Goal: Task Accomplishment & Management: Manage account settings

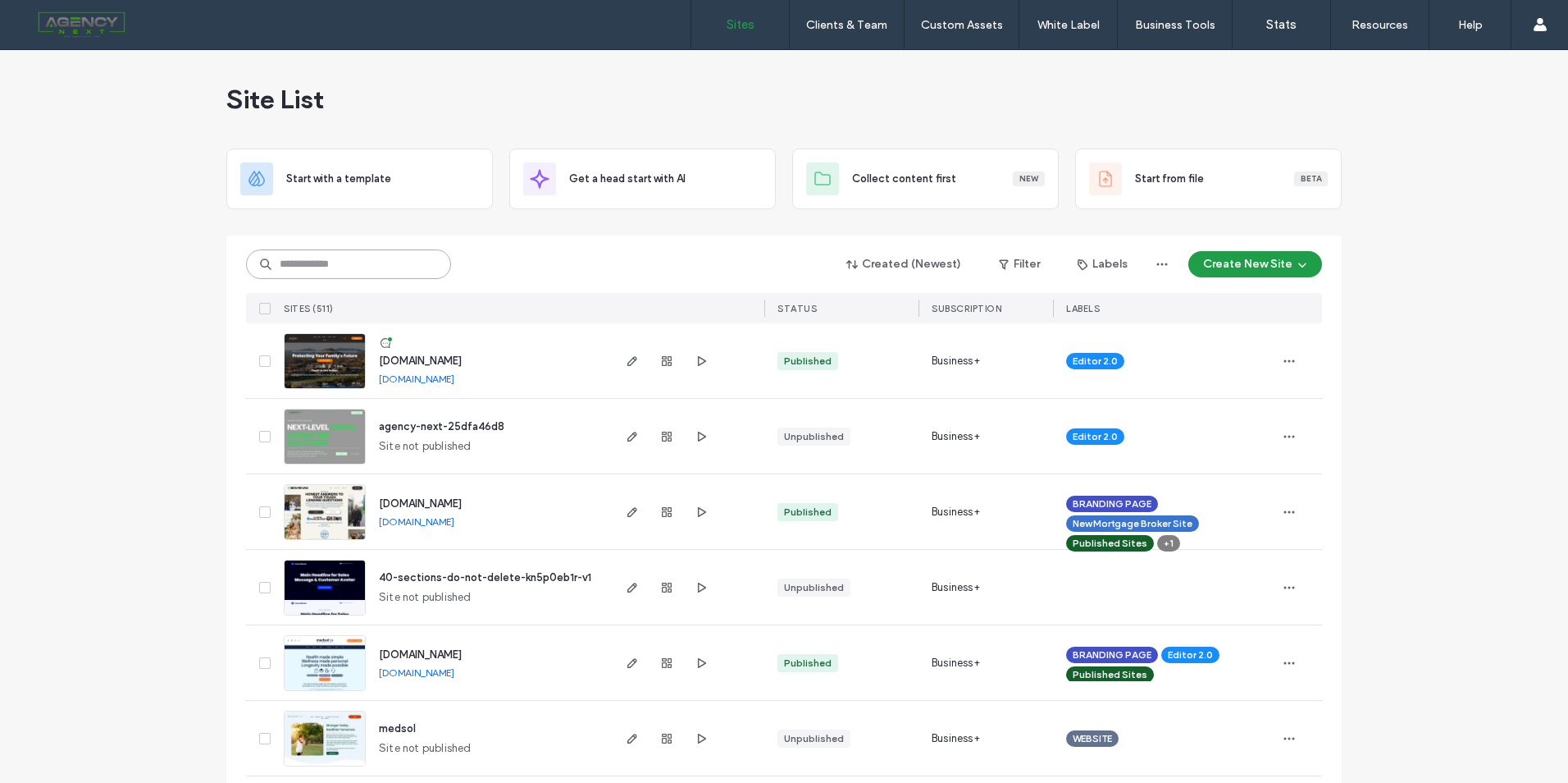
click at [342, 265] on input at bounding box center [348, 265] width 205 height 30
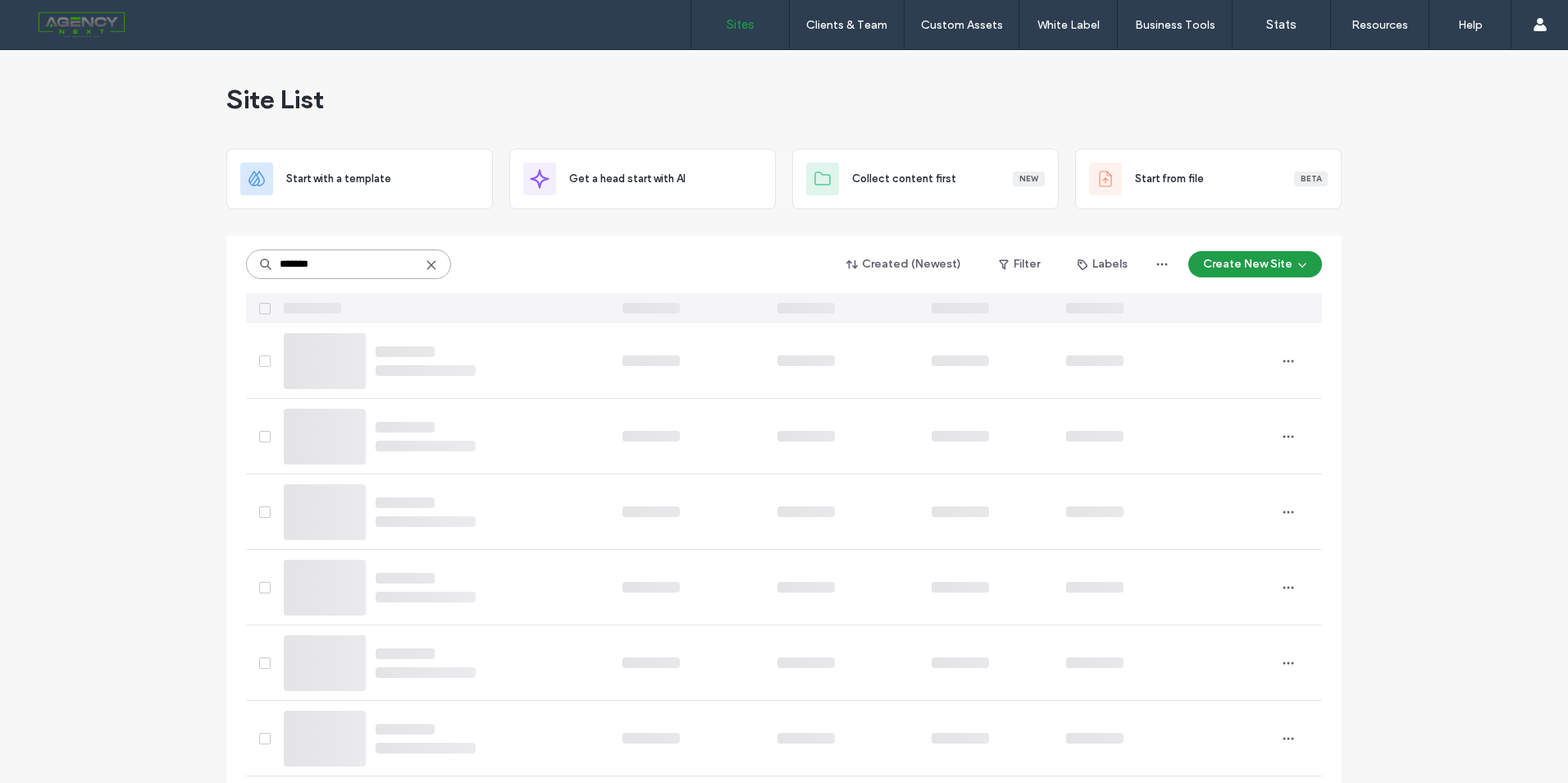
type input "*******"
click at [428, 268] on use at bounding box center [430, 264] width 7 height 7
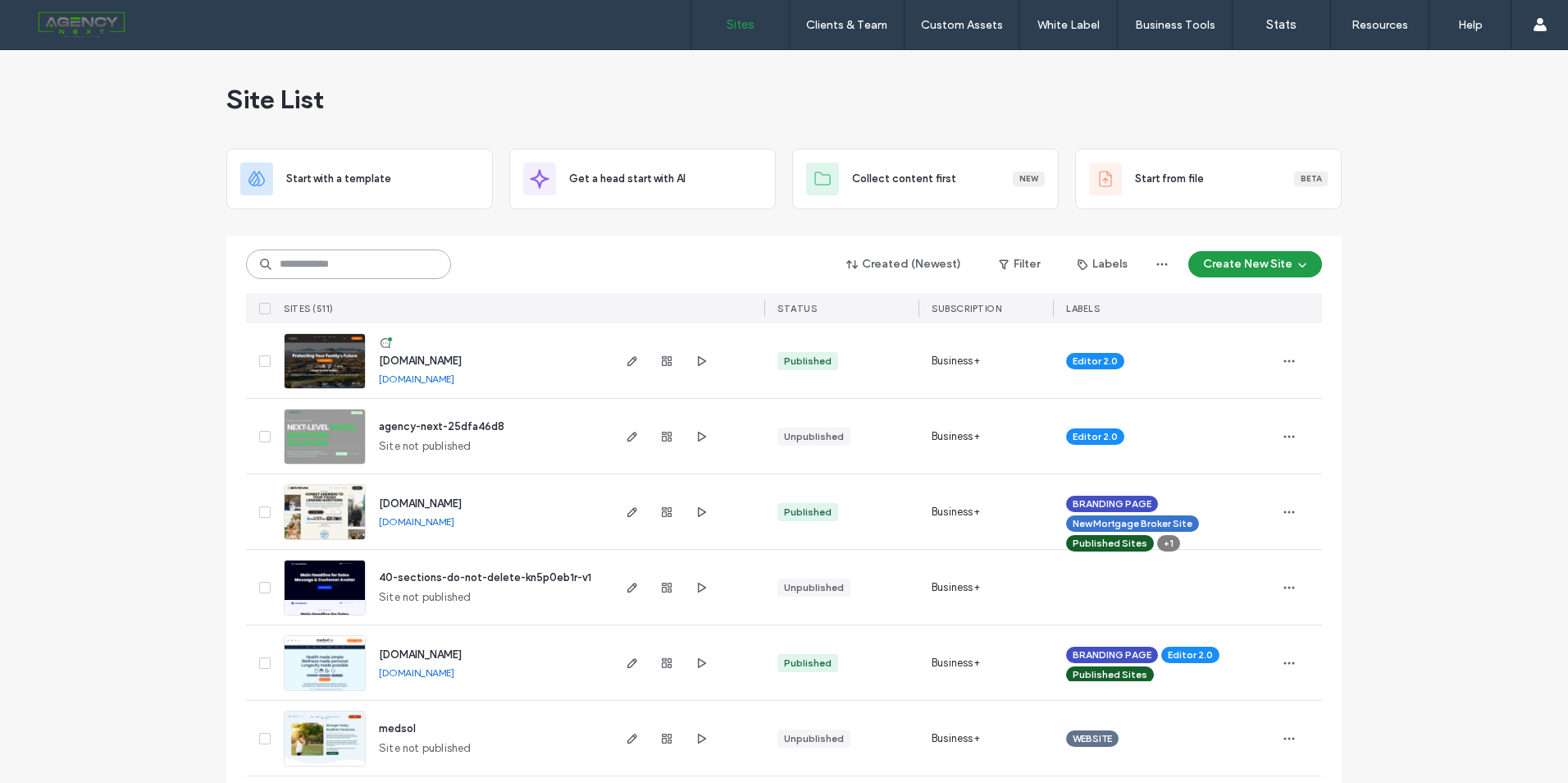
click at [384, 261] on input at bounding box center [348, 265] width 205 height 30
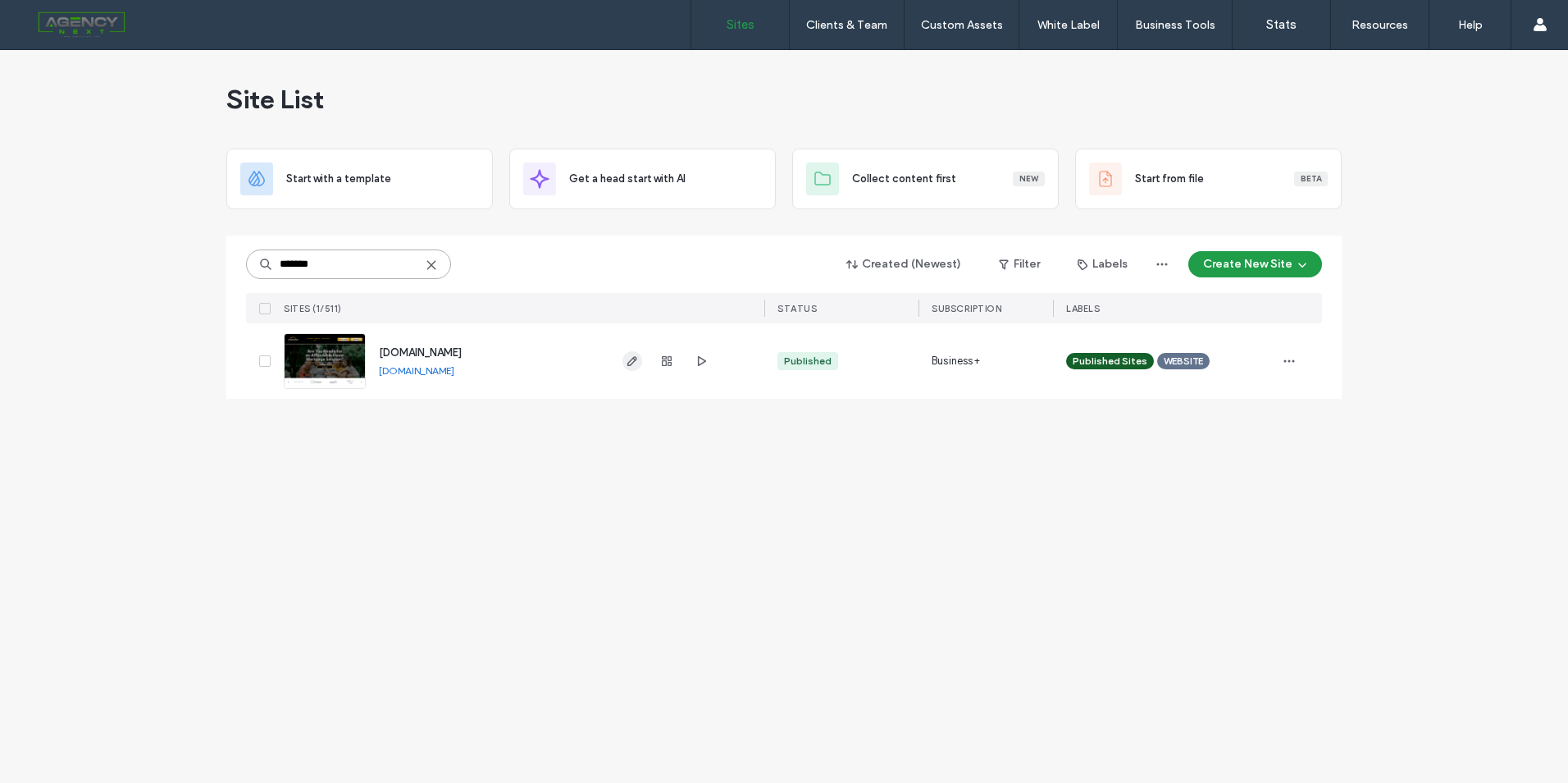
type input "*******"
click at [639, 366] on span "button" at bounding box center [633, 361] width 20 height 20
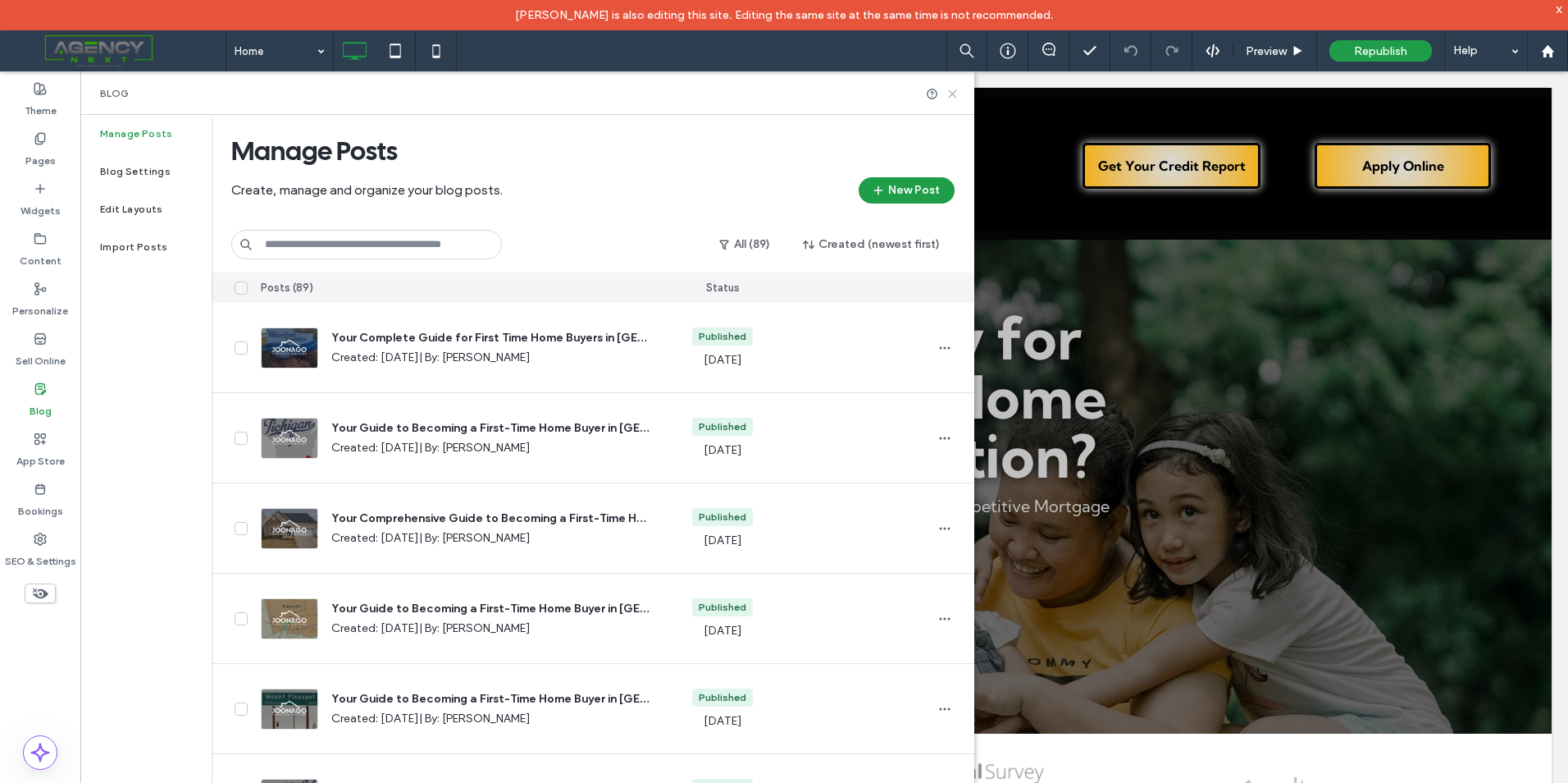
click at [955, 95] on icon at bounding box center [952, 94] width 12 height 12
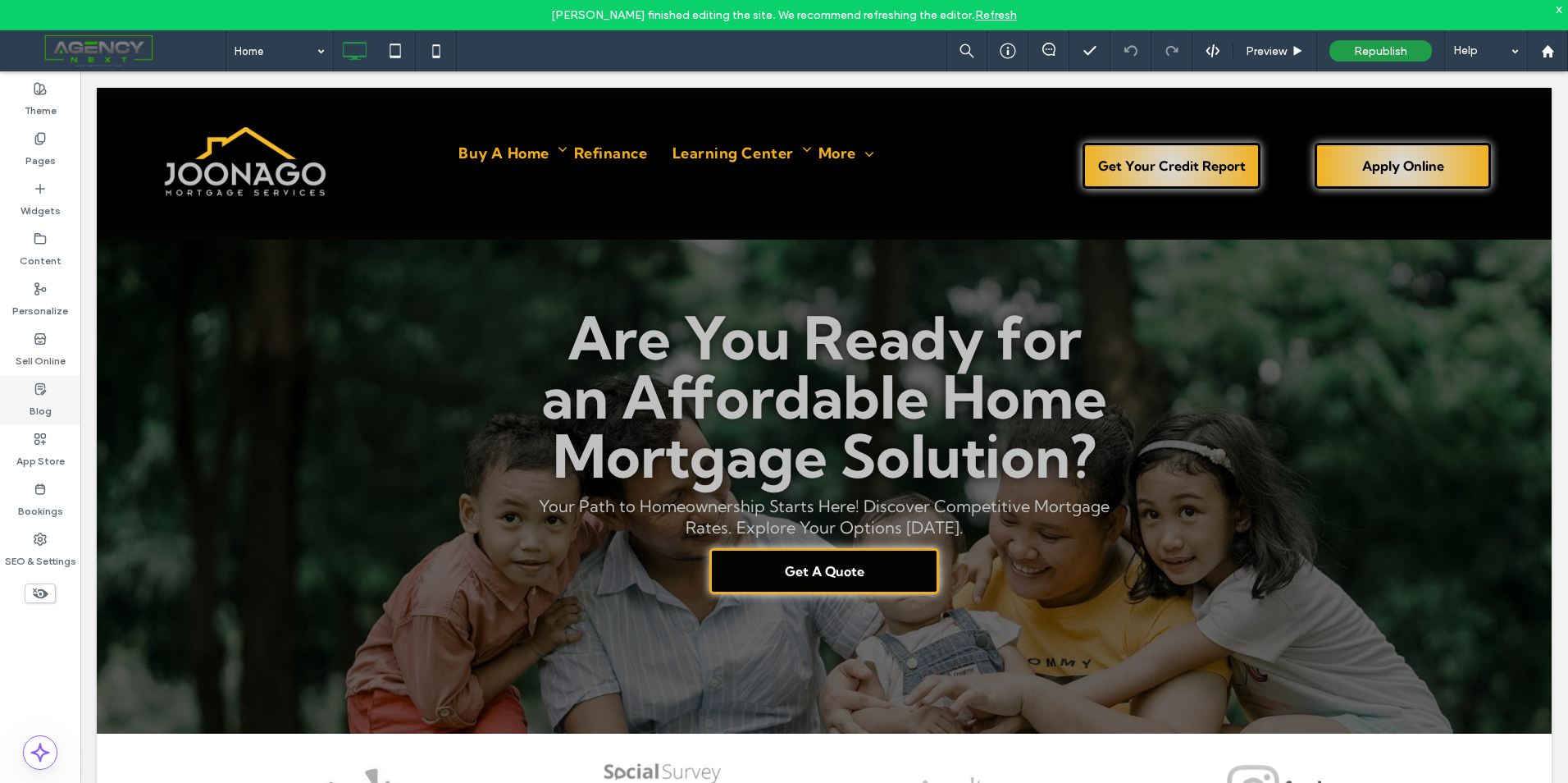
click at [46, 403] on label "Blog" at bounding box center [40, 407] width 22 height 23
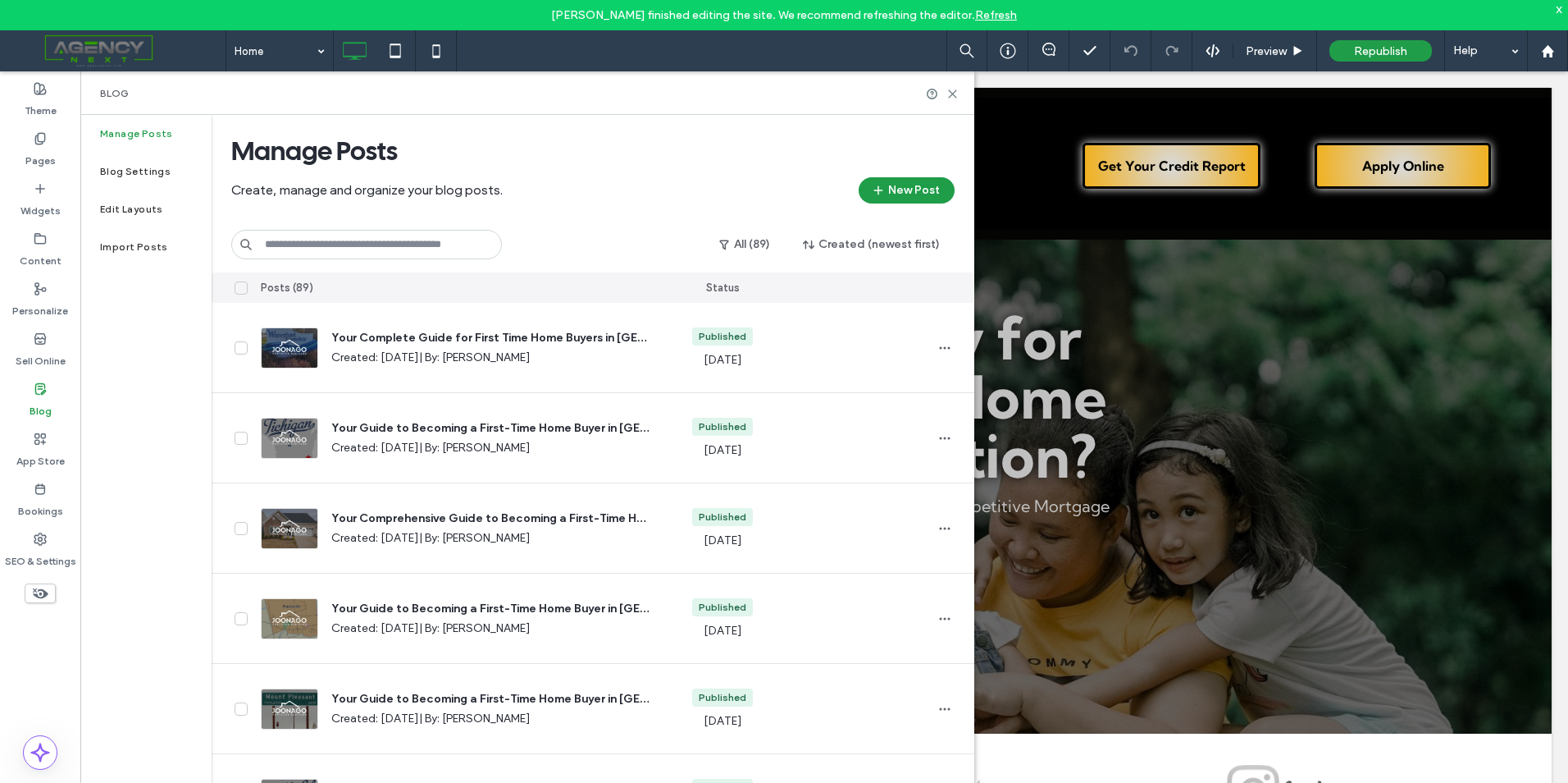
click at [41, 395] on icon at bounding box center [39, 388] width 13 height 13
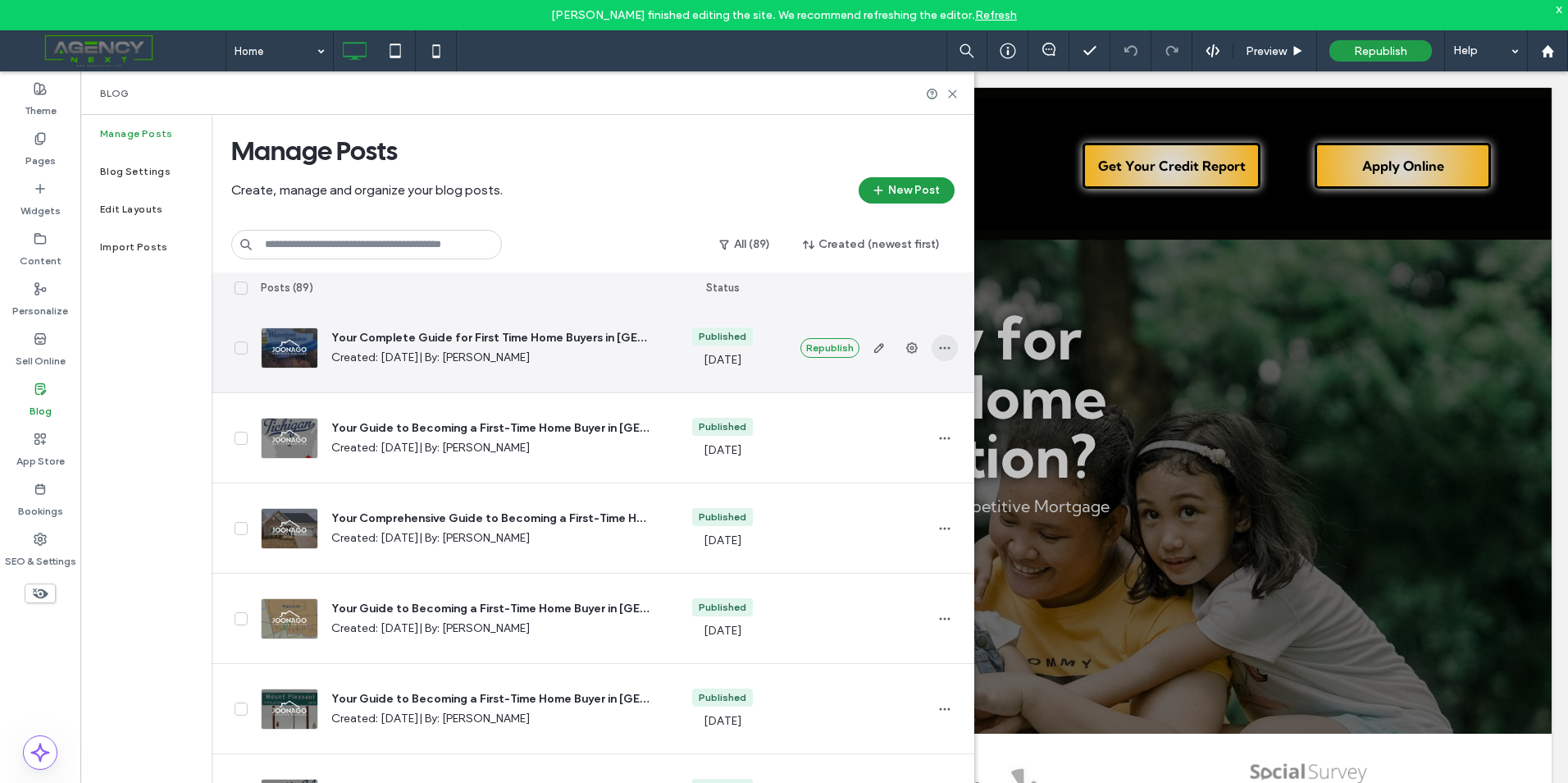
click at [949, 352] on icon "button" at bounding box center [944, 348] width 13 height 13
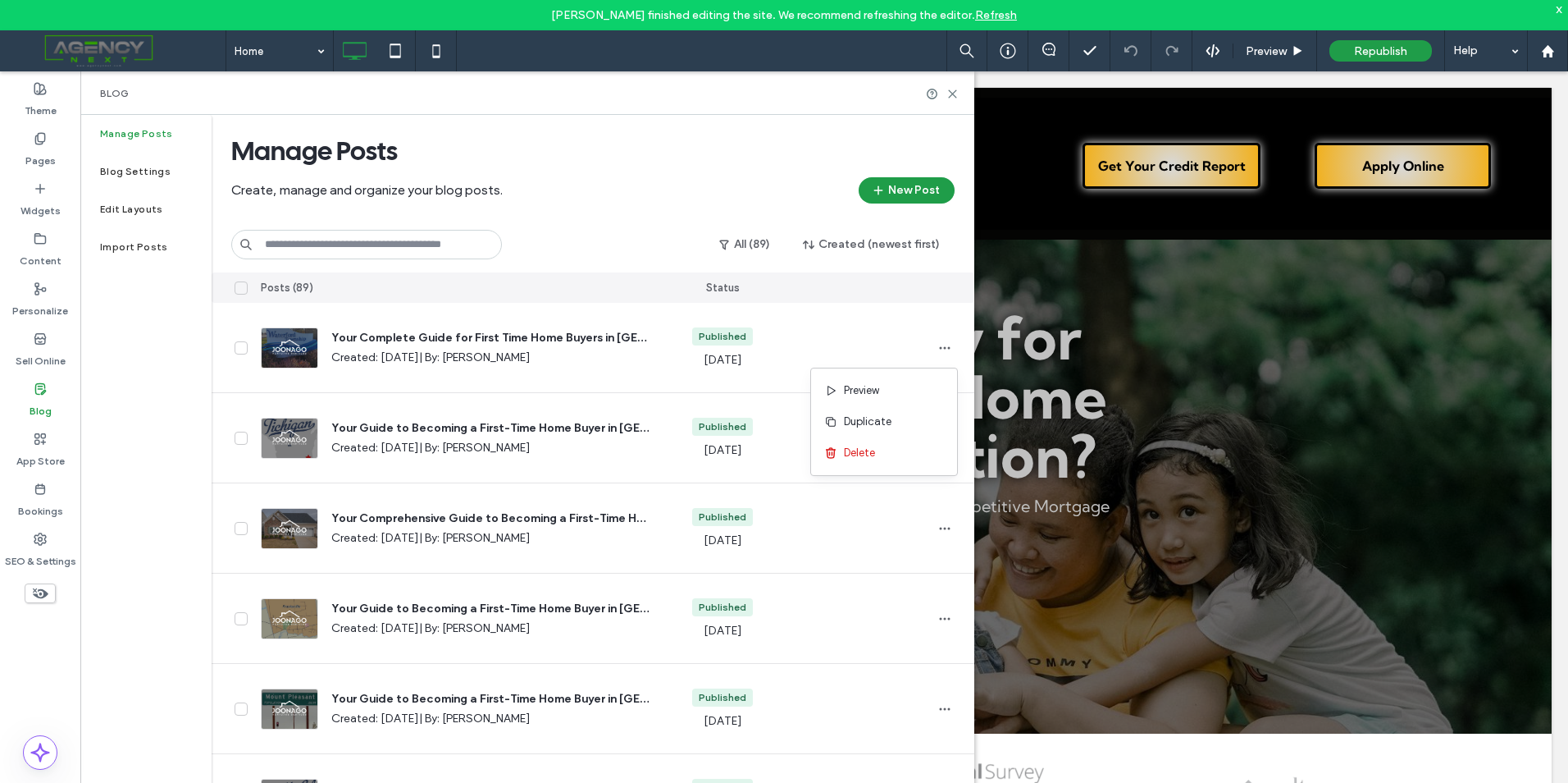
click at [772, 160] on div "Manage Posts" at bounding box center [592, 150] width 723 height 33
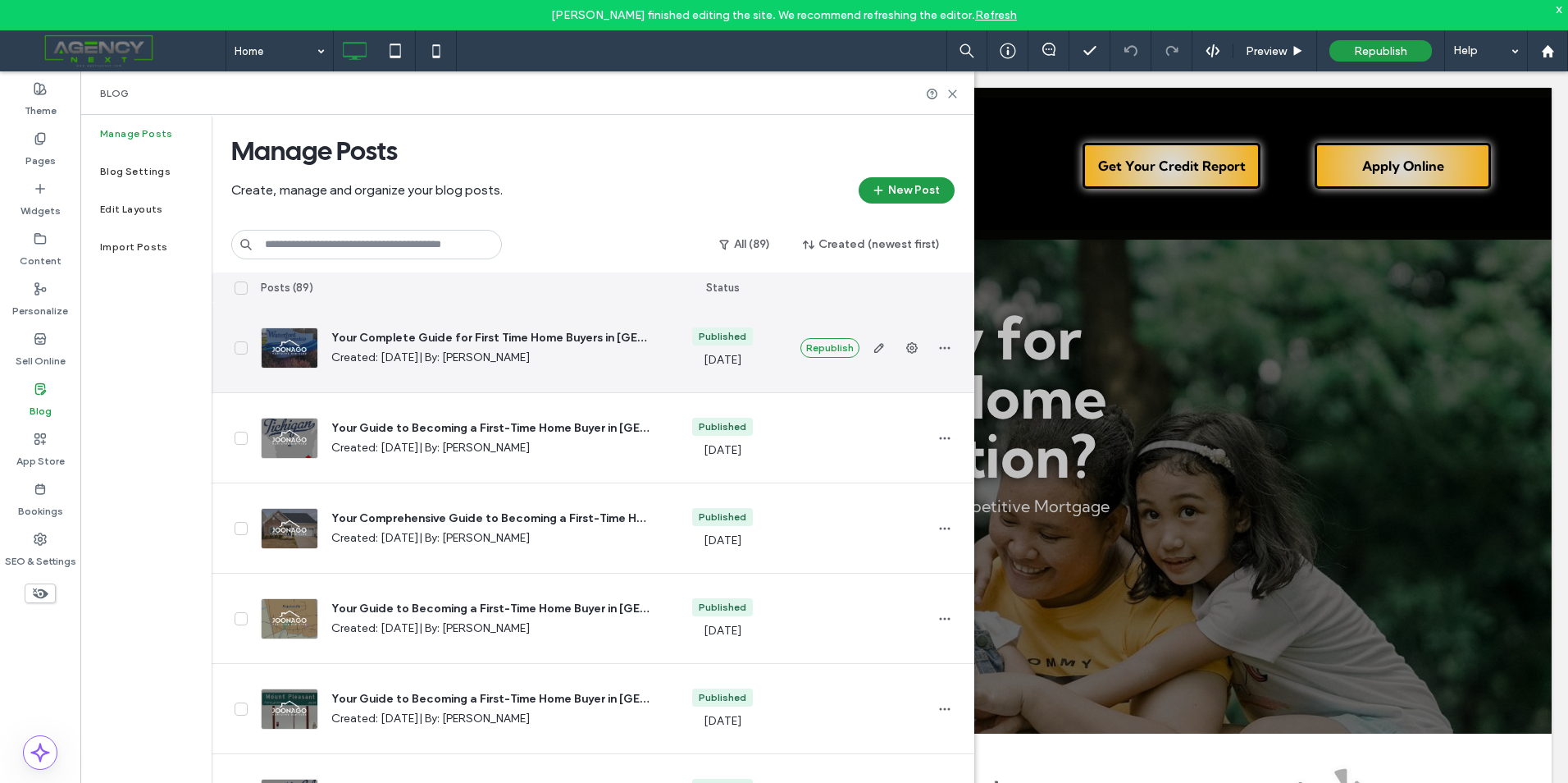
click at [901, 386] on div "Republish" at bounding box center [878, 348] width 165 height 90
click at [950, 339] on span "button" at bounding box center [944, 348] width 27 height 27
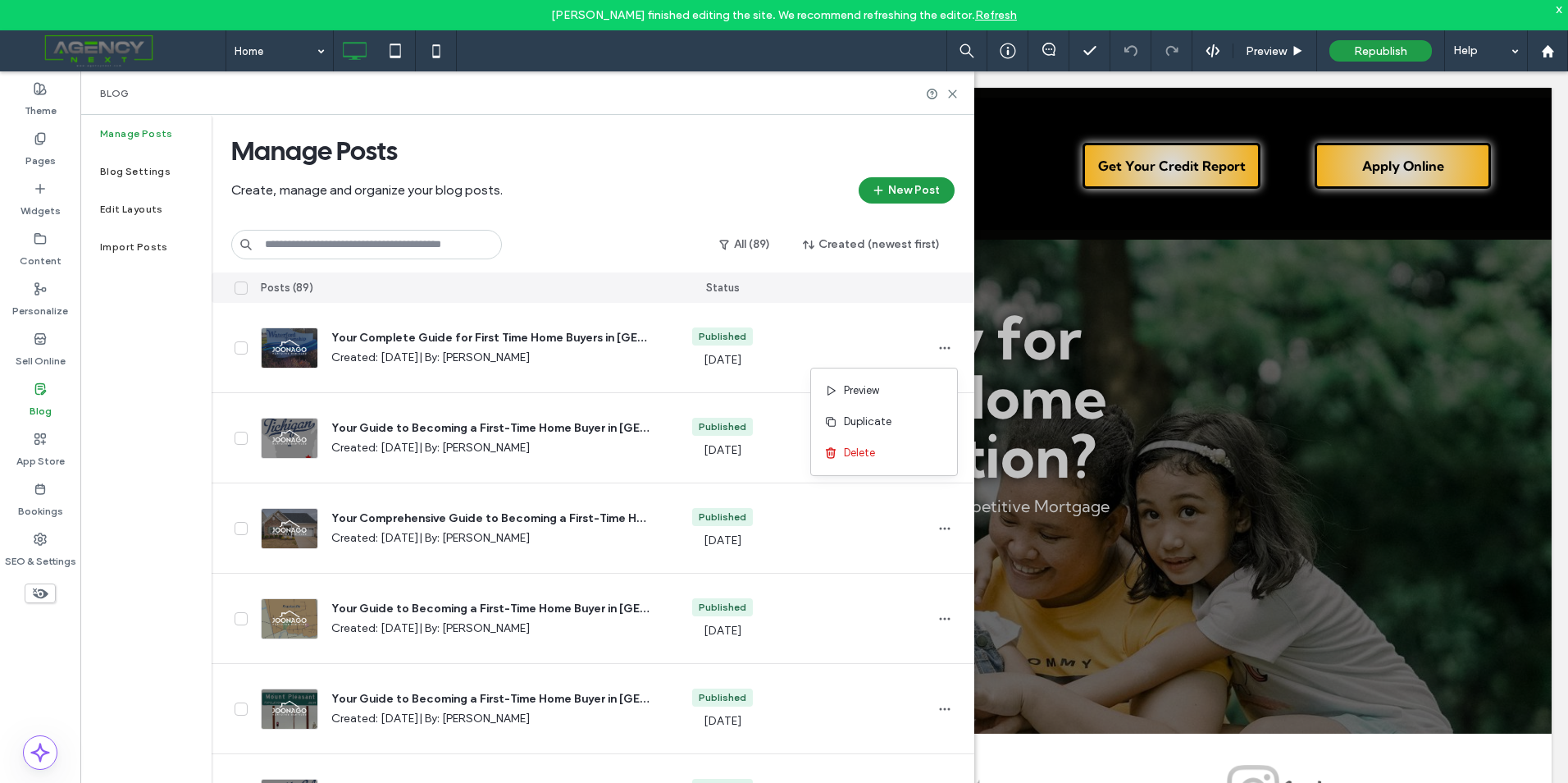
click at [775, 131] on div "Manage Posts Create, manage and organize your blog posts. New Post All (89) Cre…" at bounding box center [592, 194] width 763 height 158
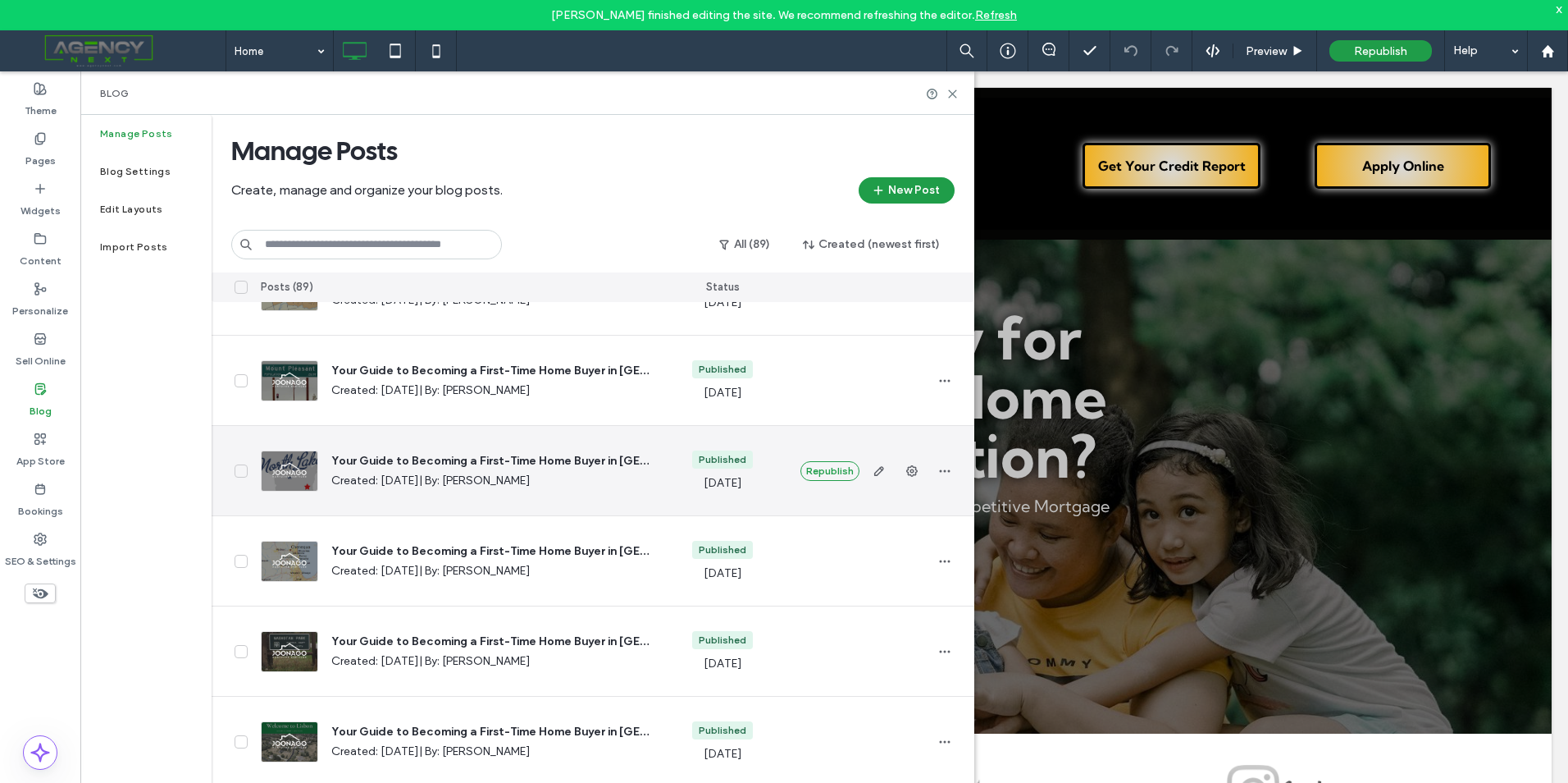
scroll to position [411, 0]
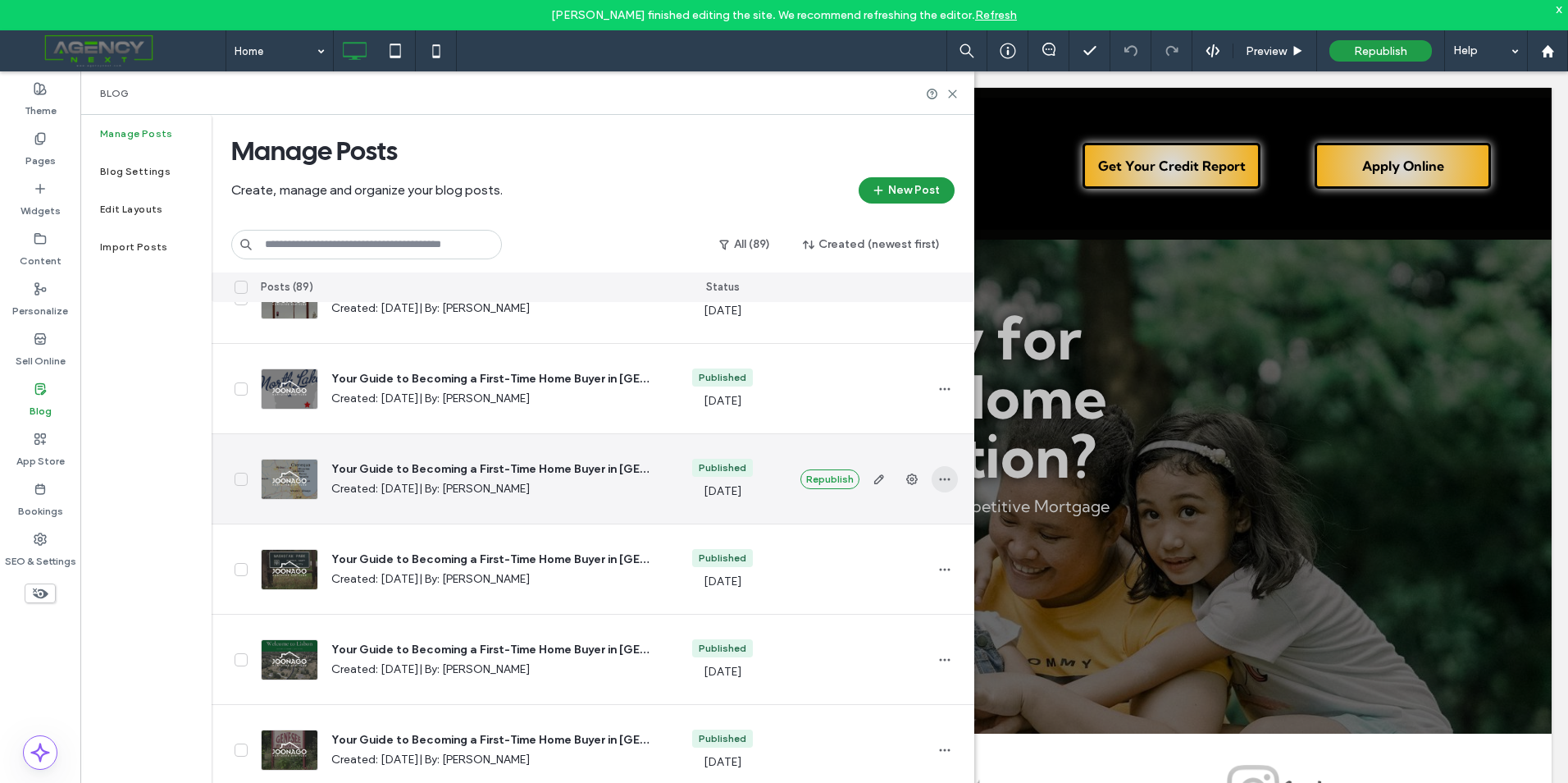
click at [946, 475] on icon "button" at bounding box center [944, 479] width 13 height 13
click at [903, 569] on div "Delete" at bounding box center [884, 585] width 146 height 32
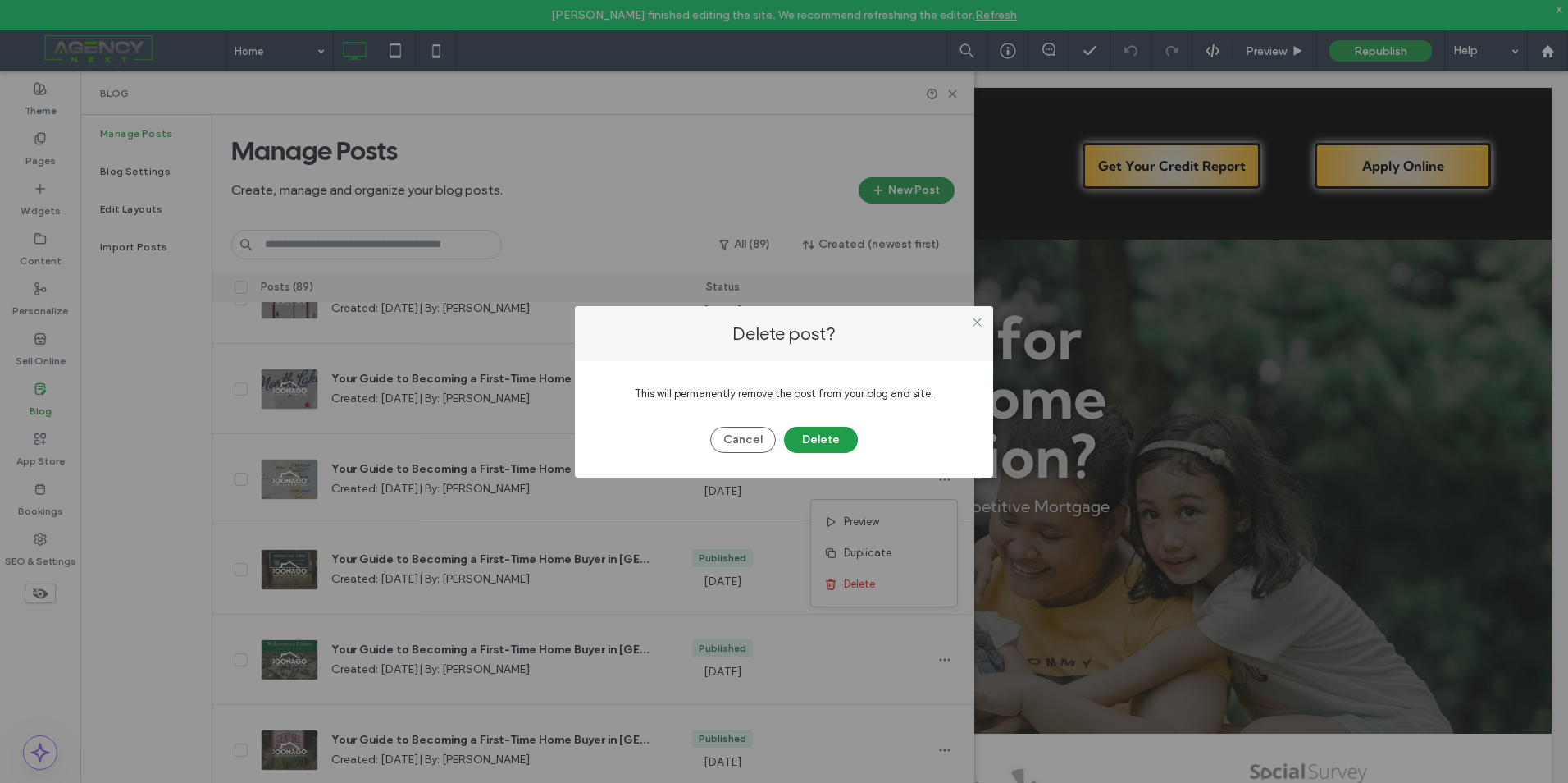
click at [764, 426] on div "Cancel Delete" at bounding box center [784, 431] width 369 height 42
click at [753, 444] on button "Cancel" at bounding box center [743, 439] width 65 height 27
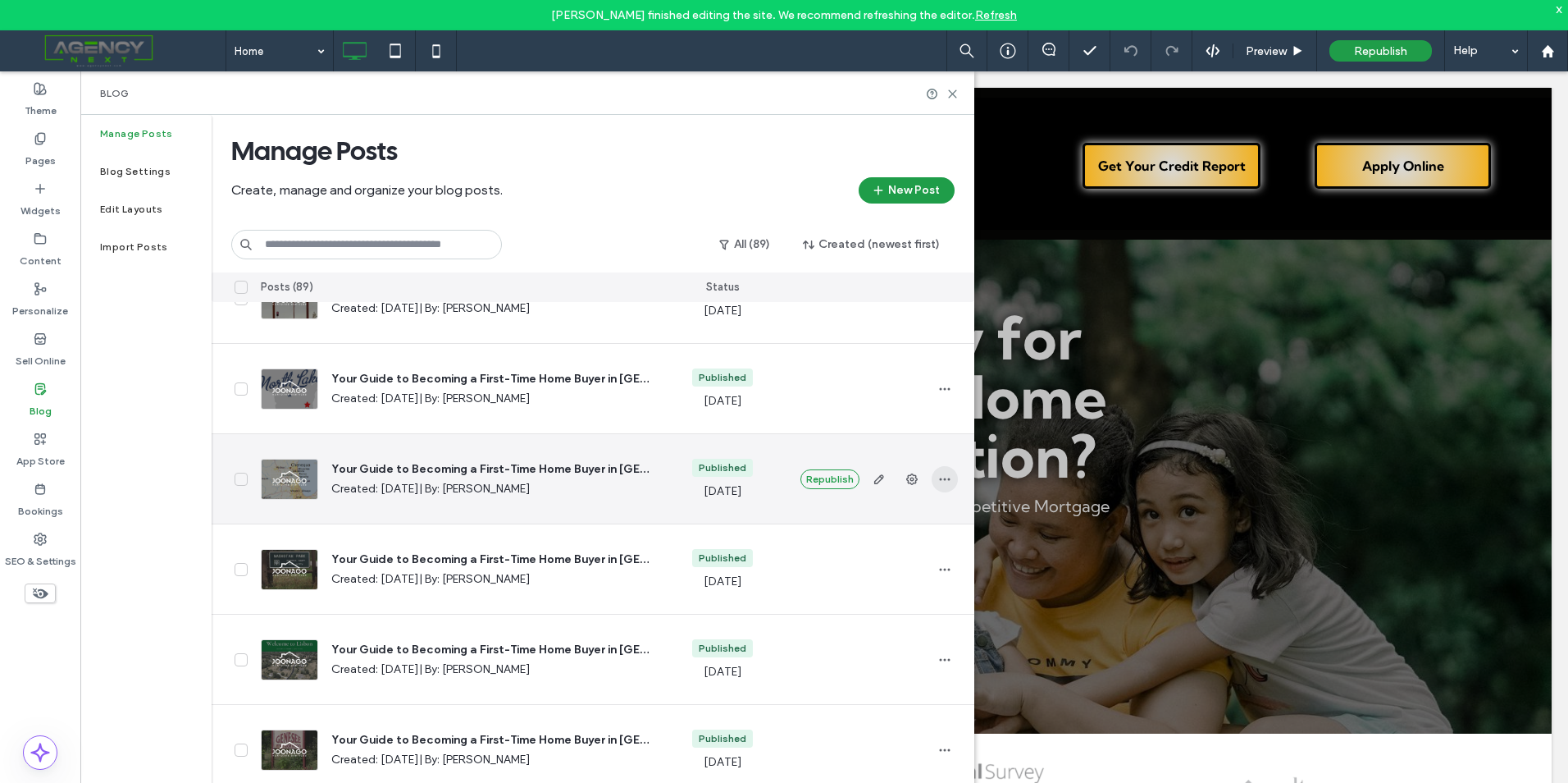
click at [948, 480] on icon "button" at bounding box center [944, 479] width 13 height 13
click at [866, 553] on span "Duplicate" at bounding box center [867, 553] width 47 height 17
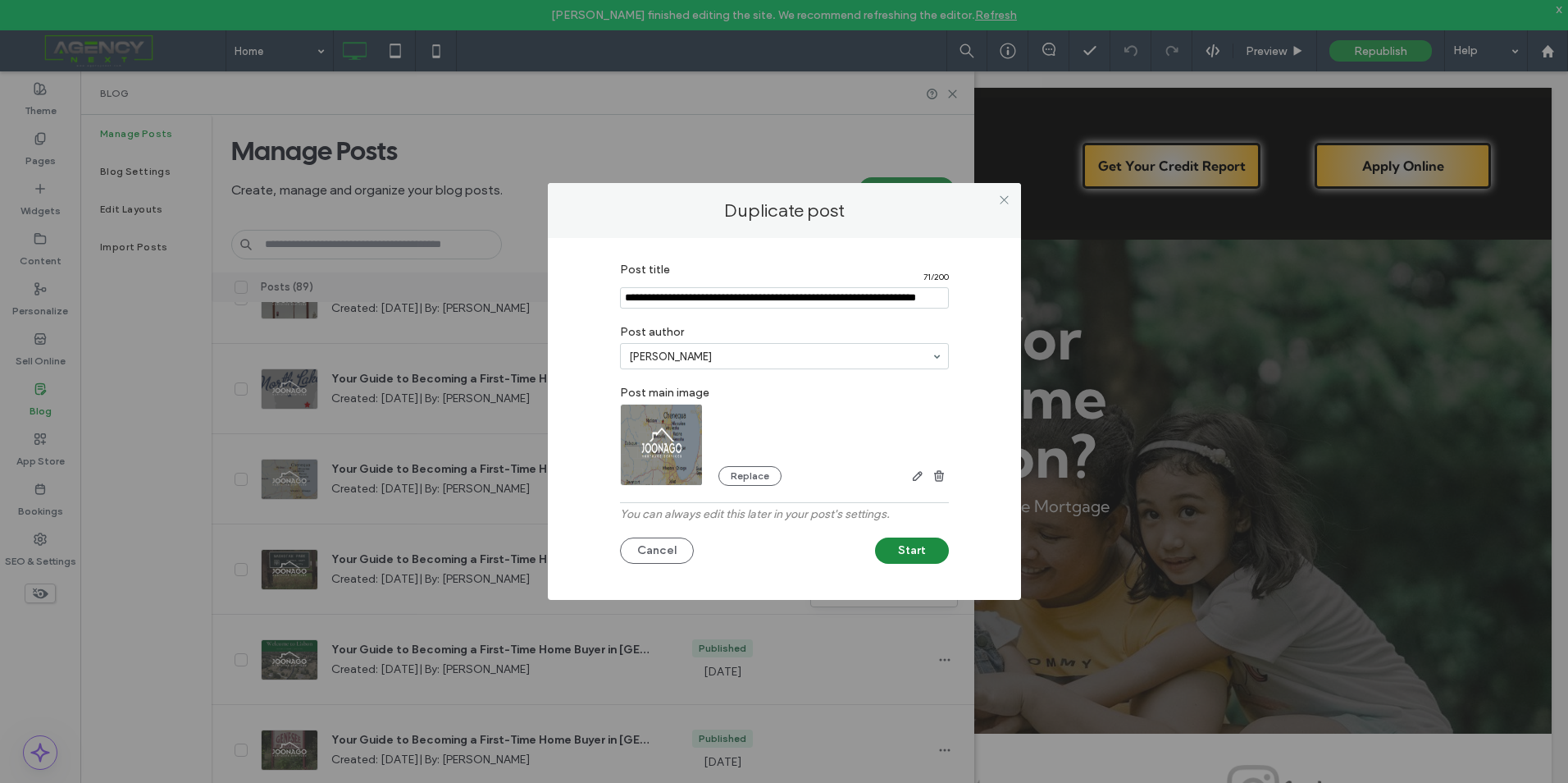
click at [906, 552] on button "Start" at bounding box center [912, 550] width 74 height 27
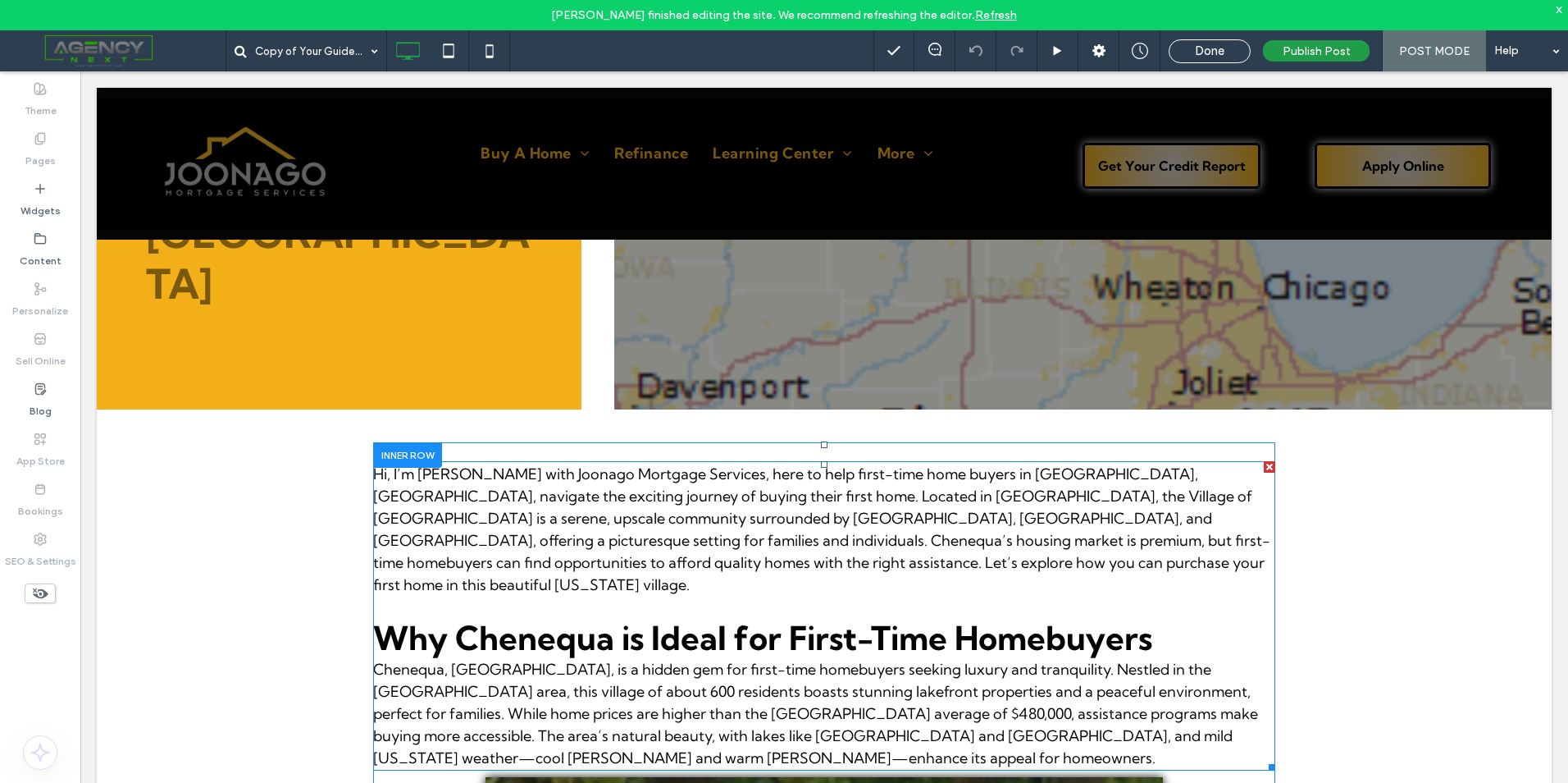
scroll to position [411, 0]
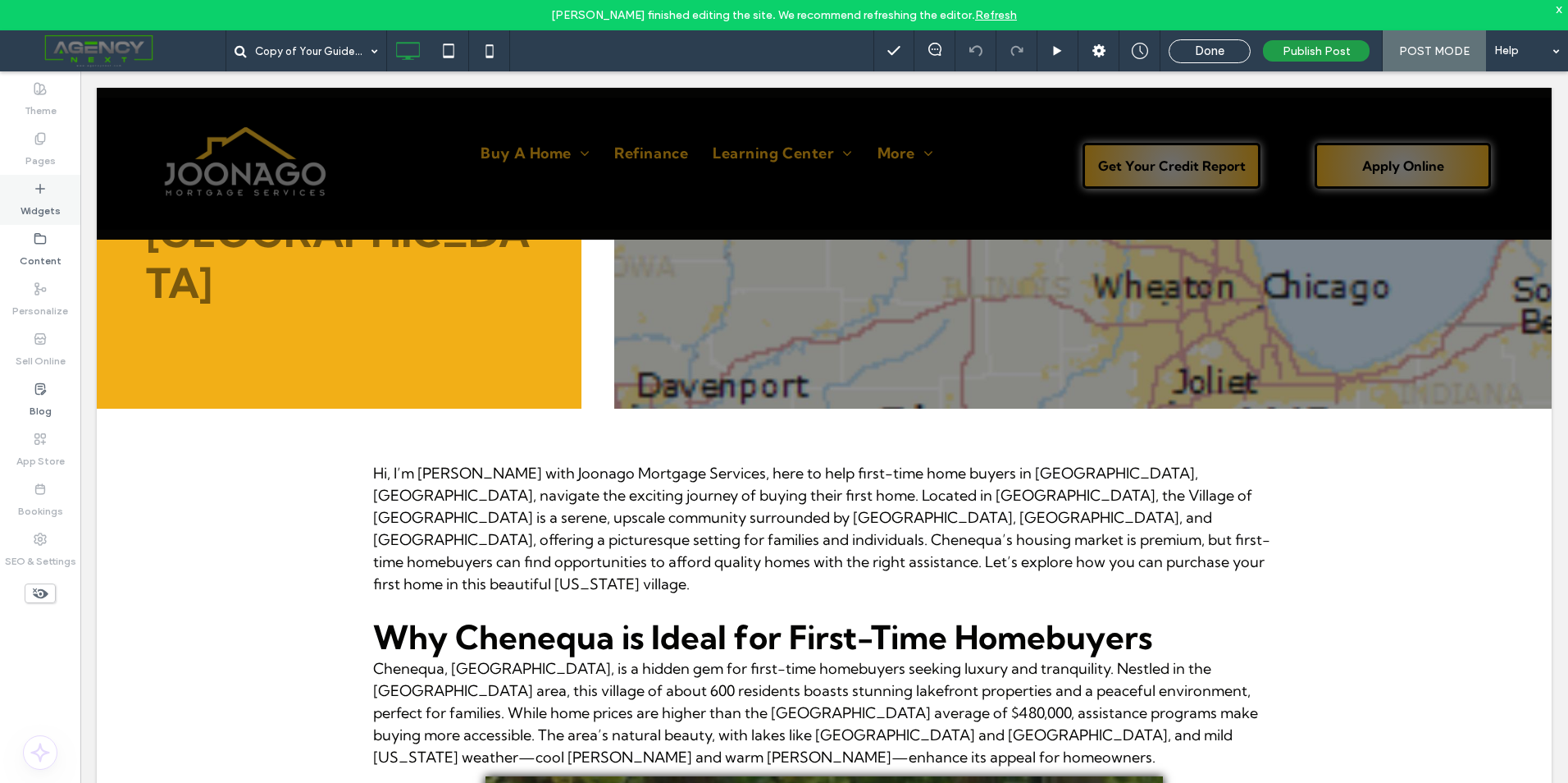
click at [41, 206] on label "Widgets" at bounding box center [40, 206] width 40 height 23
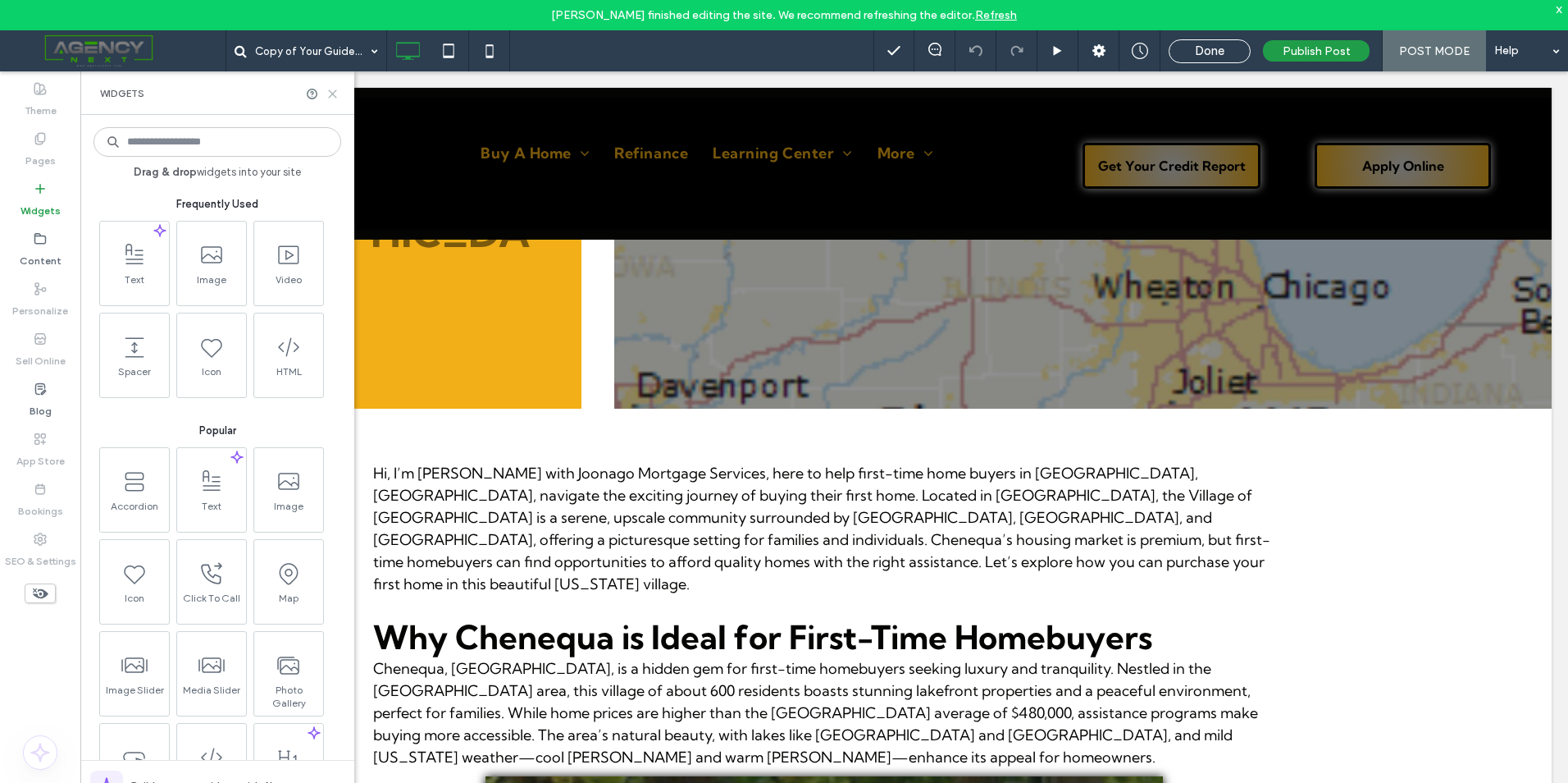
click at [334, 91] on icon at bounding box center [333, 94] width 12 height 12
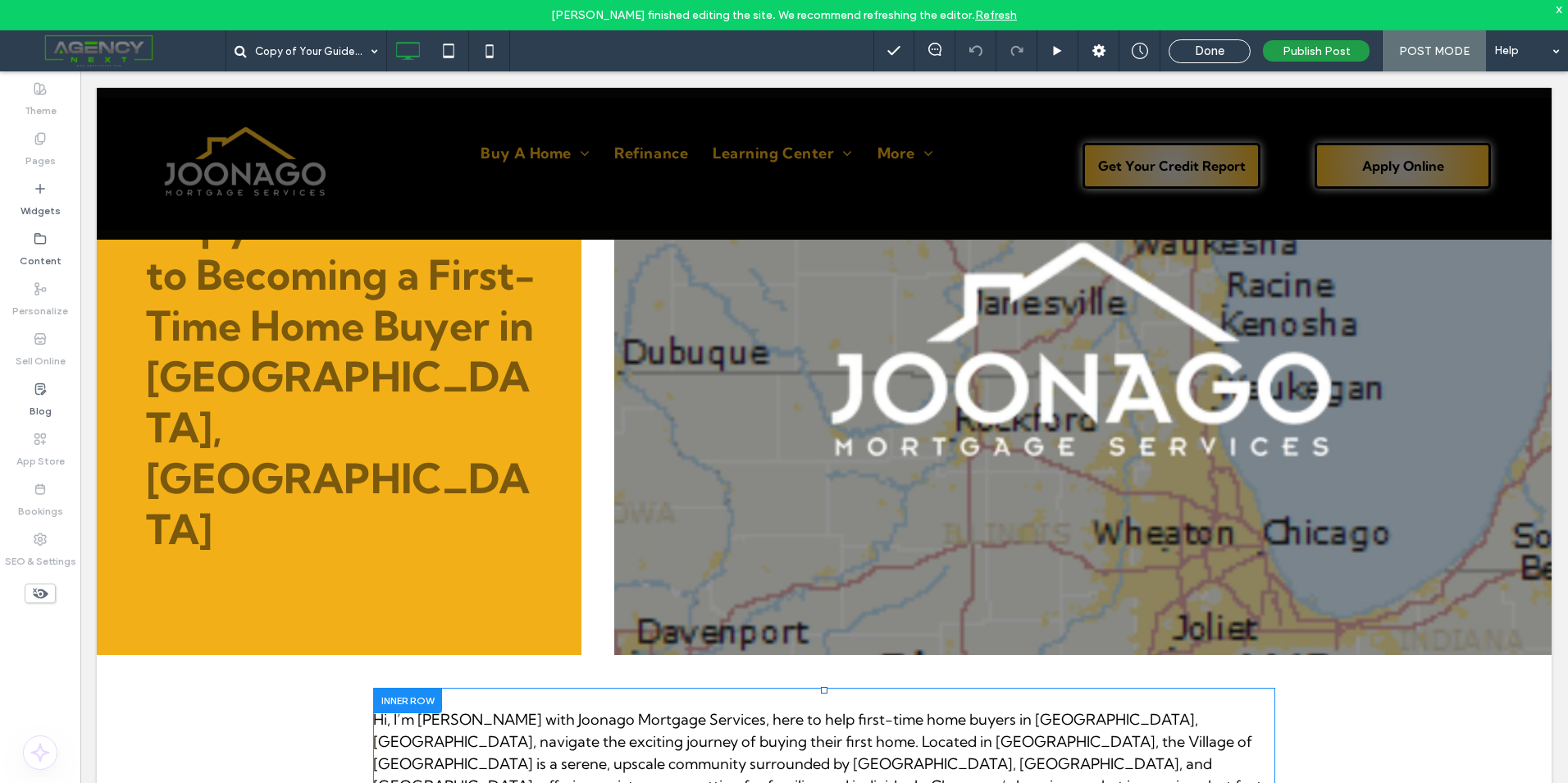
scroll to position [0, 0]
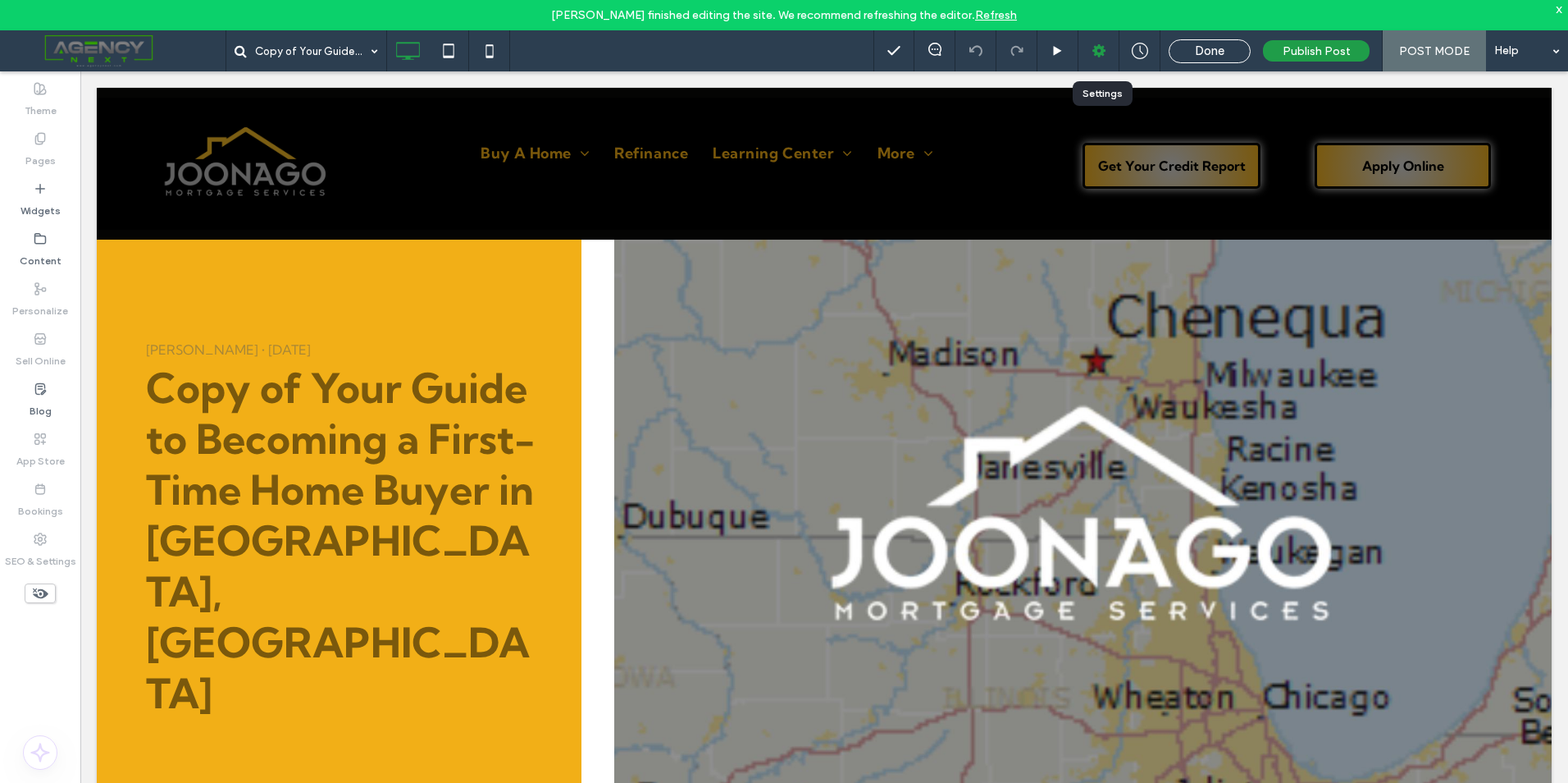
click at [1099, 47] on use at bounding box center [1098, 50] width 13 height 13
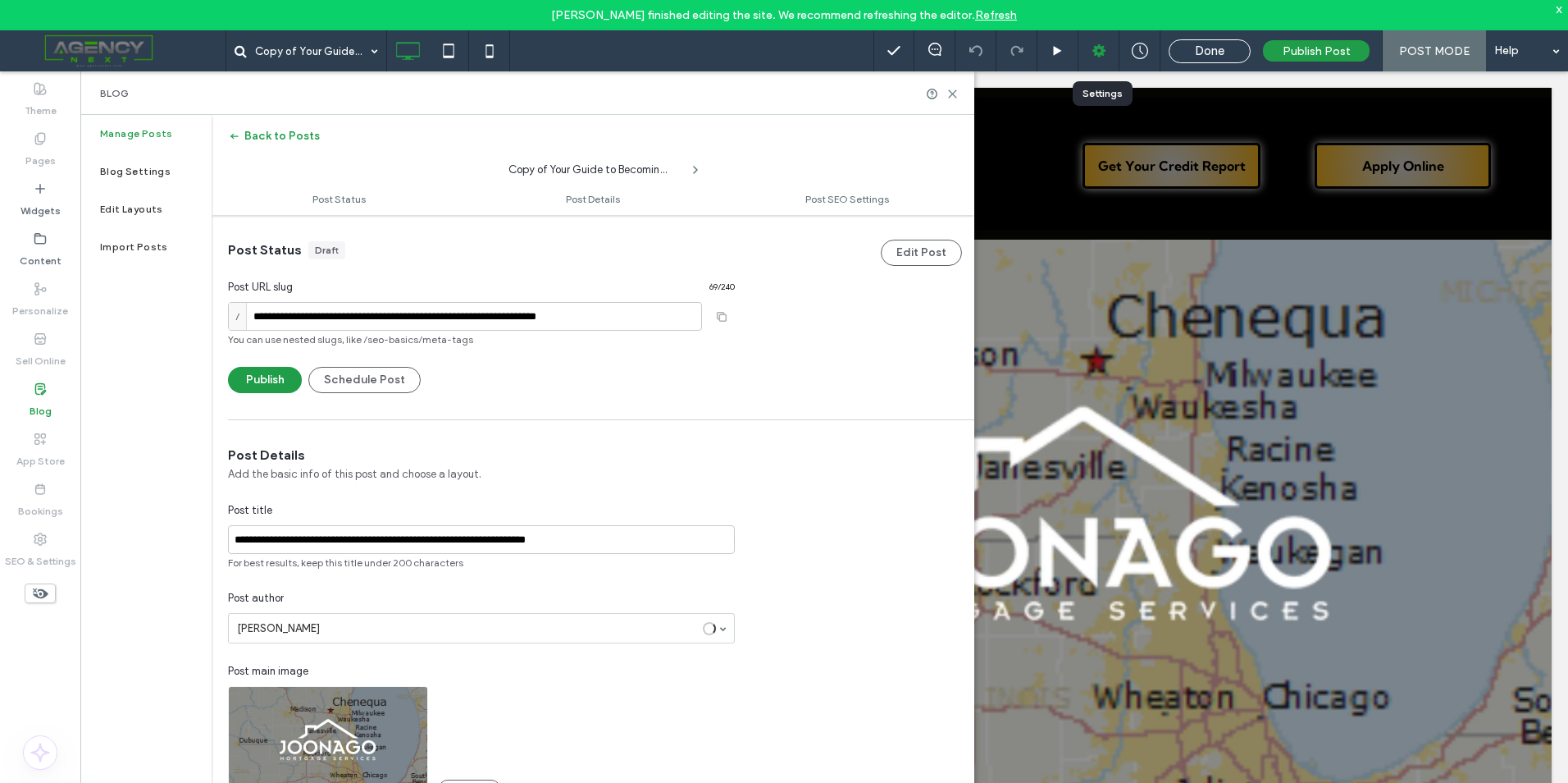
scroll to position [1, 0]
drag, startPoint x: 677, startPoint y: 318, endPoint x: 211, endPoint y: 320, distance: 466.0
click at [211, 320] on div "**********" at bounding box center [481, 303] width 540 height 178
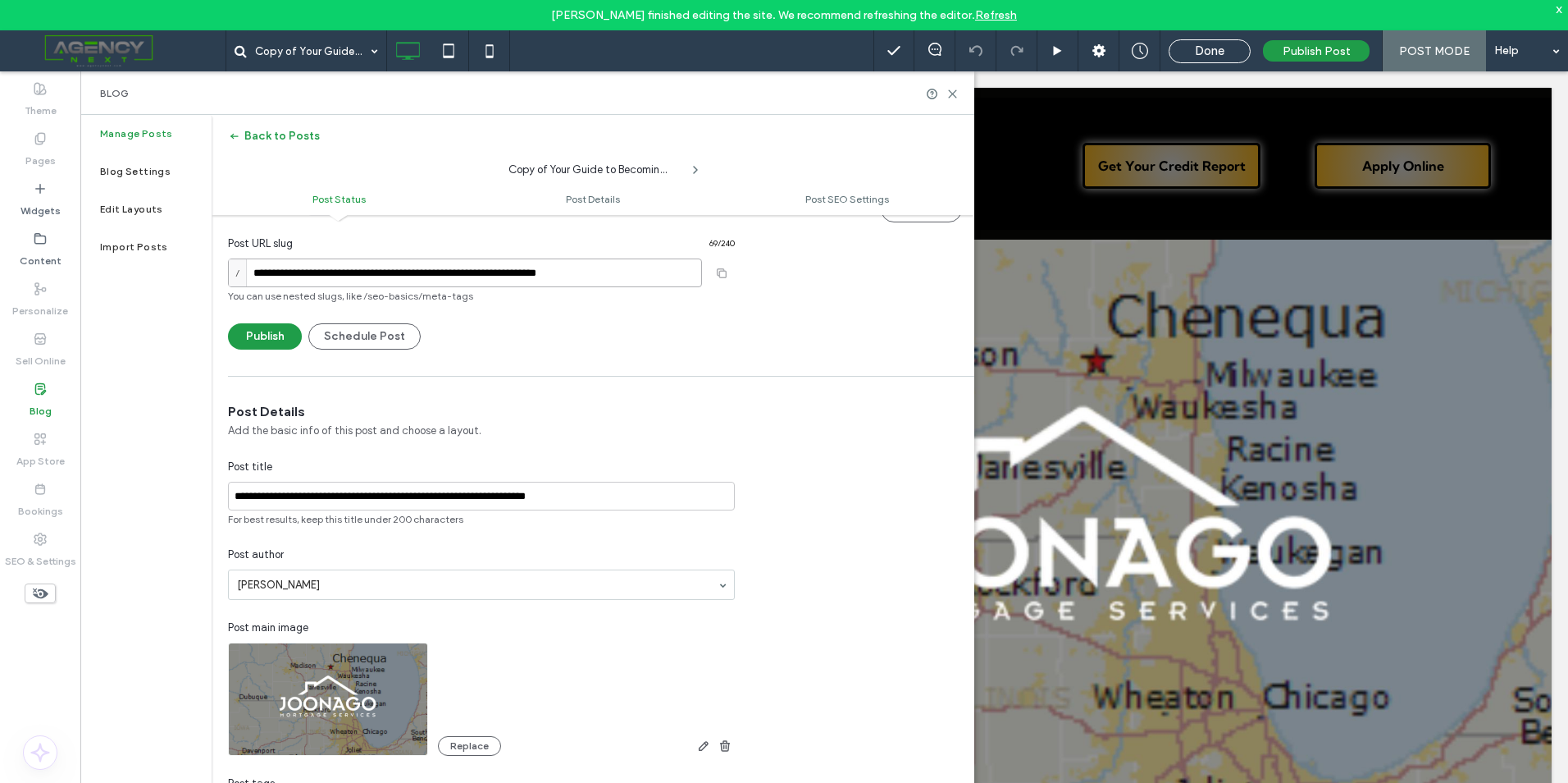
scroll to position [83, 0]
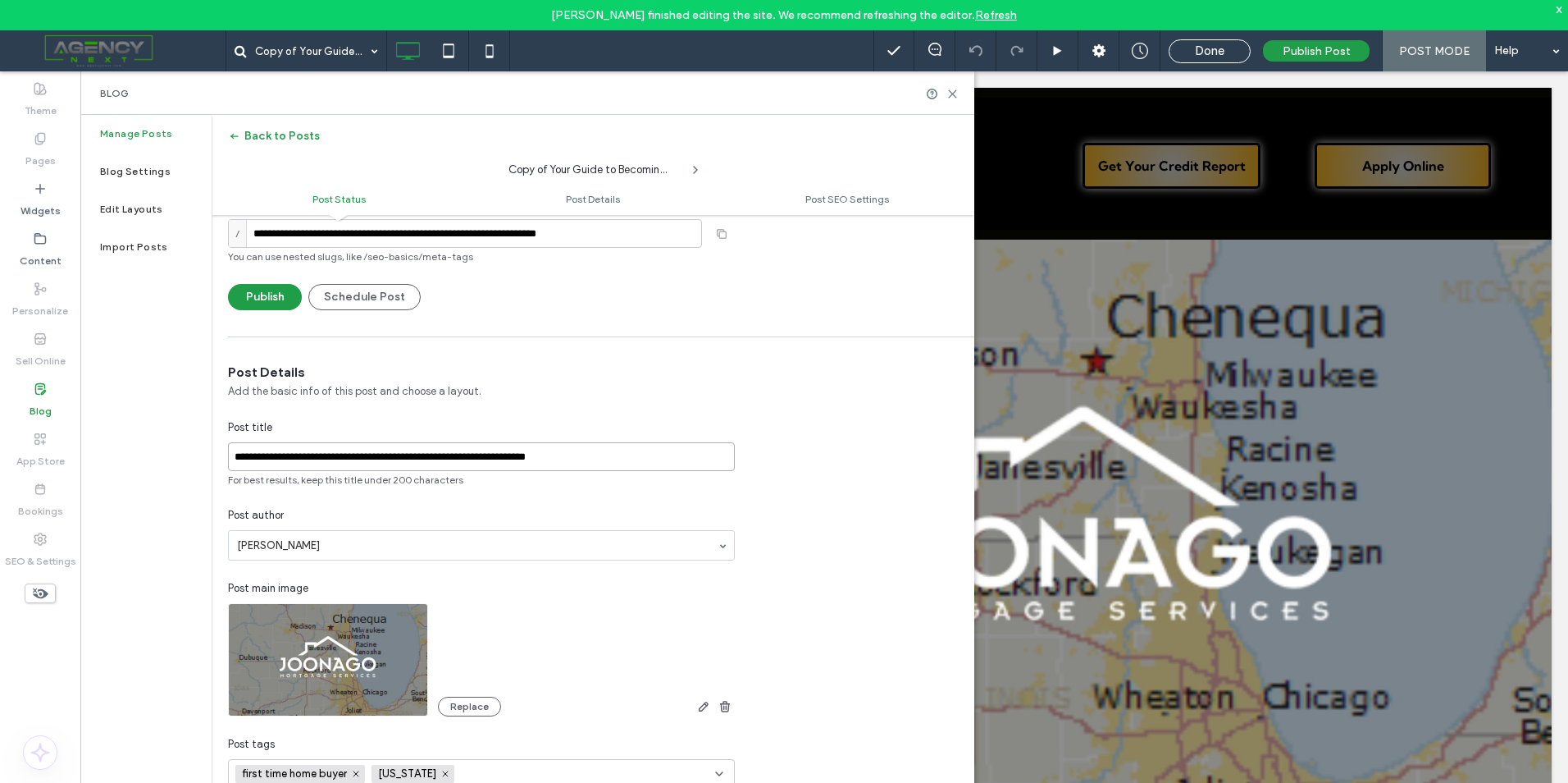
click at [508, 447] on input "**********" at bounding box center [482, 456] width 507 height 29
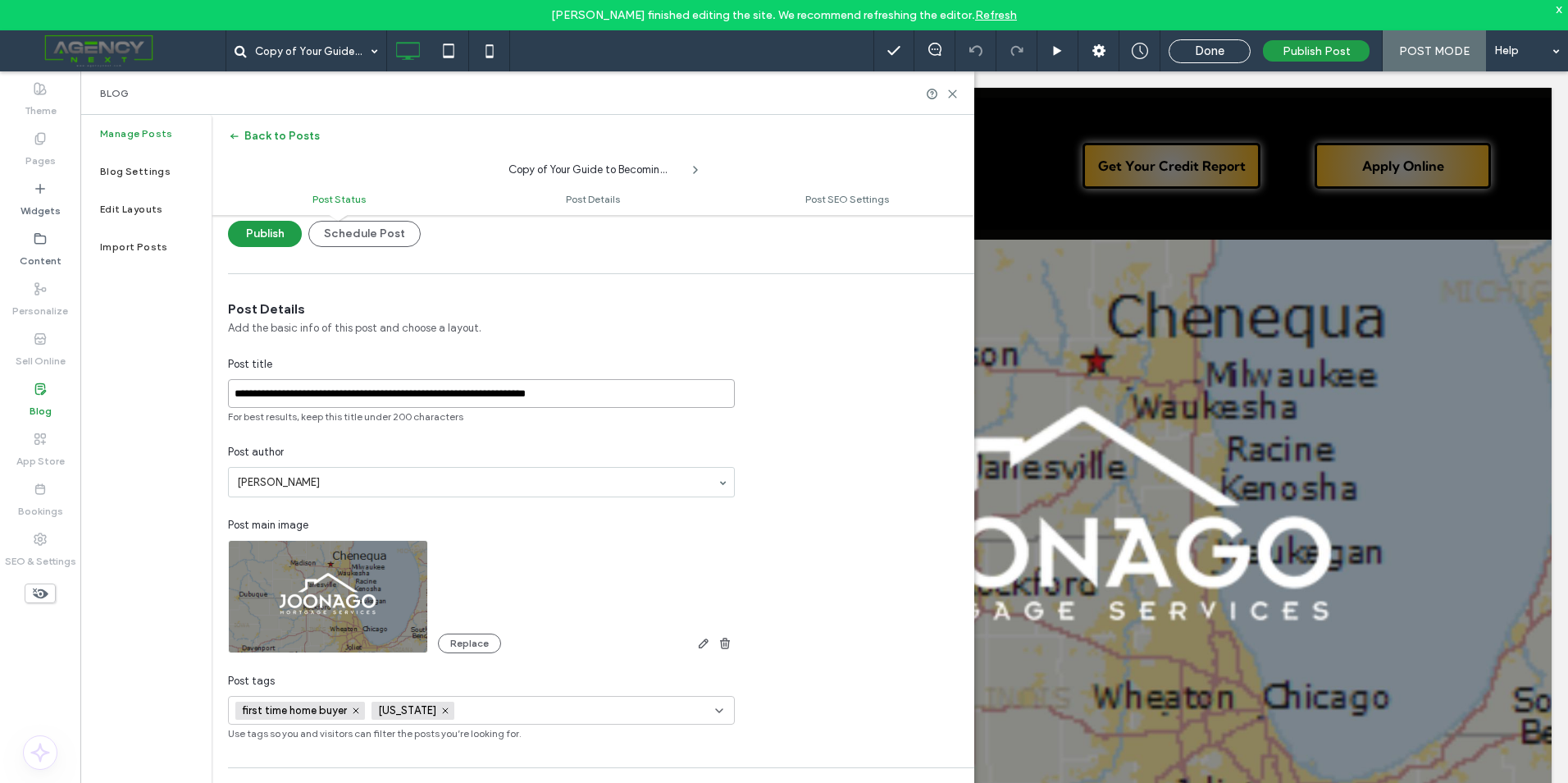
scroll to position [0, 0]
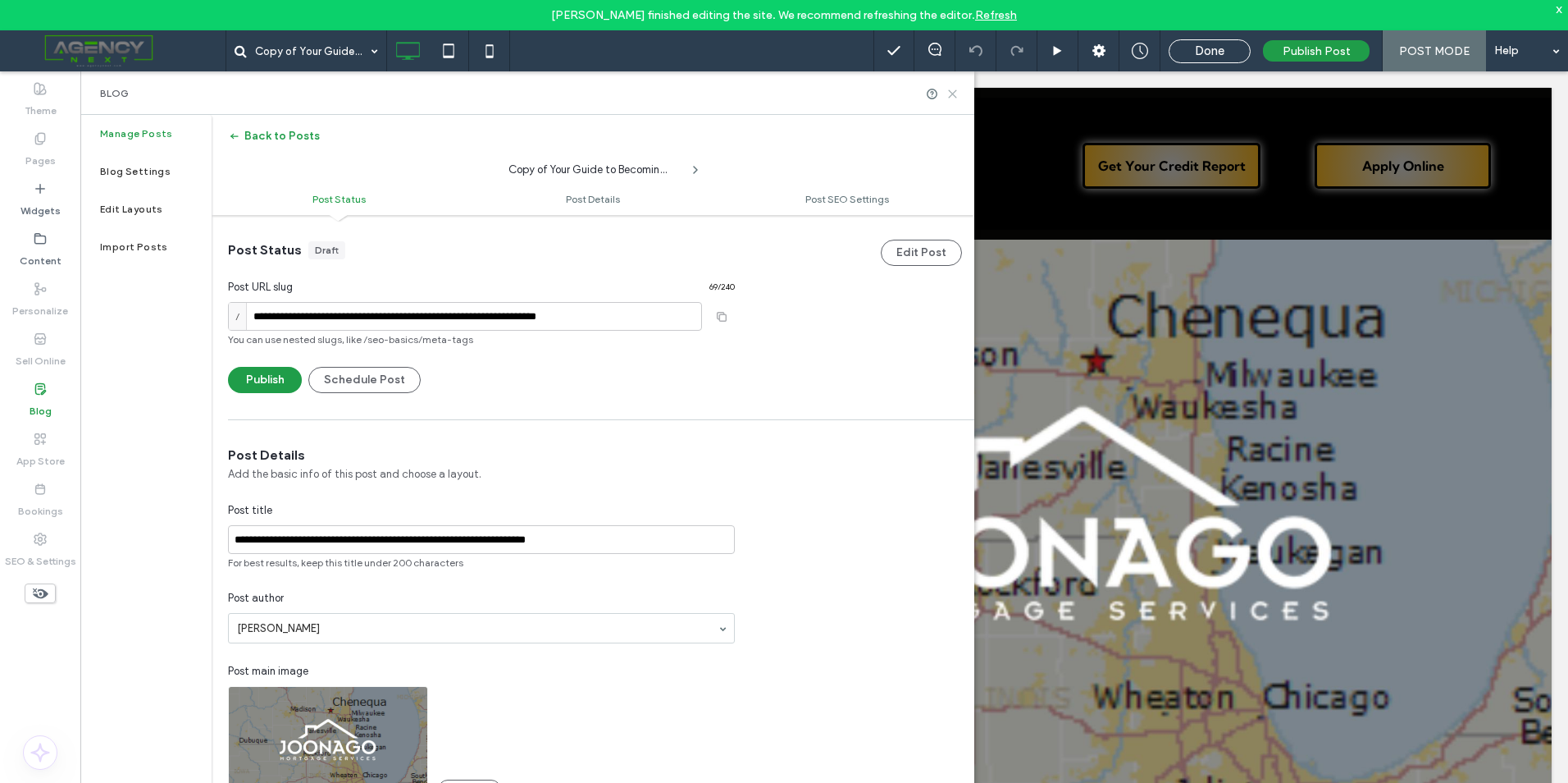
click at [954, 95] on use at bounding box center [952, 93] width 7 height 7
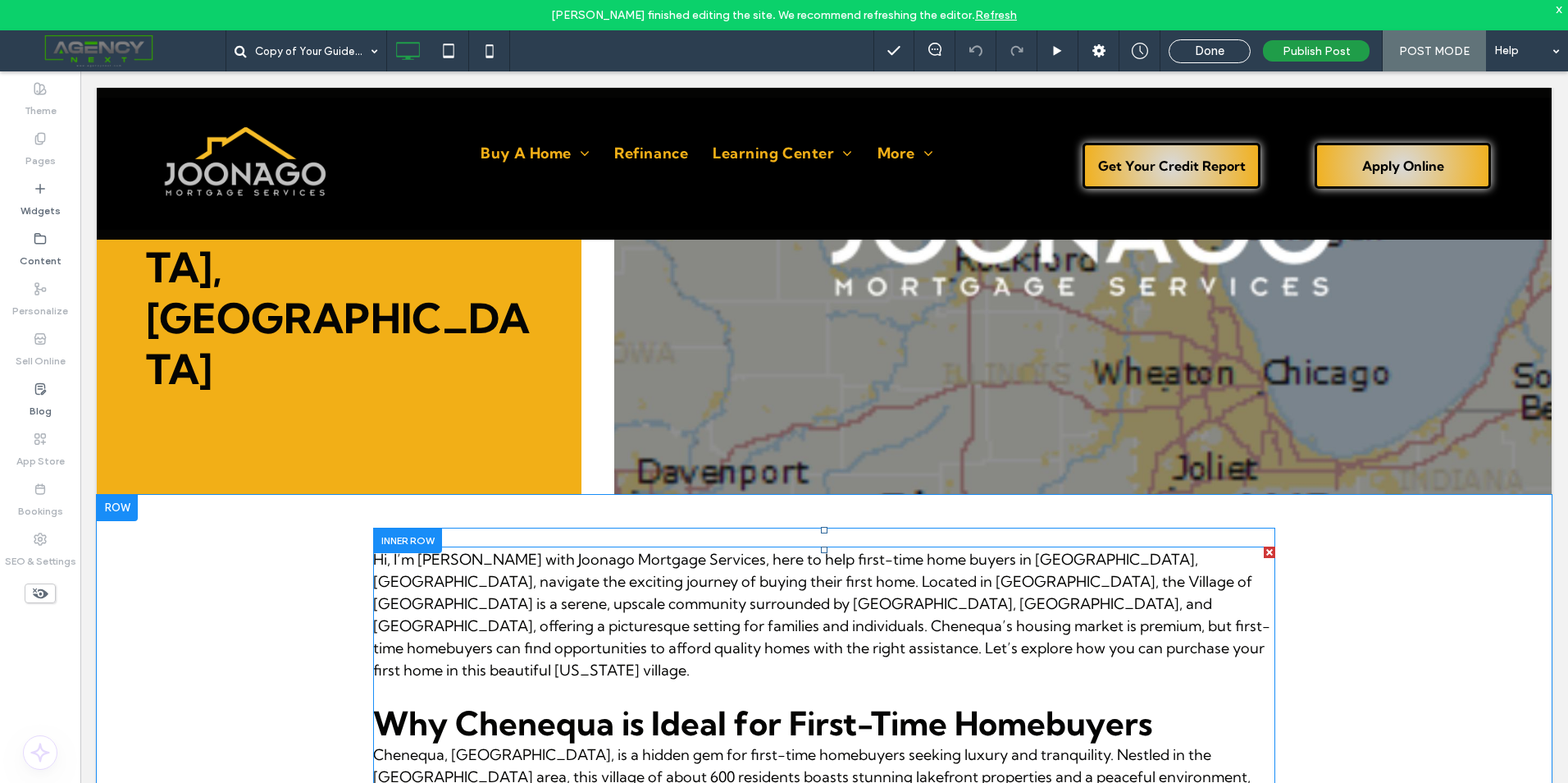
scroll to position [411, 0]
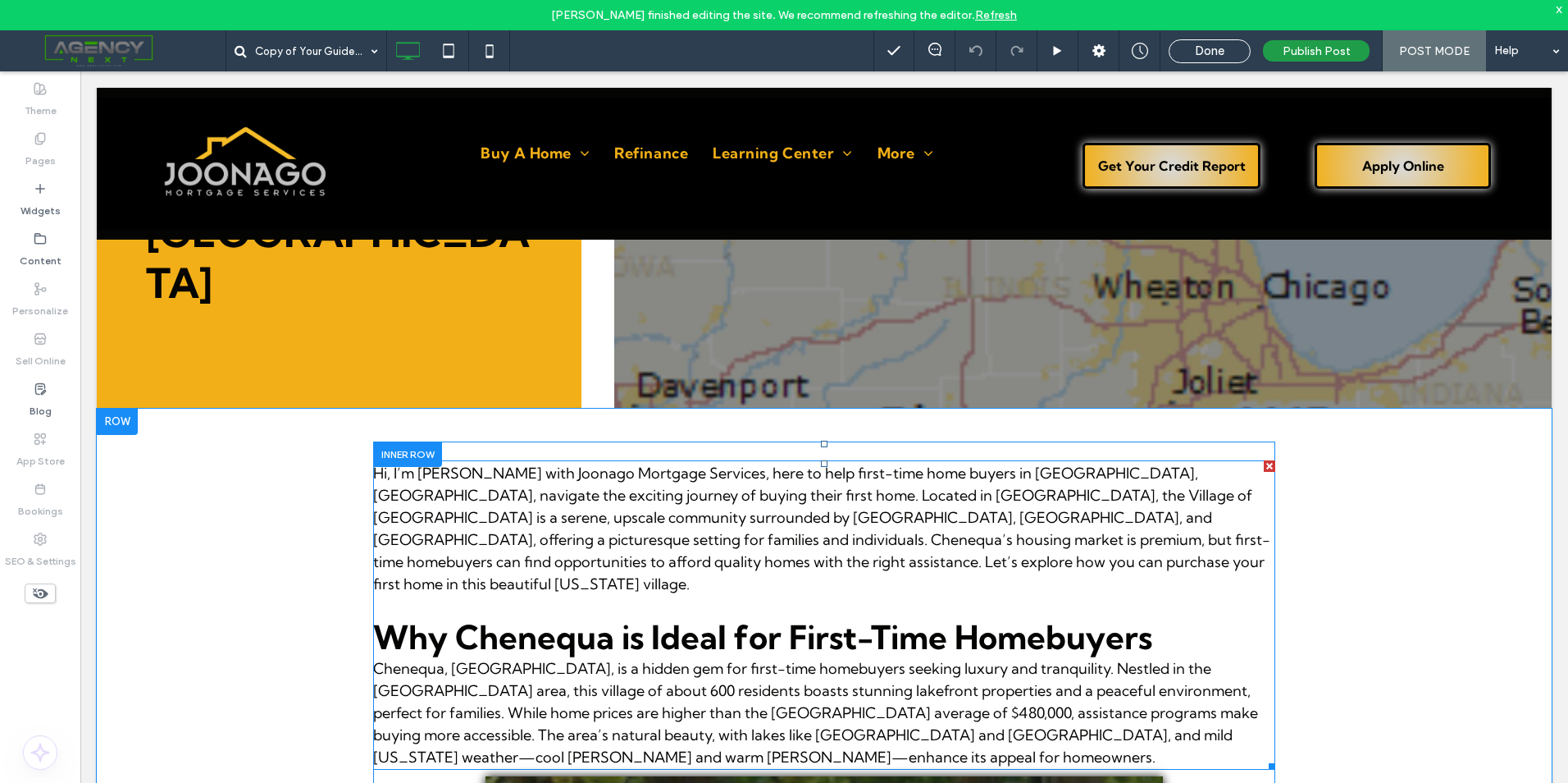
click at [730, 464] on span "Hi, I’m Joe Huljak with Joonago Mortgage Services, here to help first-time home…" at bounding box center [821, 528] width 897 height 129
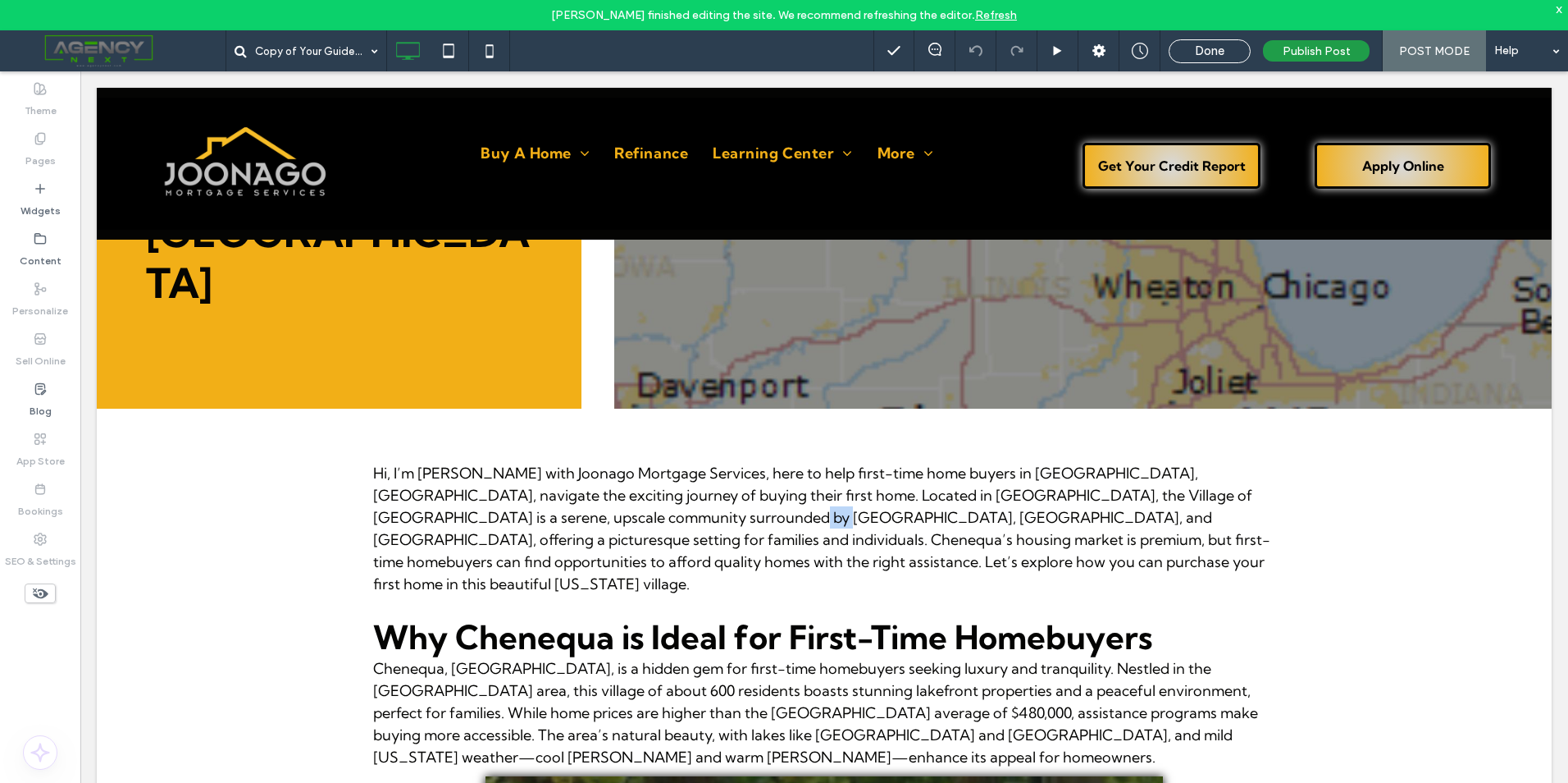
click at [730, 464] on span "Hi, I’m Joe Huljak with Joonago Mortgage Services, here to help first-time home…" at bounding box center [821, 528] width 897 height 129
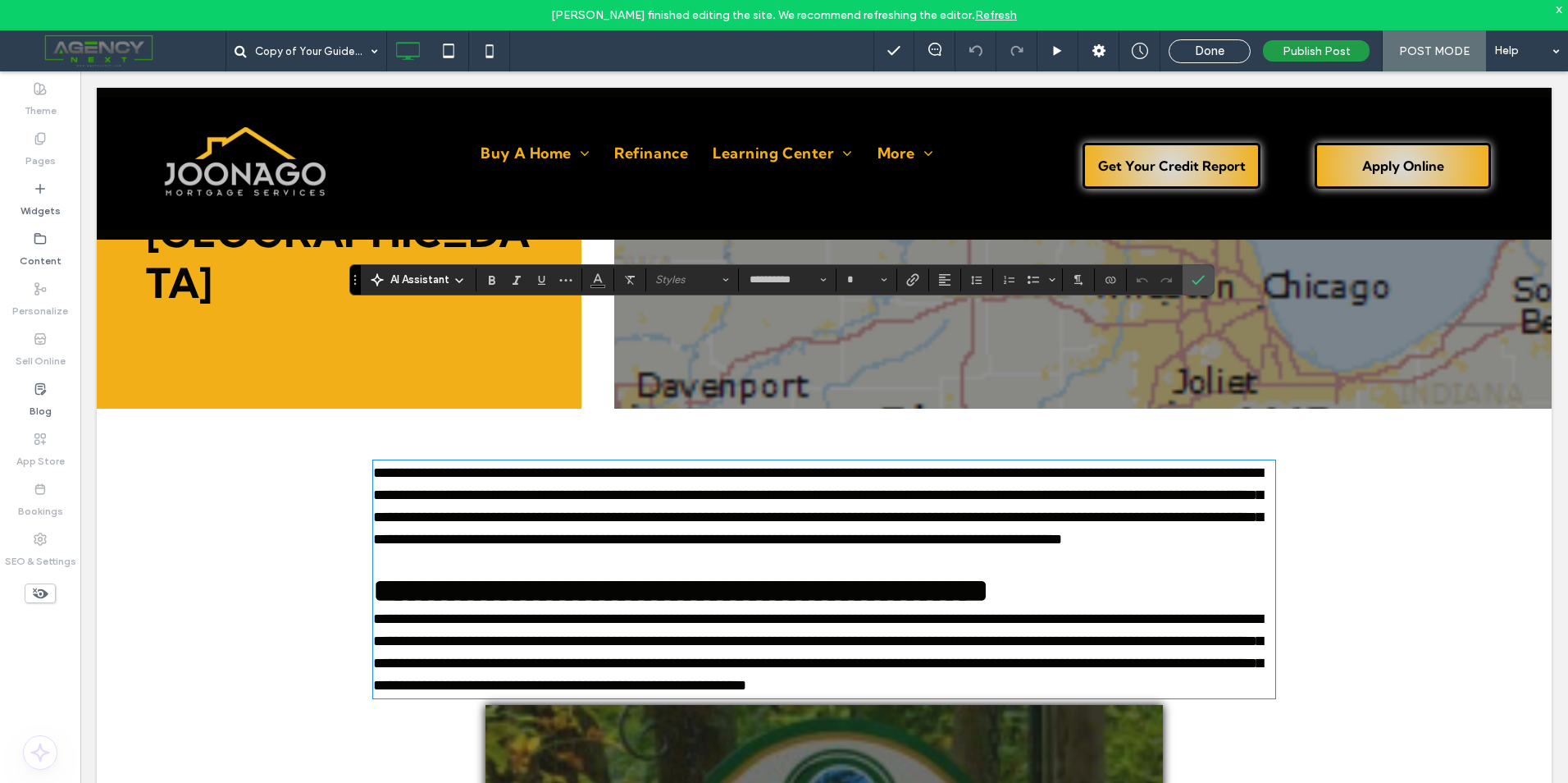
type input "**********"
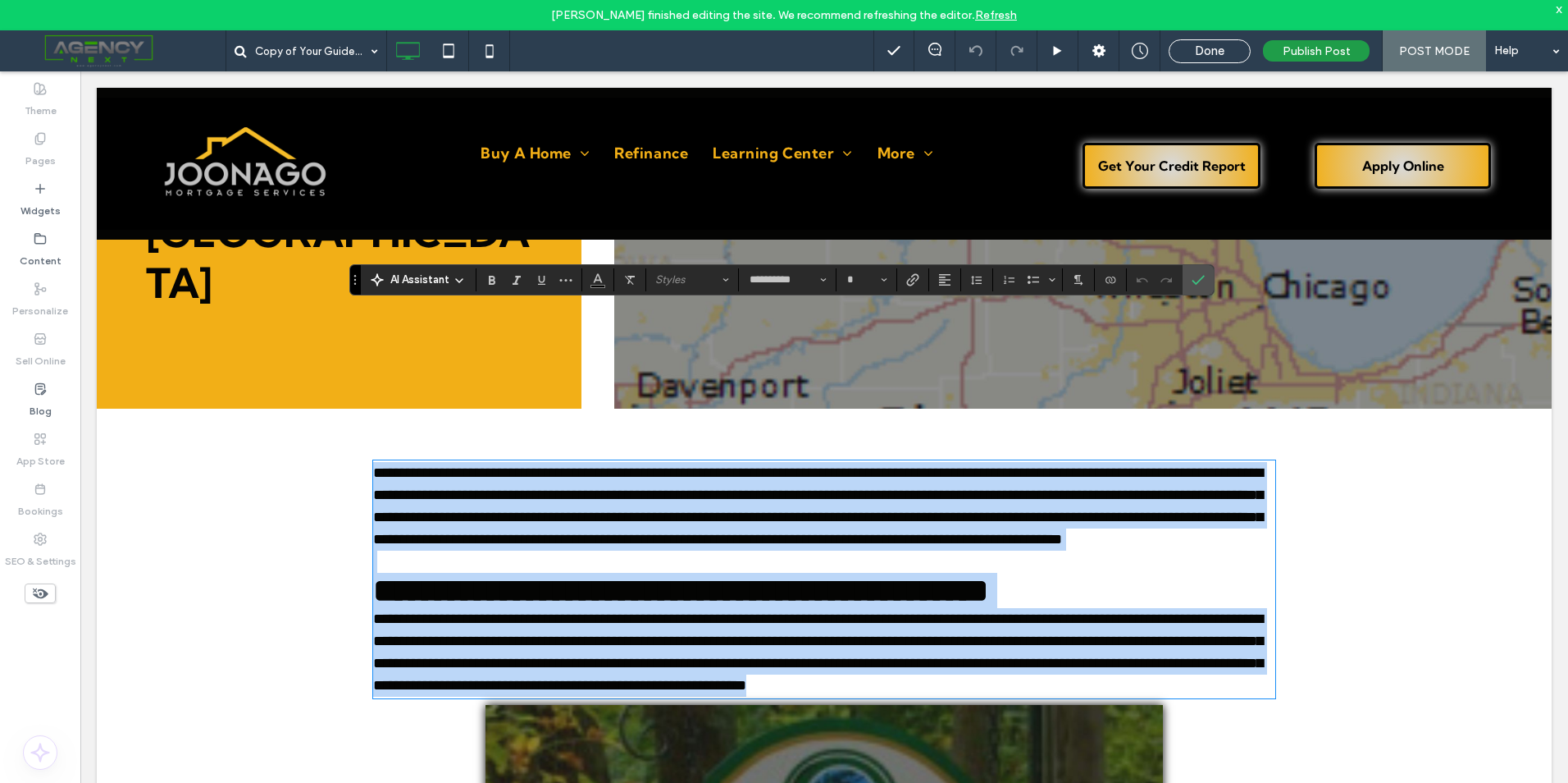
drag, startPoint x: 730, startPoint y: 362, endPoint x: 638, endPoint y: 376, distance: 93.1
click at [638, 462] on p "**********" at bounding box center [824, 507] width 902 height 89
click at [966, 462] on p "**********" at bounding box center [824, 507] width 902 height 89
type input "**"
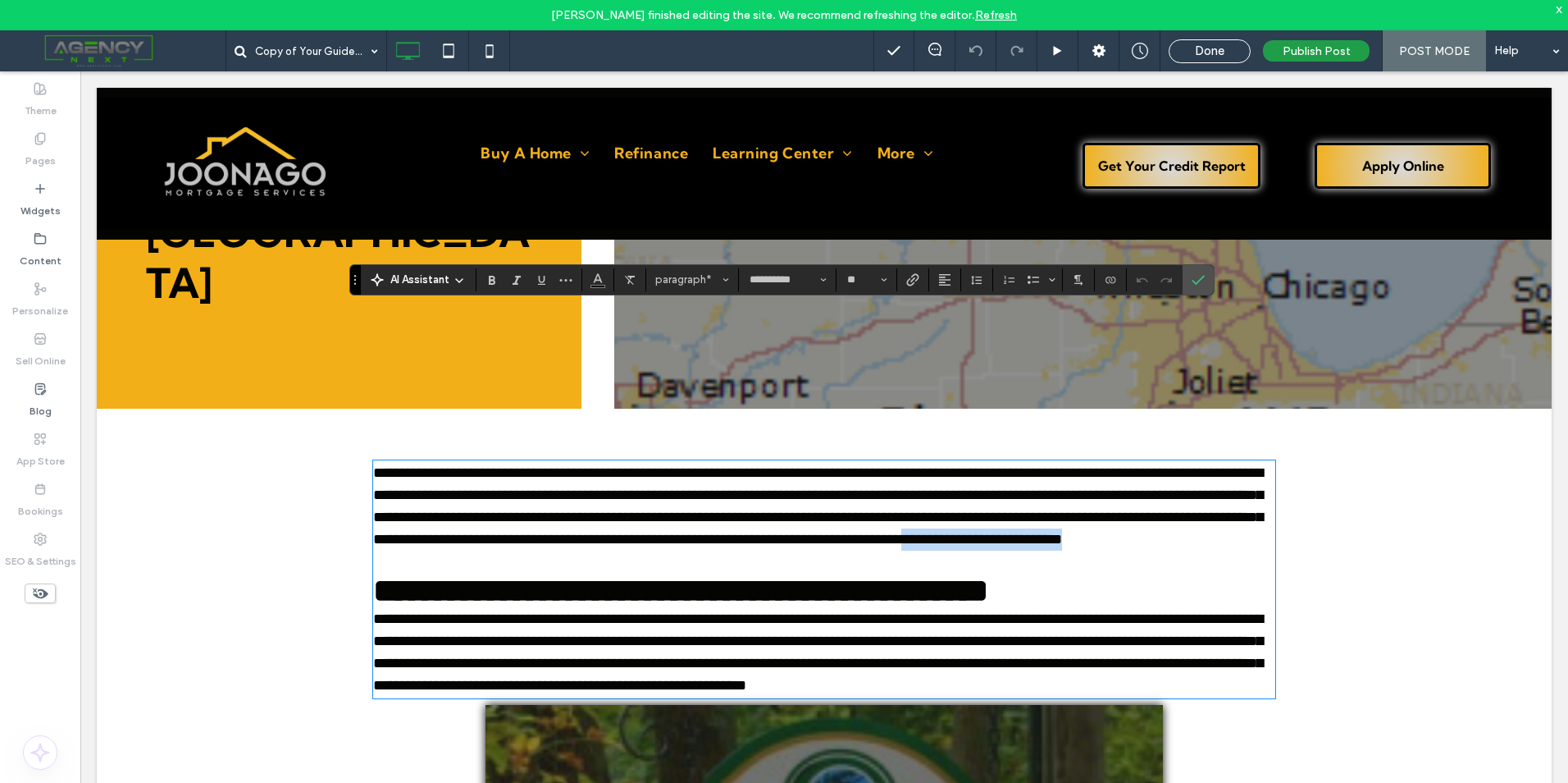
drag, startPoint x: 932, startPoint y: 412, endPoint x: 729, endPoint y: 410, distance: 203.0
click at [729, 462] on p "**********" at bounding box center [824, 507] width 902 height 89
click at [919, 285] on icon "Link" at bounding box center [912, 279] width 13 height 13
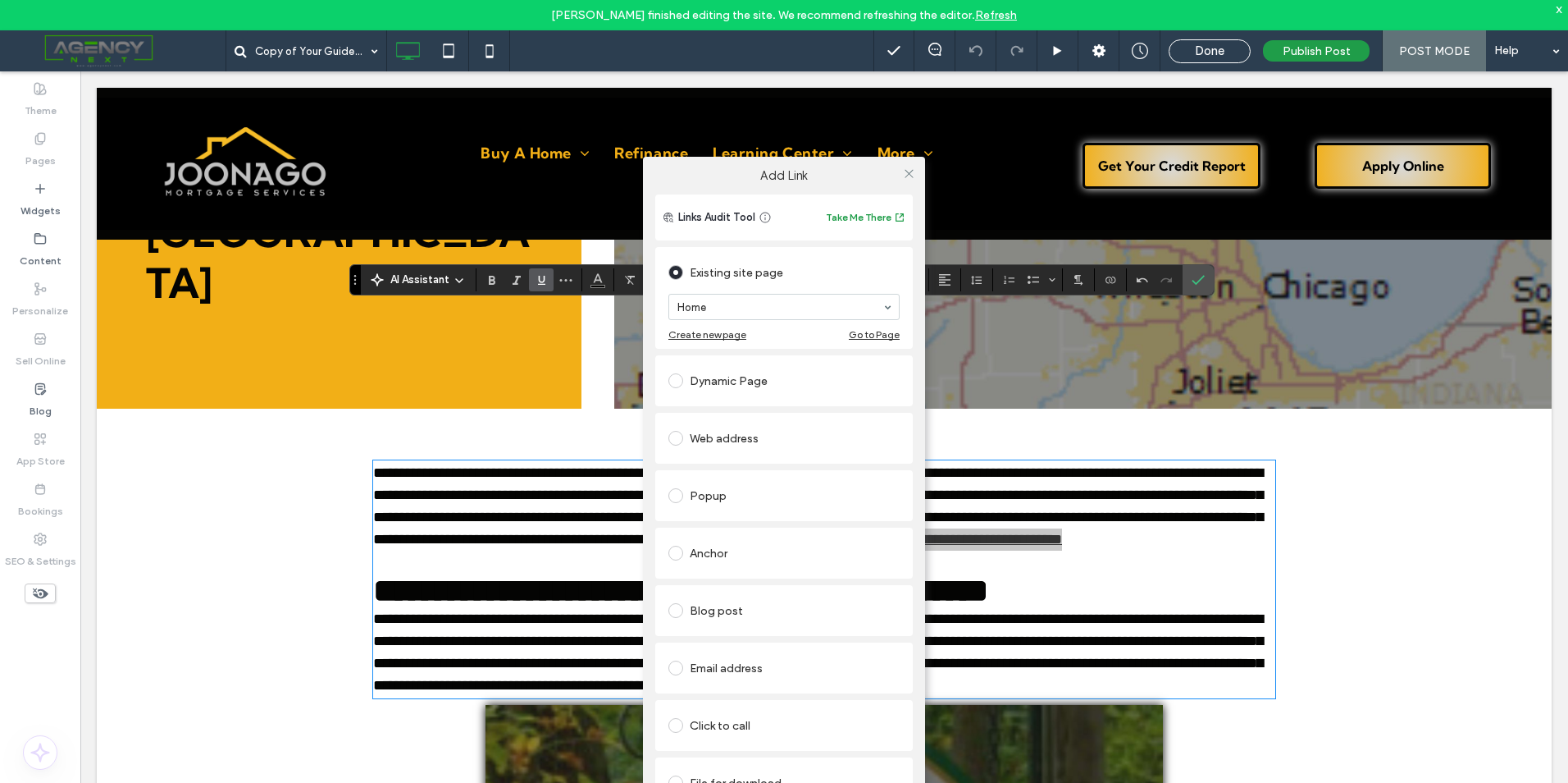
click at [726, 437] on div "Web address" at bounding box center [784, 437] width 231 height 27
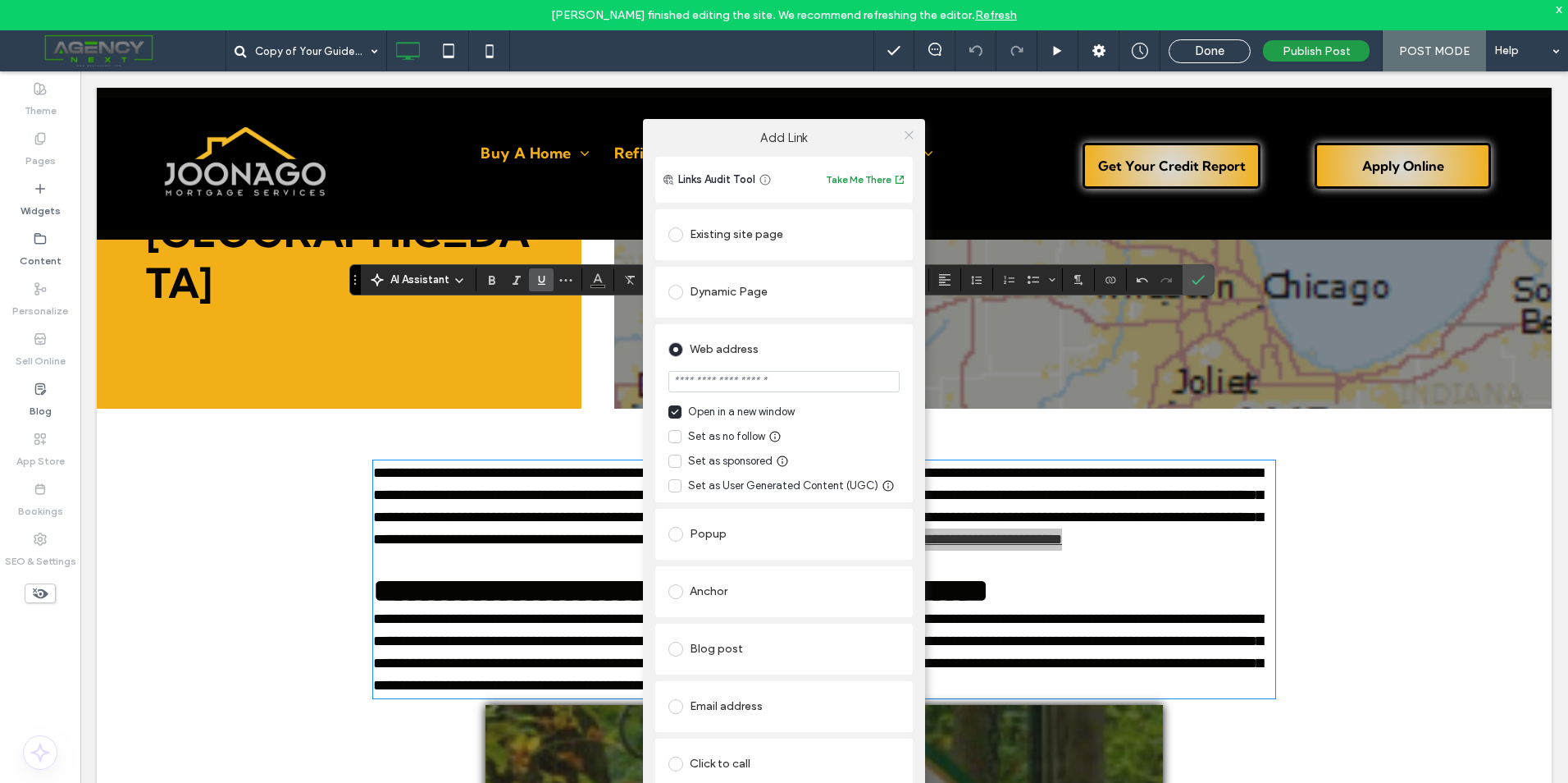
click at [903, 124] on span at bounding box center [909, 135] width 12 height 25
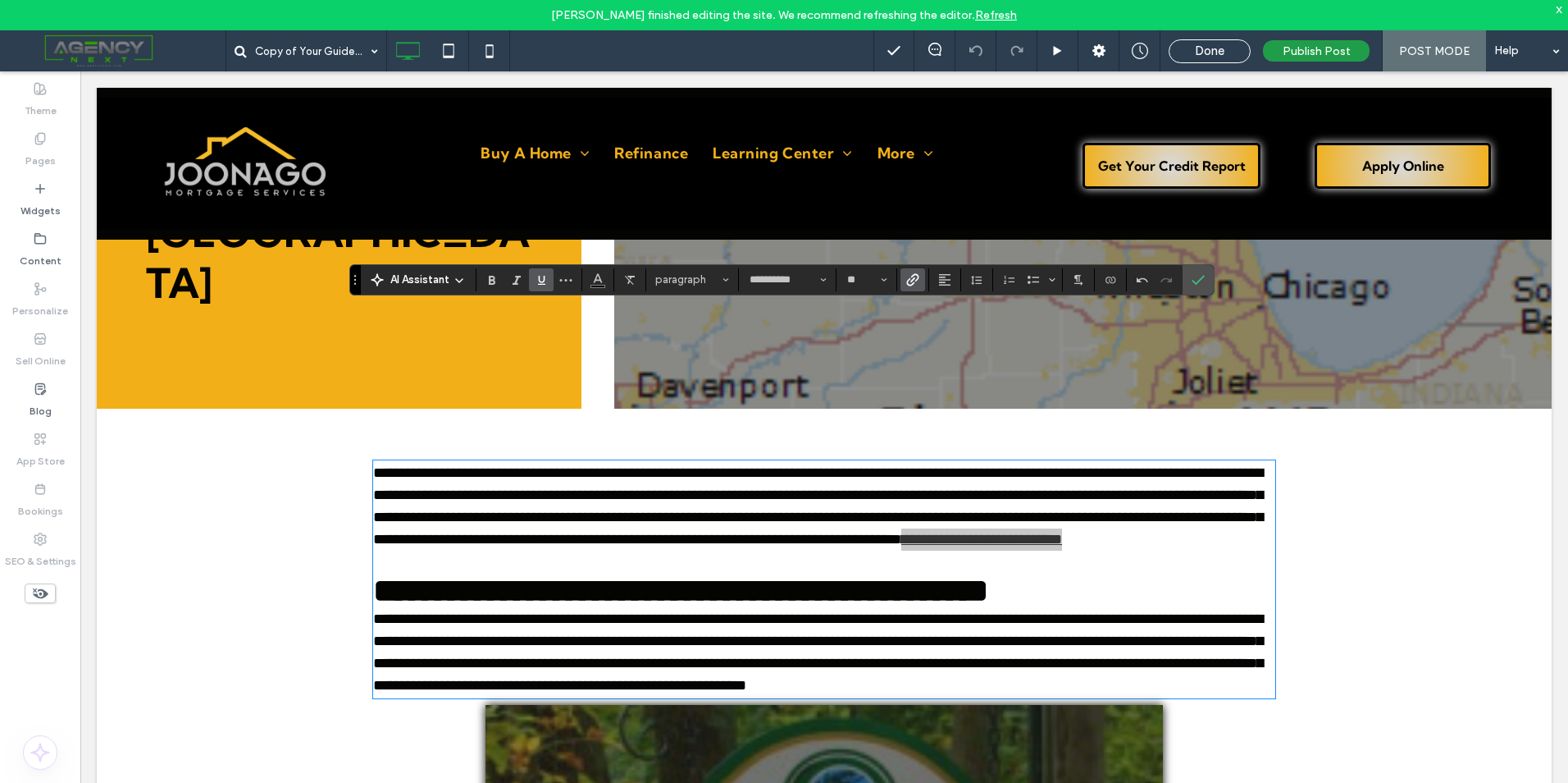
click at [910, 275] on icon "Link" at bounding box center [912, 279] width 13 height 13
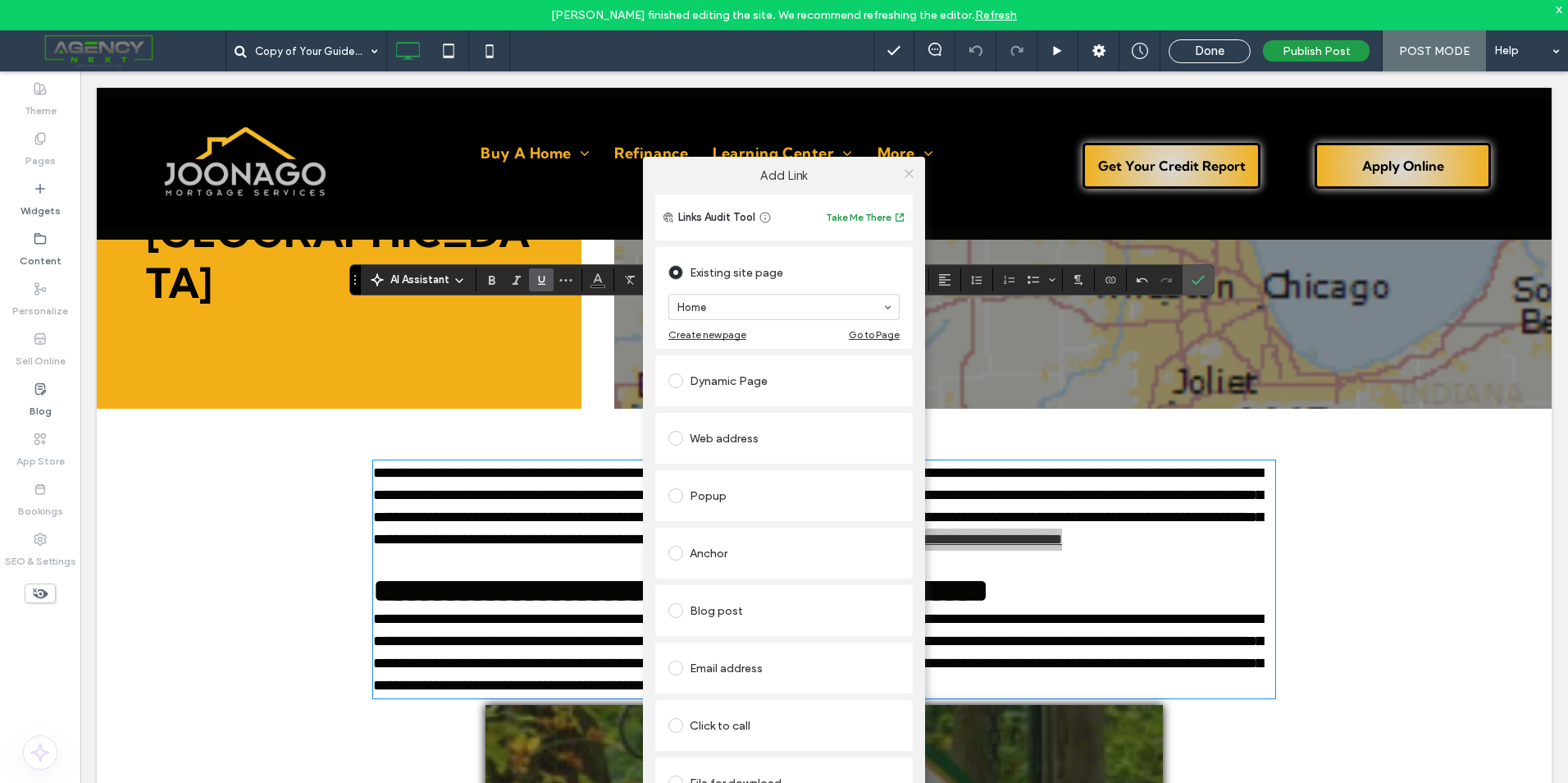
click at [910, 168] on icon at bounding box center [909, 174] width 12 height 12
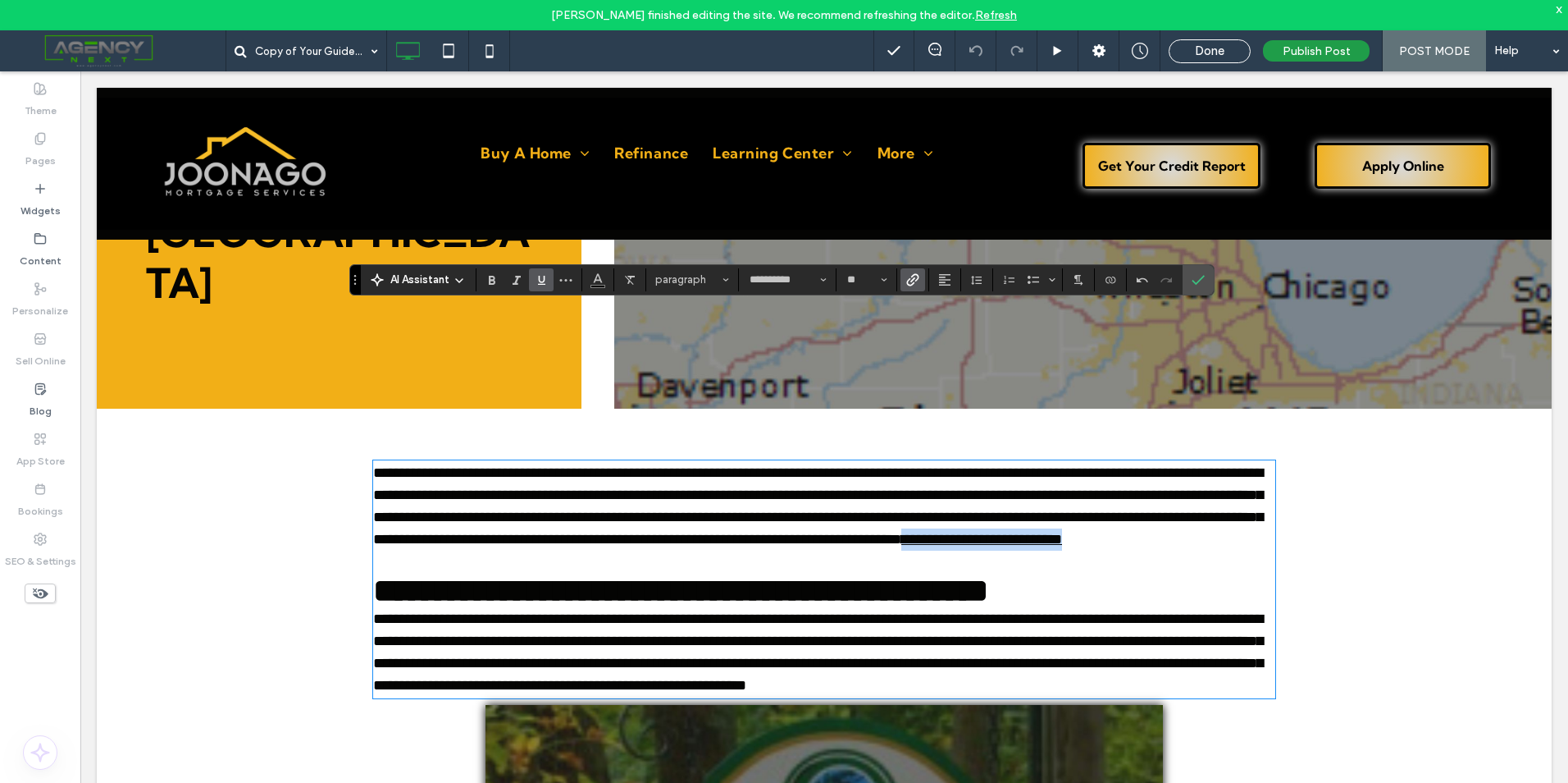
click at [926, 462] on p "**********" at bounding box center [824, 507] width 902 height 89
click at [1202, 276] on use "Confirm" at bounding box center [1198, 279] width 13 height 10
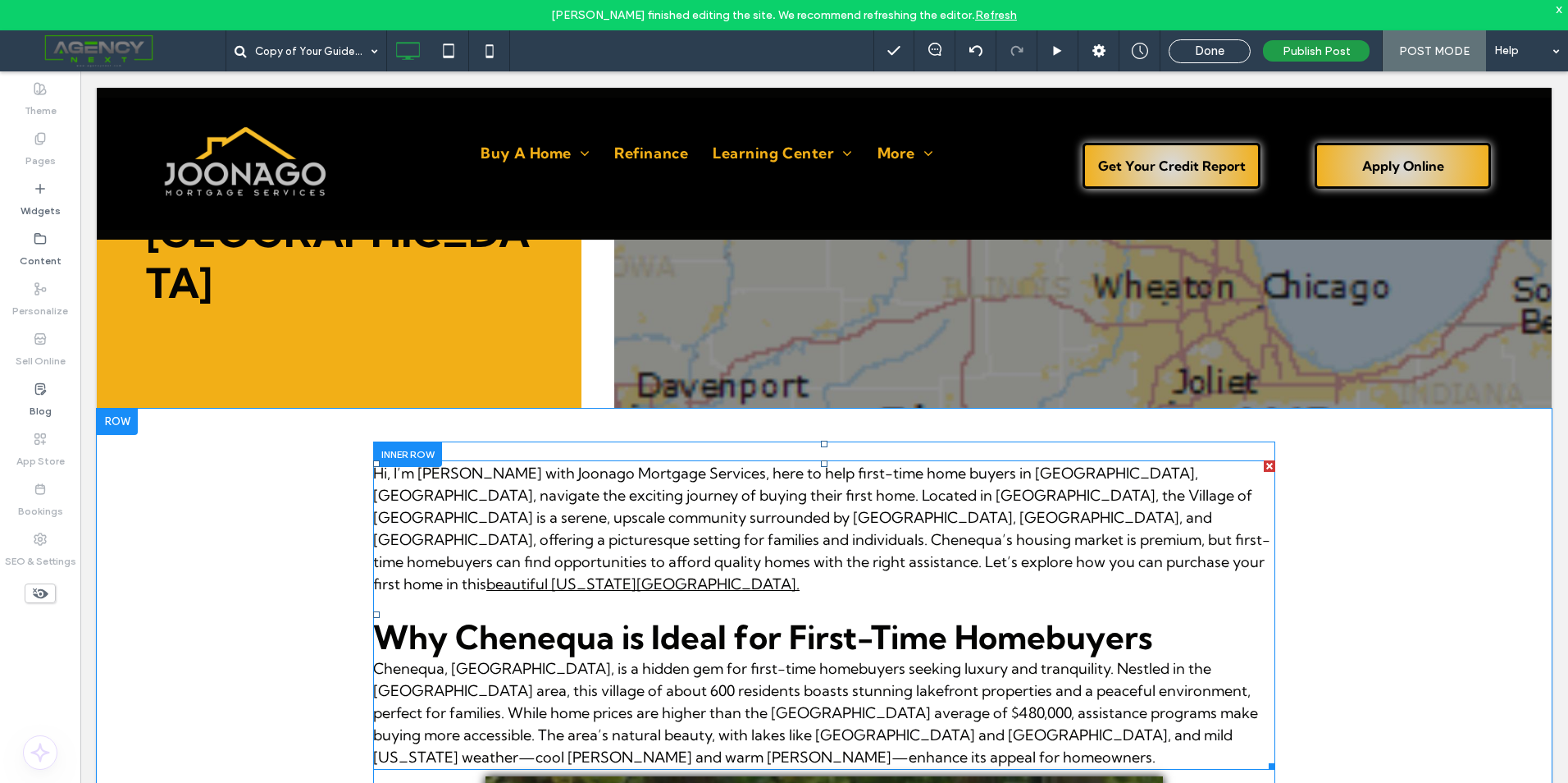
click at [799, 575] on link "beautiful Wisconsin village." at bounding box center [642, 584] width 313 height 19
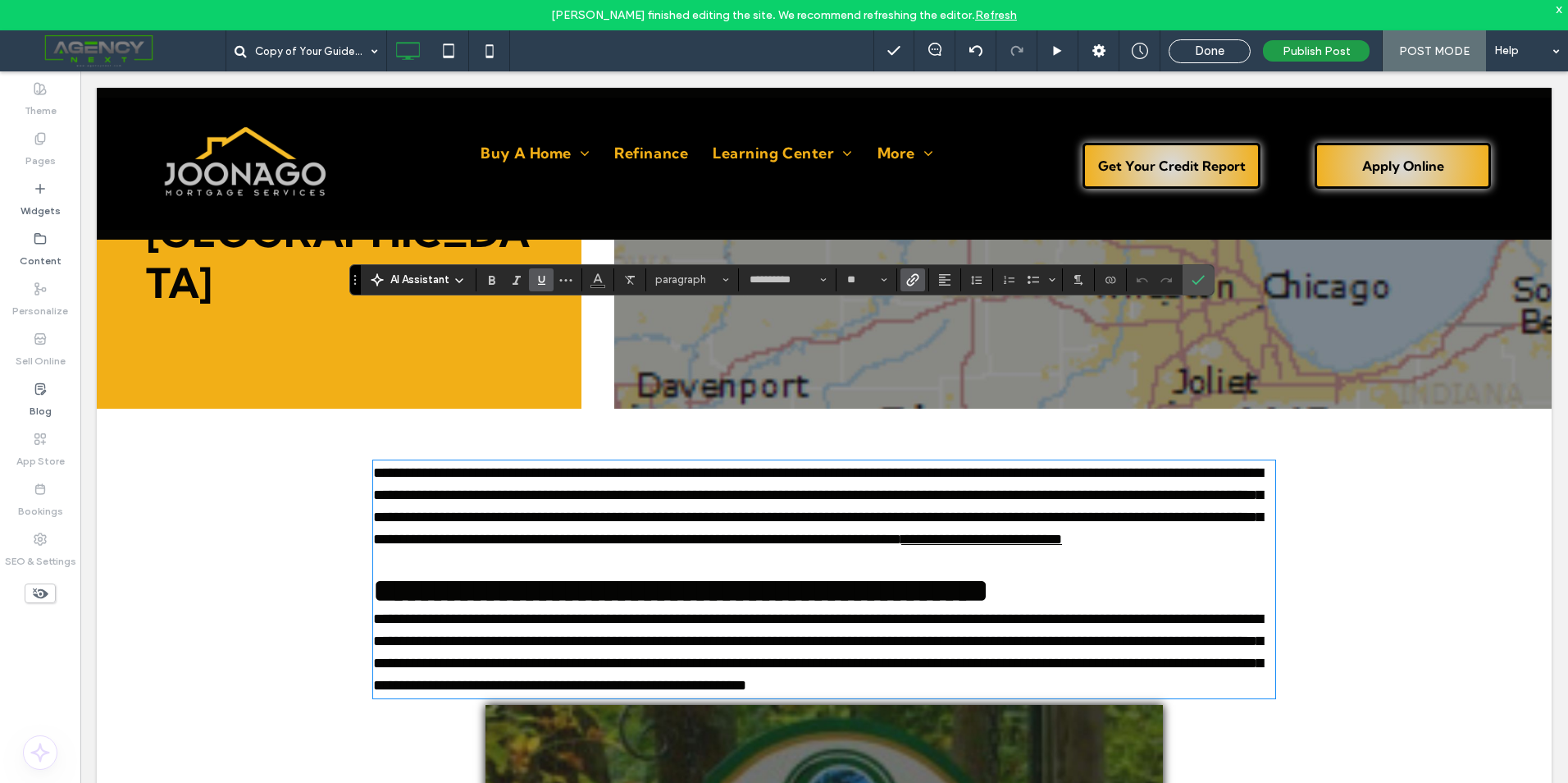
click at [908, 271] on span "Link" at bounding box center [909, 279] width 7 height 23
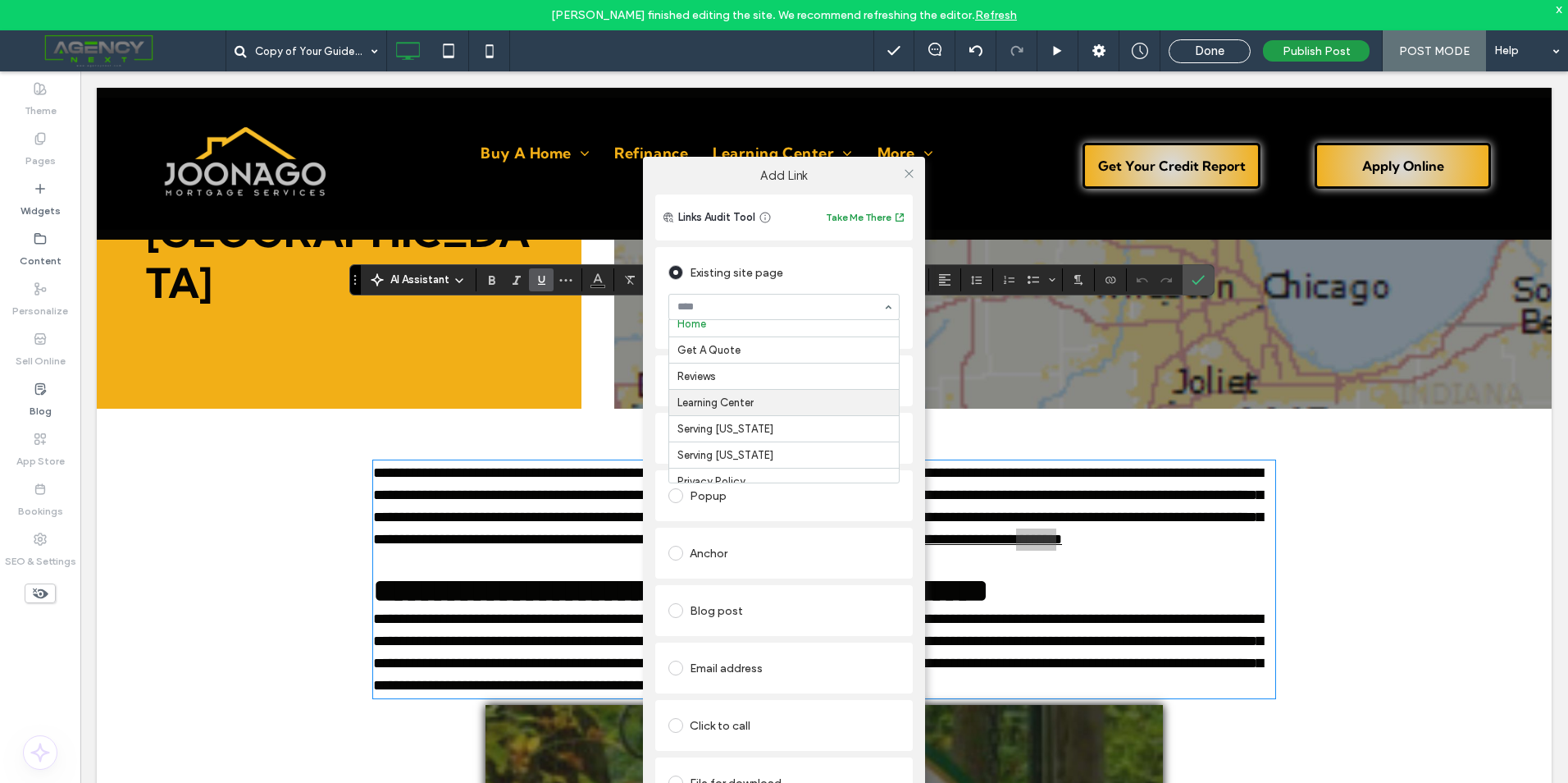
scroll to position [0, 0]
click at [917, 352] on div "Links Audit Tool Take Me There Existing site page Home Create new page Go to Pa…" at bounding box center [784, 524] width 282 height 660
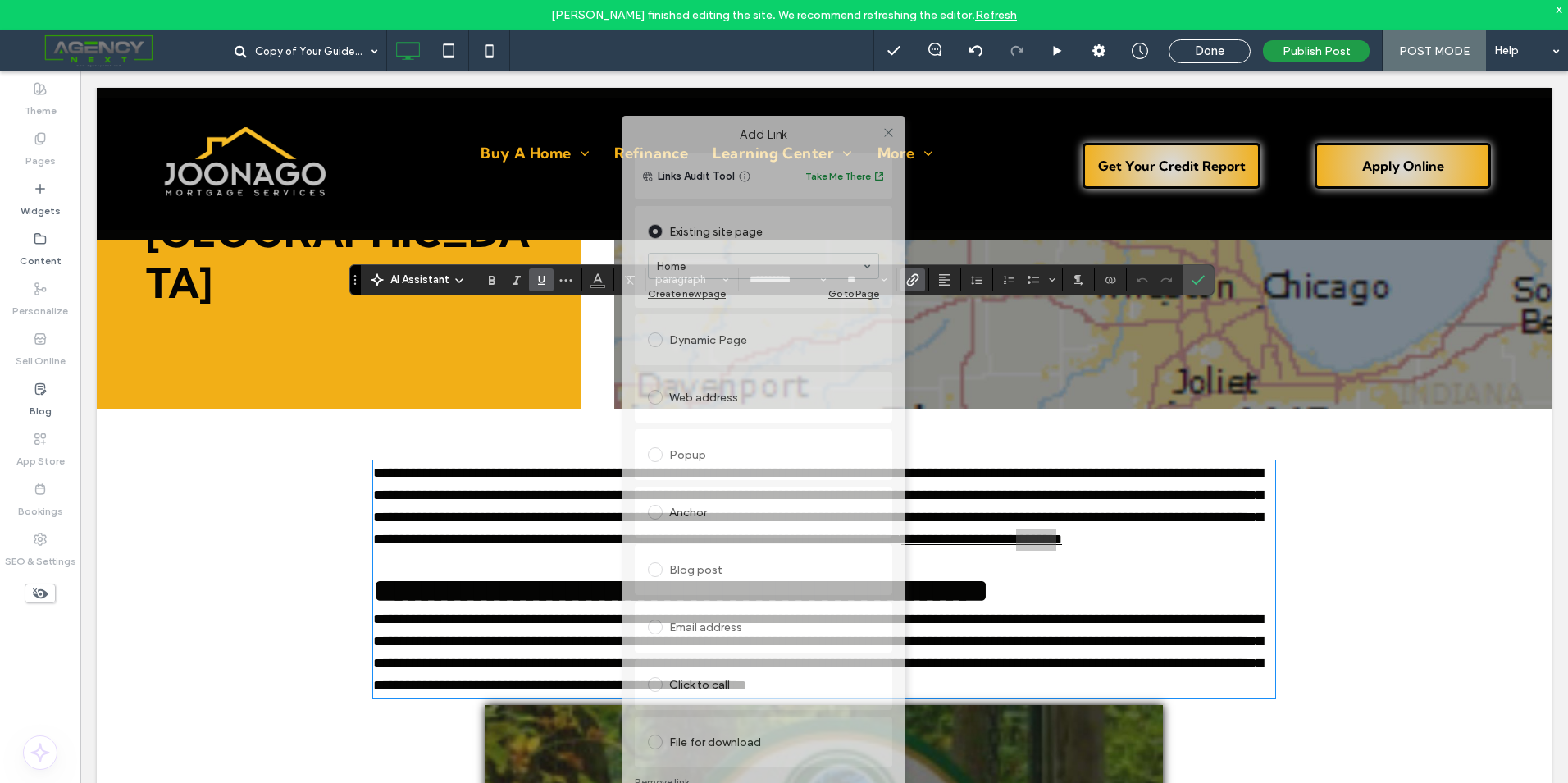
drag, startPoint x: 800, startPoint y: 171, endPoint x: 780, endPoint y: 133, distance: 42.9
click at [780, 133] on label "Add Link" at bounding box center [763, 134] width 260 height 15
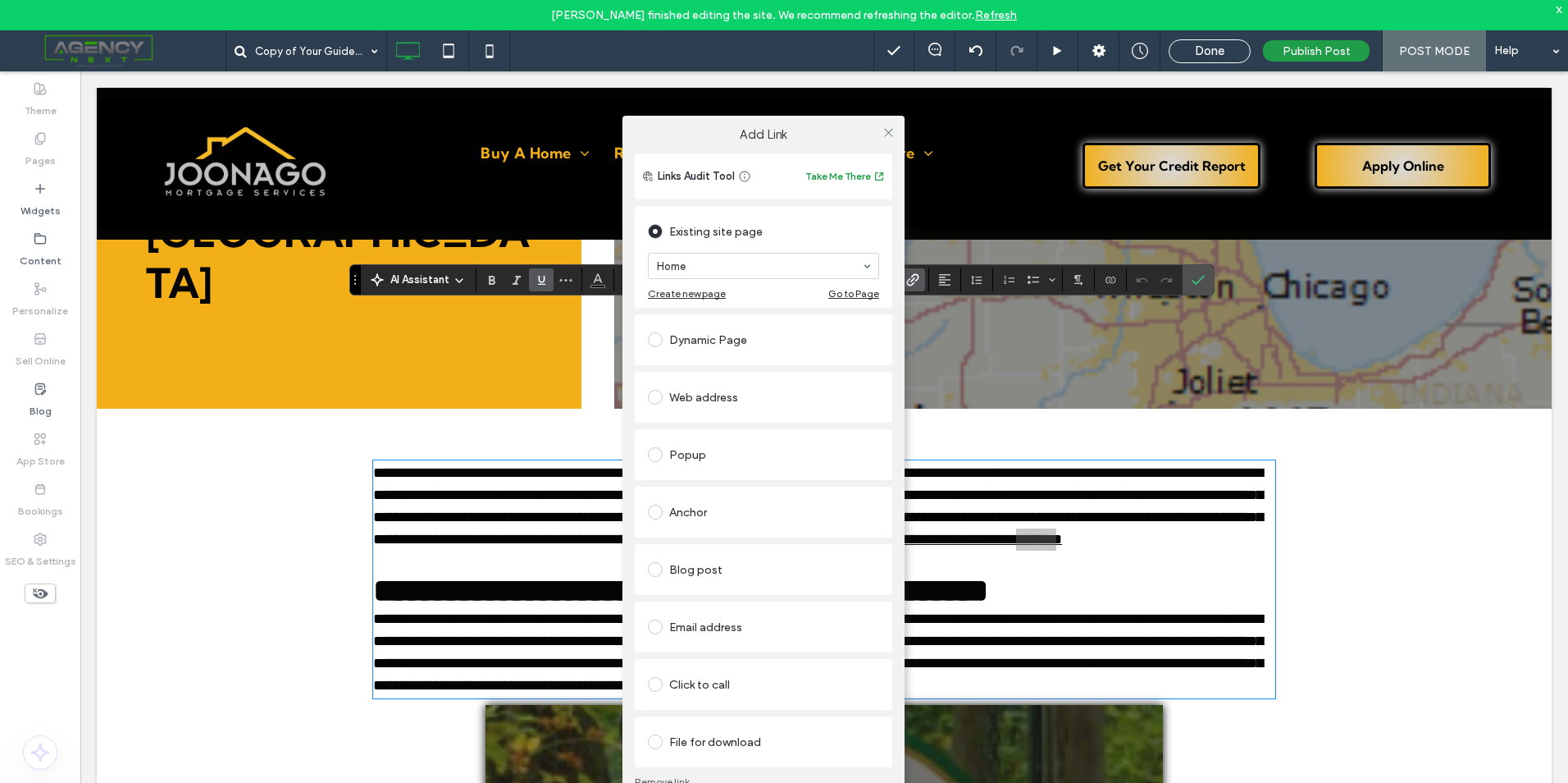
click at [650, 404] on label at bounding box center [659, 397] width 22 height 15
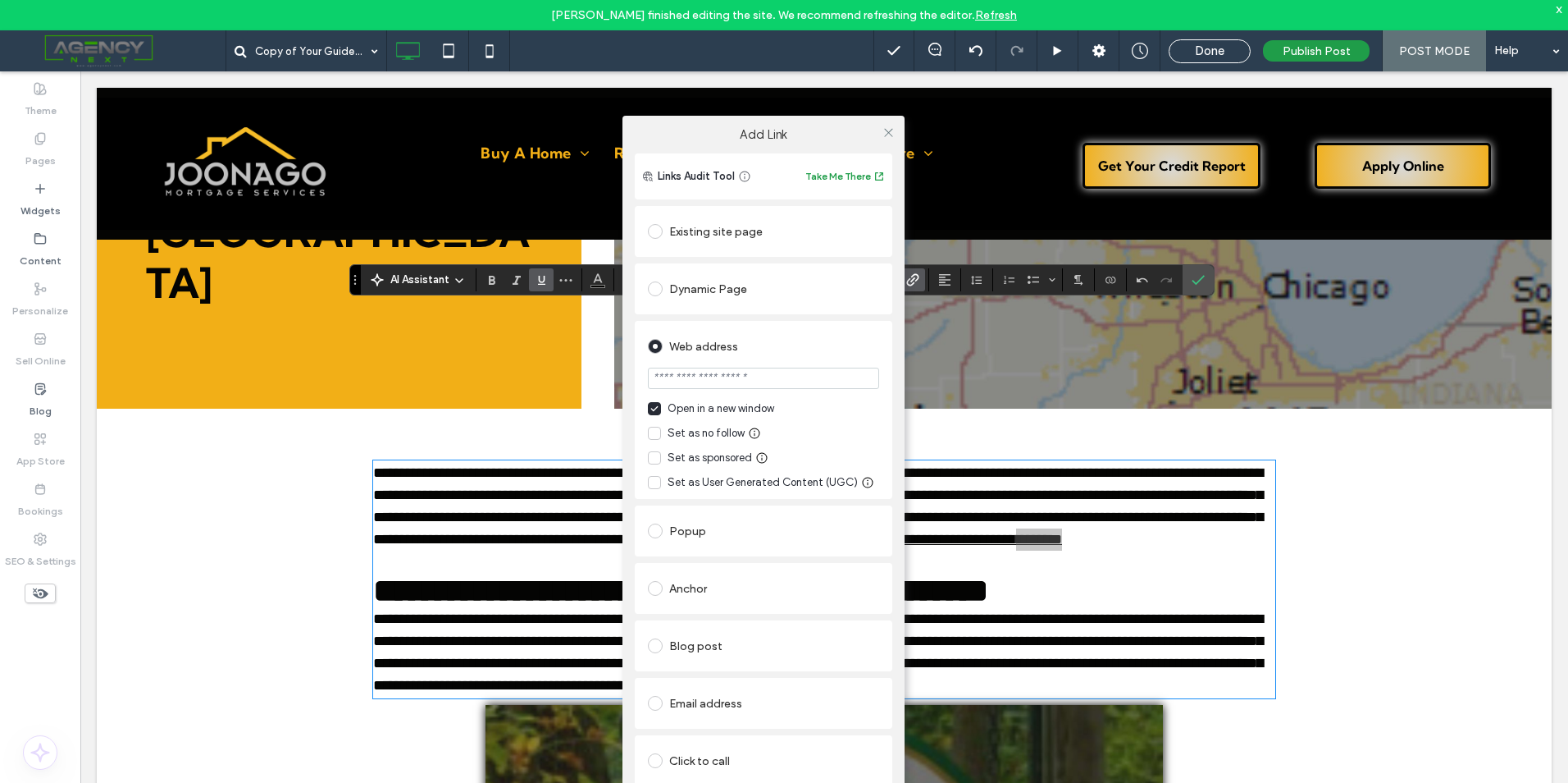
click at [734, 381] on input "url" at bounding box center [764, 378] width 231 height 22
click at [736, 228] on div "Existing site page" at bounding box center [764, 231] width 231 height 27
type input "*******"
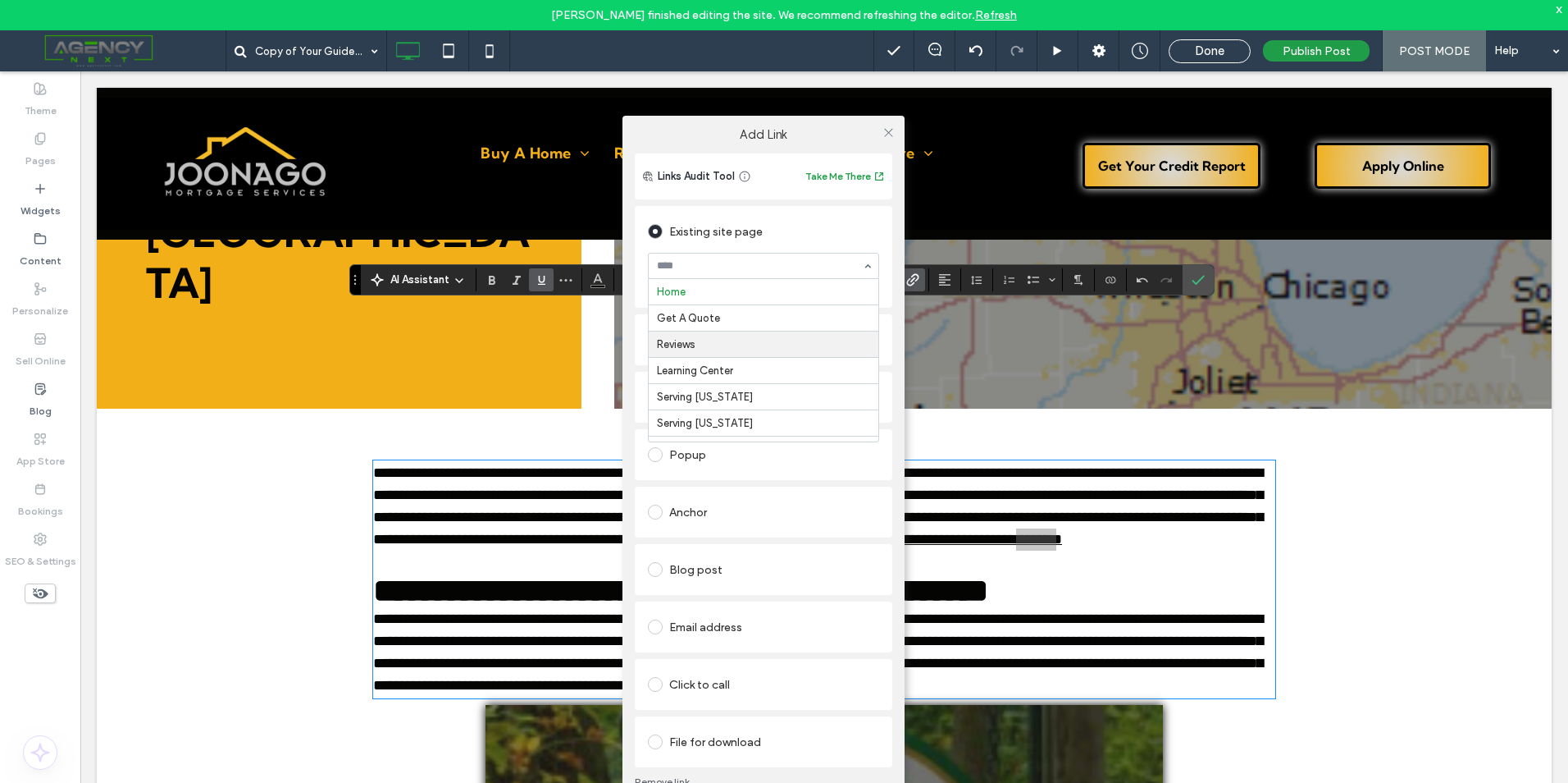
scroll to position [52, 0]
click at [685, 228] on div "Existing site page" at bounding box center [764, 231] width 231 height 27
click at [692, 576] on div "Blog post" at bounding box center [764, 569] width 231 height 27
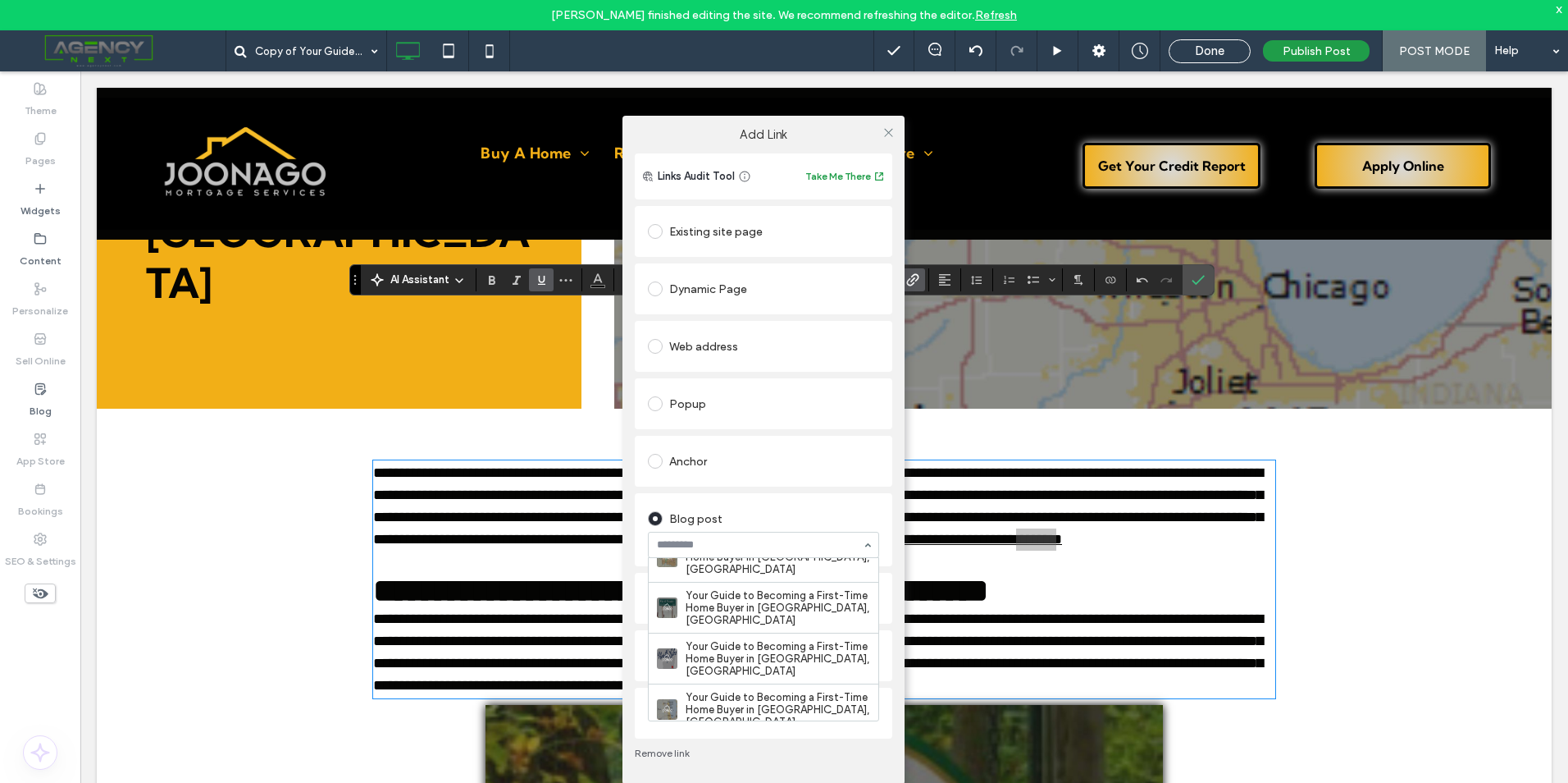
scroll to position [0, 0]
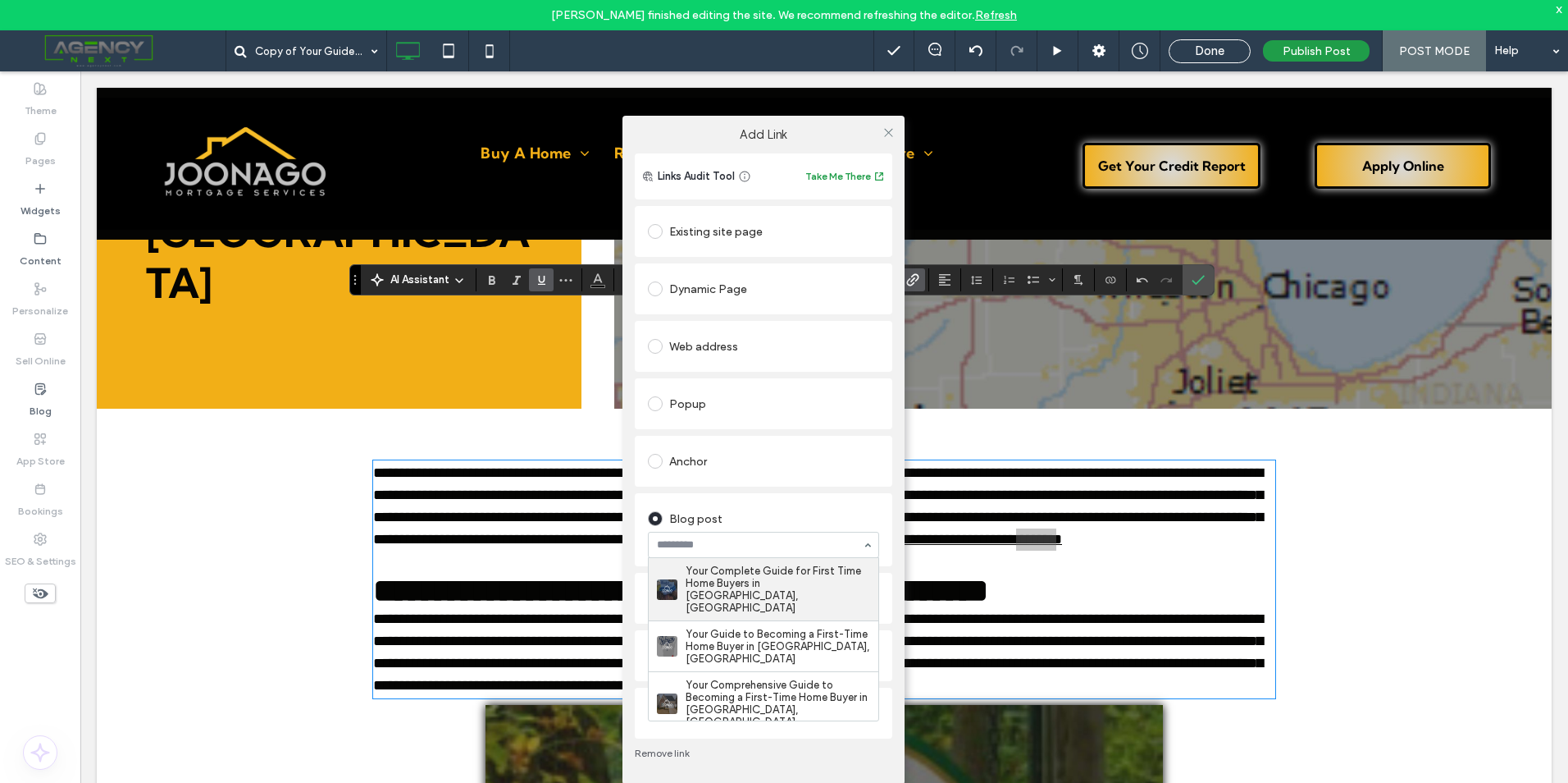
click at [861, 546] on div "Your Complete Guide for First Time Home Buyers in Waterford, WI Your Guide to B…" at bounding box center [764, 545] width 231 height 27
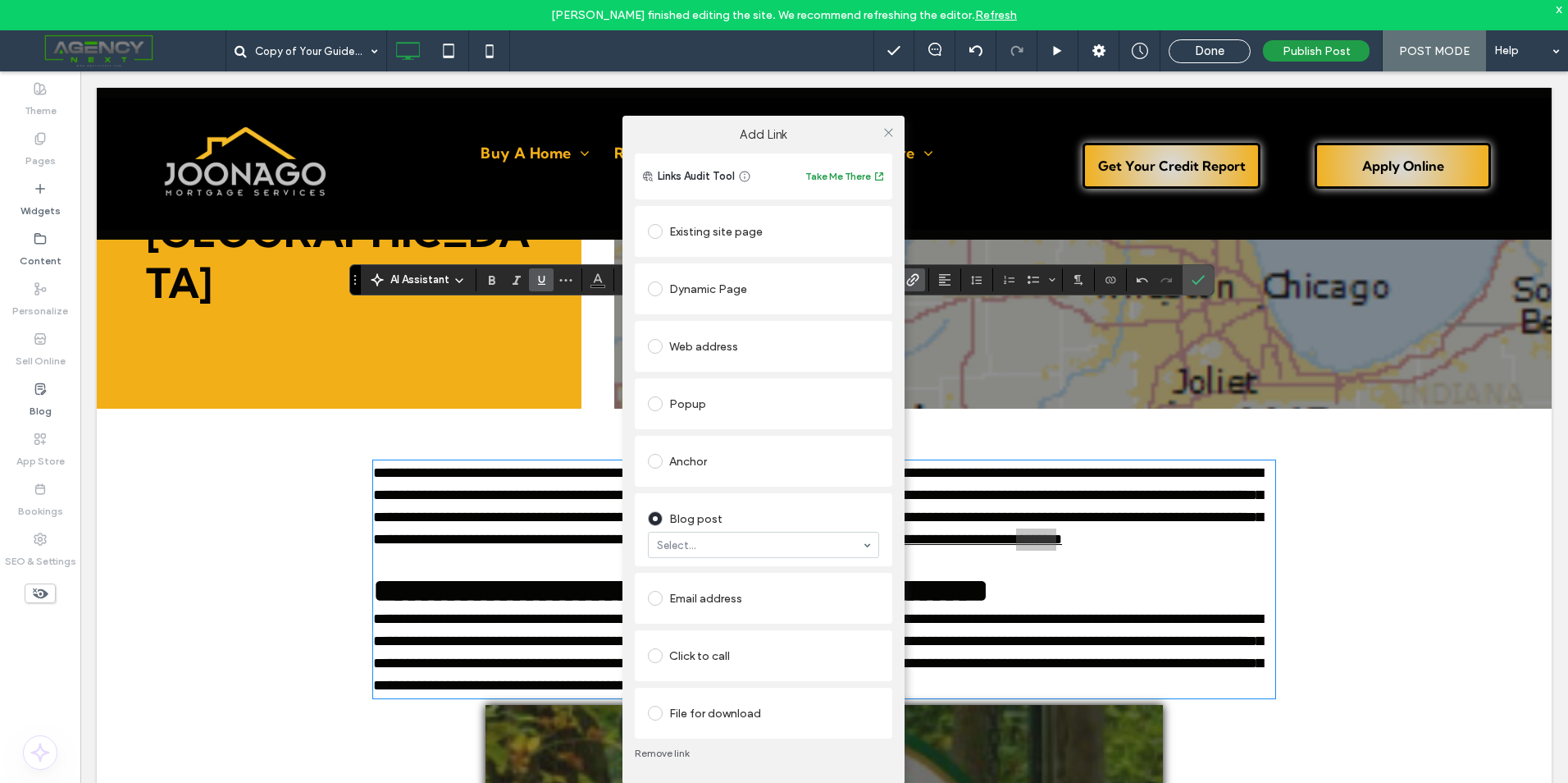
click at [667, 750] on link "Remove link" at bounding box center [763, 752] width 258 height 13
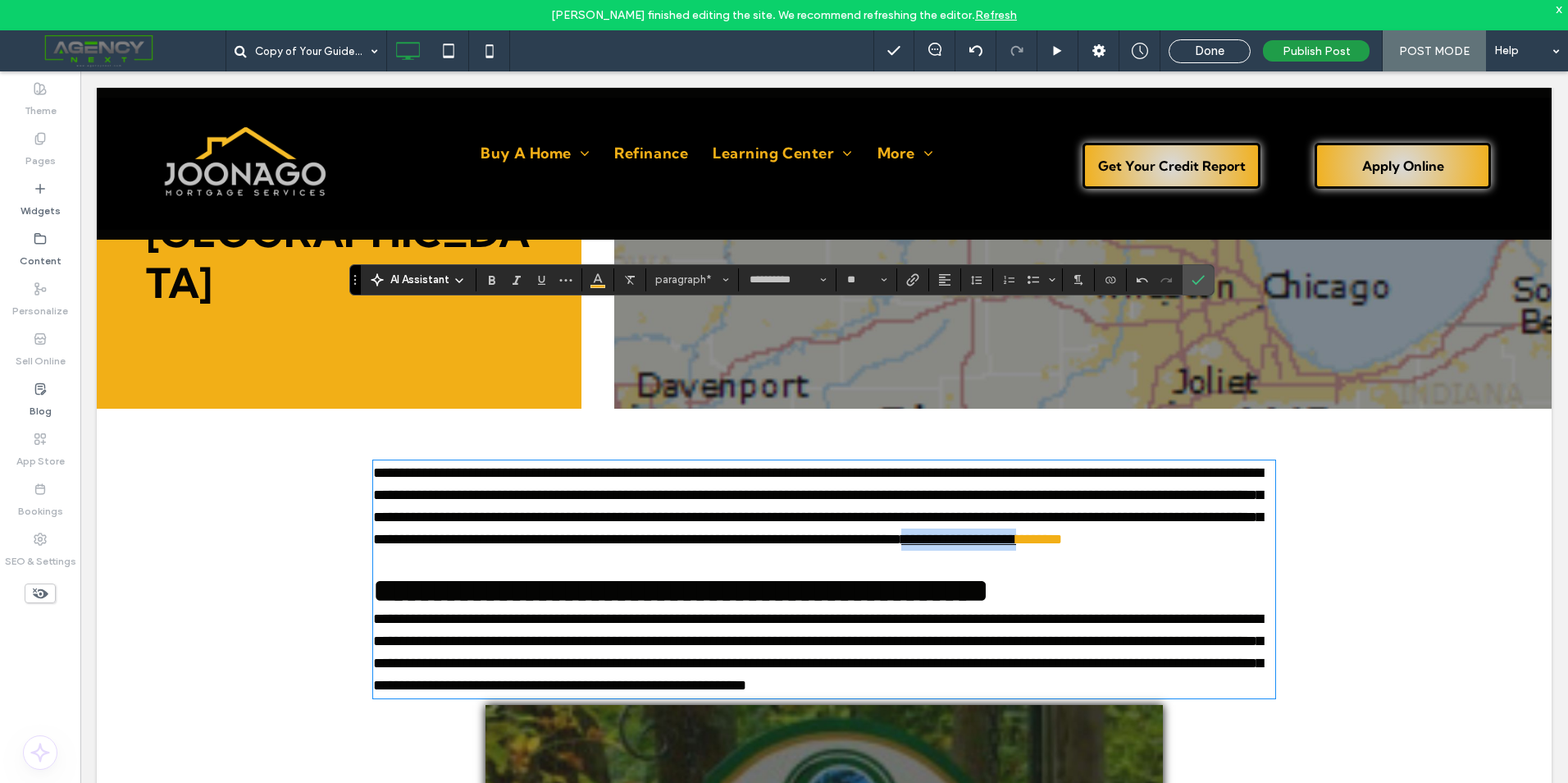
click at [942, 551] on p at bounding box center [824, 562] width 902 height 22
drag, startPoint x: 953, startPoint y: 413, endPoint x: 731, endPoint y: 410, distance: 222.0
click at [731, 462] on p "**********" at bounding box center [824, 507] width 902 height 89
click at [1202, 279] on icon "Confirm" at bounding box center [1198, 279] width 13 height 13
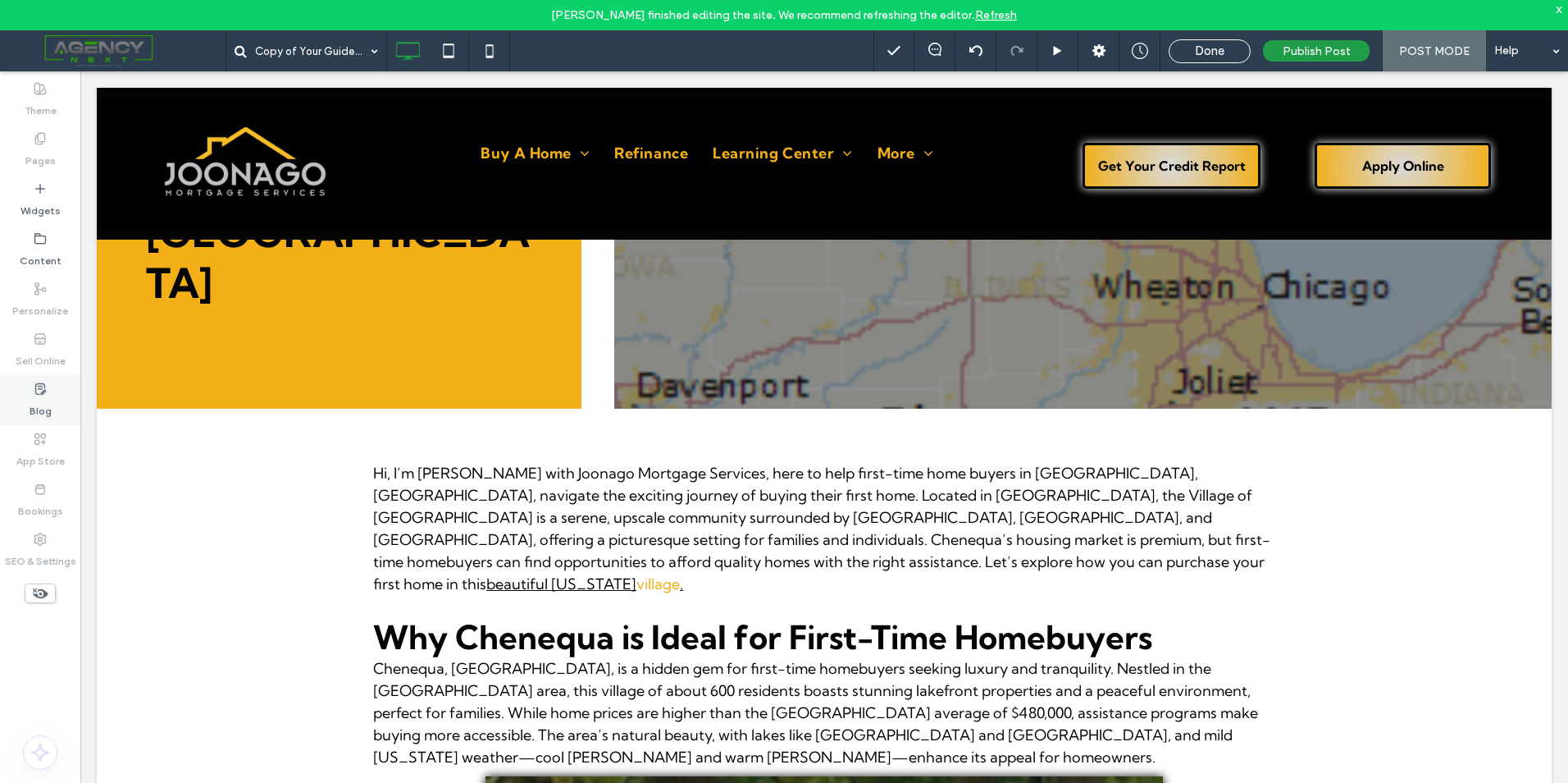
click at [44, 389] on icon at bounding box center [39, 388] width 13 height 13
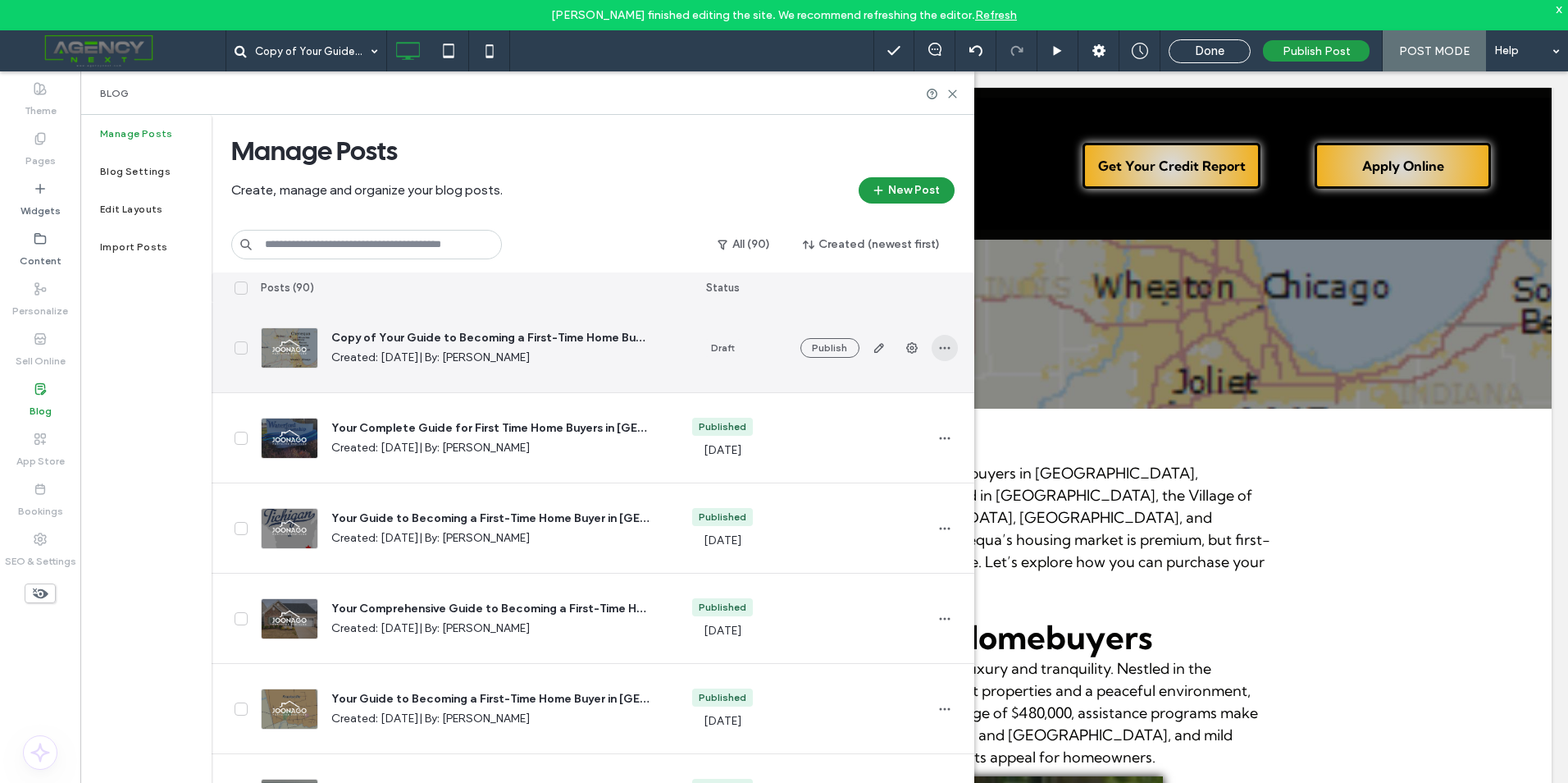
click at [948, 357] on span "button" at bounding box center [944, 348] width 27 height 27
click at [868, 443] on div "Delete" at bounding box center [884, 453] width 146 height 32
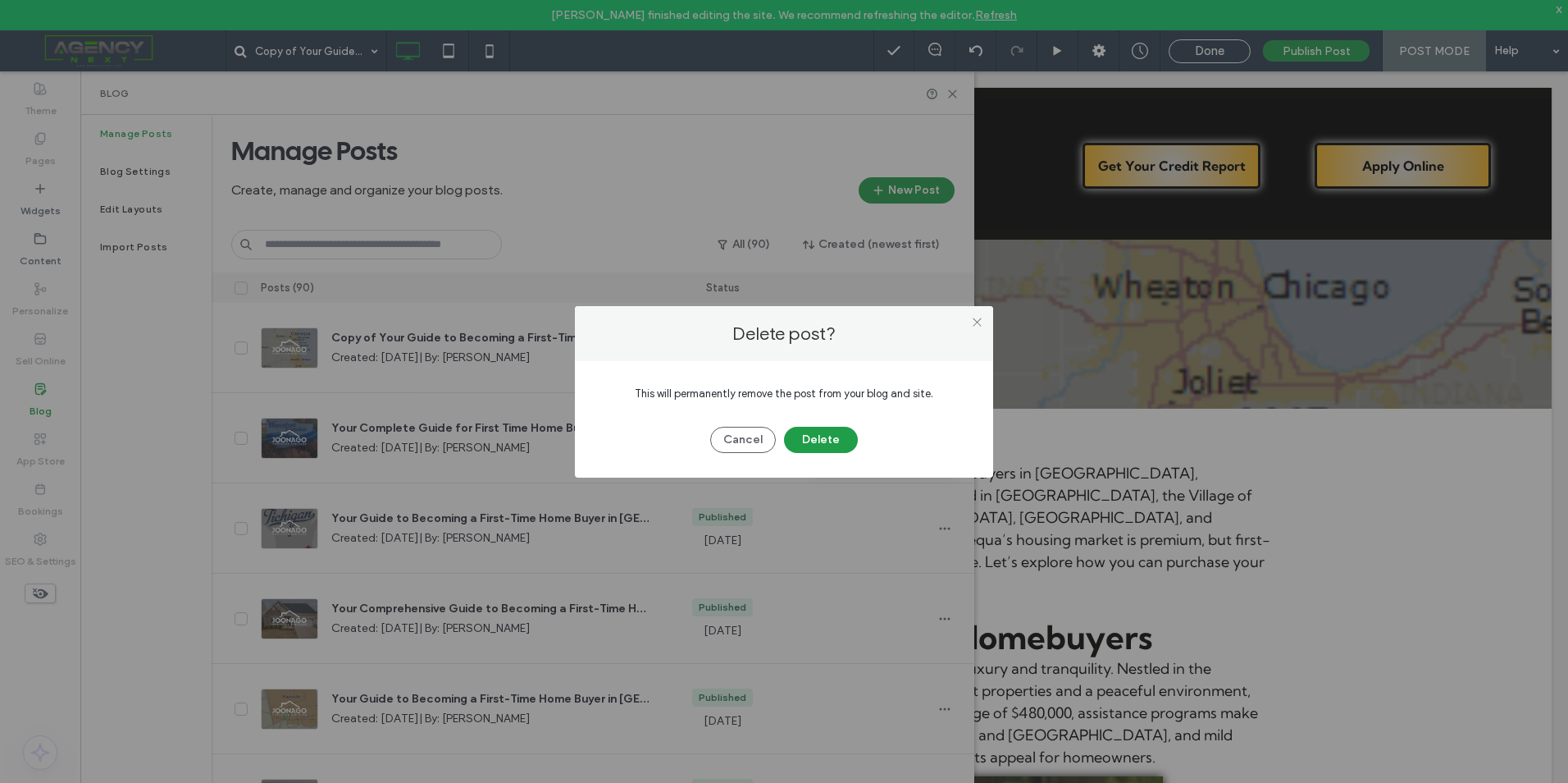
click at [809, 432] on button "Delete" at bounding box center [821, 439] width 74 height 27
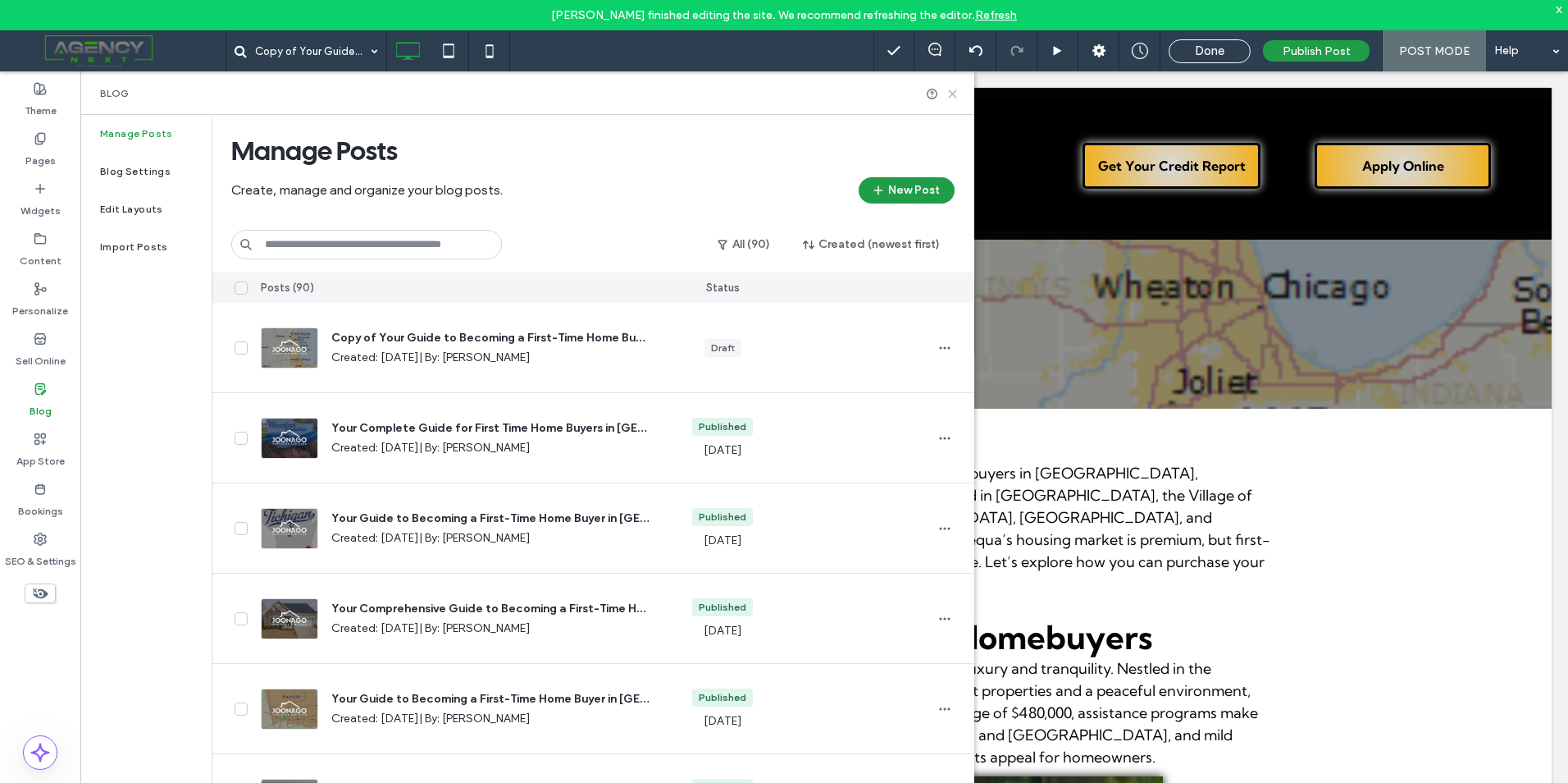
click at [954, 91] on icon at bounding box center [952, 94] width 12 height 12
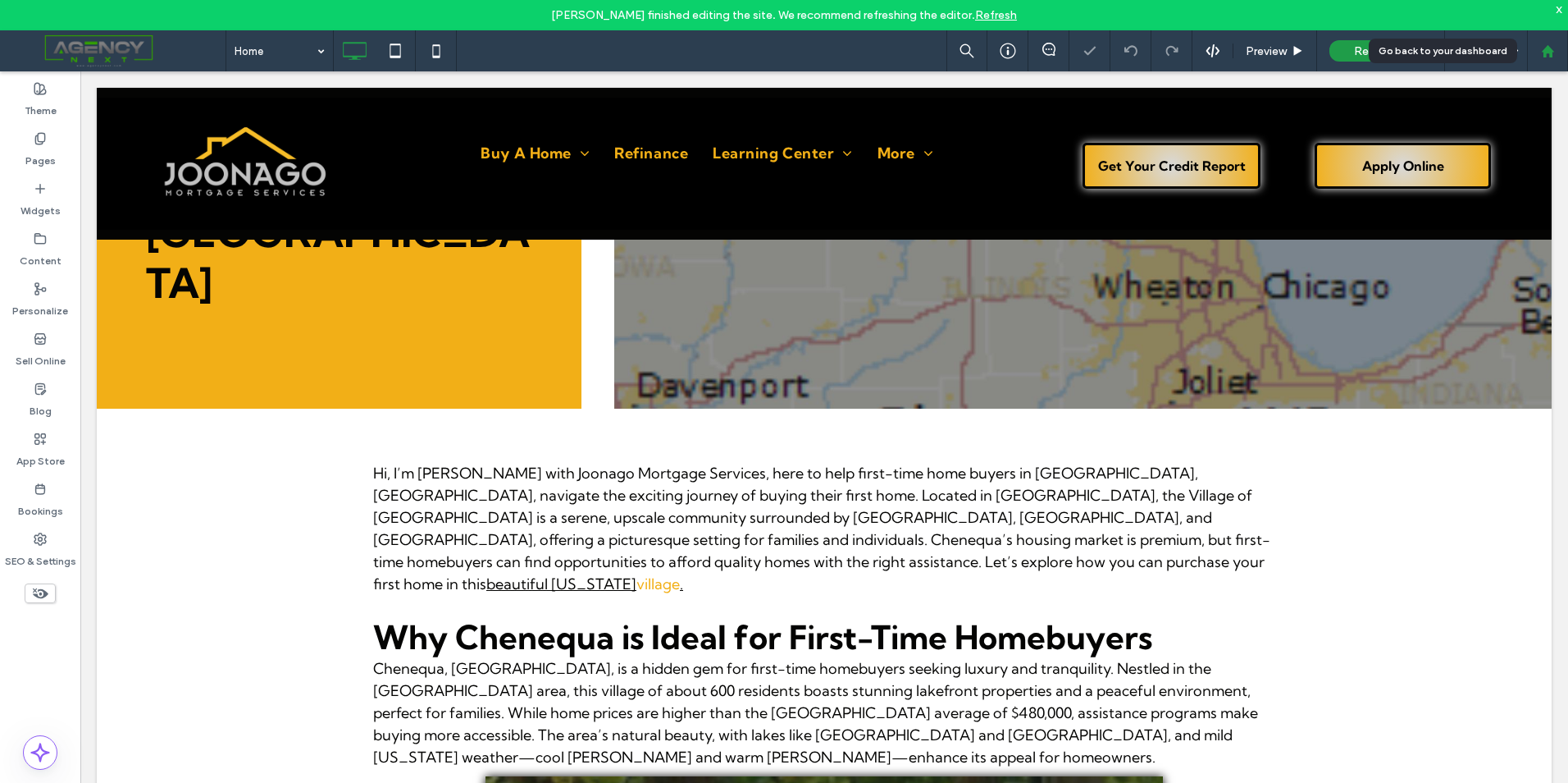
click at [1561, 53] on div at bounding box center [1547, 51] width 39 height 14
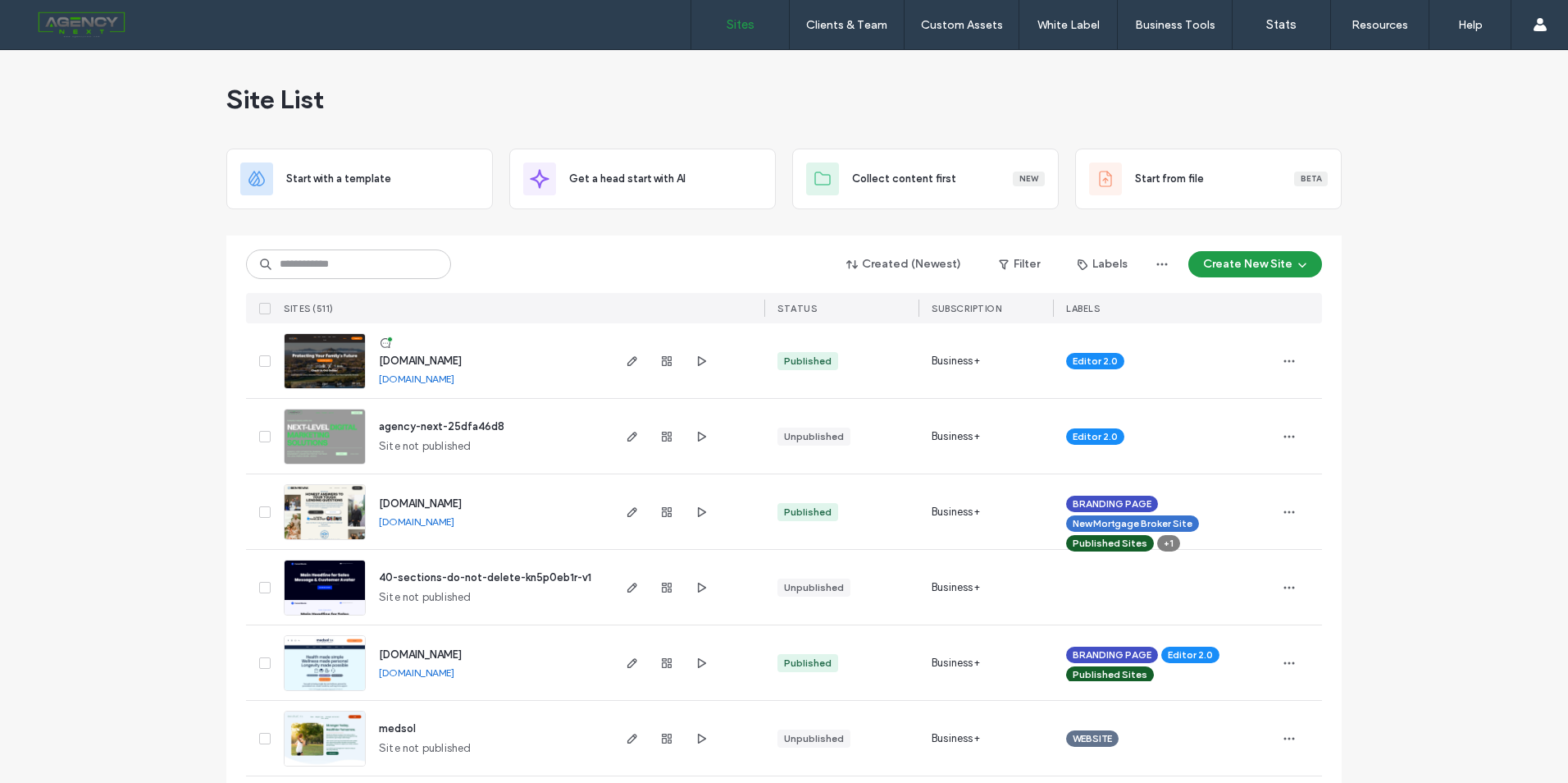
click at [396, 262] on input at bounding box center [348, 265] width 205 height 30
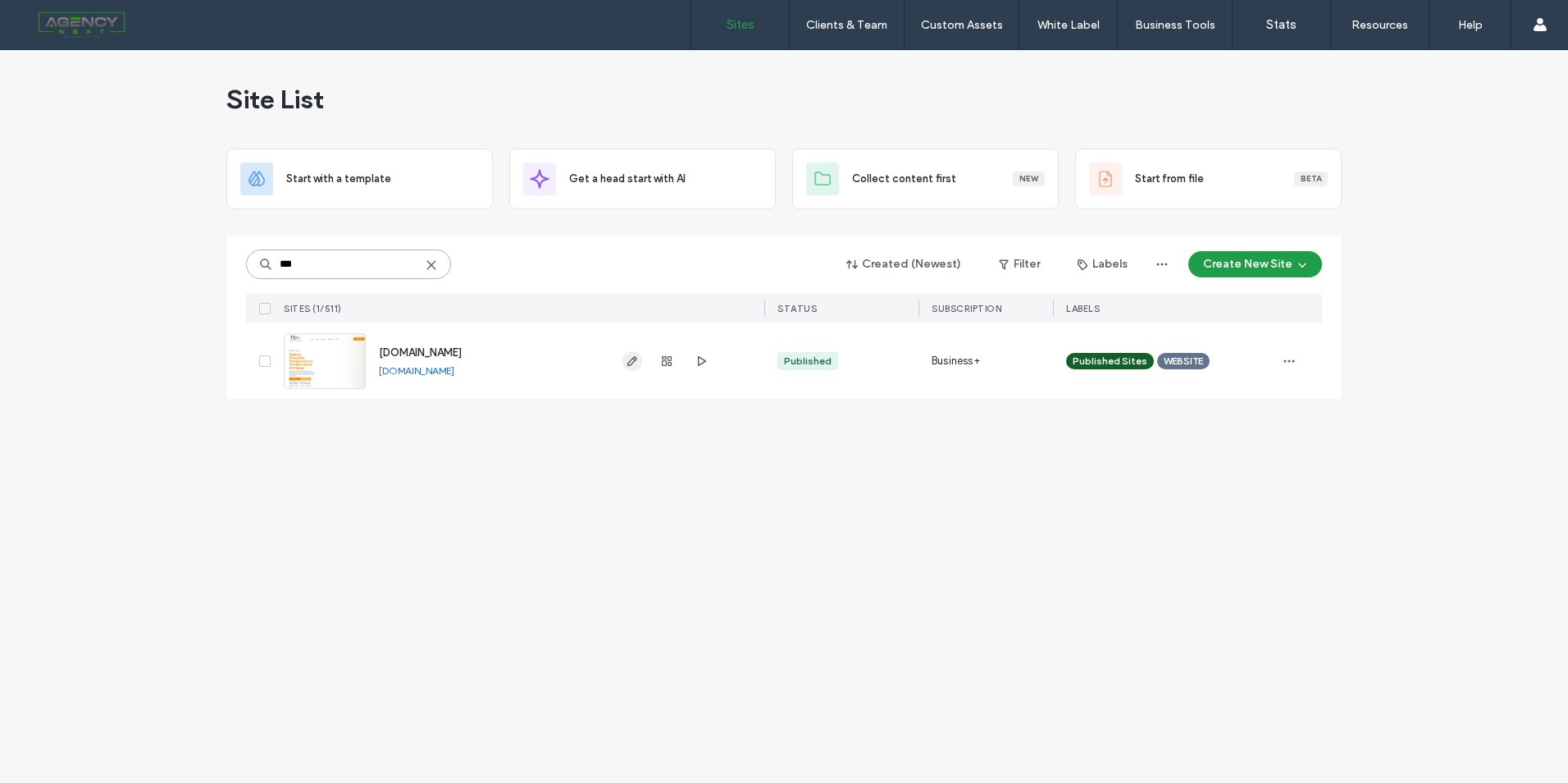
type input "***"
click at [633, 357] on icon "button" at bounding box center [632, 360] width 13 height 13
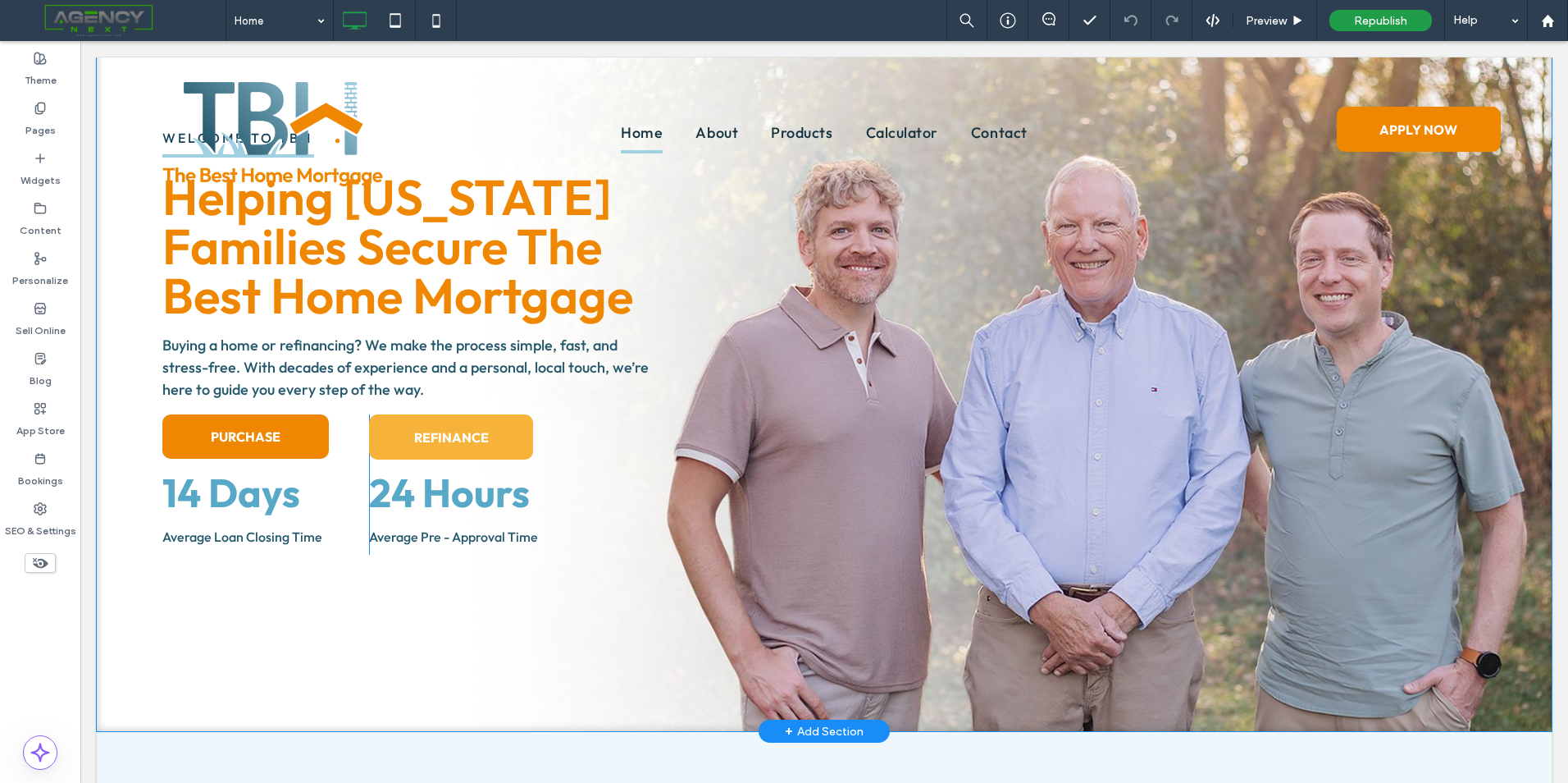
scroll to position [164, 0]
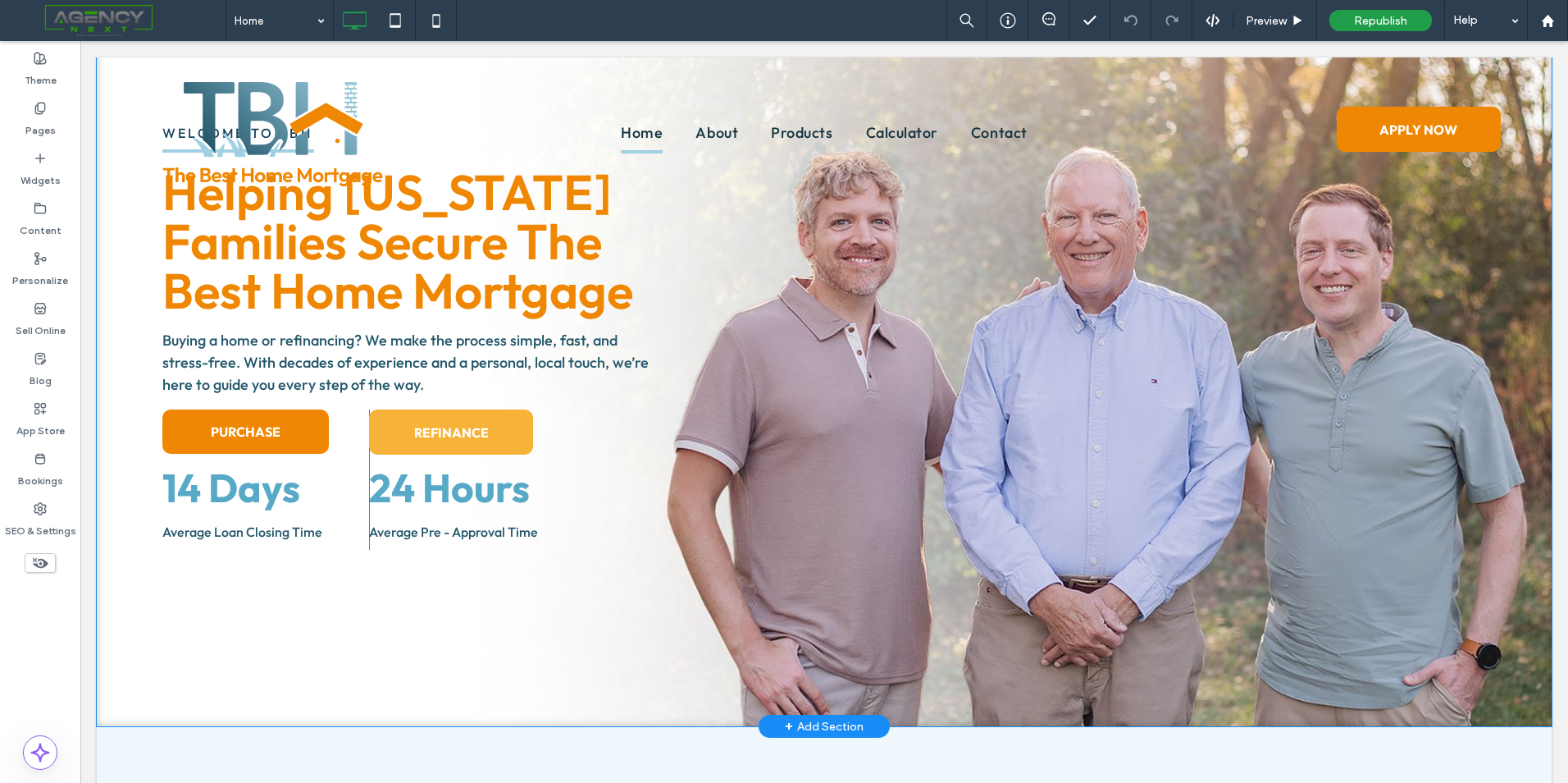
click at [1029, 414] on div "Click To Paste" at bounding box center [1113, 385] width 810 height 328
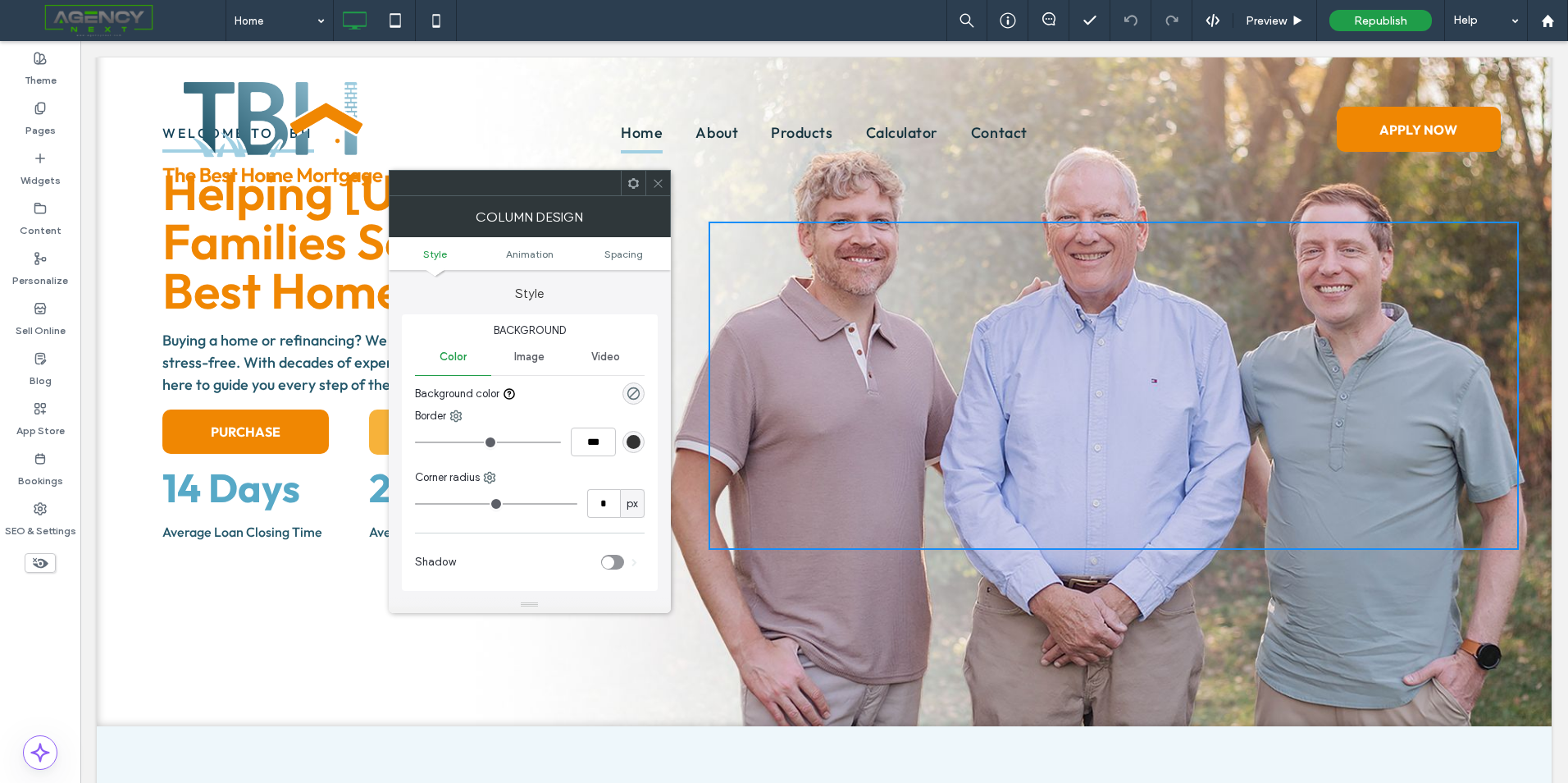
click at [652, 192] on span at bounding box center [658, 183] width 12 height 25
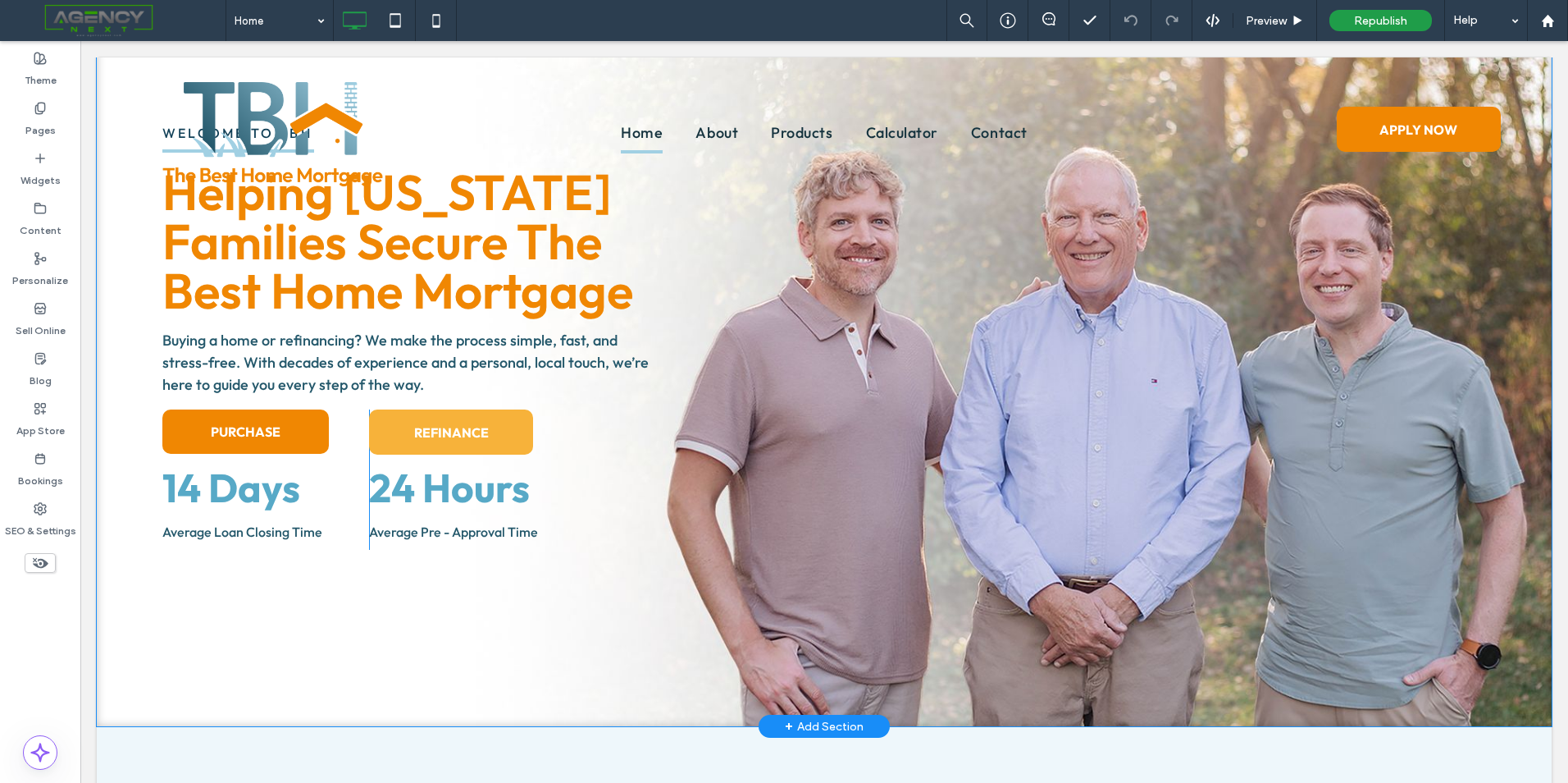
click at [821, 637] on div "Welcome to tbh Helping Wisconsin Families Secure The Best Home Mortgage Helping…" at bounding box center [824, 310] width 1455 height 833
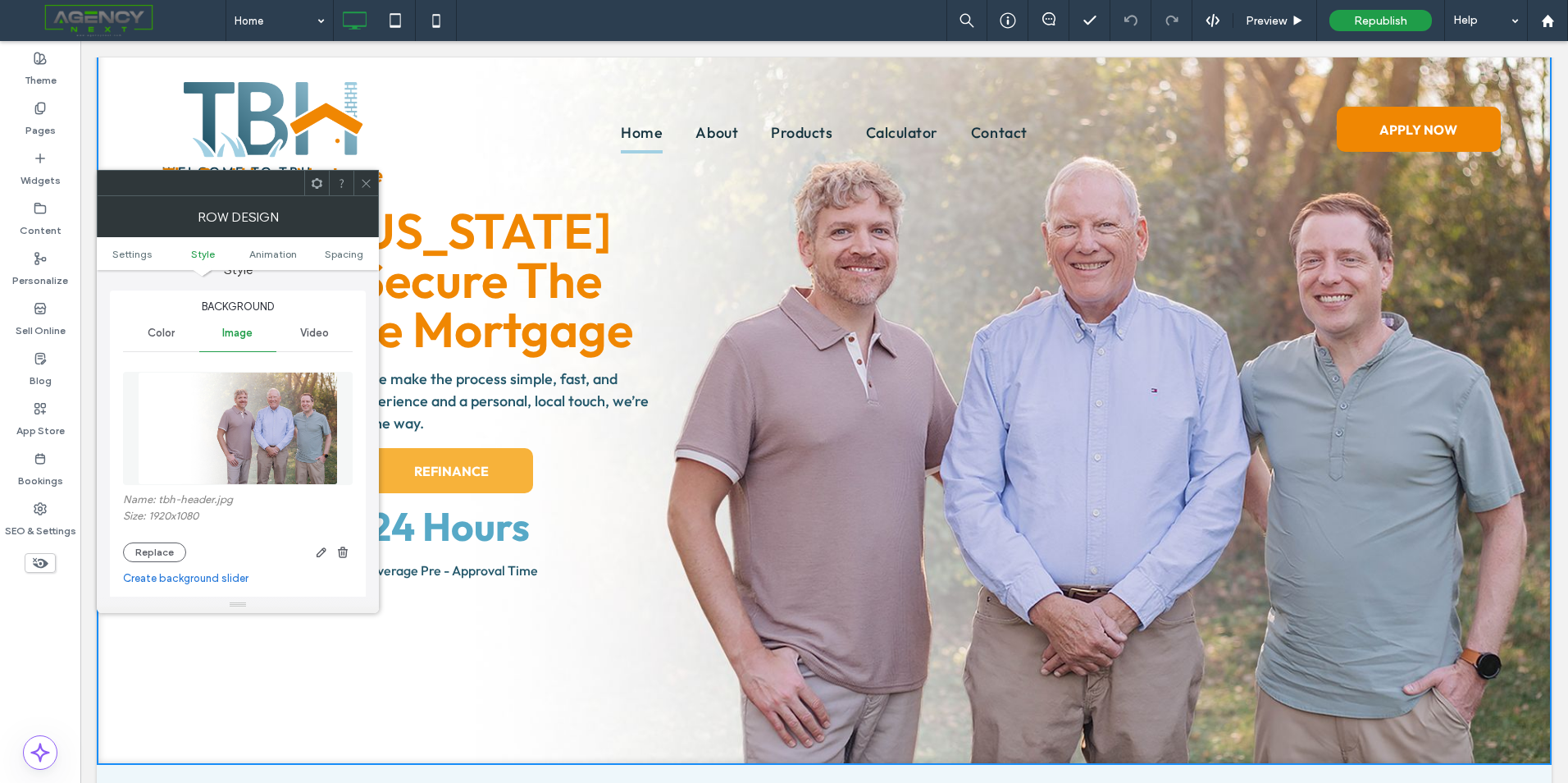
scroll to position [0, 0]
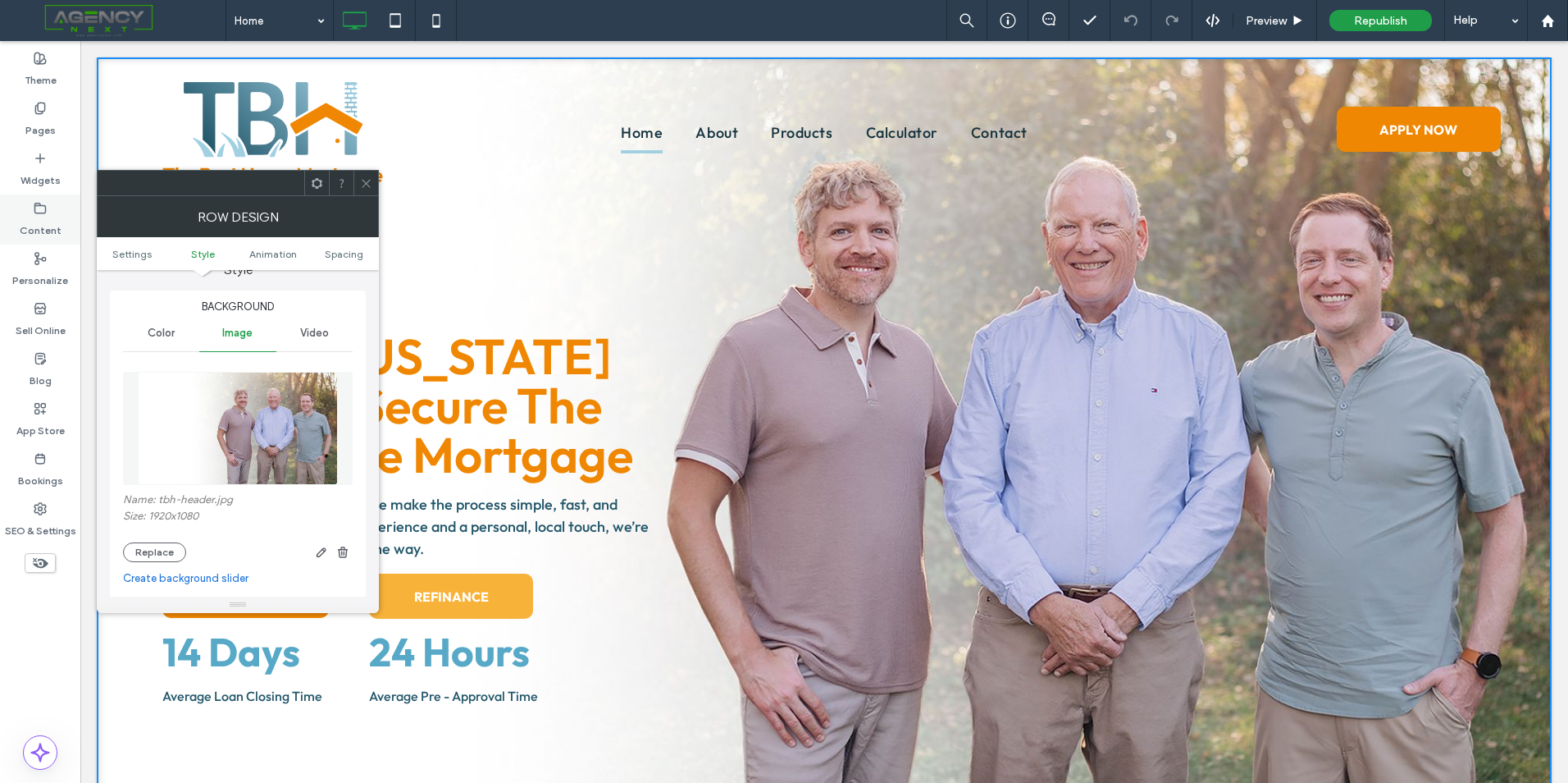
click at [32, 212] on div "Content" at bounding box center [39, 219] width 80 height 50
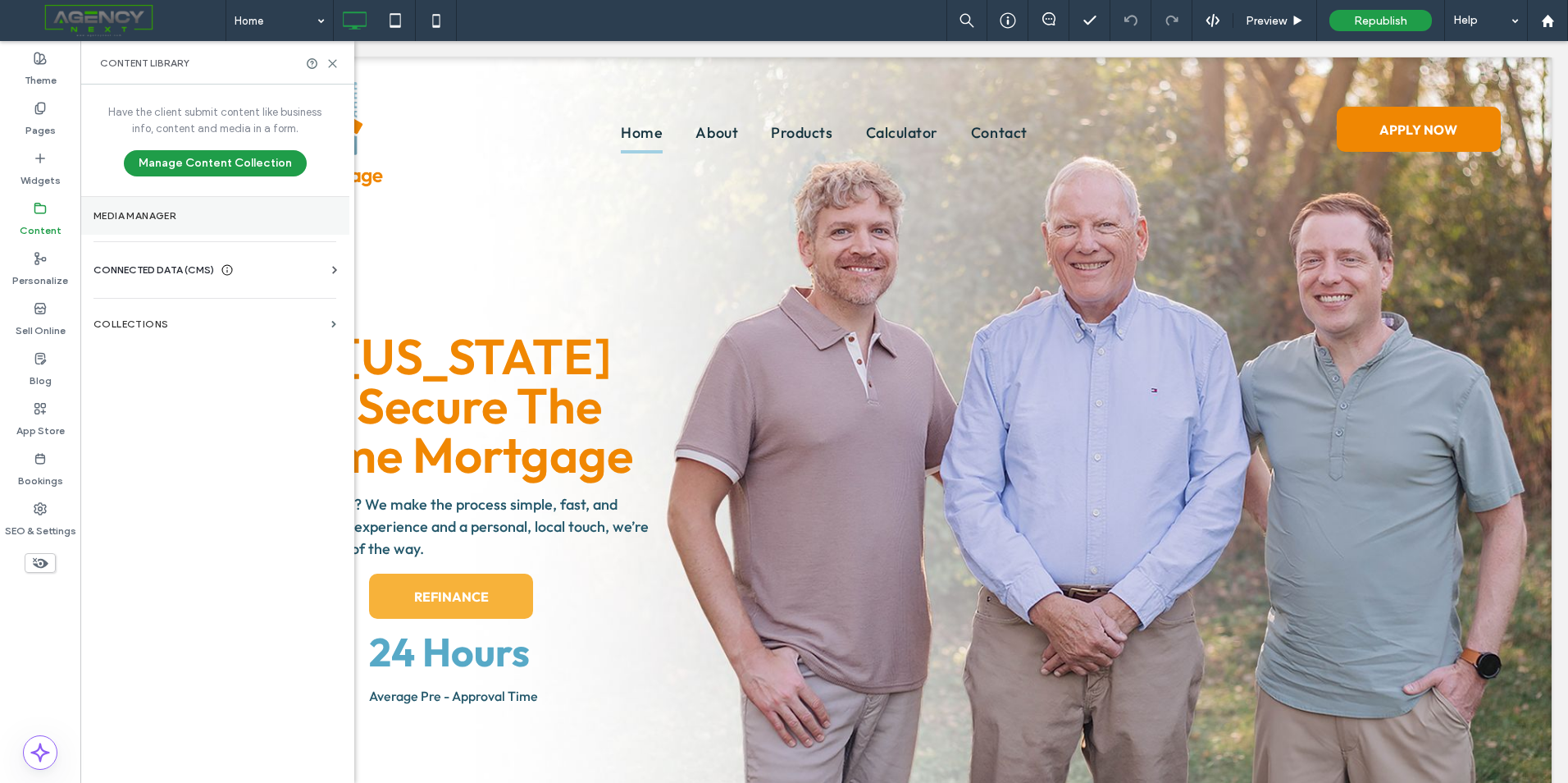
click at [262, 206] on section "Media Manager" at bounding box center [214, 215] width 269 height 38
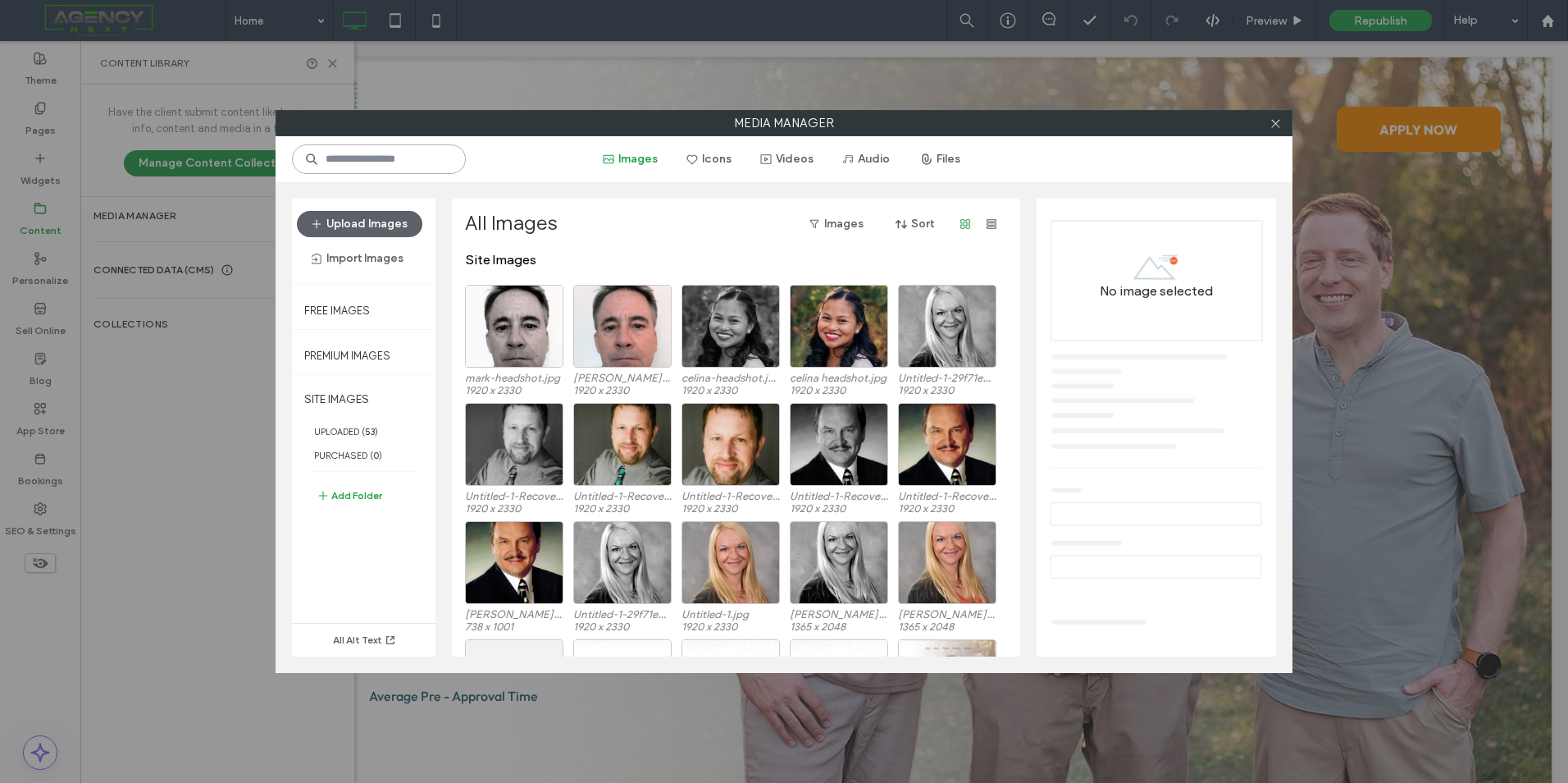
click at [424, 162] on input at bounding box center [379, 159] width 174 height 30
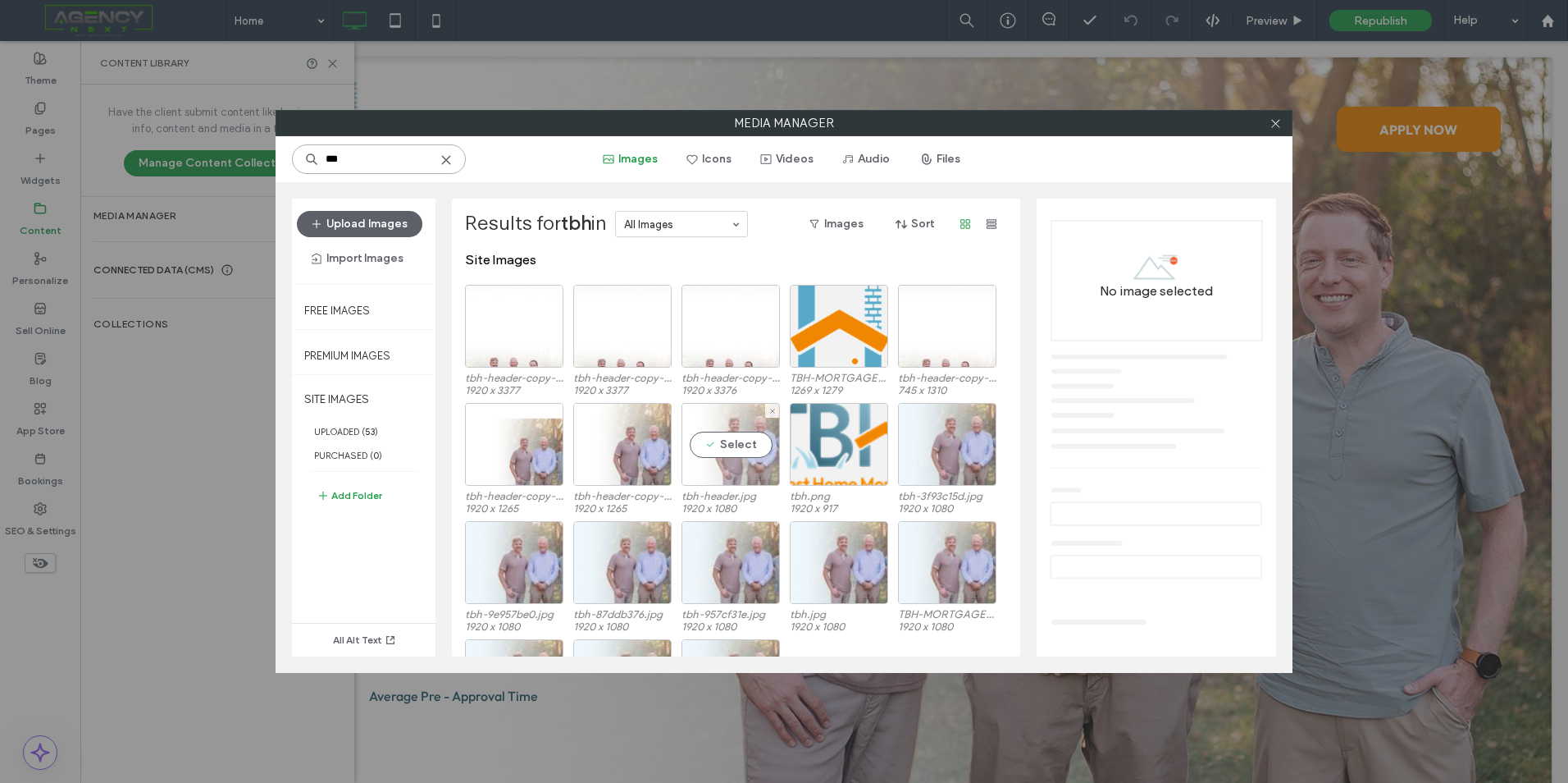
type input "***"
click at [726, 475] on div "Select" at bounding box center [731, 444] width 99 height 83
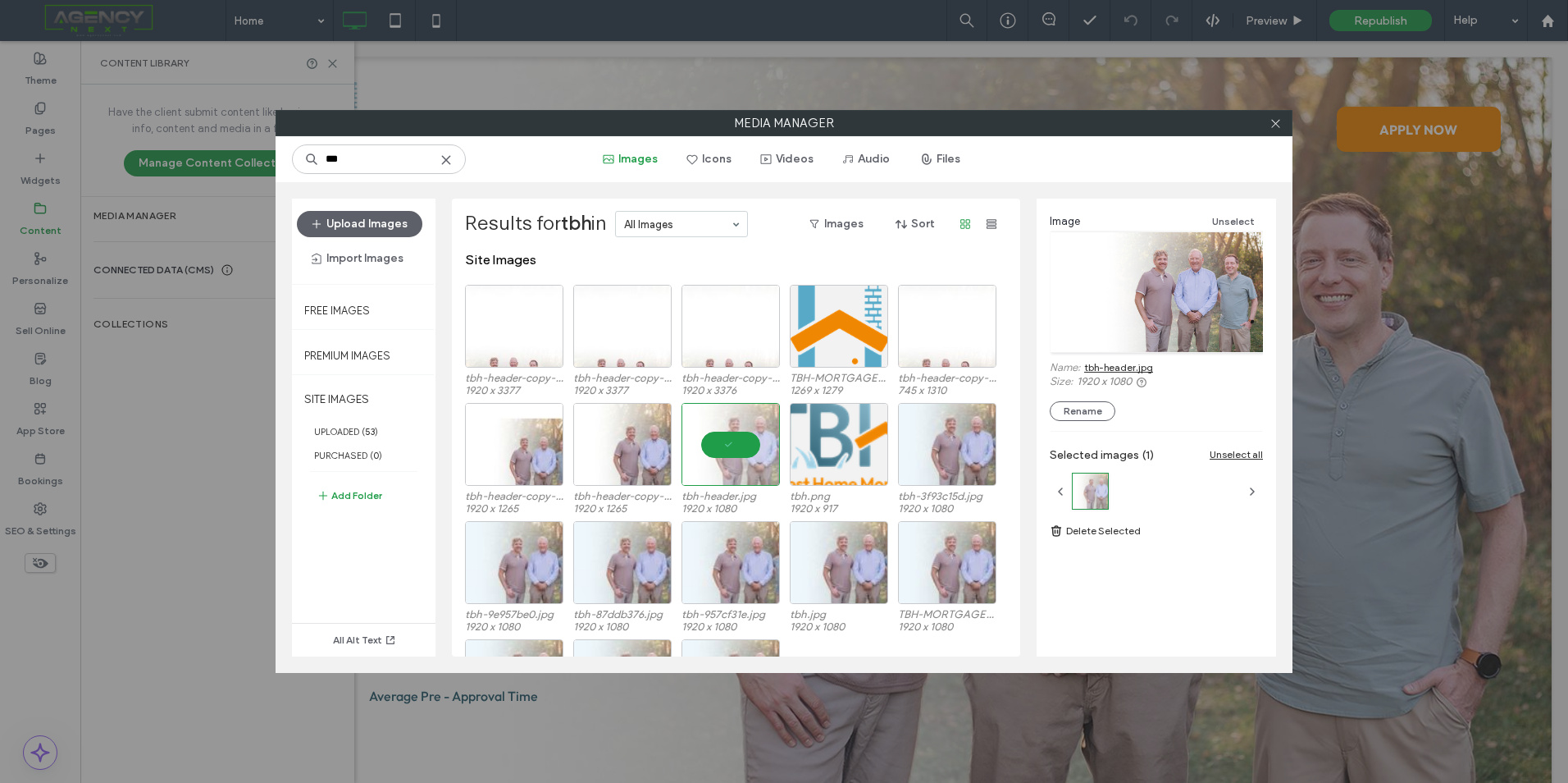
click at [1131, 371] on link "tbh-header.jpg" at bounding box center [1119, 367] width 69 height 12
click at [619, 432] on div "Select" at bounding box center [623, 444] width 99 height 83
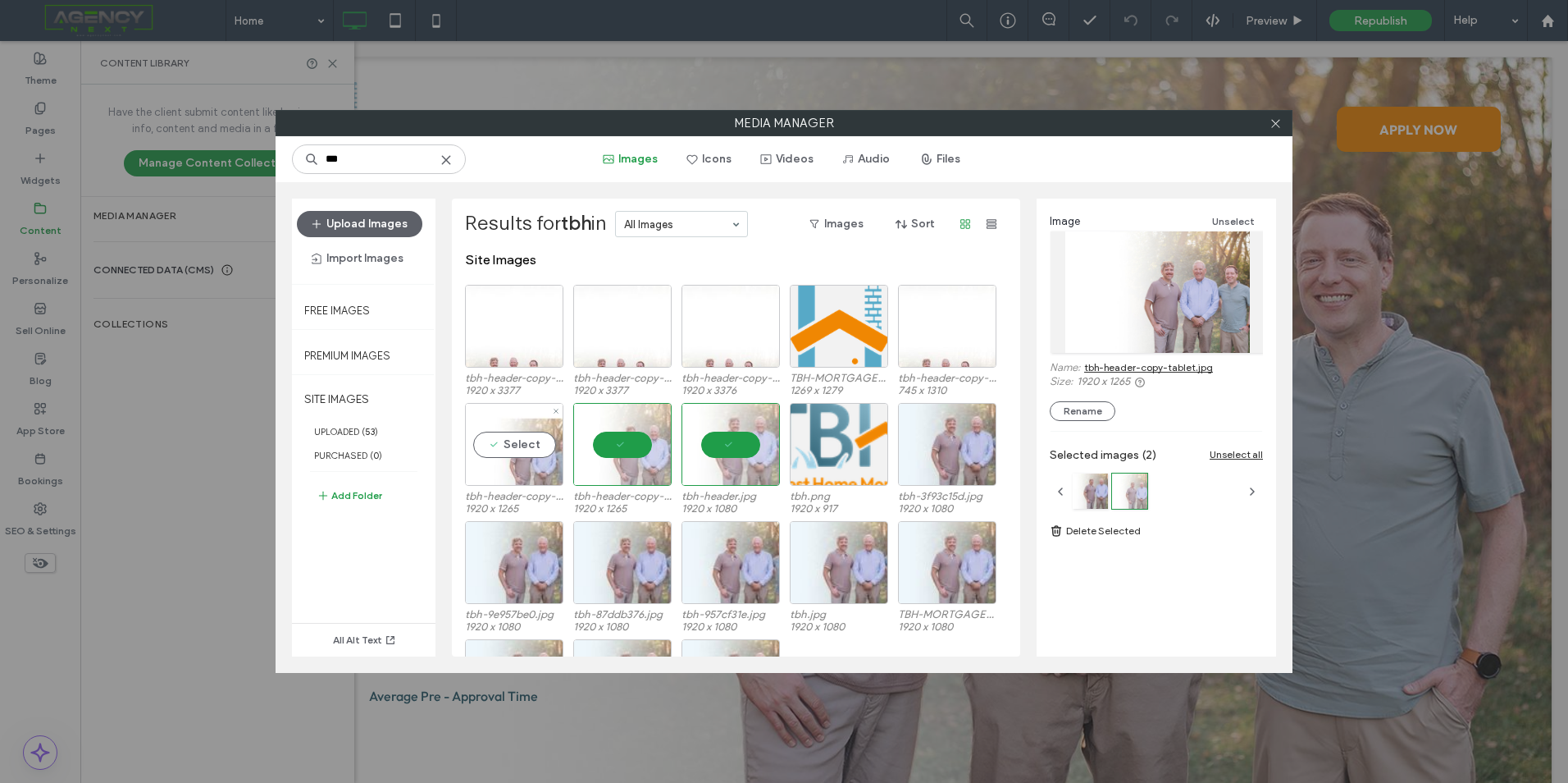
click at [497, 441] on div "Select" at bounding box center [514, 444] width 99 height 83
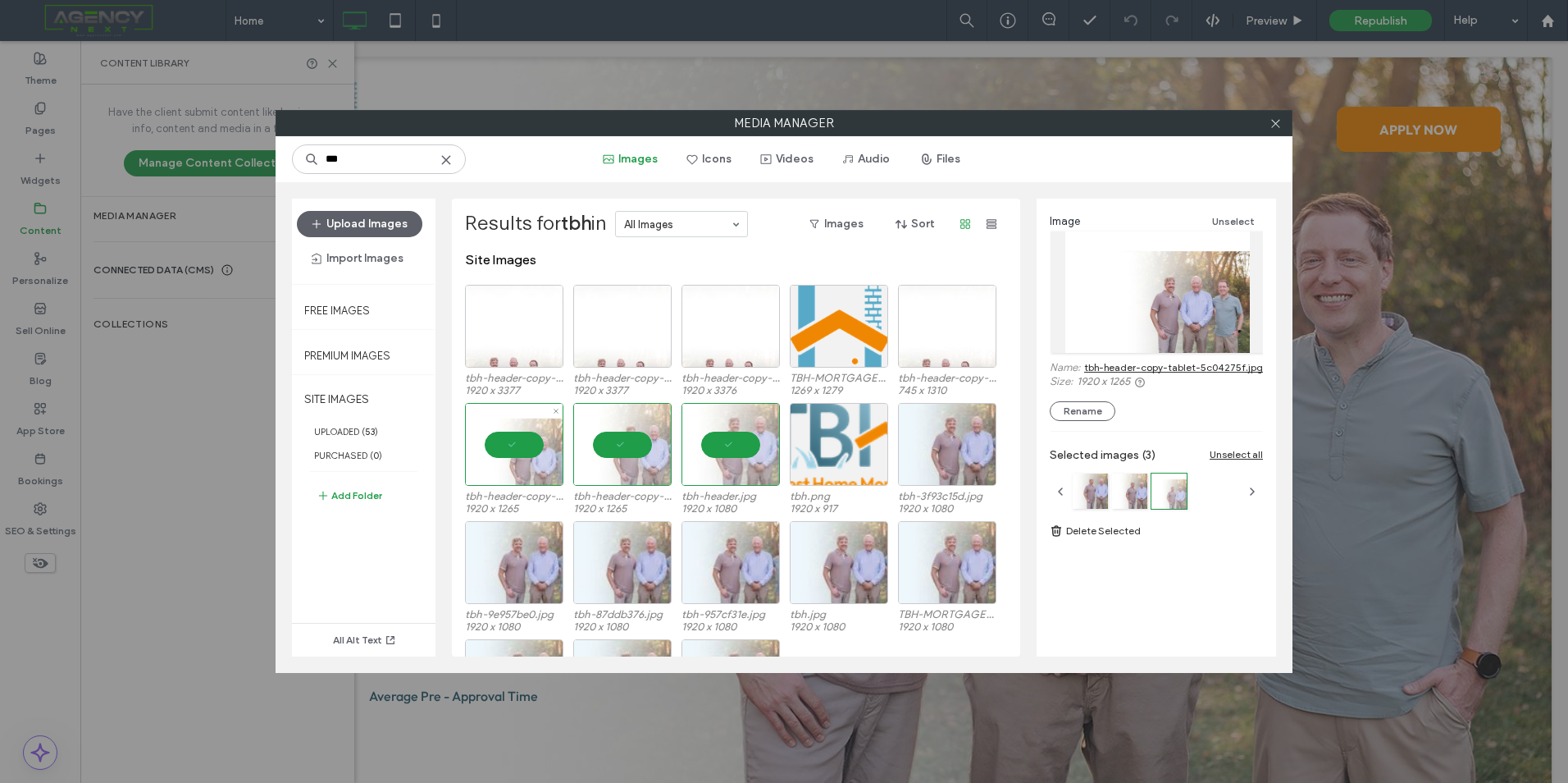
click at [497, 441] on div at bounding box center [514, 444] width 99 height 83
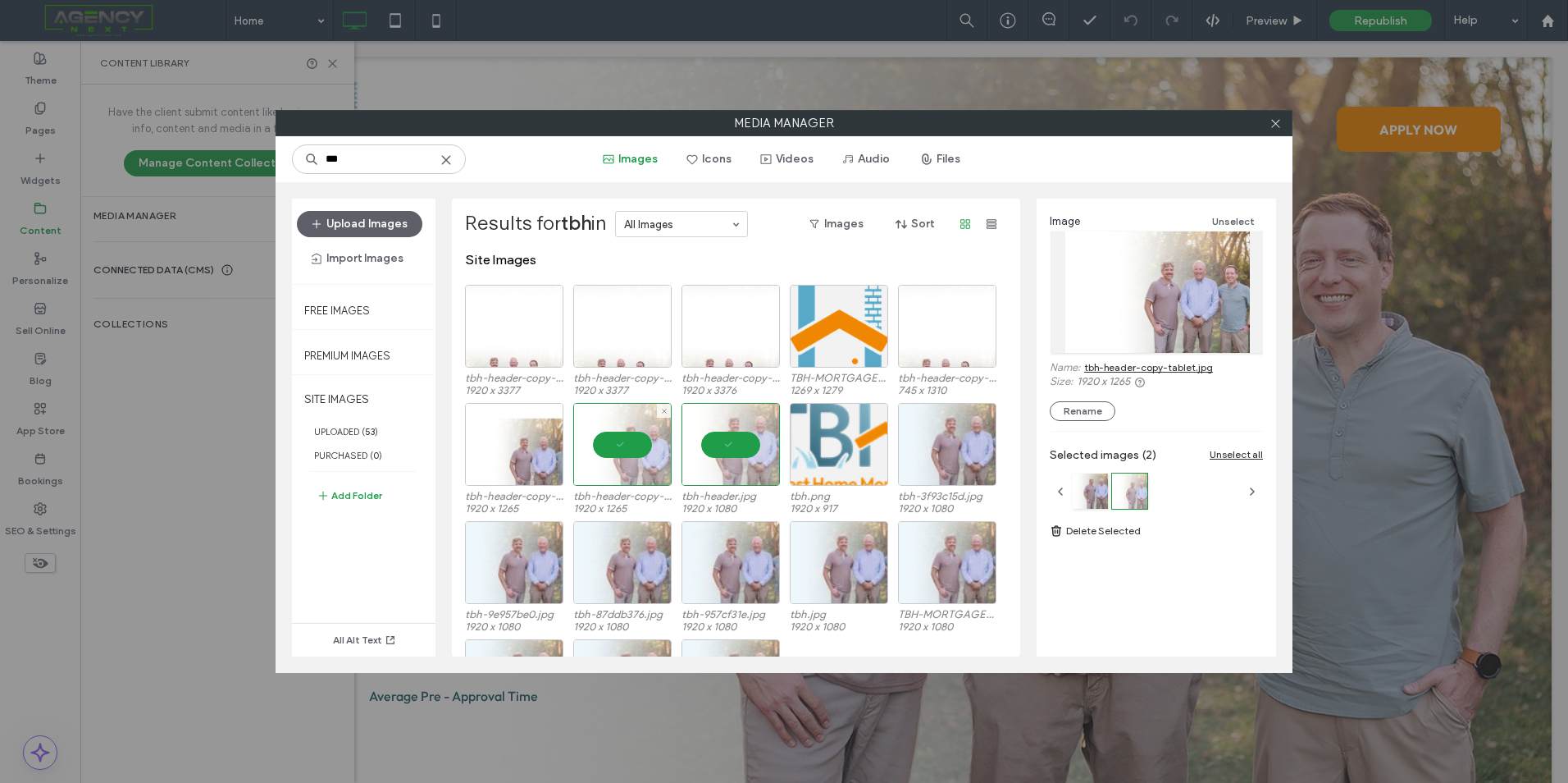
click at [594, 444] on div at bounding box center [623, 444] width 99 height 83
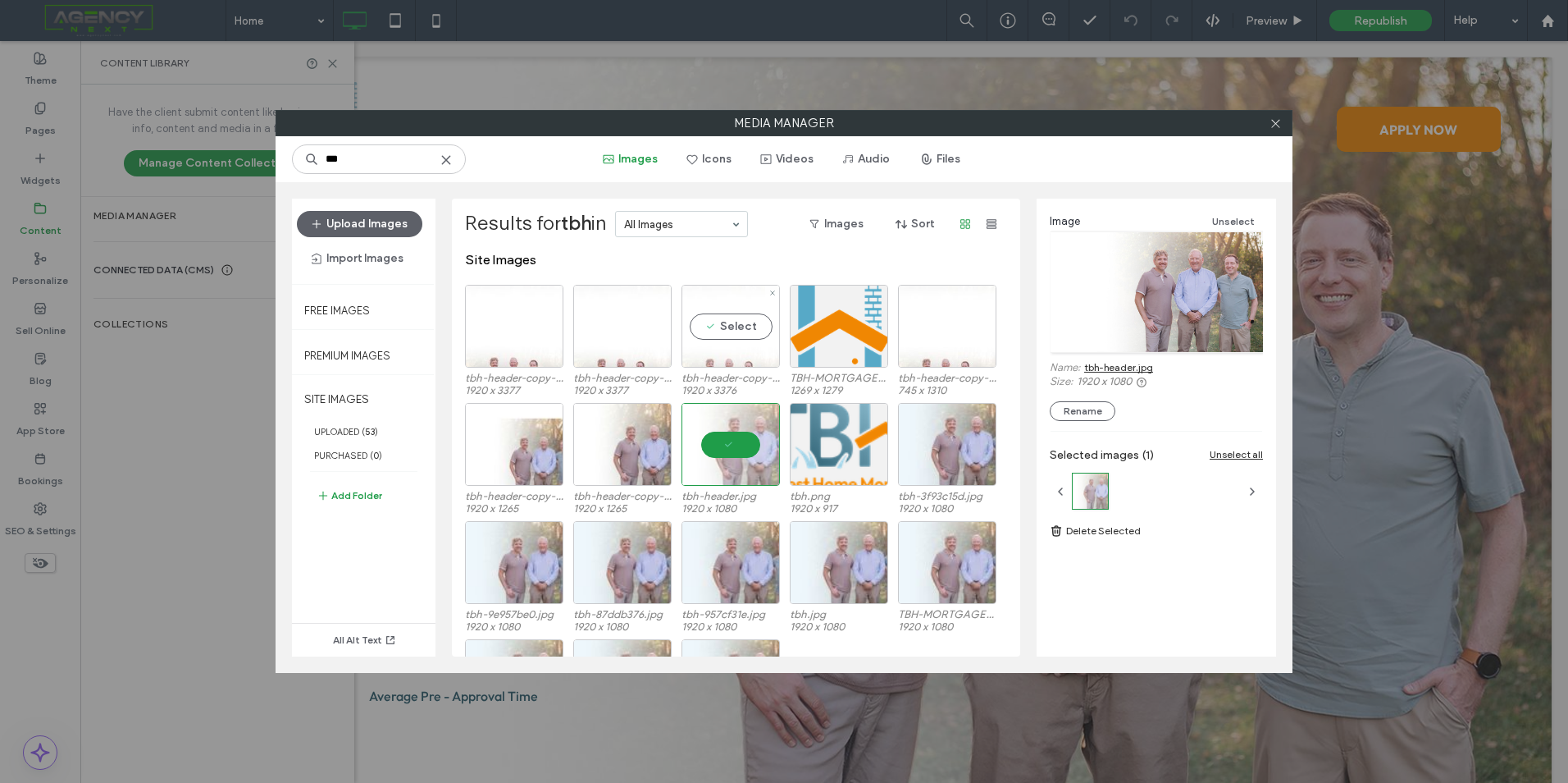
click at [721, 322] on div "Select" at bounding box center [731, 326] width 99 height 83
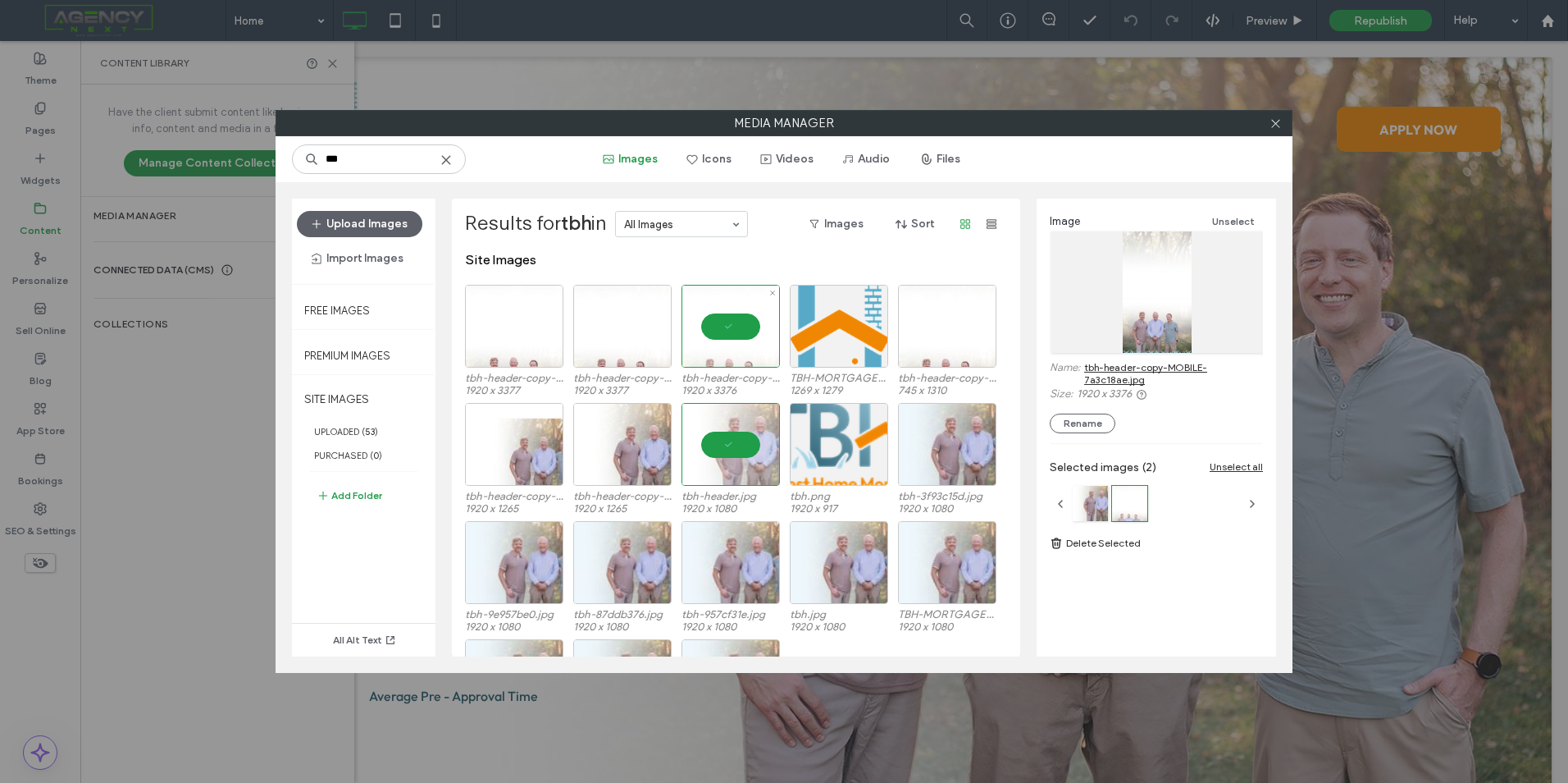
click at [734, 324] on div at bounding box center [731, 326] width 99 height 83
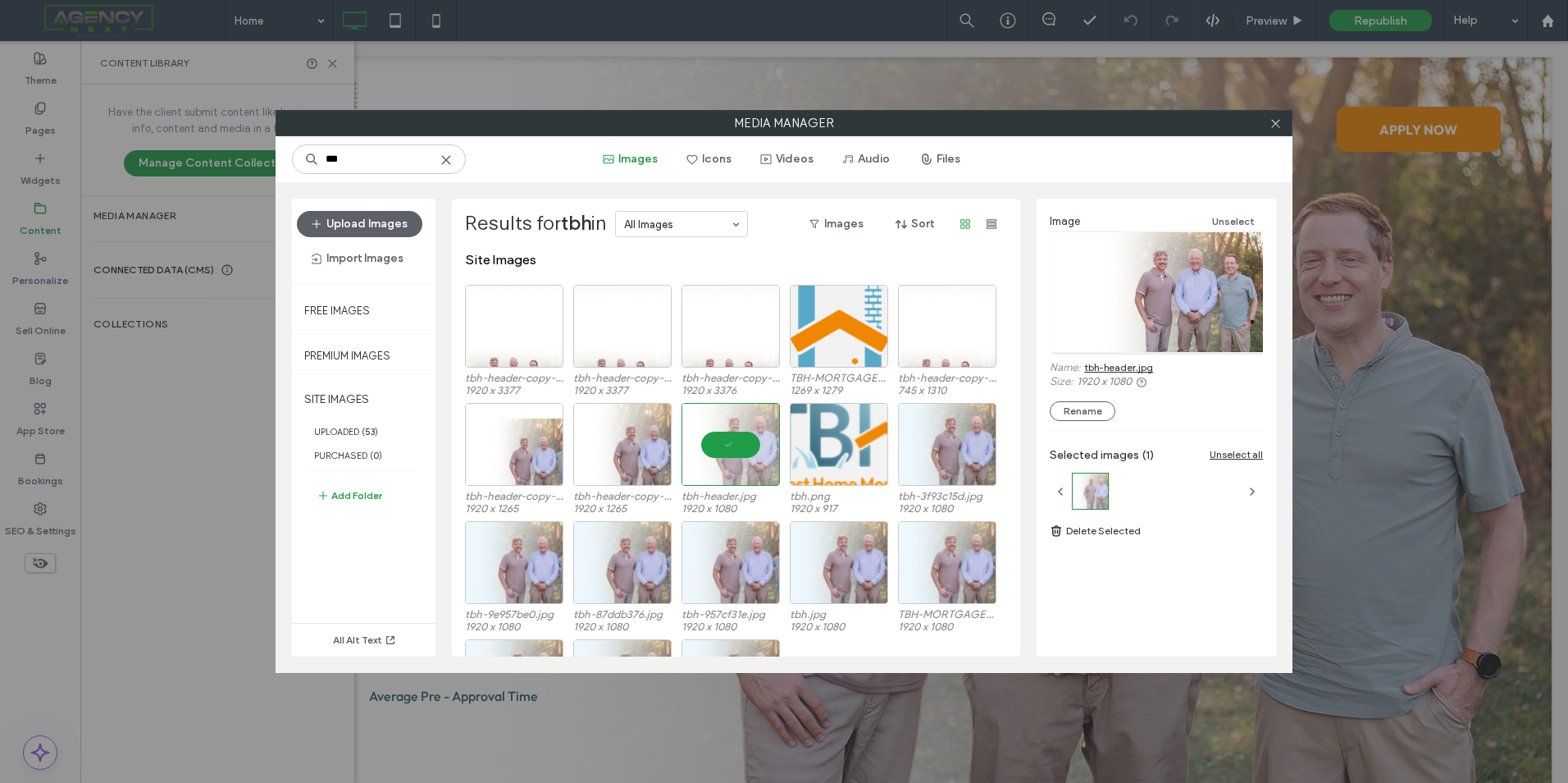
click at [566, 313] on div "tbh-header-copy-MOBILE-14f12af0.jpg 1920 x 3377 tbh-header-copy-MOBILE-78dfbd2b…" at bounding box center [740, 344] width 551 height 118
click at [610, 315] on div "Select" at bounding box center [623, 326] width 99 height 83
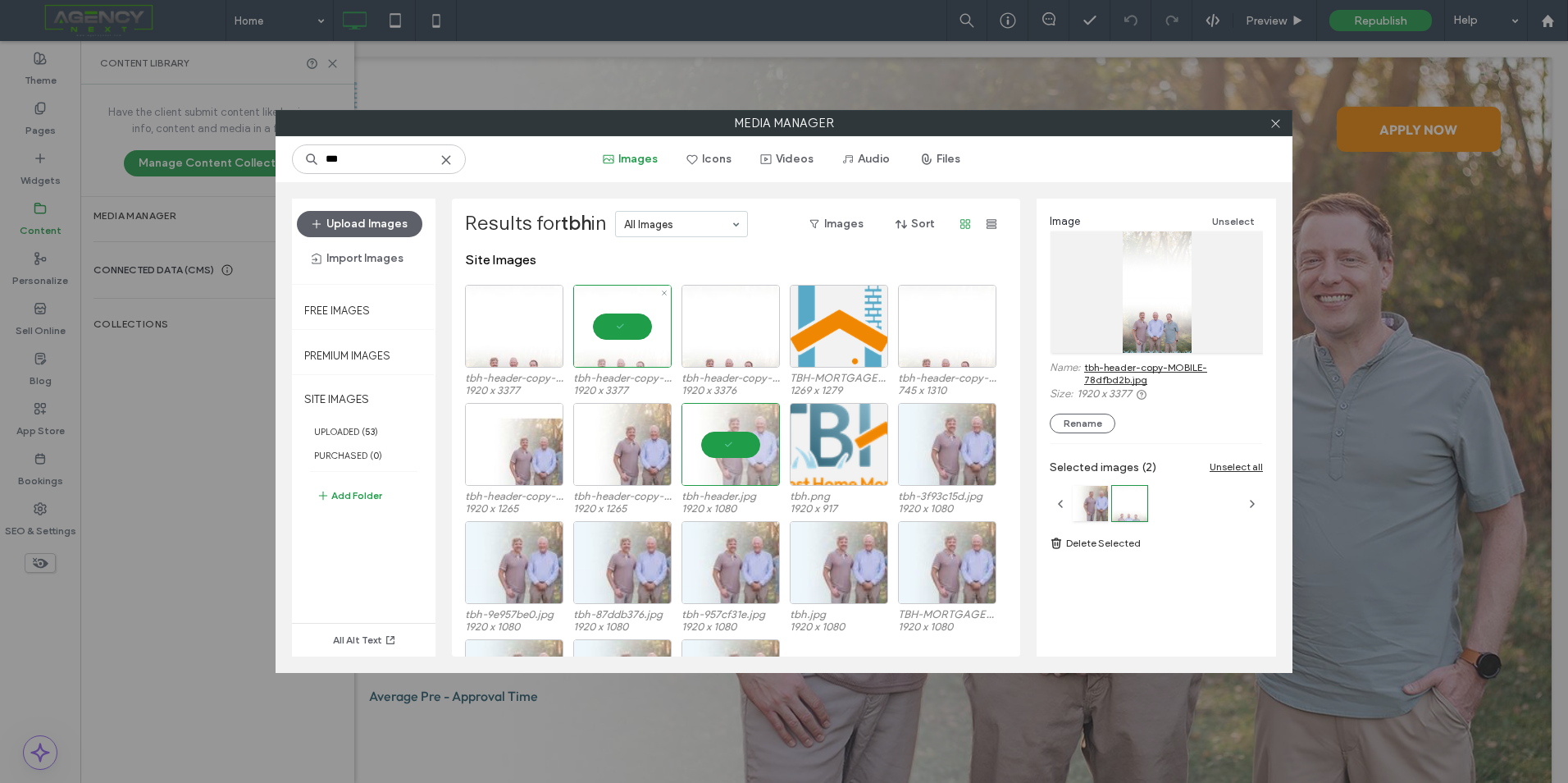
click at [608, 326] on div at bounding box center [623, 326] width 99 height 83
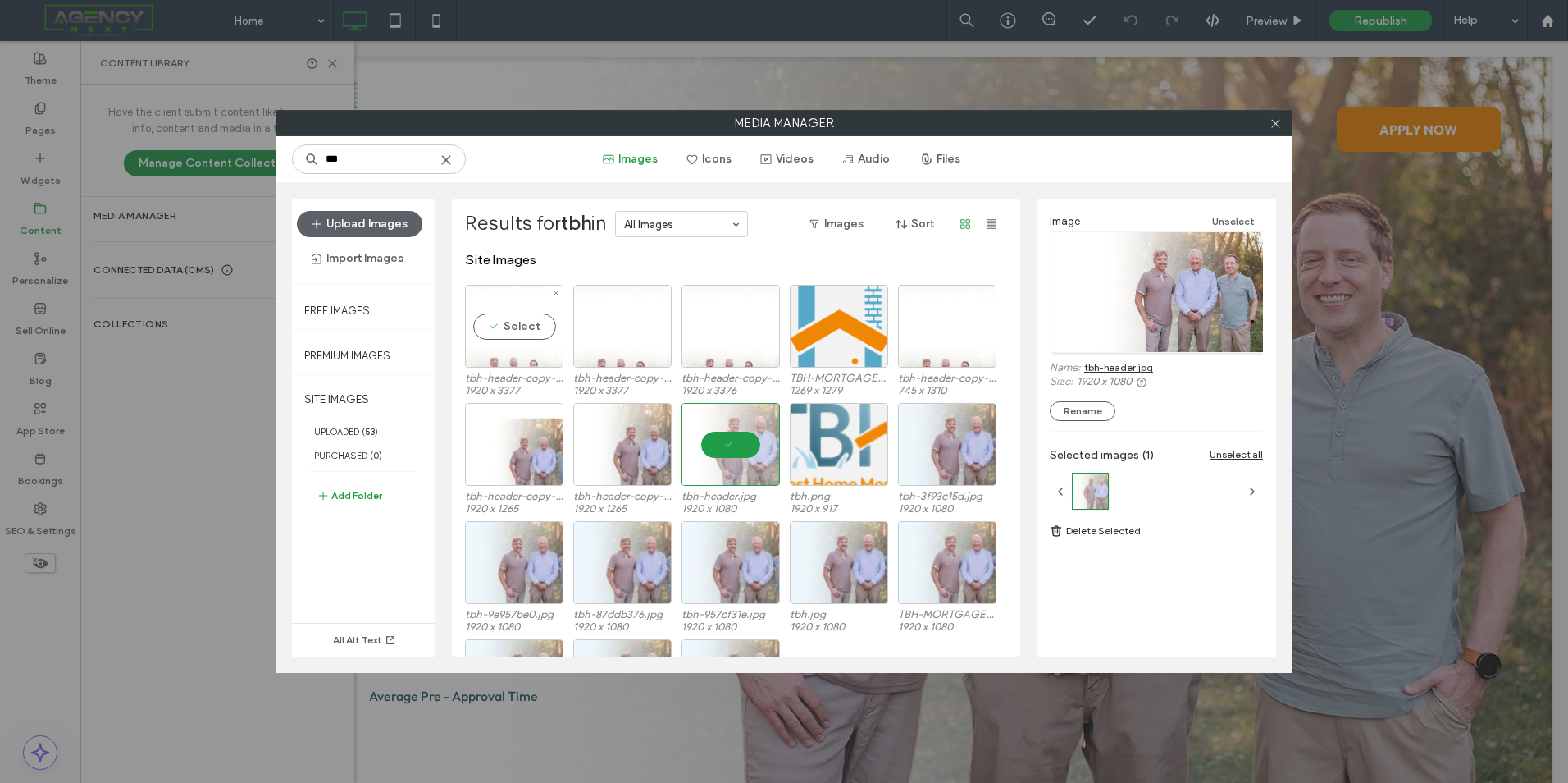
click at [487, 320] on div "Select" at bounding box center [514, 326] width 99 height 83
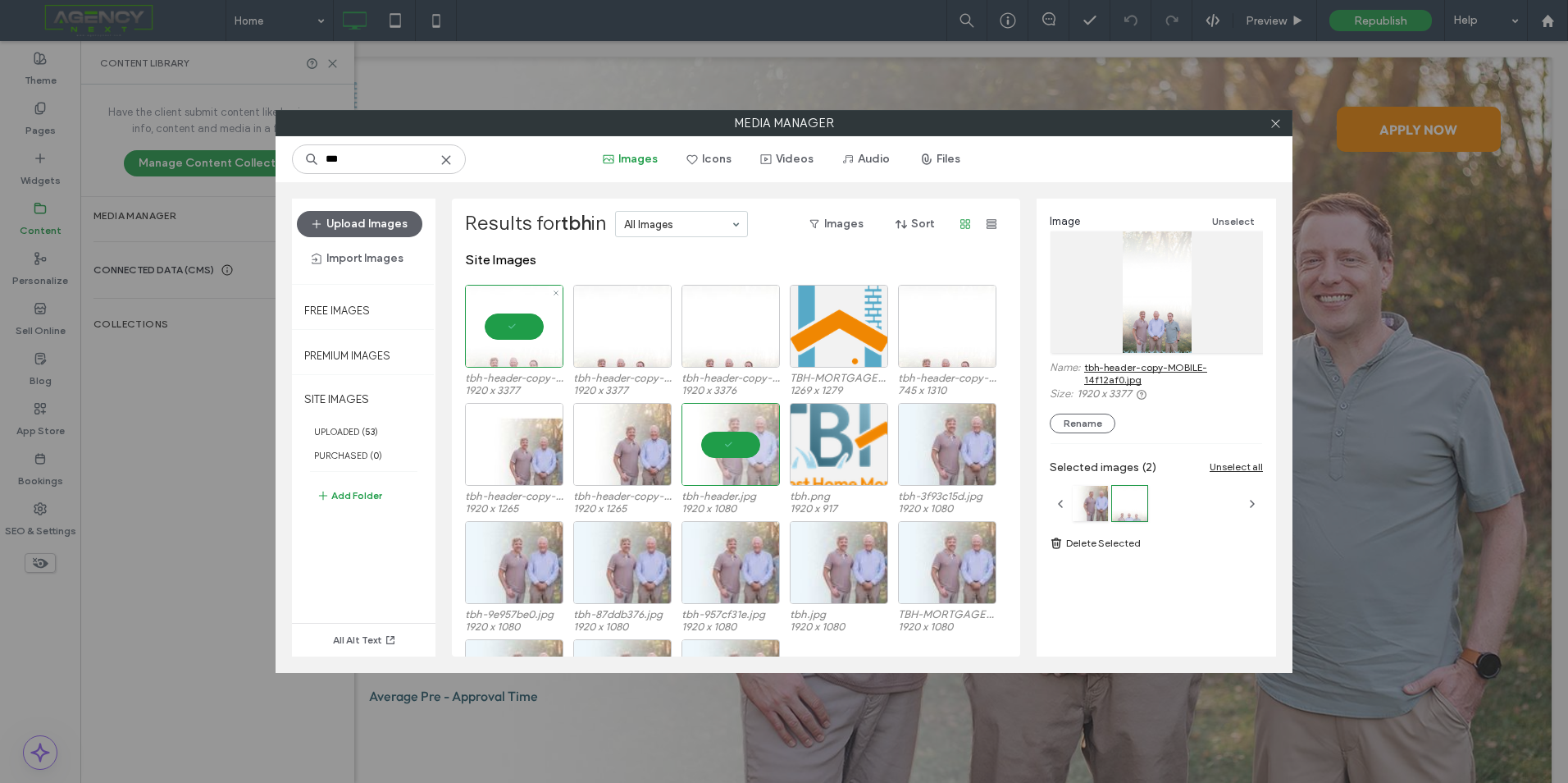
click at [498, 322] on div at bounding box center [514, 326] width 99 height 83
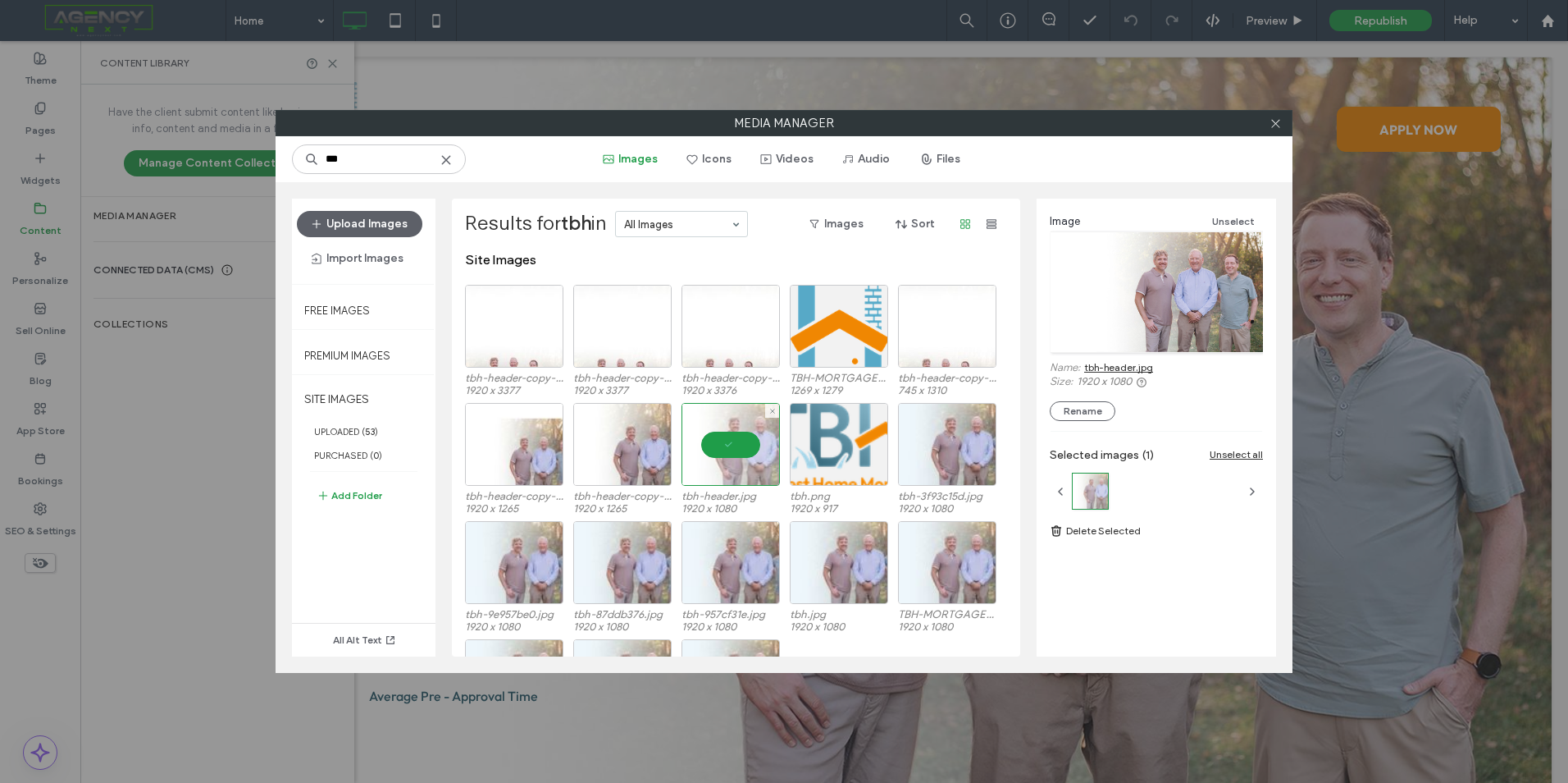
click at [698, 456] on div at bounding box center [731, 444] width 99 height 83
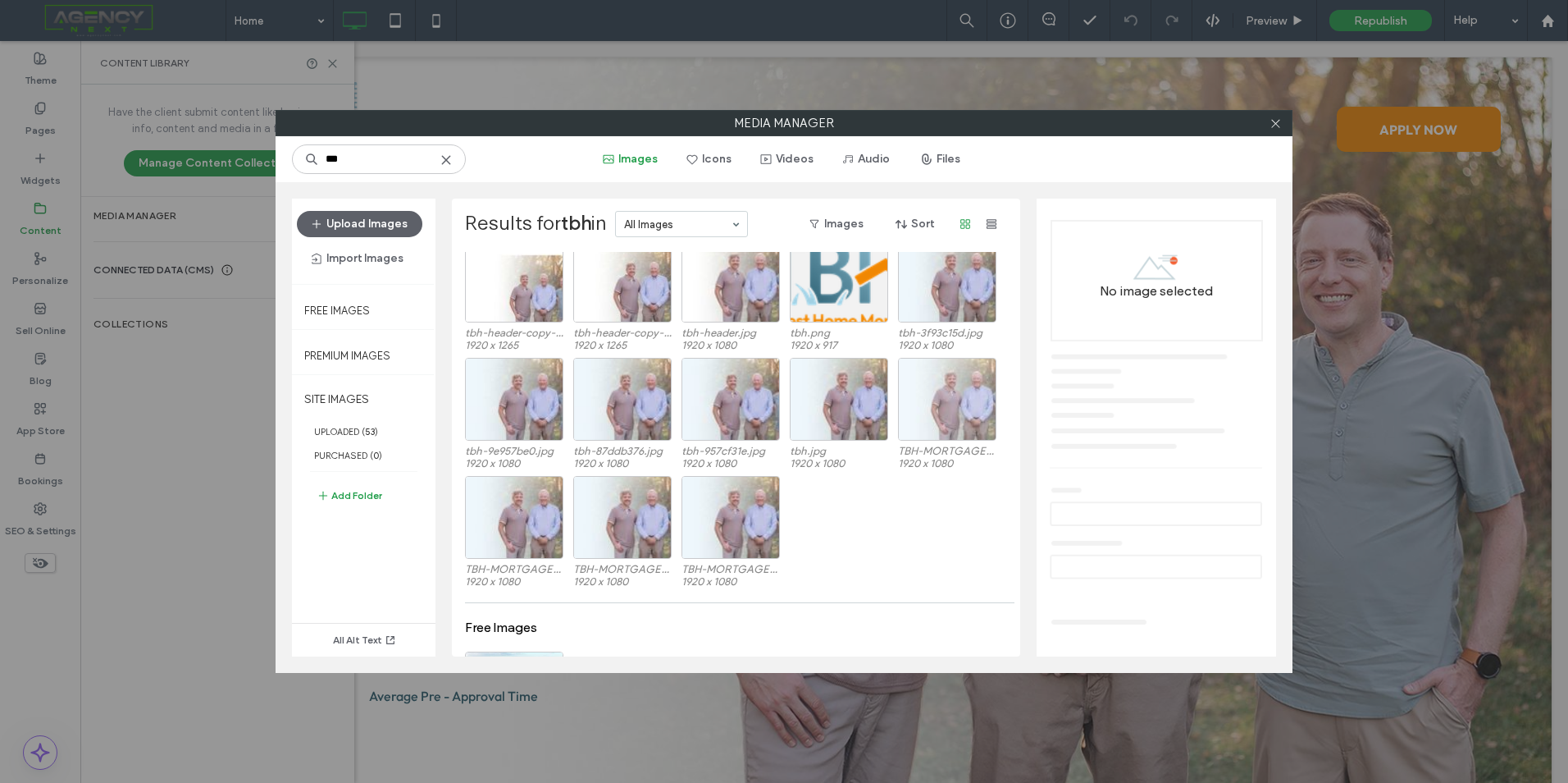
scroll to position [164, 0]
click at [755, 508] on div "Select" at bounding box center [731, 516] width 99 height 83
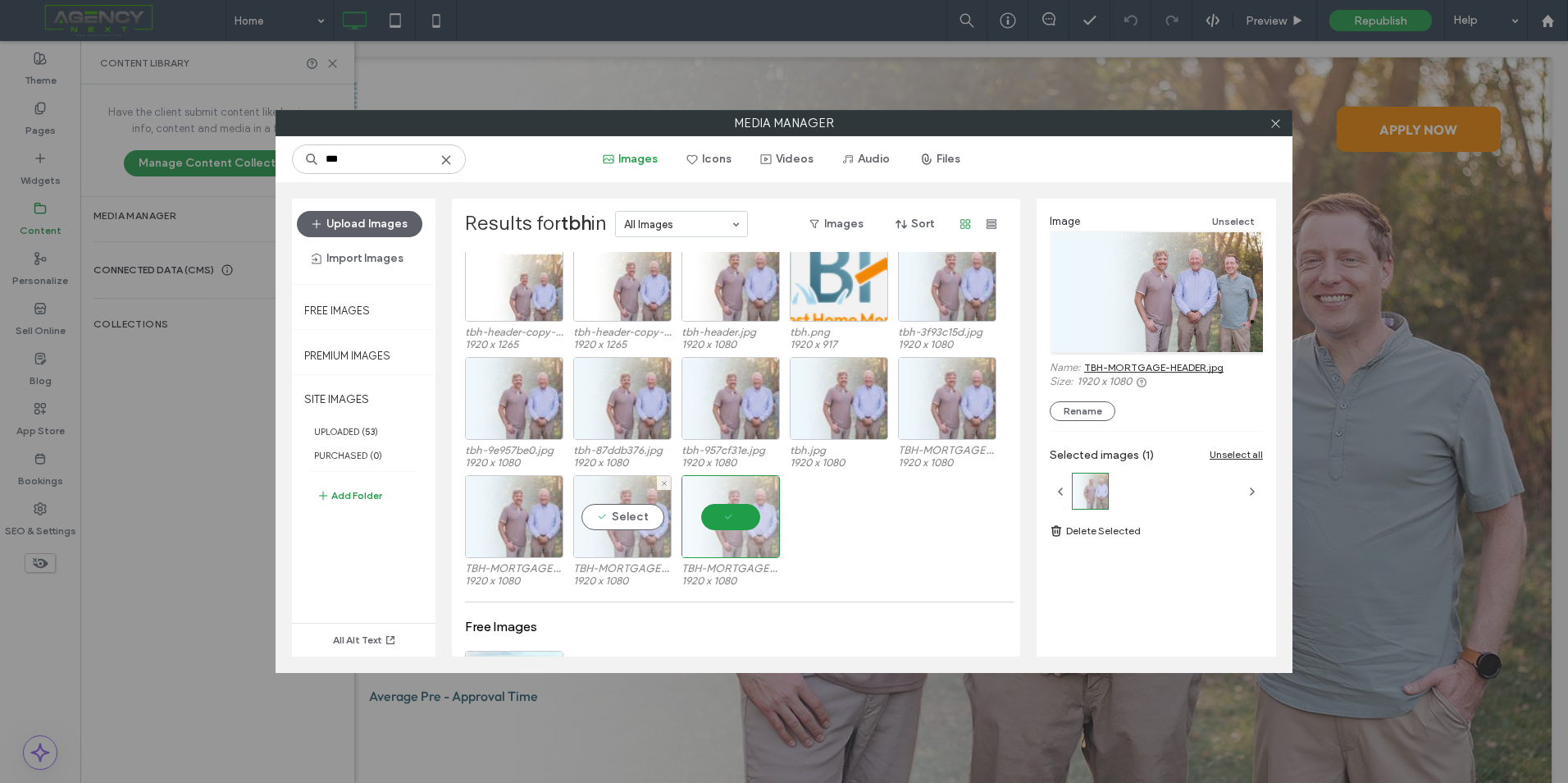
click at [626, 527] on div "Select" at bounding box center [623, 516] width 99 height 83
click at [503, 527] on div "Select" at bounding box center [514, 516] width 99 height 83
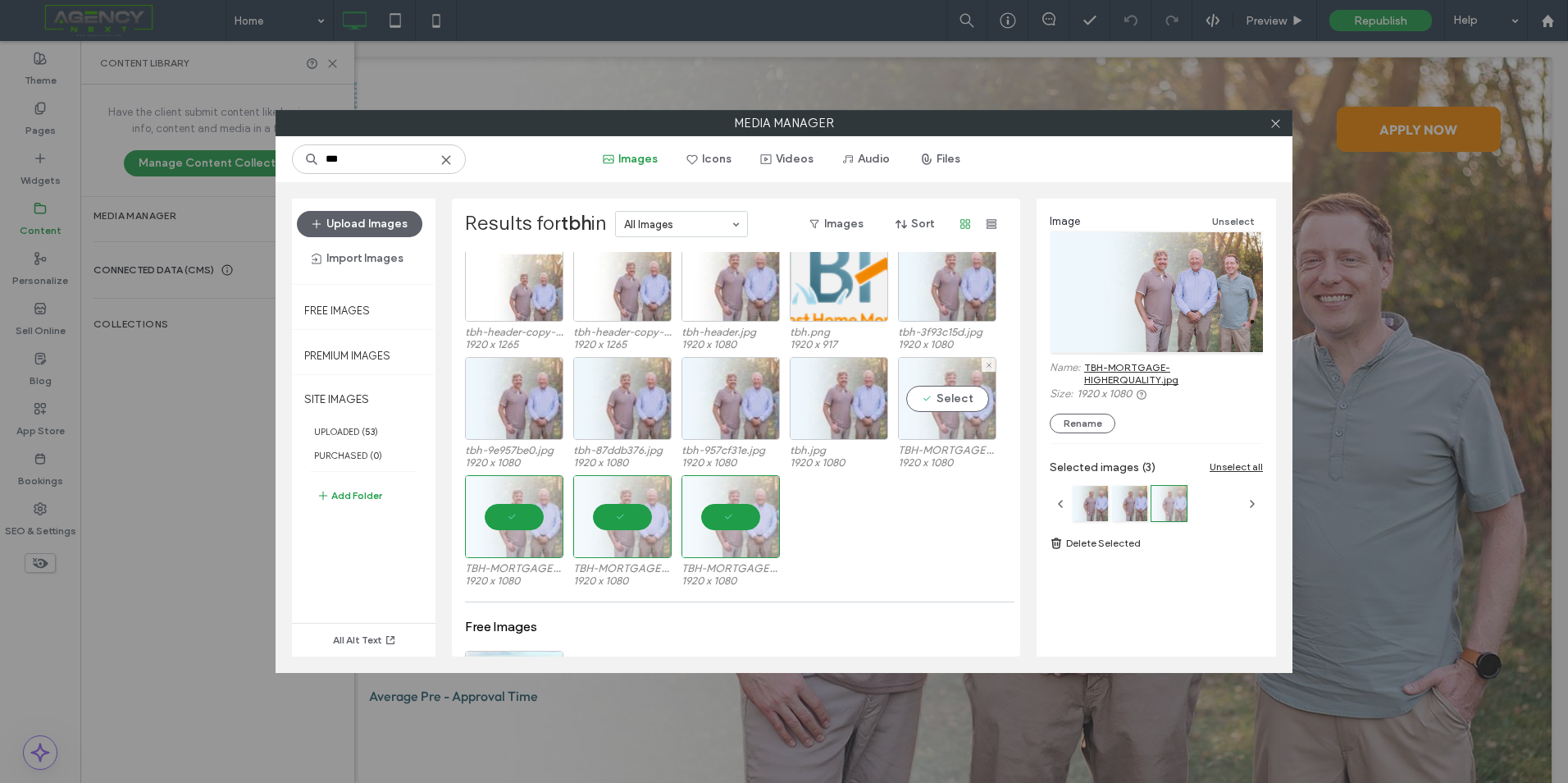
click at [959, 398] on div "Select" at bounding box center [947, 399] width 99 height 83
click at [861, 400] on div "Select" at bounding box center [839, 399] width 99 height 83
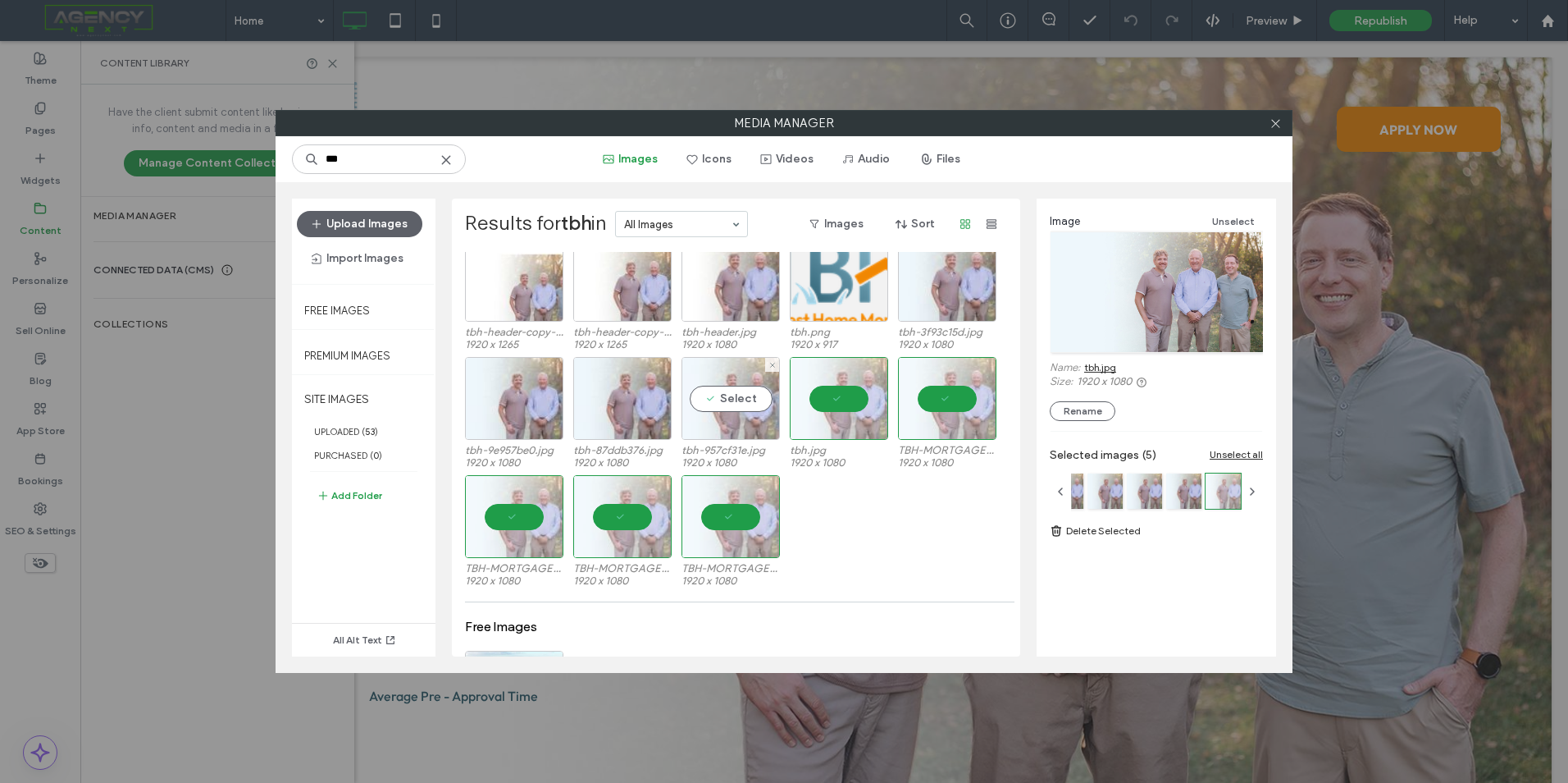
click at [751, 403] on div "Select" at bounding box center [731, 399] width 99 height 83
click at [646, 404] on div "Select" at bounding box center [623, 399] width 99 height 83
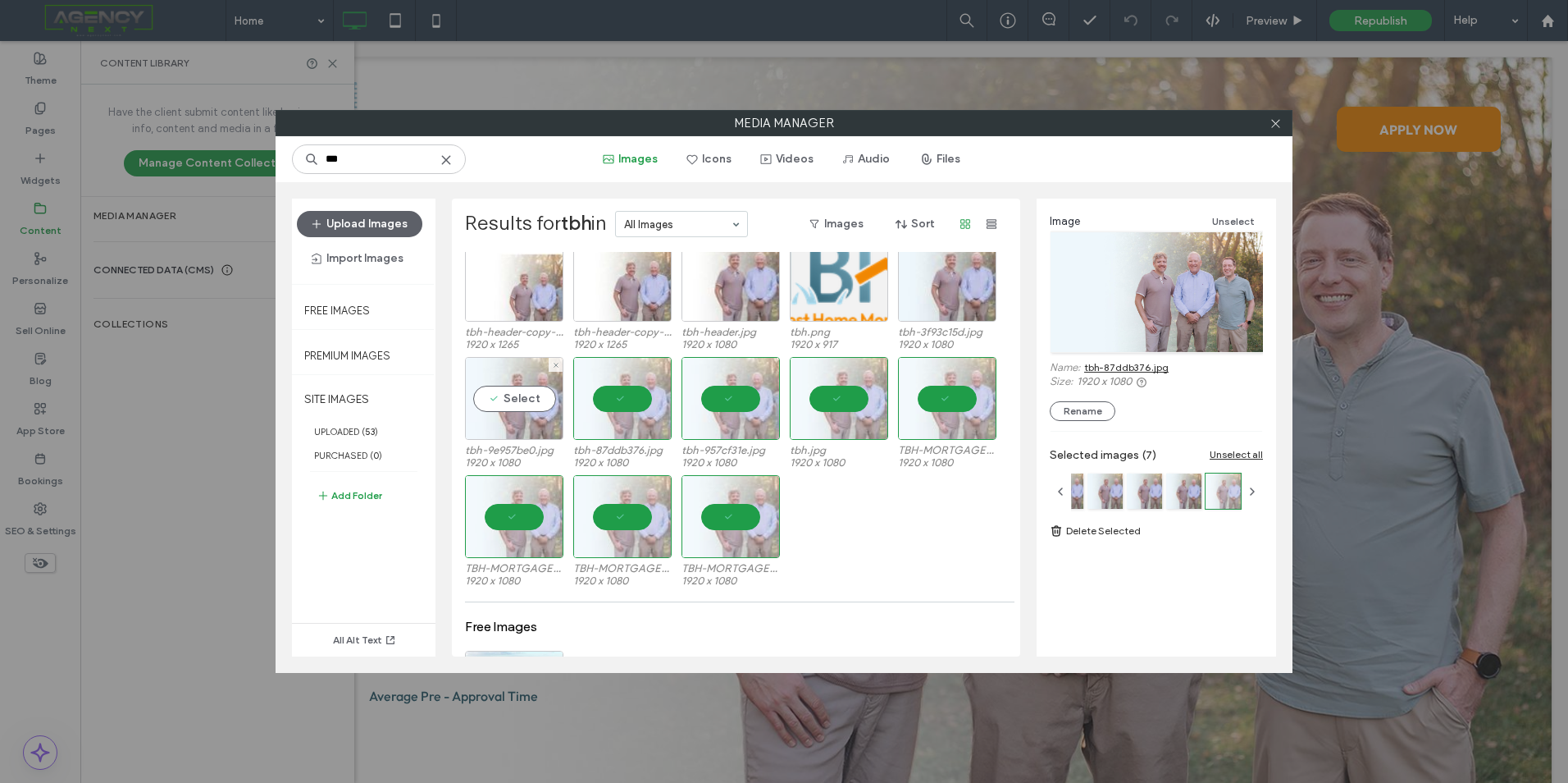
click at [523, 417] on div "Select" at bounding box center [514, 399] width 99 height 83
click at [947, 307] on div "Select" at bounding box center [947, 280] width 99 height 83
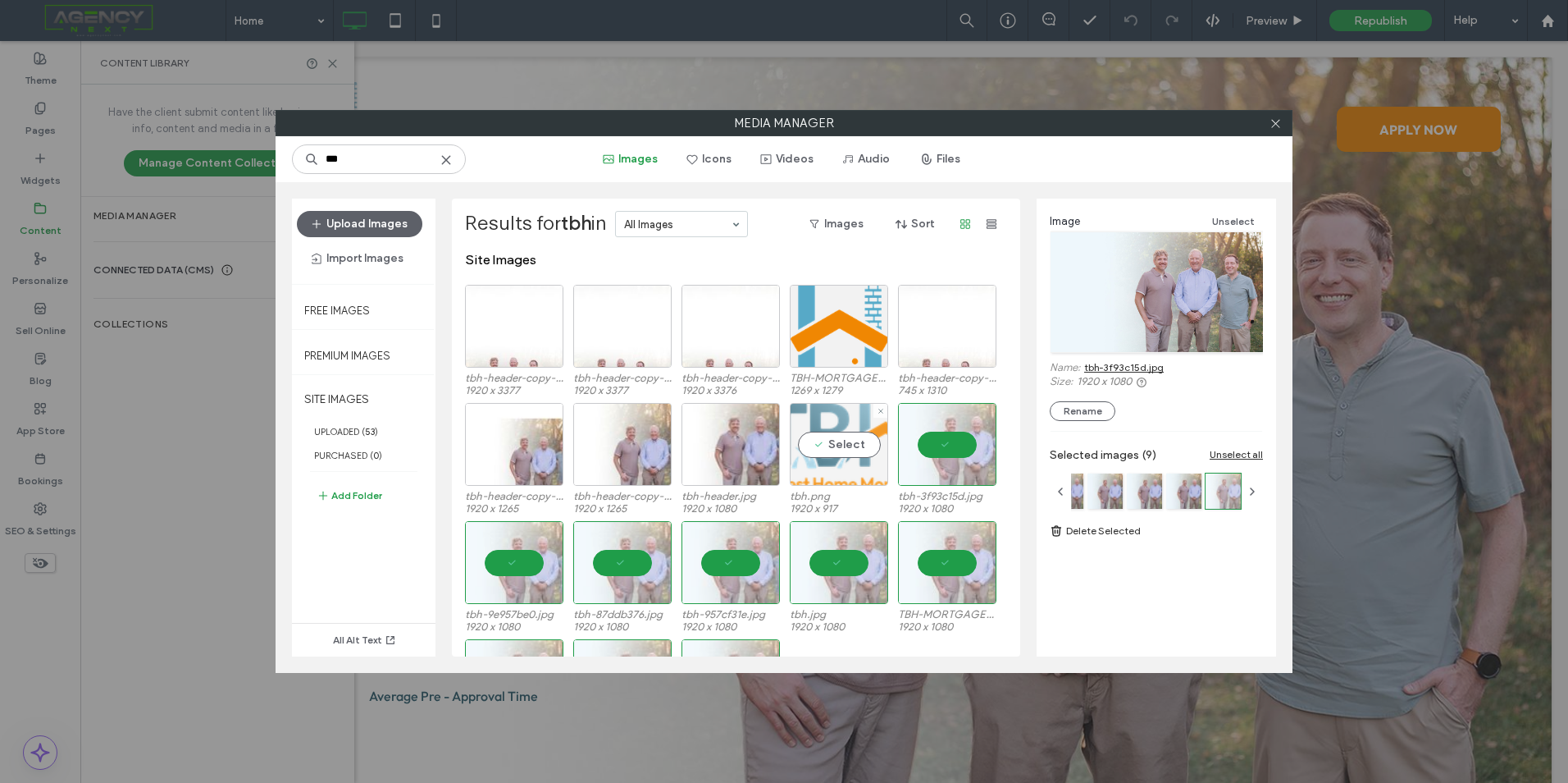
click at [830, 443] on div "Select" at bounding box center [839, 444] width 99 height 83
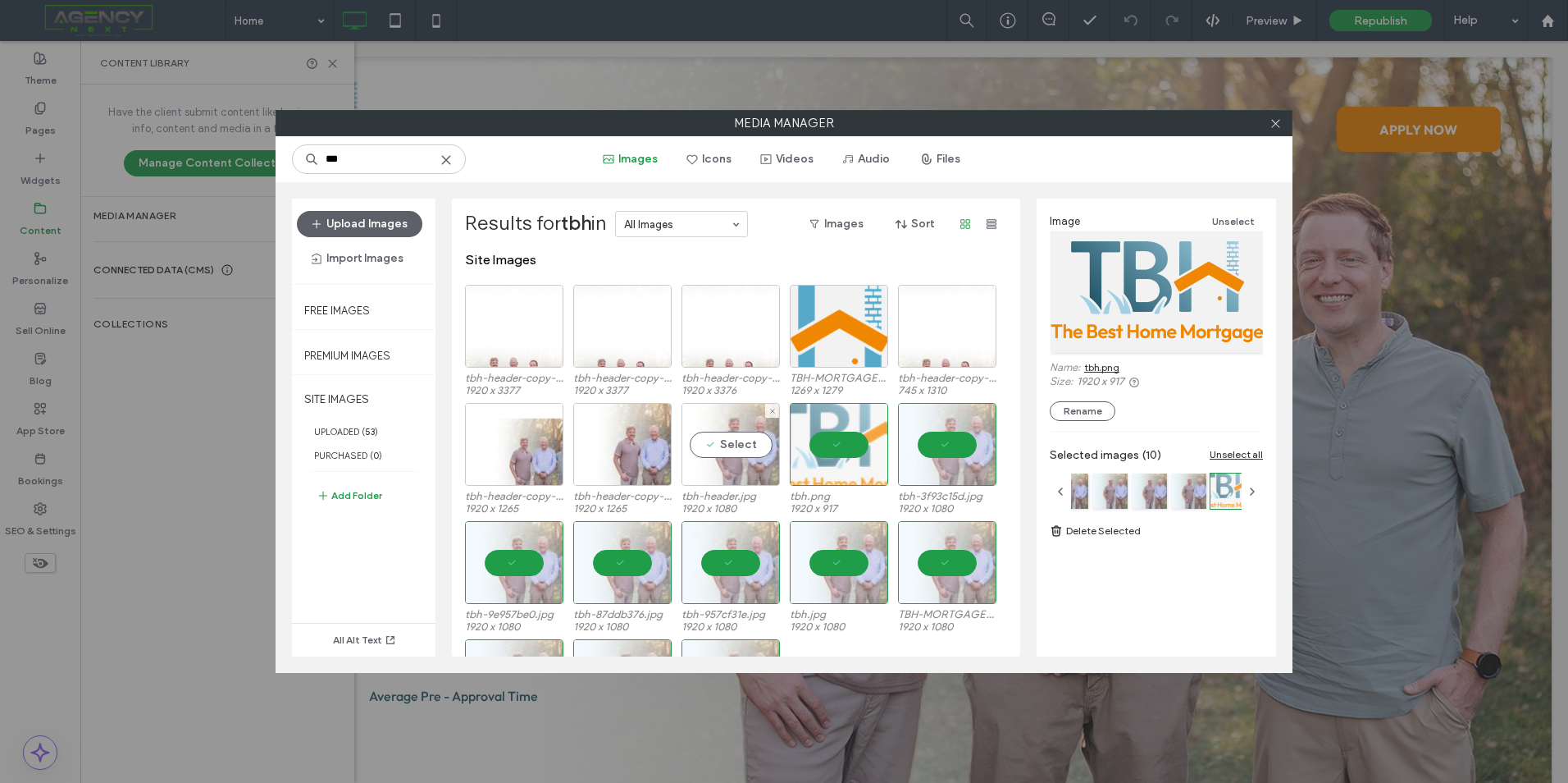
click at [737, 453] on div "Select" at bounding box center [731, 444] width 99 height 83
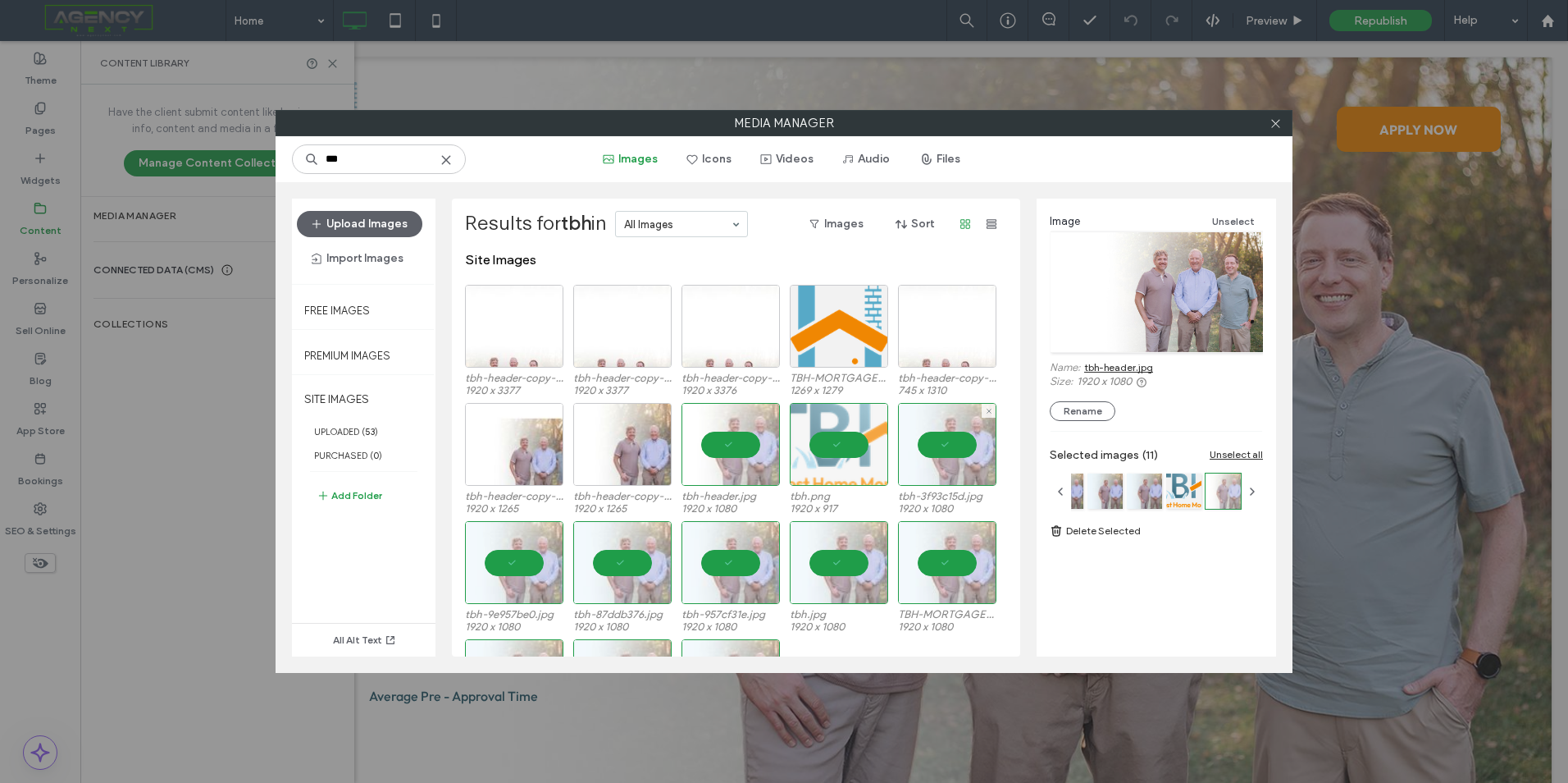
click at [901, 456] on div at bounding box center [947, 444] width 99 height 83
click at [745, 463] on div at bounding box center [731, 444] width 99 height 83
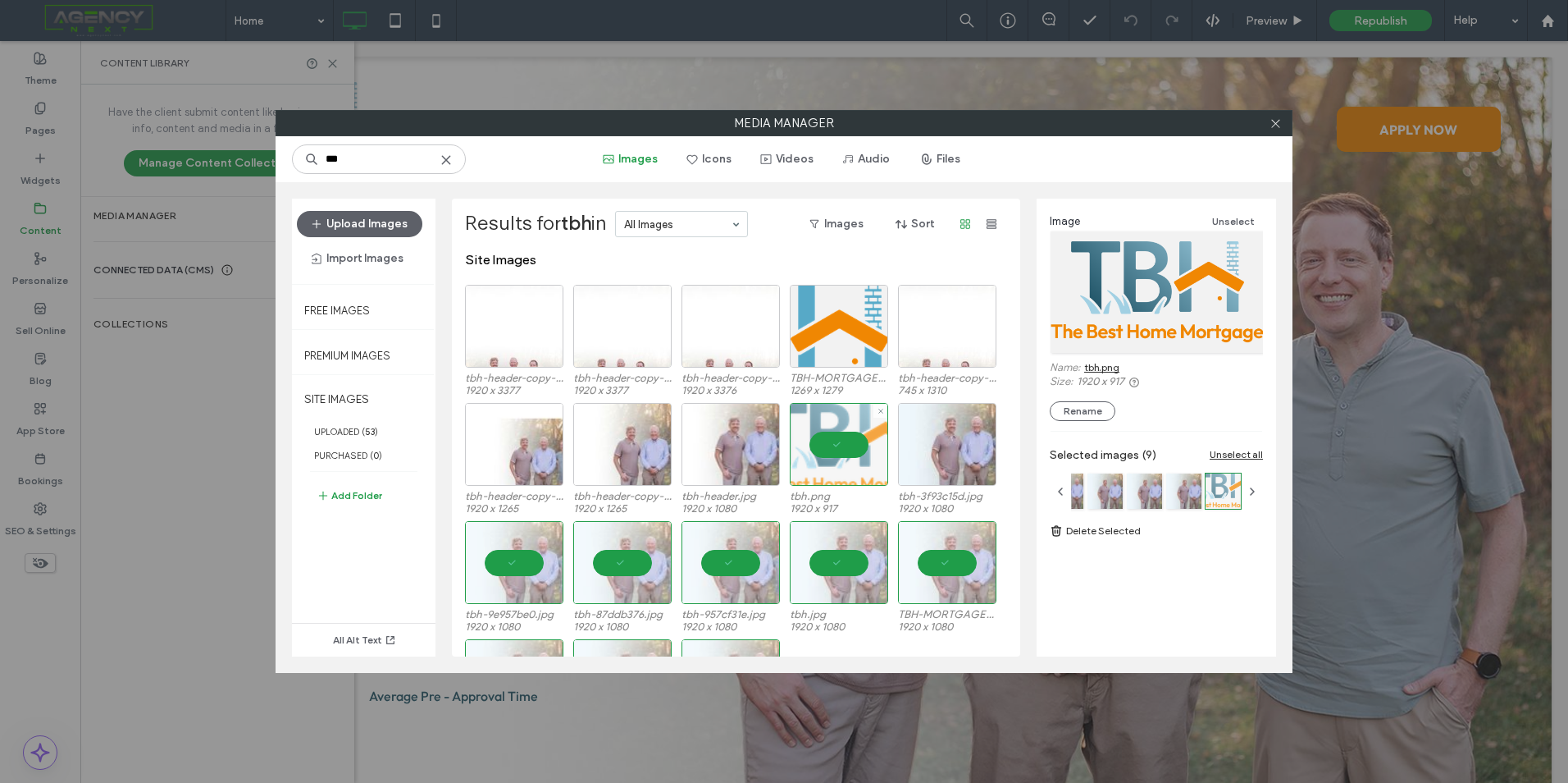
click at [851, 449] on div at bounding box center [839, 444] width 99 height 83
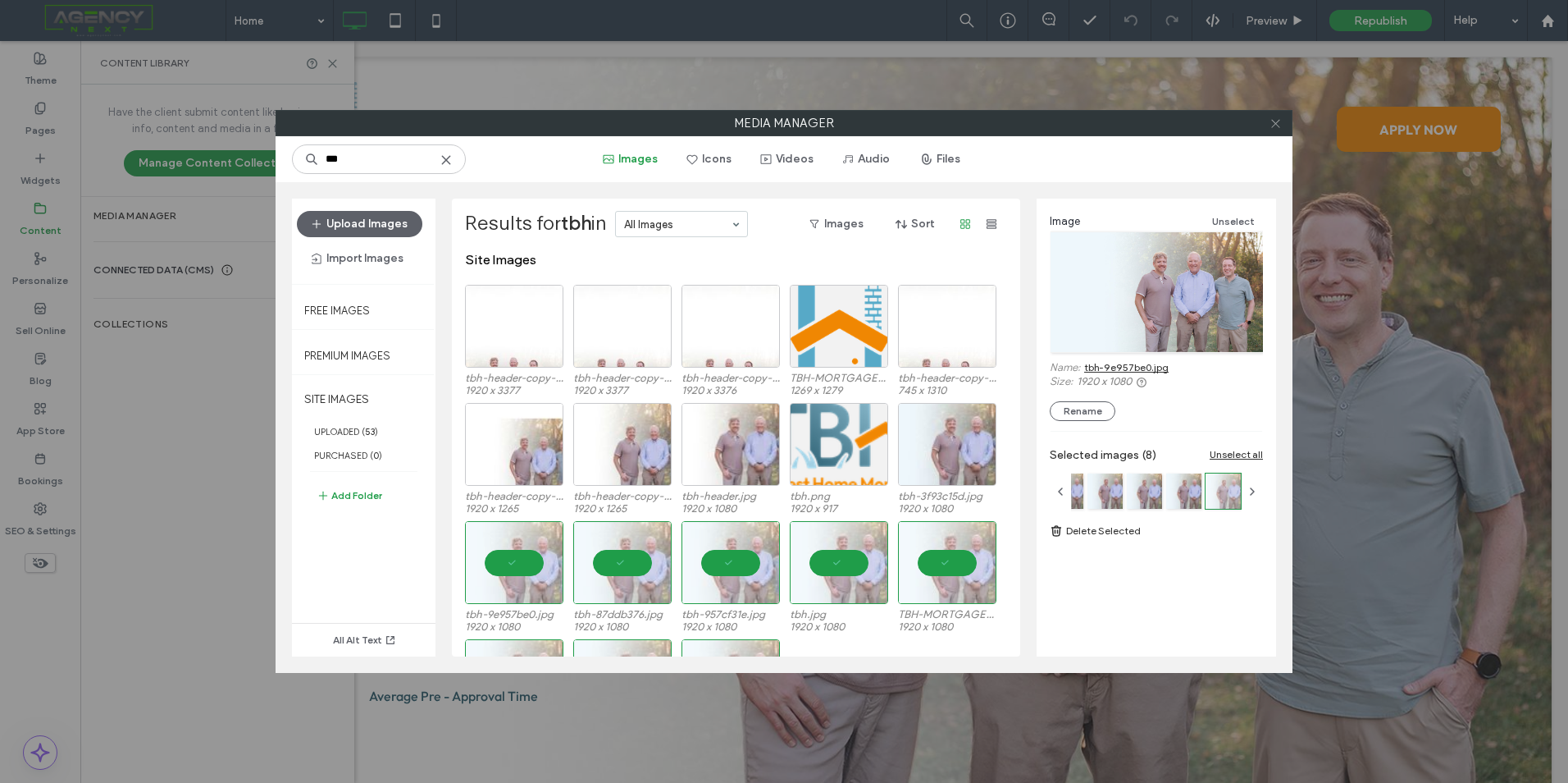
click at [1276, 129] on span at bounding box center [1276, 122] width 12 height 25
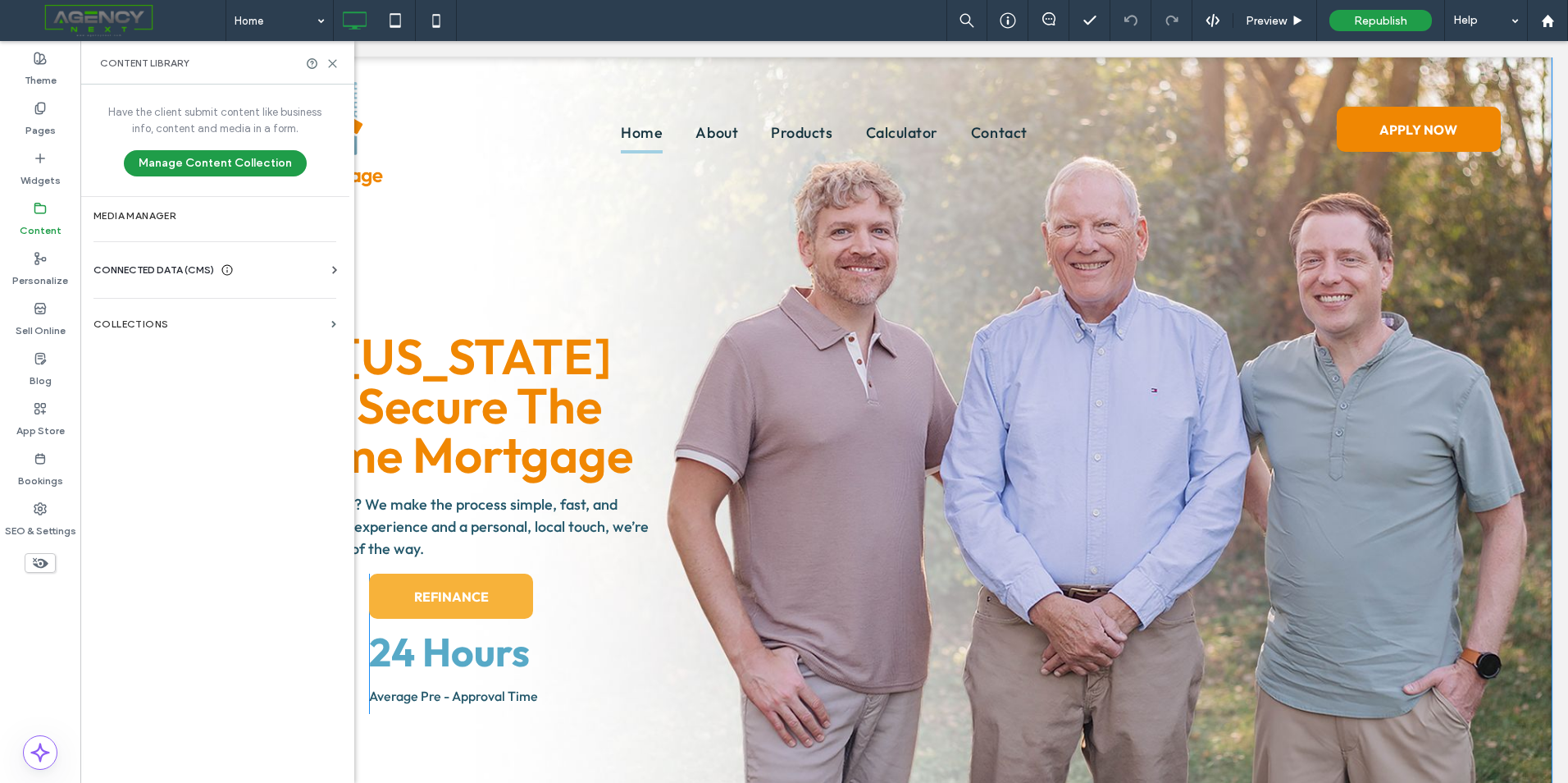
click at [1134, 568] on div "Click To Paste" at bounding box center [1113, 550] width 810 height 328
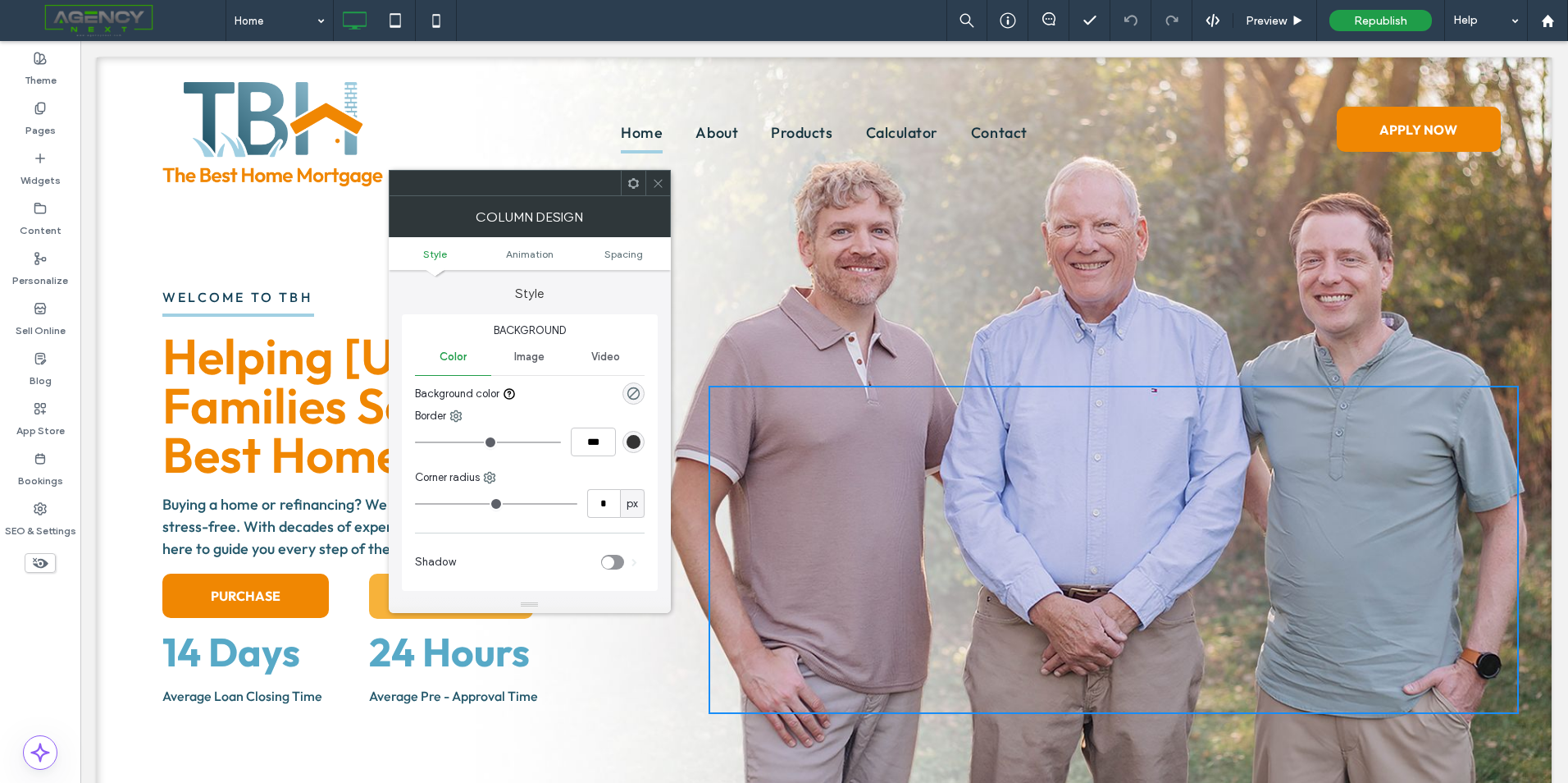
click at [931, 354] on div "Welcome to tbh Helping Wisconsin Families Secure The Best Home Mortgage Helping…" at bounding box center [824, 474] width 1455 height 833
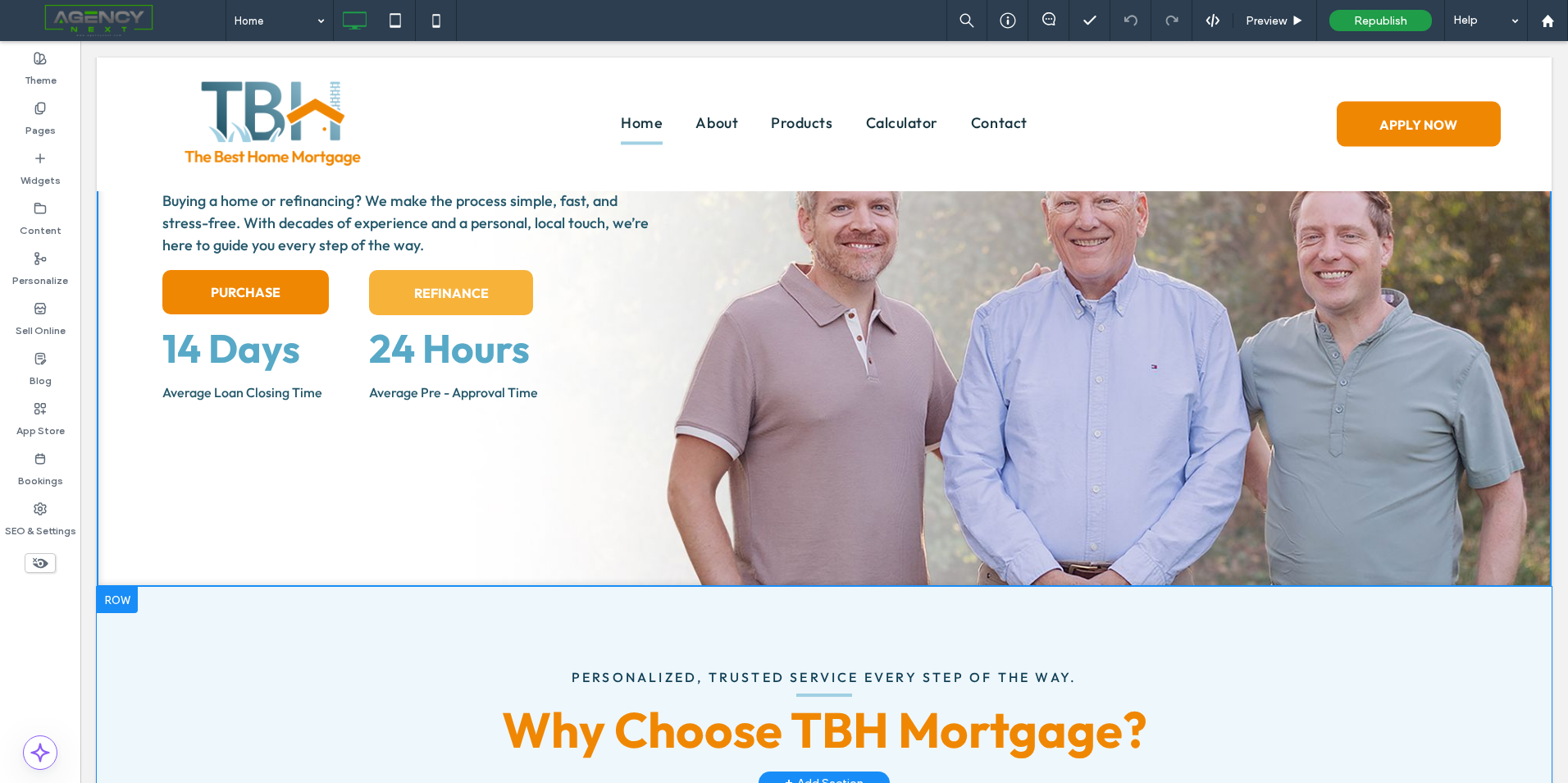
scroll to position [328, 0]
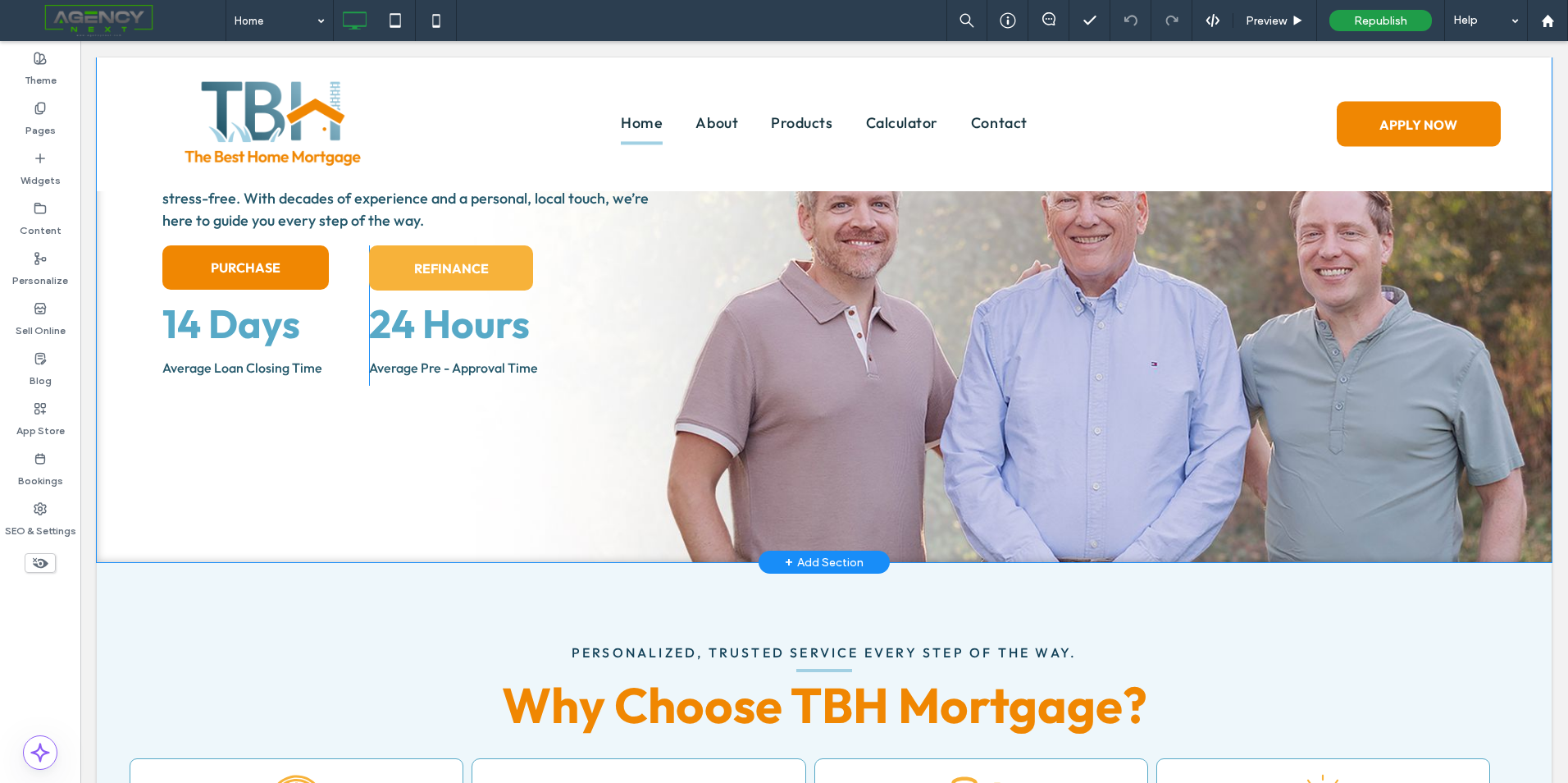
click at [657, 527] on div "Welcome to tbh Helping Wisconsin Families Secure The Best Home Mortgage Helping…" at bounding box center [824, 146] width 1455 height 833
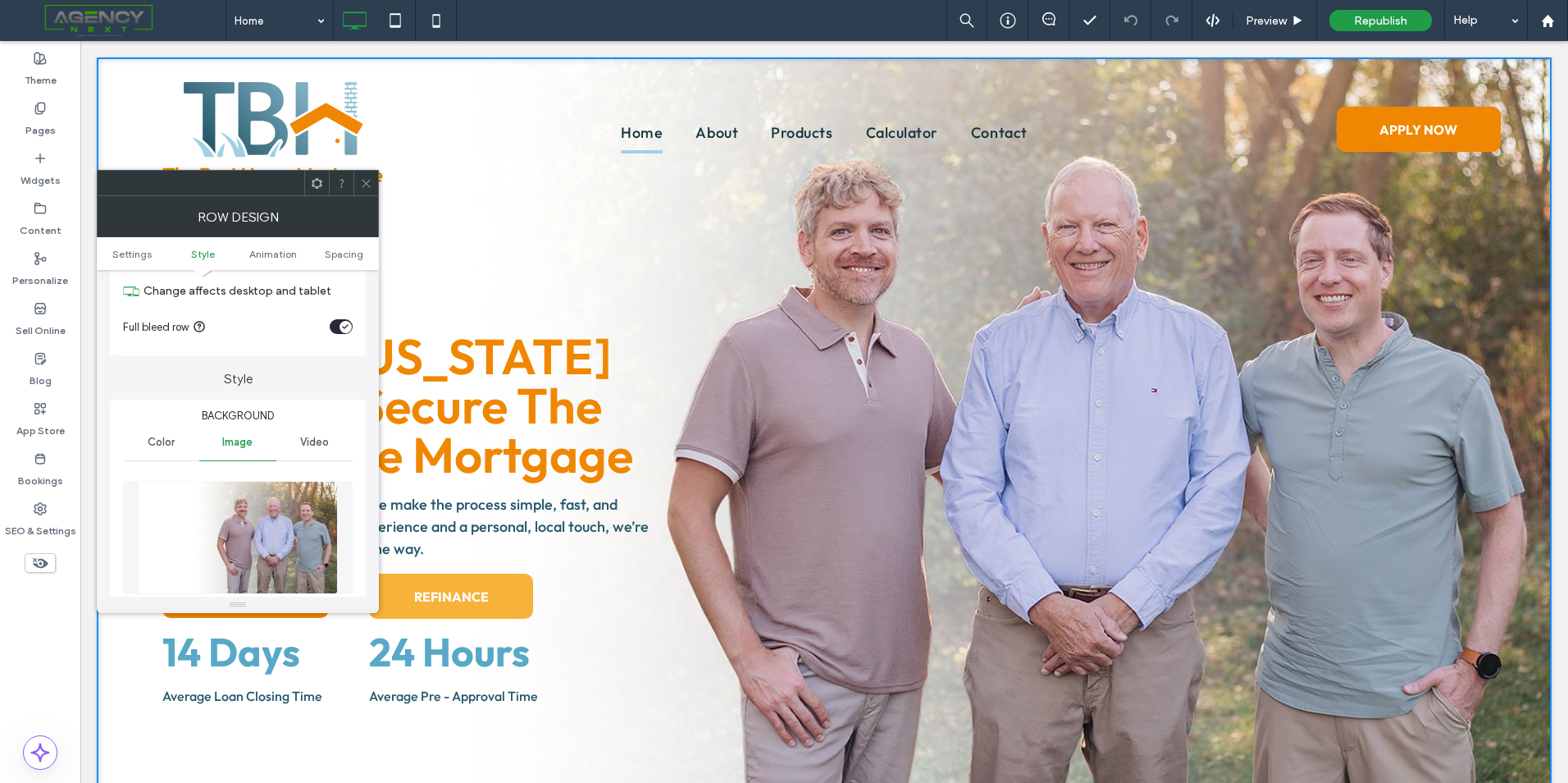
scroll to position [164, 0]
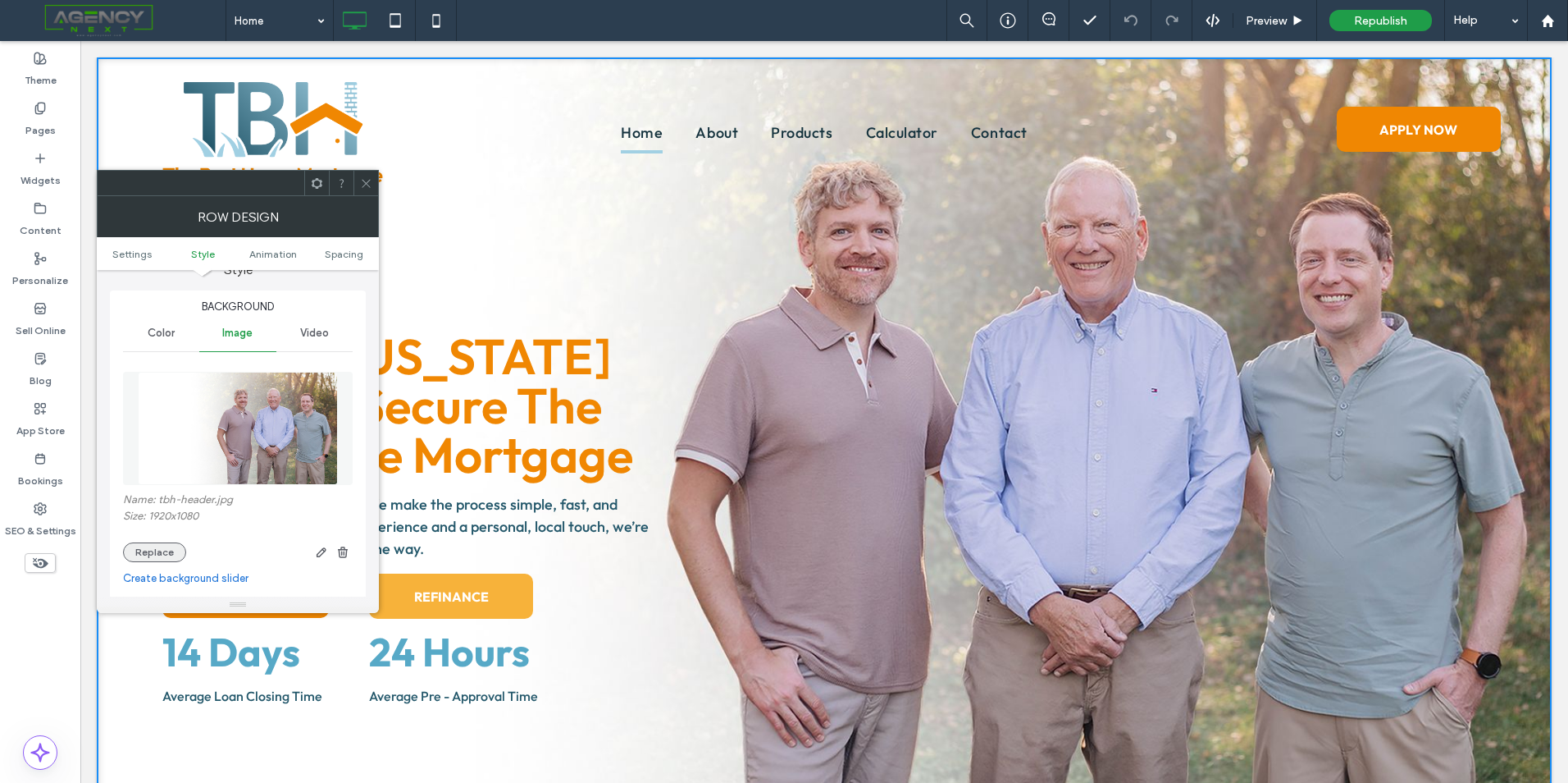
click at [146, 549] on button "Replace" at bounding box center [155, 552] width 63 height 20
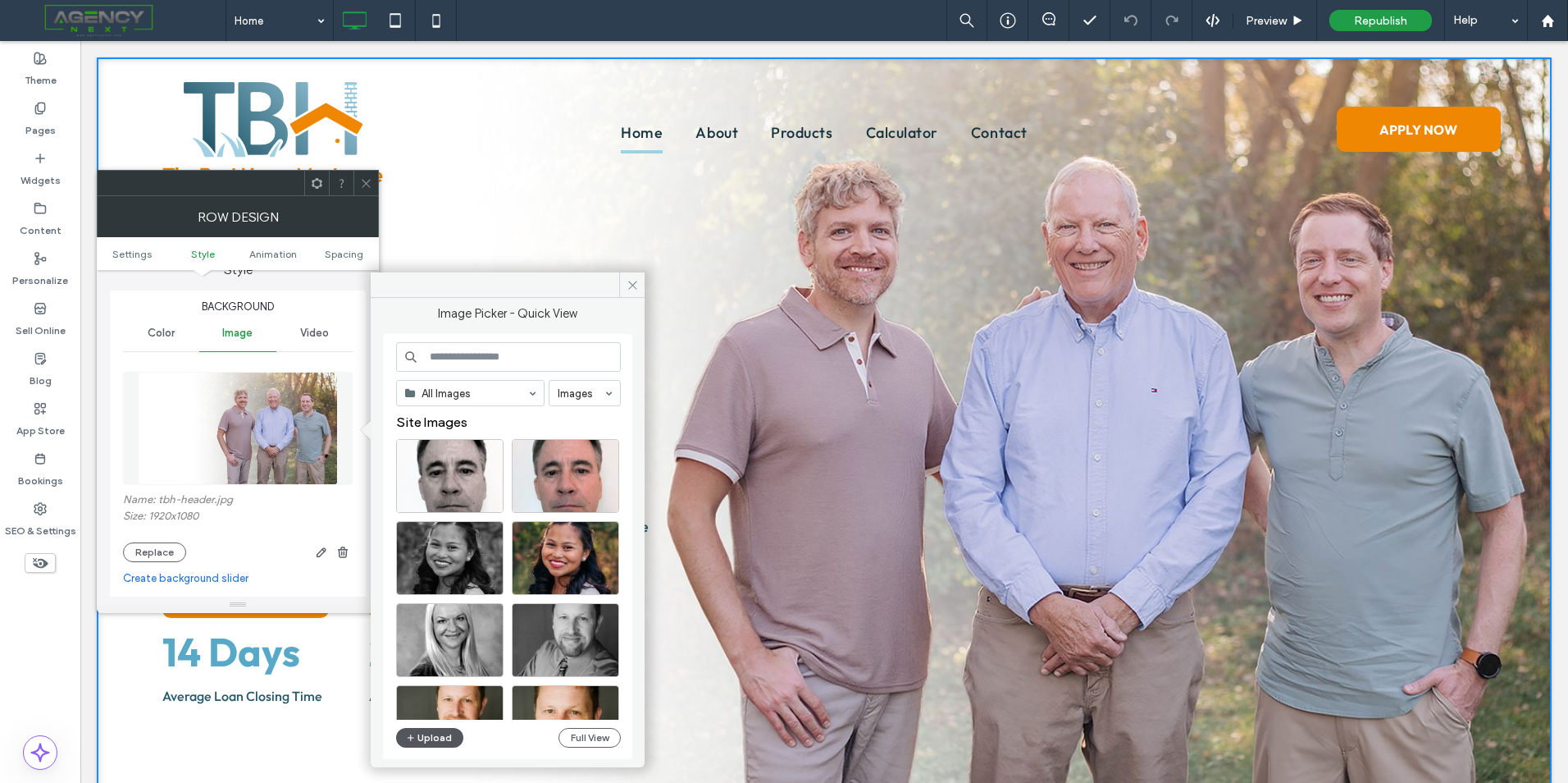
click at [437, 738] on button "Upload" at bounding box center [429, 738] width 67 height 20
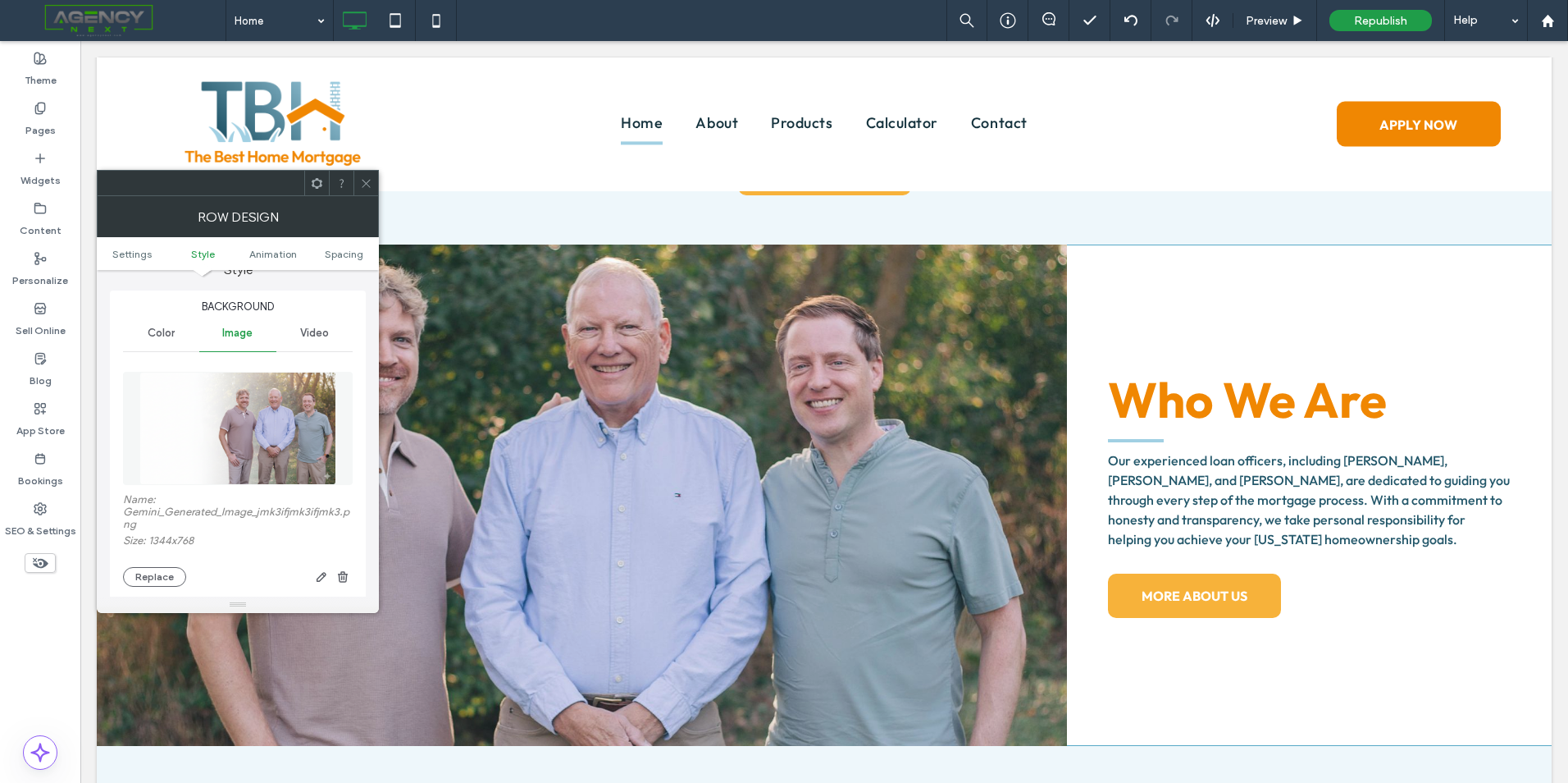
scroll to position [1066, 0]
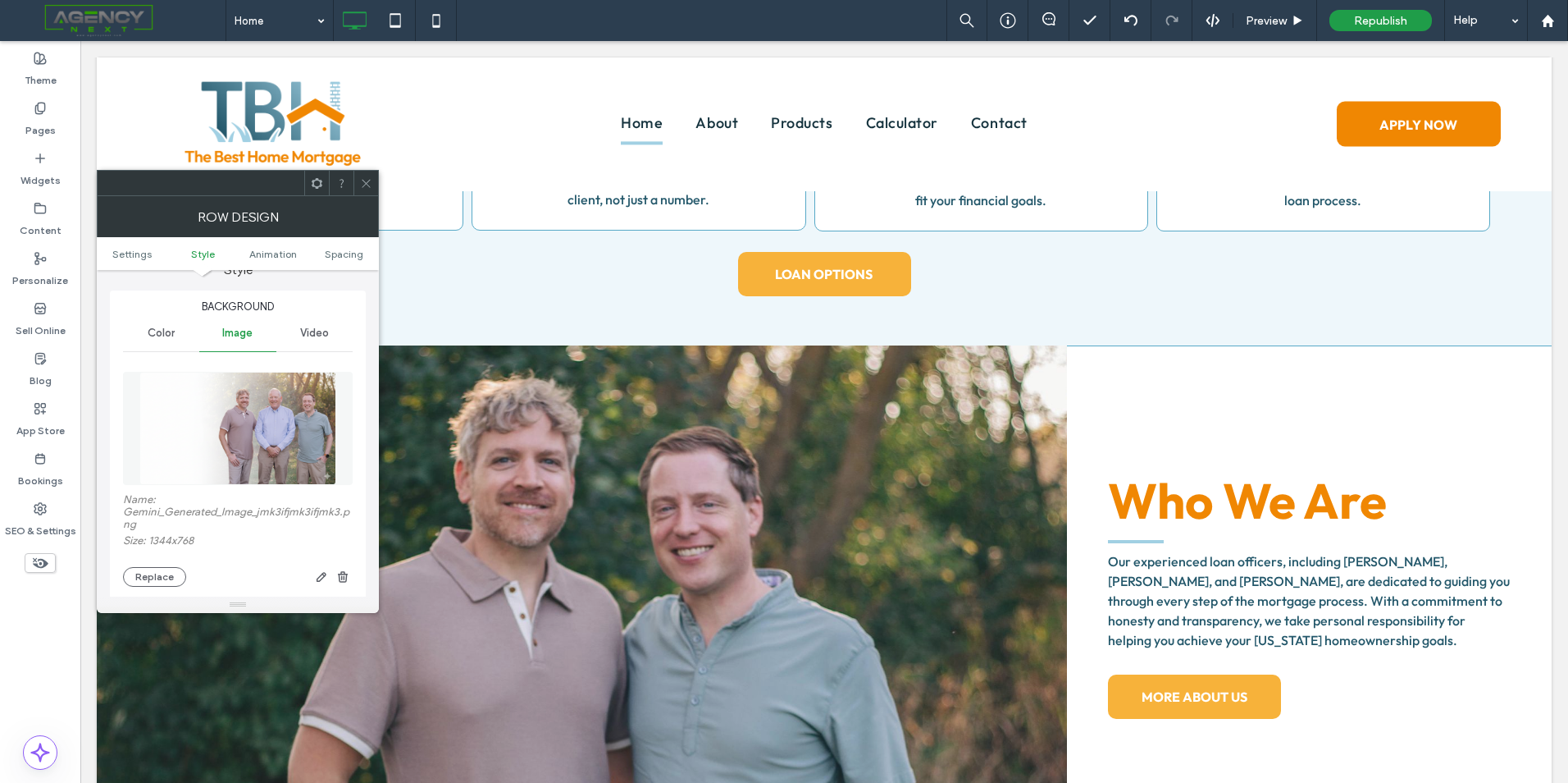
click at [370, 180] on use at bounding box center [366, 183] width 8 height 8
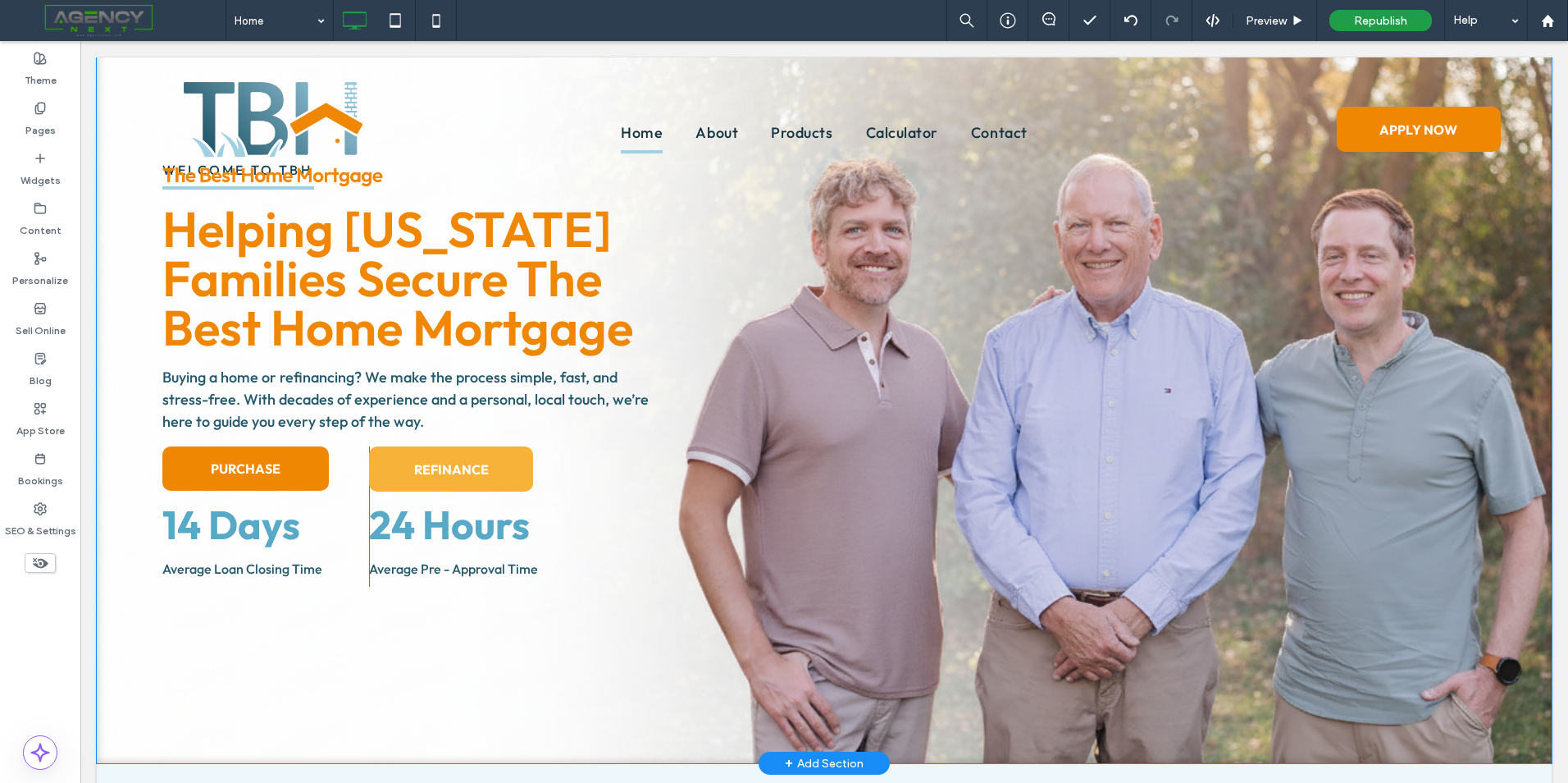
scroll to position [164, 0]
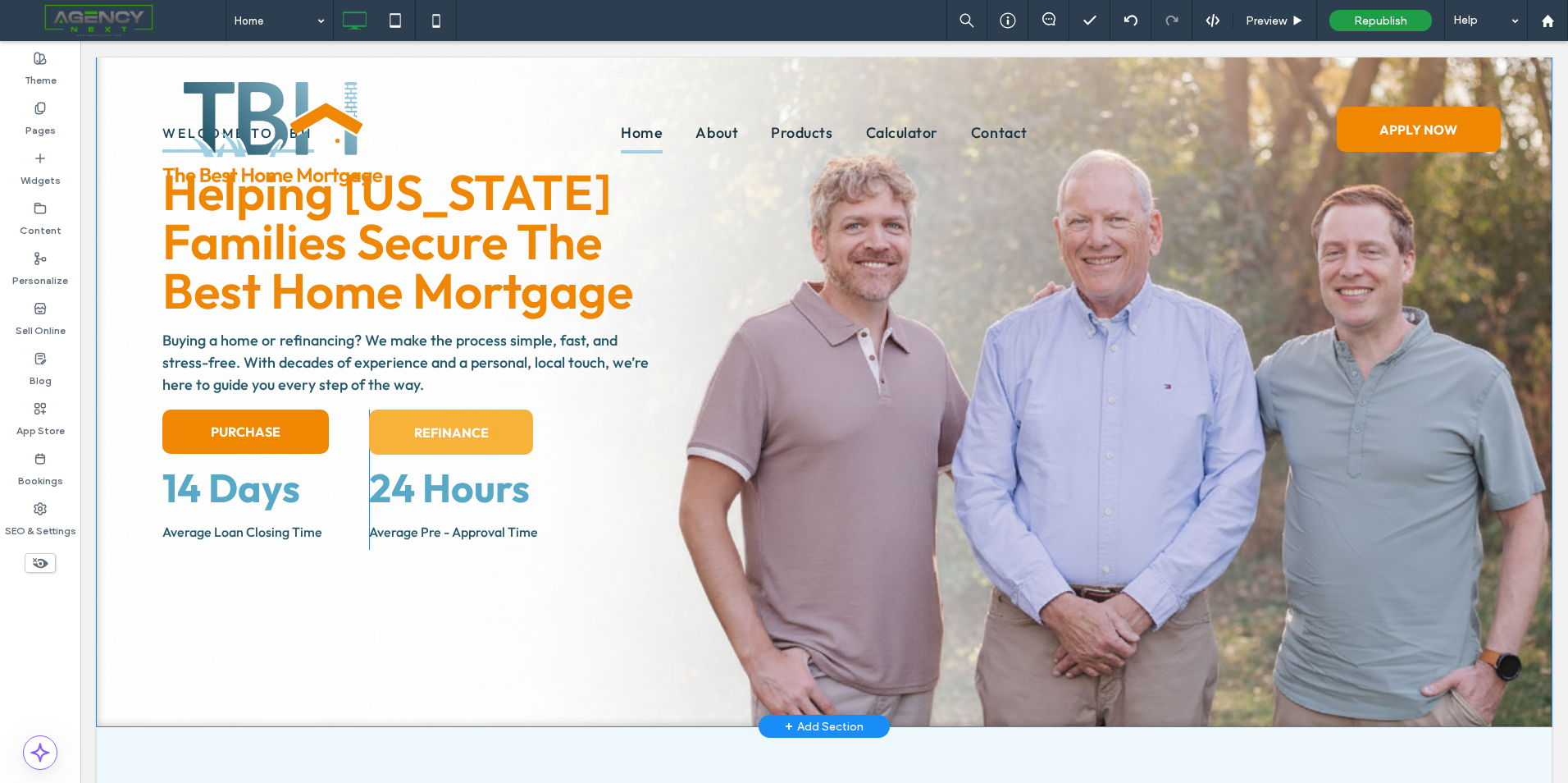
click at [989, 494] on div "Click To Paste" at bounding box center [1113, 385] width 810 height 328
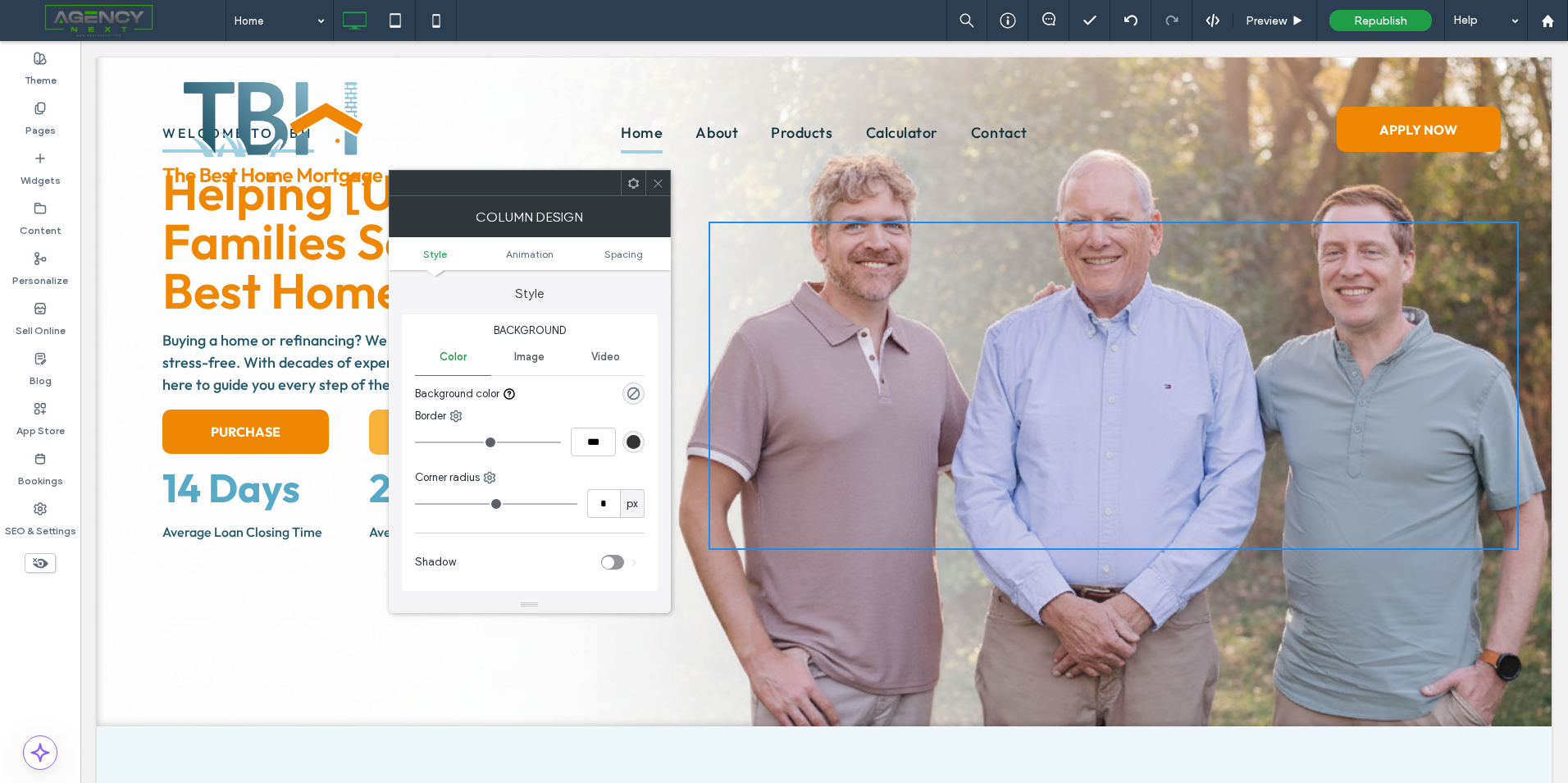
click at [844, 666] on div "Welcome to tbh Helping Wisconsin Families Secure The Best Home Mortgage Helping…" at bounding box center [824, 310] width 1455 height 833
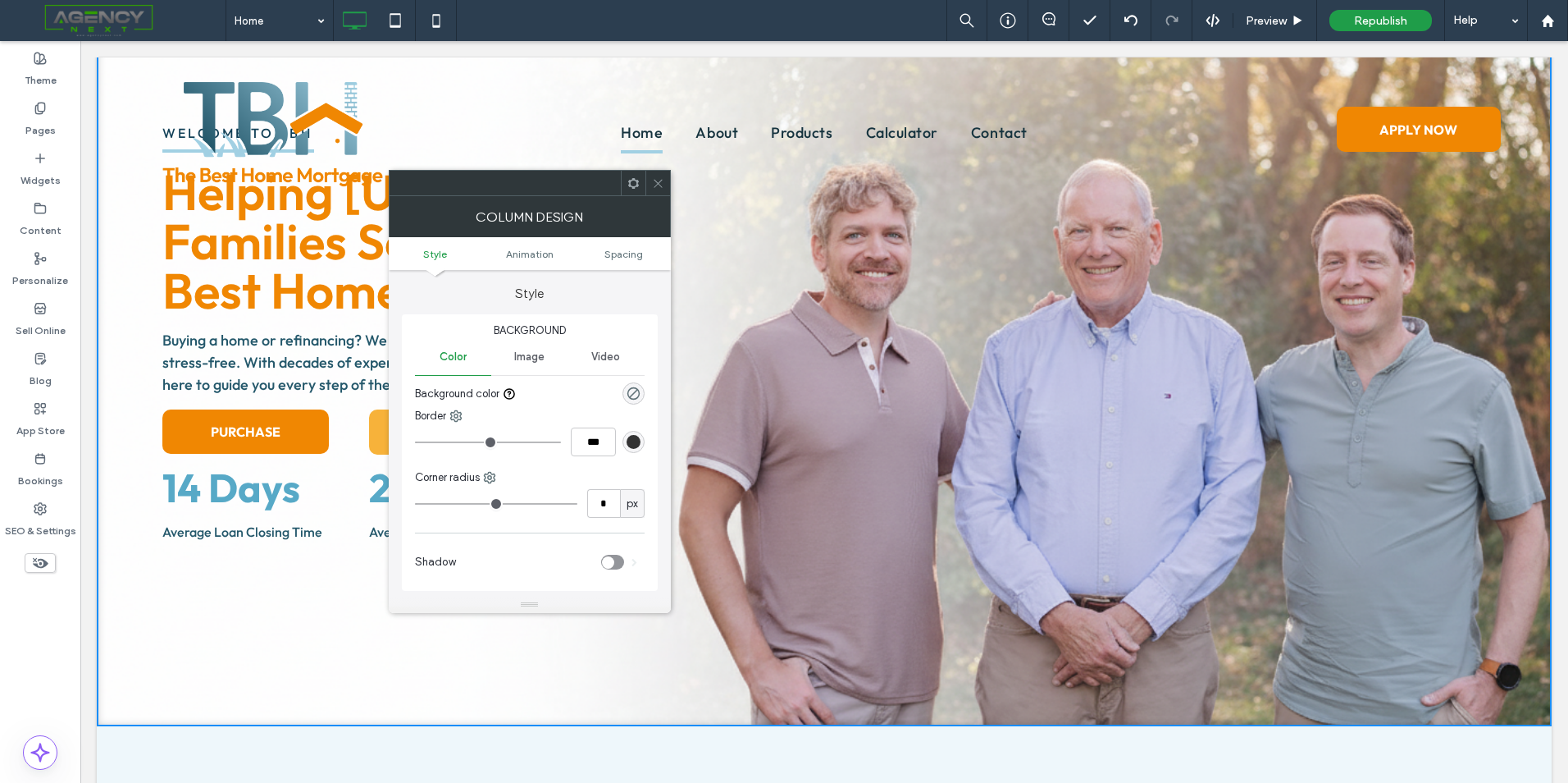
scroll to position [0, 0]
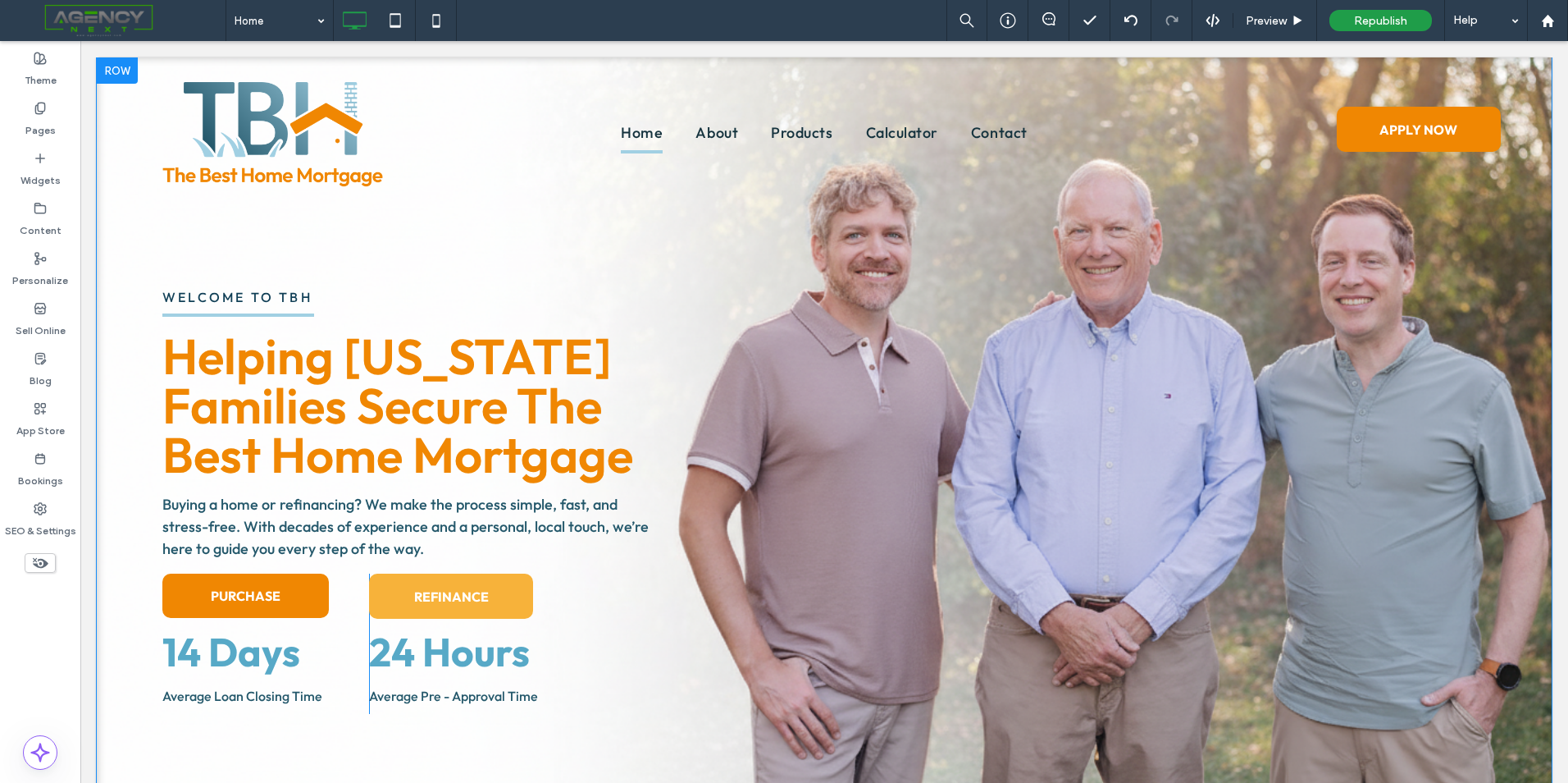
click at [788, 639] on div "Click To Paste" at bounding box center [1113, 550] width 810 height 328
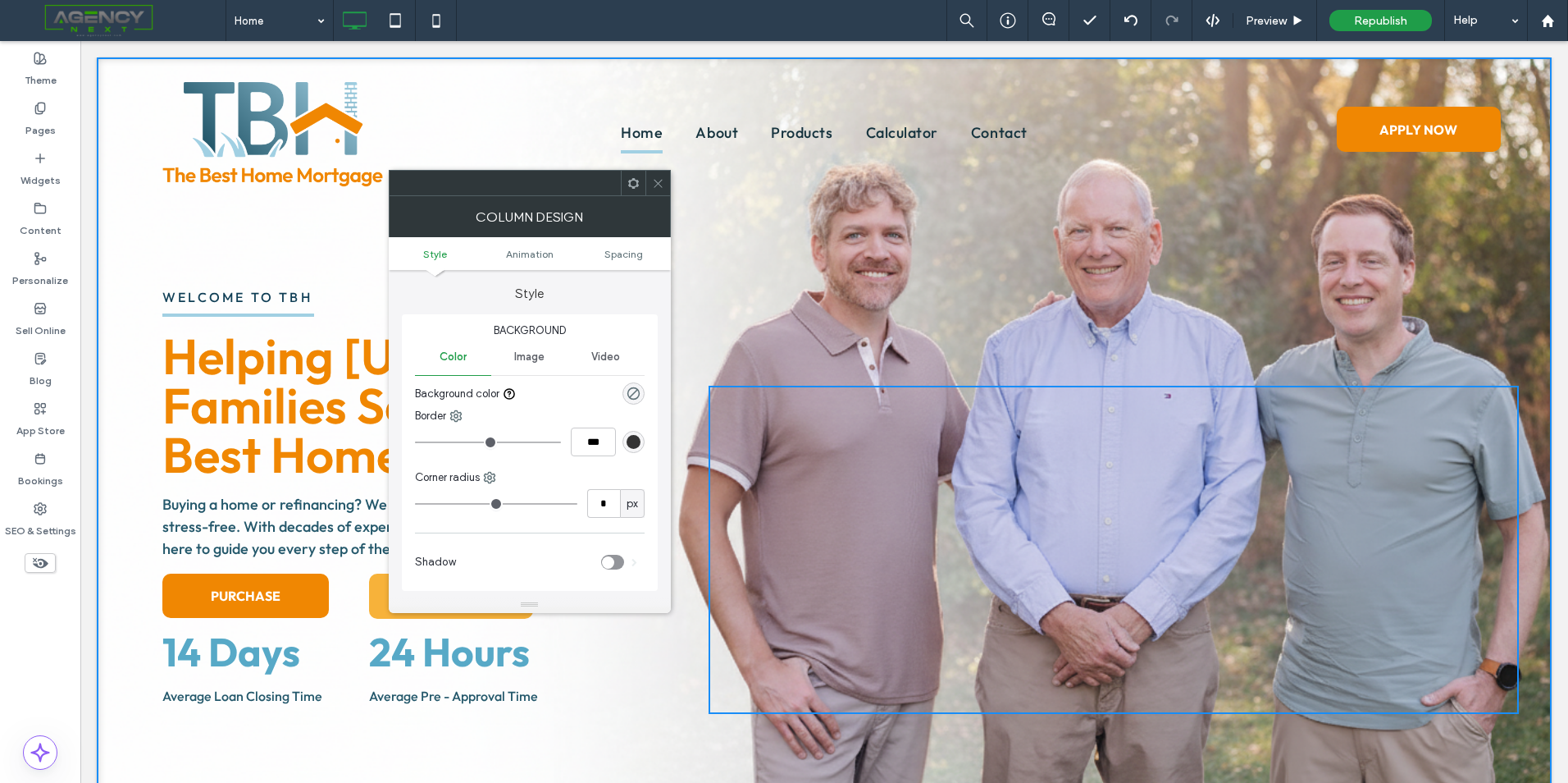
click at [647, 179] on div at bounding box center [657, 183] width 25 height 25
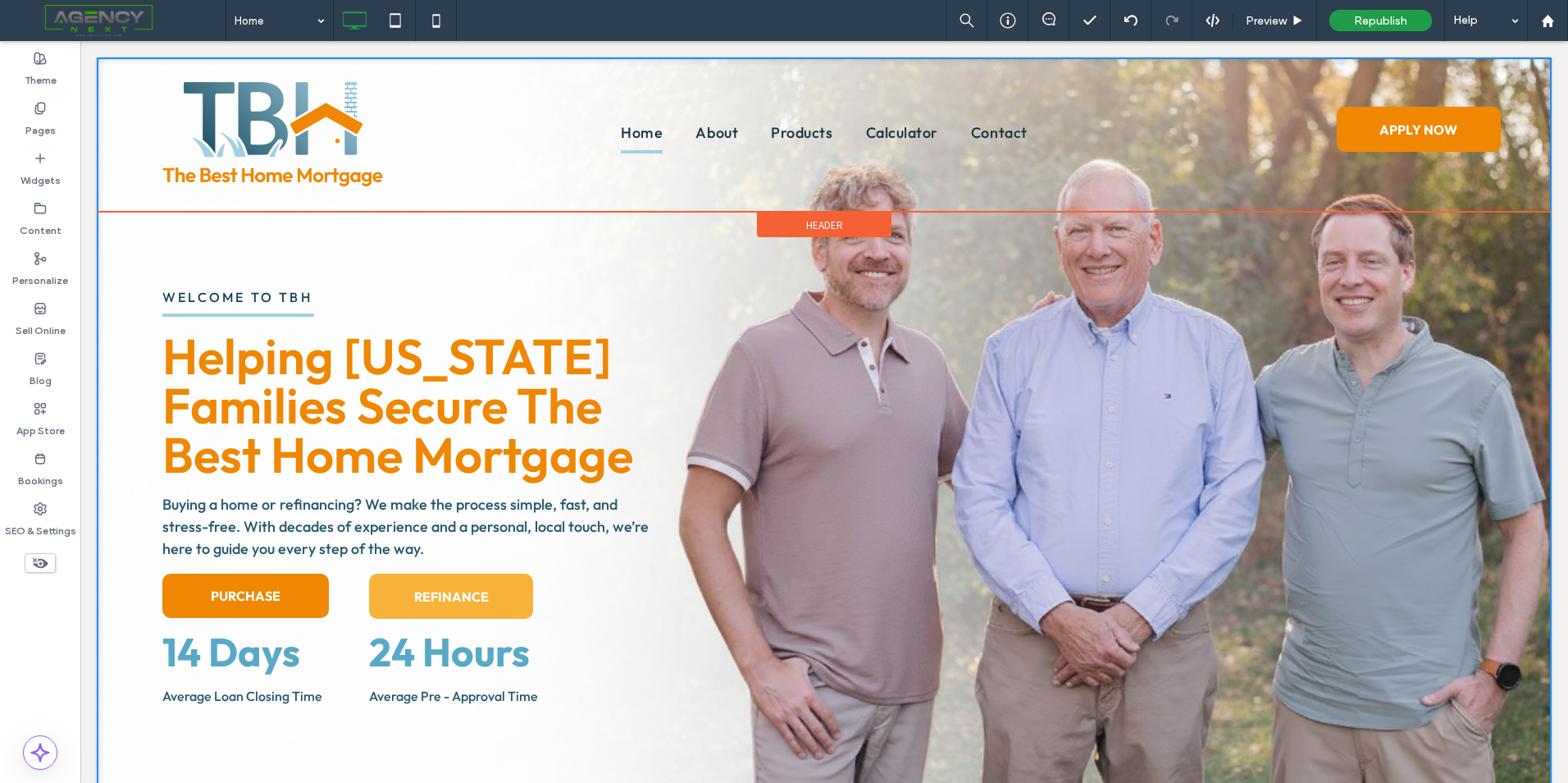
click at [811, 205] on div "Click To Paste Home About Products Calculator Contact Click To Paste APPLY NOW …" at bounding box center [824, 134] width 1455 height 154
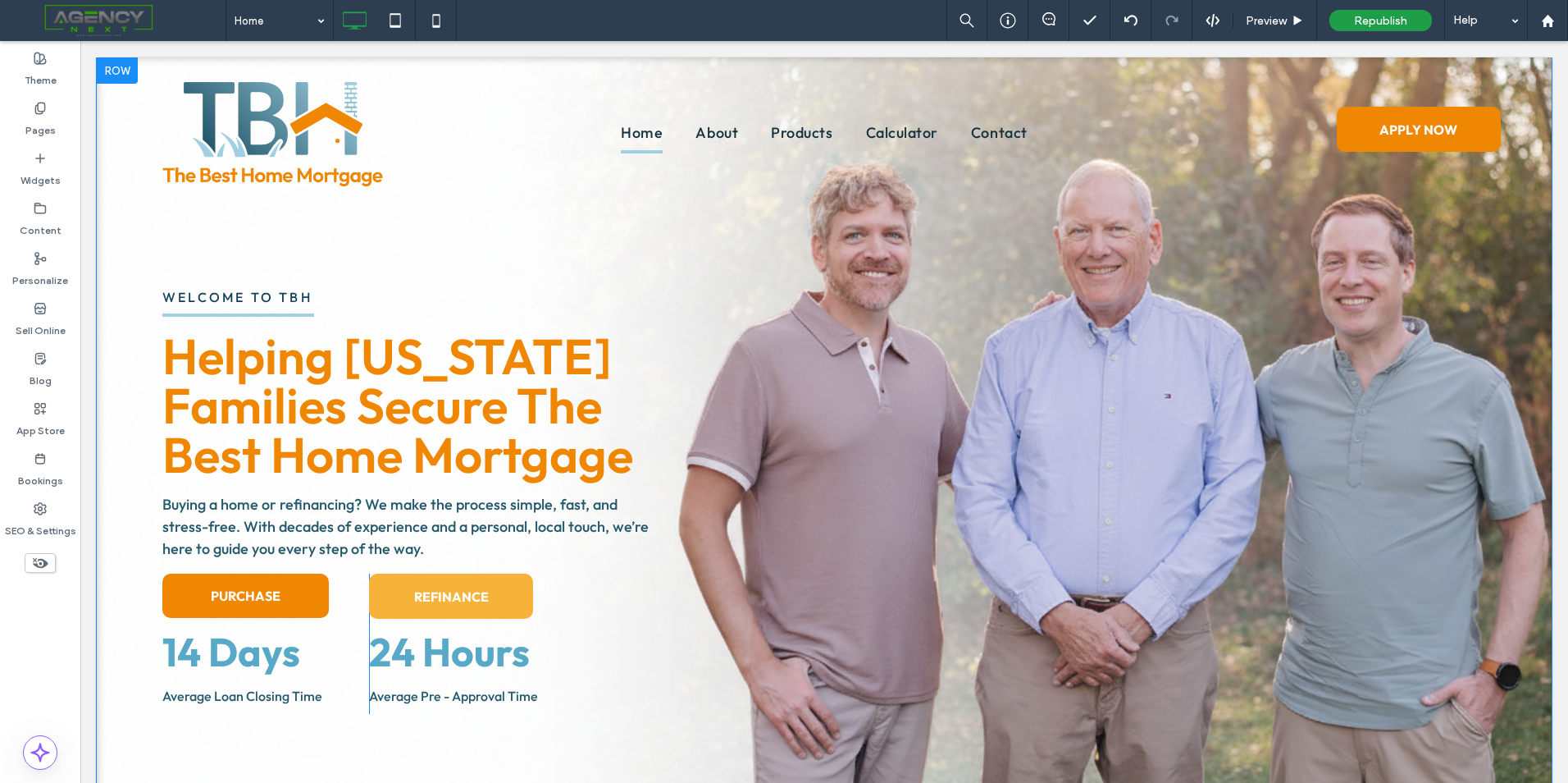
click at [784, 269] on div "Welcome to tbh Helping Wisconsin Families Secure The Best Home Mortgage Helping…" at bounding box center [824, 474] width 1455 height 833
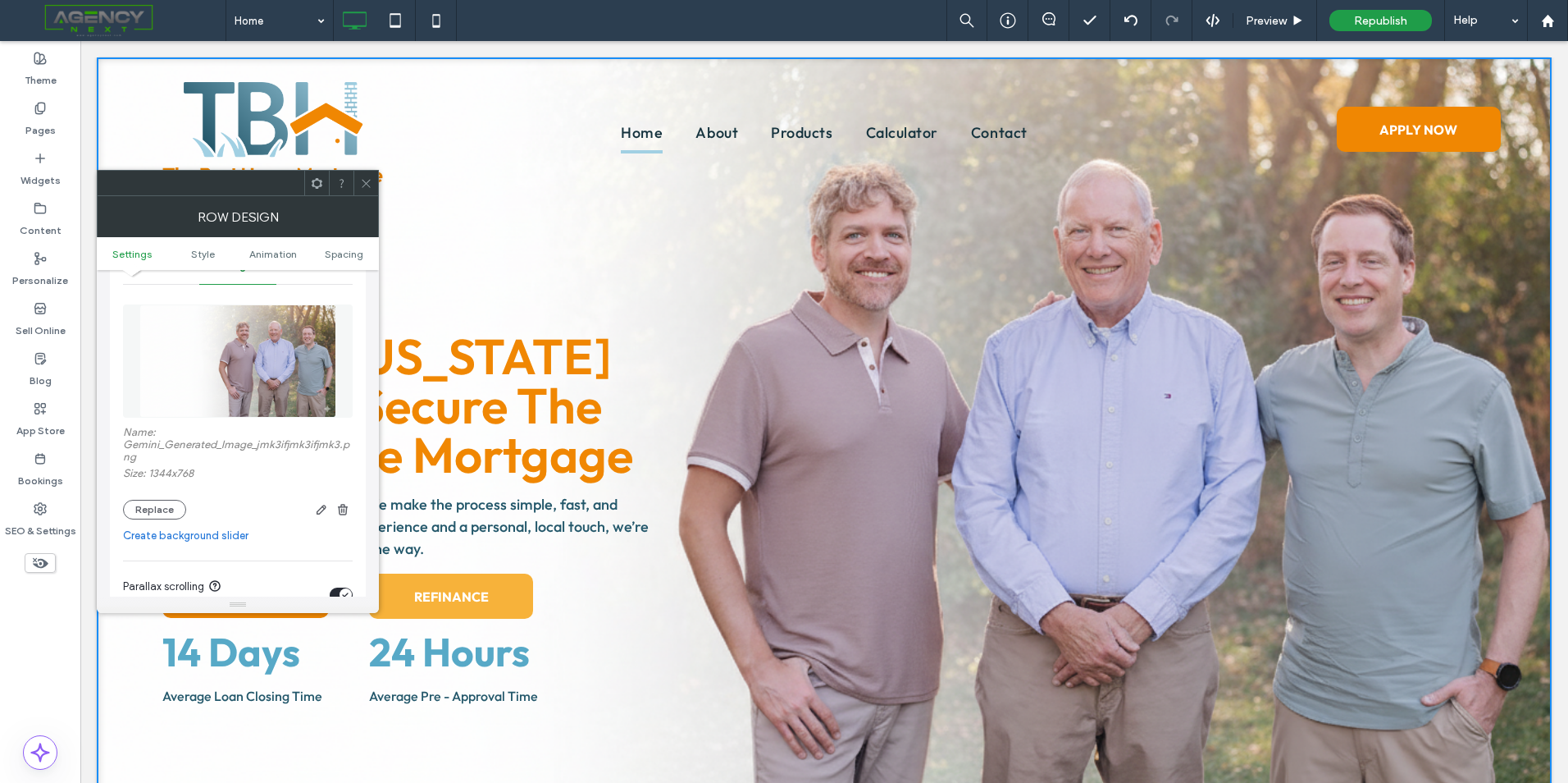
scroll to position [246, 0]
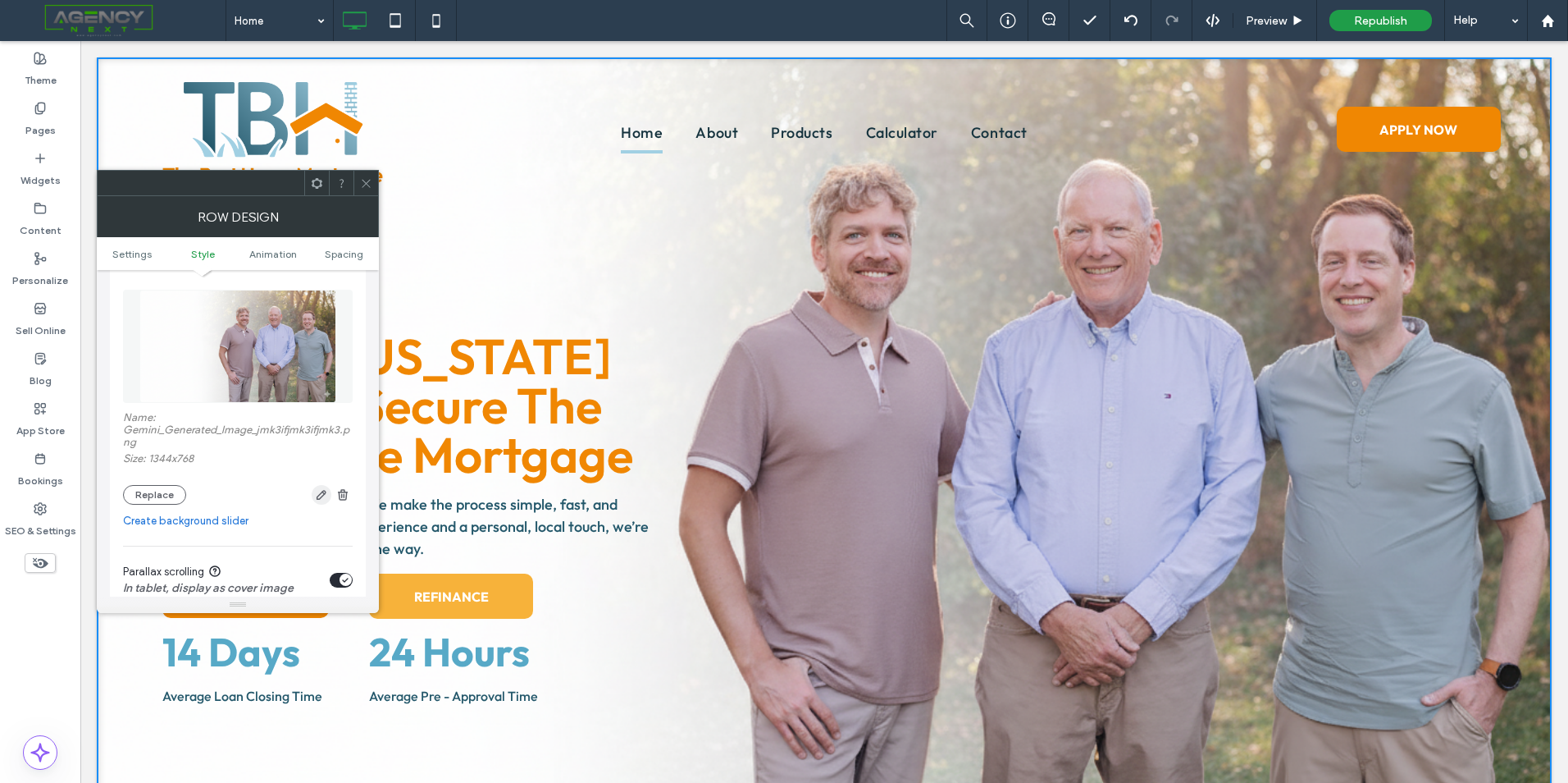
click at [322, 497] on use "button" at bounding box center [322, 495] width 10 height 10
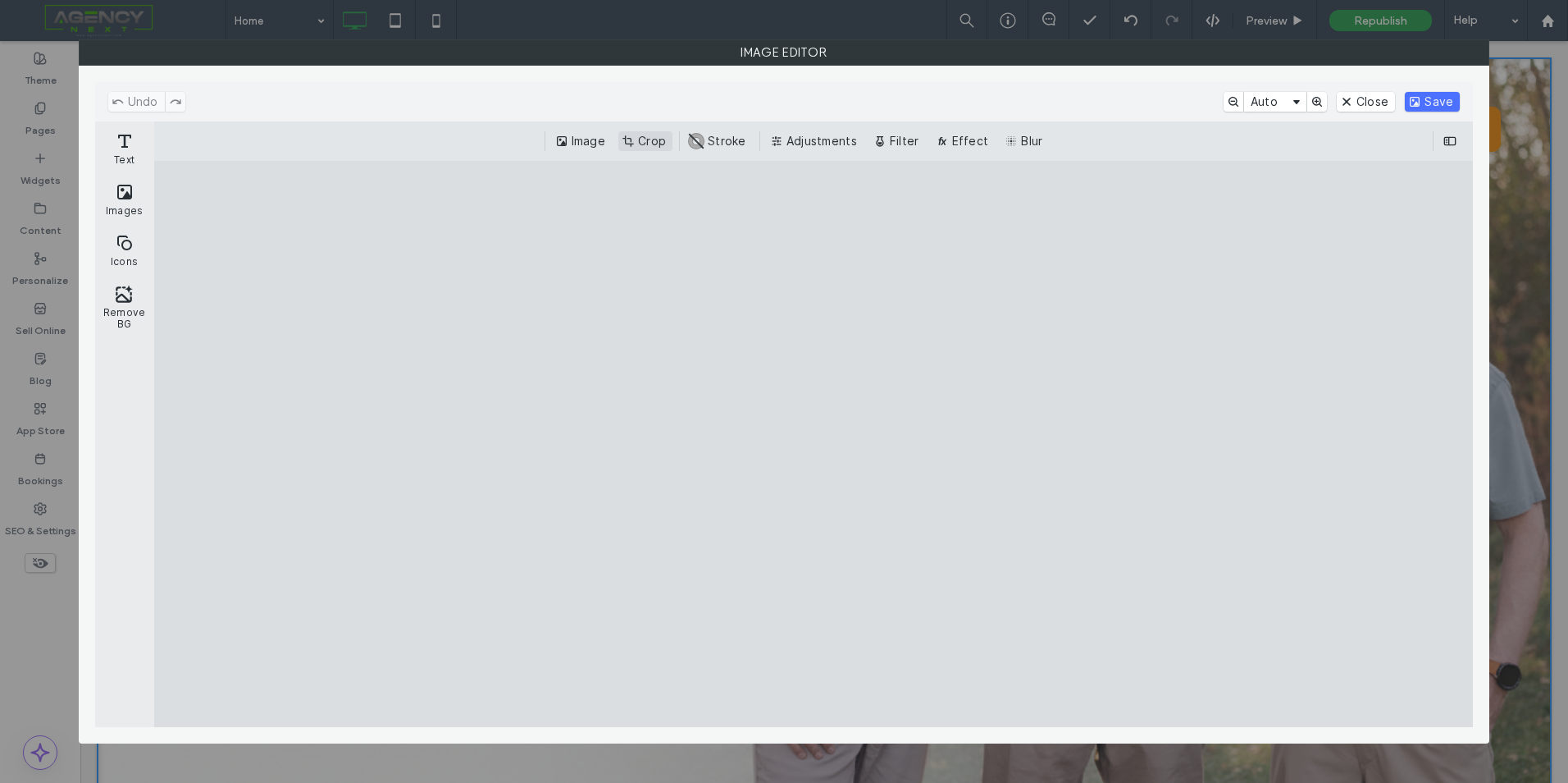
click at [658, 143] on button "Crop" at bounding box center [645, 141] width 54 height 20
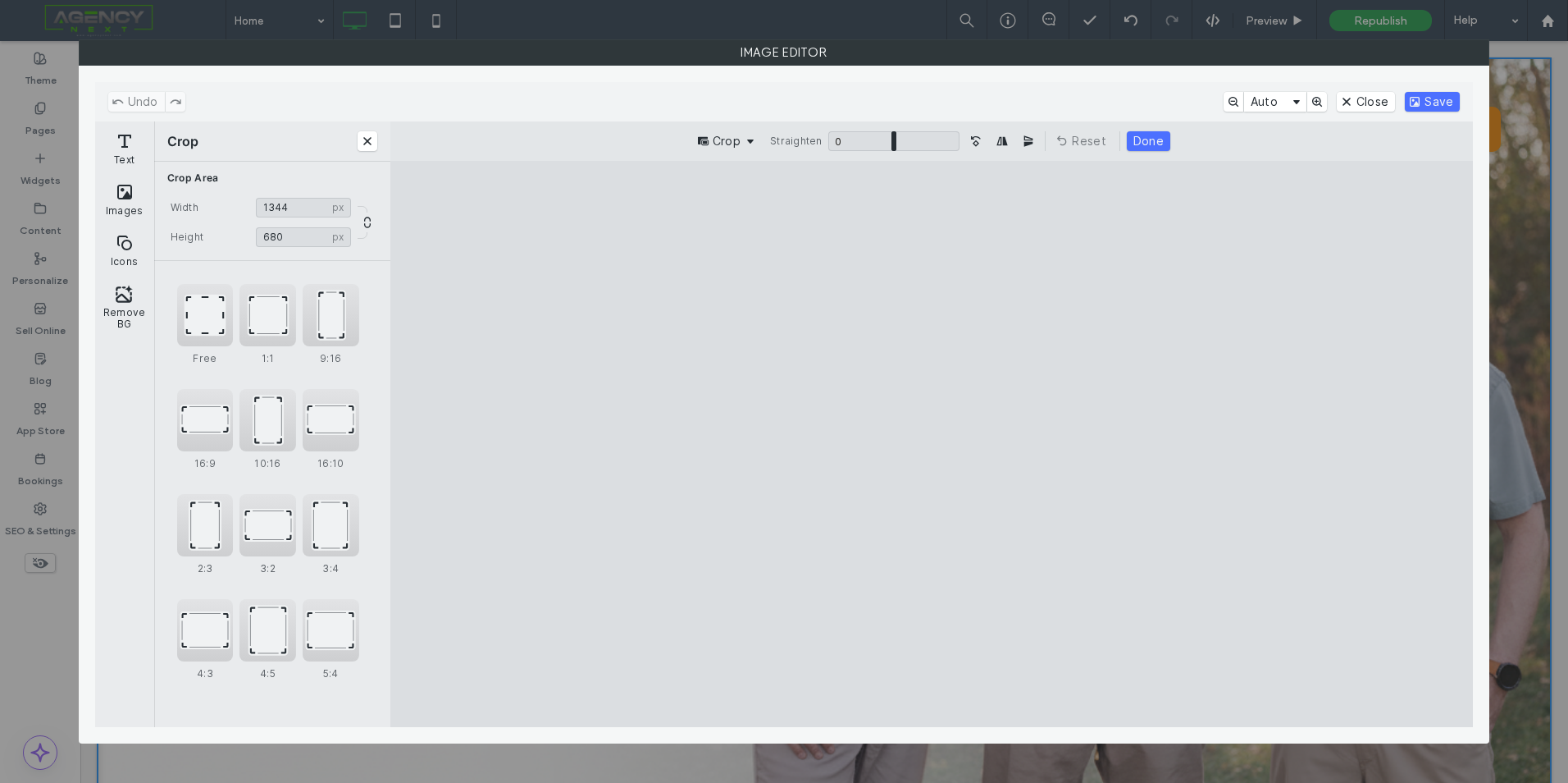
type input "***"
drag, startPoint x: 1320, startPoint y: 665, endPoint x: 1336, endPoint y: 612, distance: 55.4
click at [932, 444] on cesdk-canvas "Editor canvas" at bounding box center [932, 444] width 0 height 0
click at [1426, 106] on button "Save" at bounding box center [1433, 102] width 55 height 20
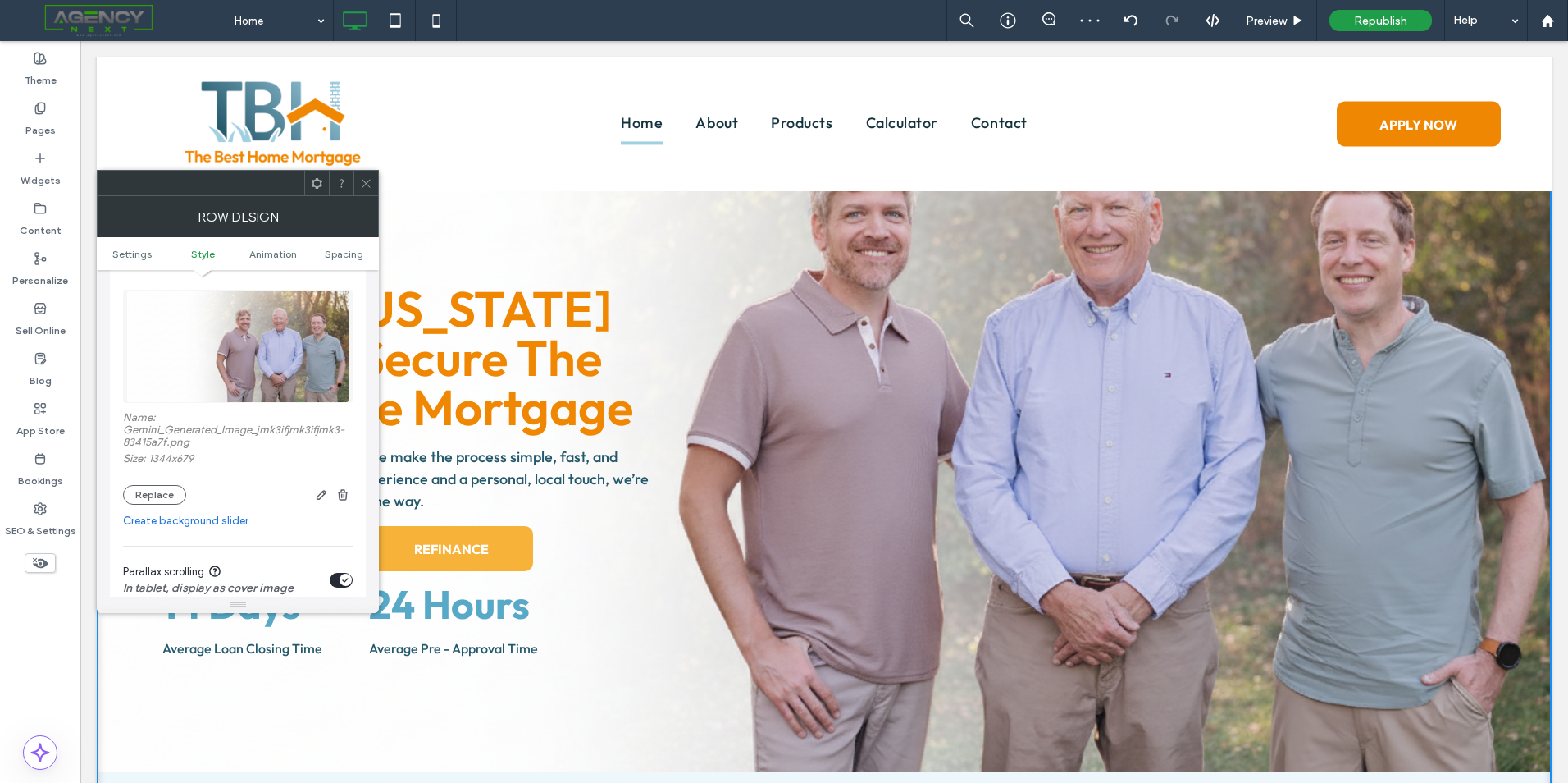
scroll to position [0, 0]
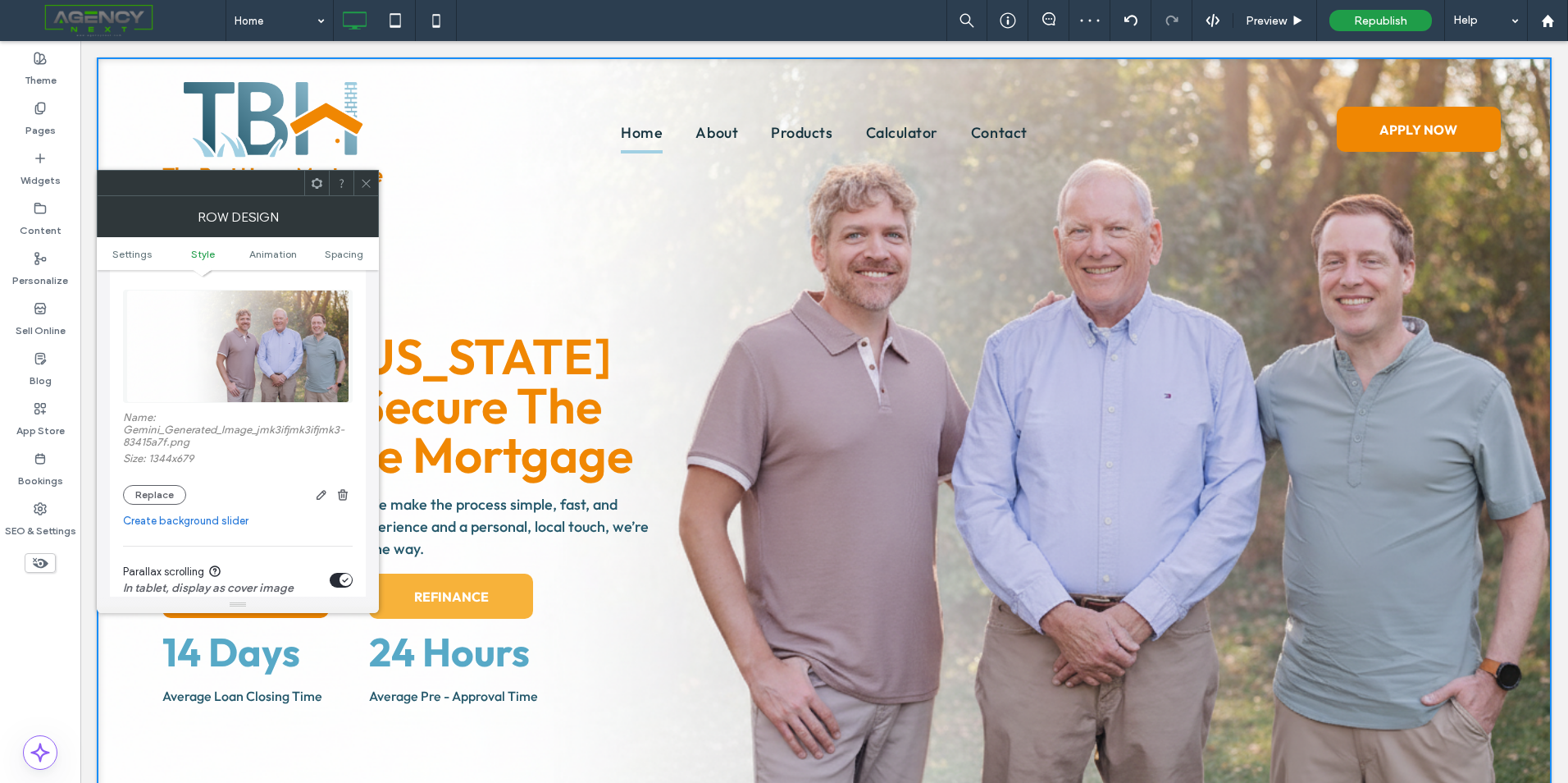
drag, startPoint x: 357, startPoint y: 176, endPoint x: 299, endPoint y: 134, distance: 71.6
click at [357, 176] on div at bounding box center [365, 183] width 25 height 25
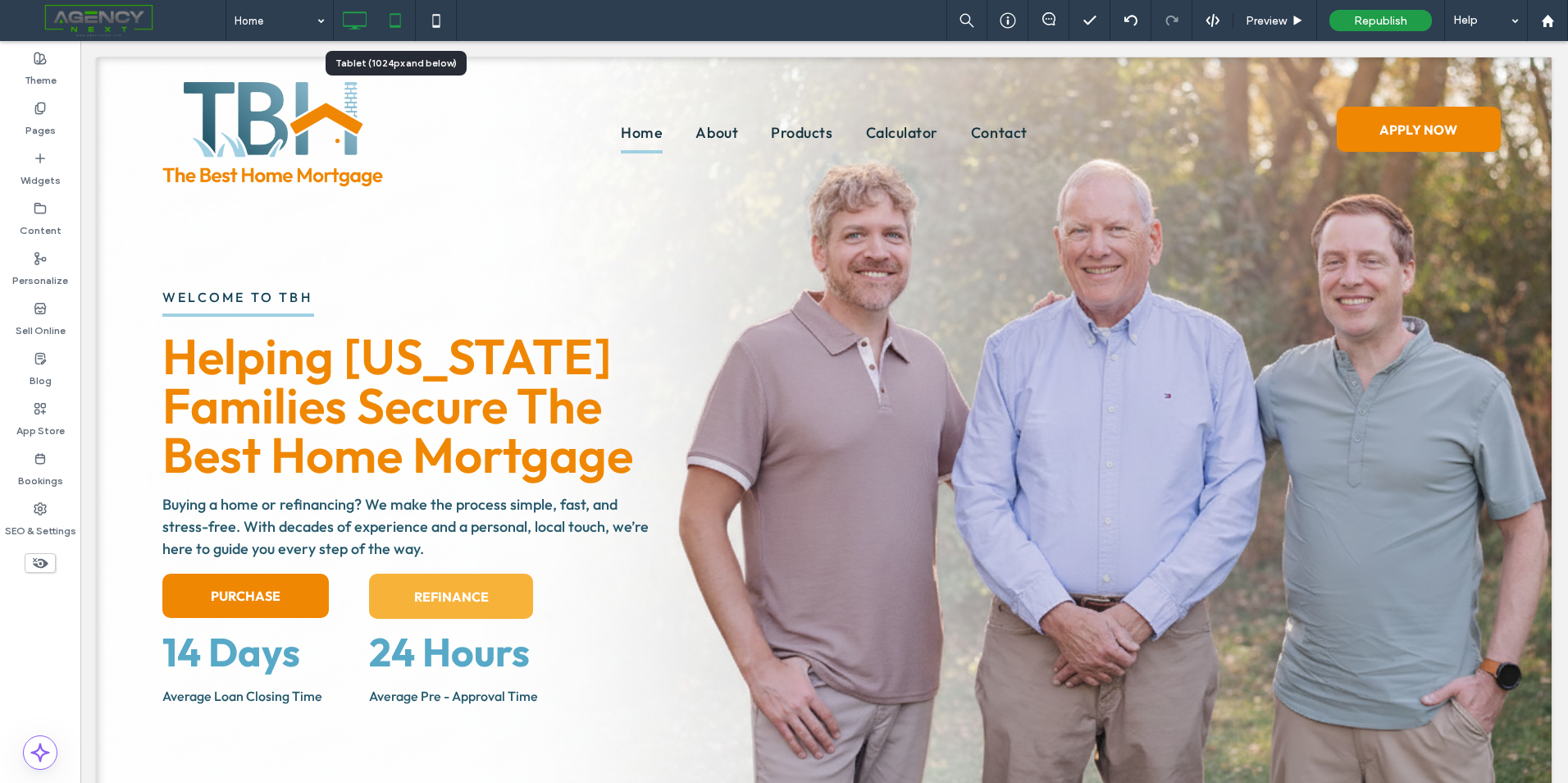
click at [383, 19] on icon at bounding box center [395, 20] width 33 height 33
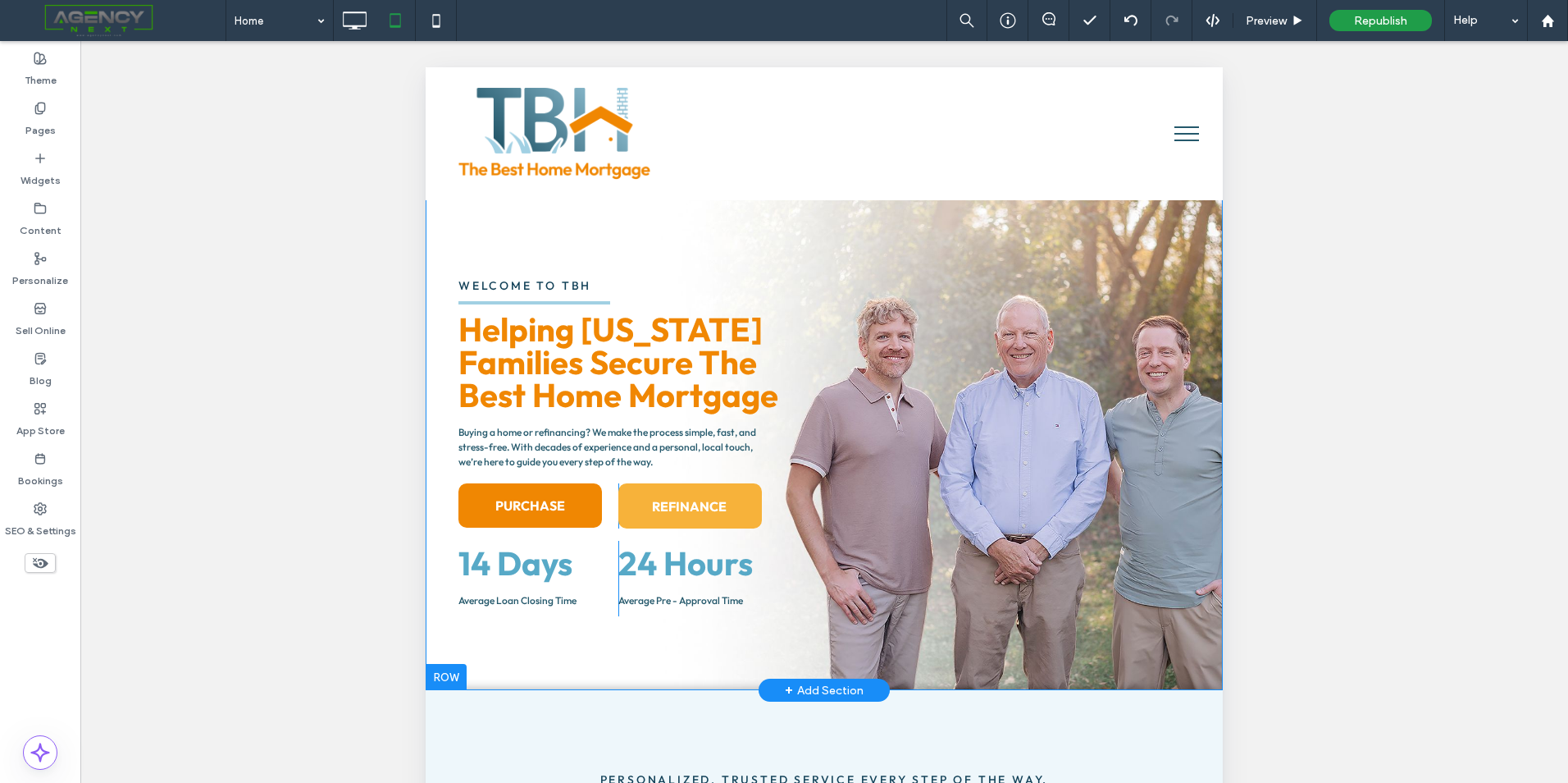
click at [1008, 494] on div "Click To Paste" at bounding box center [1057, 496] width 333 height 241
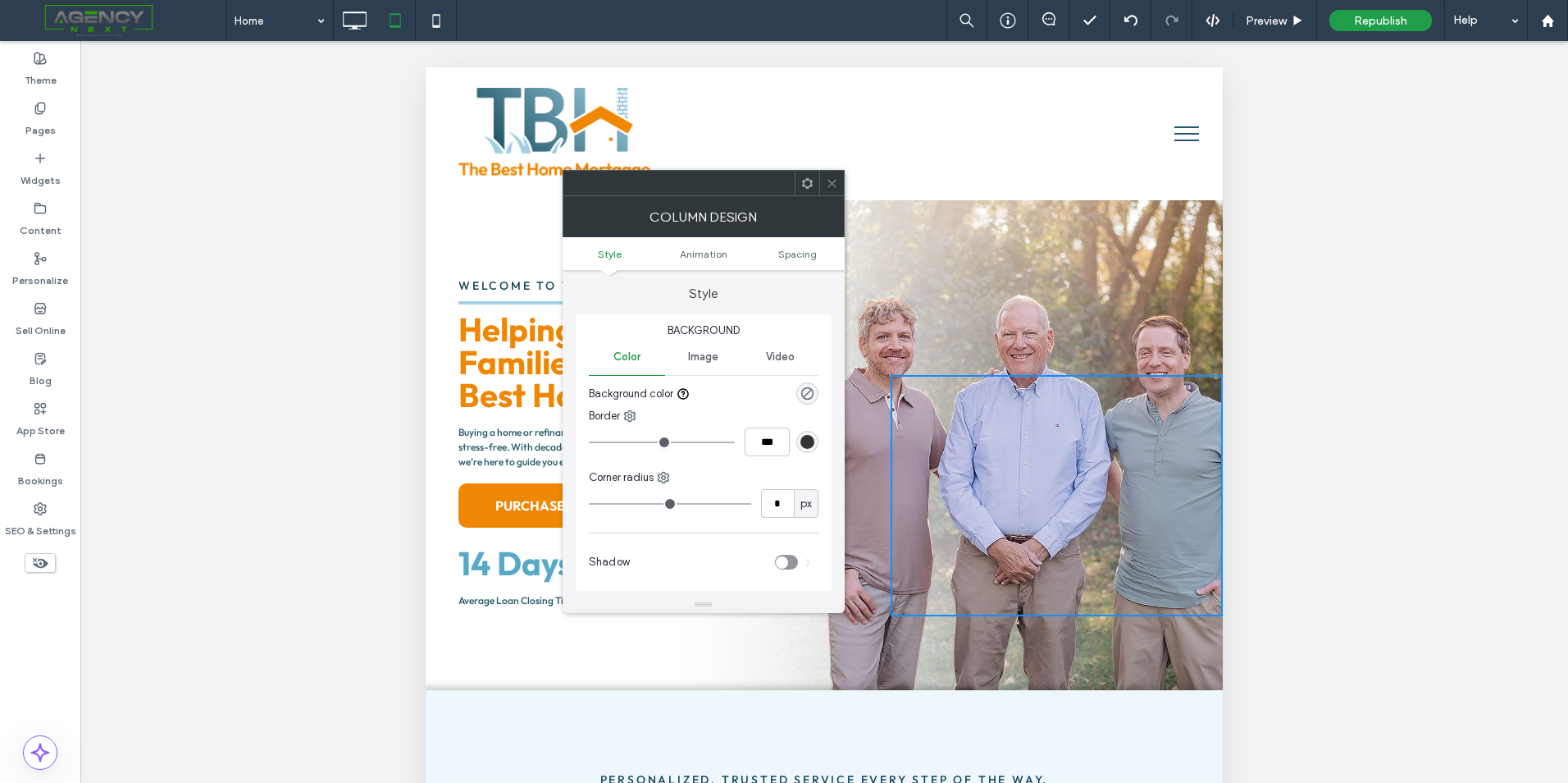
click at [978, 308] on div "Welcome to tbh Helping Wisconsin Families Secure The ﻿ Best Home Mortgage Buyin…" at bounding box center [824, 378] width 797 height 623
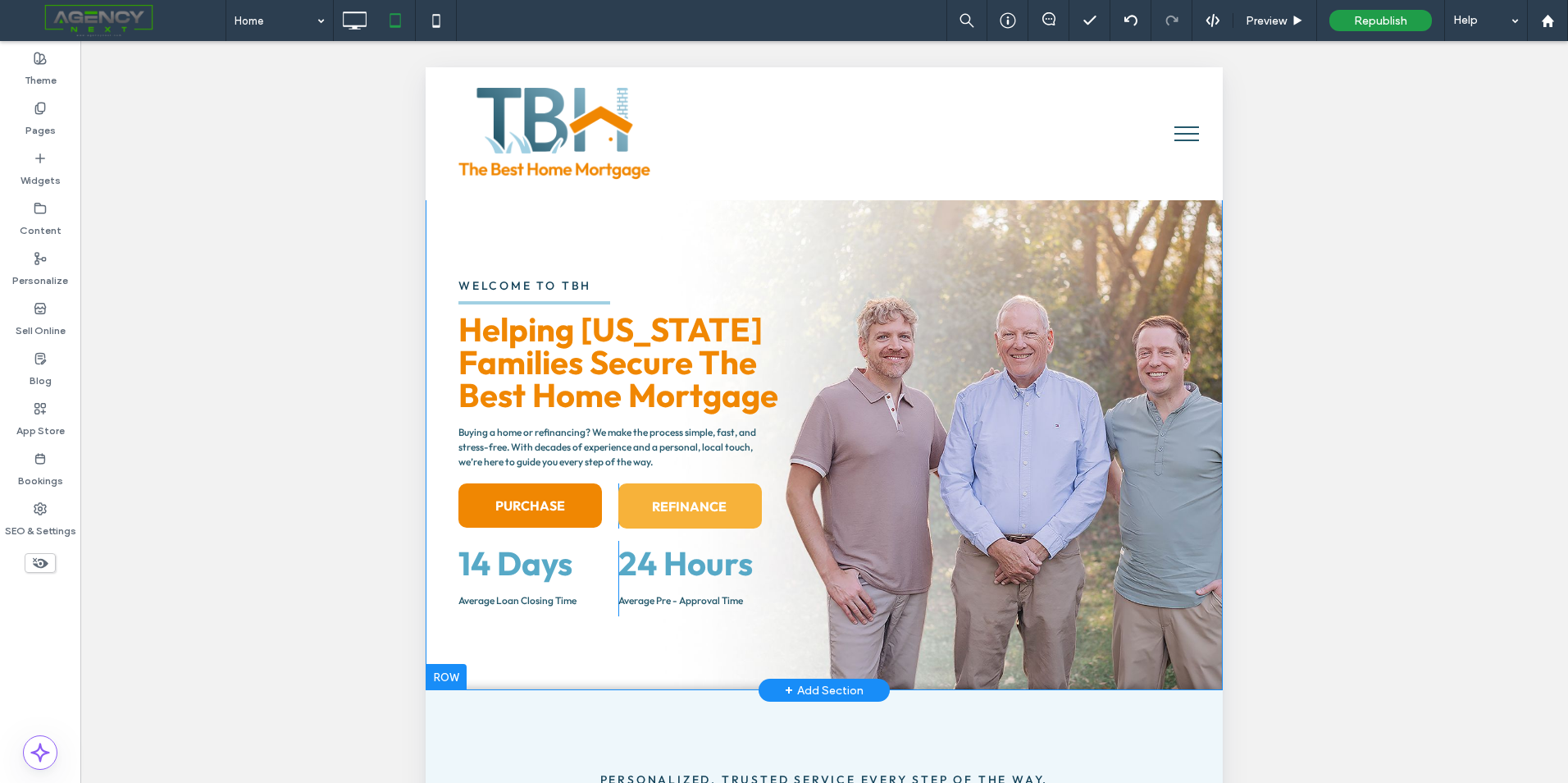
click at [849, 270] on div "Welcome to tbh Helping Wisconsin Families Secure The ﻿ Best Home Mortgage Buyin…" at bounding box center [824, 378] width 797 height 623
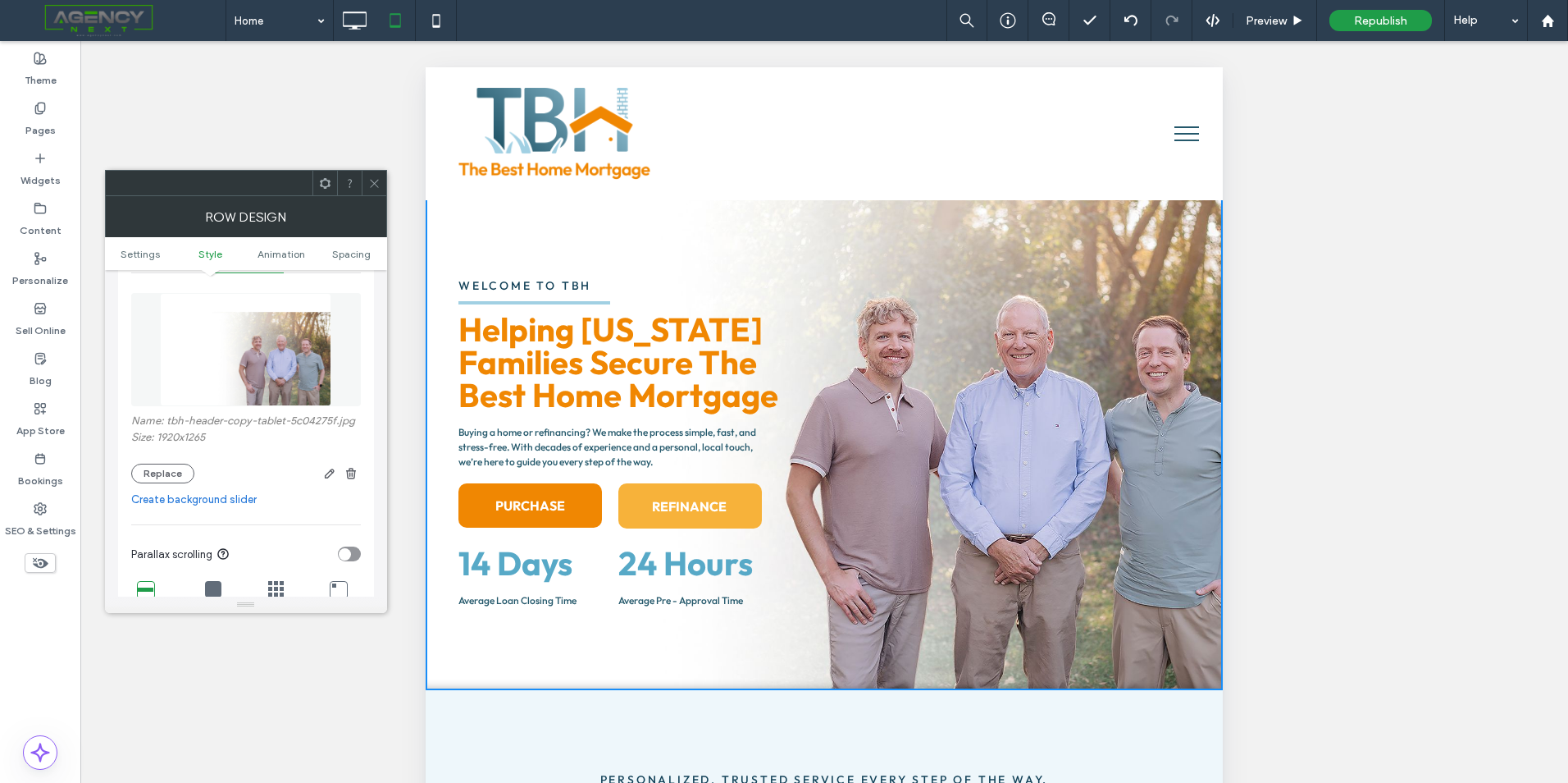
scroll to position [246, 0]
click at [183, 458] on div "Name: tbh-header-copy-tablet-5c04275f.jpg Size: 1920x1265 Replace" at bounding box center [246, 445] width 230 height 69
click at [179, 472] on button "Replace" at bounding box center [163, 470] width 63 height 20
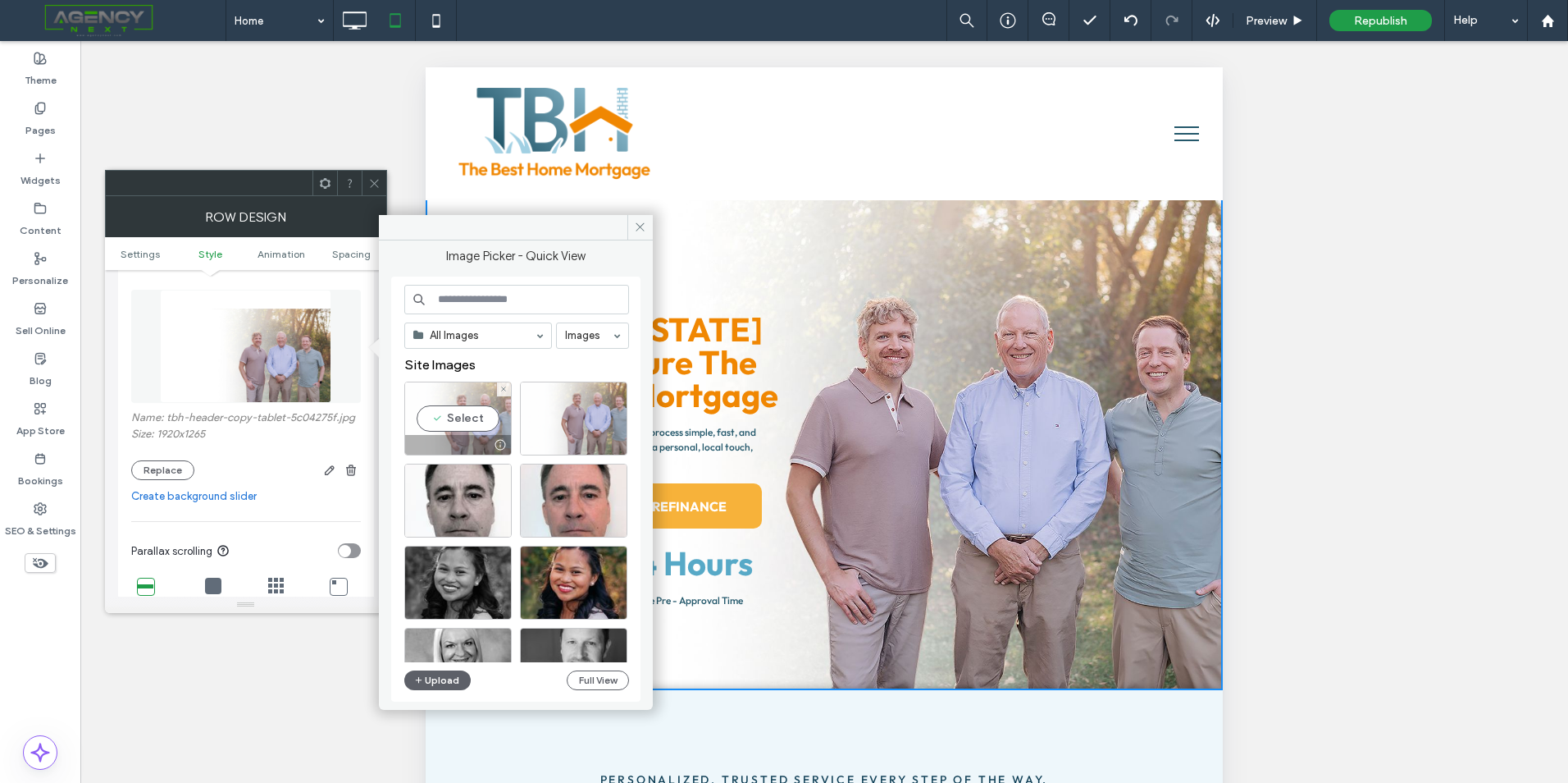
click at [444, 425] on div "Select" at bounding box center [458, 418] width 108 height 74
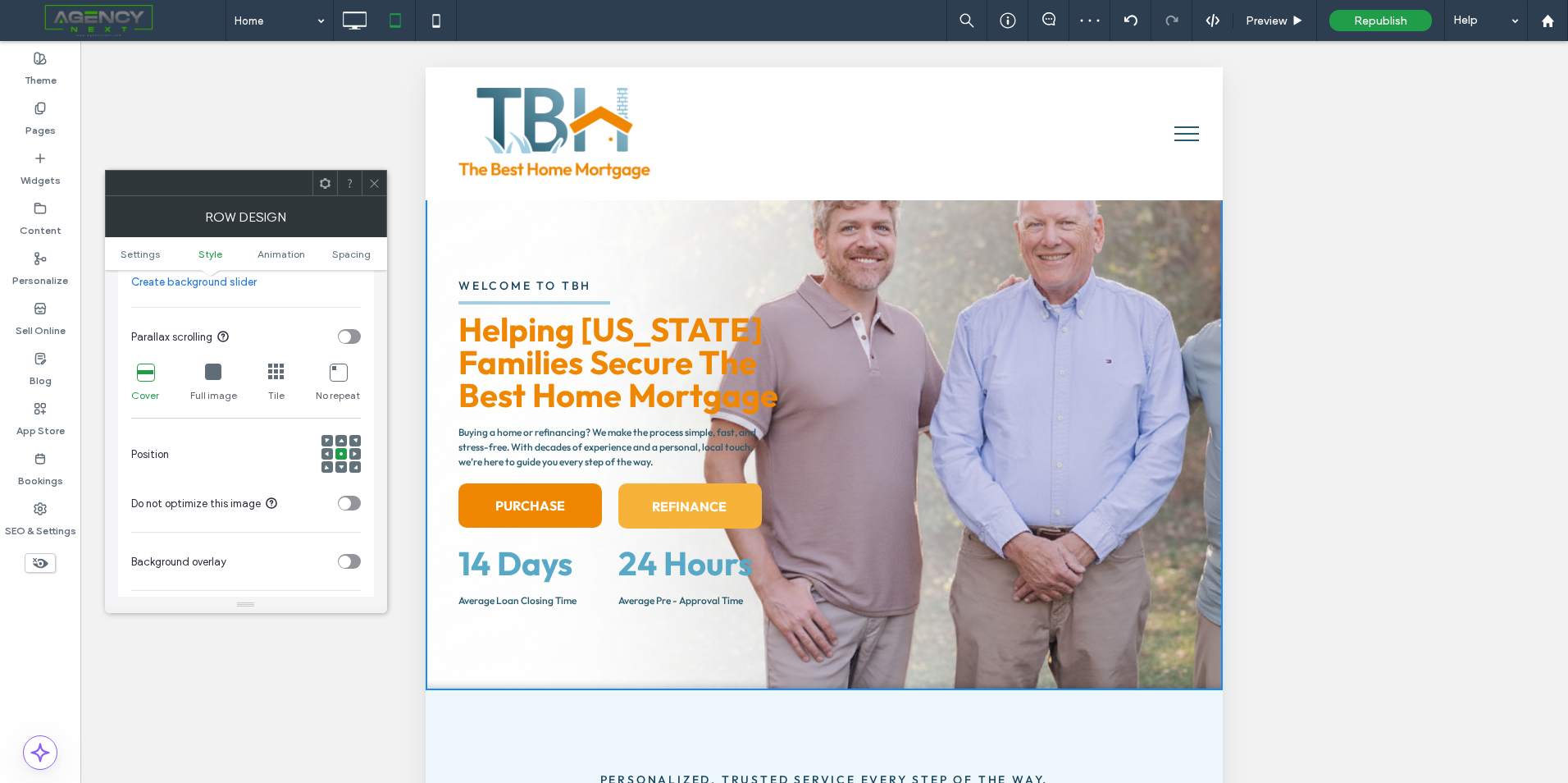
scroll to position [493, 0]
click at [211, 370] on icon at bounding box center [213, 364] width 17 height 17
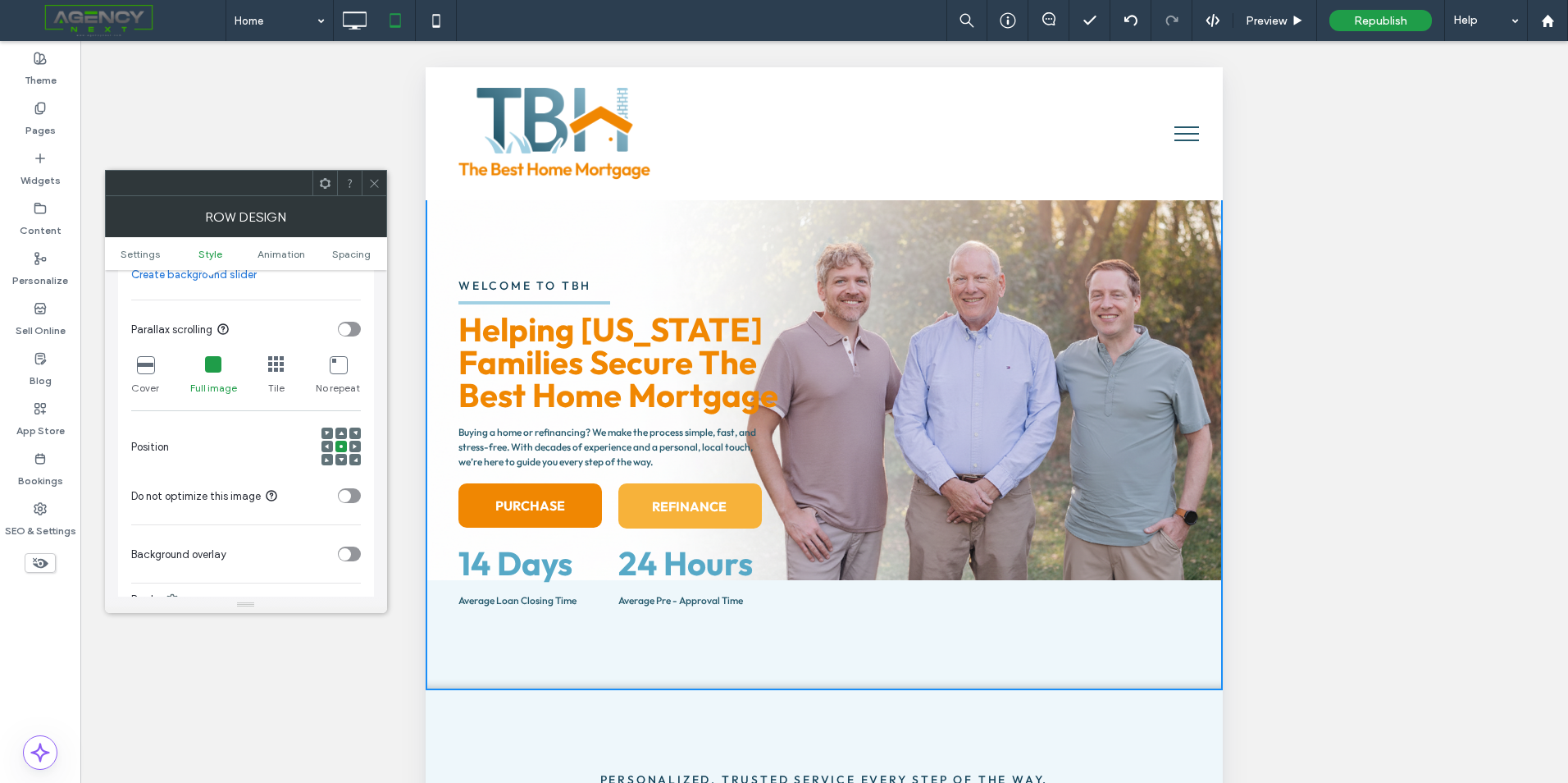
click at [138, 362] on icon at bounding box center [145, 364] width 17 height 17
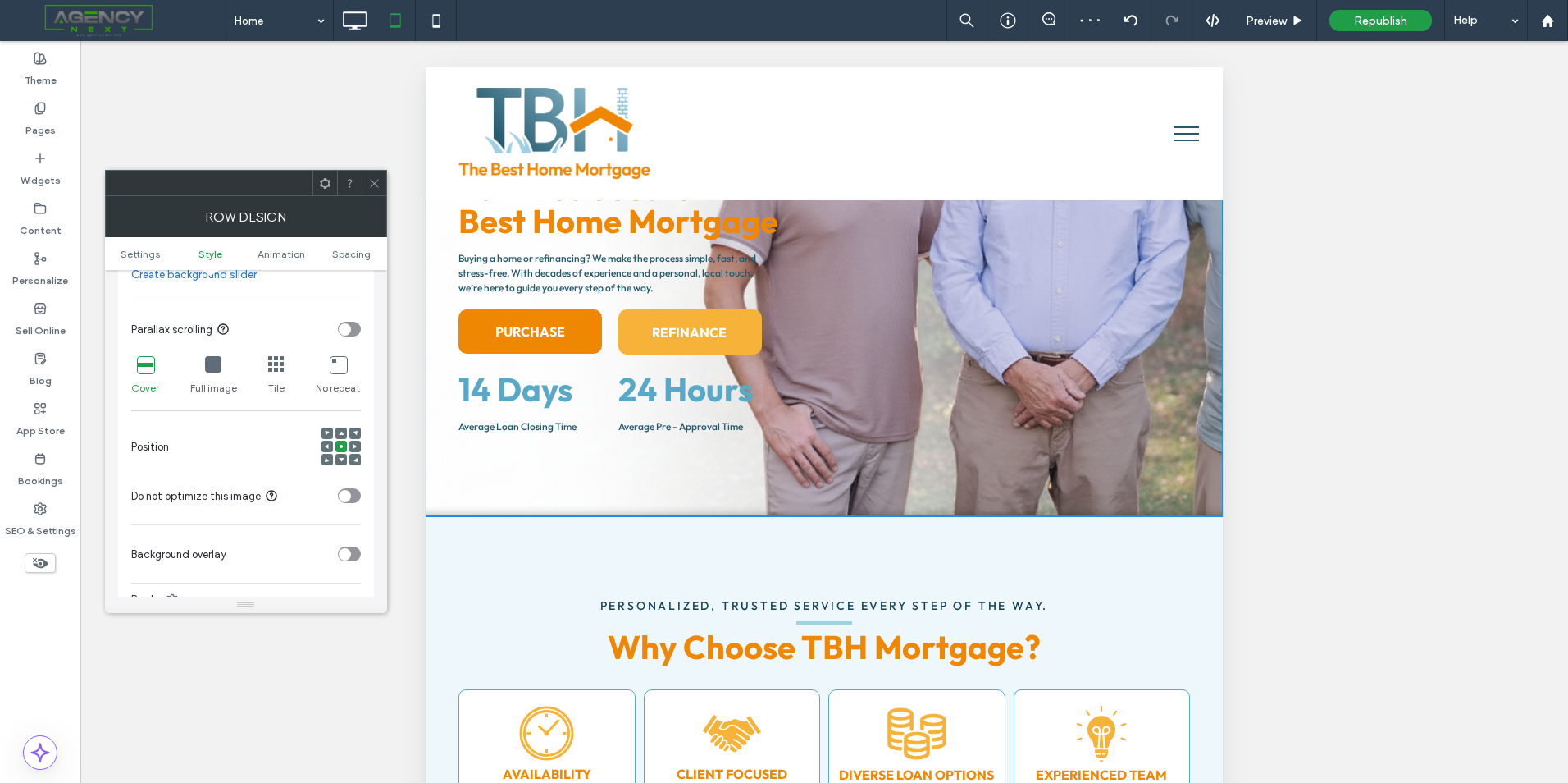
scroll to position [0, 0]
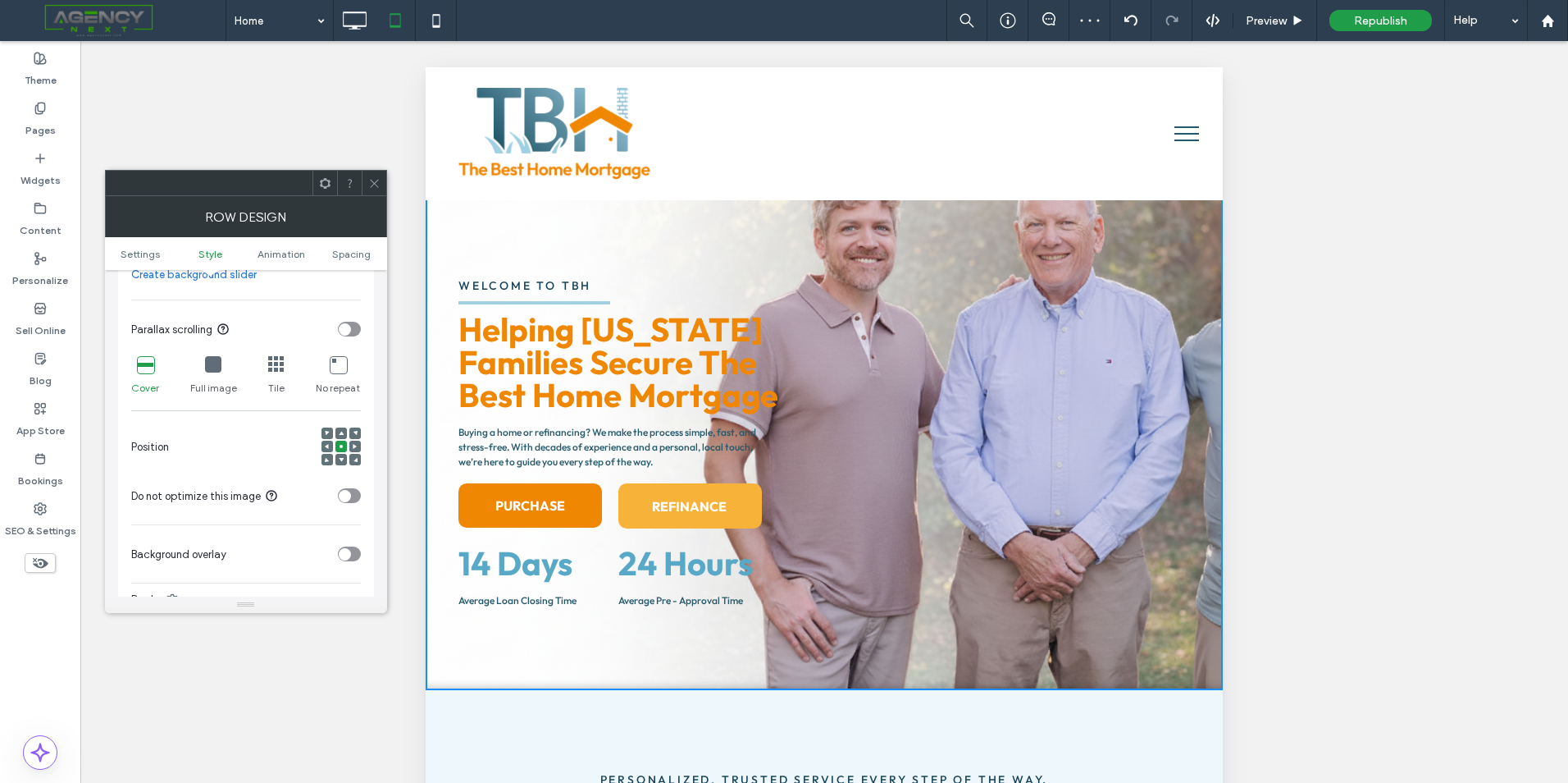
click at [332, 445] on div at bounding box center [328, 446] width 12 height 12
click at [354, 445] on use at bounding box center [354, 446] width 4 height 5
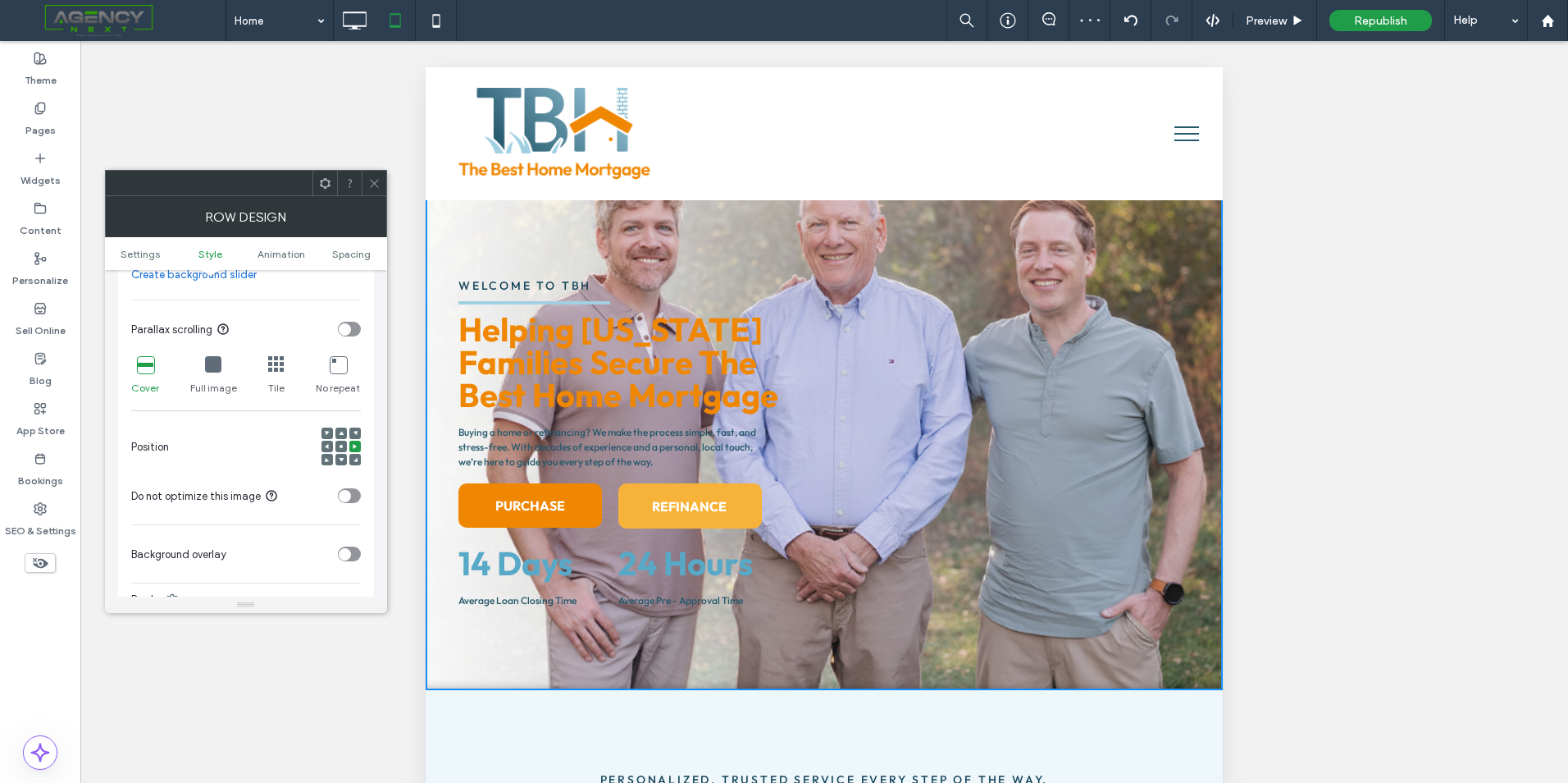
click at [379, 180] on icon at bounding box center [374, 184] width 12 height 12
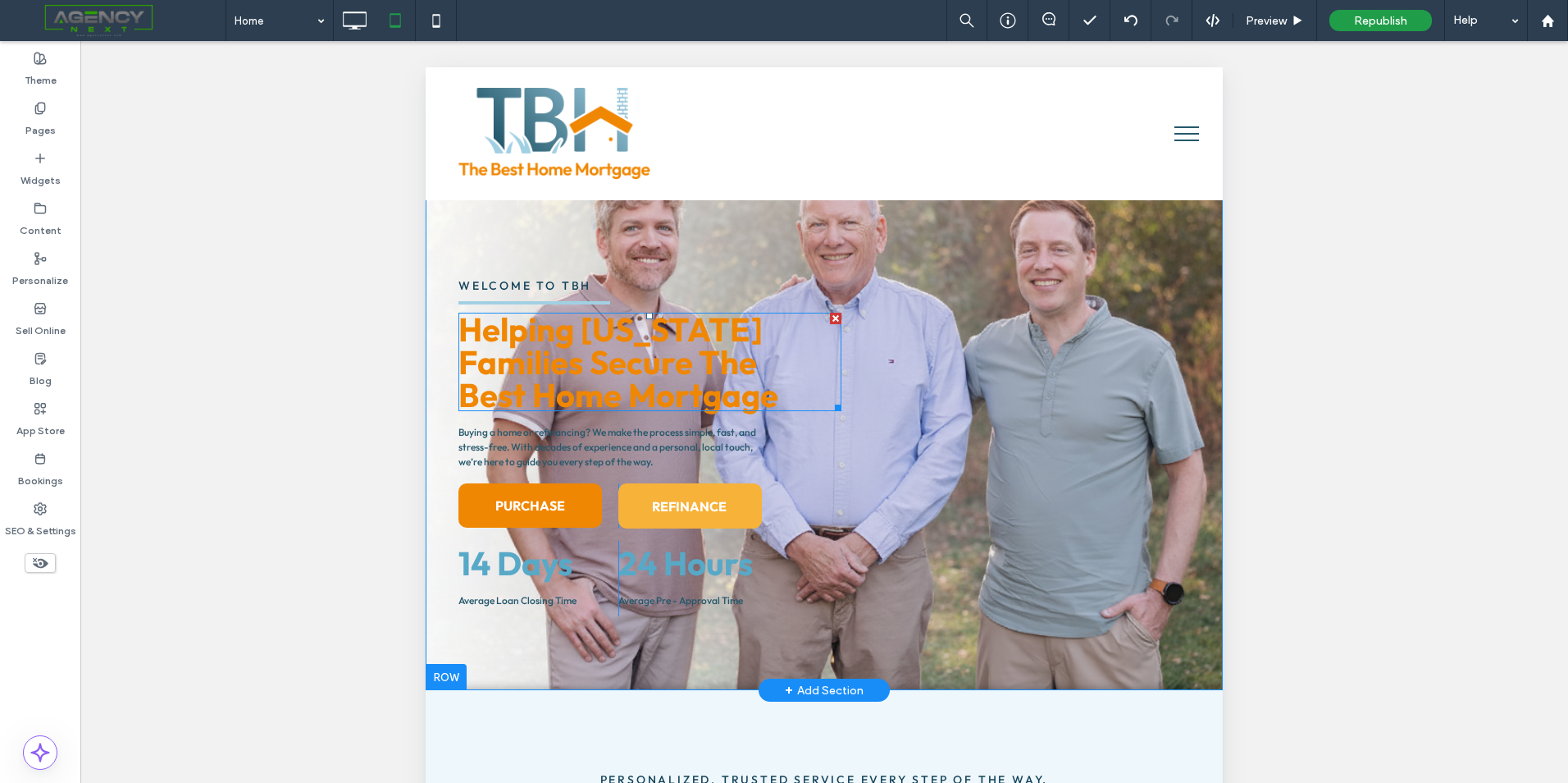
click at [605, 358] on span "Helping Wisconsin Families Secure The" at bounding box center [611, 345] width 304 height 74
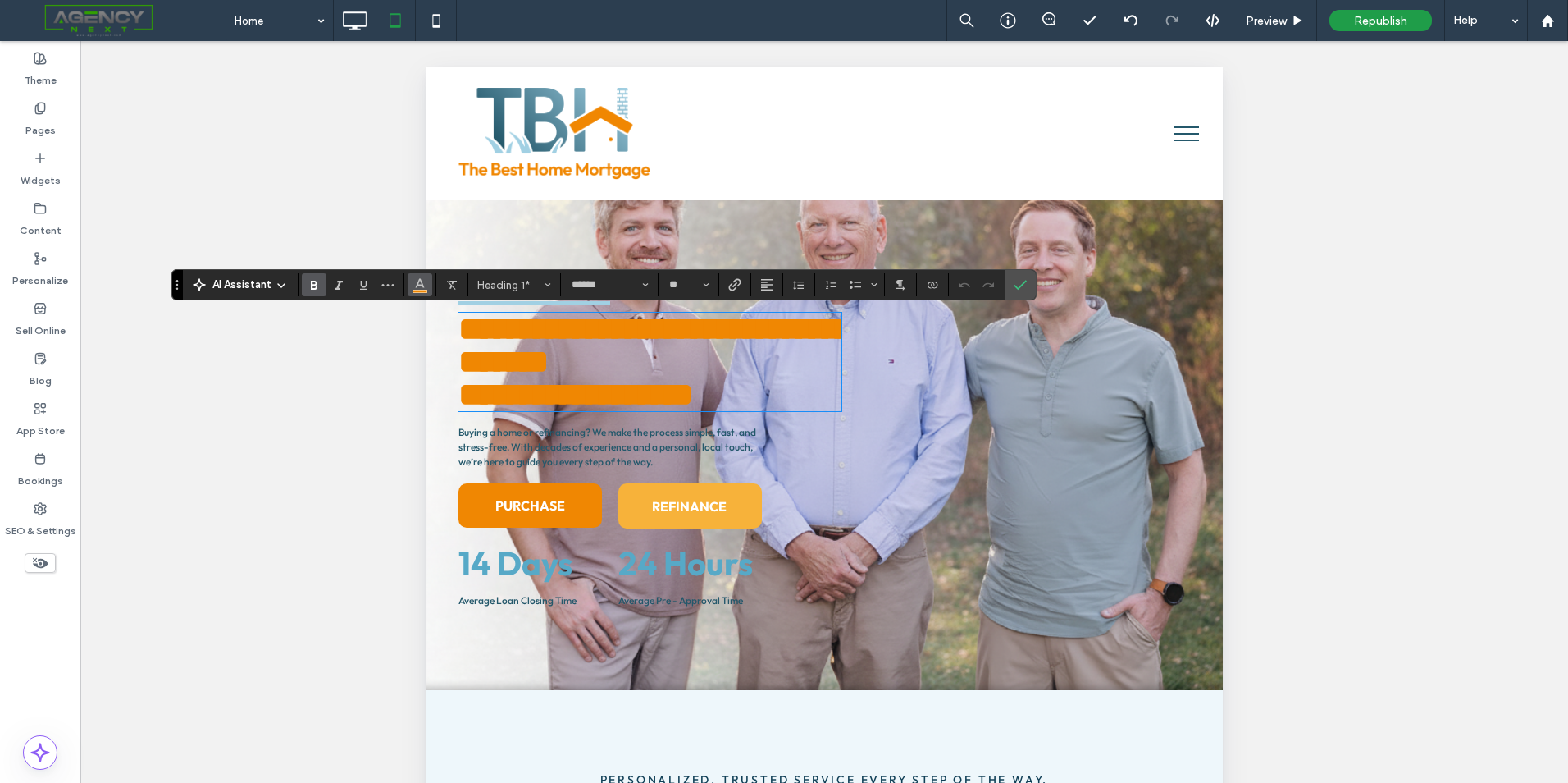
click at [418, 286] on icon "Color" at bounding box center [419, 282] width 13 height 13
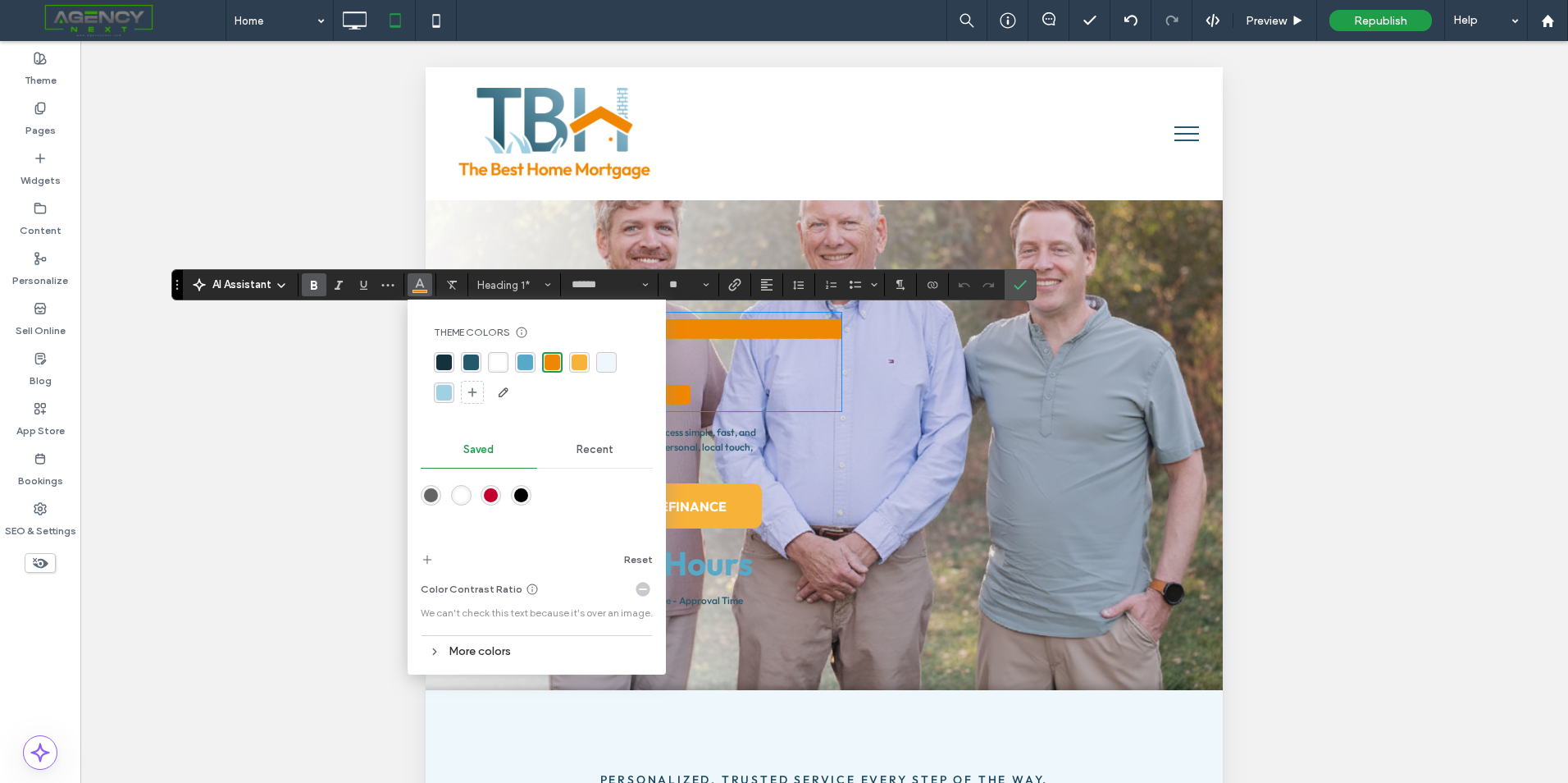
click at [457, 504] on div "rgba(255,255,255,1)" at bounding box center [461, 495] width 21 height 21
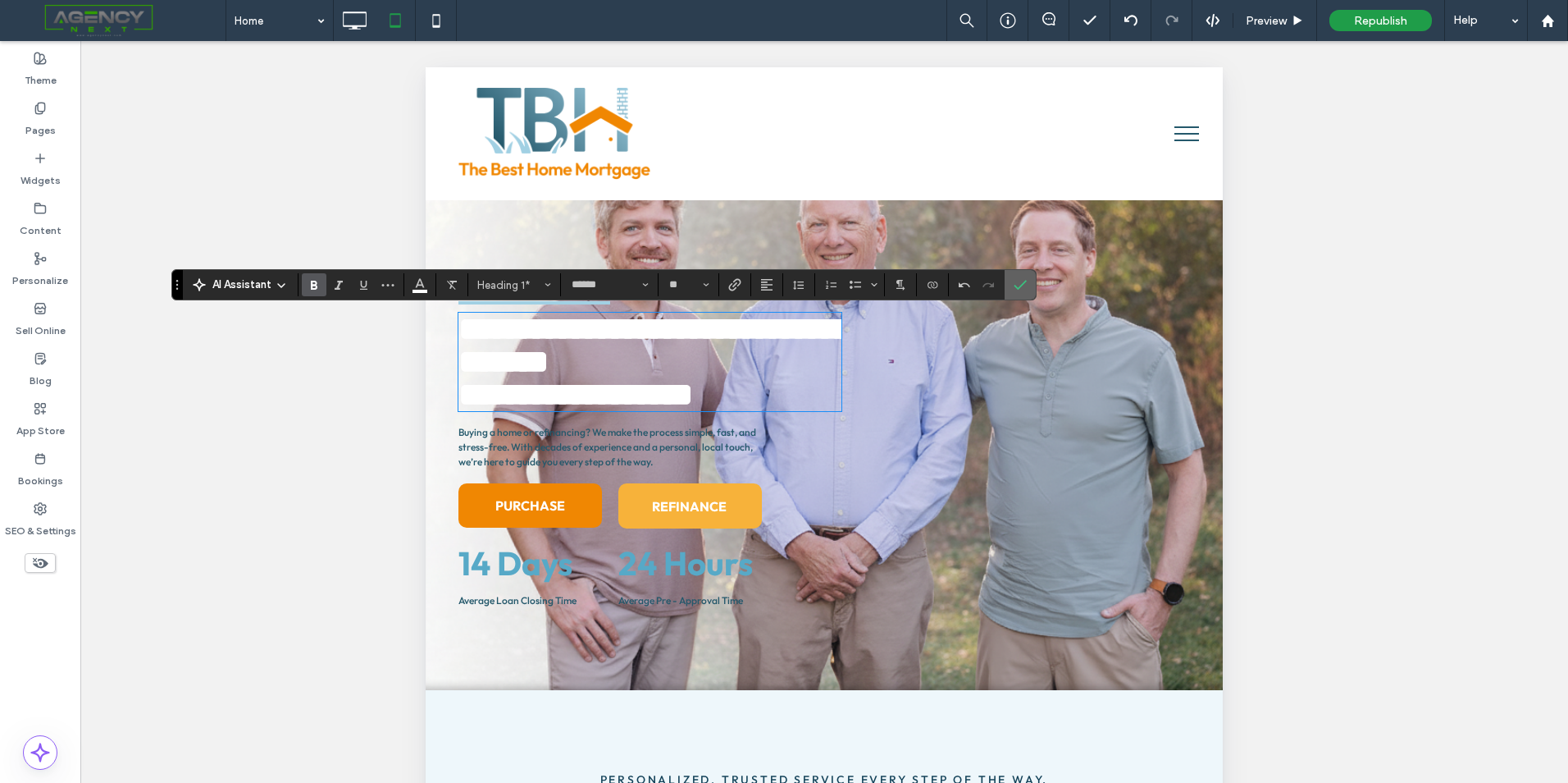
click at [1028, 286] on label "Confirm" at bounding box center [1019, 284] width 25 height 30
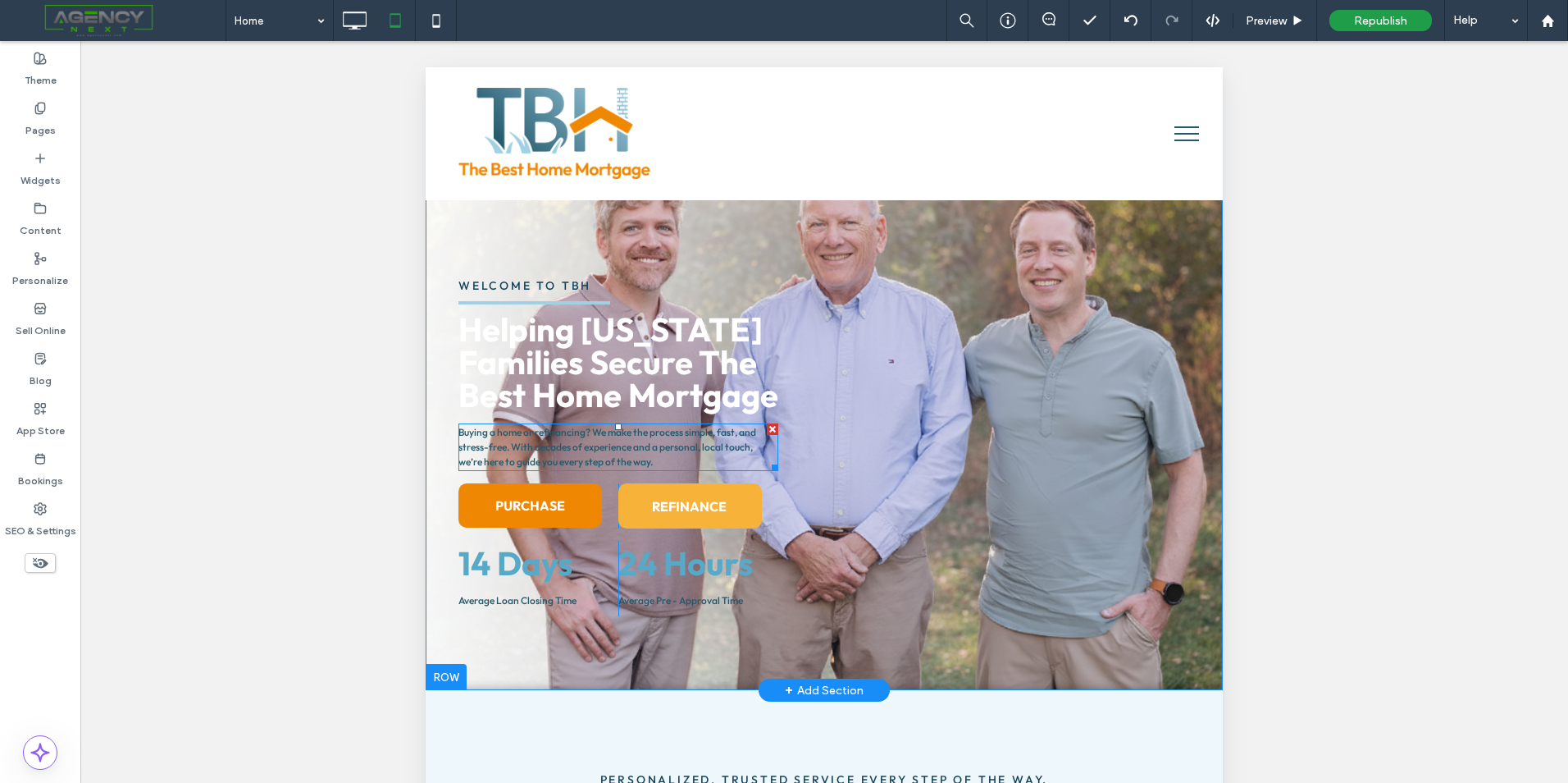
click at [562, 448] on span "Buying a home or refinancing? We make the process simple, fast, and stress-free…" at bounding box center [608, 446] width 298 height 41
type input "******"
type input "**"
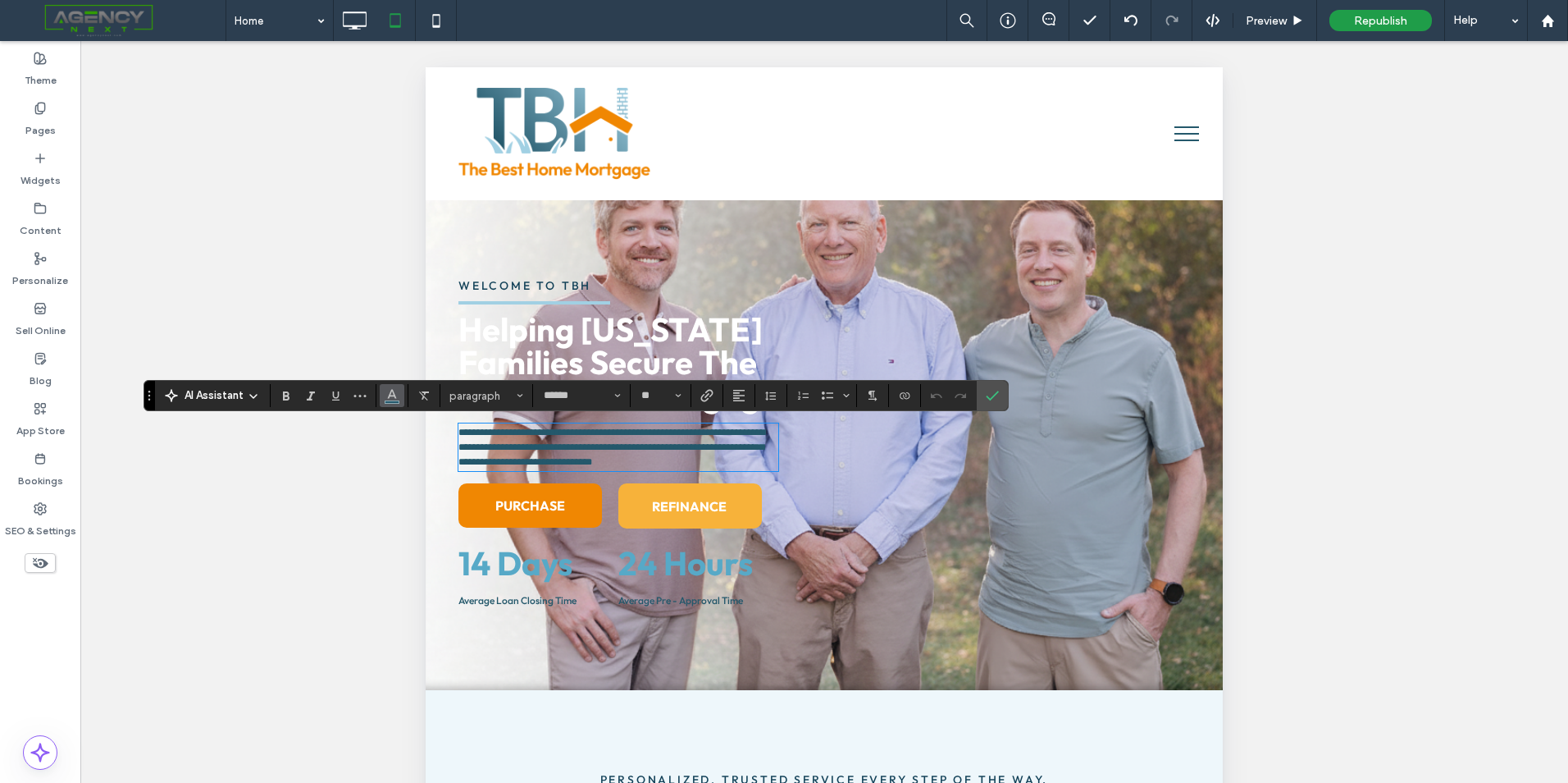
click at [402, 396] on button "Color" at bounding box center [392, 395] width 25 height 23
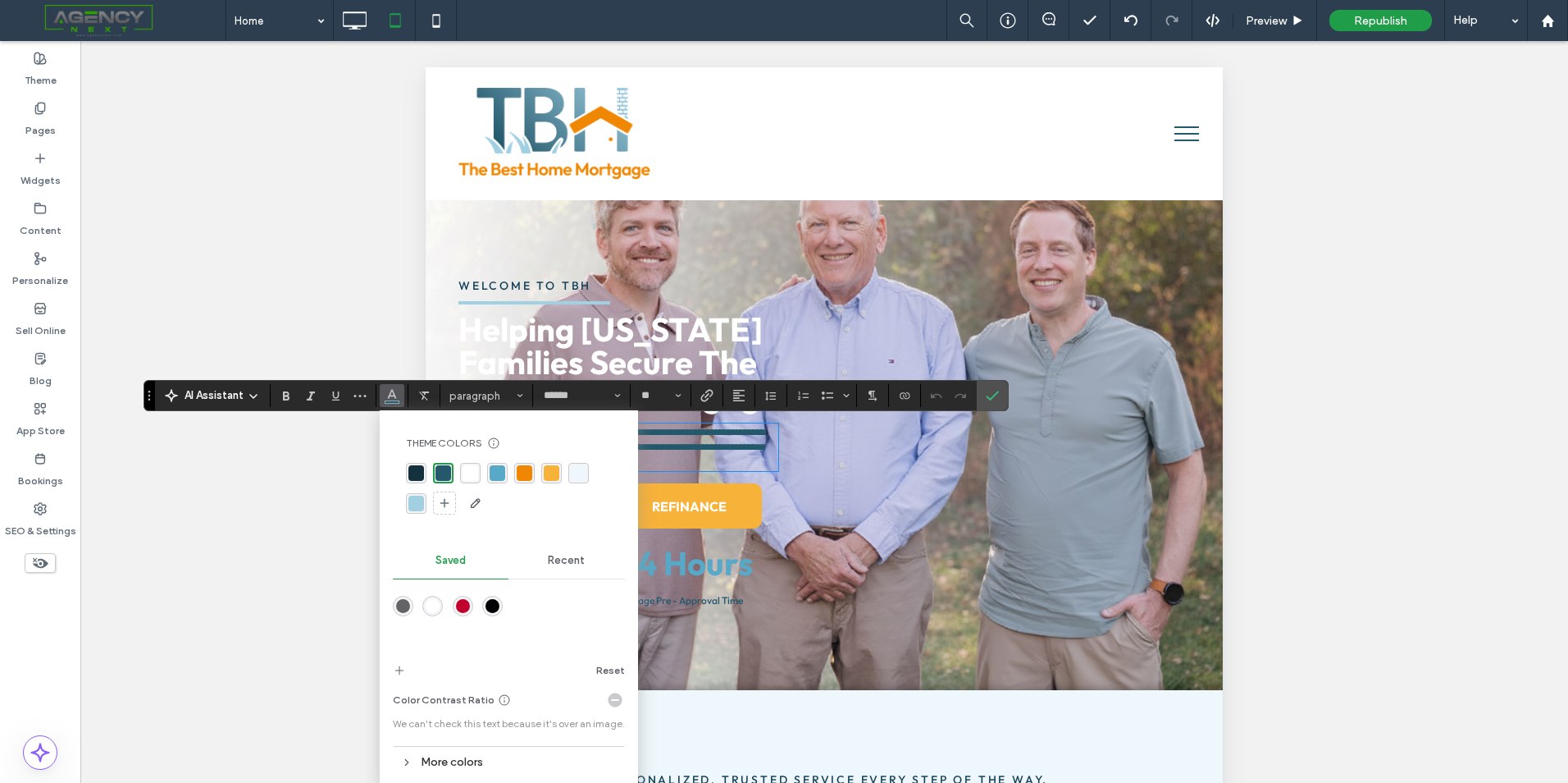
click at [427, 602] on div "rgba(255,255,255,1)" at bounding box center [432, 606] width 14 height 14
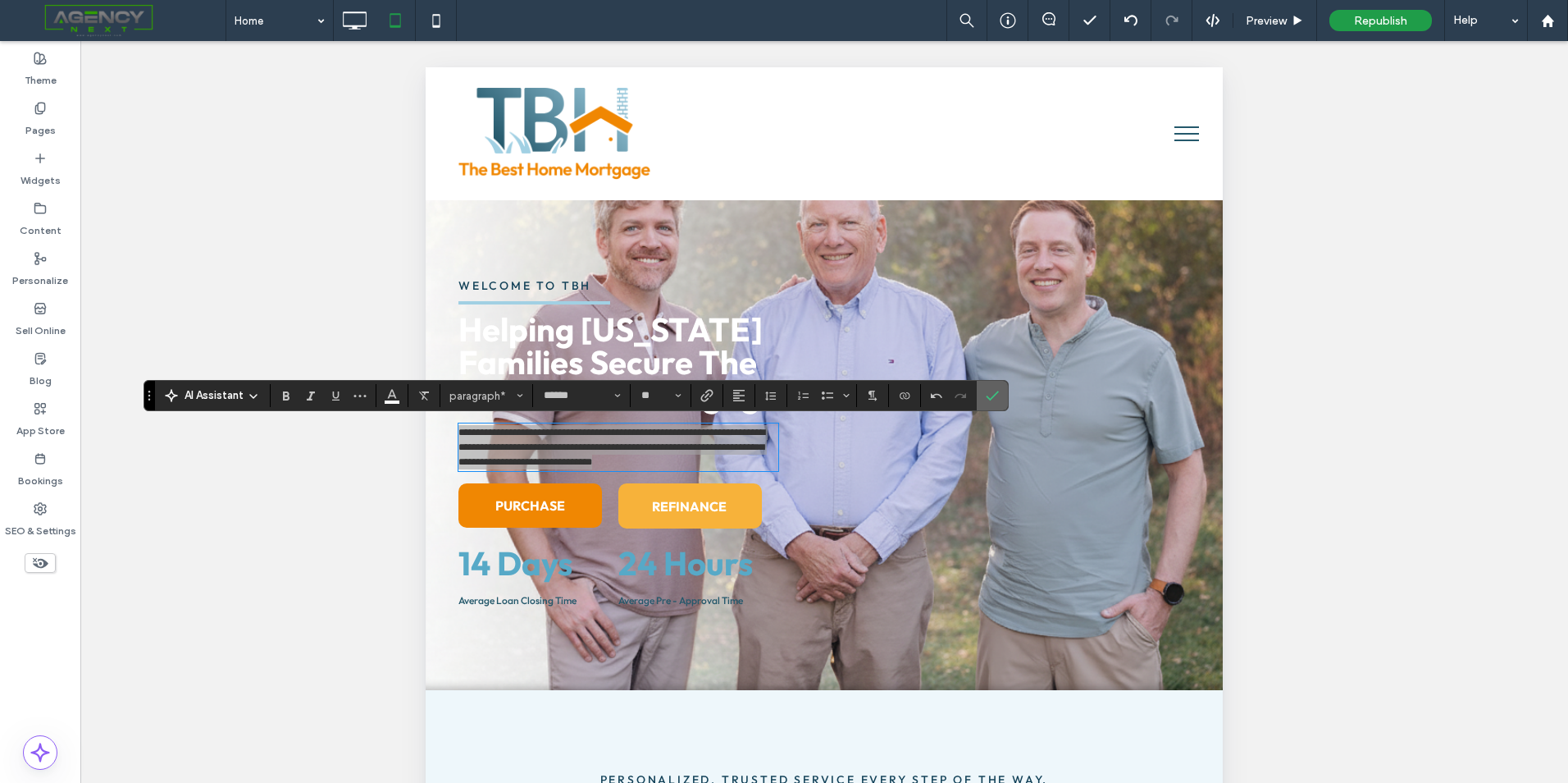
click at [1001, 400] on label "Confirm" at bounding box center [992, 396] width 25 height 30
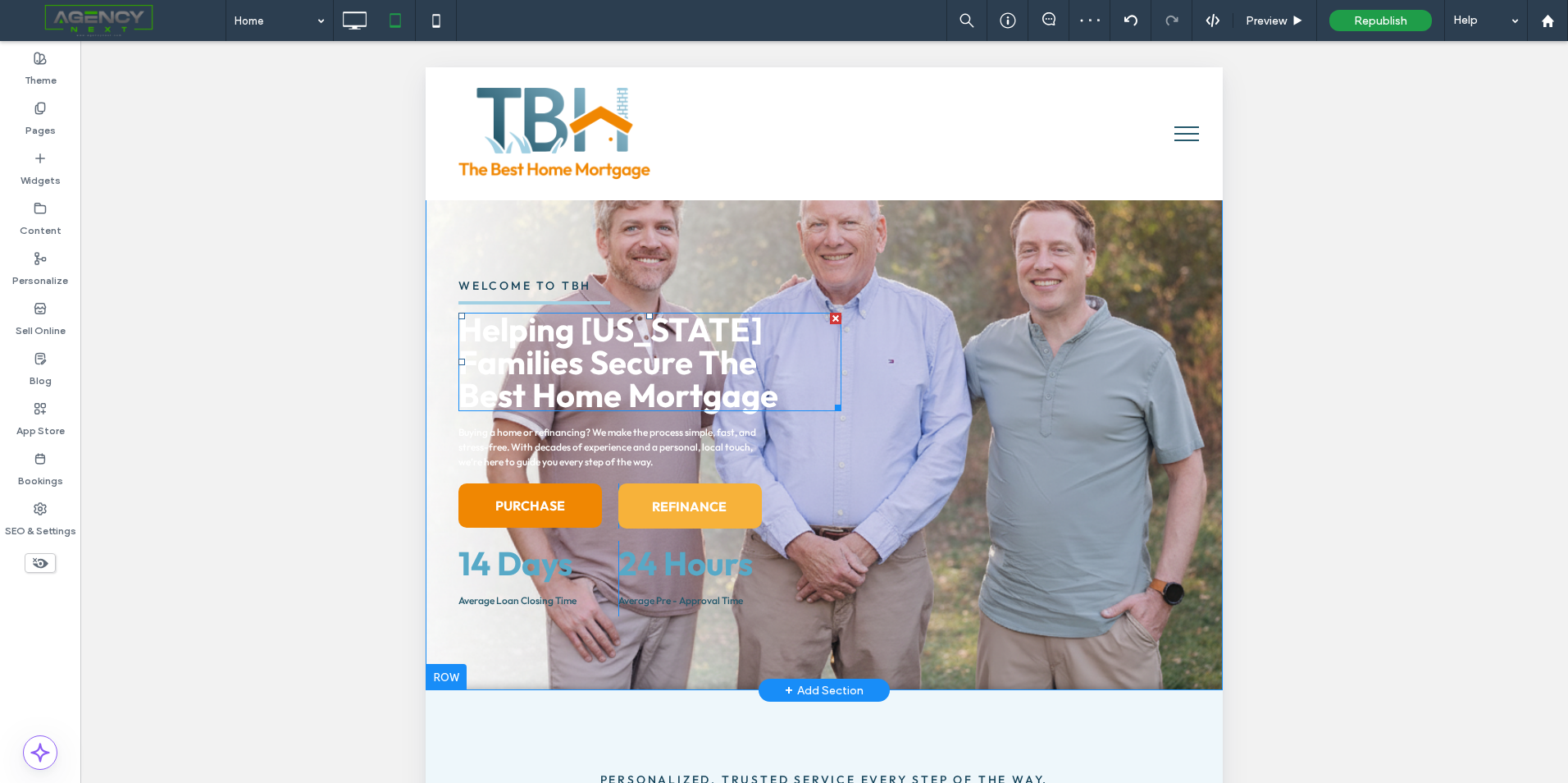
click at [544, 357] on span "Helping Wisconsin Families Secure The" at bounding box center [611, 345] width 304 height 74
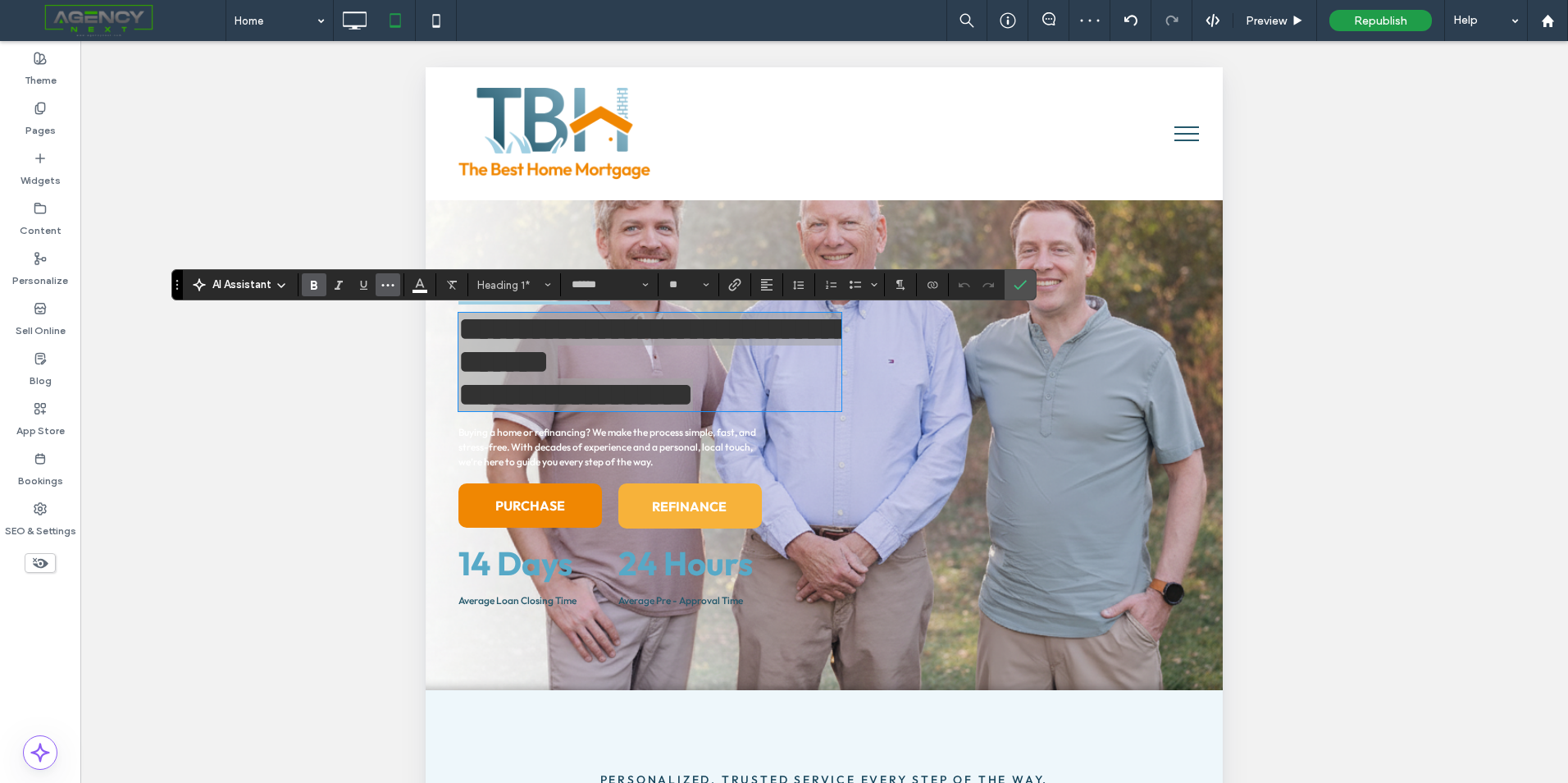
click at [391, 280] on icon "More" at bounding box center [387, 284] width 13 height 13
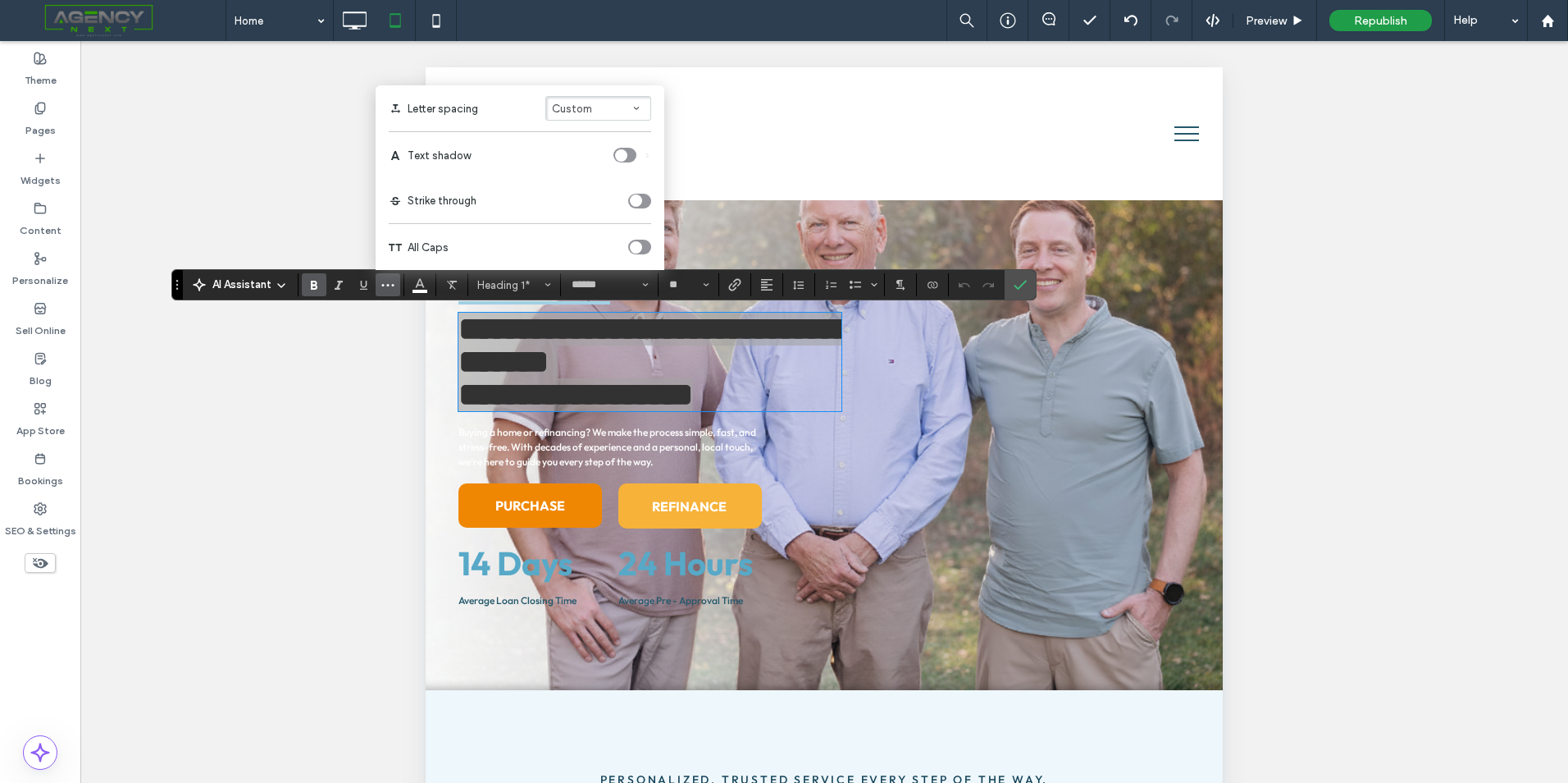
click at [627, 154] on div "toggle" at bounding box center [621, 155] width 12 height 12
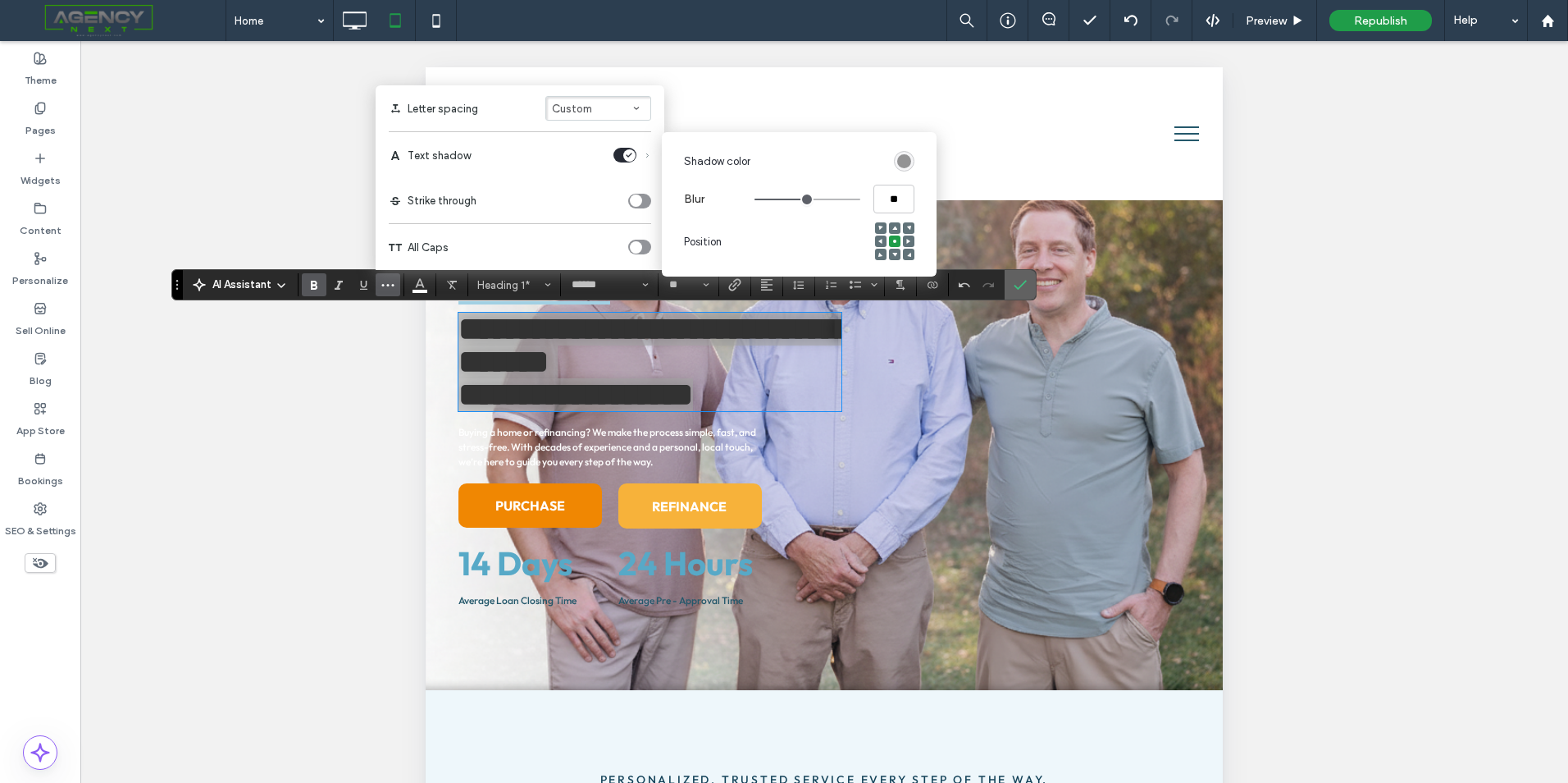
click at [1022, 276] on span "Confirm" at bounding box center [1019, 284] width 13 height 28
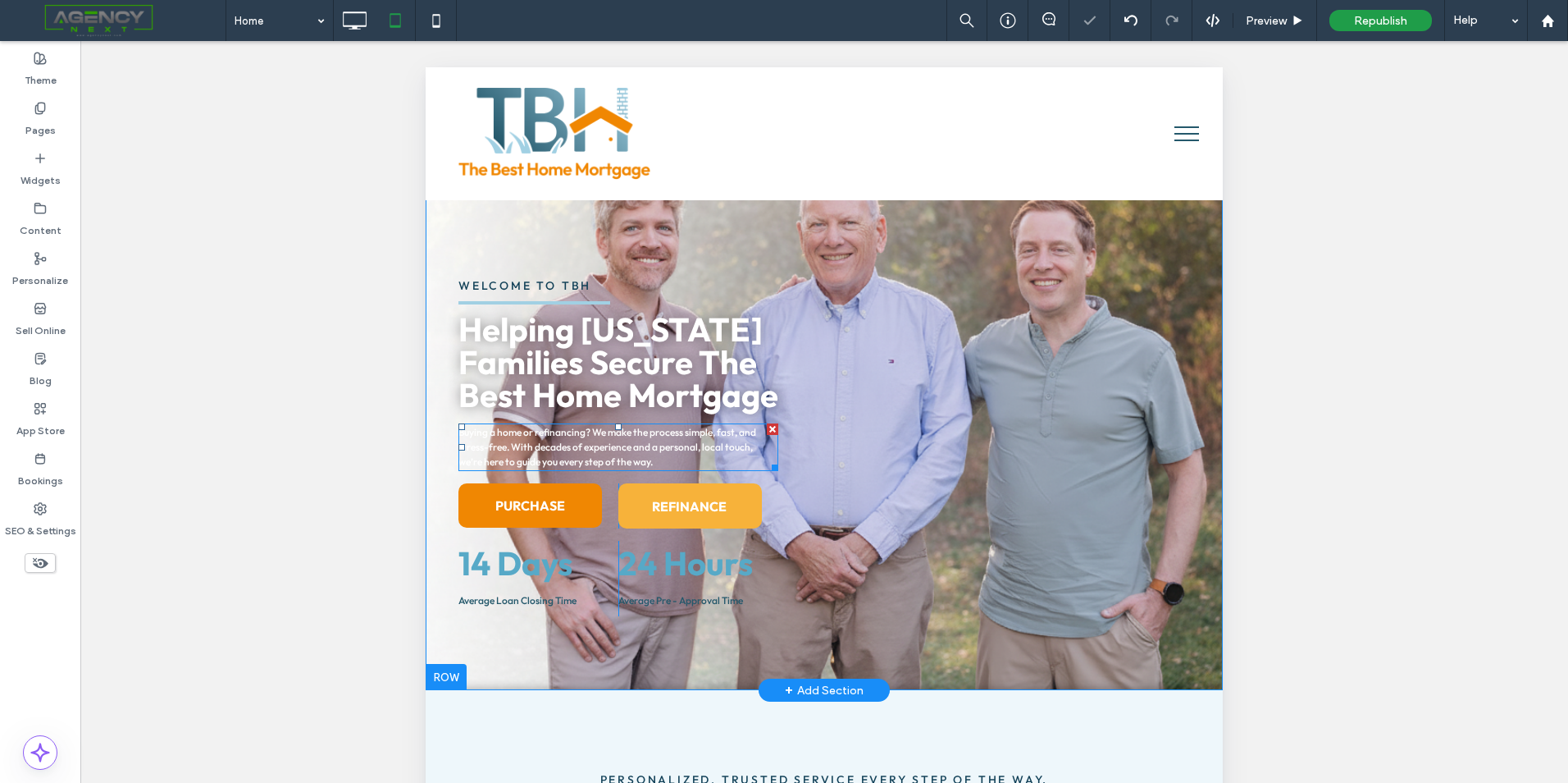
click at [669, 462] on p "Buying a home or refinancing? We make the process simple, fast, and stress-free…" at bounding box center [619, 446] width 320 height 44
type input "******"
type input "**"
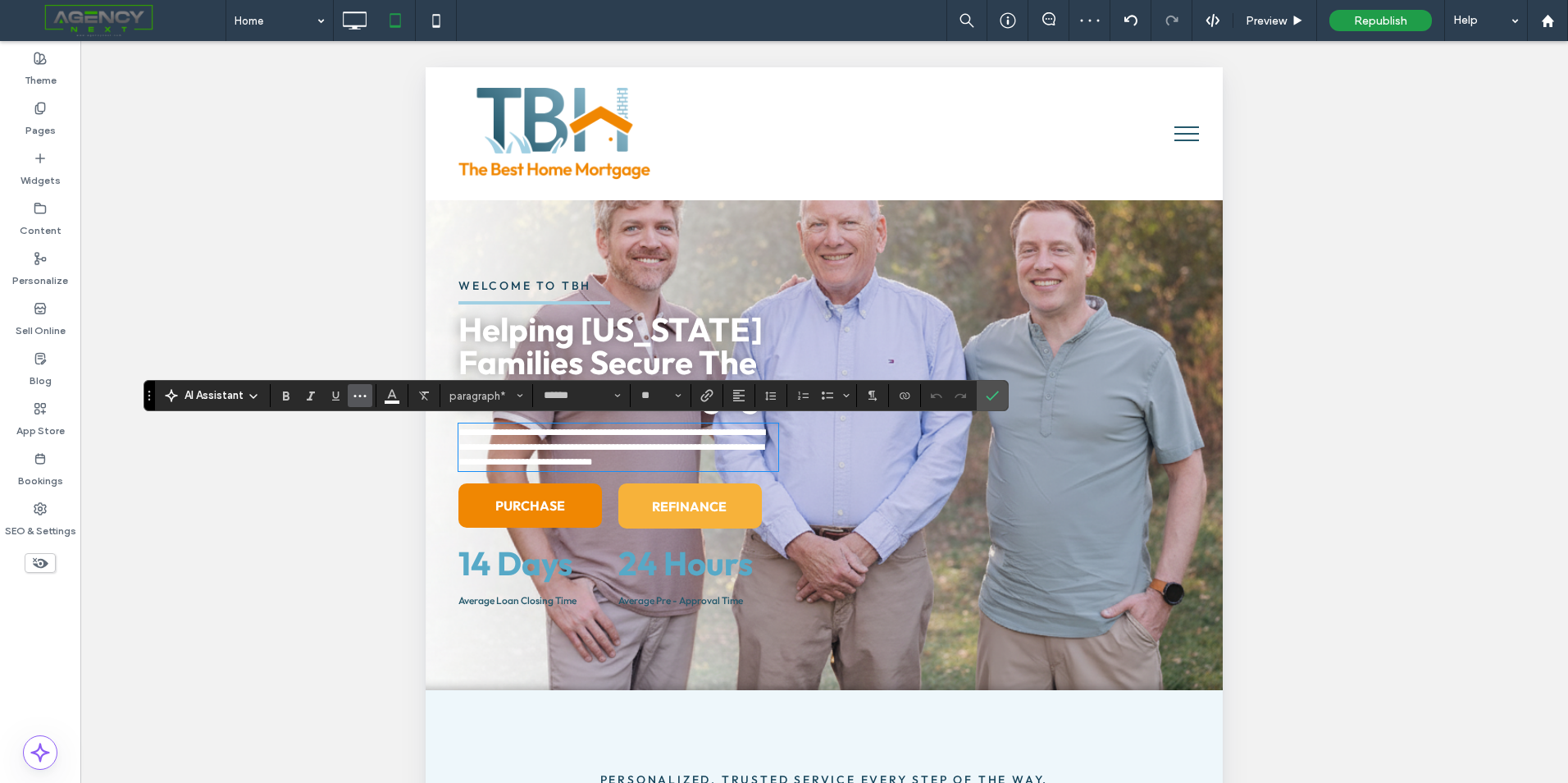
click at [360, 401] on icon "More" at bounding box center [359, 395] width 13 height 13
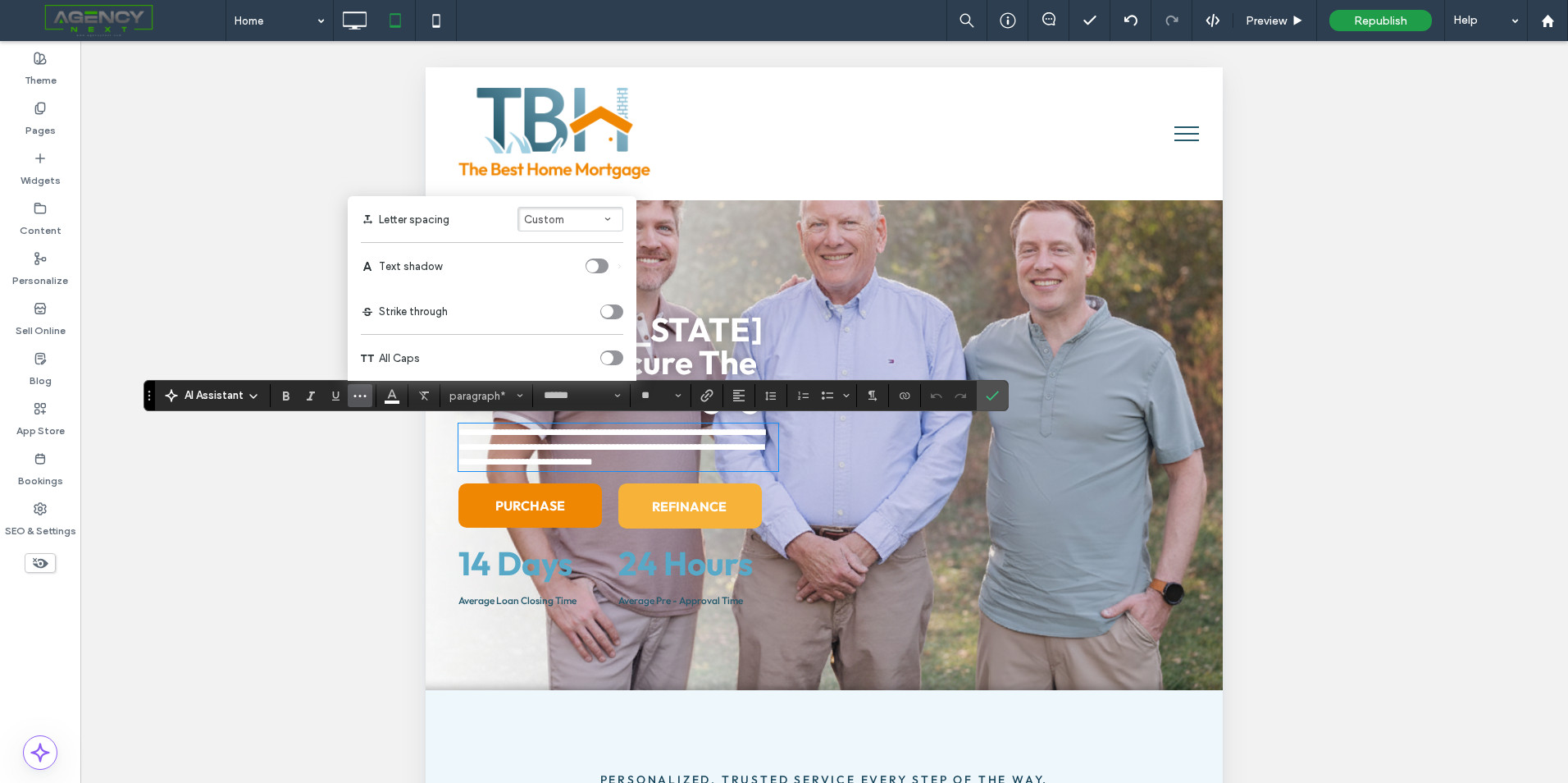
click at [595, 261] on div "toggle" at bounding box center [592, 266] width 12 height 12
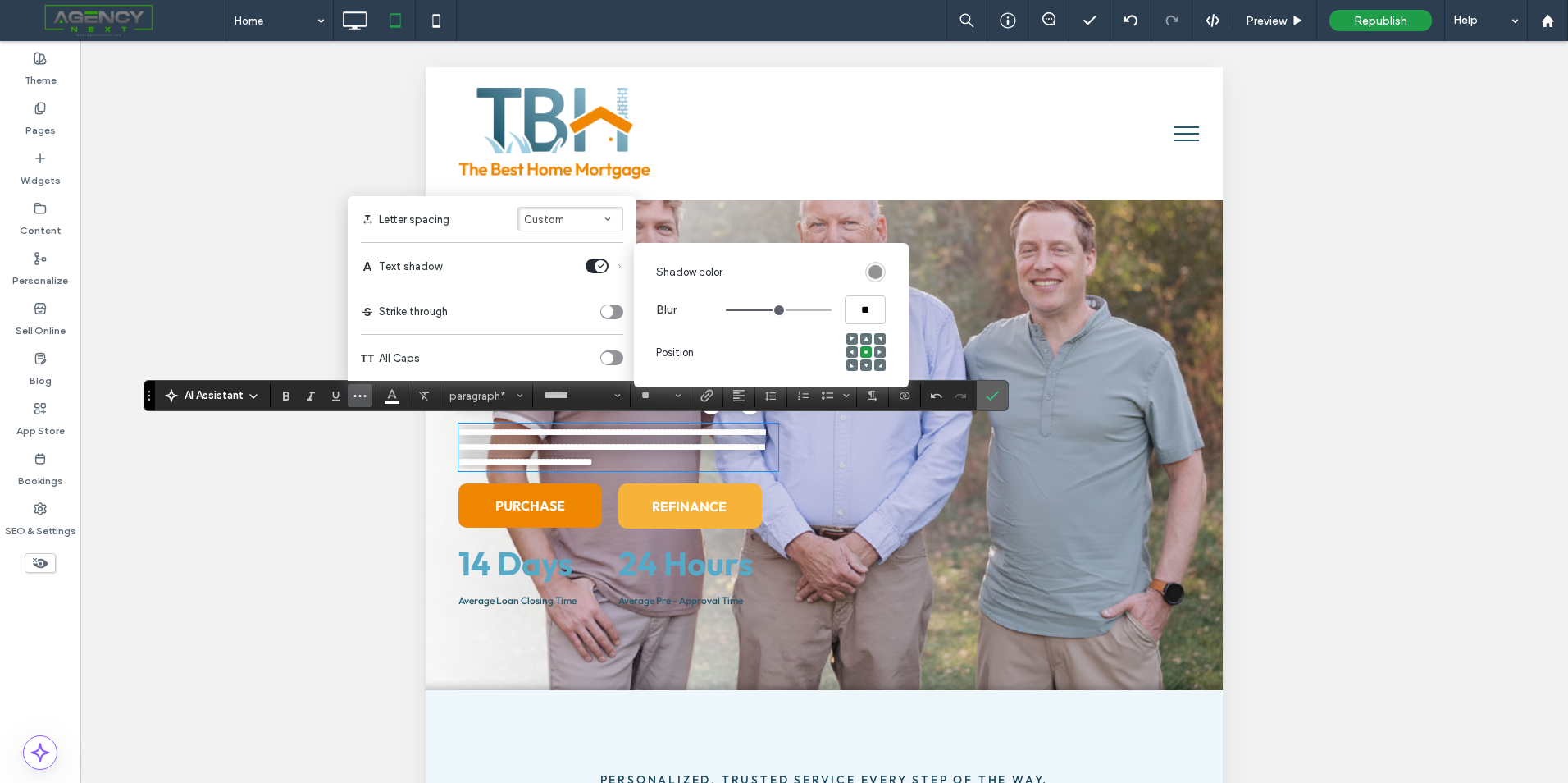
click at [988, 390] on icon "Confirm" at bounding box center [992, 395] width 13 height 13
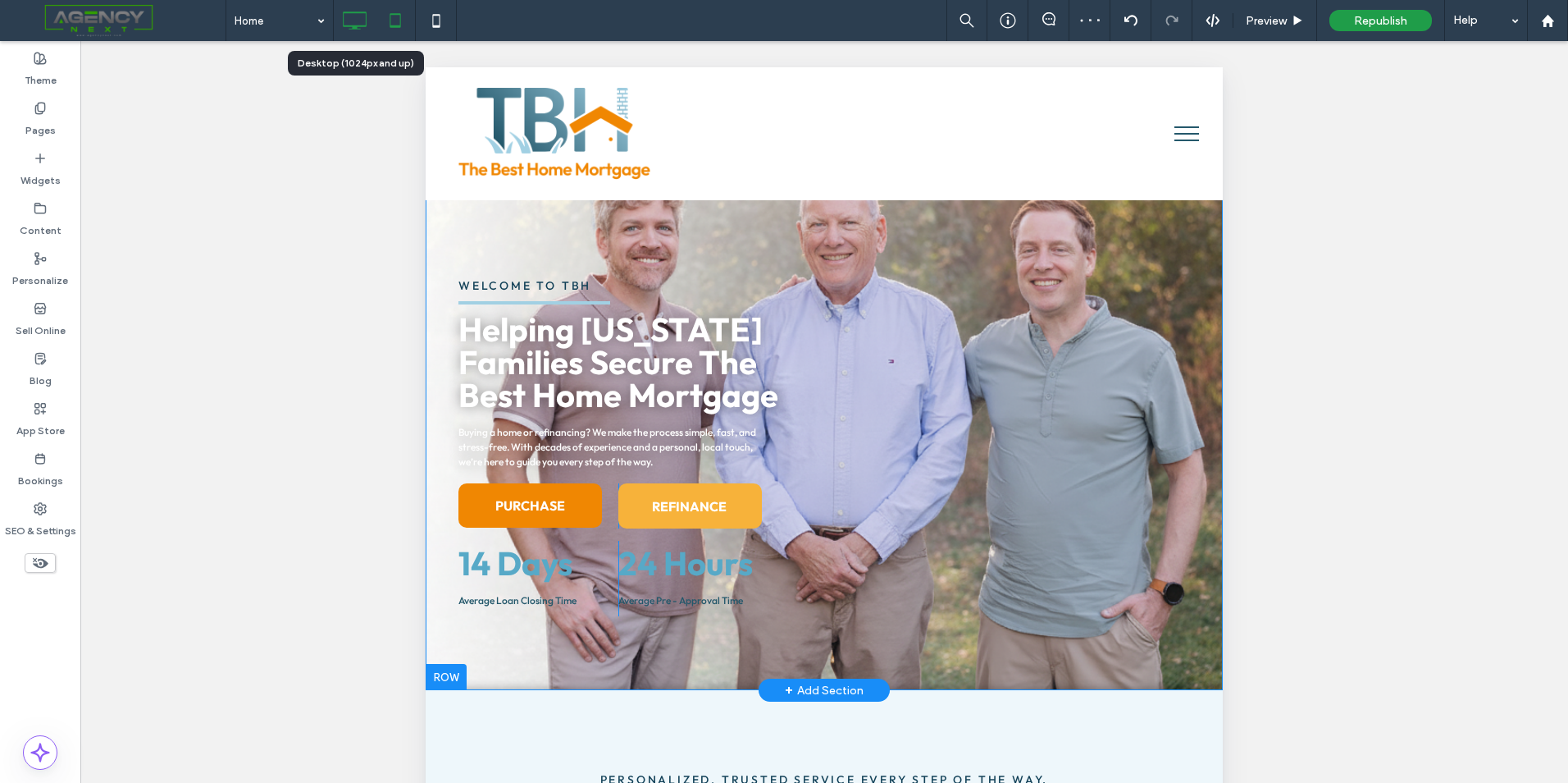
click at [369, 23] on icon at bounding box center [353, 20] width 33 height 33
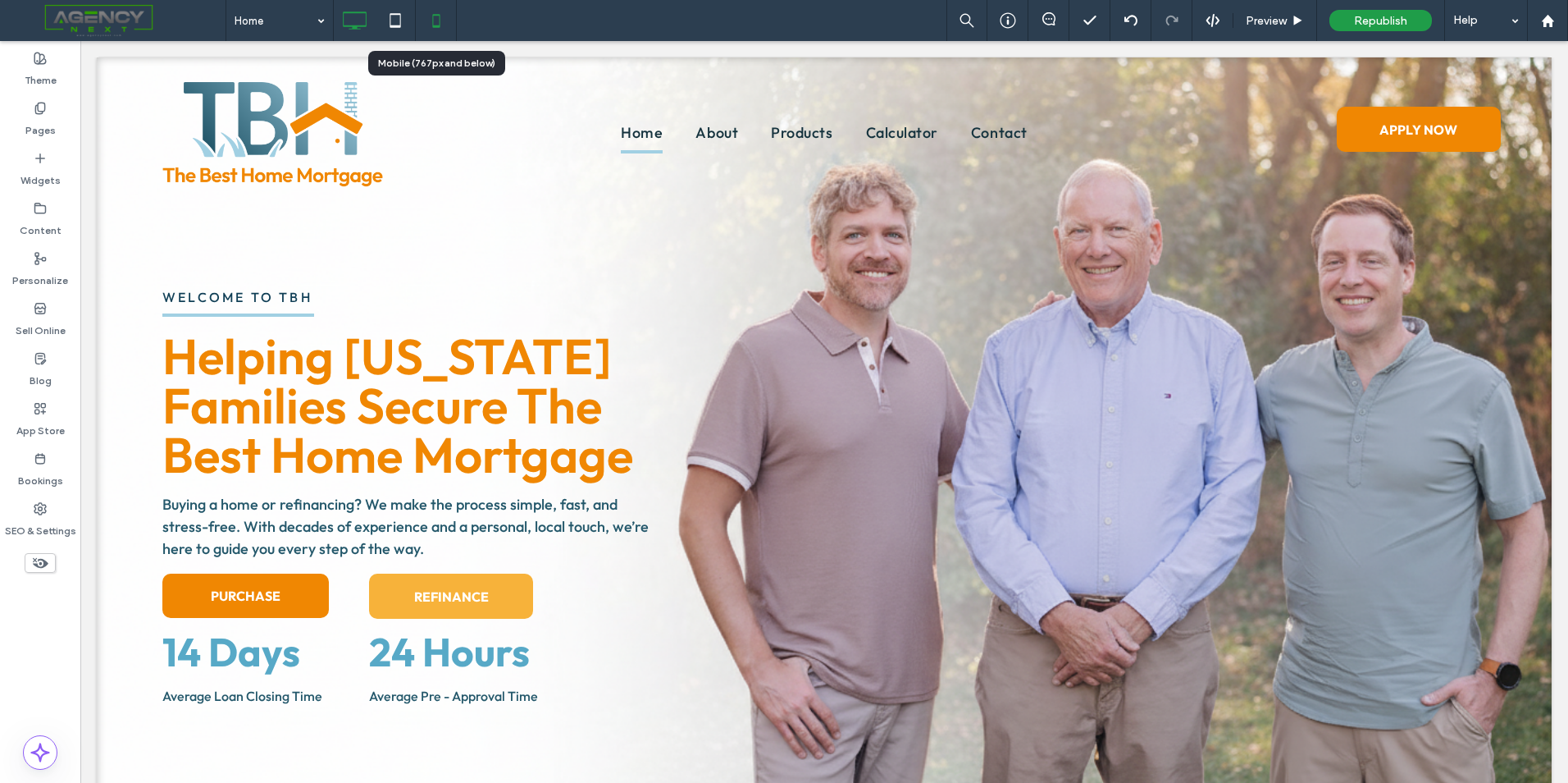
click at [424, 27] on icon at bounding box center [436, 20] width 33 height 33
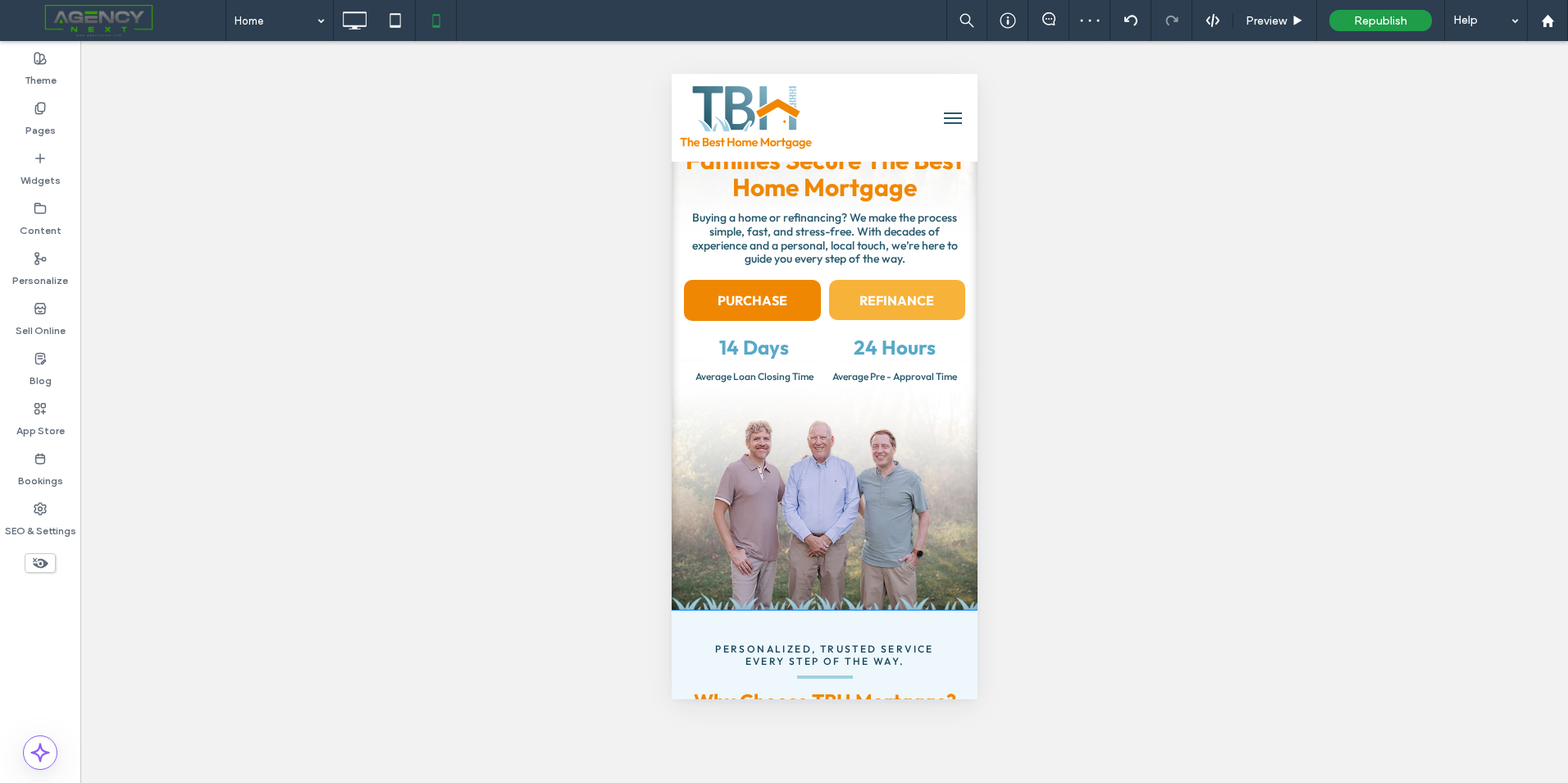
scroll to position [246, 0]
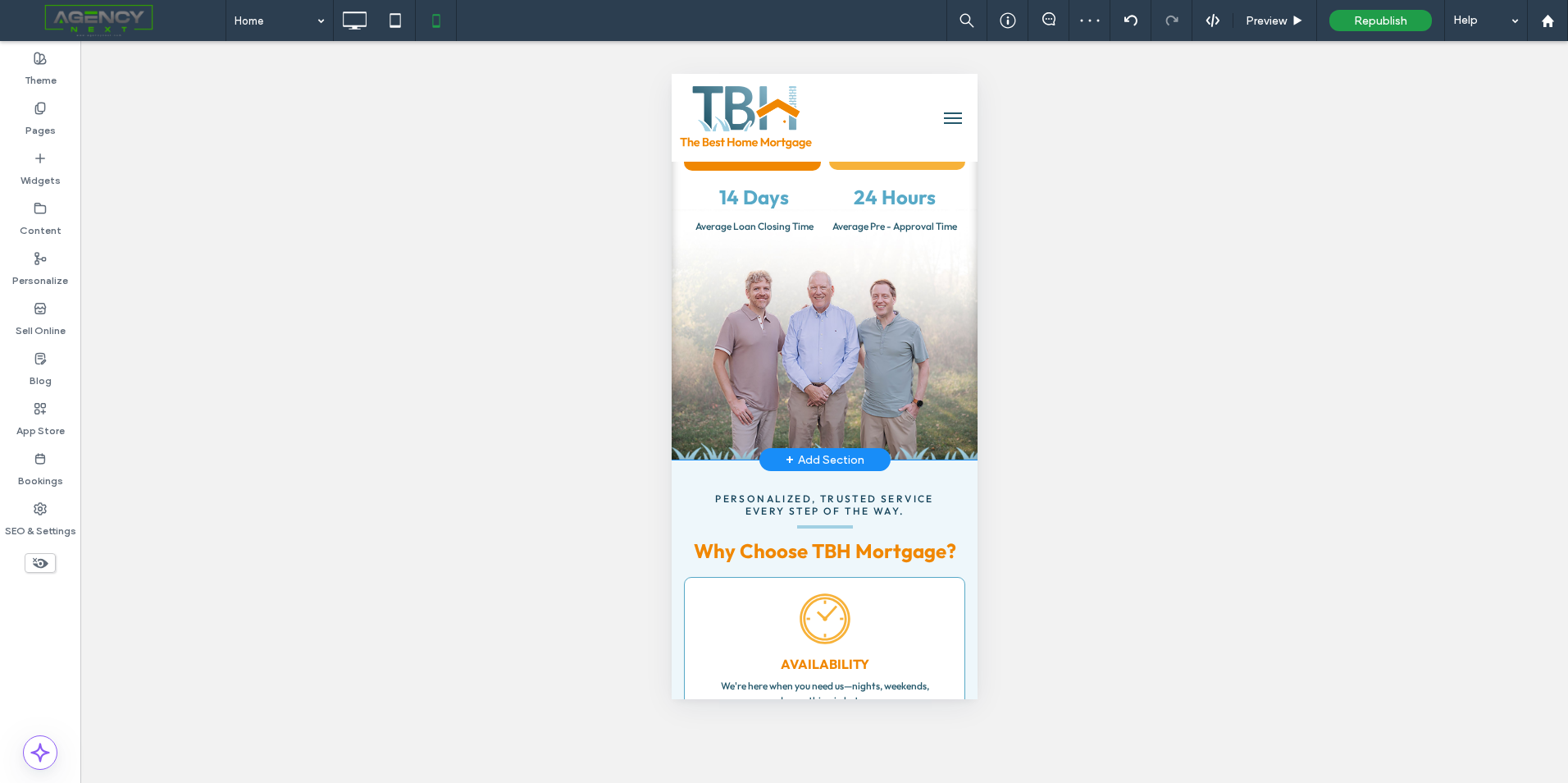
click at [840, 425] on div "Welcome to tbh Helping Wisconsin Families Secure The Best Home Mortgage Helping…" at bounding box center [824, 187] width 306 height 544
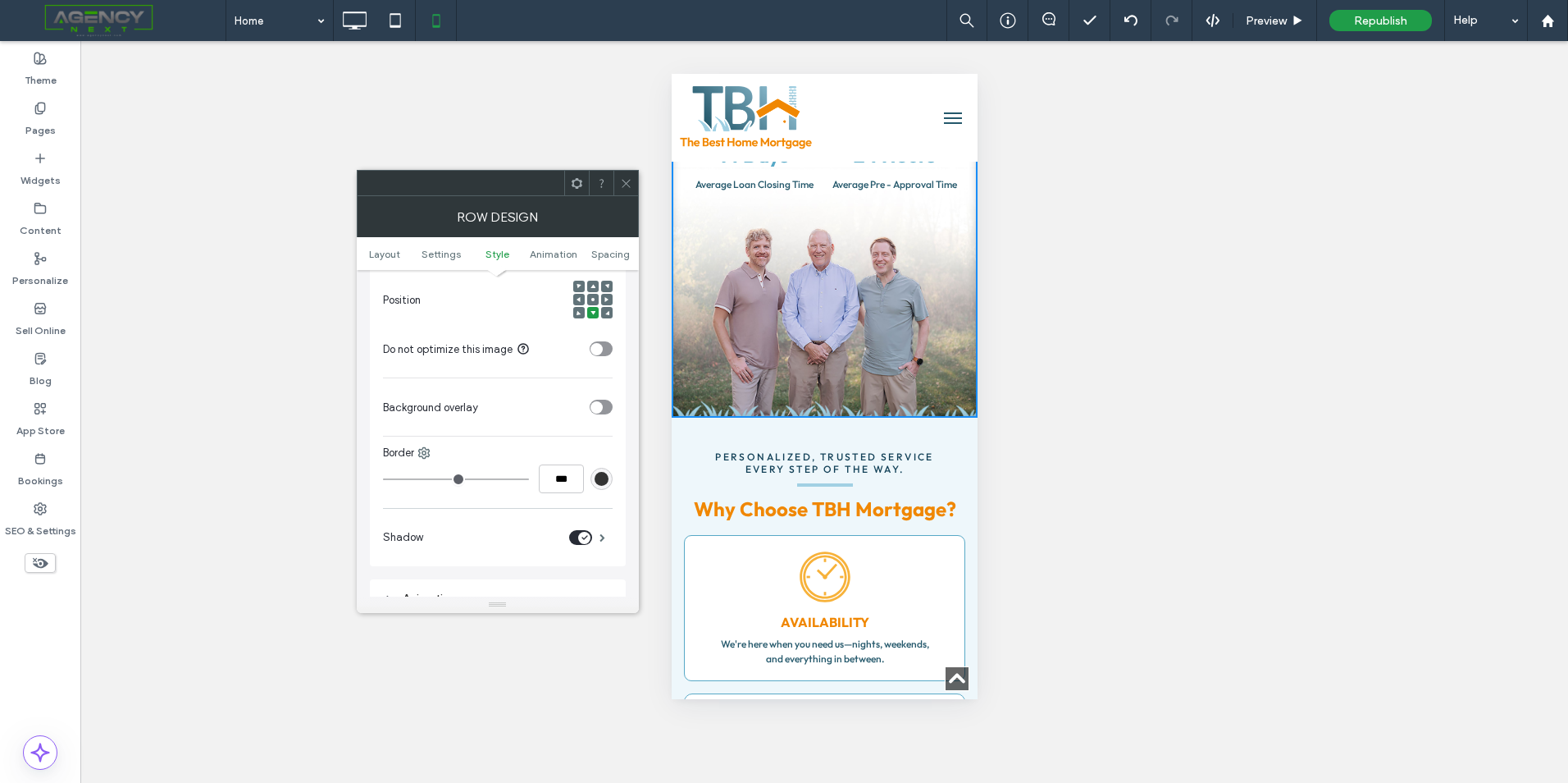
scroll to position [0, 0]
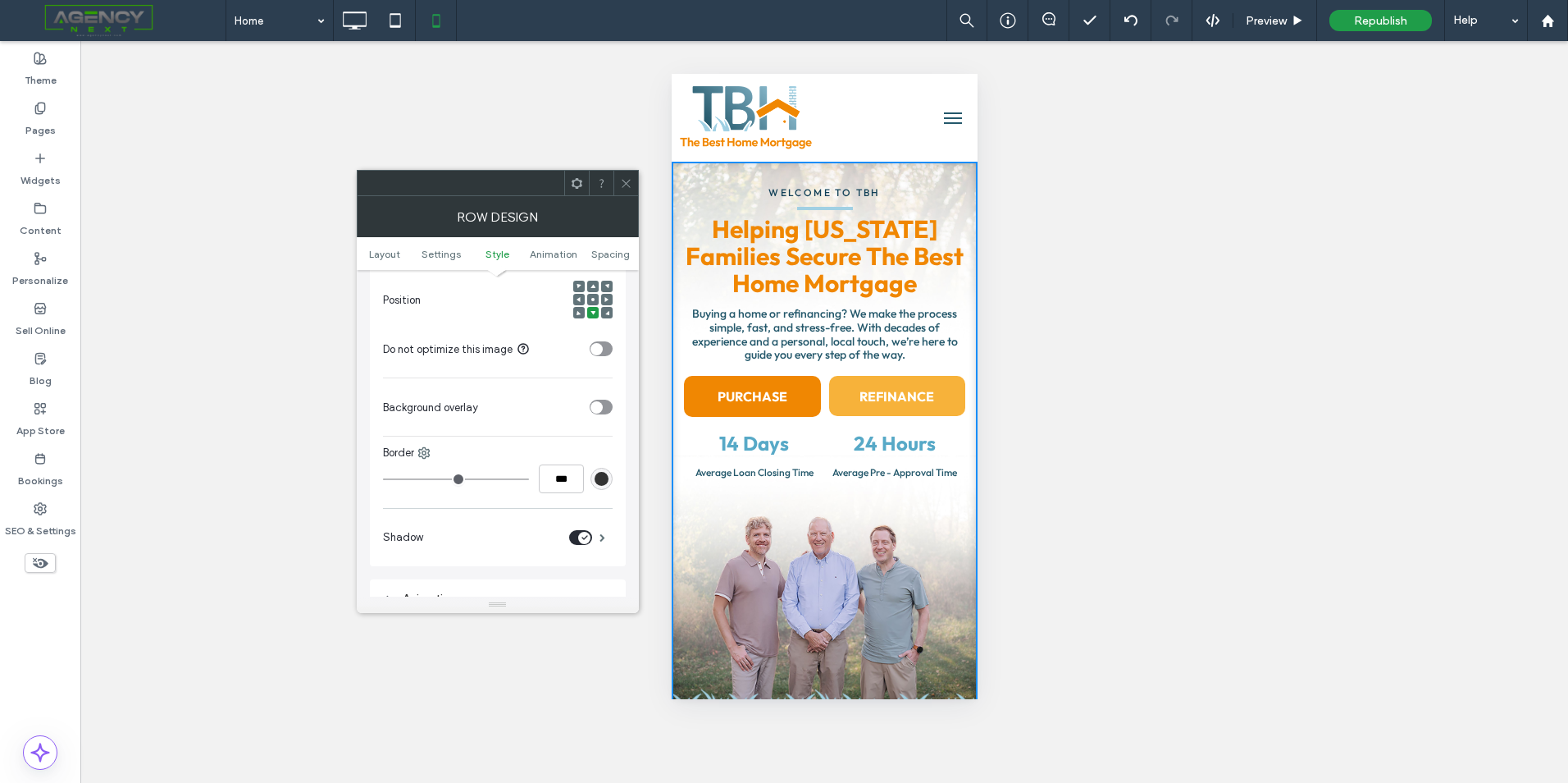
click at [622, 185] on icon at bounding box center [626, 184] width 12 height 12
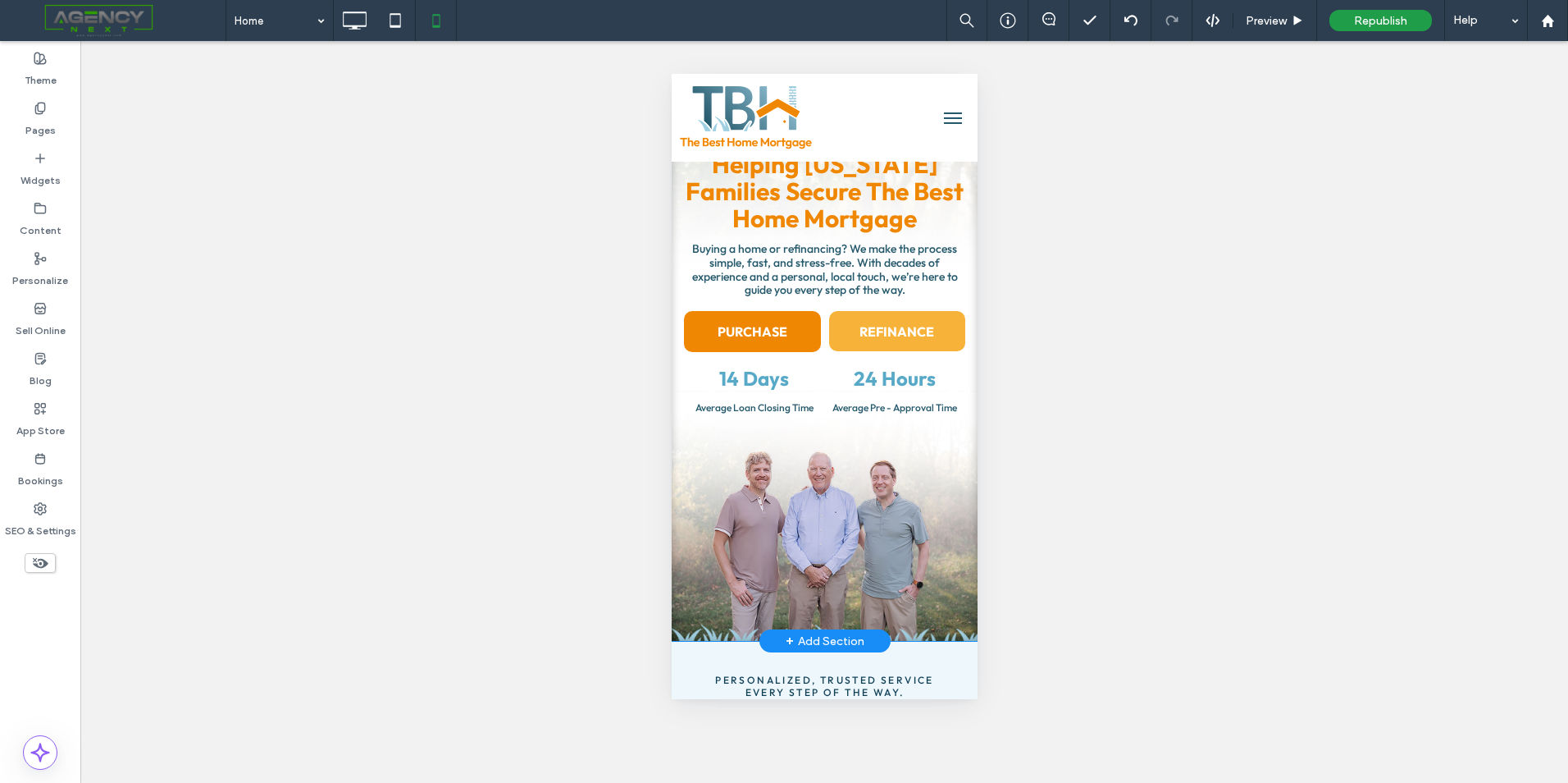
scroll to position [164, 0]
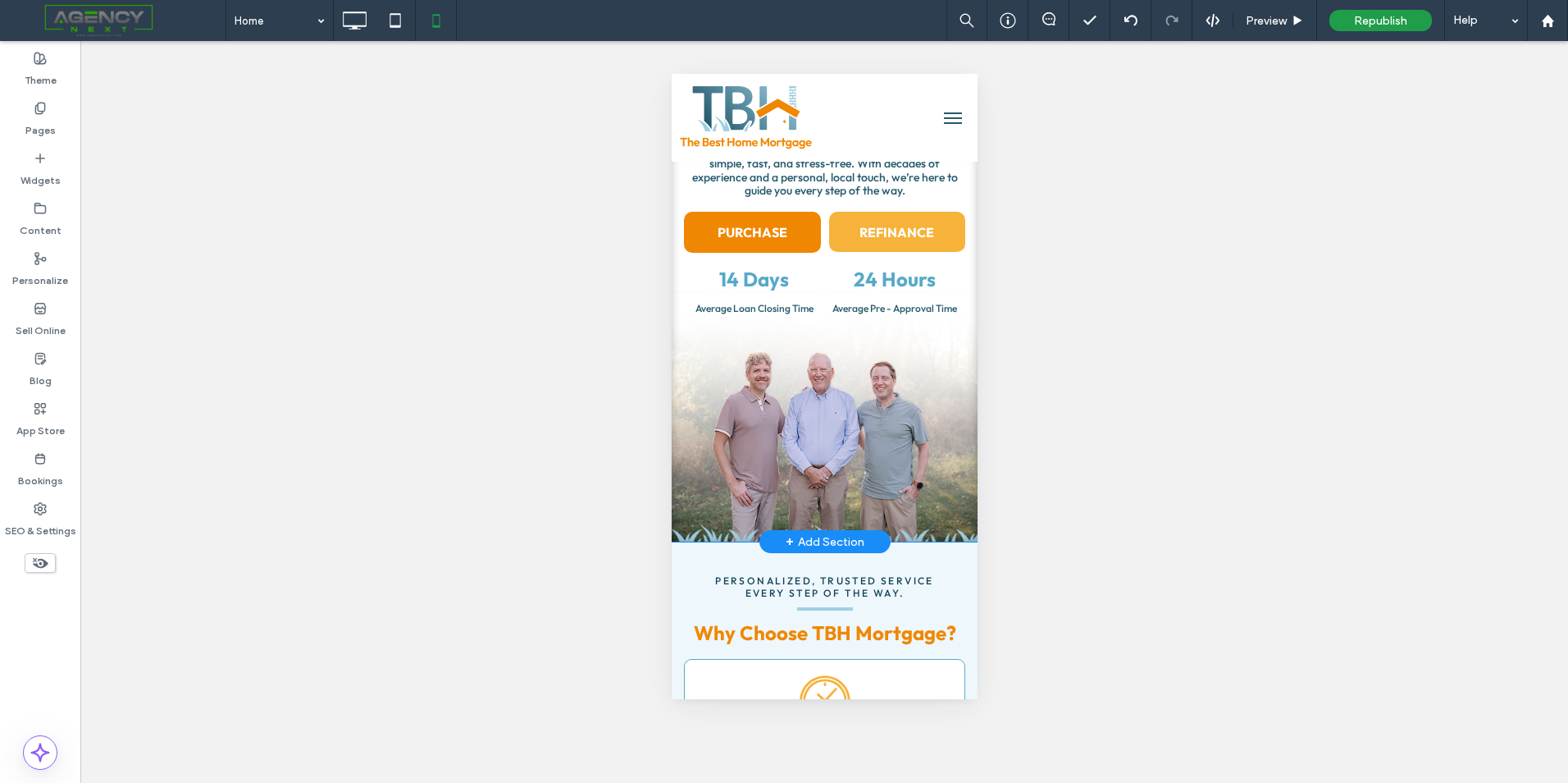
click at [813, 471] on div "Welcome to tbh Helping Wisconsin Families Secure The Best Home Mortgage Helping…" at bounding box center [824, 270] width 306 height 544
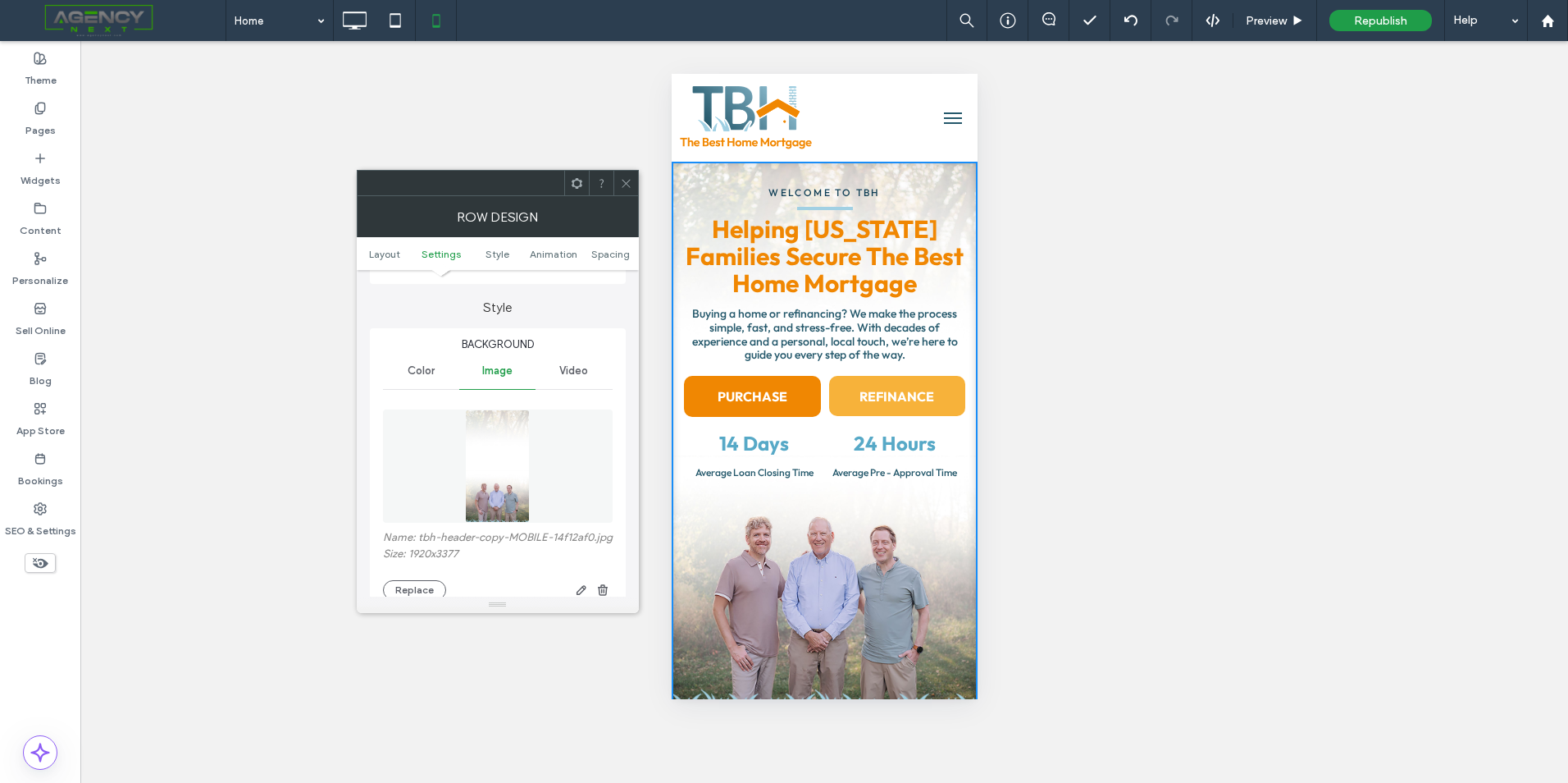
scroll to position [328, 0]
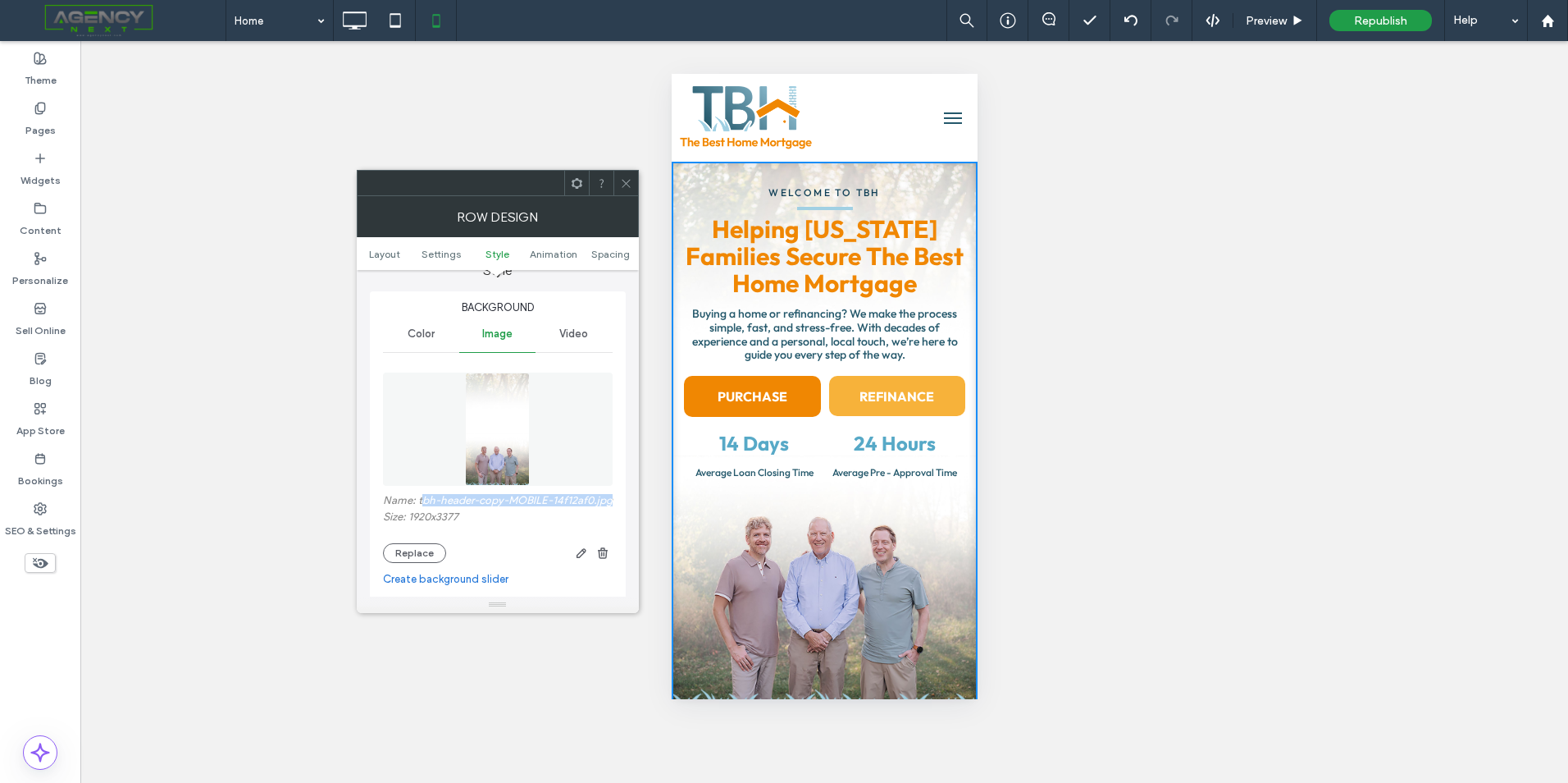
drag, startPoint x: 465, startPoint y: 509, endPoint x: 420, endPoint y: 498, distance: 46.3
click at [420, 498] on label "Name: tbh-header-copy-MOBILE-14f12af0.jpg" at bounding box center [497, 502] width 230 height 17
drag, startPoint x: 420, startPoint y: 498, endPoint x: 430, endPoint y: 499, distance: 10.0
copy label "bh-header-copy-MOBILE-14f12af0.jpg"
click at [628, 192] on span at bounding box center [626, 183] width 12 height 25
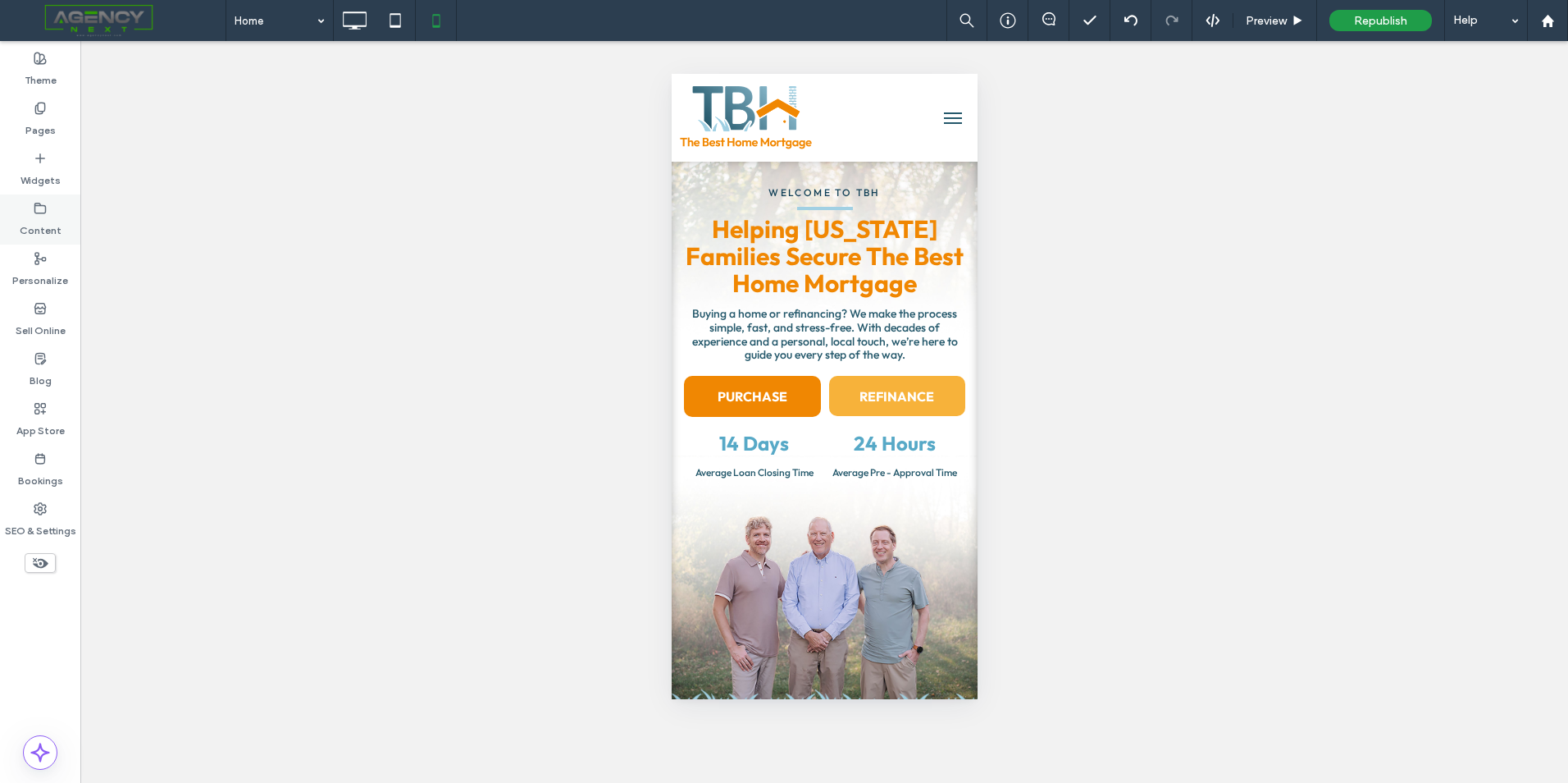
click at [59, 224] on label "Content" at bounding box center [40, 226] width 41 height 23
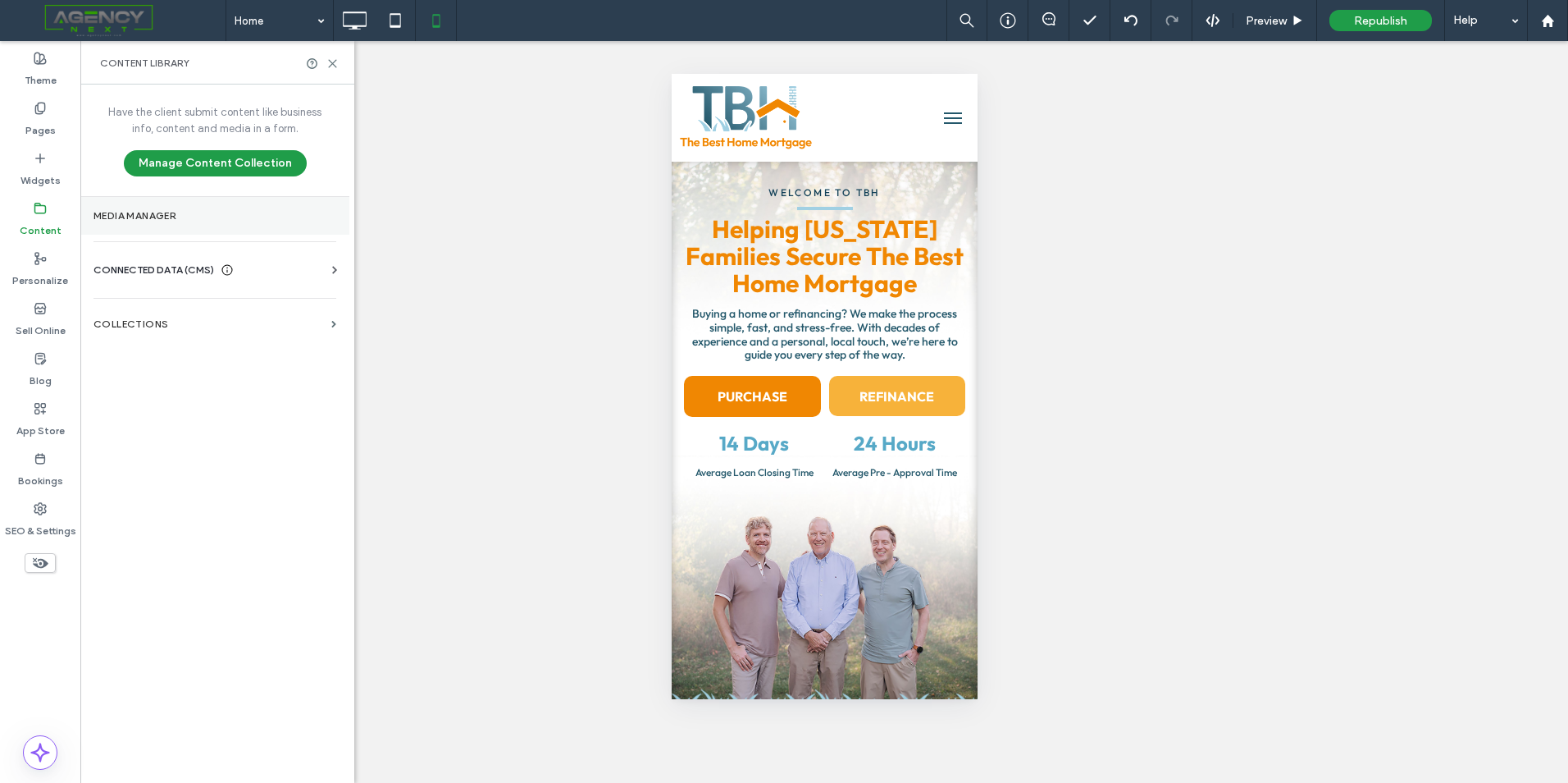
click at [293, 216] on label "Media Manager" at bounding box center [215, 216] width 243 height 12
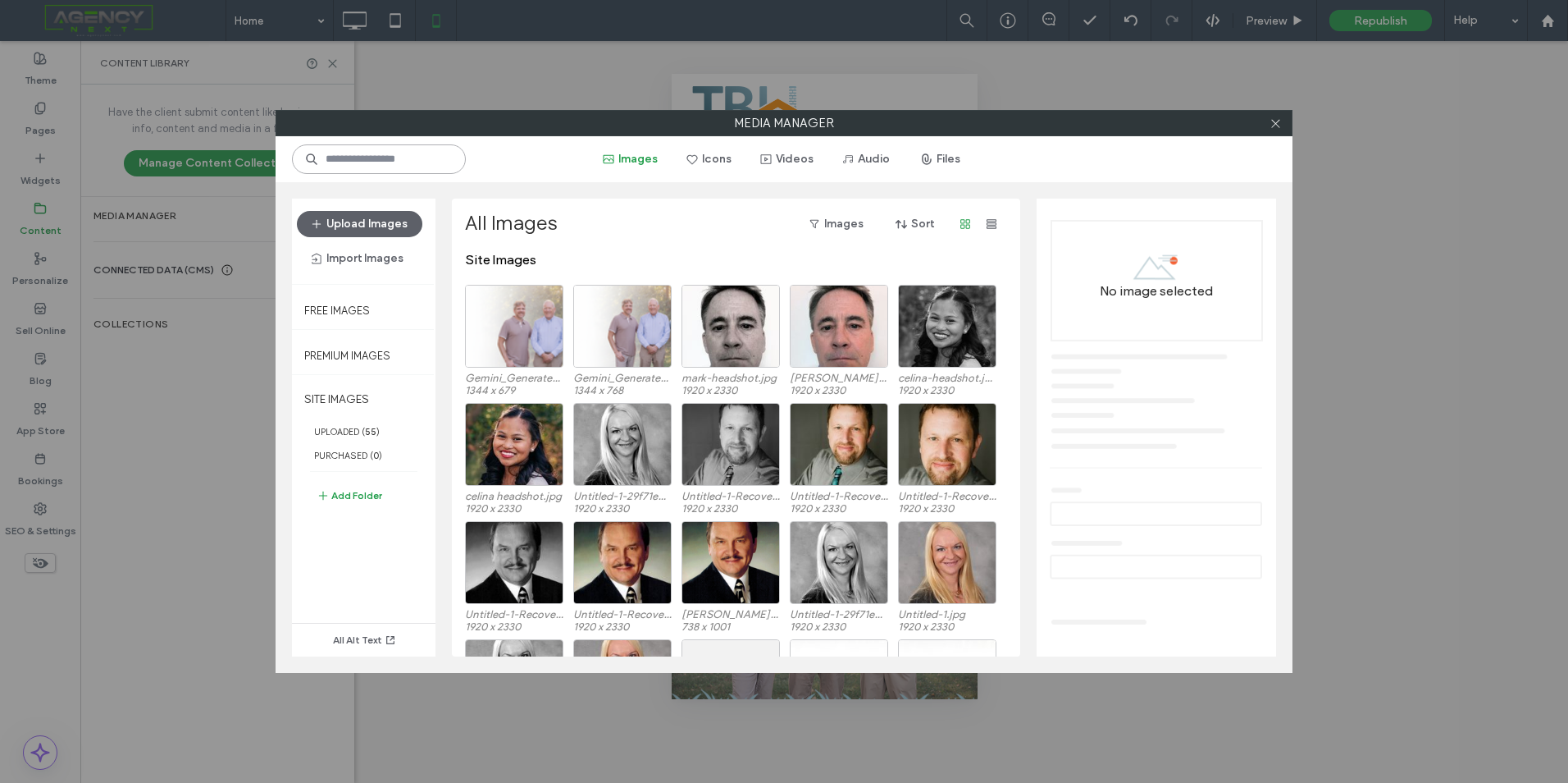
click at [420, 158] on input at bounding box center [379, 159] width 174 height 30
paste input "**********"
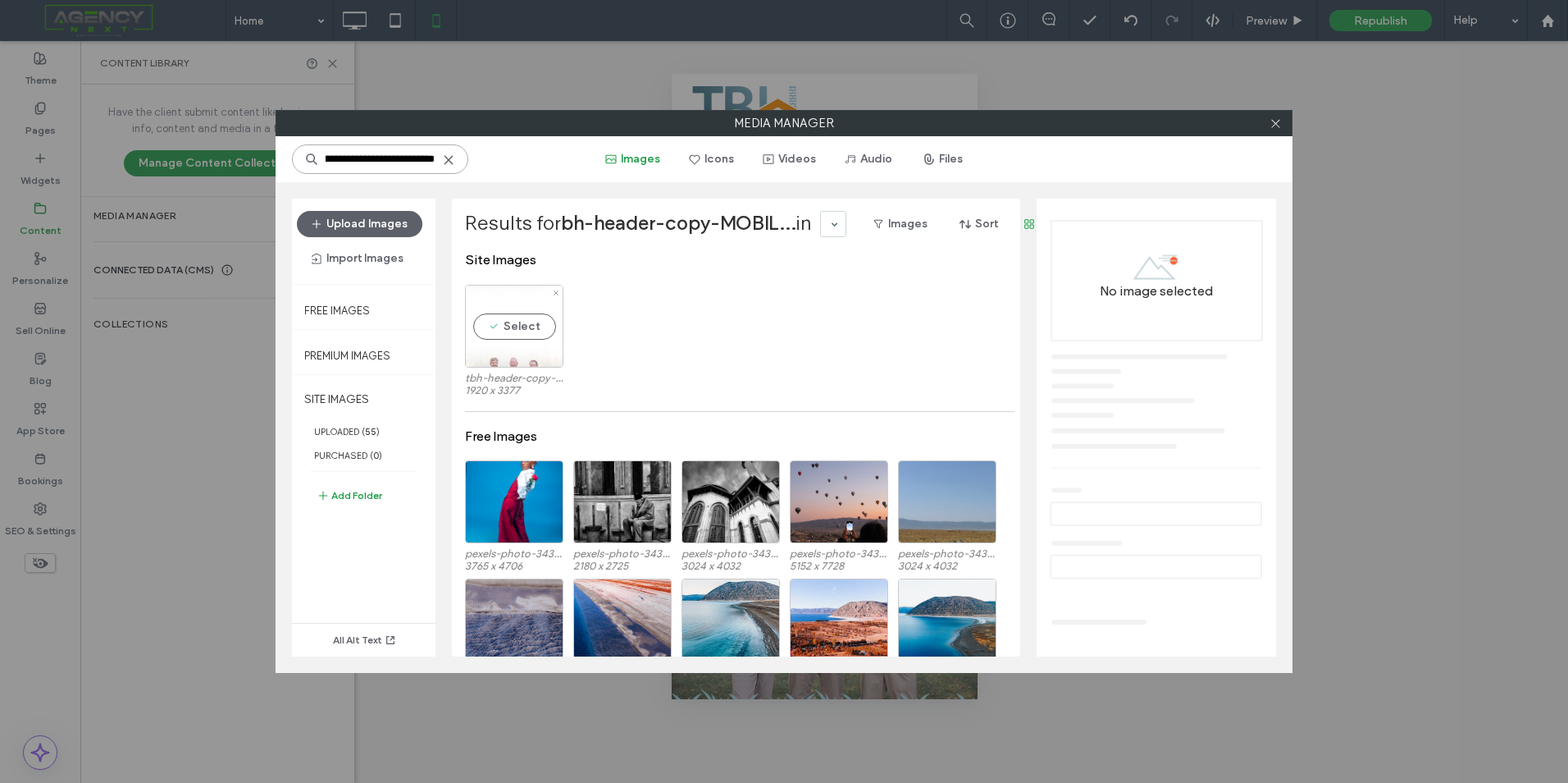
type input "**********"
click at [520, 362] on div "Select" at bounding box center [514, 326] width 99 height 83
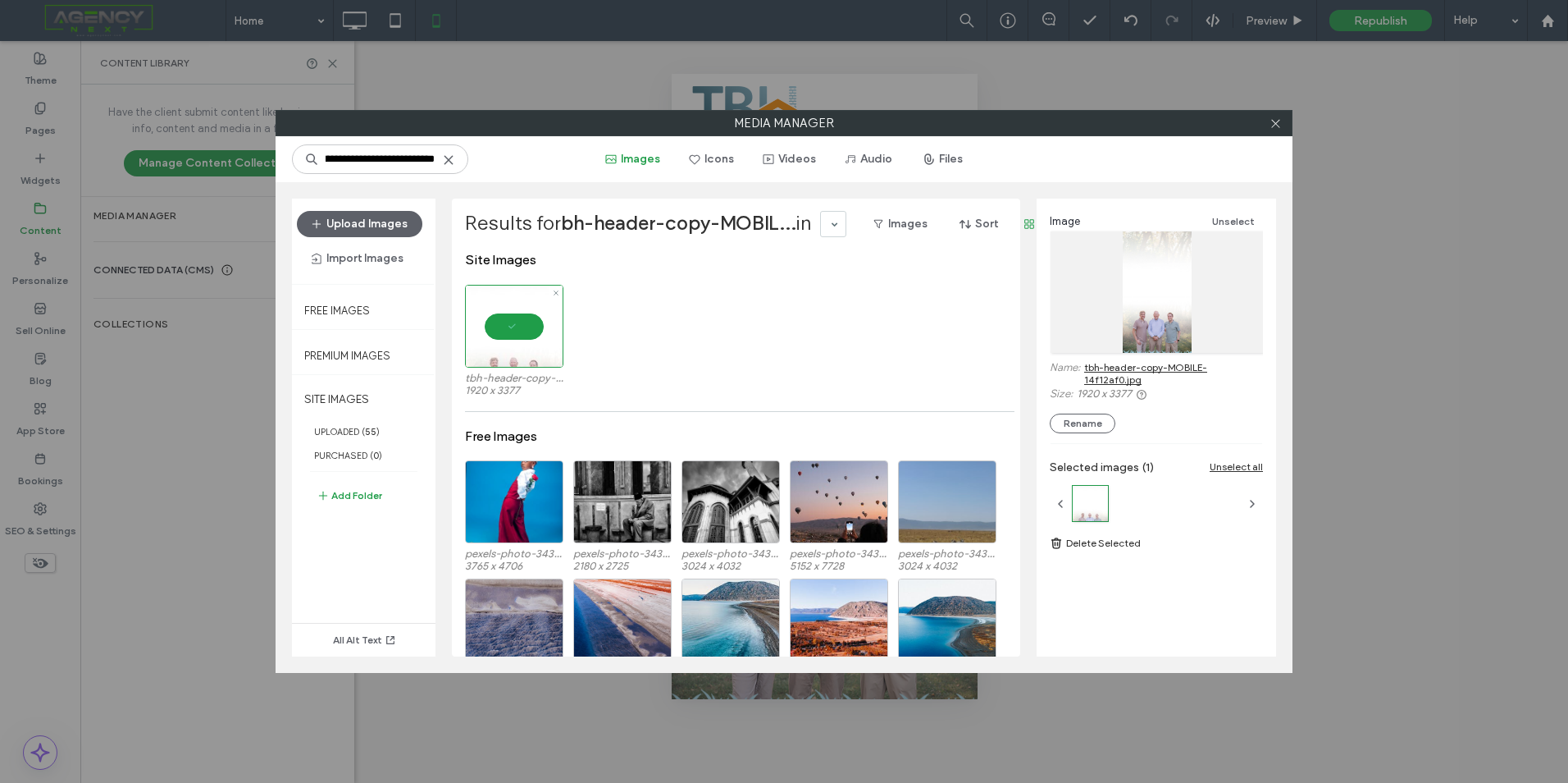
scroll to position [0, 0]
click at [1142, 372] on link "tbh-header-copy-MOBILE-14f12af0.jpg" at bounding box center [1173, 373] width 179 height 25
click at [442, 155] on icon at bounding box center [448, 159] width 13 height 13
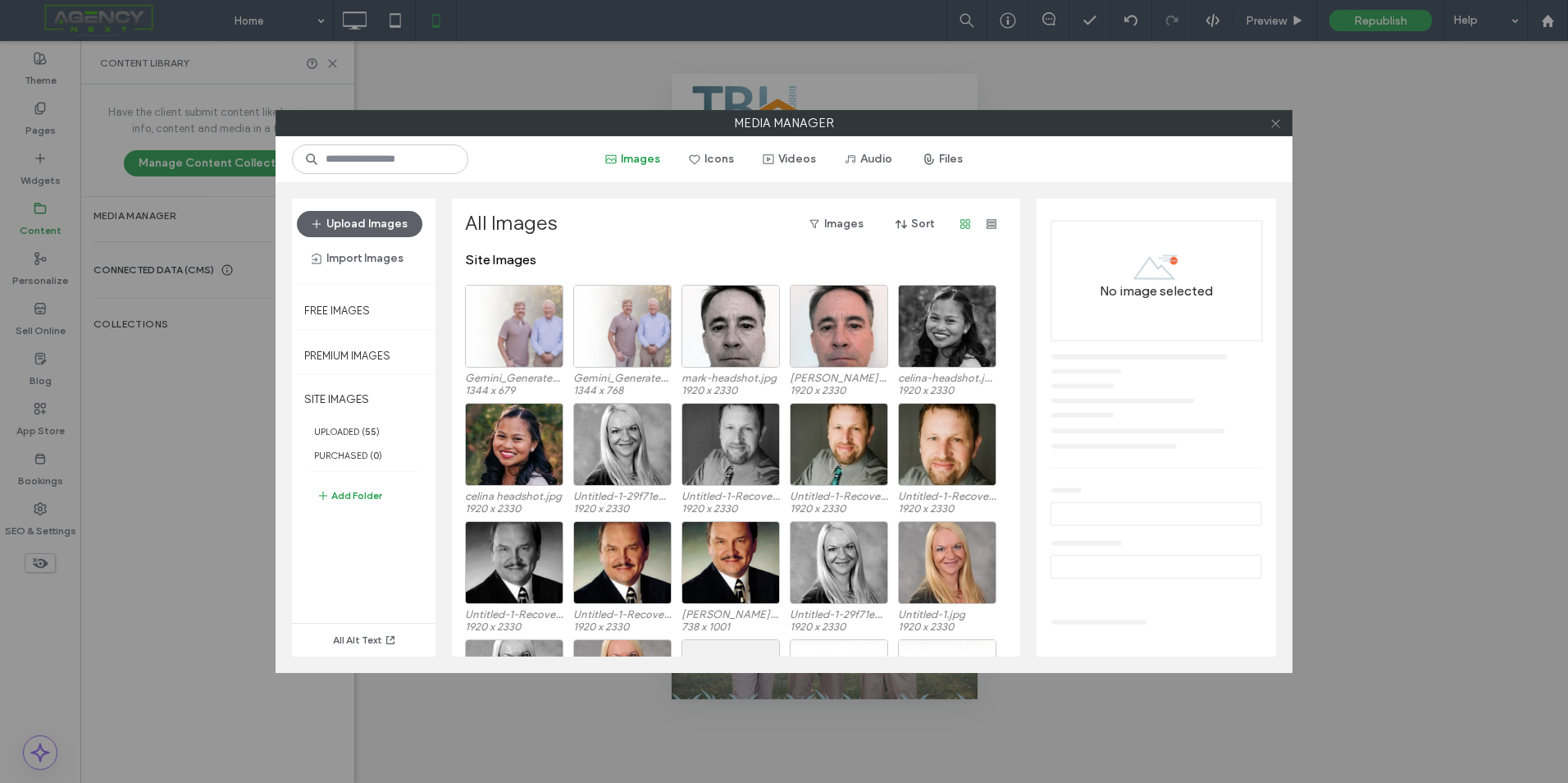
click at [1276, 119] on icon at bounding box center [1276, 123] width 12 height 12
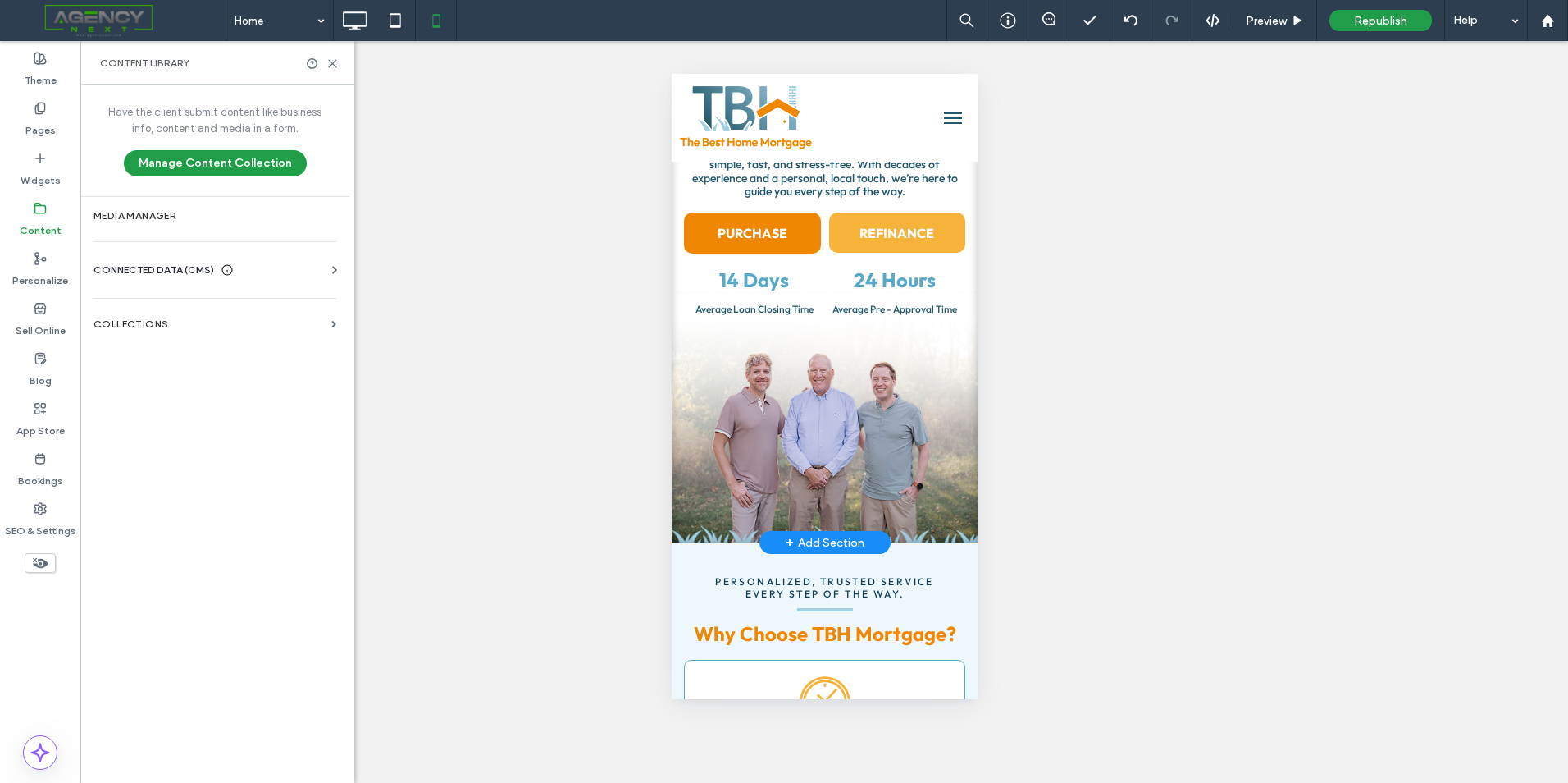
scroll to position [164, 0]
click at [936, 462] on div "Welcome to tbh Helping Wisconsin Families Secure The Best Home Mortgage Helping…" at bounding box center [824, 270] width 306 height 544
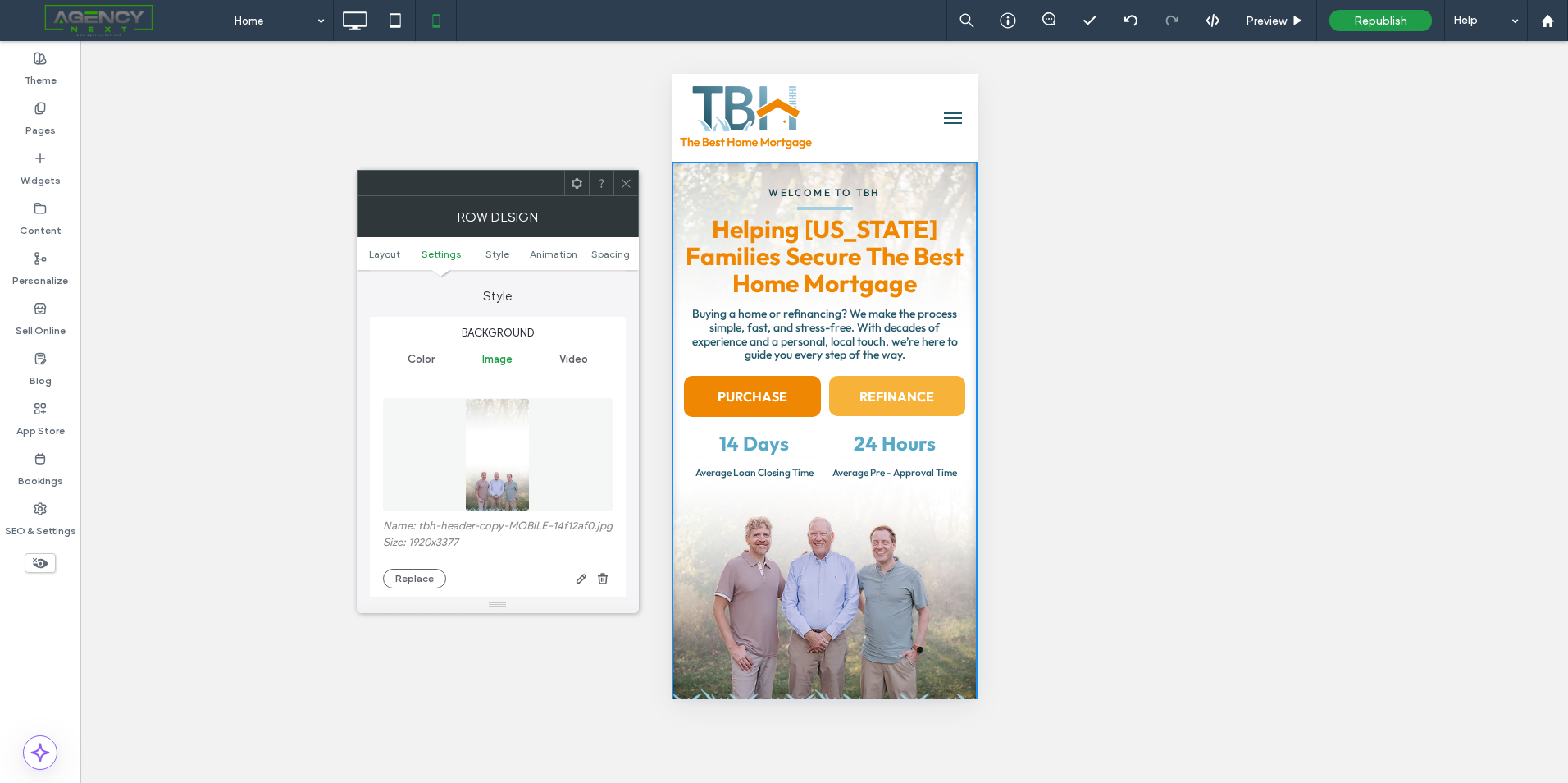
scroll to position [328, 0]
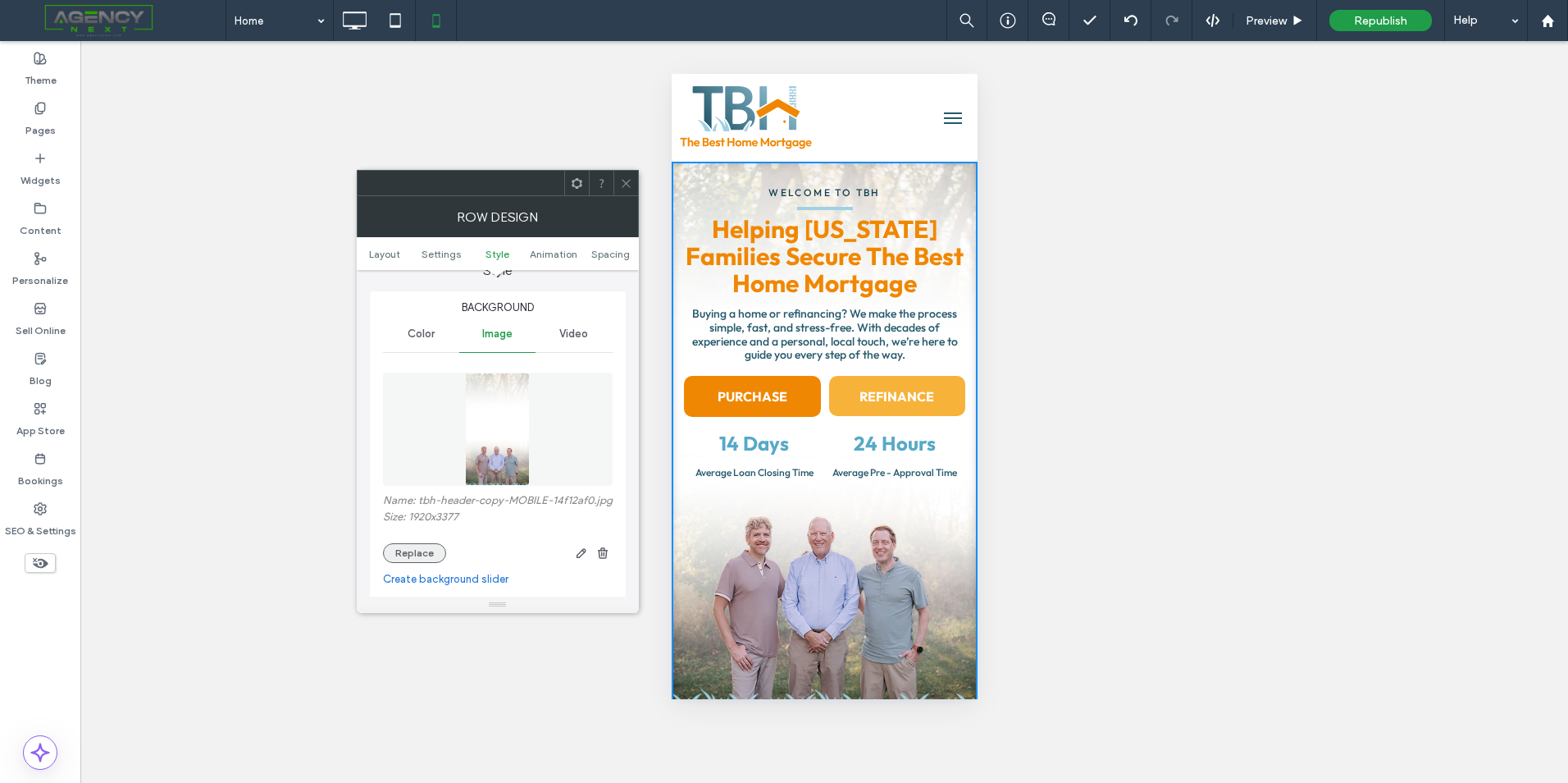
click at [414, 561] on button "Replace" at bounding box center [414, 553] width 63 height 20
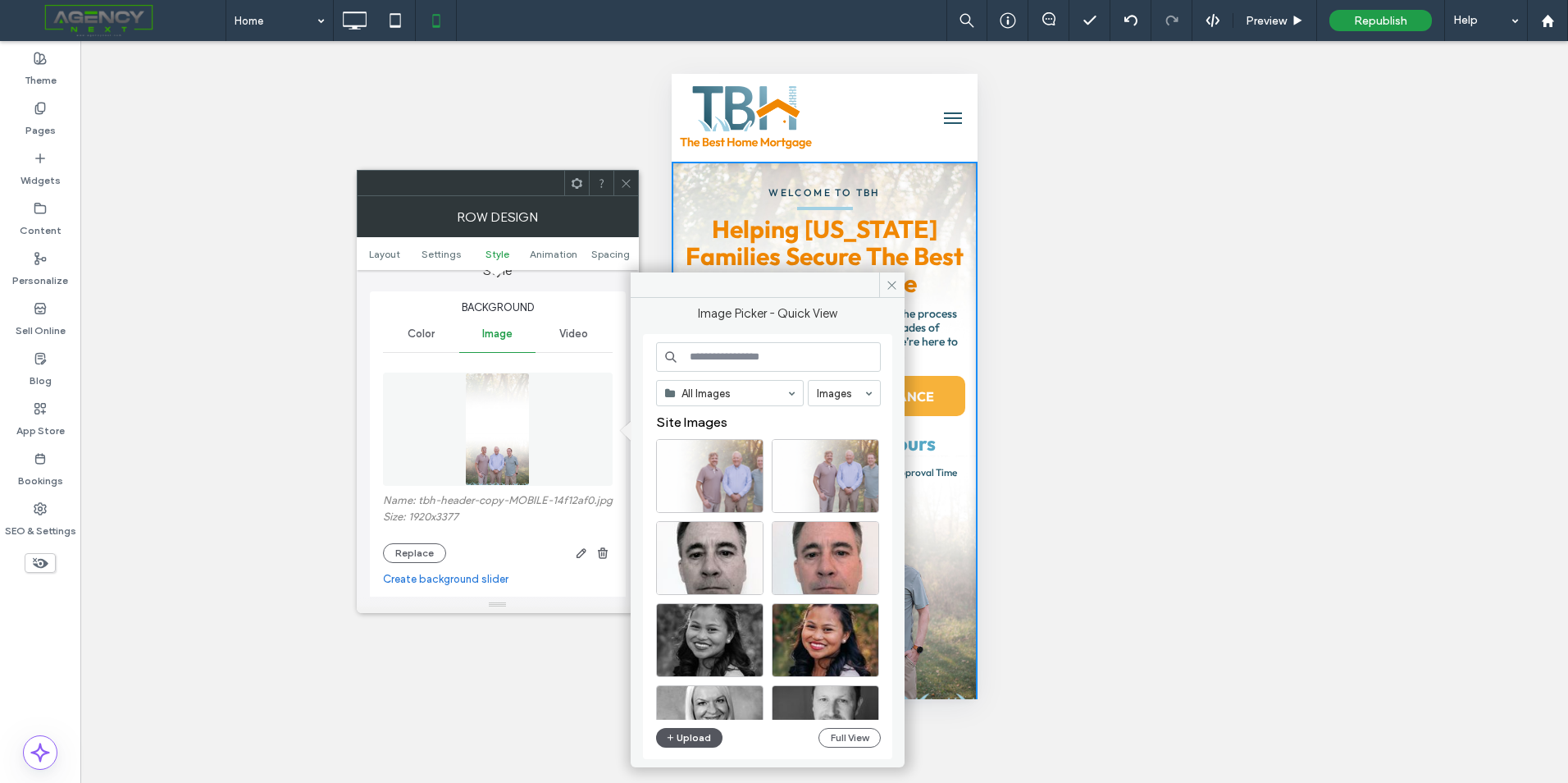
click at [681, 744] on button "Upload" at bounding box center [690, 738] width 67 height 20
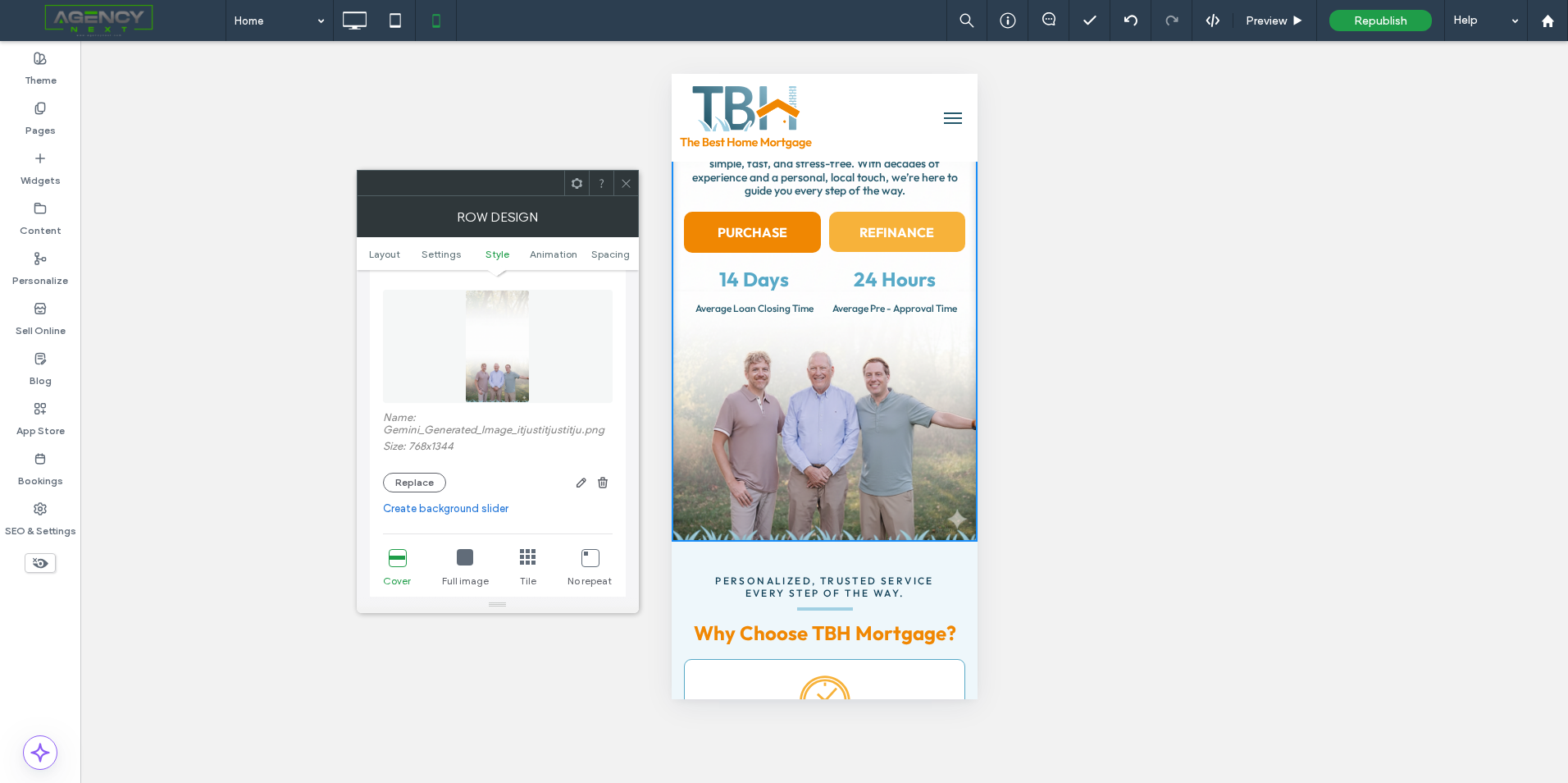
scroll to position [411, 0]
click at [576, 487] on use "button" at bounding box center [580, 484] width 10 height 10
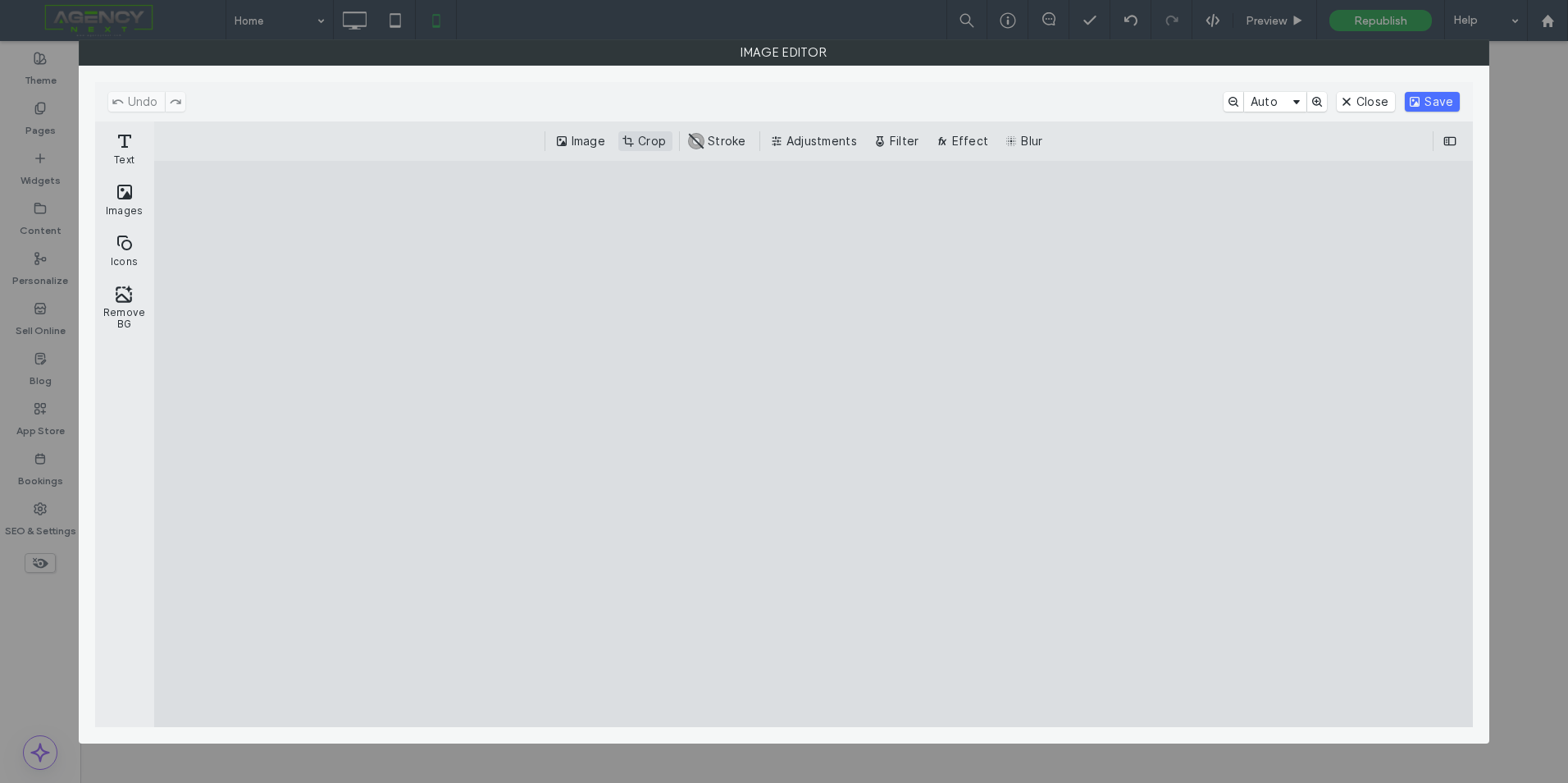
click at [651, 145] on button "Crop" at bounding box center [645, 141] width 54 height 20
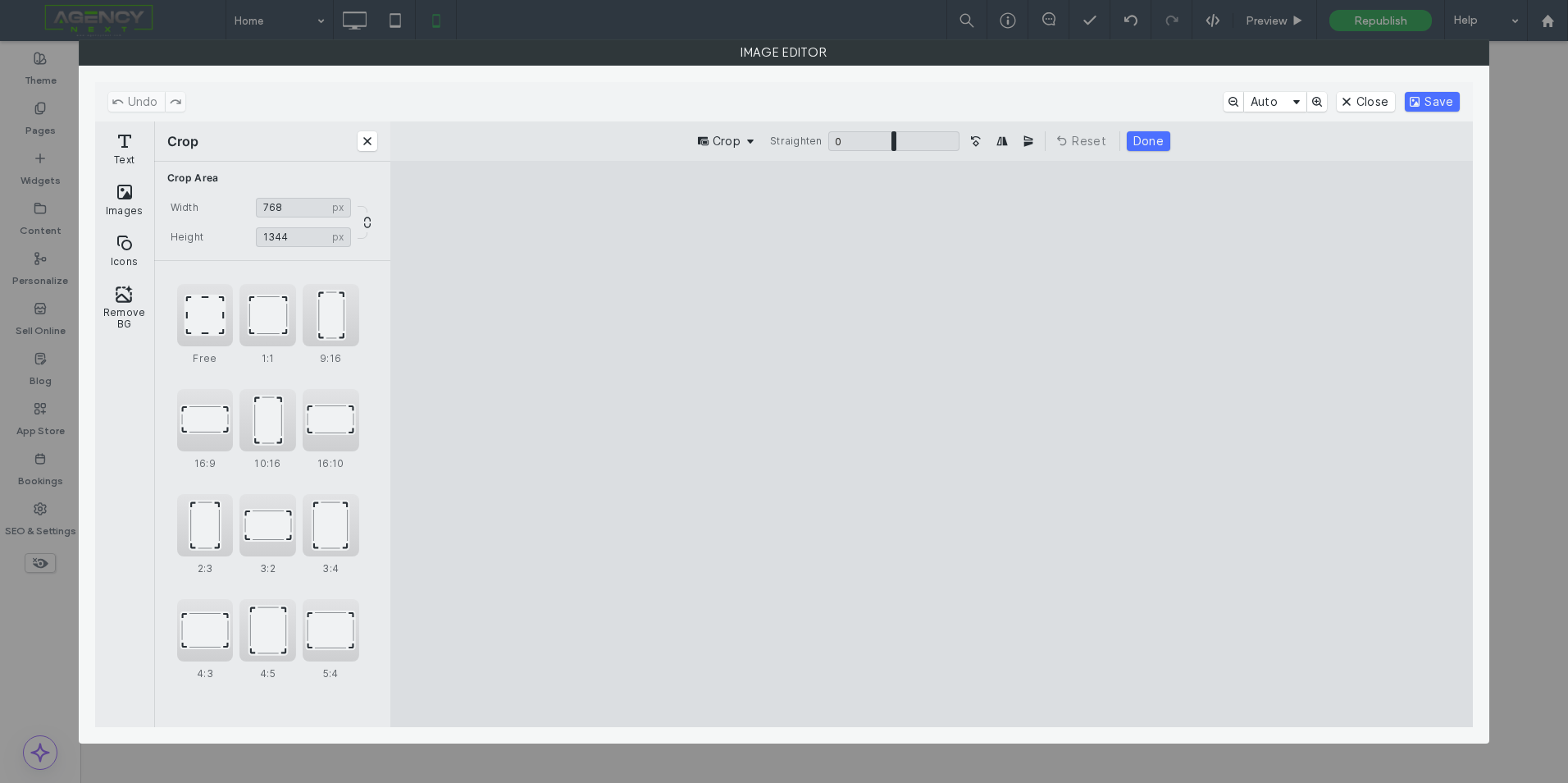
drag, startPoint x: 1065, startPoint y: 667, endPoint x: 1045, endPoint y: 672, distance: 20.6
click at [932, 444] on cesdk-canvas "Editor canvas" at bounding box center [932, 444] width 0 height 0
drag, startPoint x: 1055, startPoint y: 667, endPoint x: 1016, endPoint y: 676, distance: 40.0
click at [932, 444] on cesdk-canvas "Editor canvas" at bounding box center [932, 444] width 0 height 0
drag, startPoint x: 825, startPoint y: 667, endPoint x: 862, endPoint y: 671, distance: 37.2
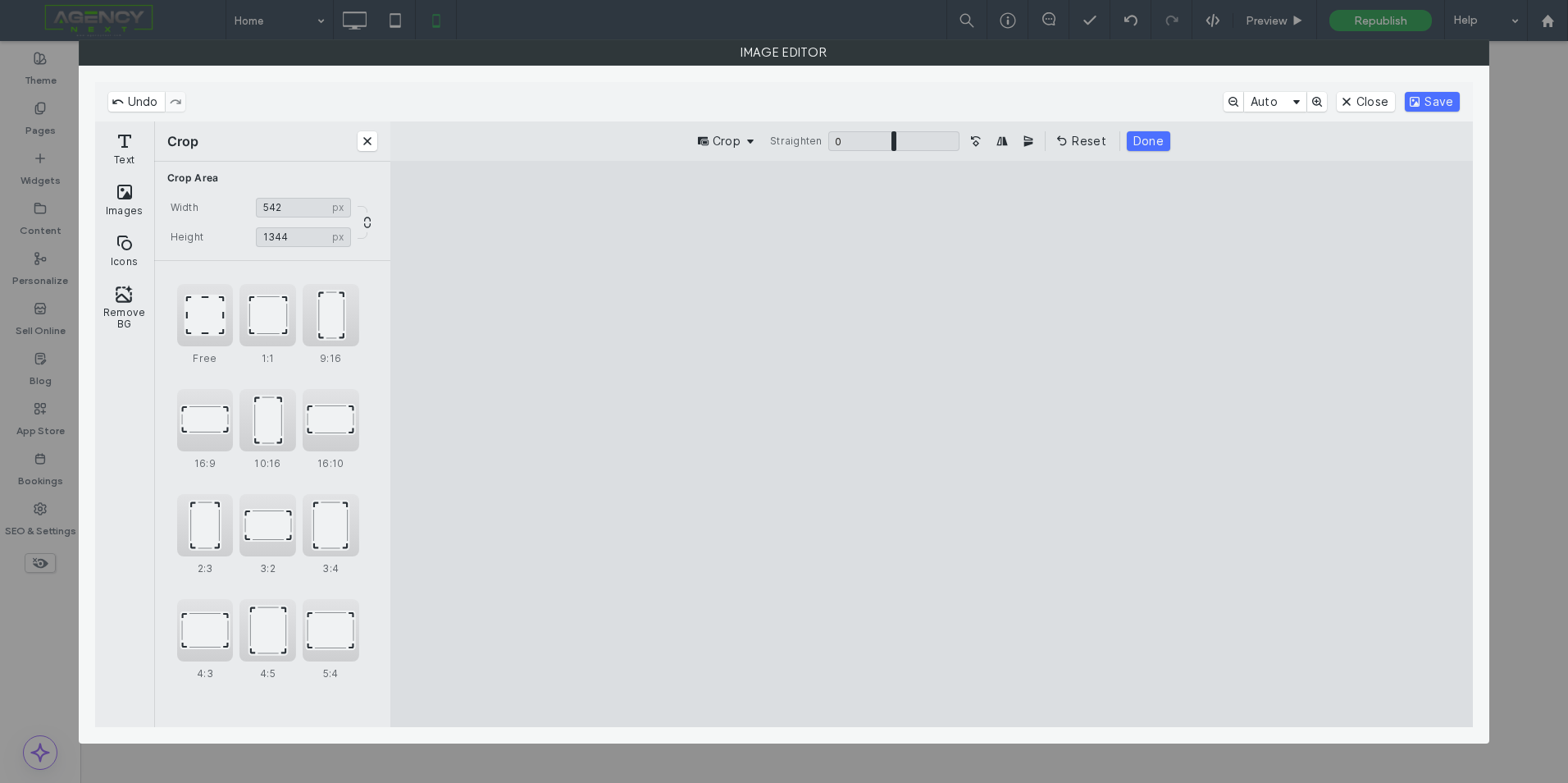
click at [932, 444] on cesdk-canvas "Editor canvas" at bounding box center [932, 444] width 0 height 0
type input "***"
drag, startPoint x: 1019, startPoint y: 668, endPoint x: 1010, endPoint y: 669, distance: 9.1
click at [932, 444] on cesdk-canvas "Editor canvas" at bounding box center [932, 444] width 0 height 0
click at [1149, 132] on button "Done" at bounding box center [1149, 141] width 43 height 20
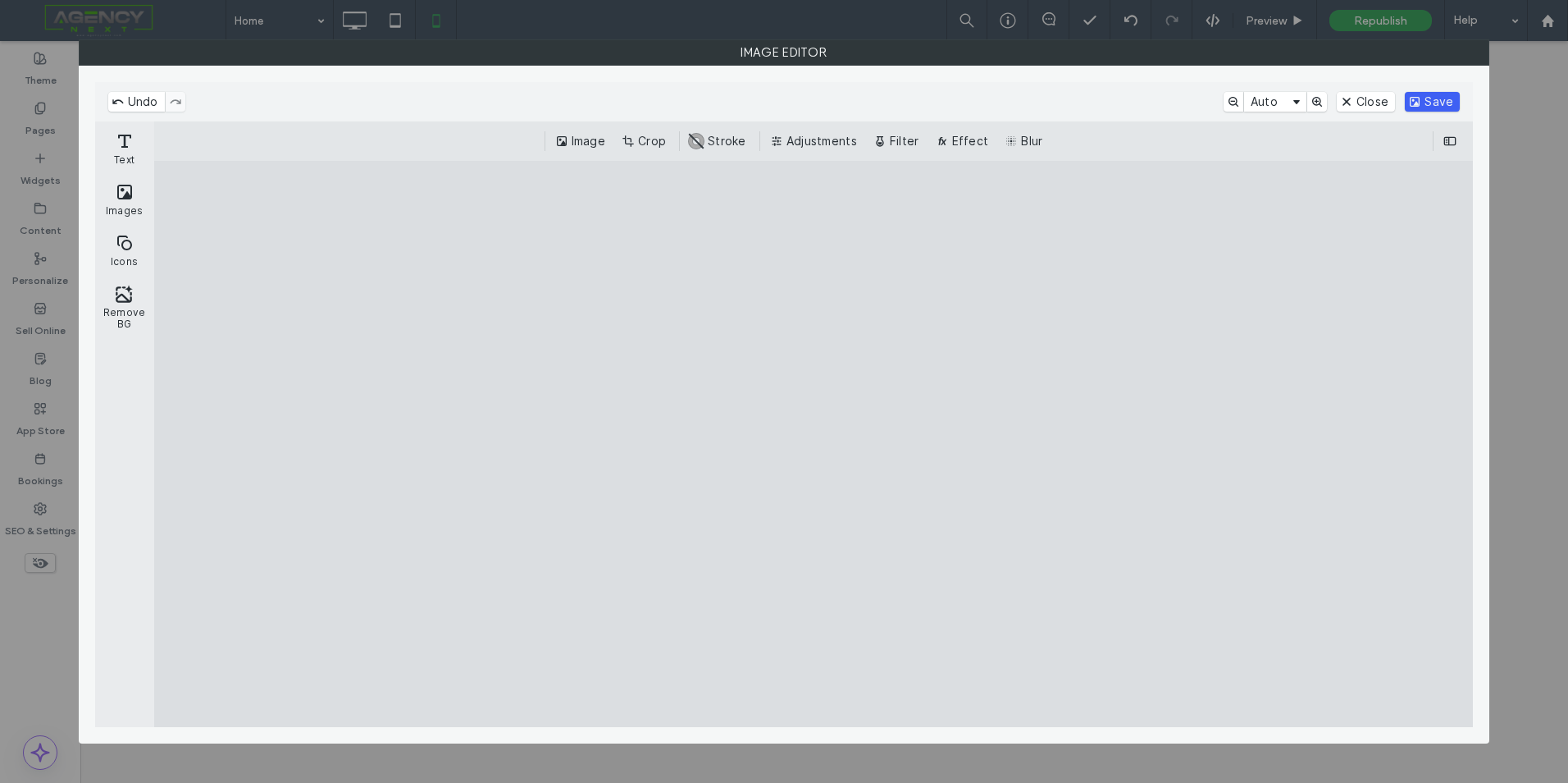
click at [1431, 103] on button "Save" at bounding box center [1433, 102] width 55 height 20
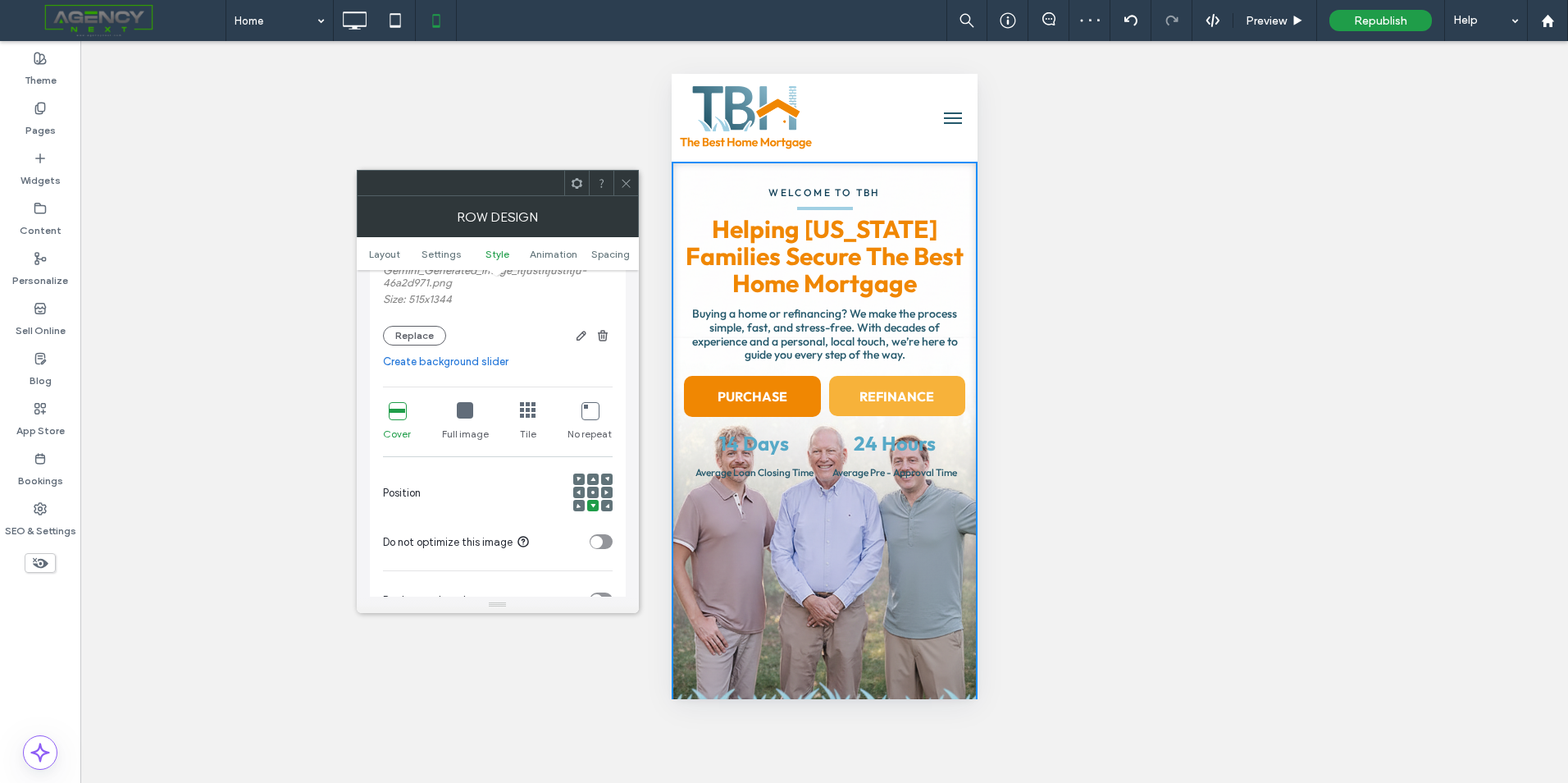
scroll to position [575, 0]
click at [590, 490] on icon at bounding box center [592, 488] width 5 height 5
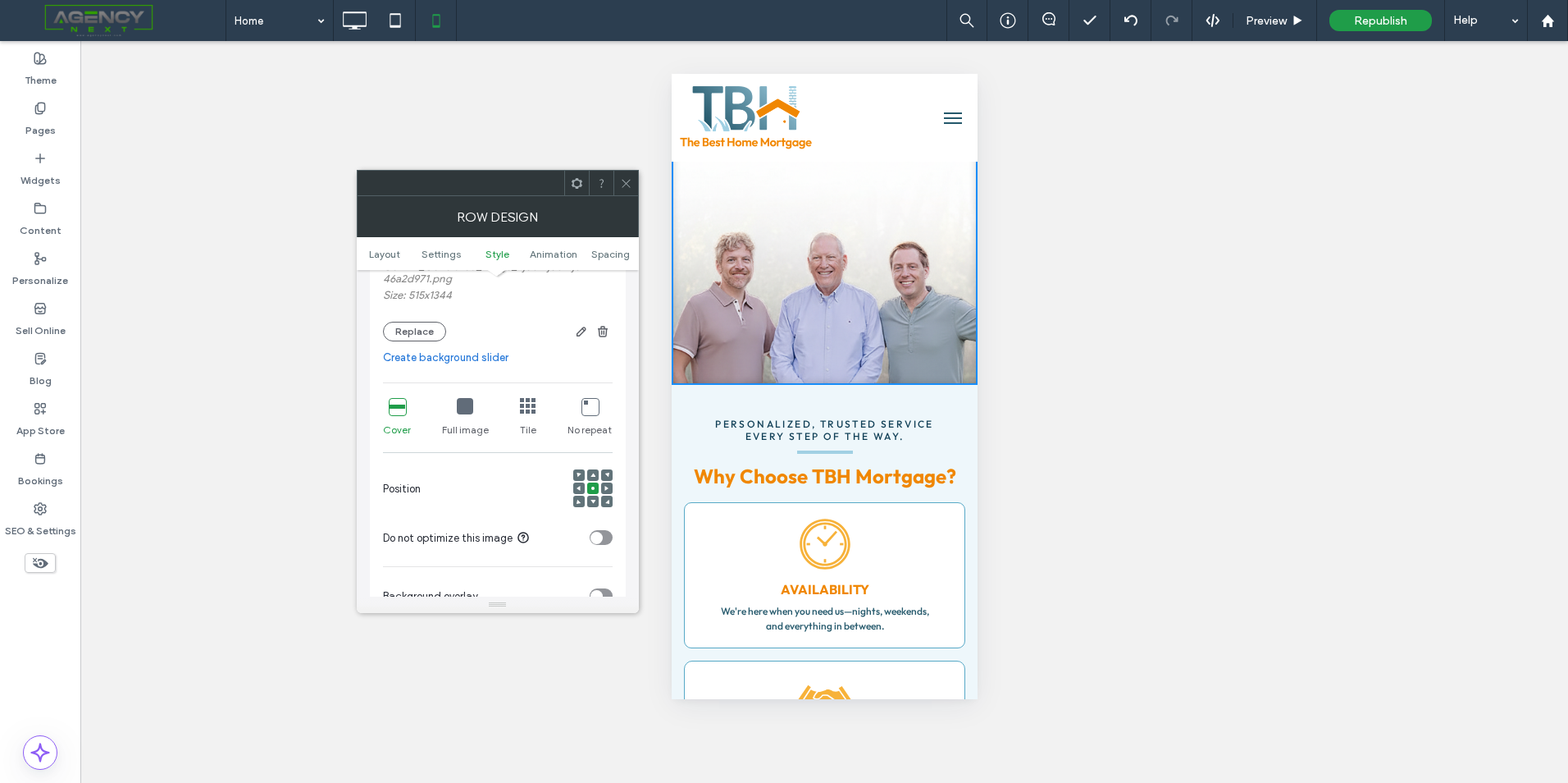
scroll to position [328, 0]
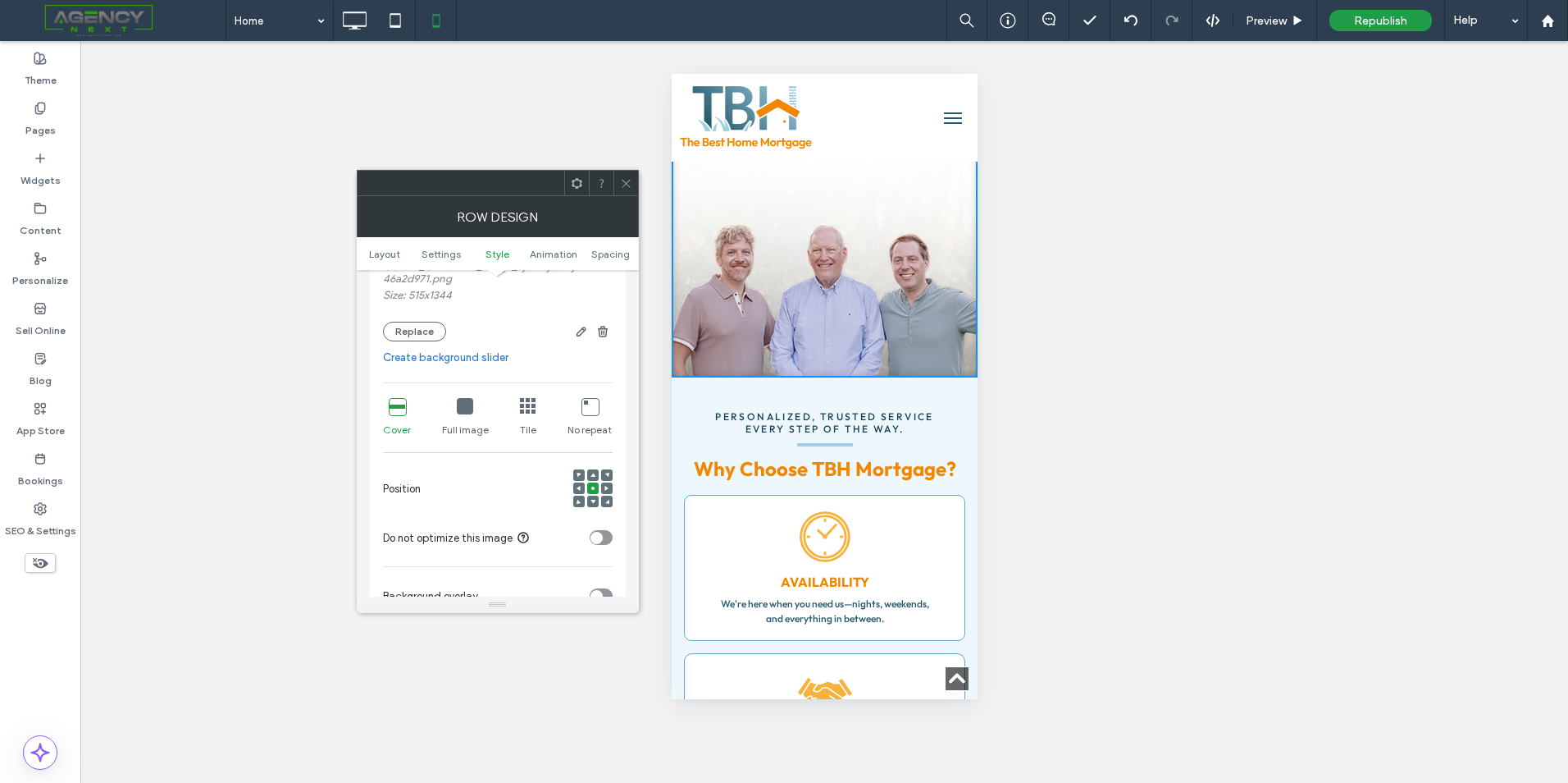
click at [949, 402] on div "personalized, trusted service every step of the way. Why Choose TBH Mortgage? C…" at bounding box center [824, 430] width 306 height 105
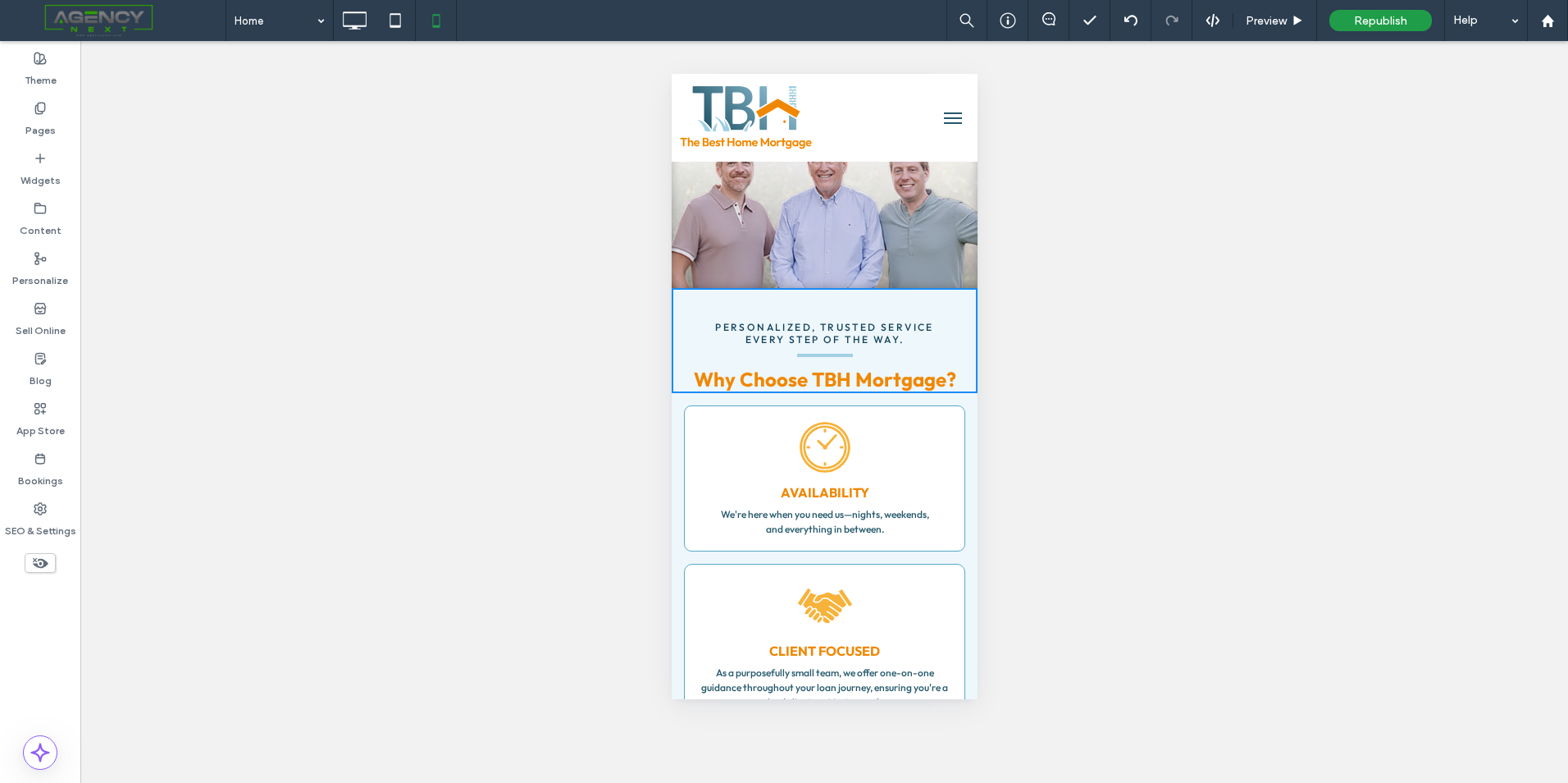
scroll to position [0, 0]
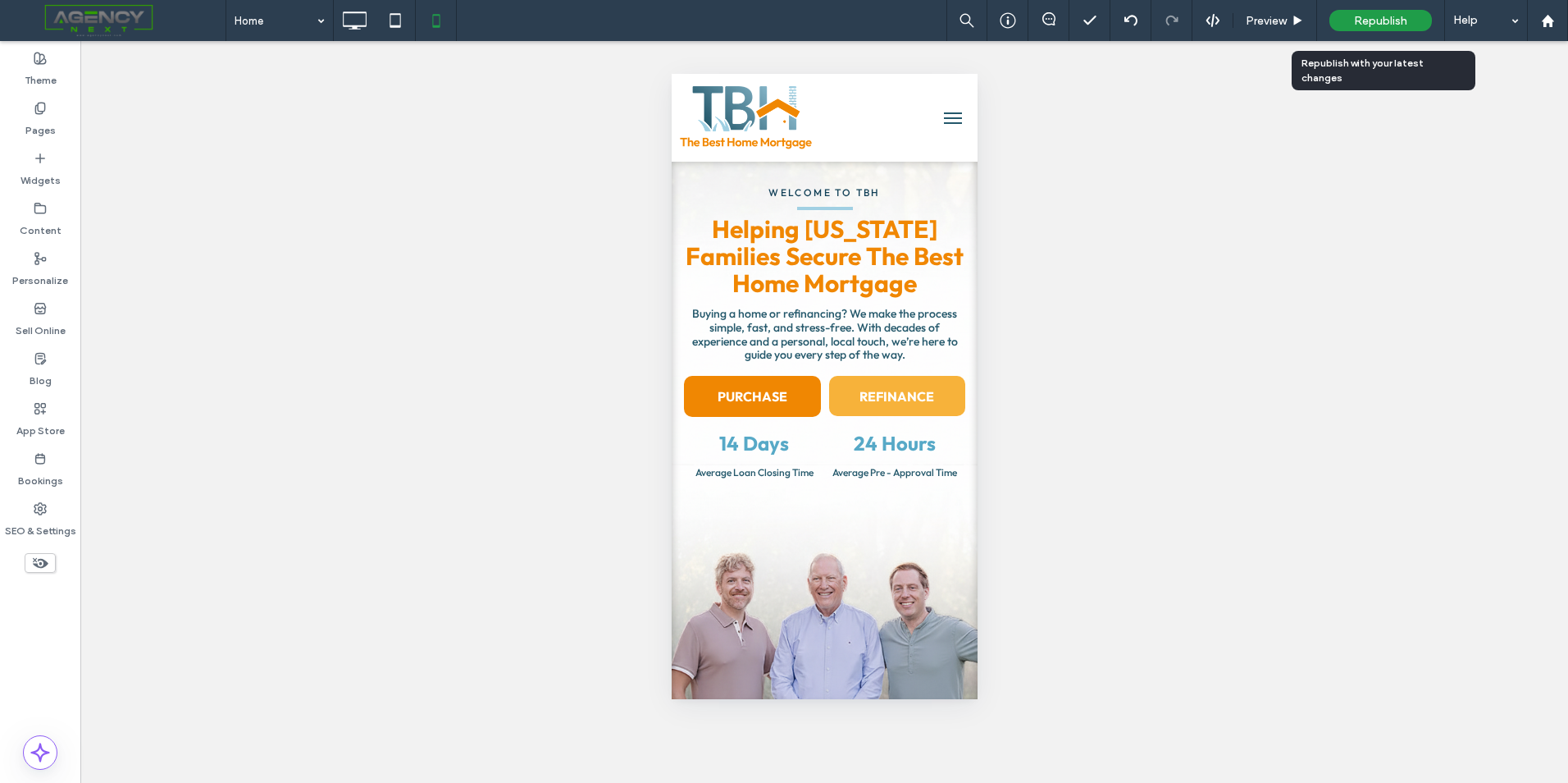
click at [1357, 23] on span "Republish" at bounding box center [1381, 21] width 53 height 14
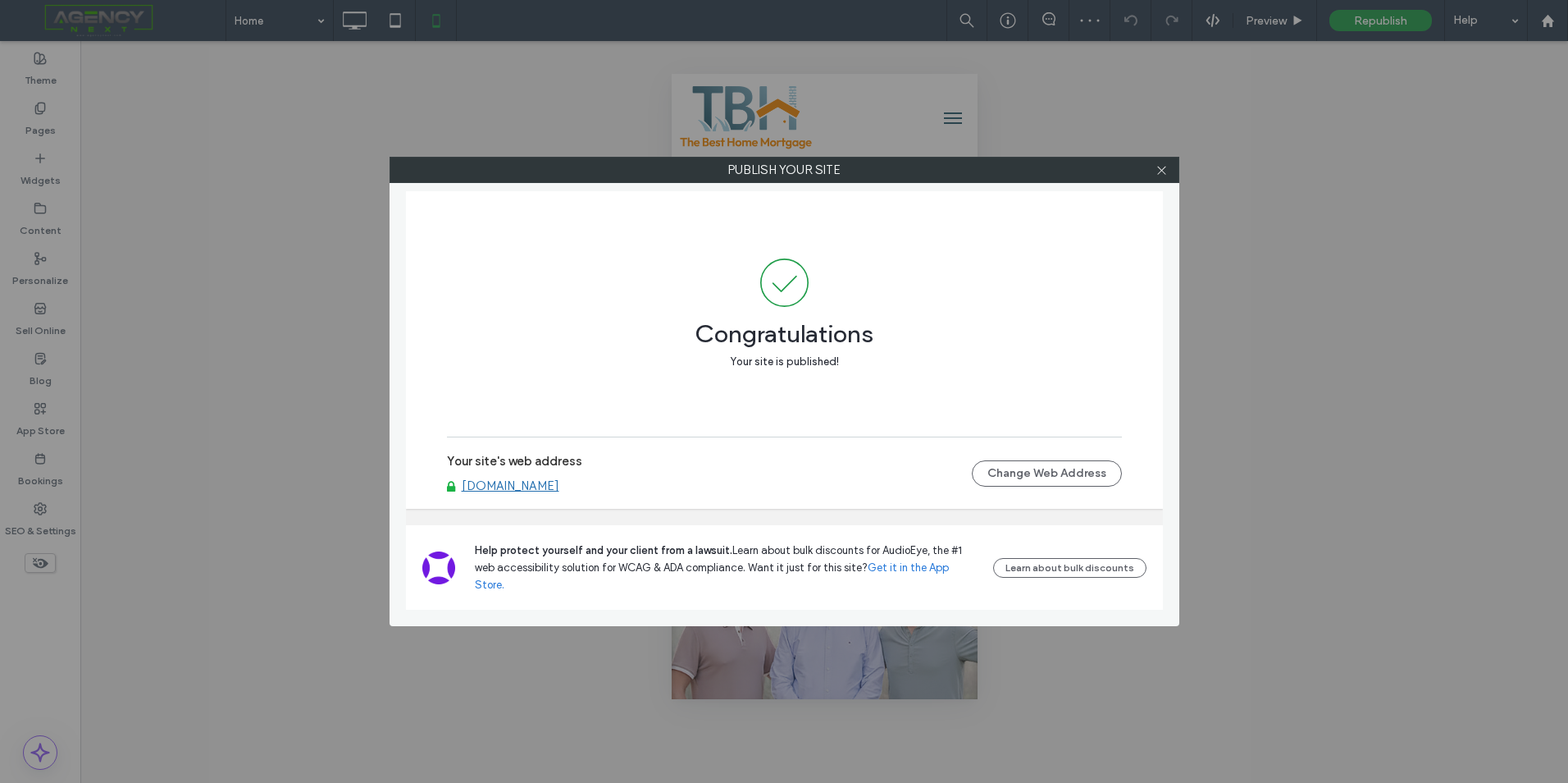
click at [1168, 168] on div at bounding box center [1161, 170] width 25 height 25
click at [1164, 164] on icon at bounding box center [1161, 170] width 12 height 12
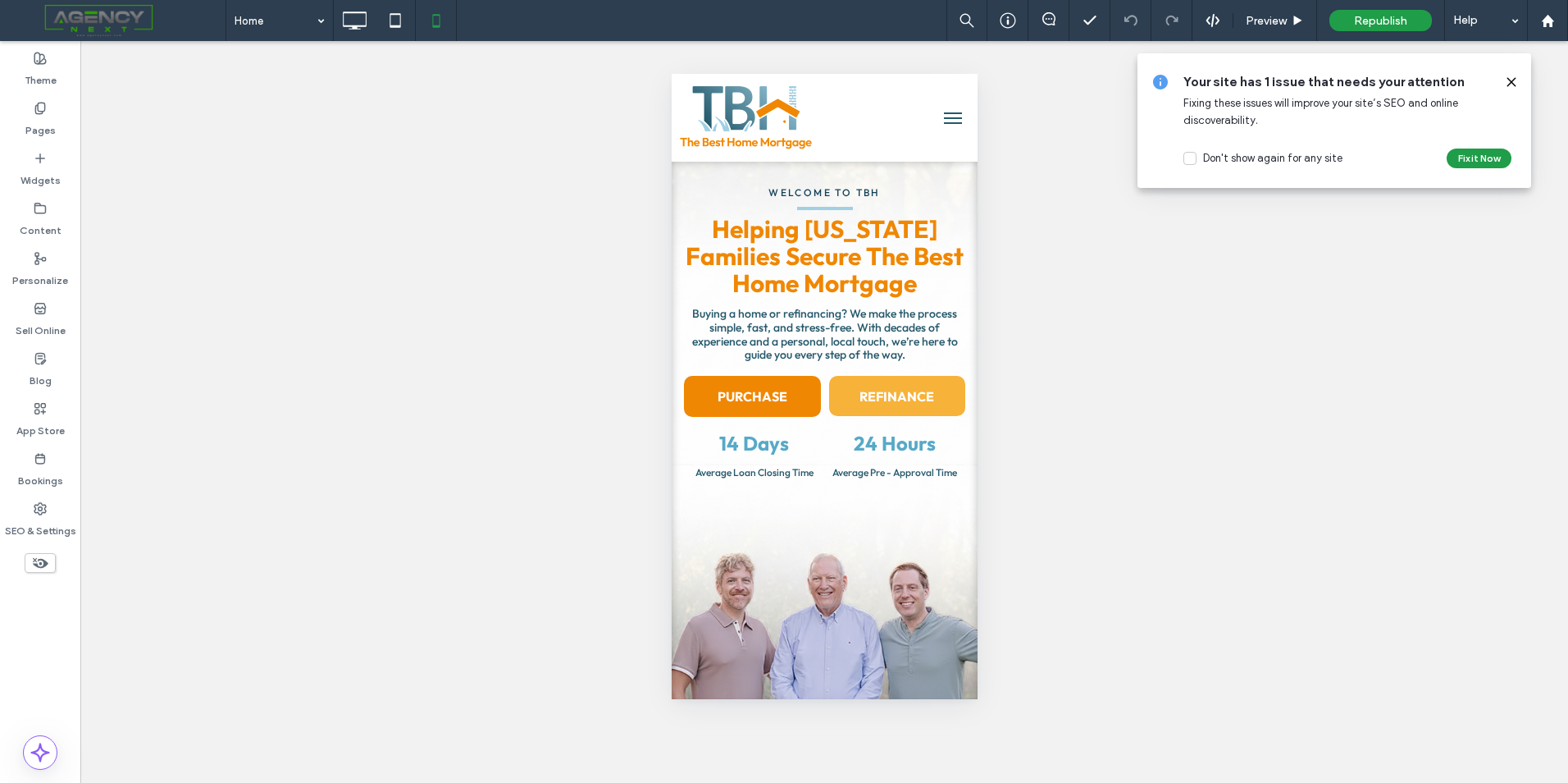
click at [1512, 85] on icon at bounding box center [1511, 81] width 13 height 13
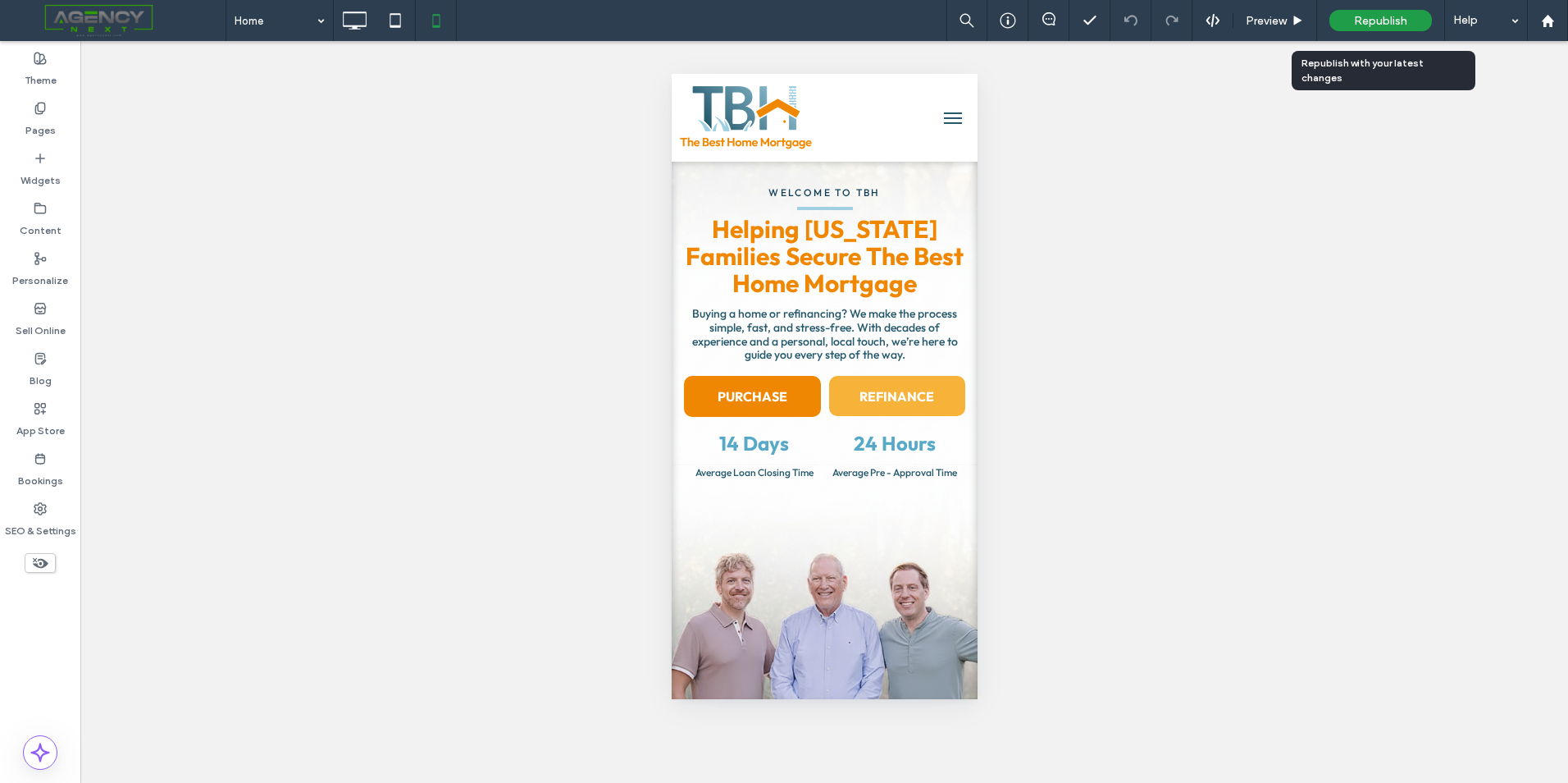
click at [1415, 27] on div "Republish" at bounding box center [1381, 21] width 103 height 22
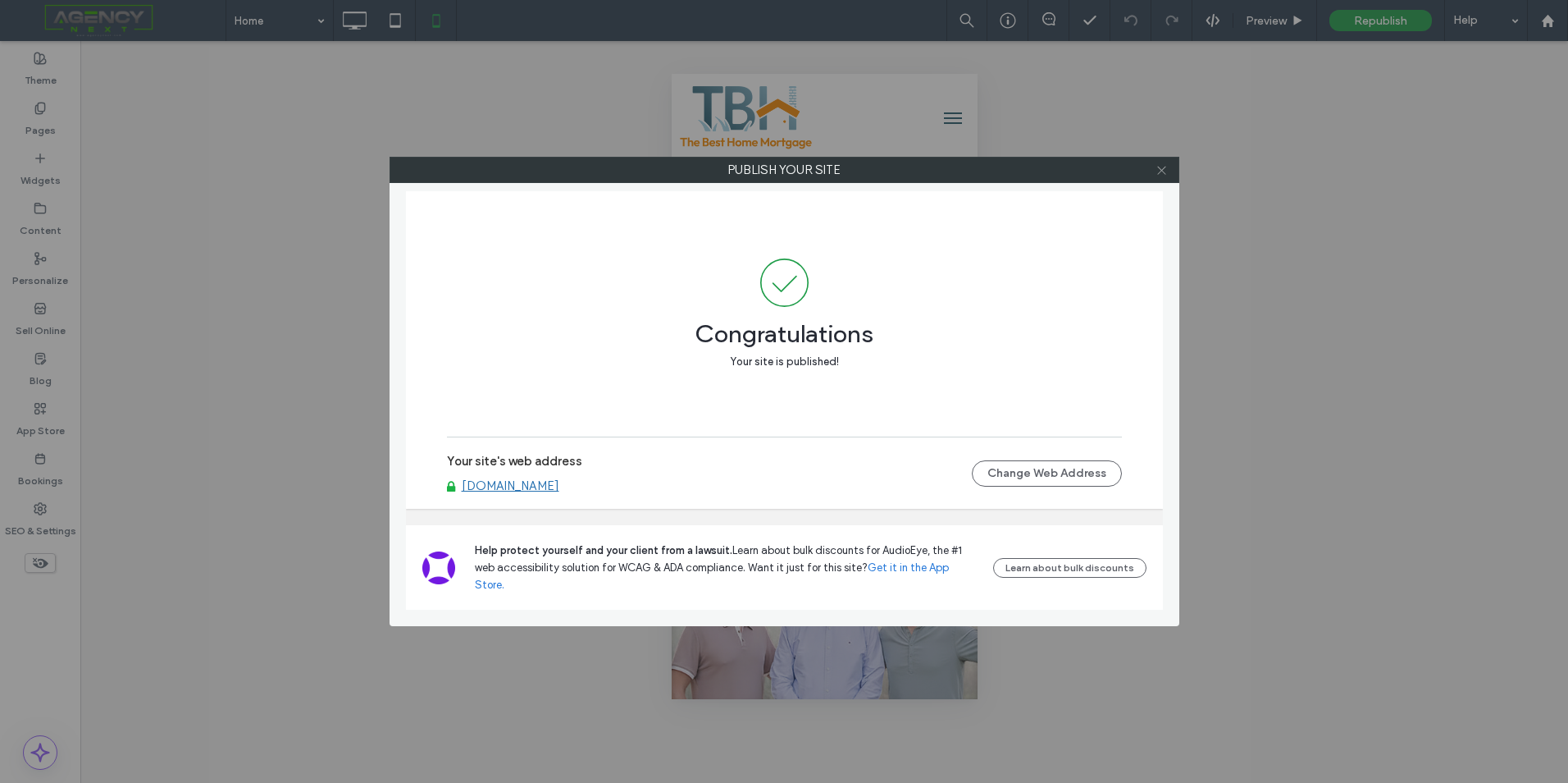
click at [1162, 170] on use at bounding box center [1161, 170] width 8 height 8
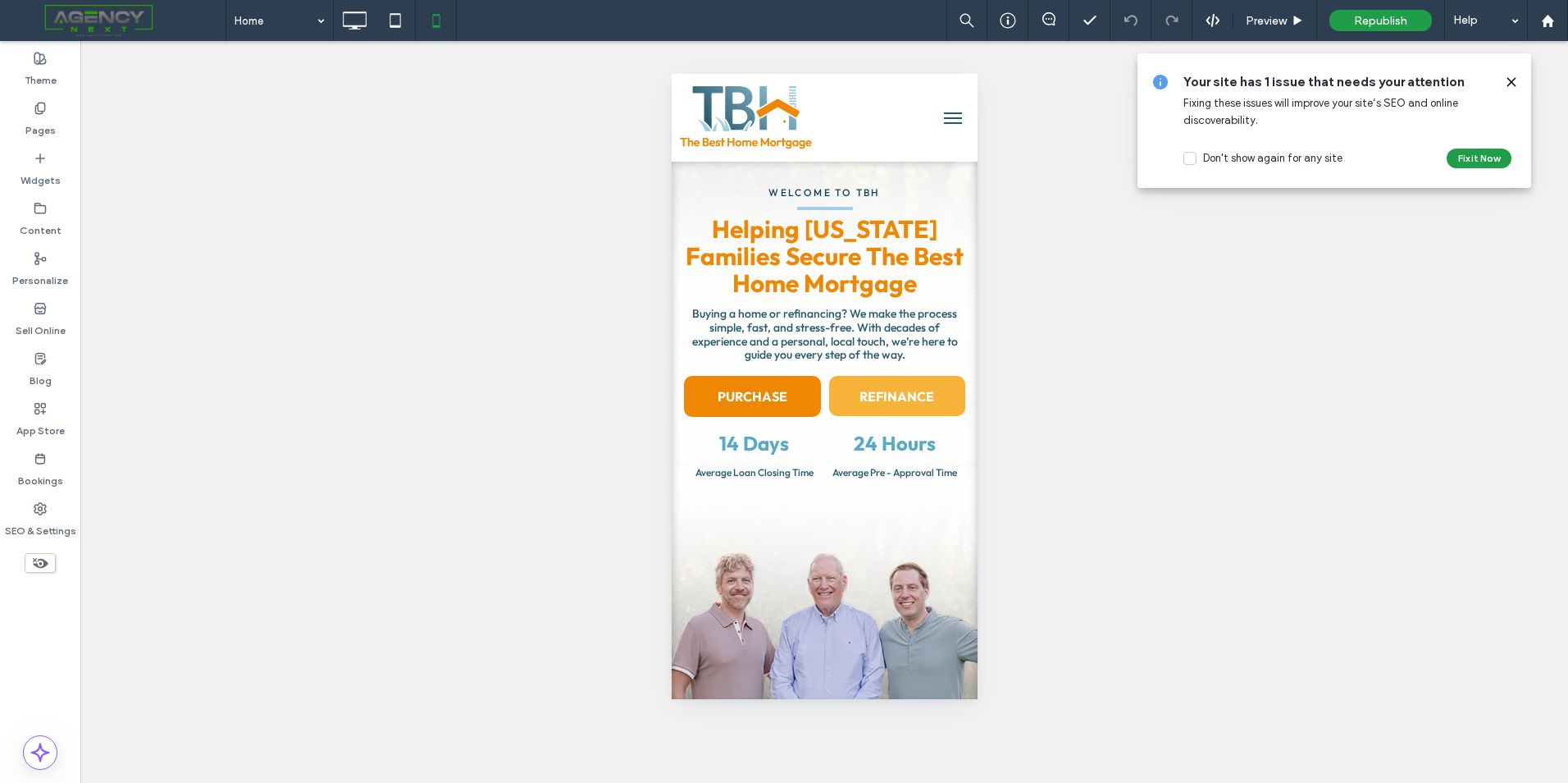
click at [1515, 84] on icon at bounding box center [1511, 81] width 13 height 13
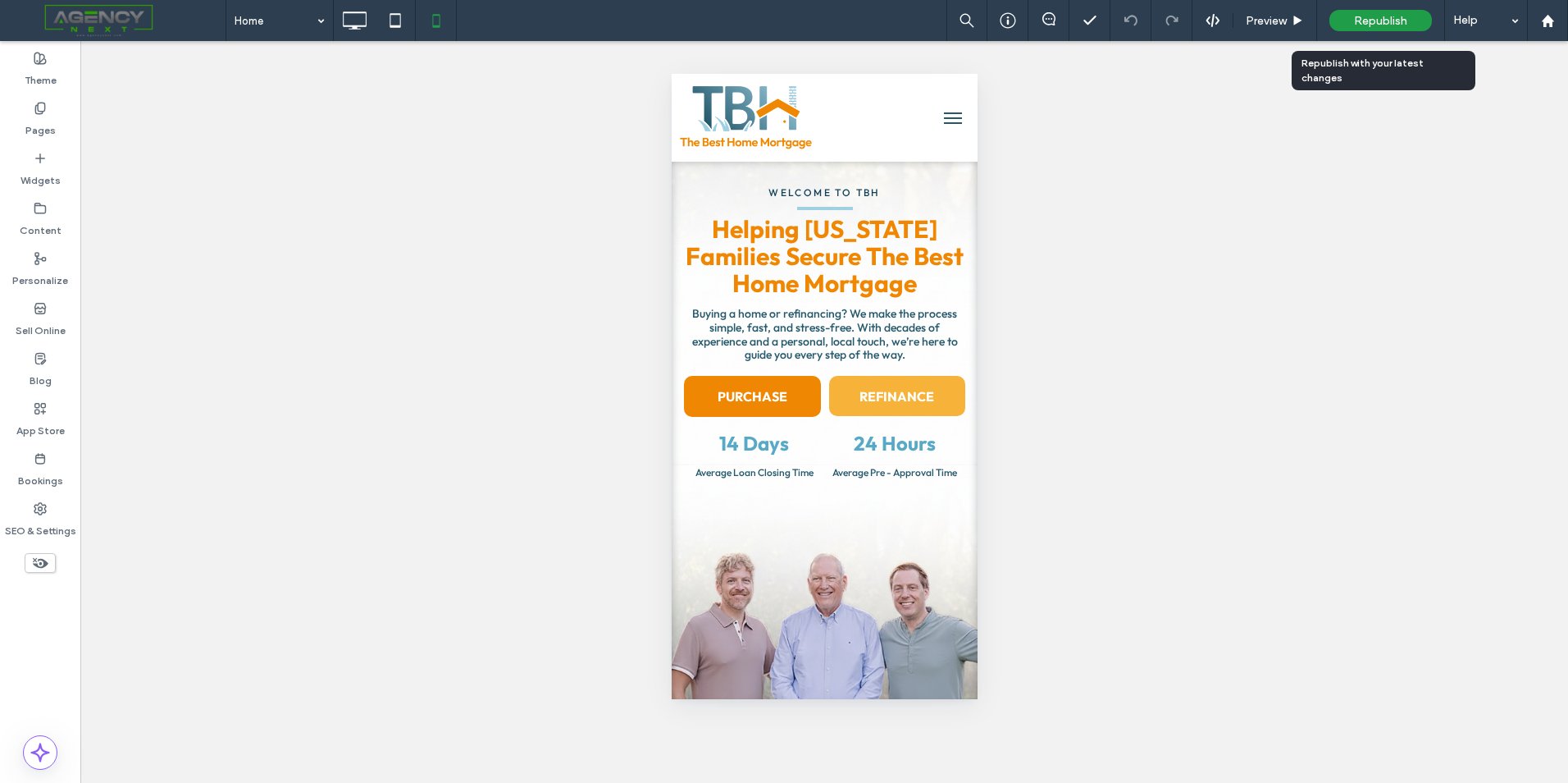
click at [1413, 26] on div "Republish" at bounding box center [1381, 21] width 103 height 22
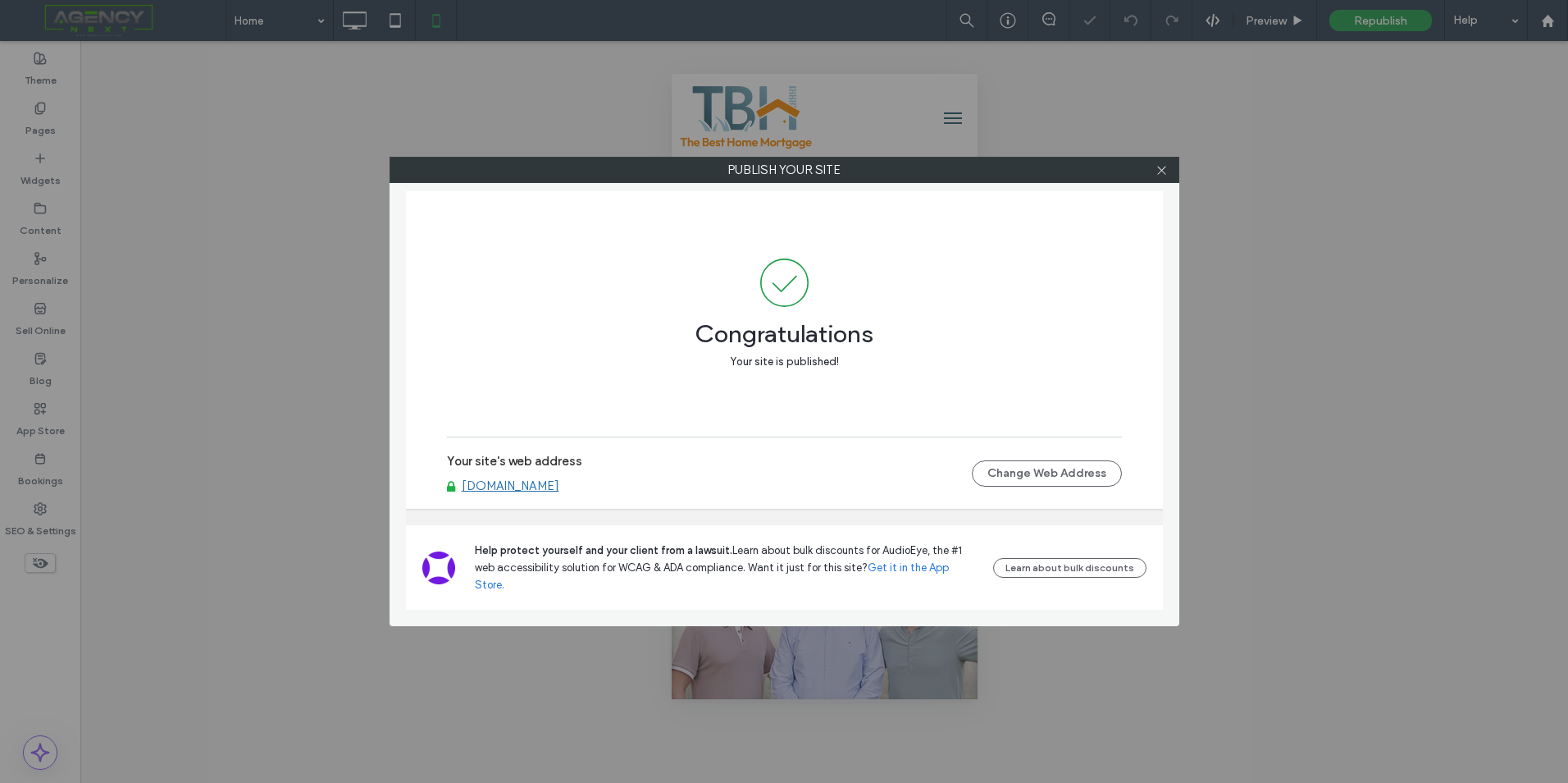
click at [492, 493] on link "[DOMAIN_NAME]" at bounding box center [510, 486] width 98 height 15
click at [1165, 159] on span at bounding box center [1161, 170] width 12 height 25
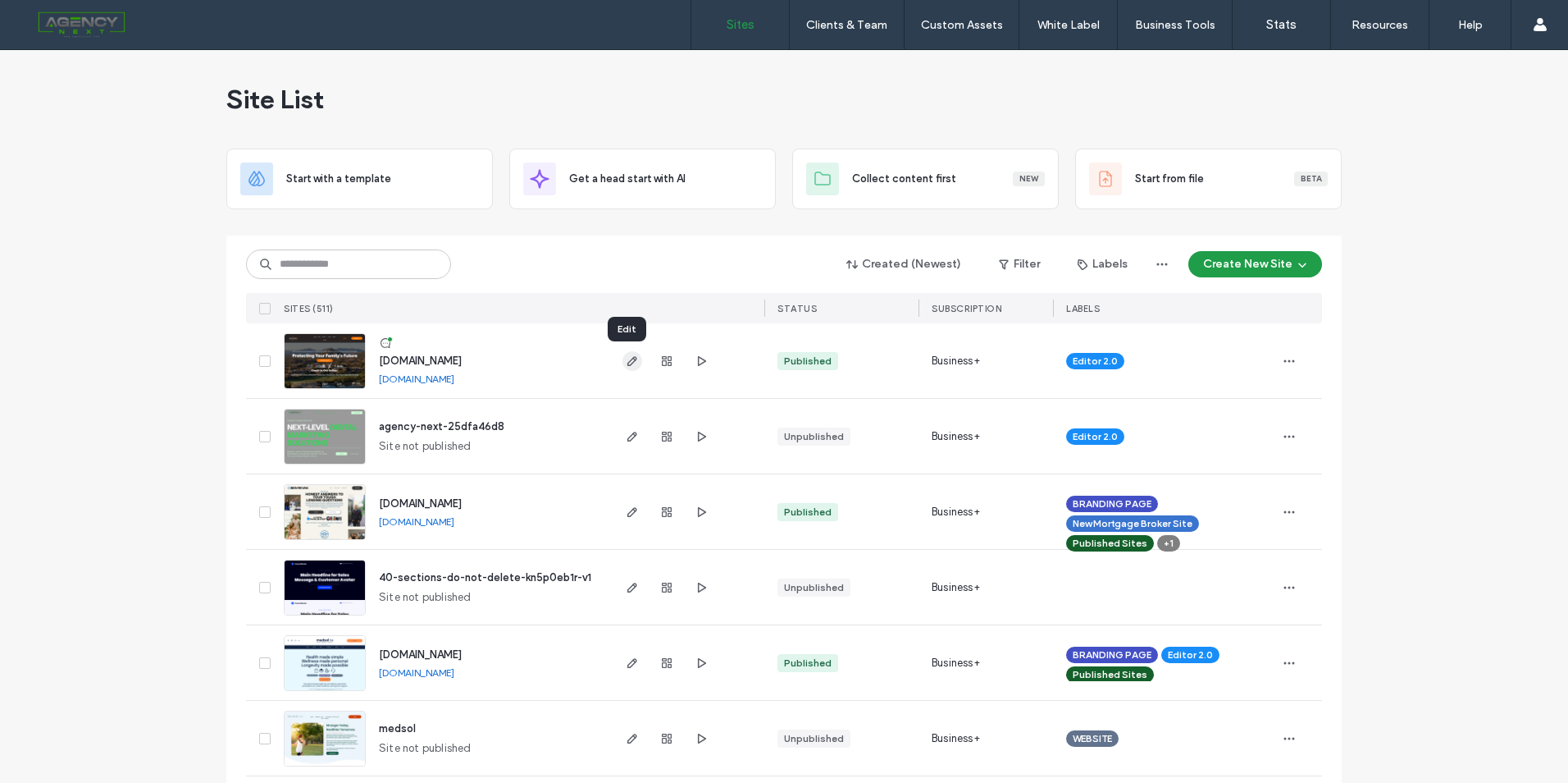
click at [631, 354] on icon "button" at bounding box center [632, 360] width 13 height 13
click at [386, 272] on input at bounding box center [348, 265] width 205 height 30
click at [312, 262] on input at bounding box center [348, 265] width 205 height 30
type input "*********"
click at [633, 660] on icon "button" at bounding box center [632, 663] width 13 height 13
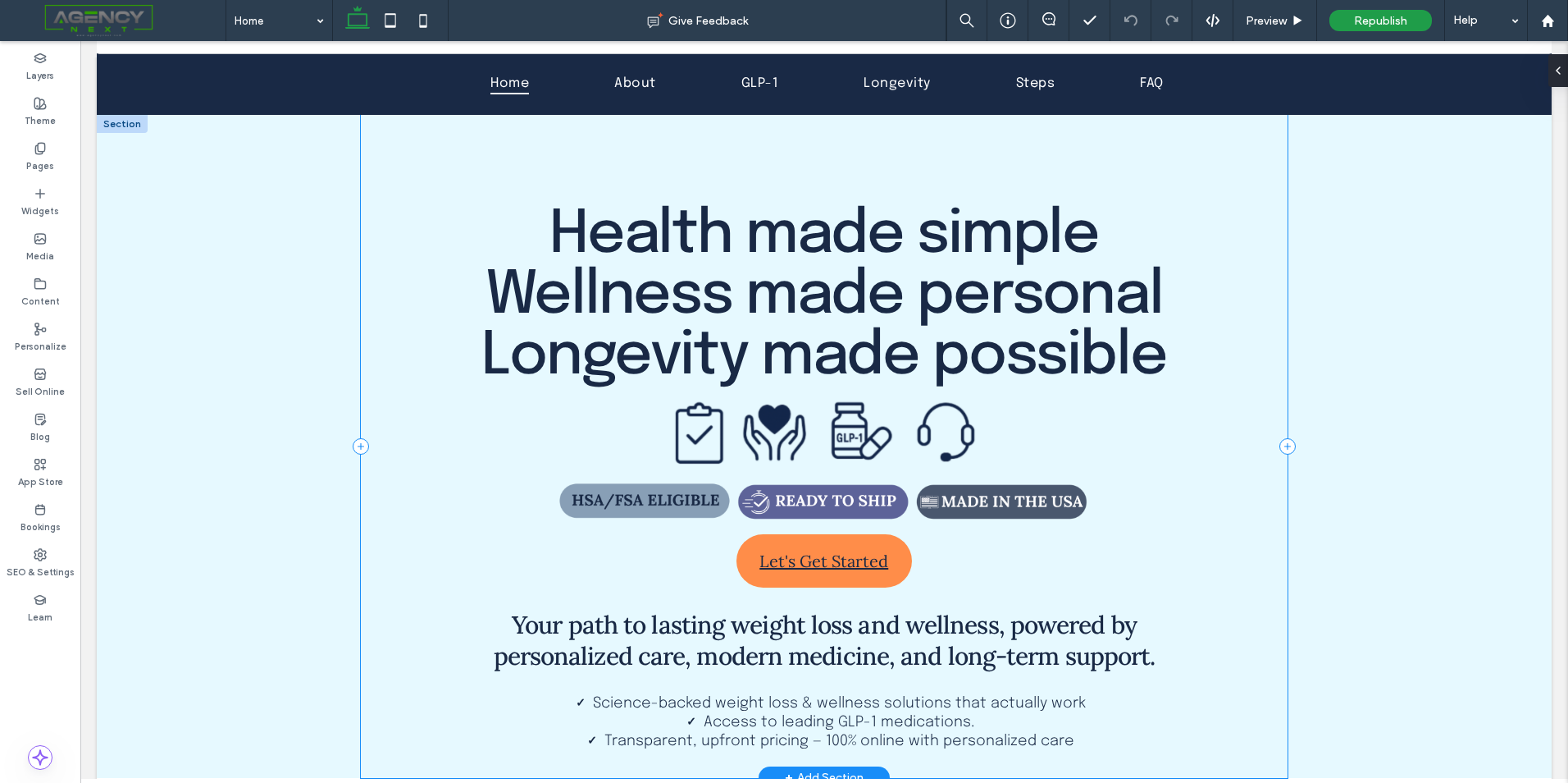
scroll to position [164, 0]
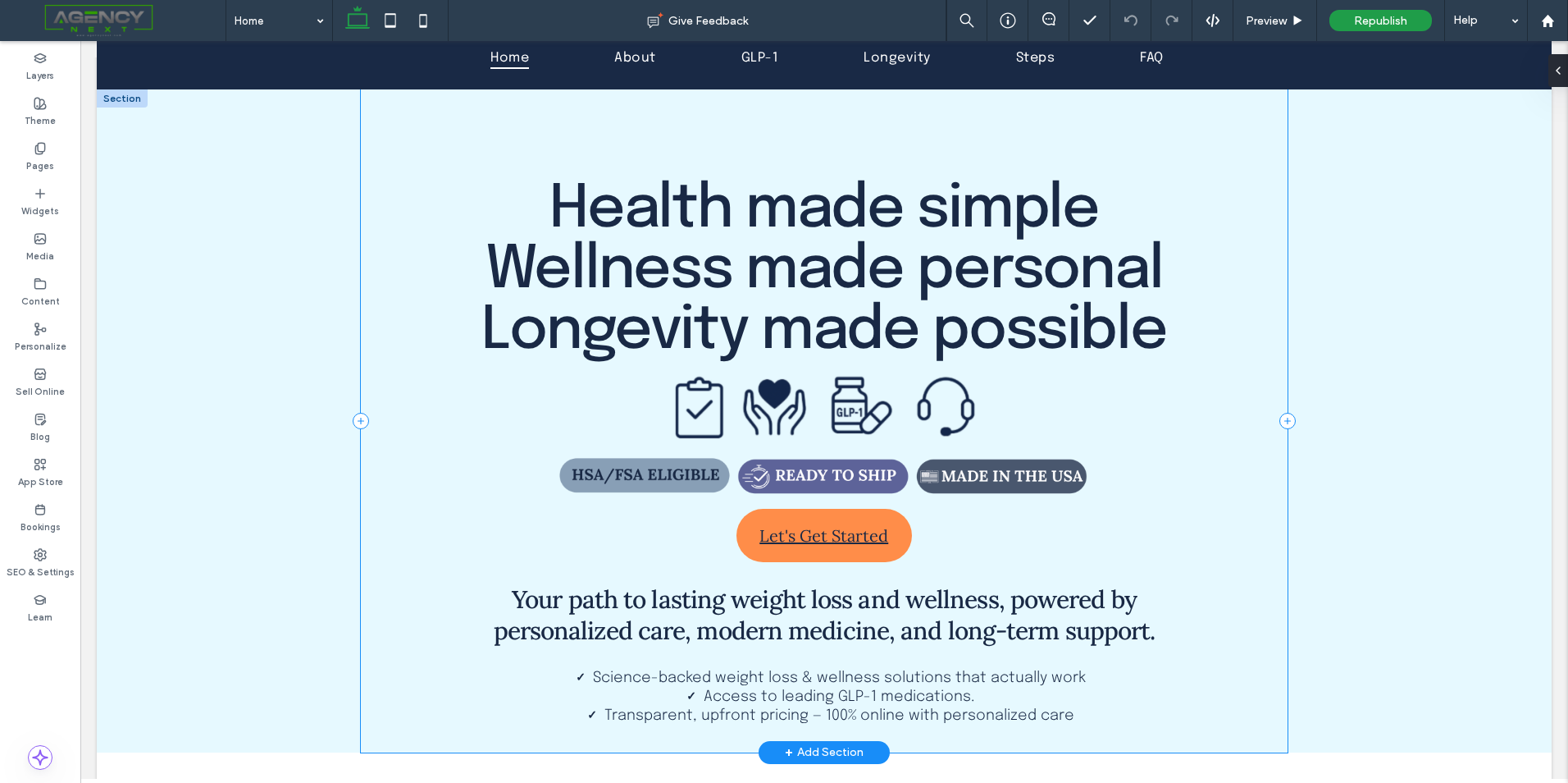
drag, startPoint x: 783, startPoint y: 566, endPoint x: 789, endPoint y: 547, distance: 19.9
click at [783, 566] on div "Health made simple Wellness made personal Longevity made possible Let's Get Sta…" at bounding box center [824, 422] width 926 height 664
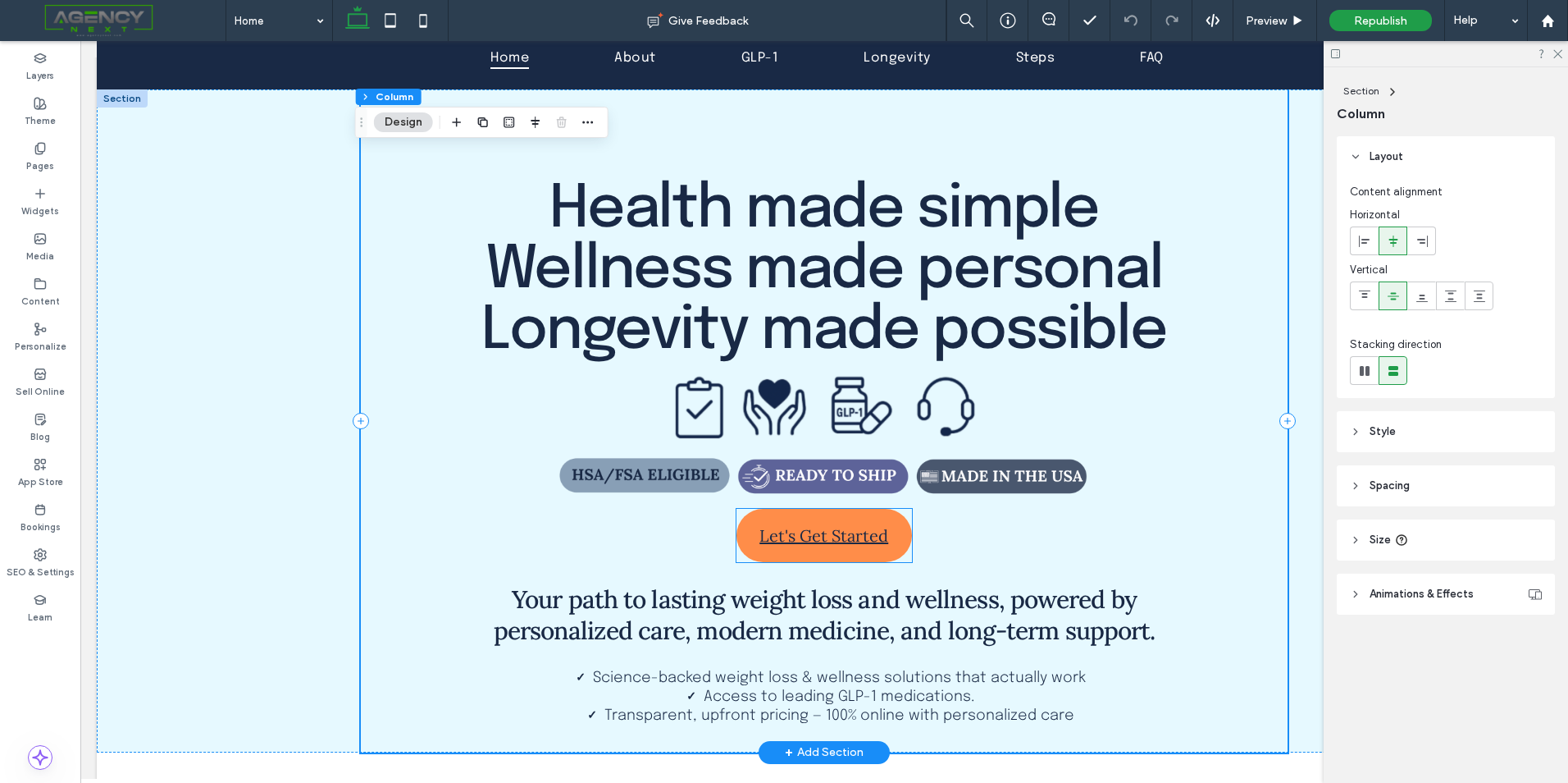
click at [791, 537] on span "Let's Get Started" at bounding box center [824, 535] width 128 height 37
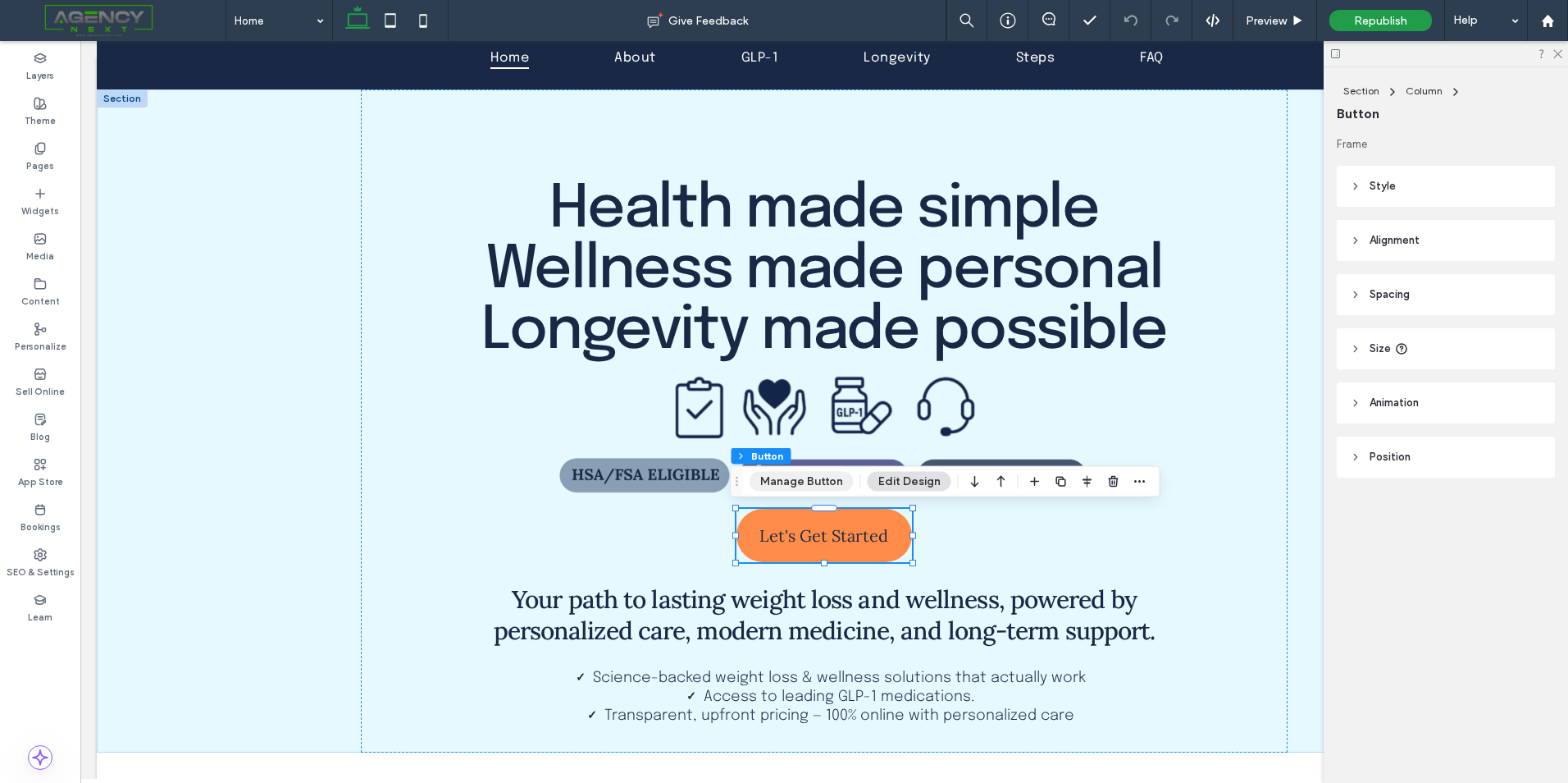
click at [770, 474] on button "Manage Button" at bounding box center [802, 482] width 105 height 20
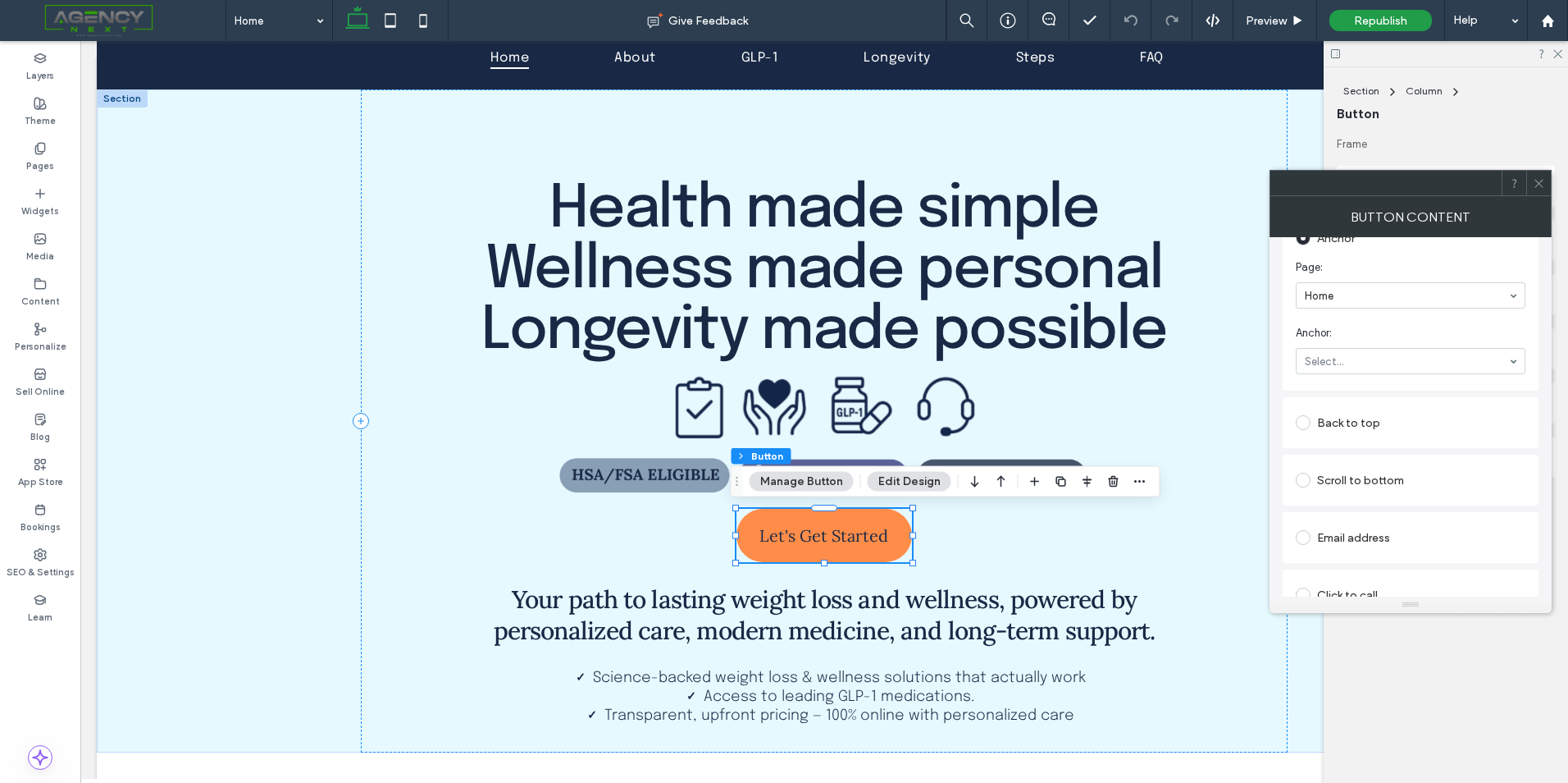
scroll to position [288, 0]
click at [1531, 189] on div at bounding box center [1538, 183] width 25 height 25
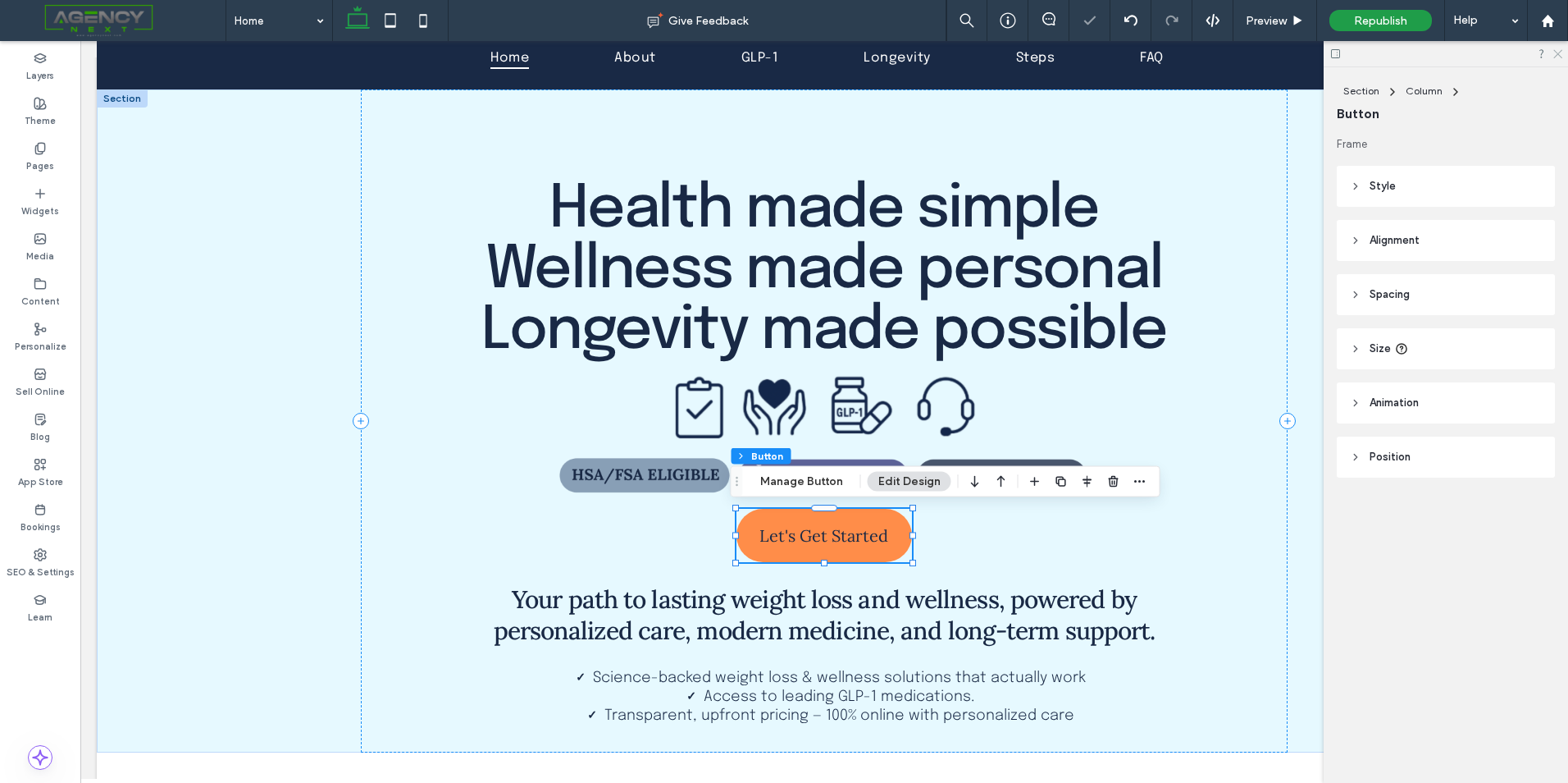
click at [1558, 54] on use at bounding box center [1557, 54] width 9 height 9
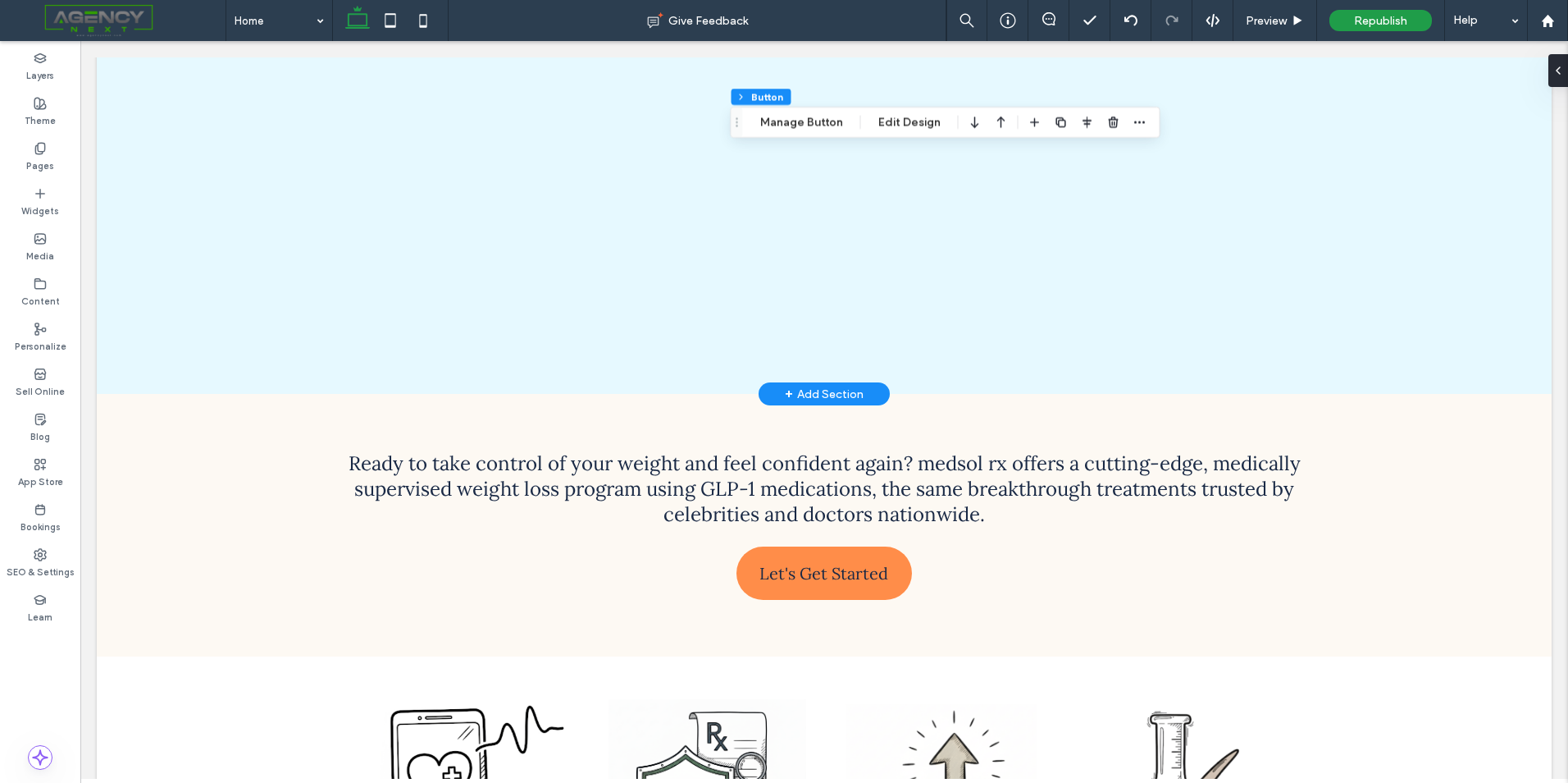
scroll to position [4513, 0]
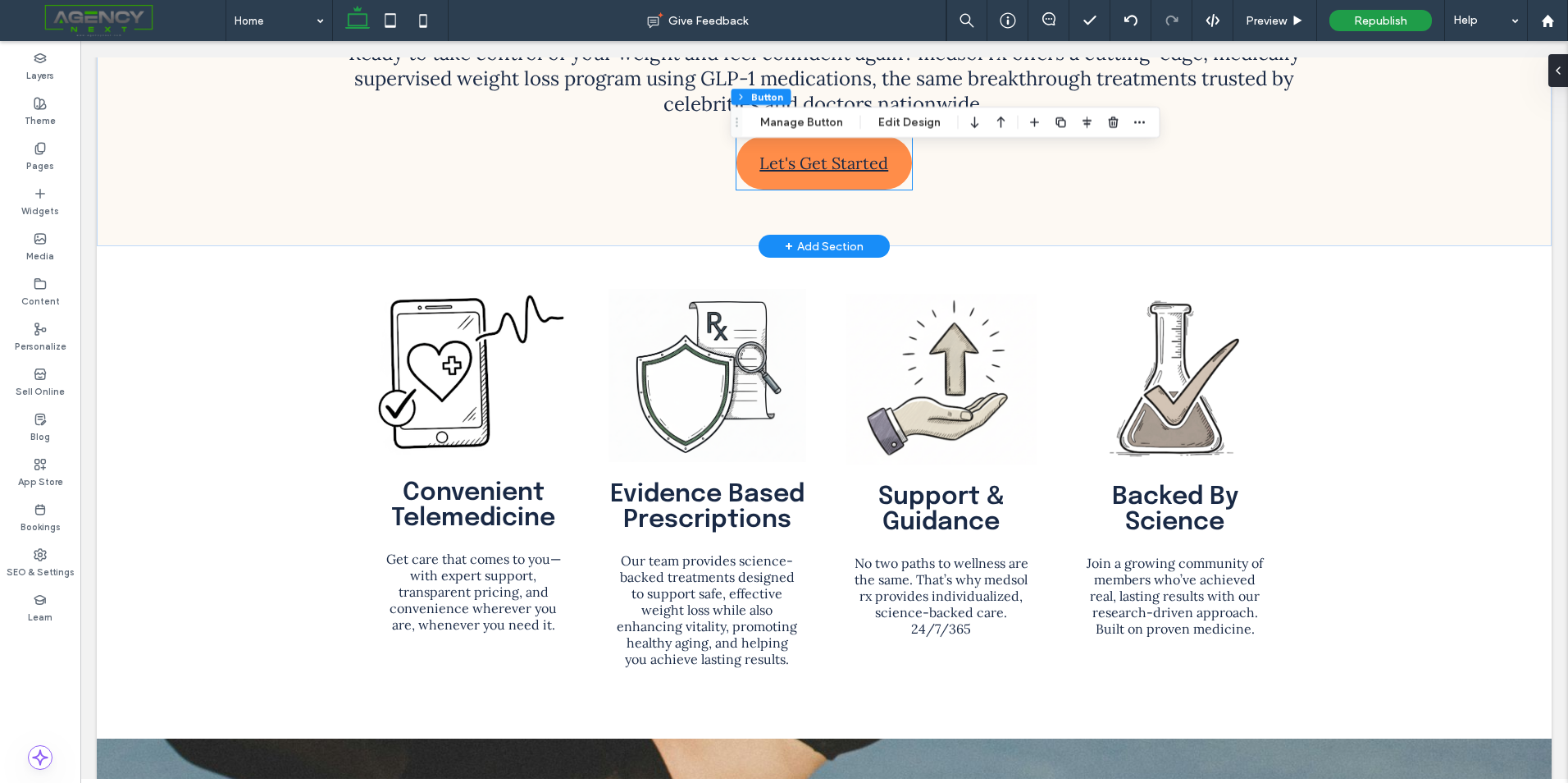
click at [833, 168] on span "Let's Get Started" at bounding box center [824, 162] width 128 height 37
click at [808, 122] on button "Manage Button" at bounding box center [802, 122] width 105 height 20
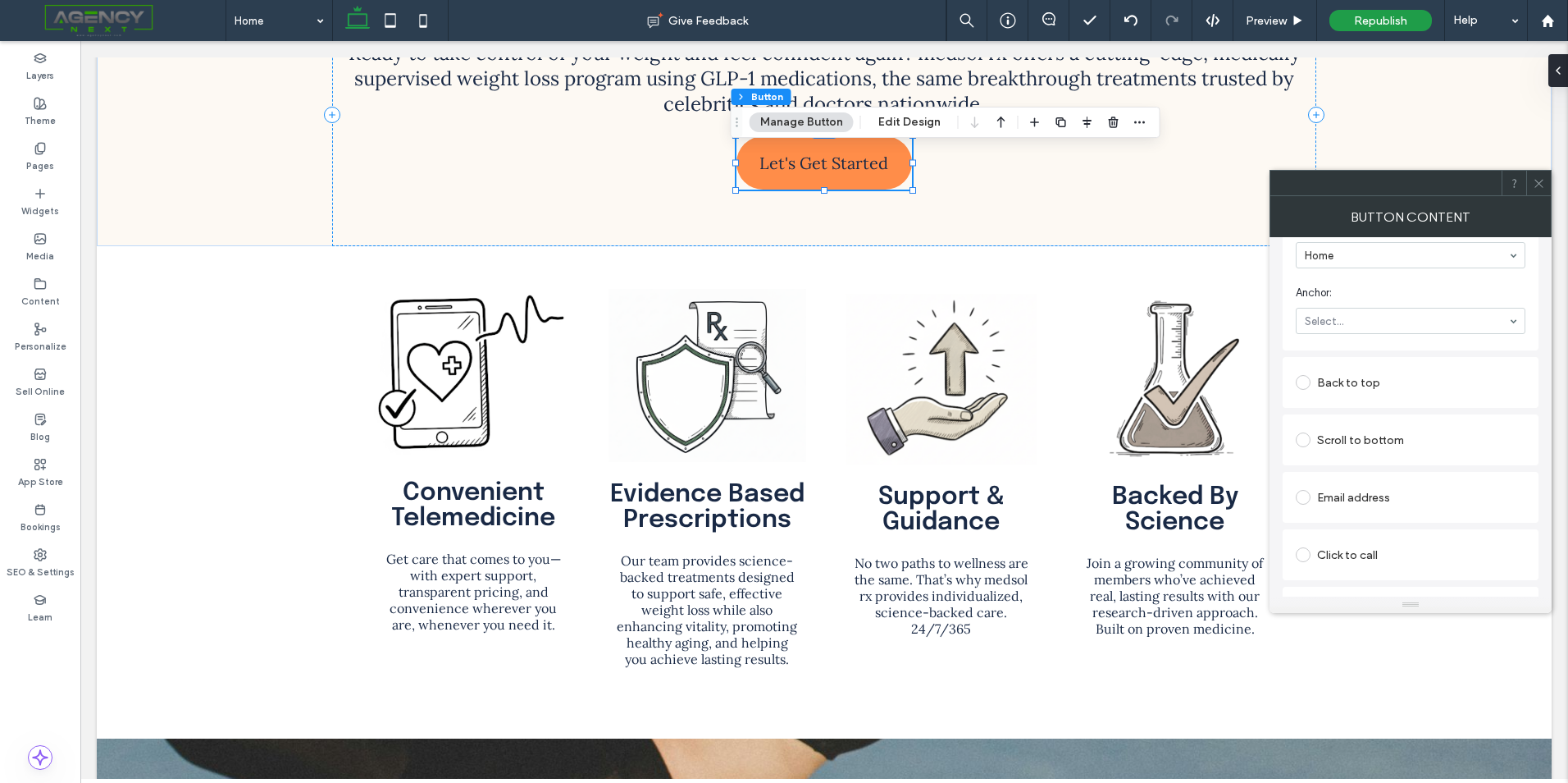
scroll to position [328, 0]
click at [1540, 190] on span at bounding box center [1538, 183] width 12 height 25
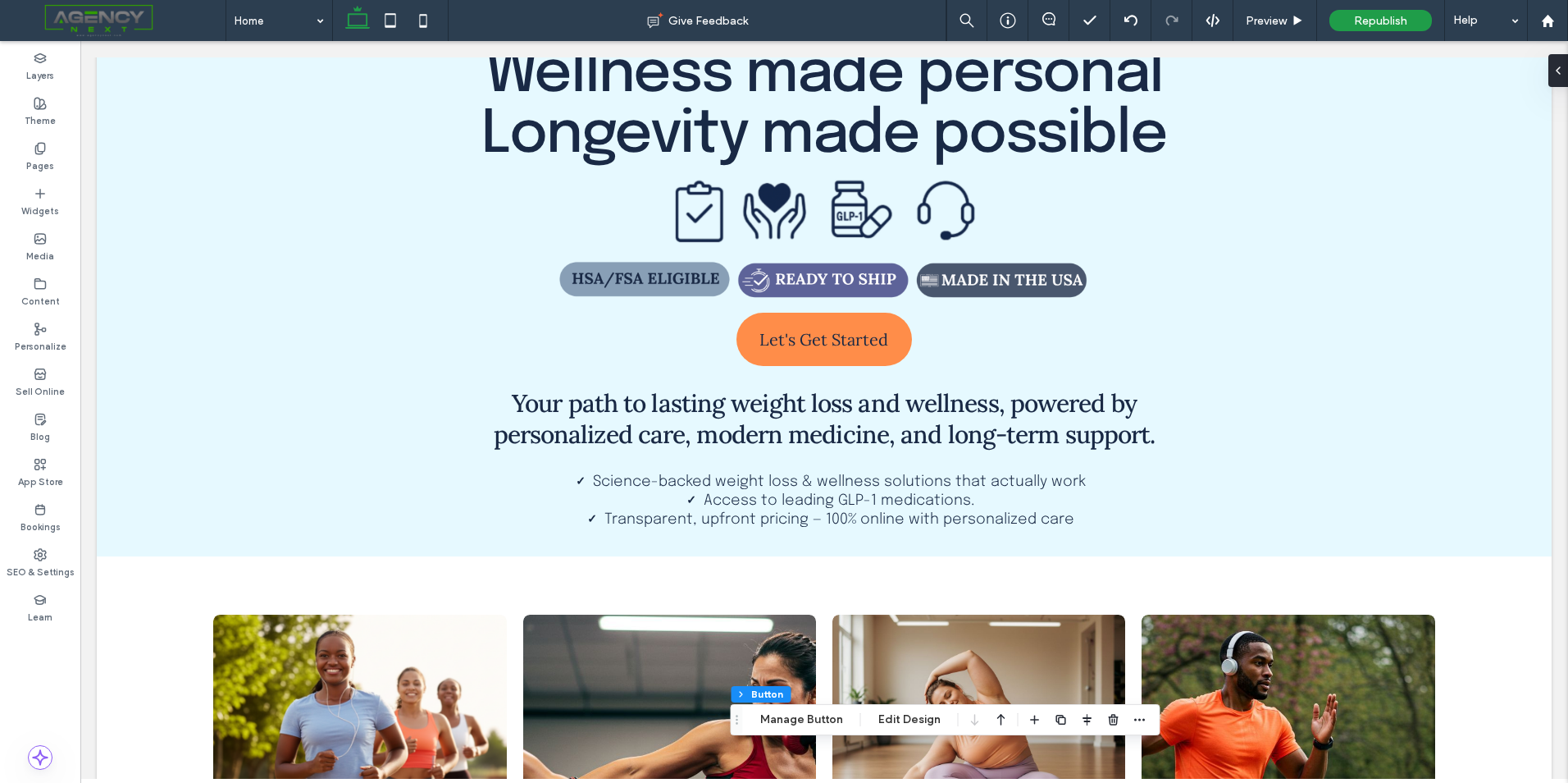
scroll to position [0, 0]
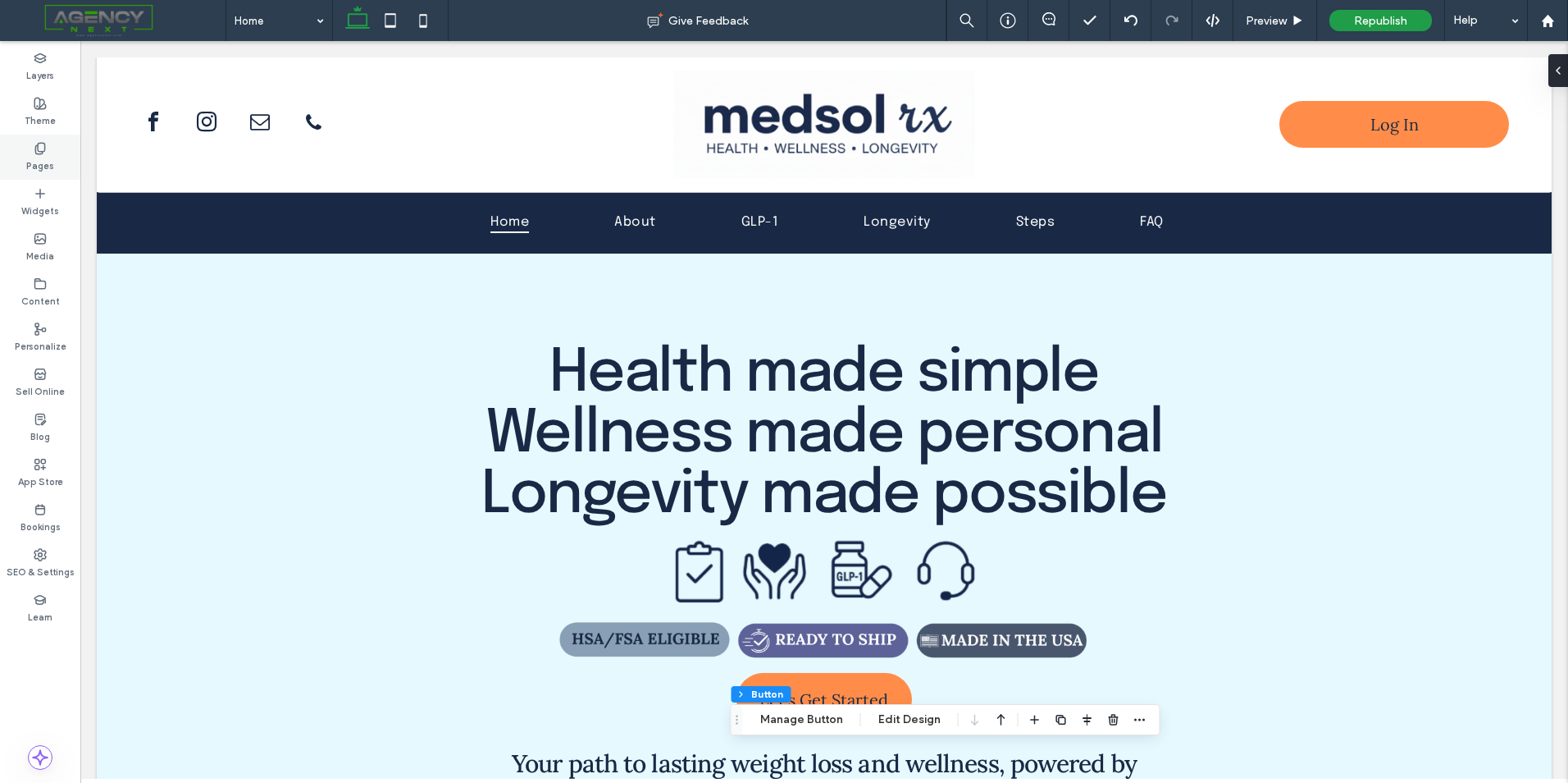
click at [60, 158] on div "Pages" at bounding box center [39, 157] width 80 height 45
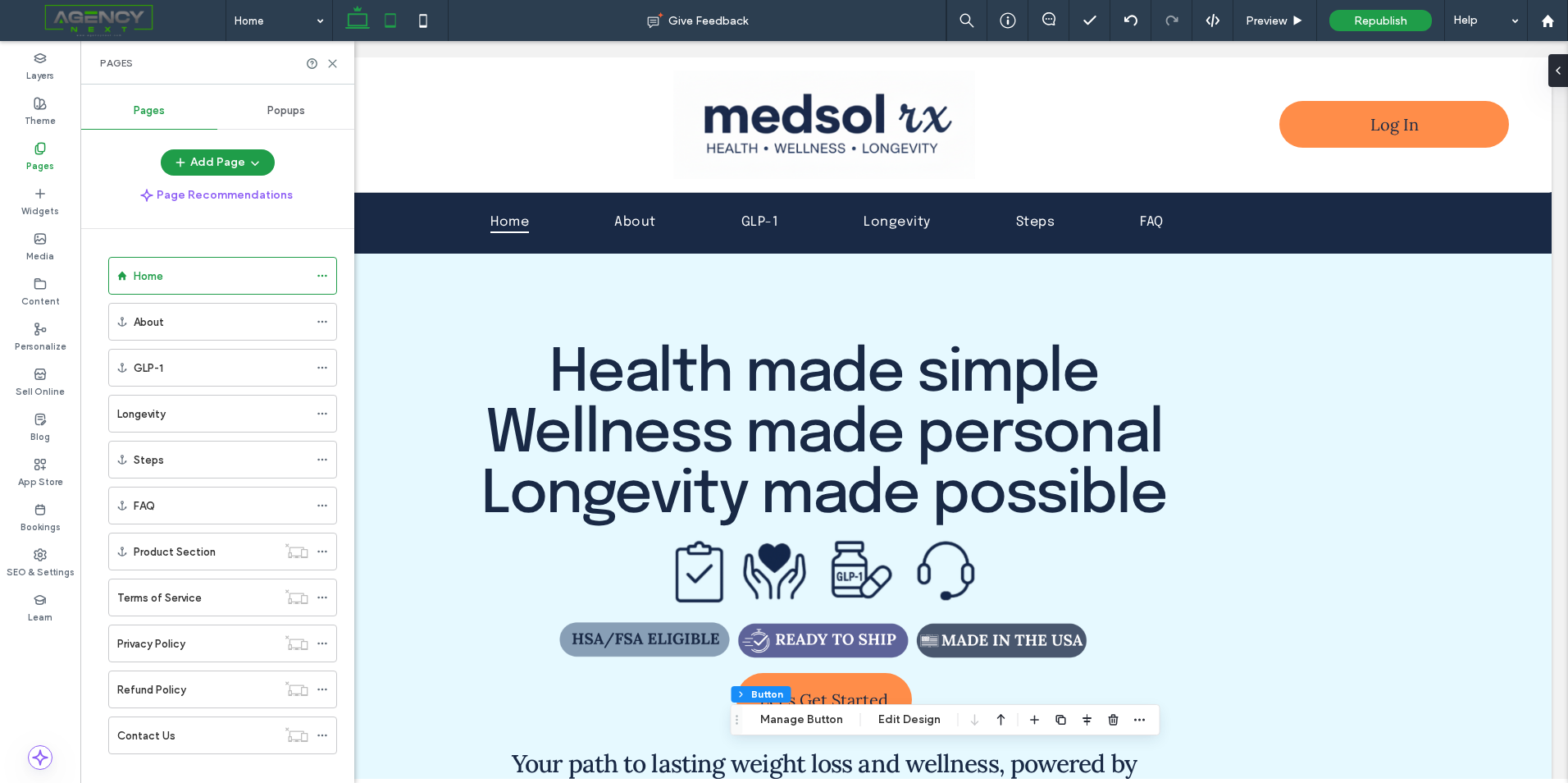
click at [385, 19] on icon at bounding box center [390, 20] width 33 height 33
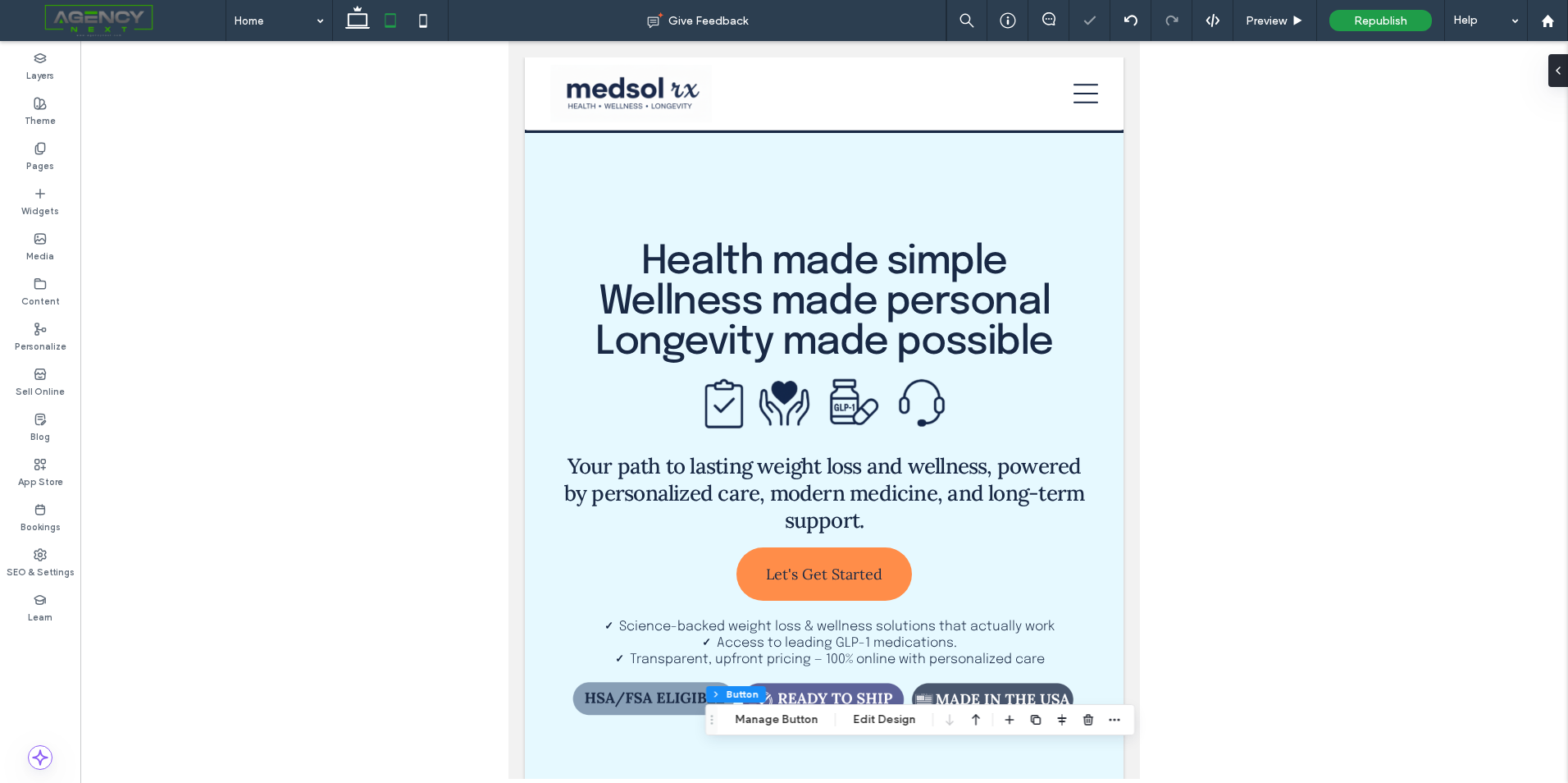
scroll to position [75, 0]
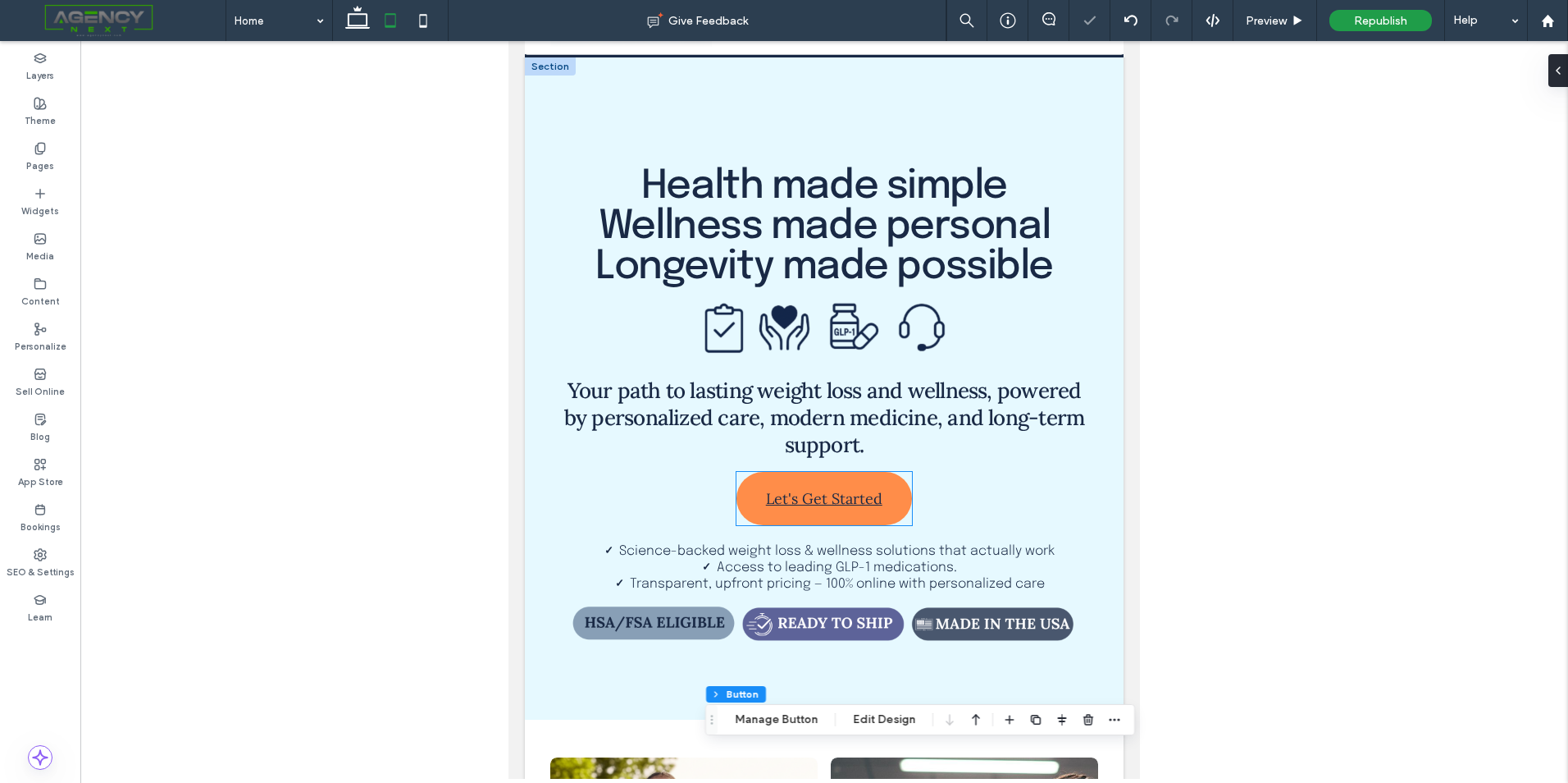
click at [849, 509] on span "Let's Get Started" at bounding box center [824, 499] width 116 height 36
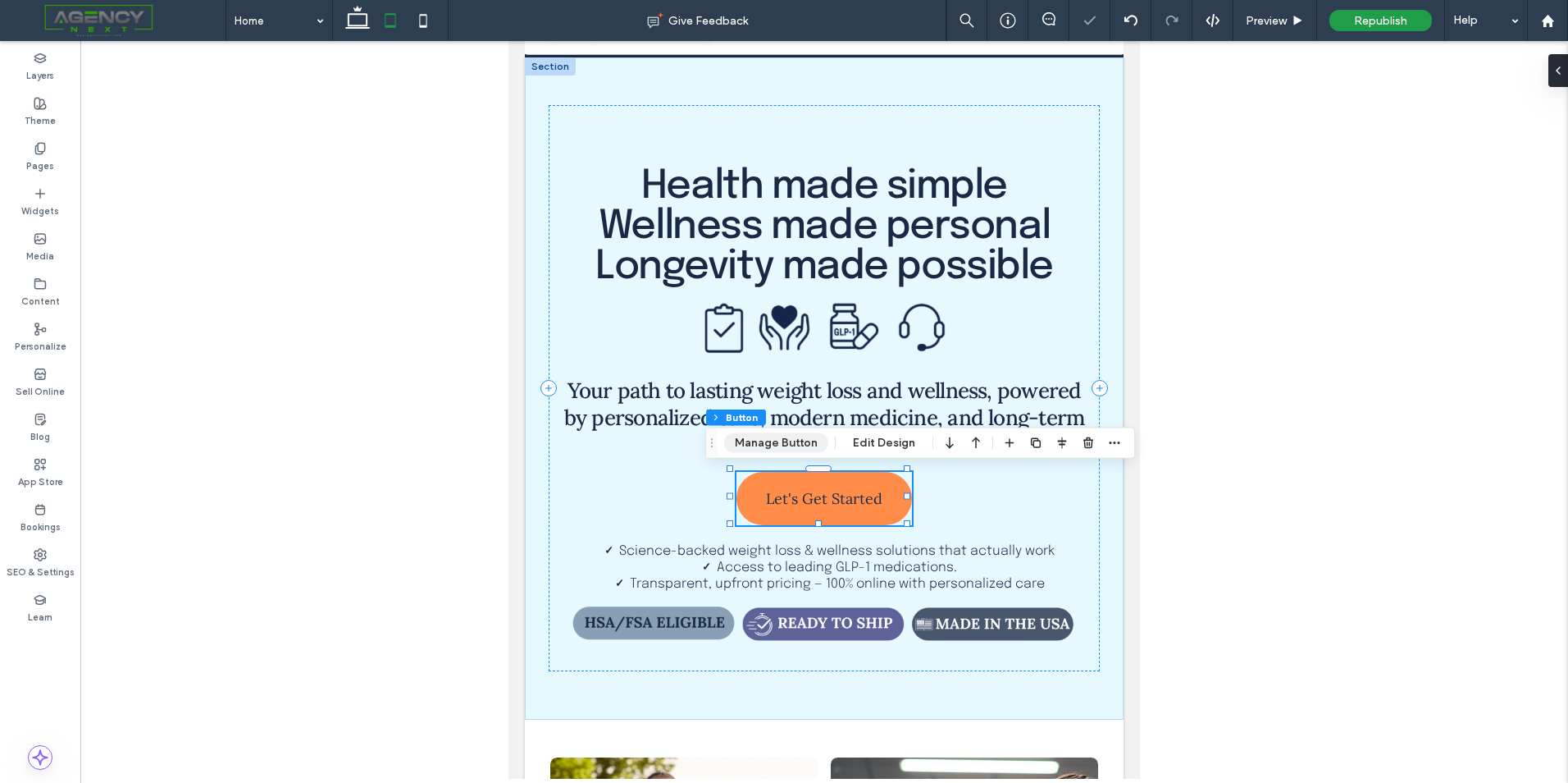
click at [784, 441] on button "Manage Button" at bounding box center [777, 443] width 105 height 20
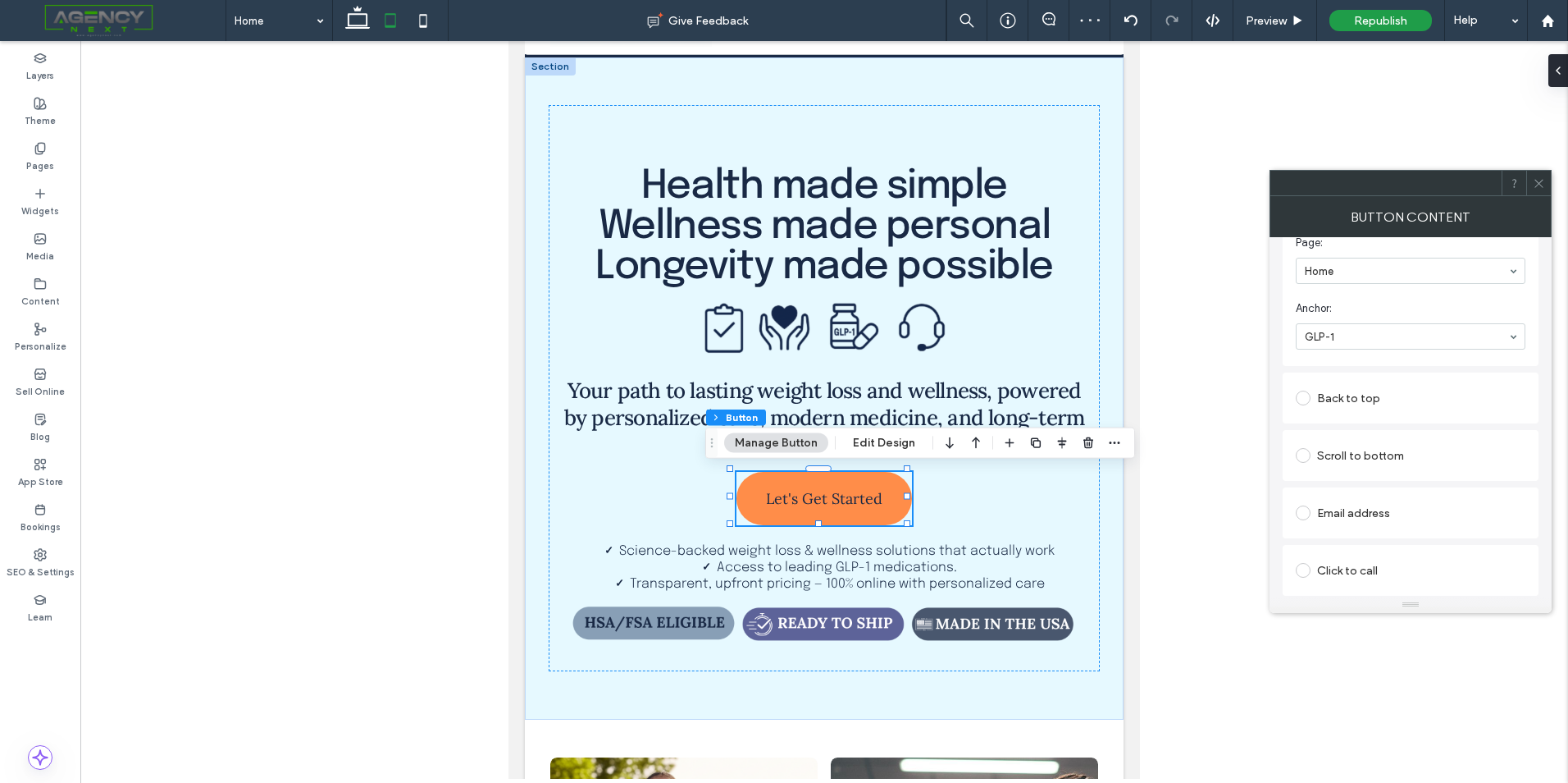
scroll to position [370, 0]
click at [1536, 185] on icon at bounding box center [1538, 184] width 12 height 12
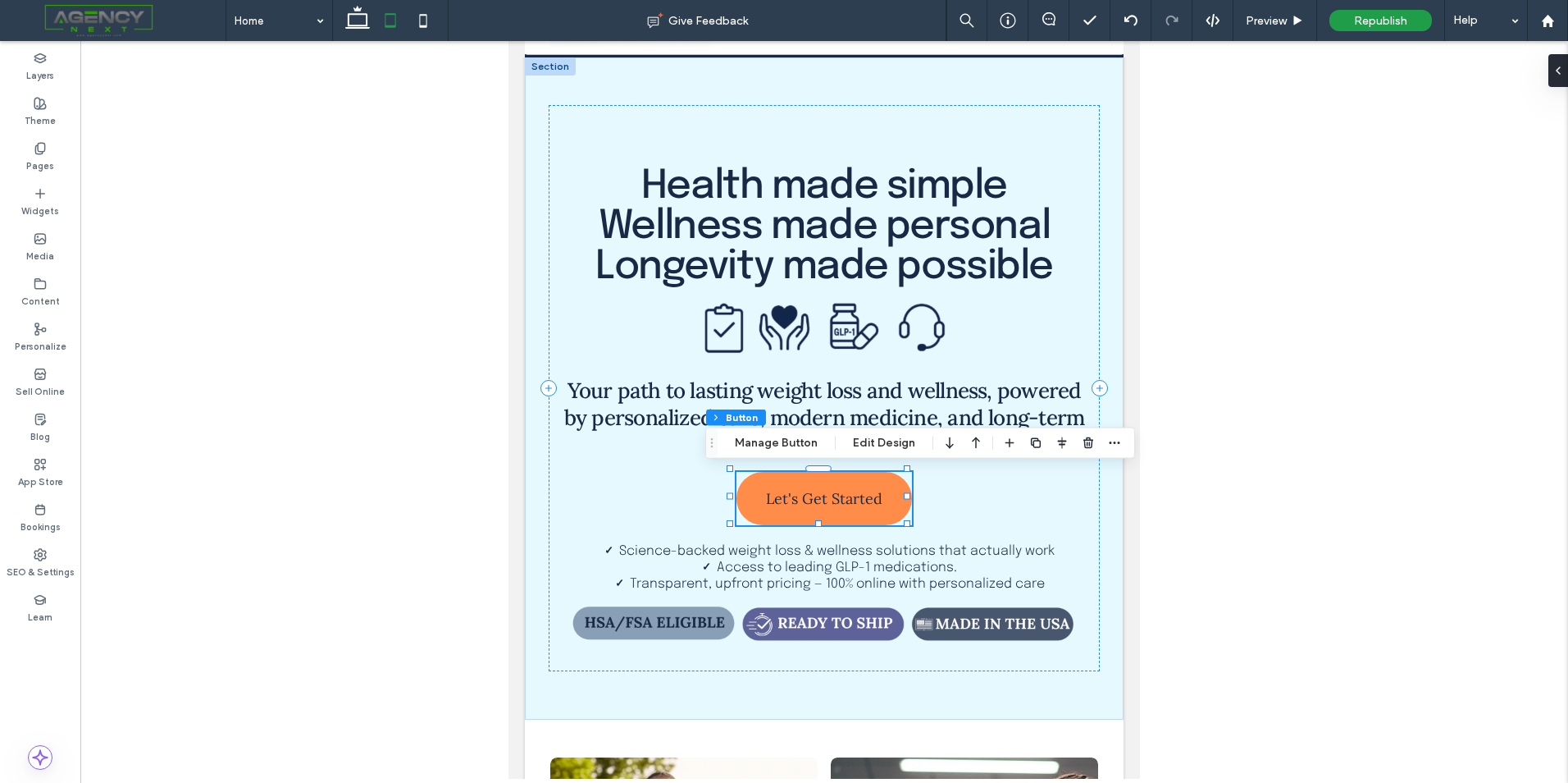
click at [440, 26] on div at bounding box center [391, 21] width 116 height 41
click at [434, 23] on icon at bounding box center [422, 20] width 33 height 33
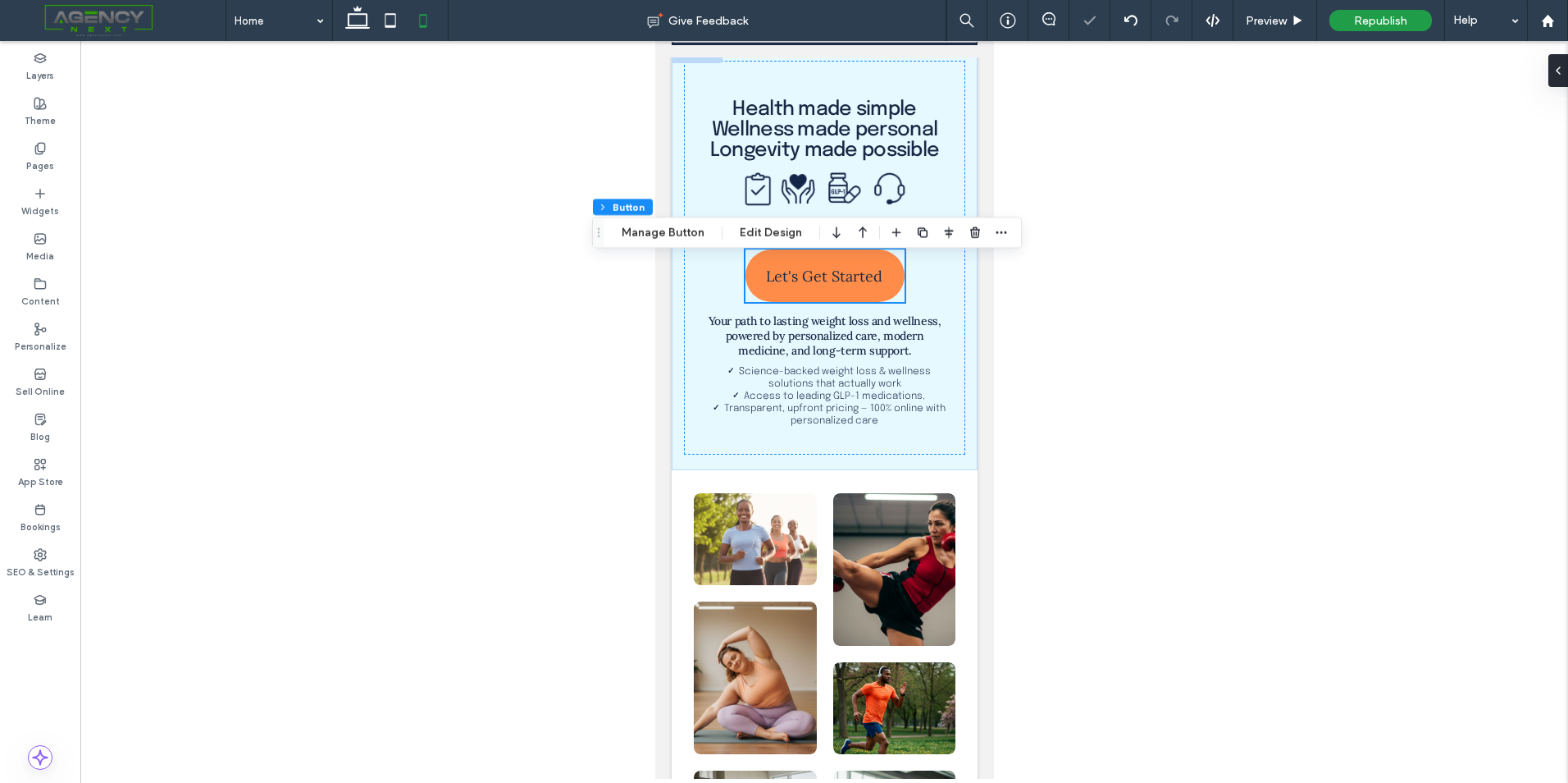
type input "***"
type input "**"
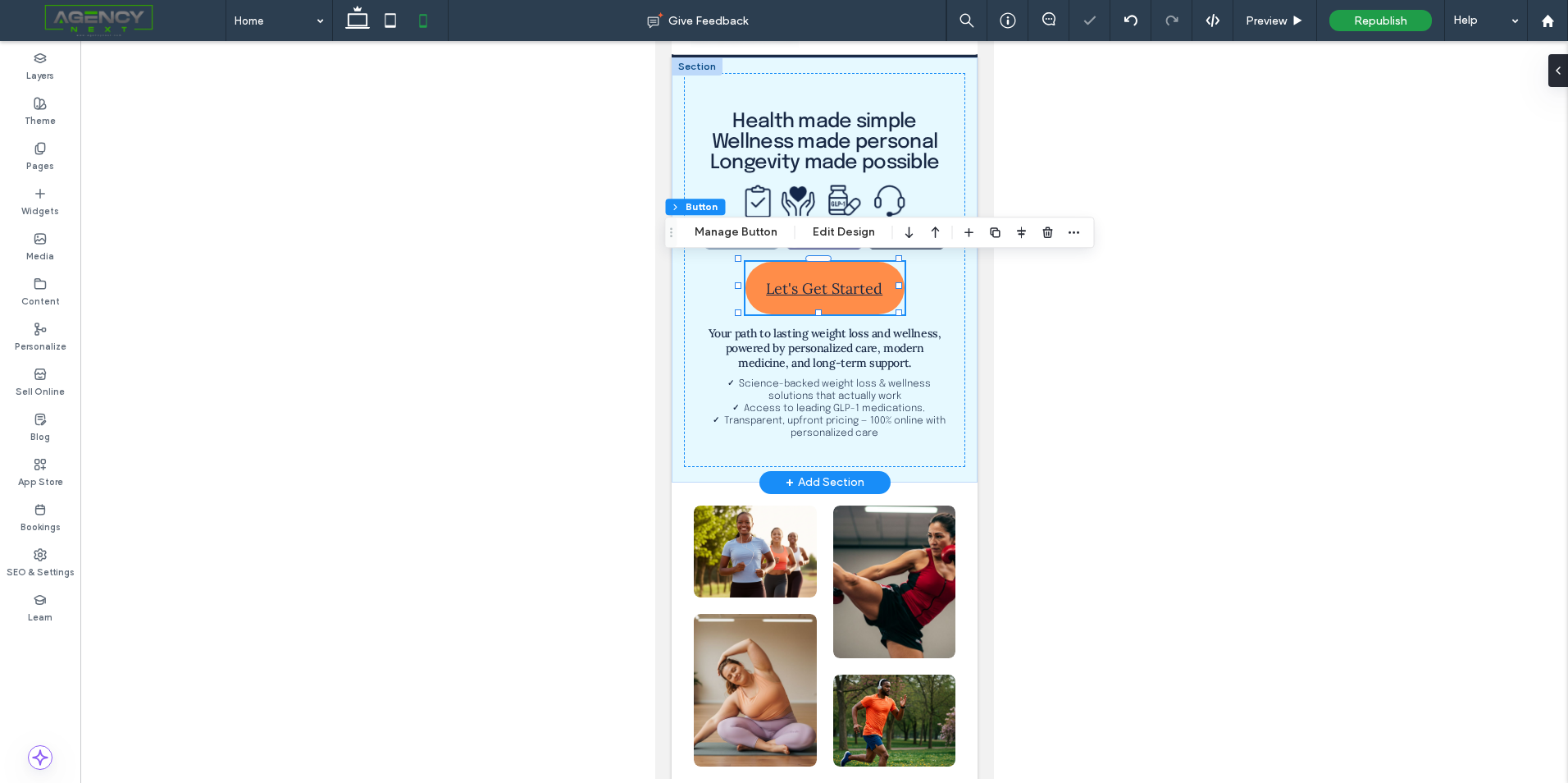
click at [813, 300] on span "Let's Get Started" at bounding box center [823, 288] width 116 height 36
click at [738, 227] on button "Manage Button" at bounding box center [736, 232] width 105 height 20
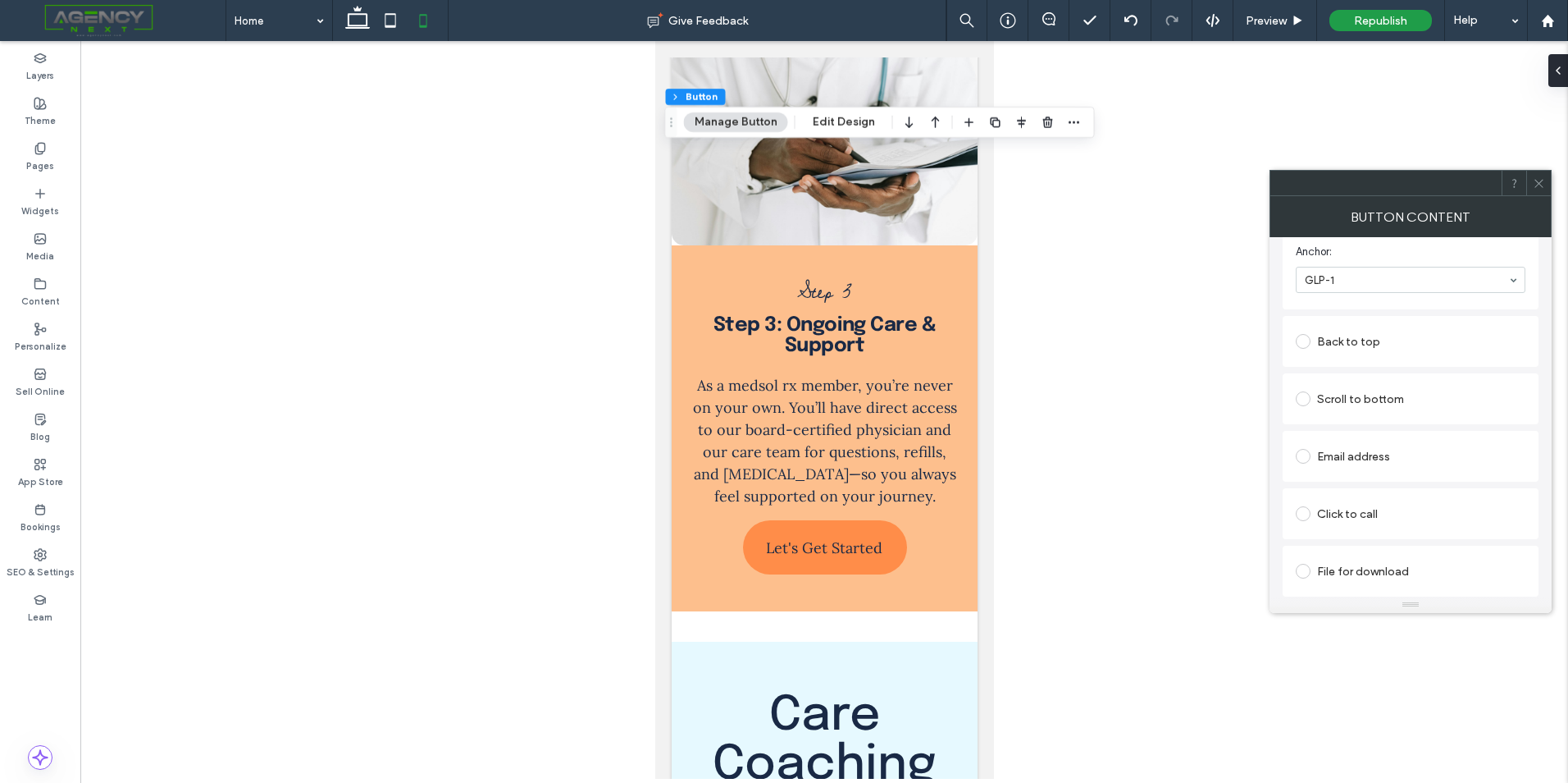
scroll to position [5233, 0]
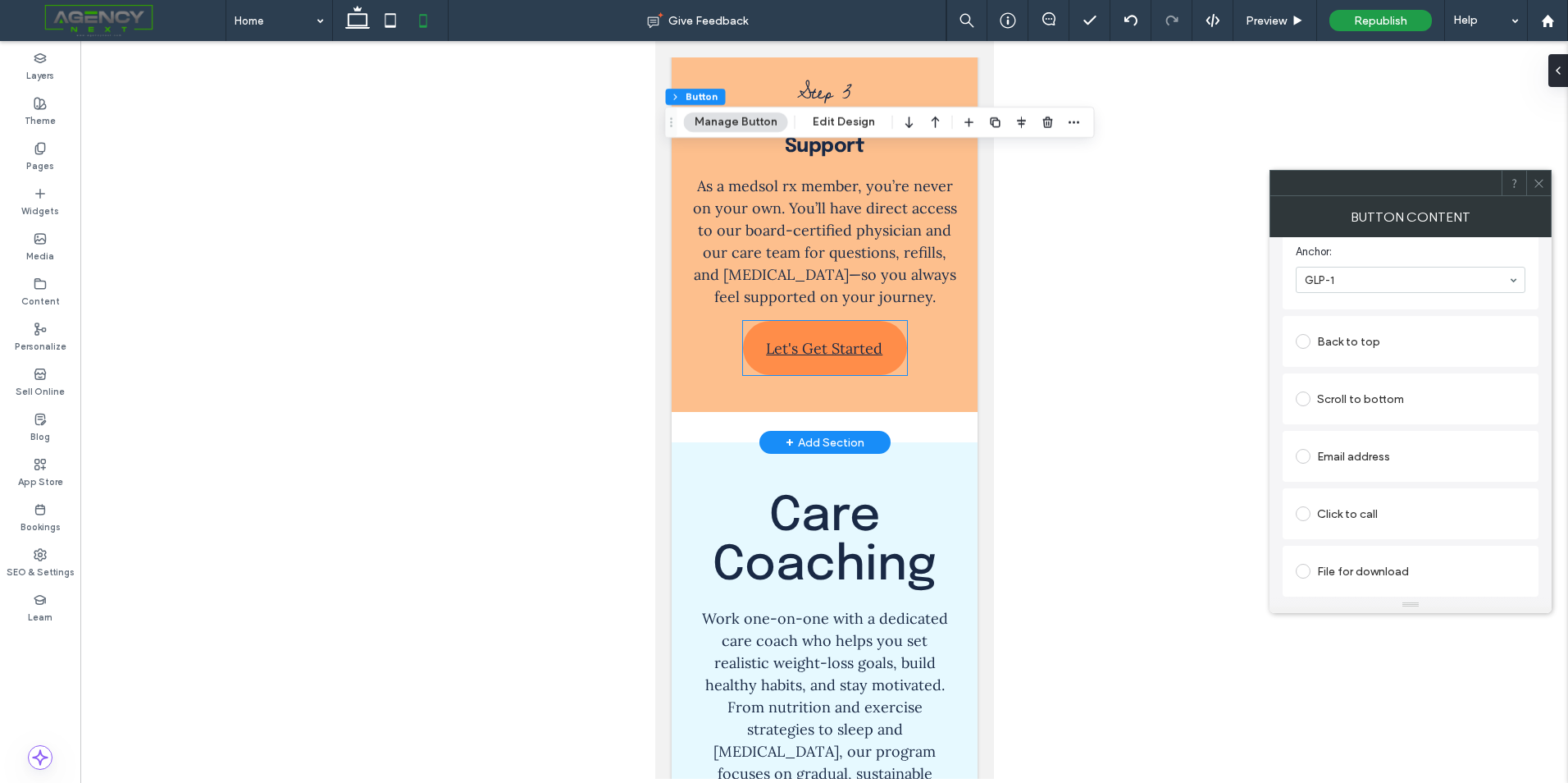
click at [823, 331] on span "Let's Get Started" at bounding box center [823, 349] width 116 height 36
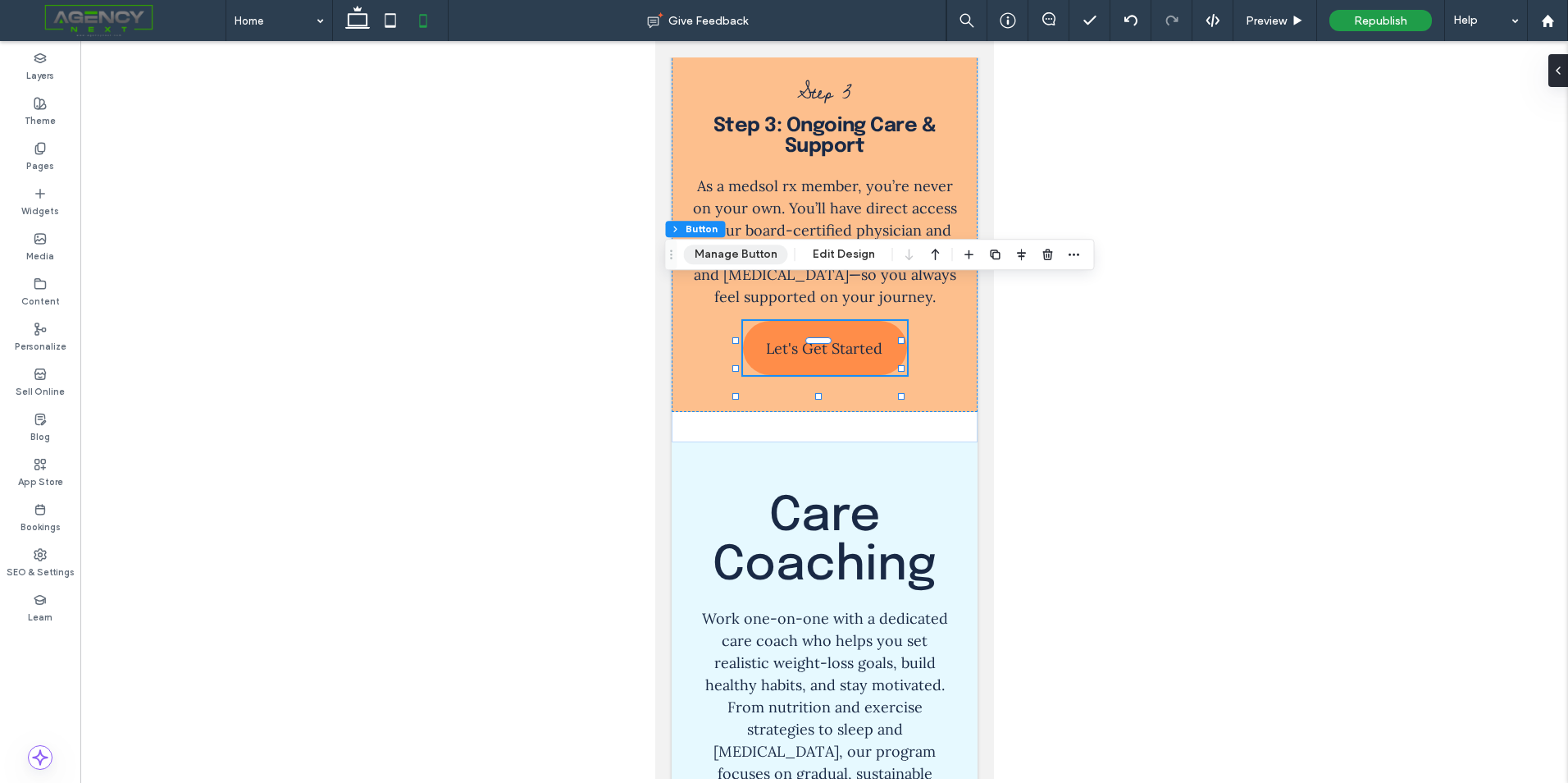
click at [762, 255] on button "Manage Button" at bounding box center [736, 255] width 105 height 20
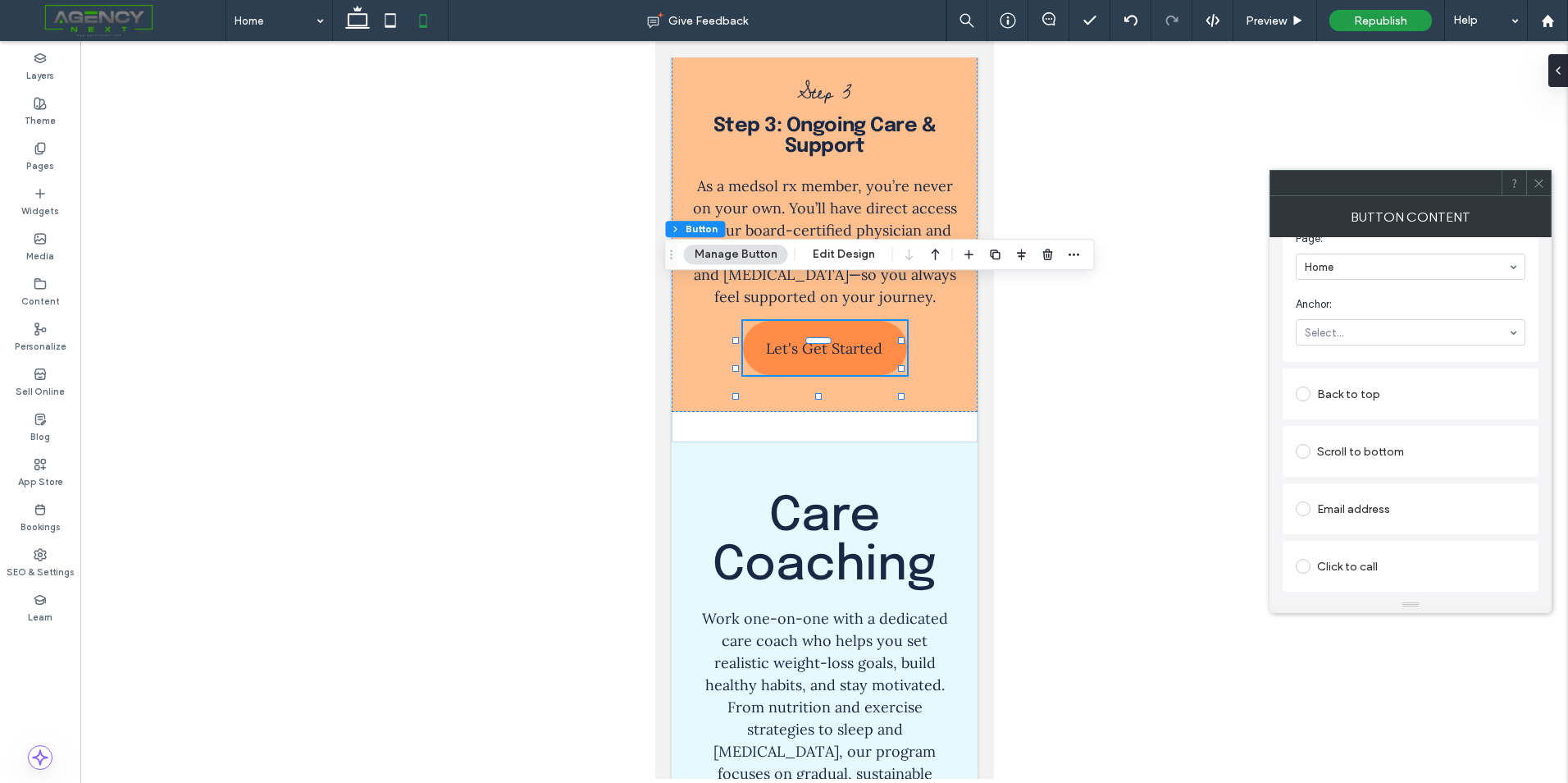
scroll to position [370, 0]
click at [398, 34] on icon at bounding box center [390, 20] width 33 height 33
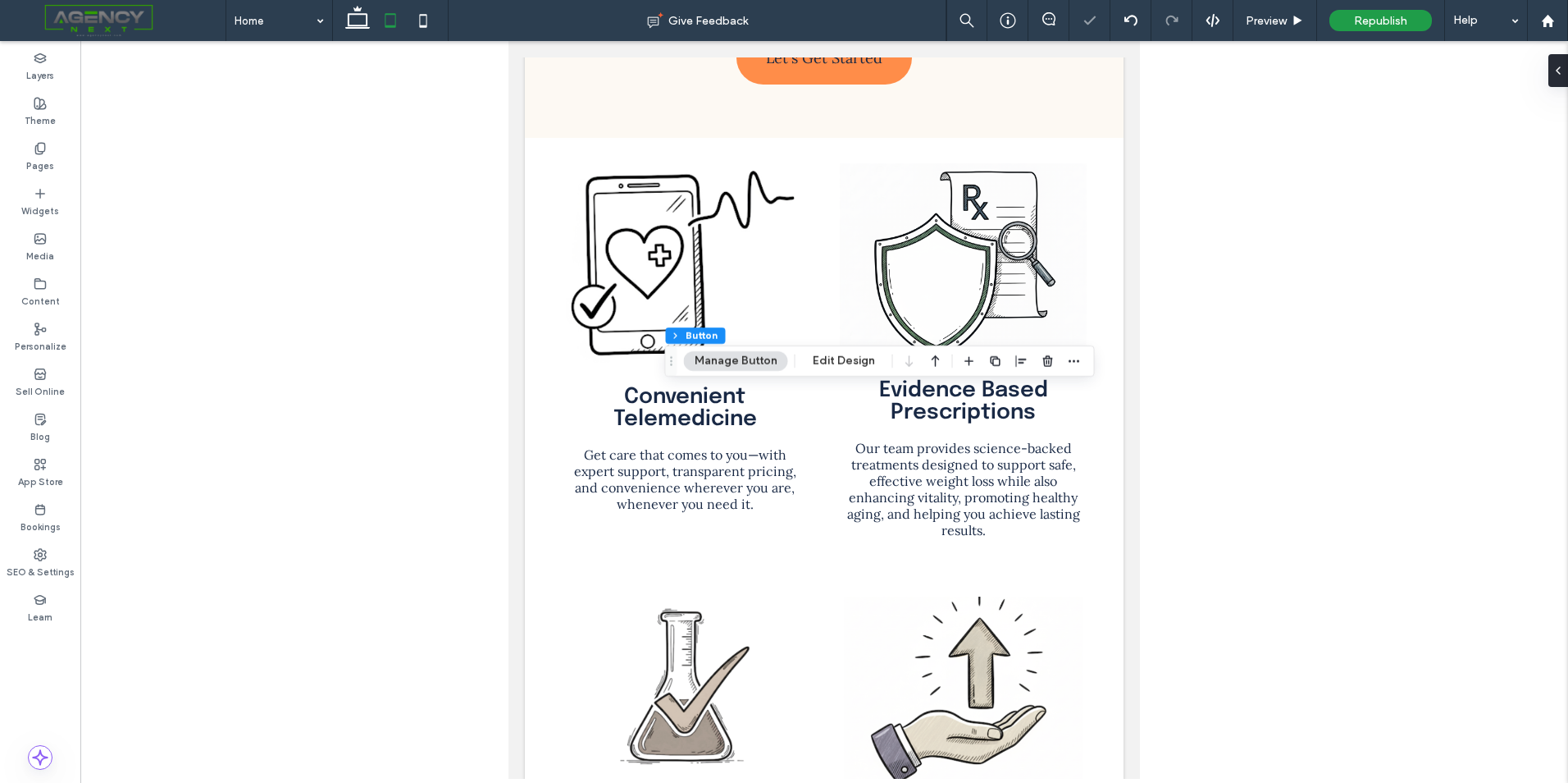
type input "***"
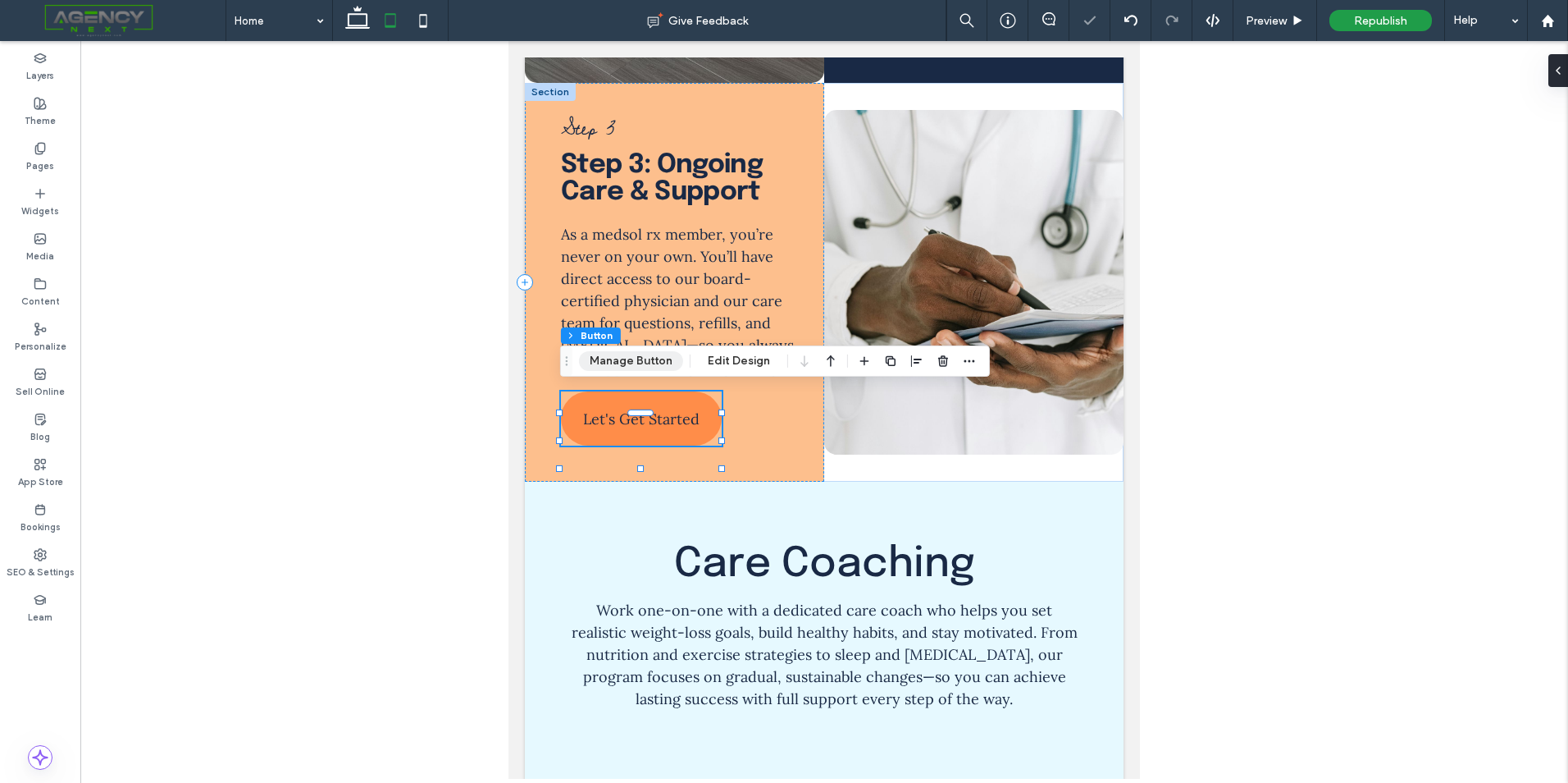
click at [632, 363] on button "Manage Button" at bounding box center [632, 361] width 105 height 20
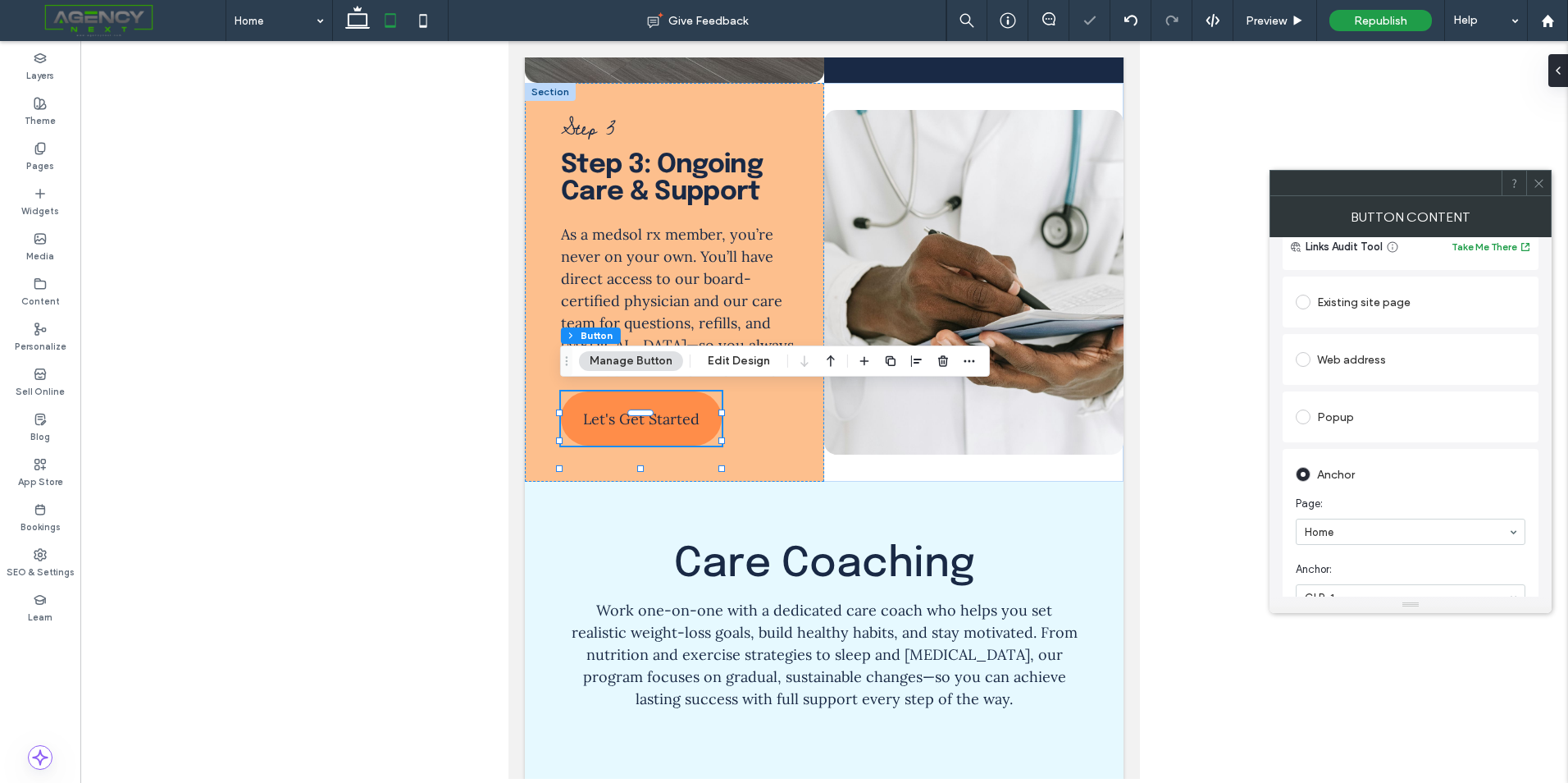
scroll to position [246, 0]
click at [411, 28] on icon at bounding box center [422, 20] width 33 height 33
type input "***"
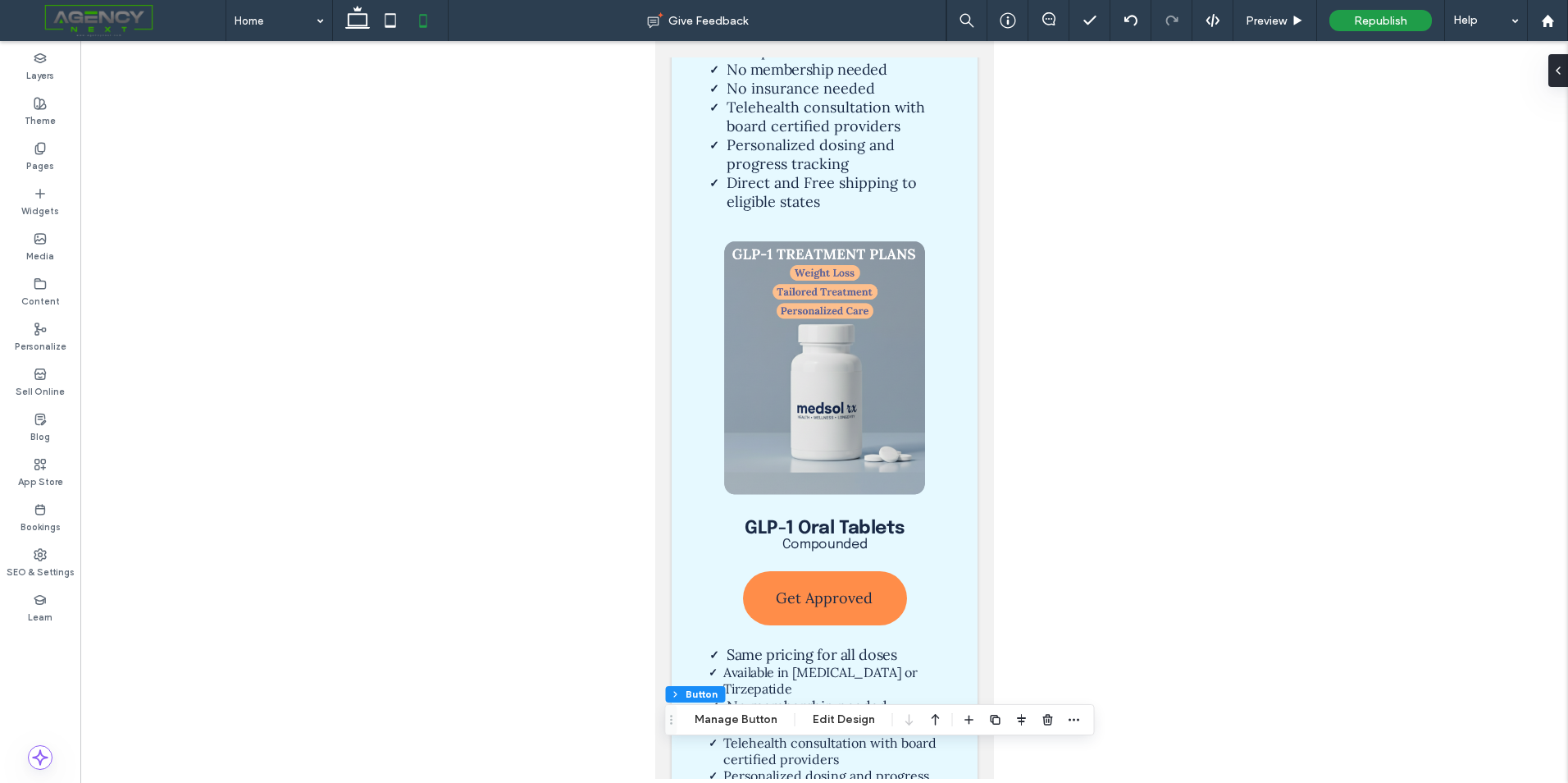
scroll to position [0, 0]
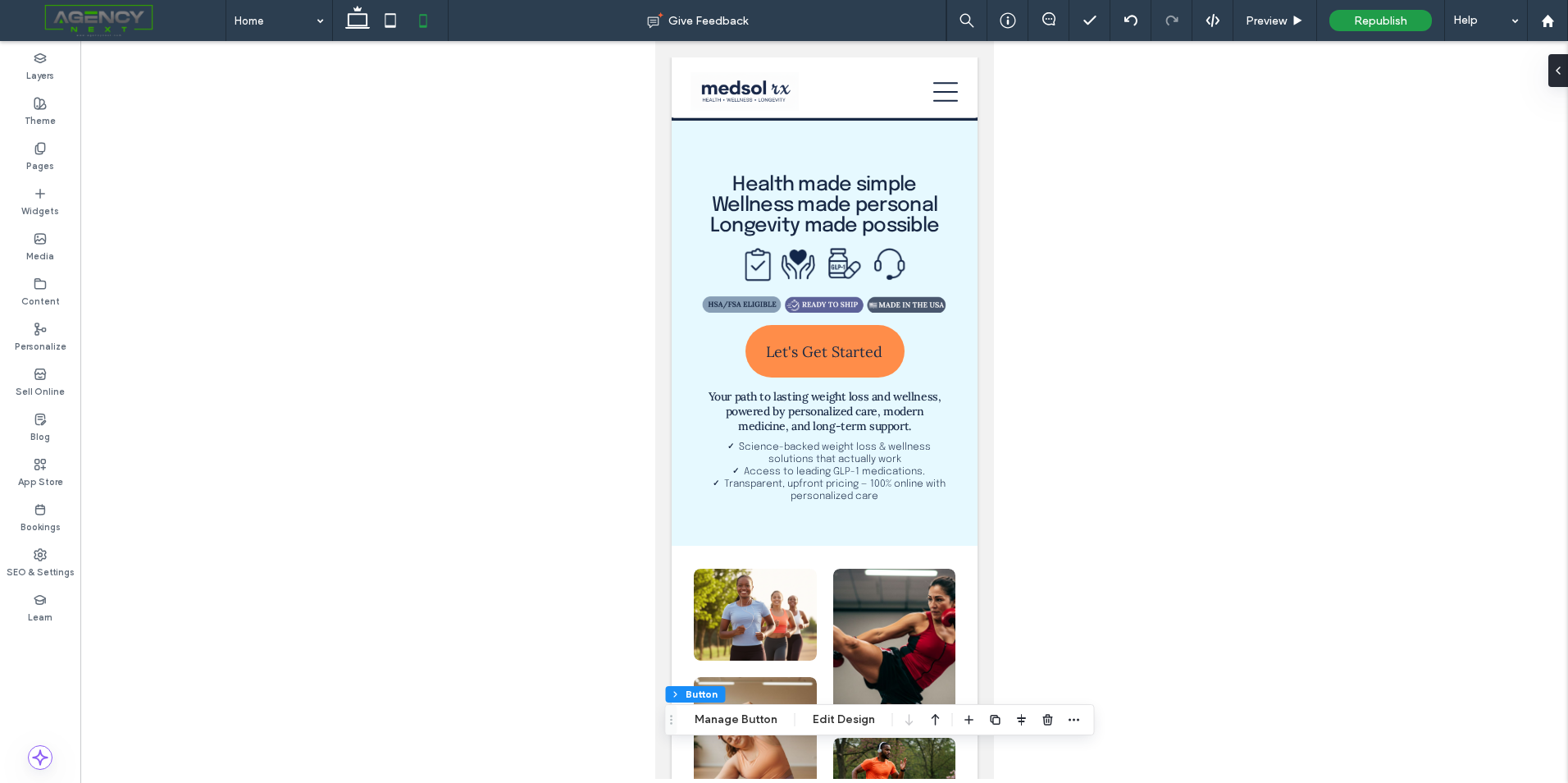
click at [353, 41] on div at bounding box center [824, 410] width 1488 height 738
click at [354, 36] on icon at bounding box center [357, 20] width 33 height 33
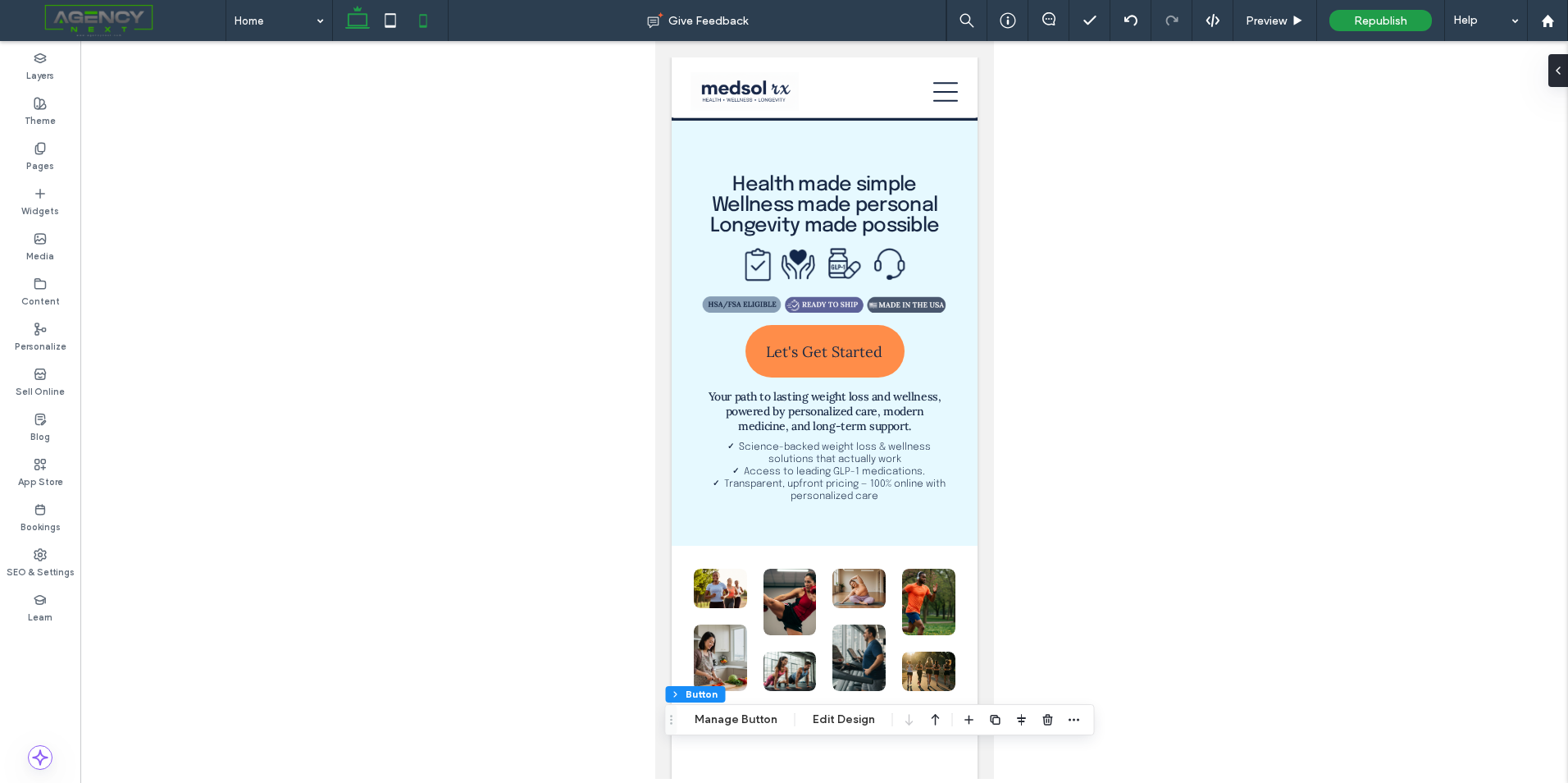
type input "***"
type input "**"
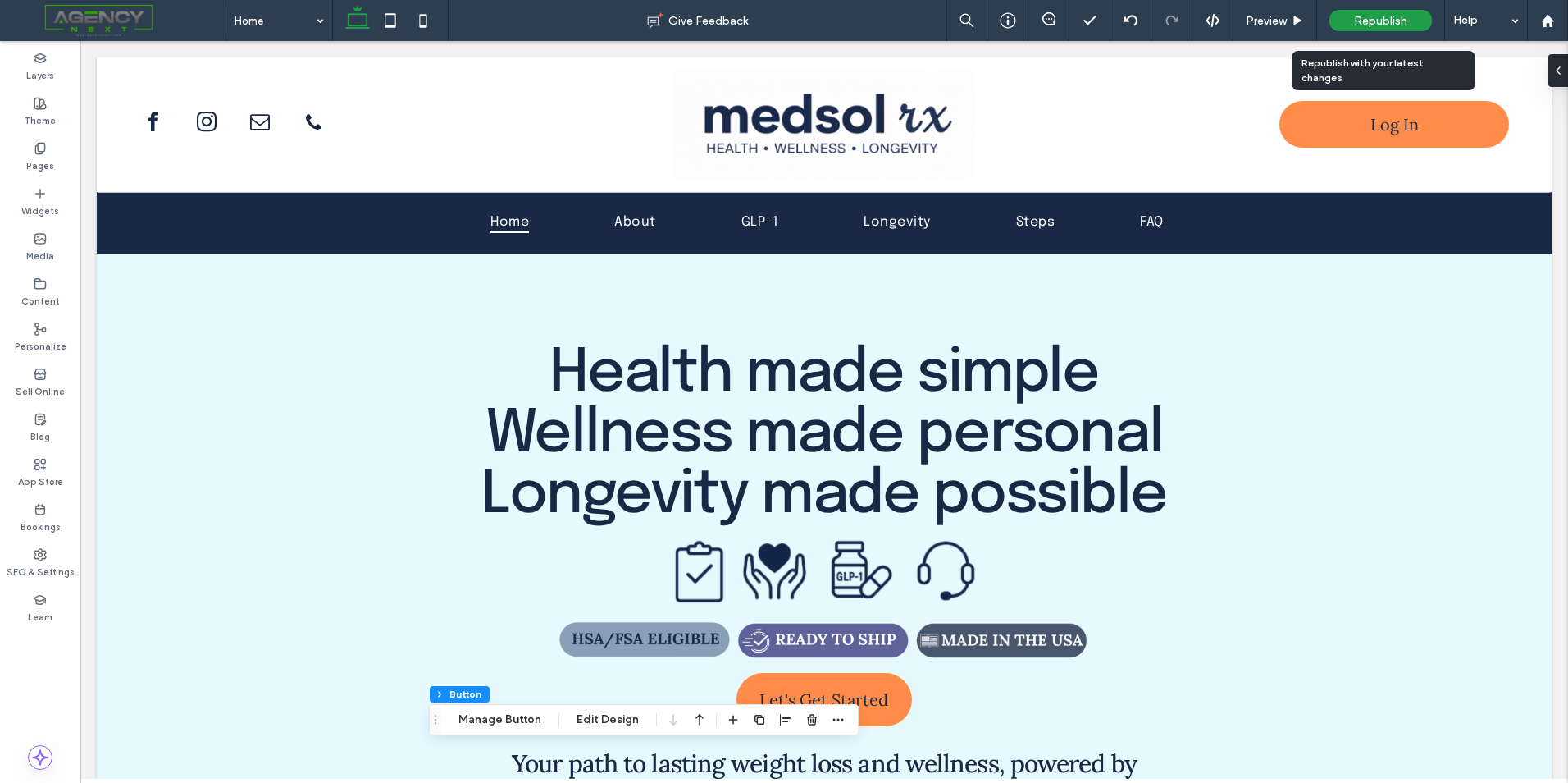
click at [1393, 20] on span "Republish" at bounding box center [1381, 21] width 53 height 14
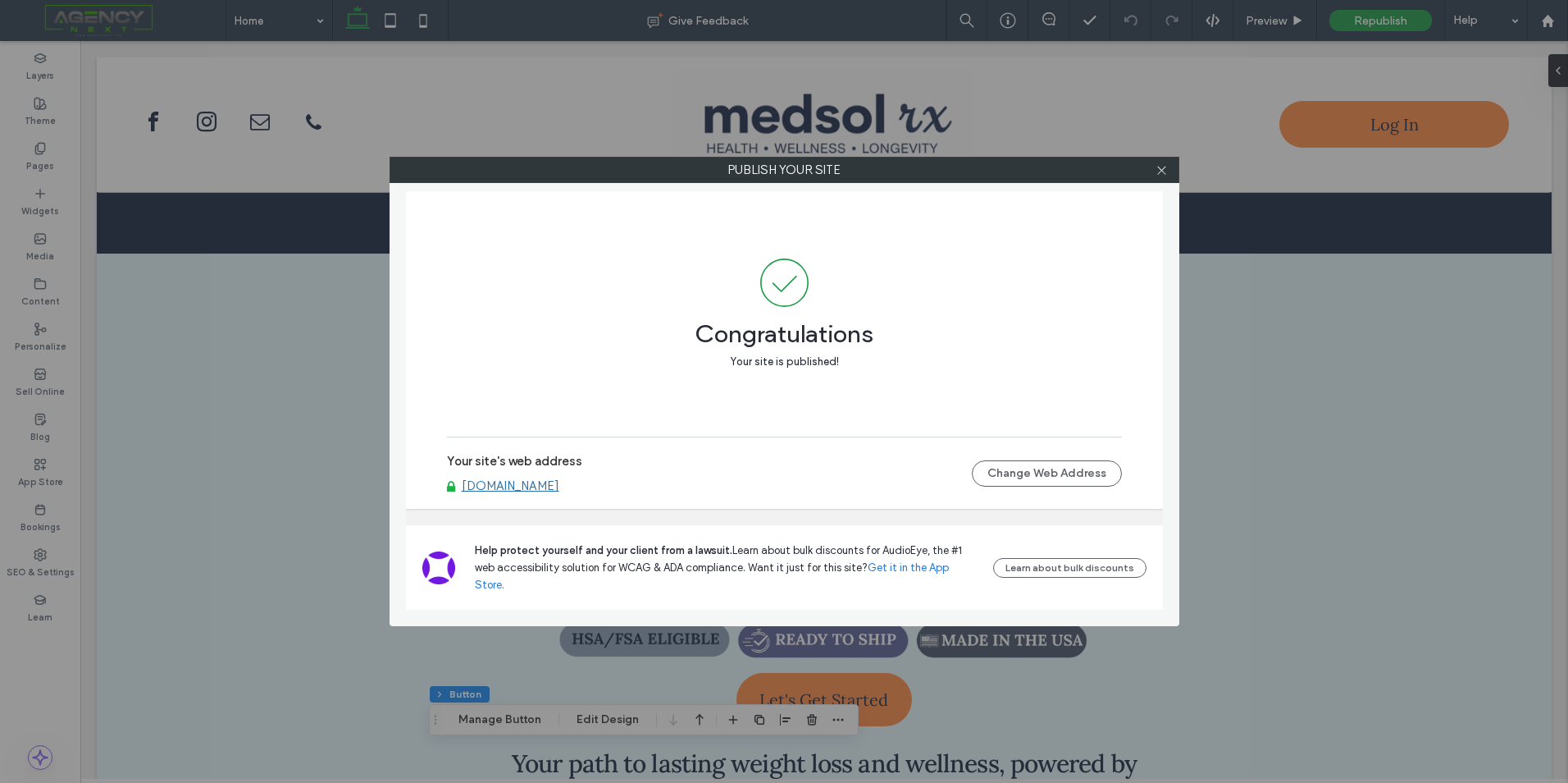
drag, startPoint x: 1163, startPoint y: 173, endPoint x: 1209, endPoint y: 153, distance: 50.2
click at [1163, 173] on icon at bounding box center [1161, 170] width 12 height 12
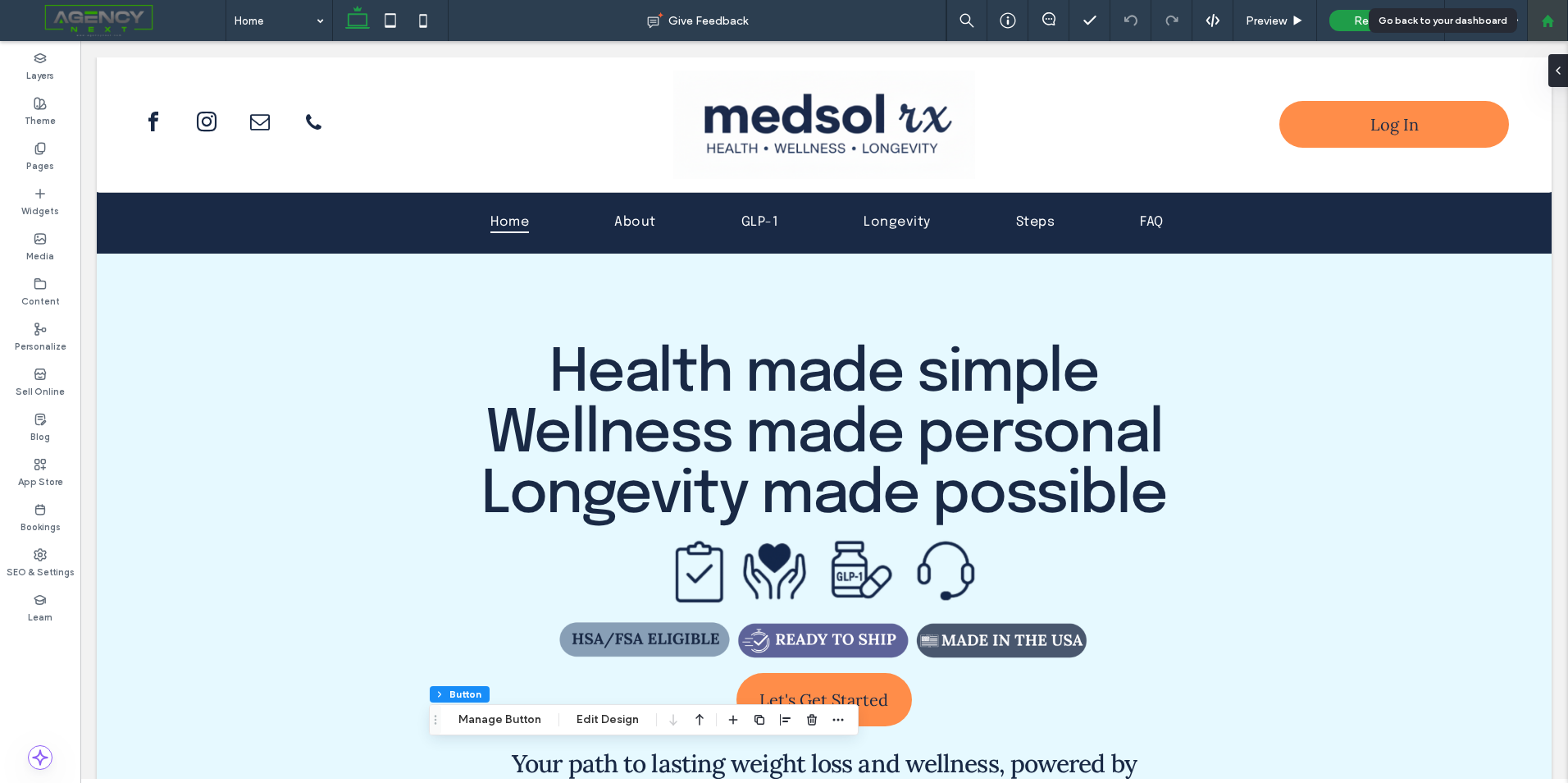
click at [1546, 22] on use at bounding box center [1547, 20] width 12 height 12
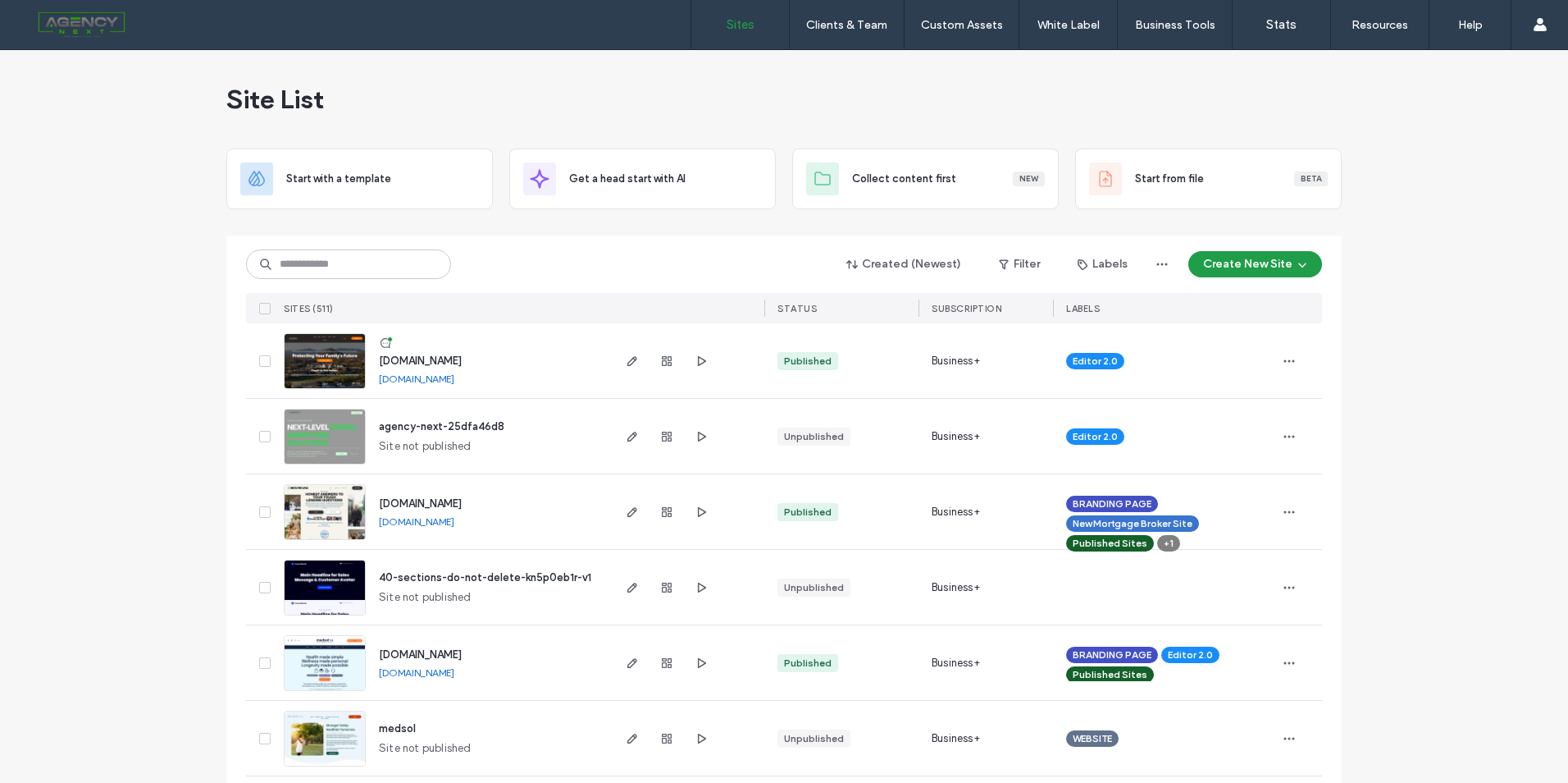
click at [586, 257] on div "Created (Newest) Filter Labels Create New Site" at bounding box center [784, 265] width 1076 height 32
click at [373, 261] on input at bounding box center [348, 265] width 205 height 30
click at [660, 363] on icon "button" at bounding box center [666, 360] width 13 height 13
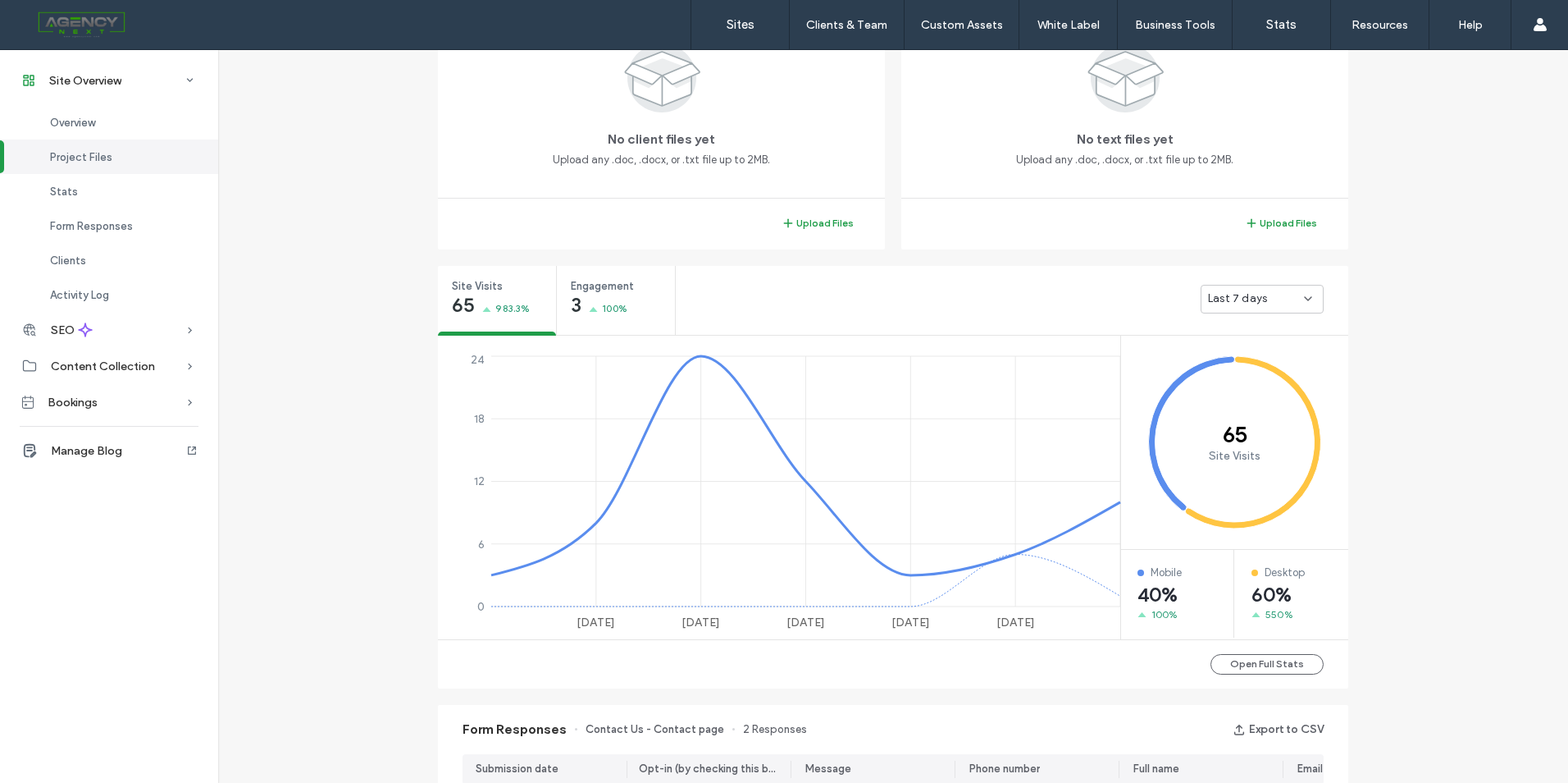
scroll to position [321, 0]
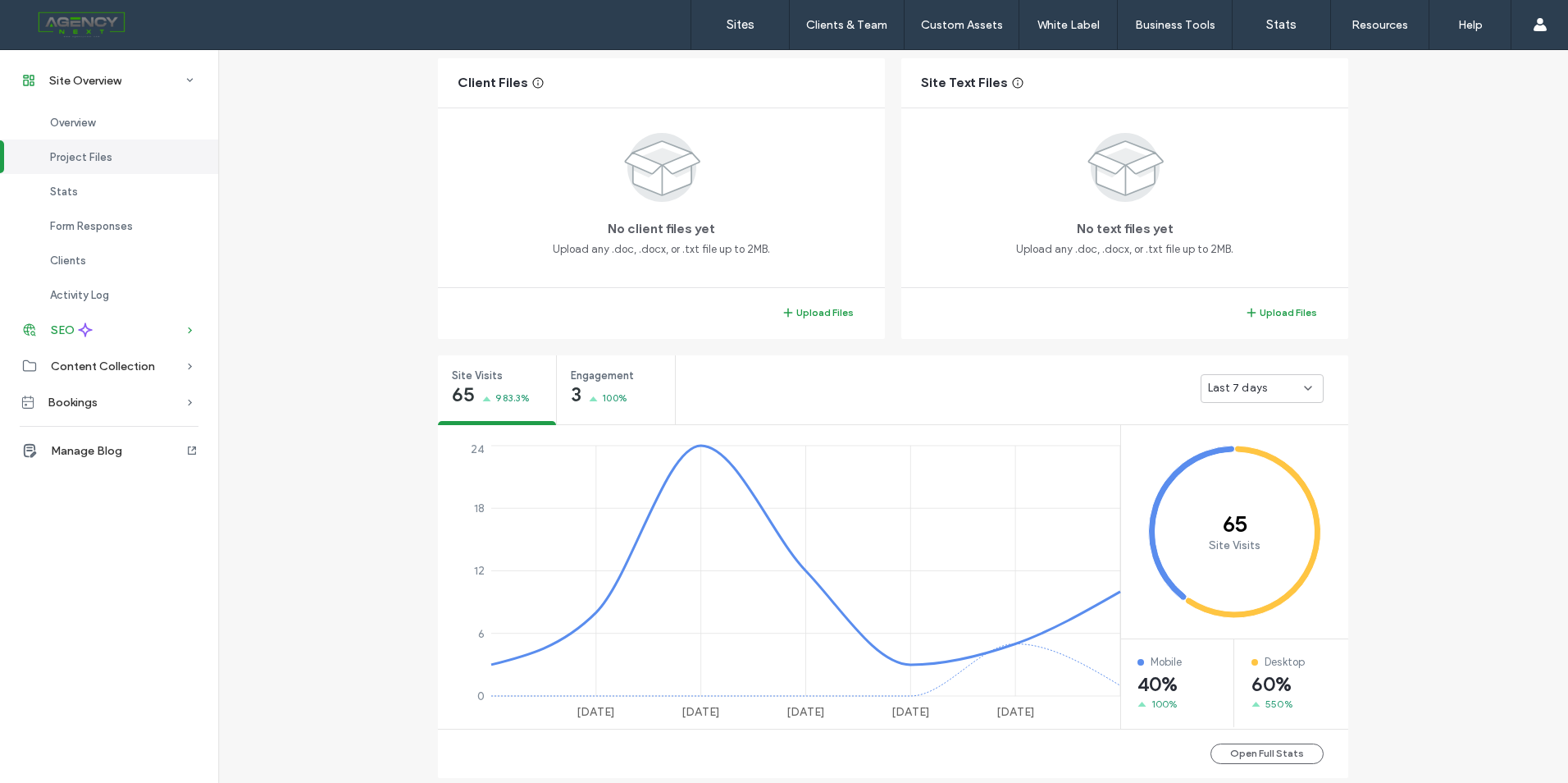
click at [178, 326] on div "SEO" at bounding box center [109, 330] width 218 height 37
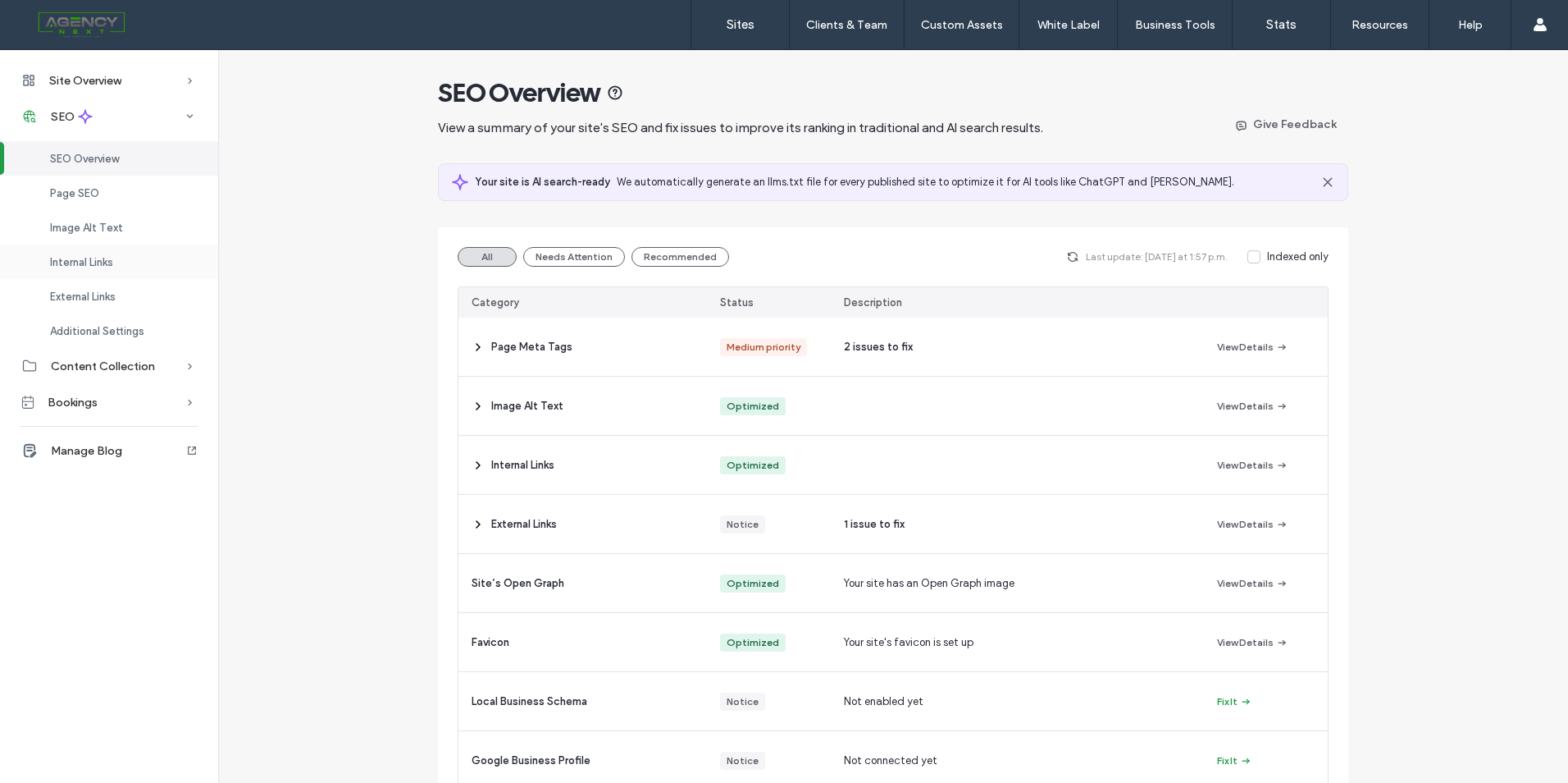
click at [159, 259] on div "Internal Links" at bounding box center [109, 262] width 218 height 35
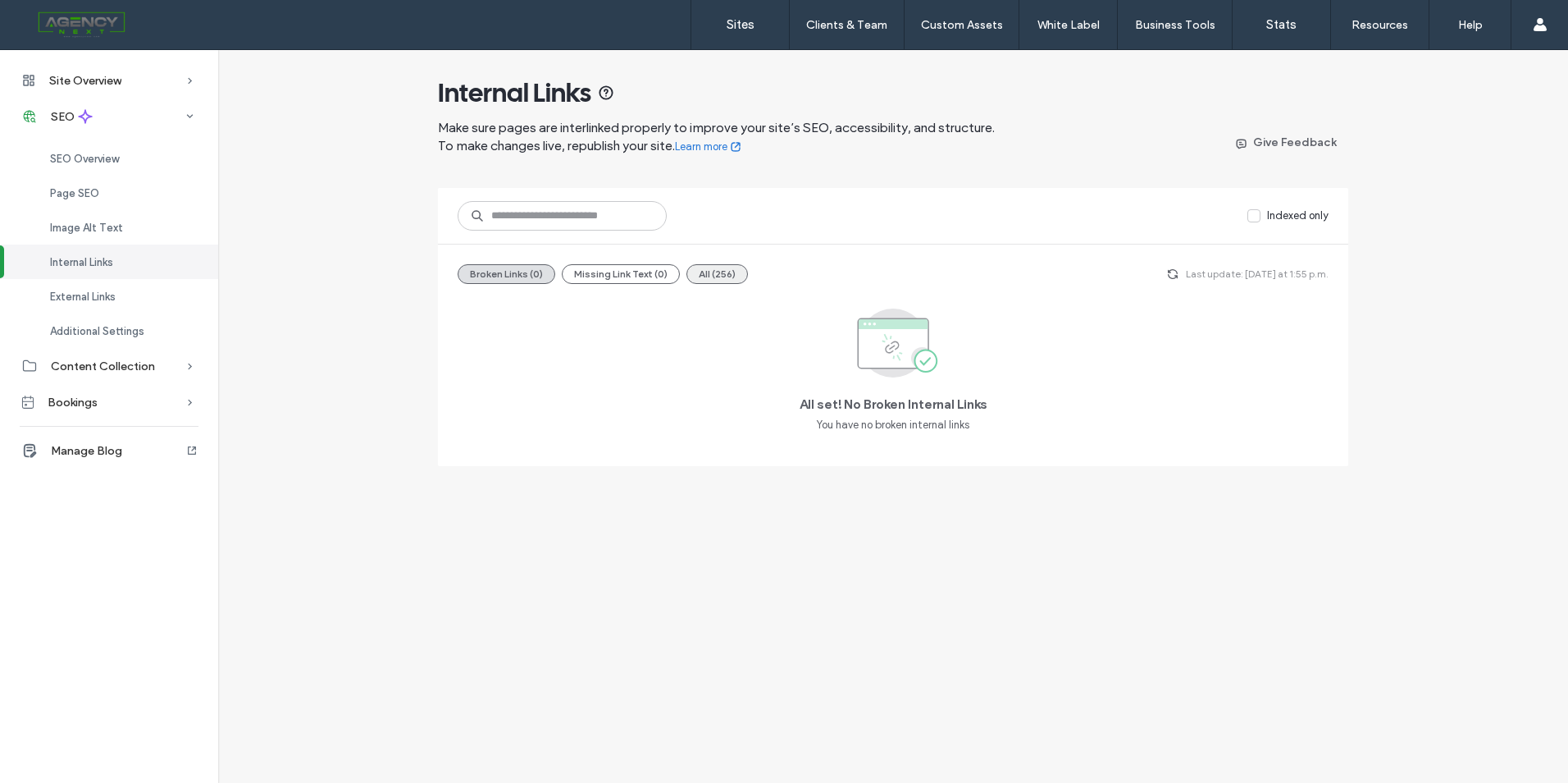
click at [709, 268] on button "All (256)" at bounding box center [717, 274] width 61 height 20
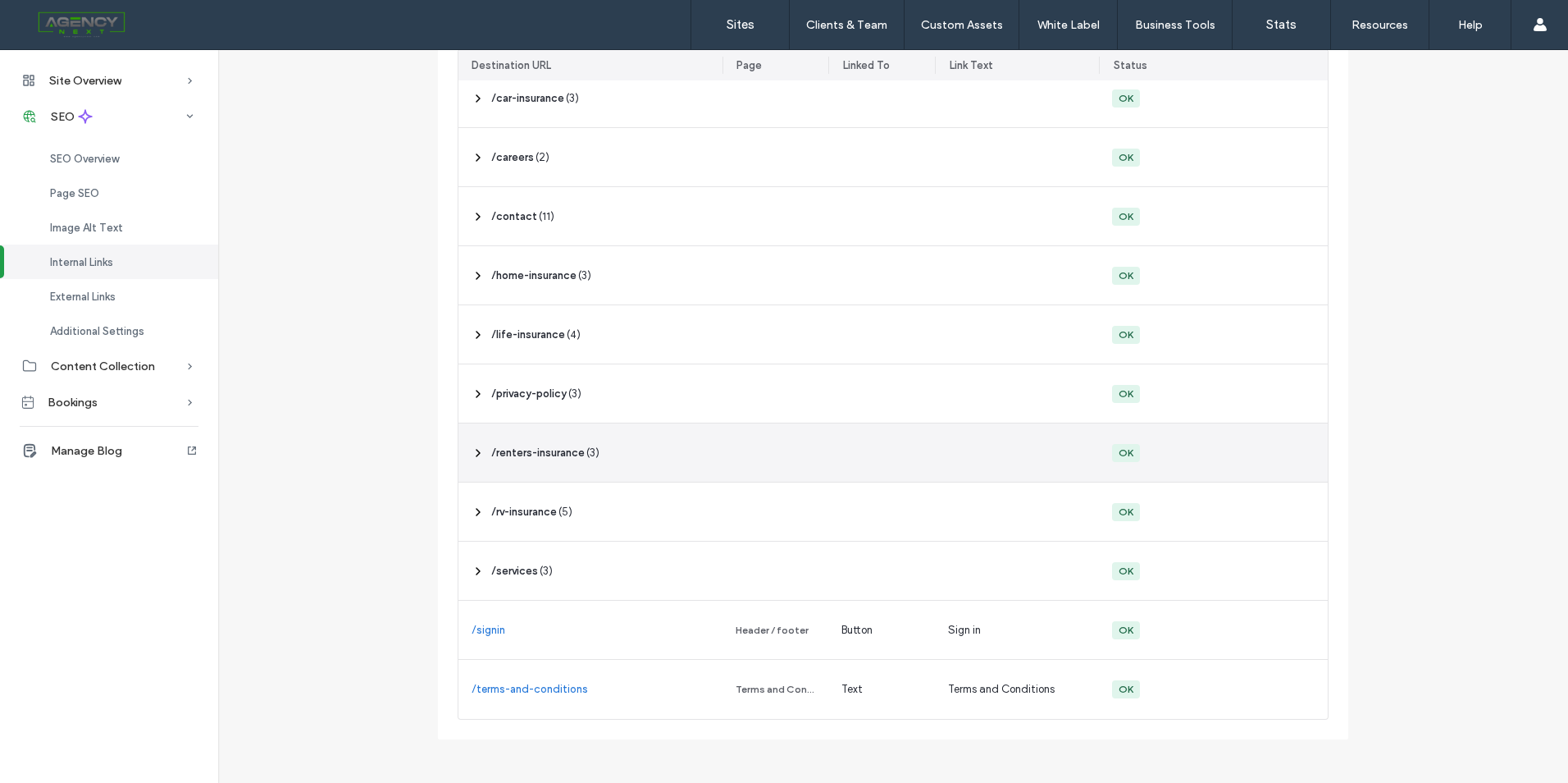
scroll to position [11738, 0]
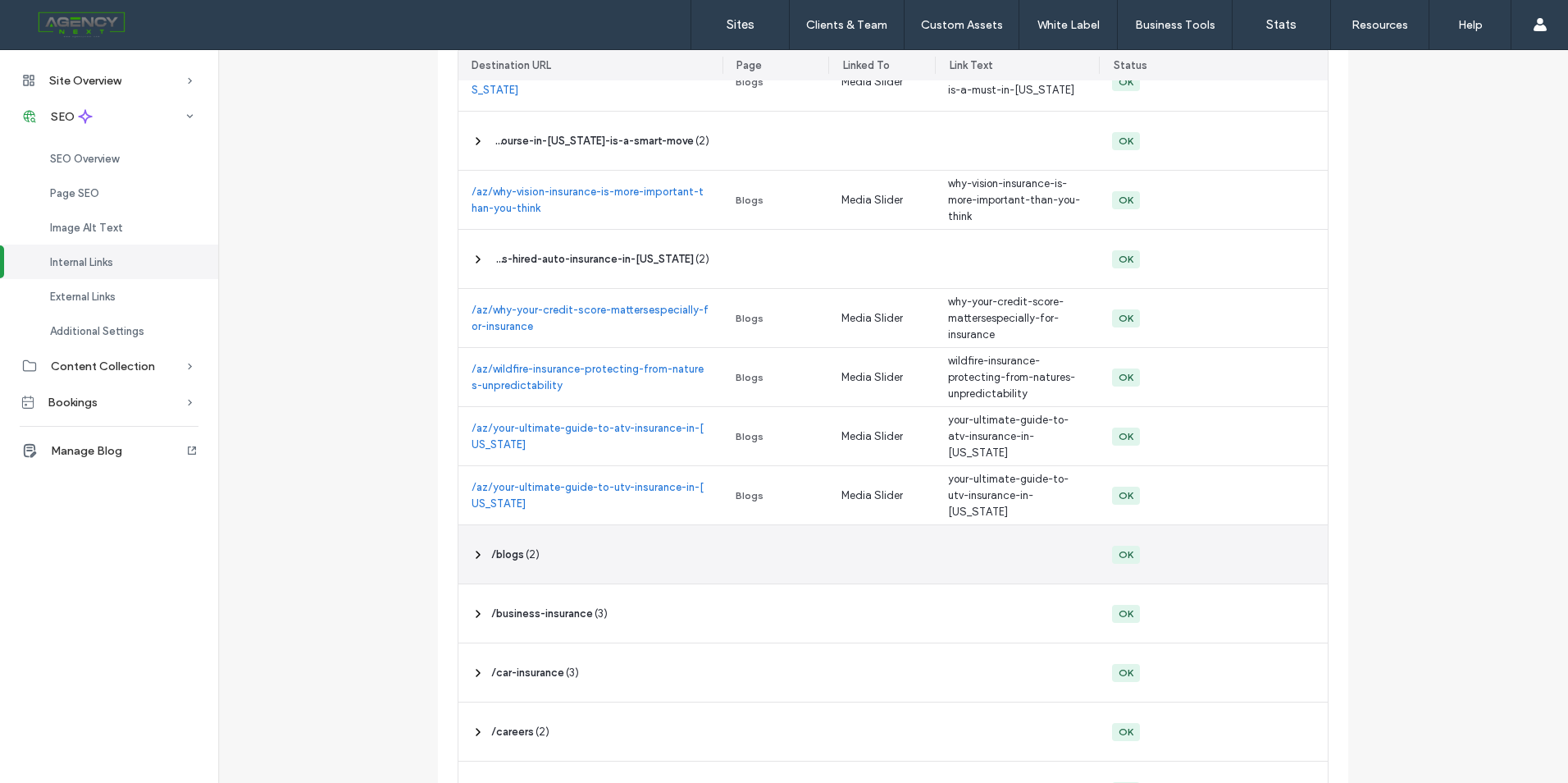
click at [478, 546] on span at bounding box center [478, 554] width 13 height 32
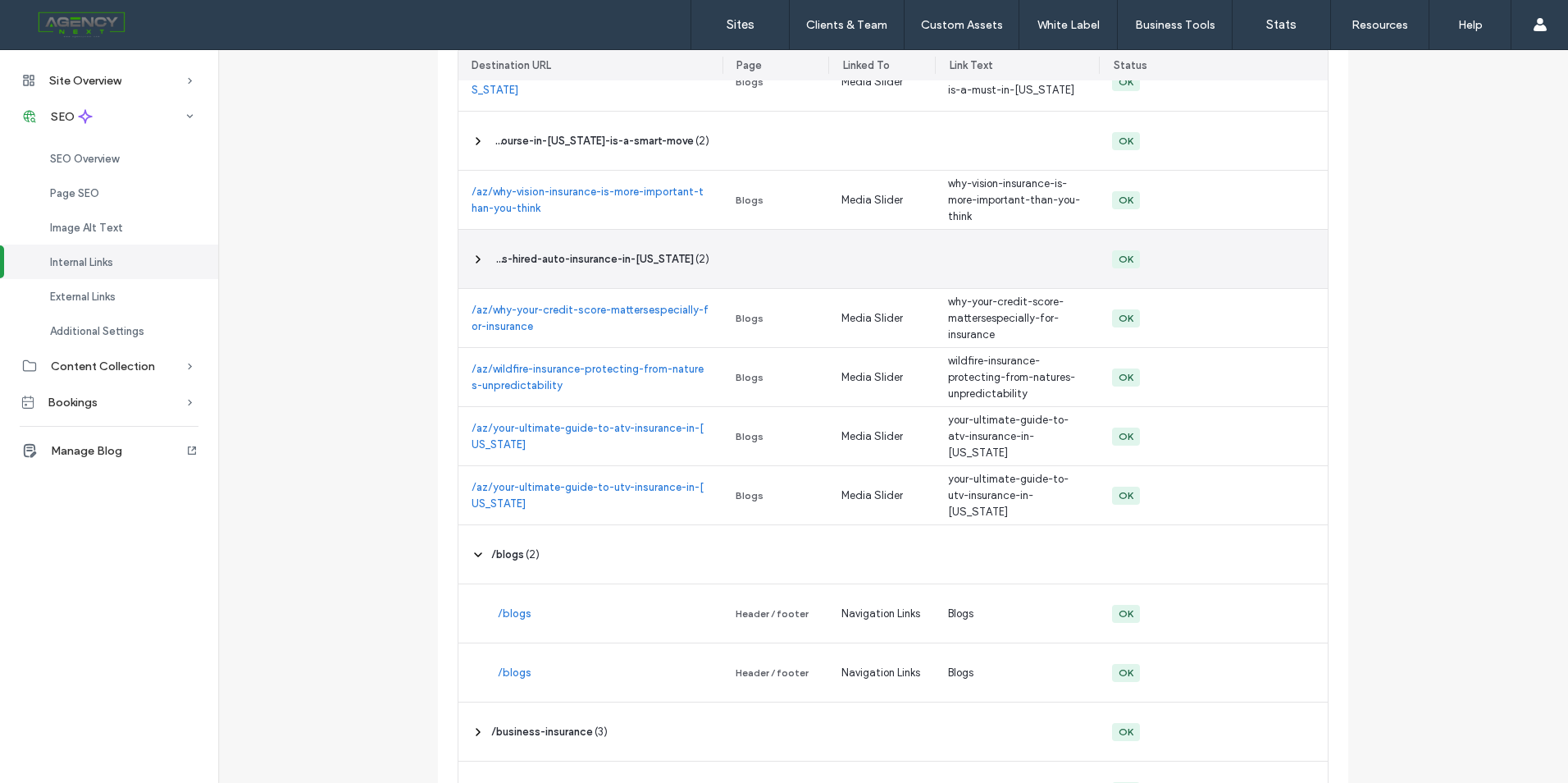
click at [463, 259] on div "‎ /az/why-your-business-needs-hired-auto-insurance-in-[US_STATE] ‎ ( 2 )" at bounding box center [591, 259] width 264 height 58
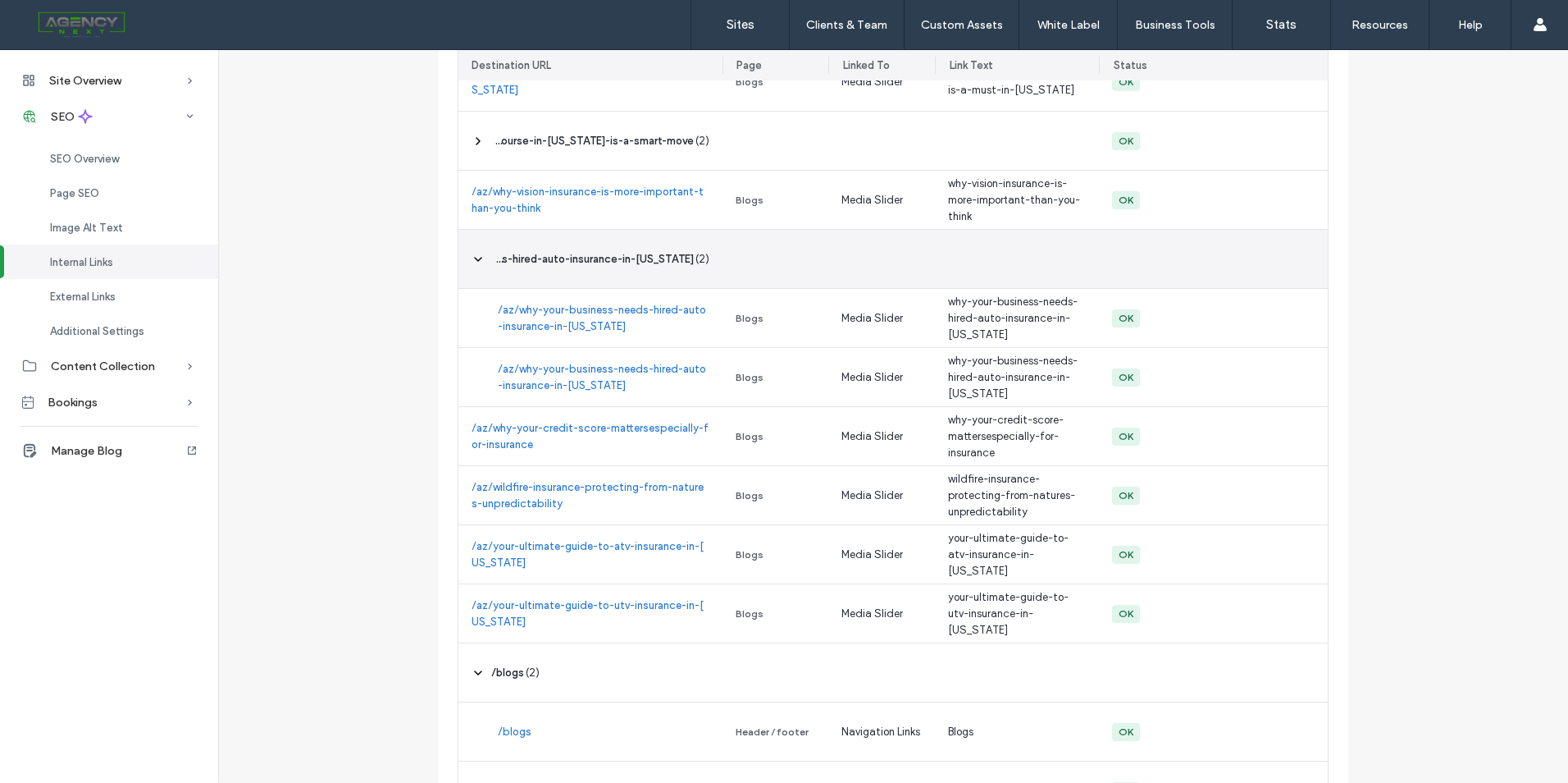
click at [464, 259] on div "‎ /az/why-your-business-needs-hired-auto-insurance-in-[US_STATE] ‎ ( 2 )" at bounding box center [591, 259] width 264 height 58
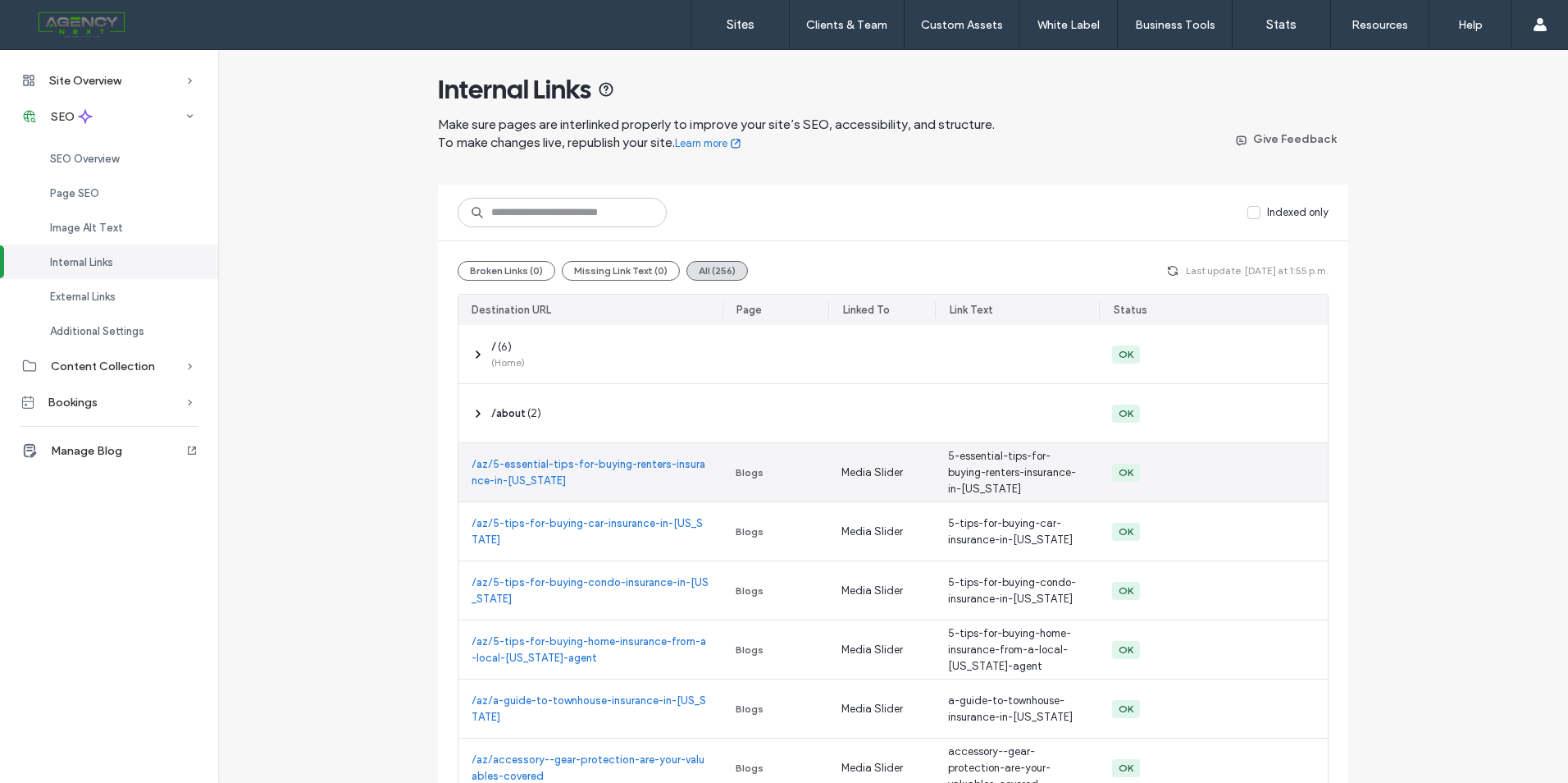
scroll to position [0, 0]
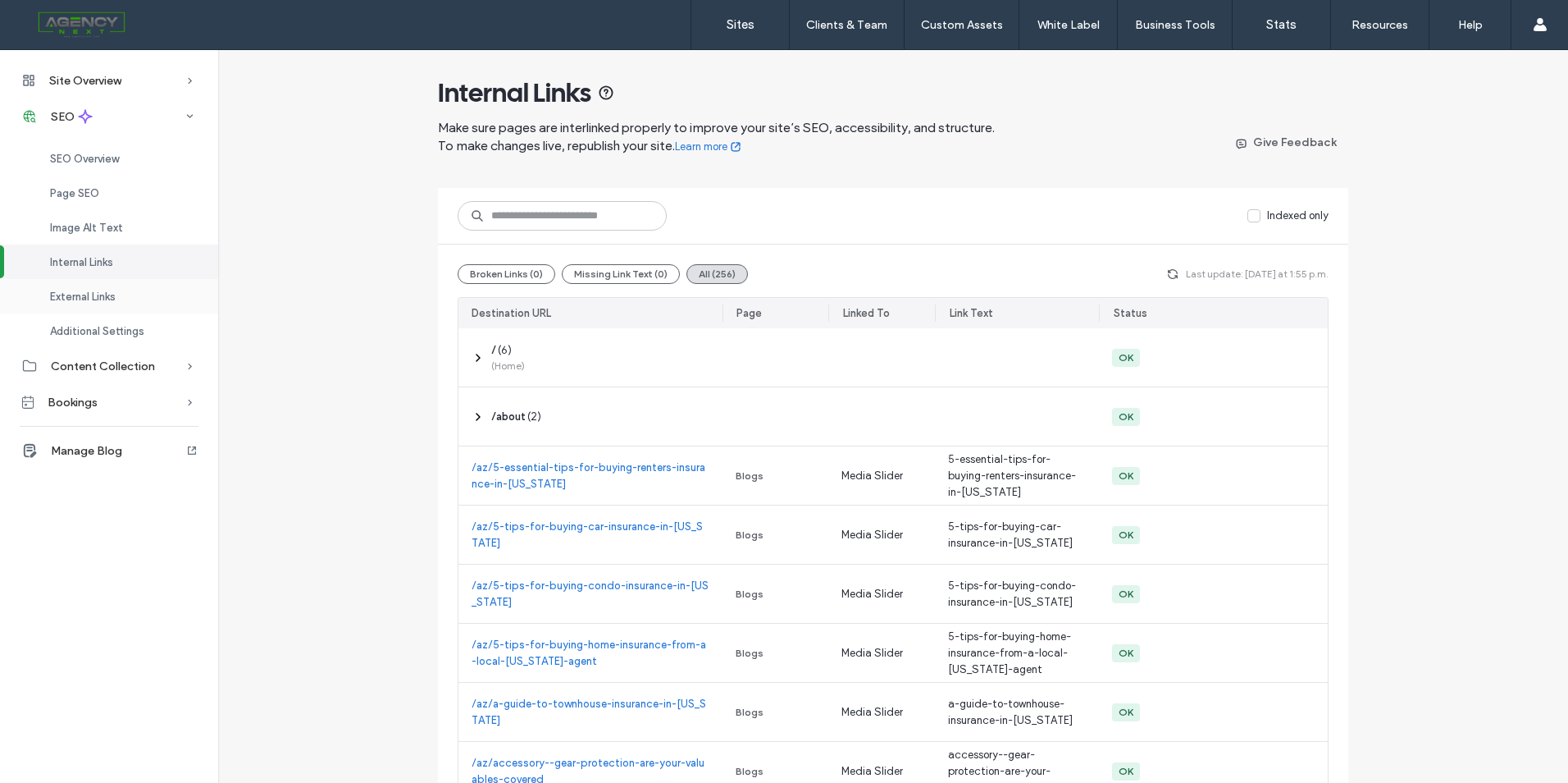
click at [143, 296] on div "External Links" at bounding box center [109, 296] width 218 height 35
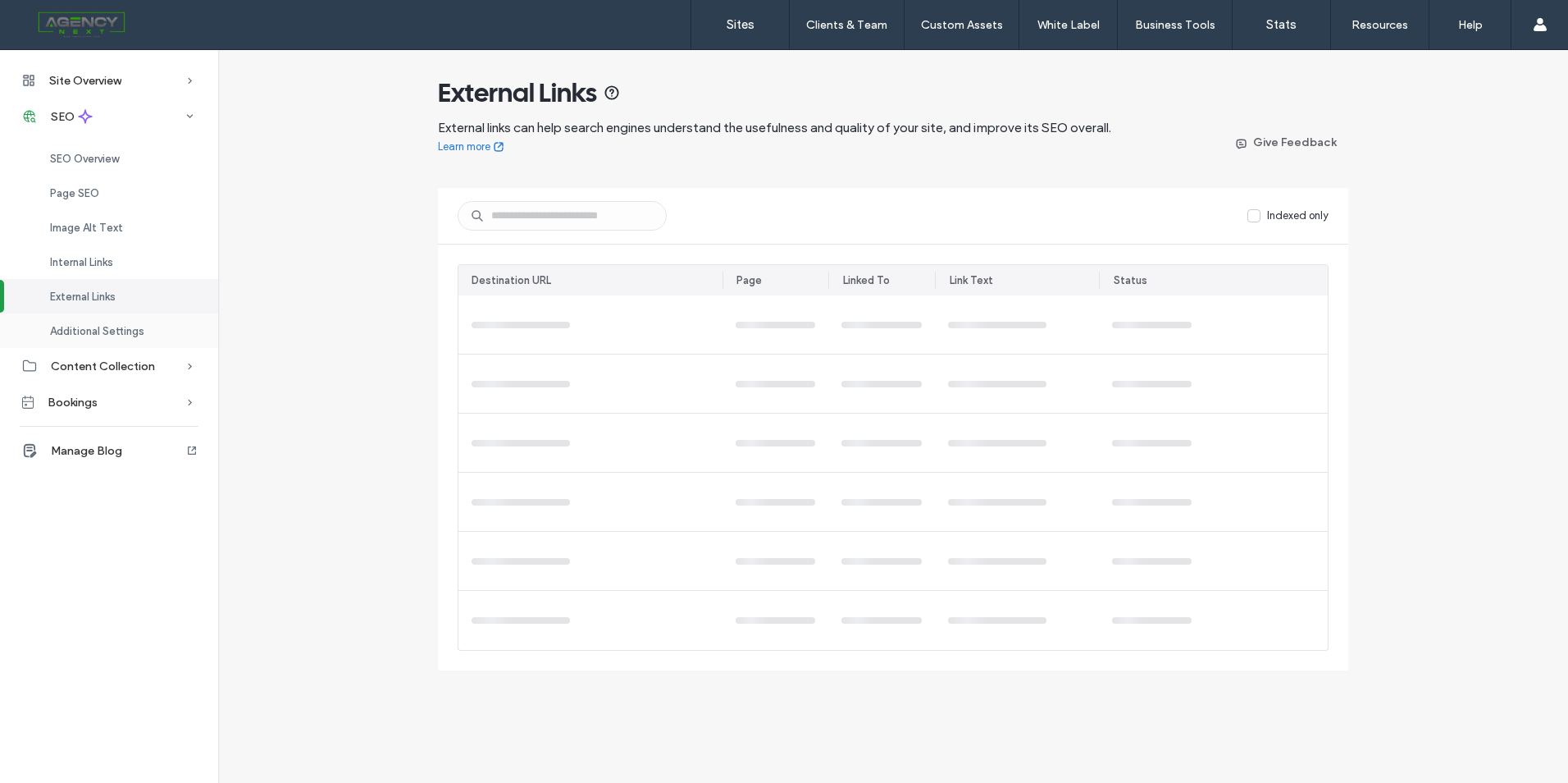
click at [144, 331] on span "Additional Settings" at bounding box center [98, 331] width 95 height 12
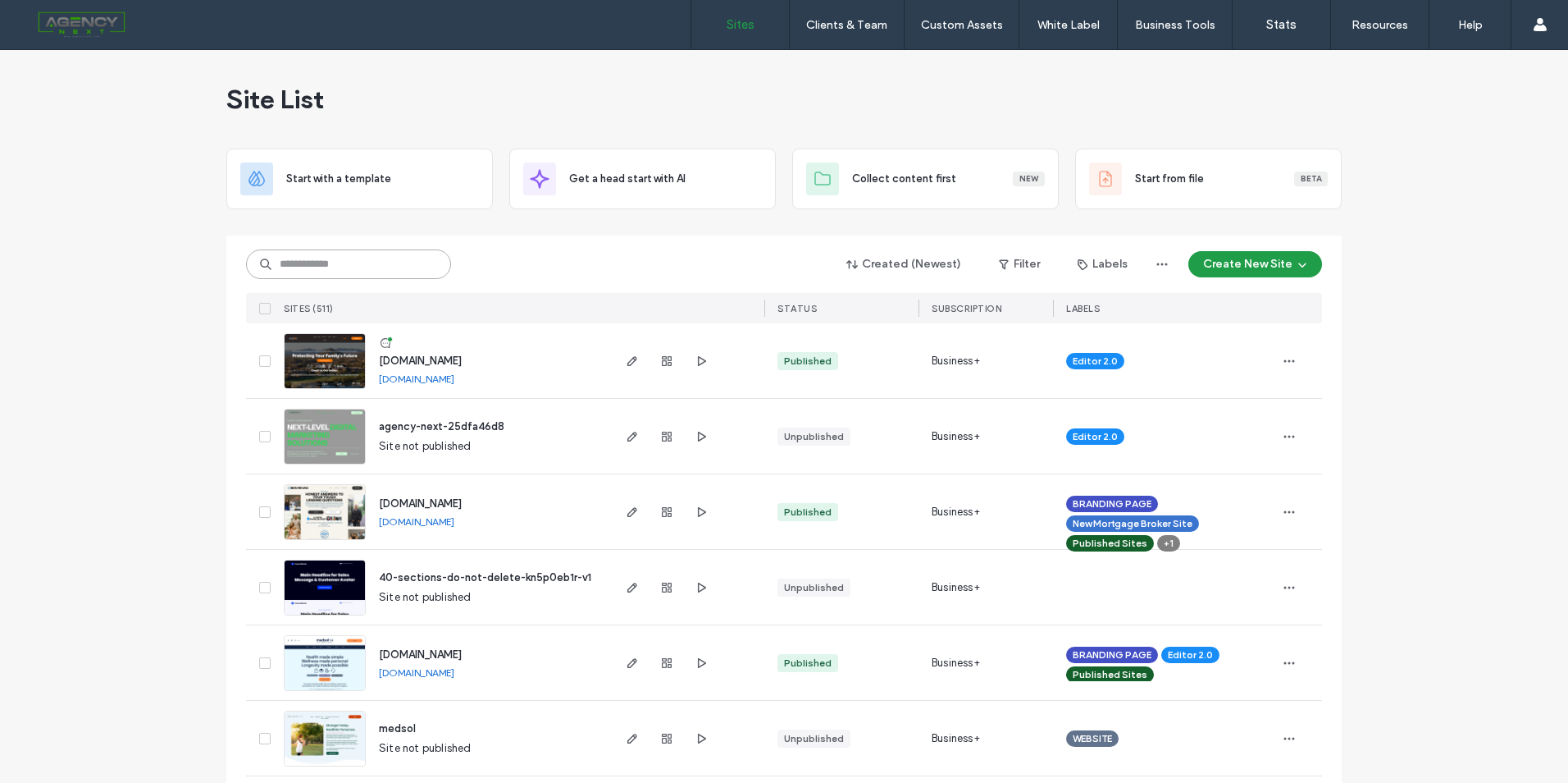
click at [372, 255] on input at bounding box center [348, 265] width 205 height 30
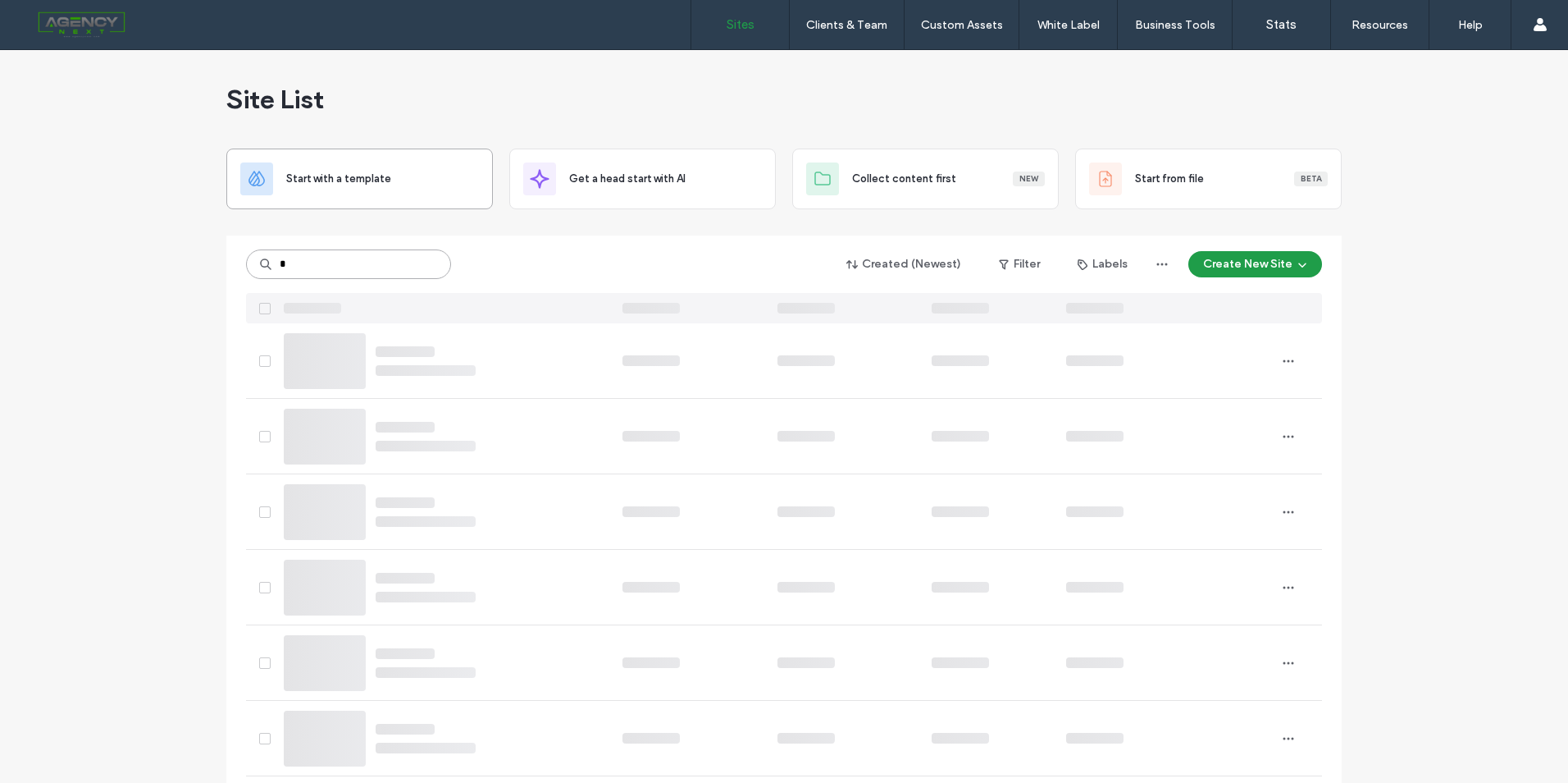
type input "*"
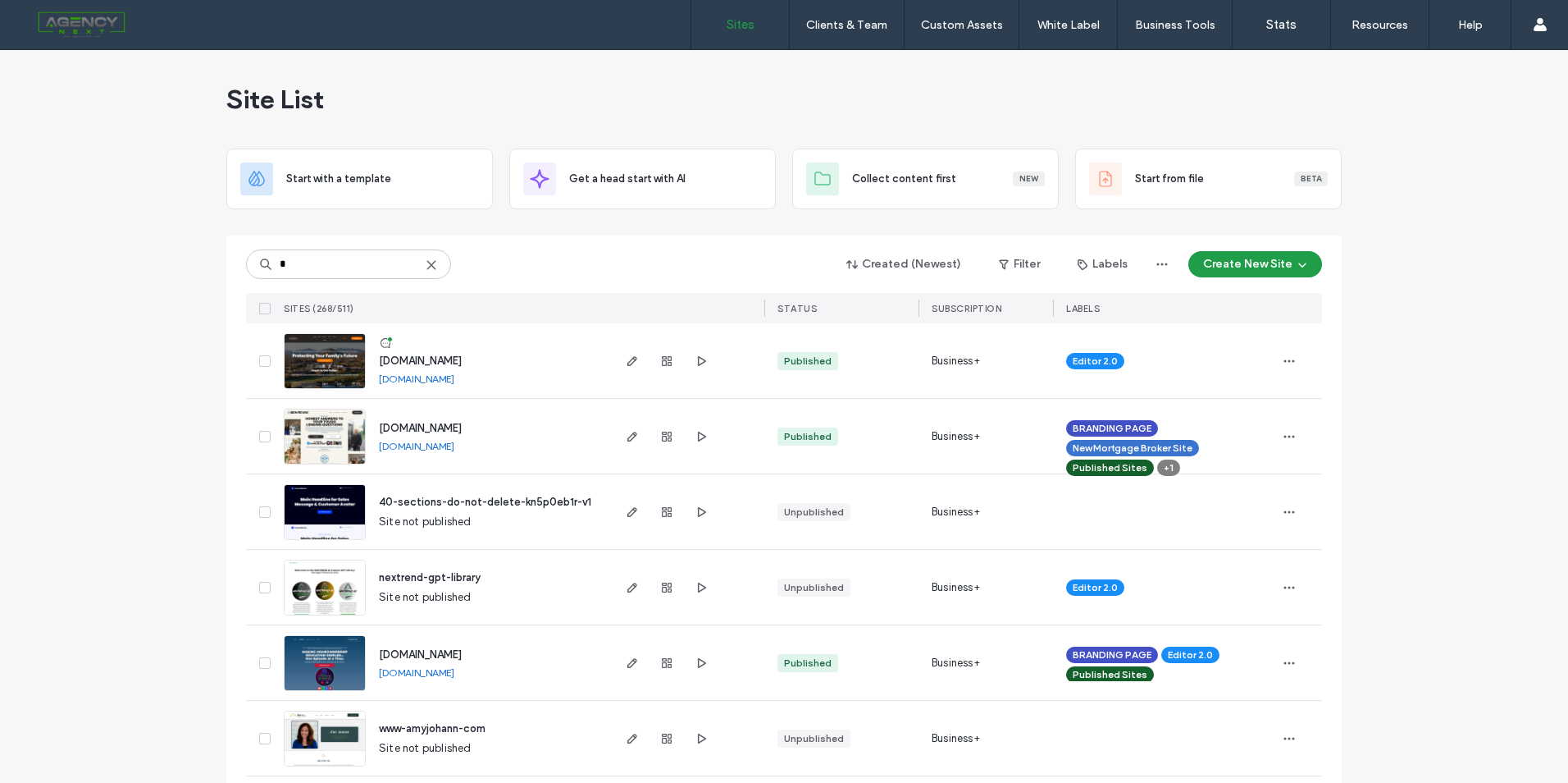
drag, startPoint x: 423, startPoint y: 266, endPoint x: 432, endPoint y: 284, distance: 20.1
click at [429, 281] on div "* Created (Newest) Filter Labels Create New Site SITES (268/511) STATUS SUBSCRI…" at bounding box center [784, 279] width 1076 height 88
drag, startPoint x: 432, startPoint y: 284, endPoint x: 422, endPoint y: 266, distance: 20.6
click at [424, 265] on icon at bounding box center [430, 265] width 13 height 13
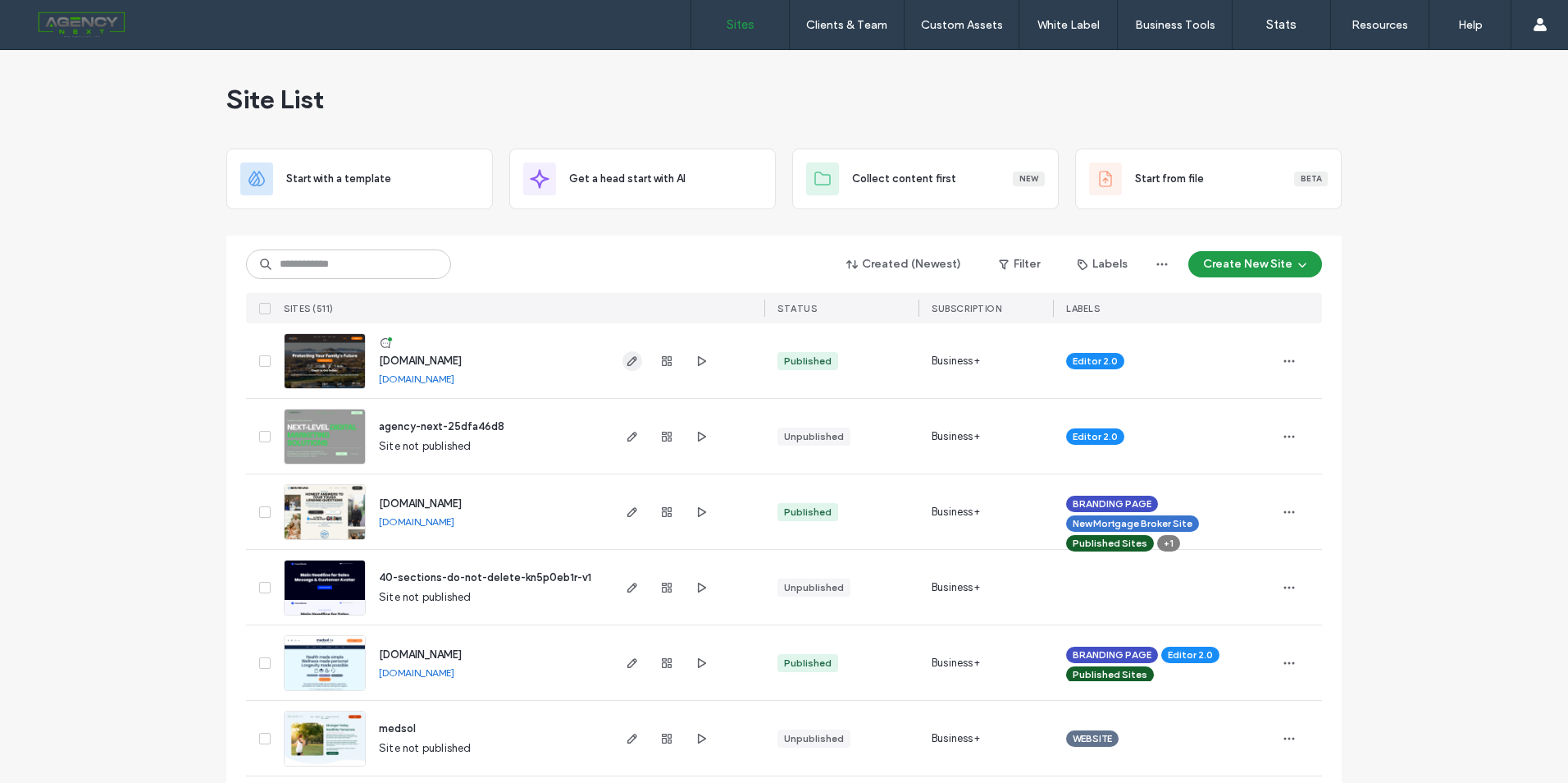
click at [630, 364] on icon "button" at bounding box center [632, 360] width 13 height 13
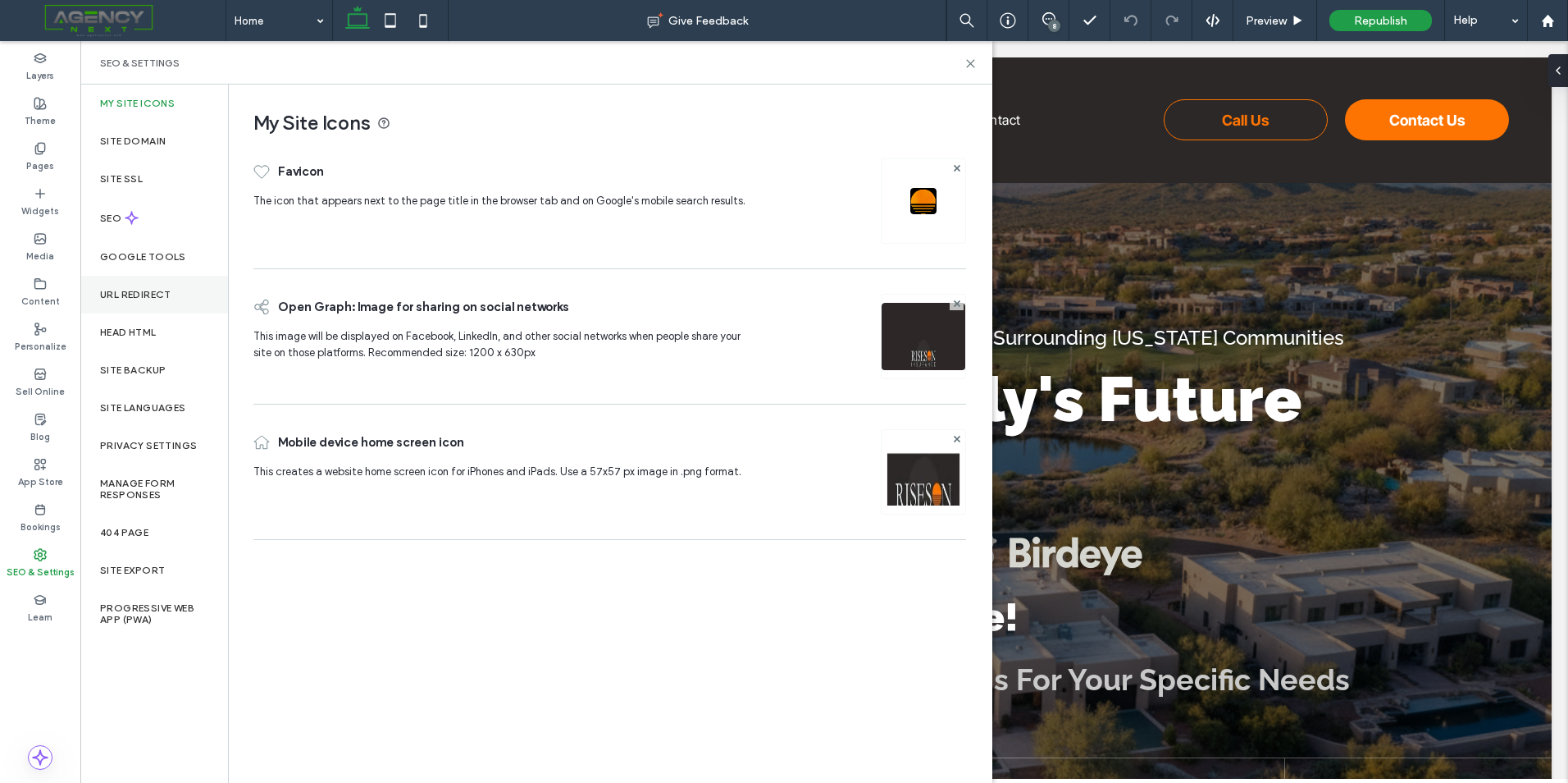
click at [139, 294] on label "URL Redirect" at bounding box center [135, 295] width 71 height 12
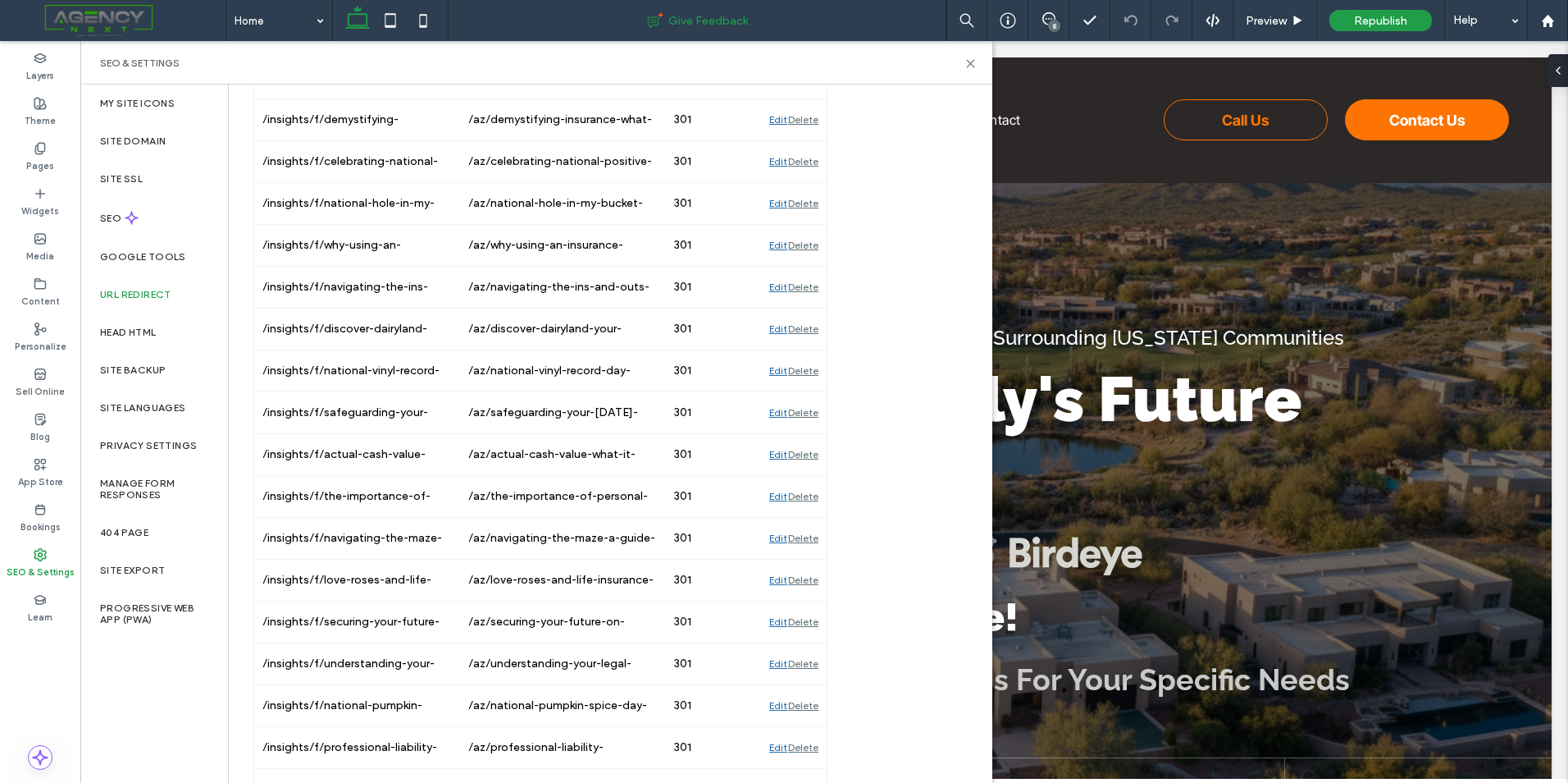
scroll to position [6400, 0]
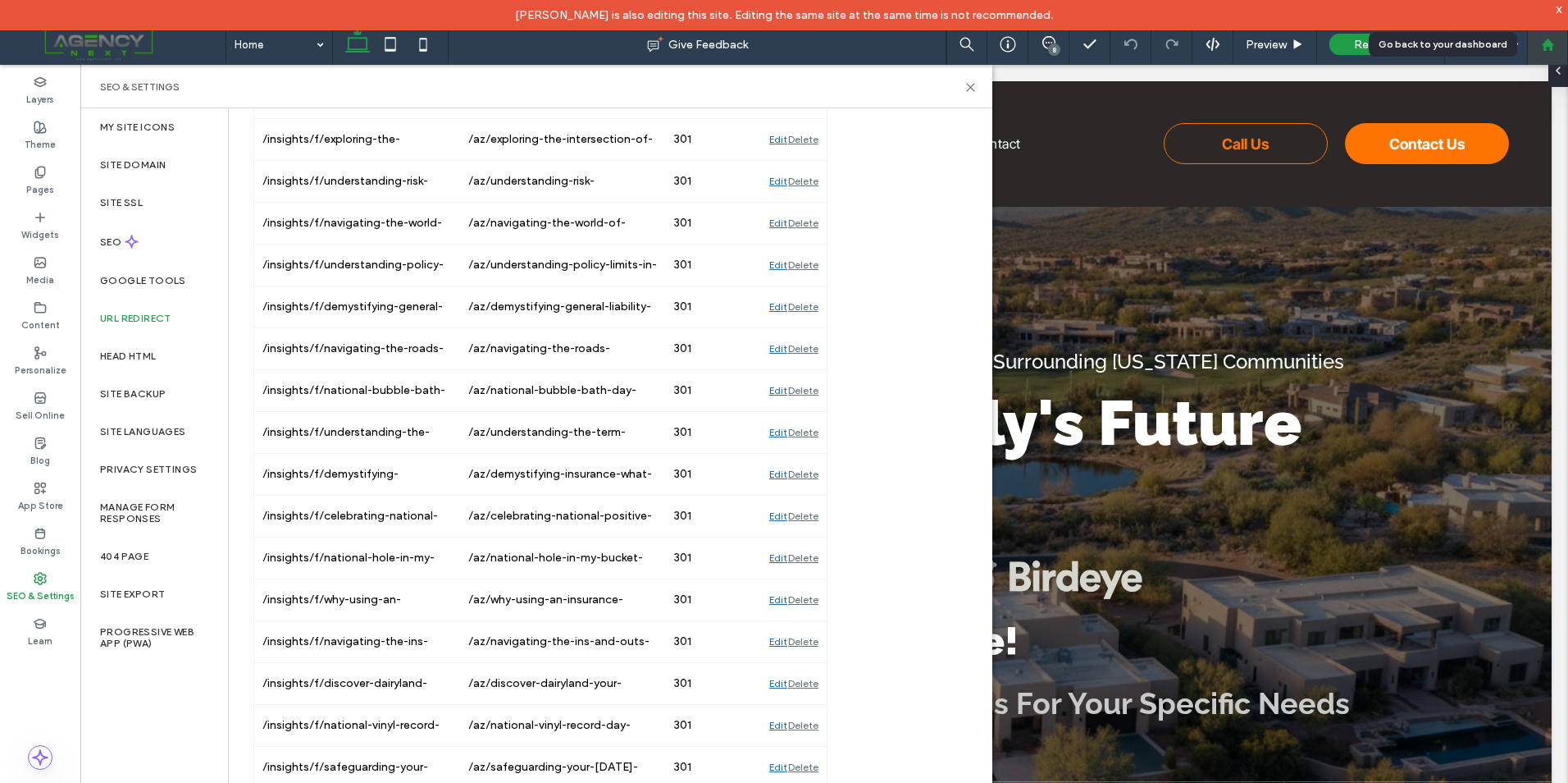
click at [1544, 44] on use at bounding box center [1547, 43] width 12 height 12
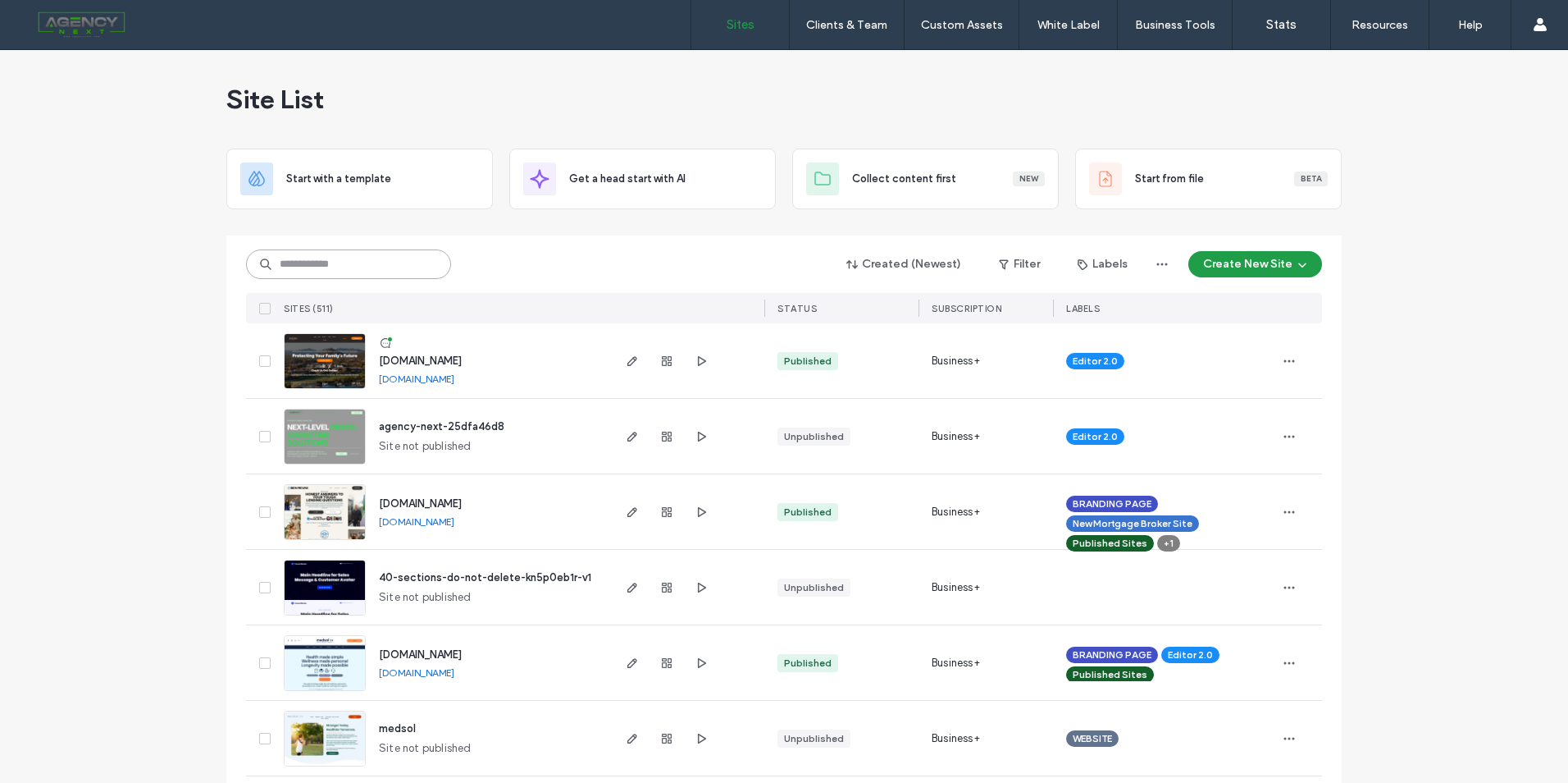
click at [366, 253] on input at bounding box center [348, 265] width 205 height 30
click at [632, 661] on icon "button" at bounding box center [632, 663] width 13 height 13
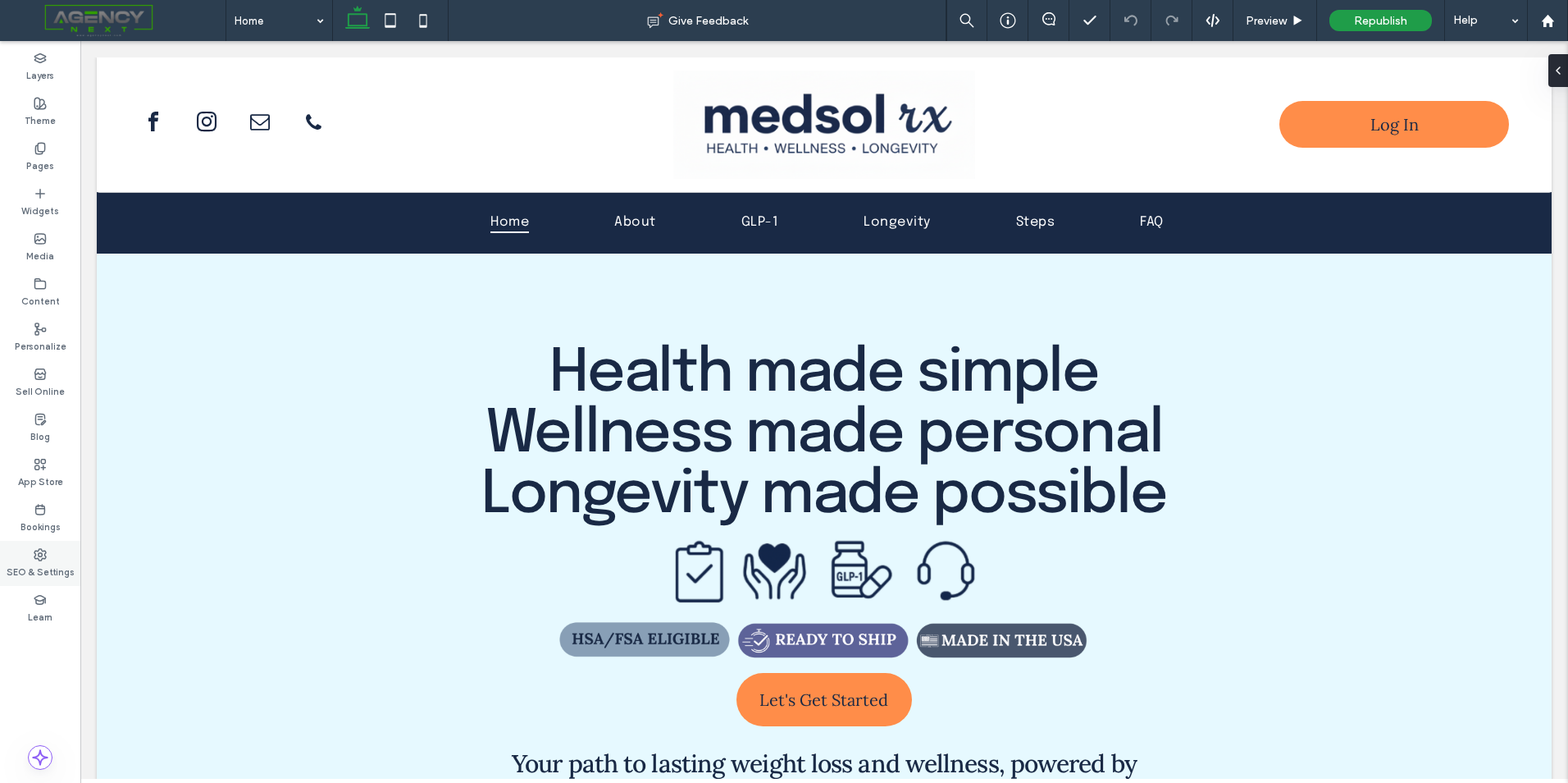
click at [48, 566] on label "SEO & Settings" at bounding box center [40, 570] width 68 height 18
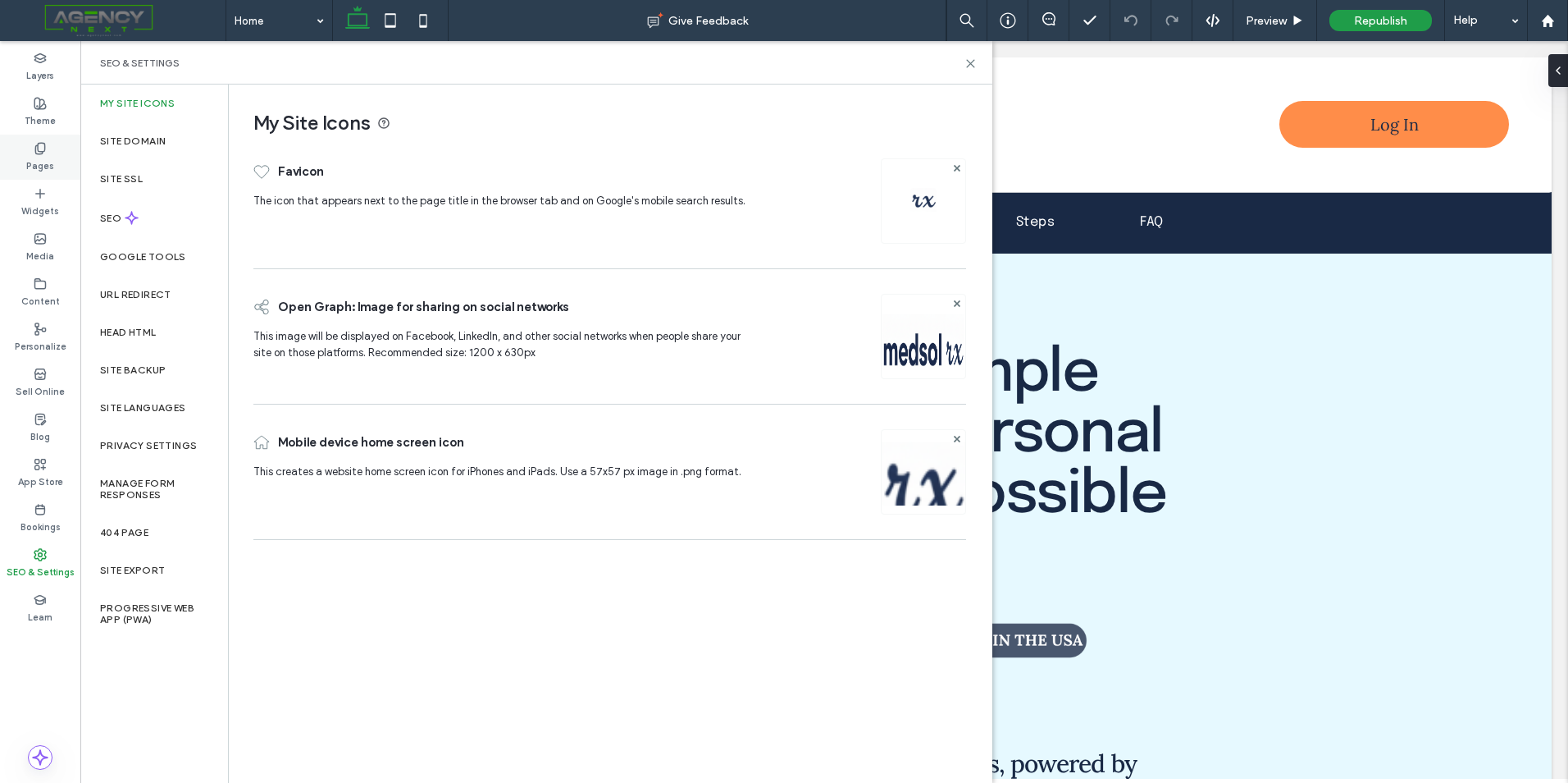
click at [32, 152] on div "Pages" at bounding box center [39, 157] width 80 height 45
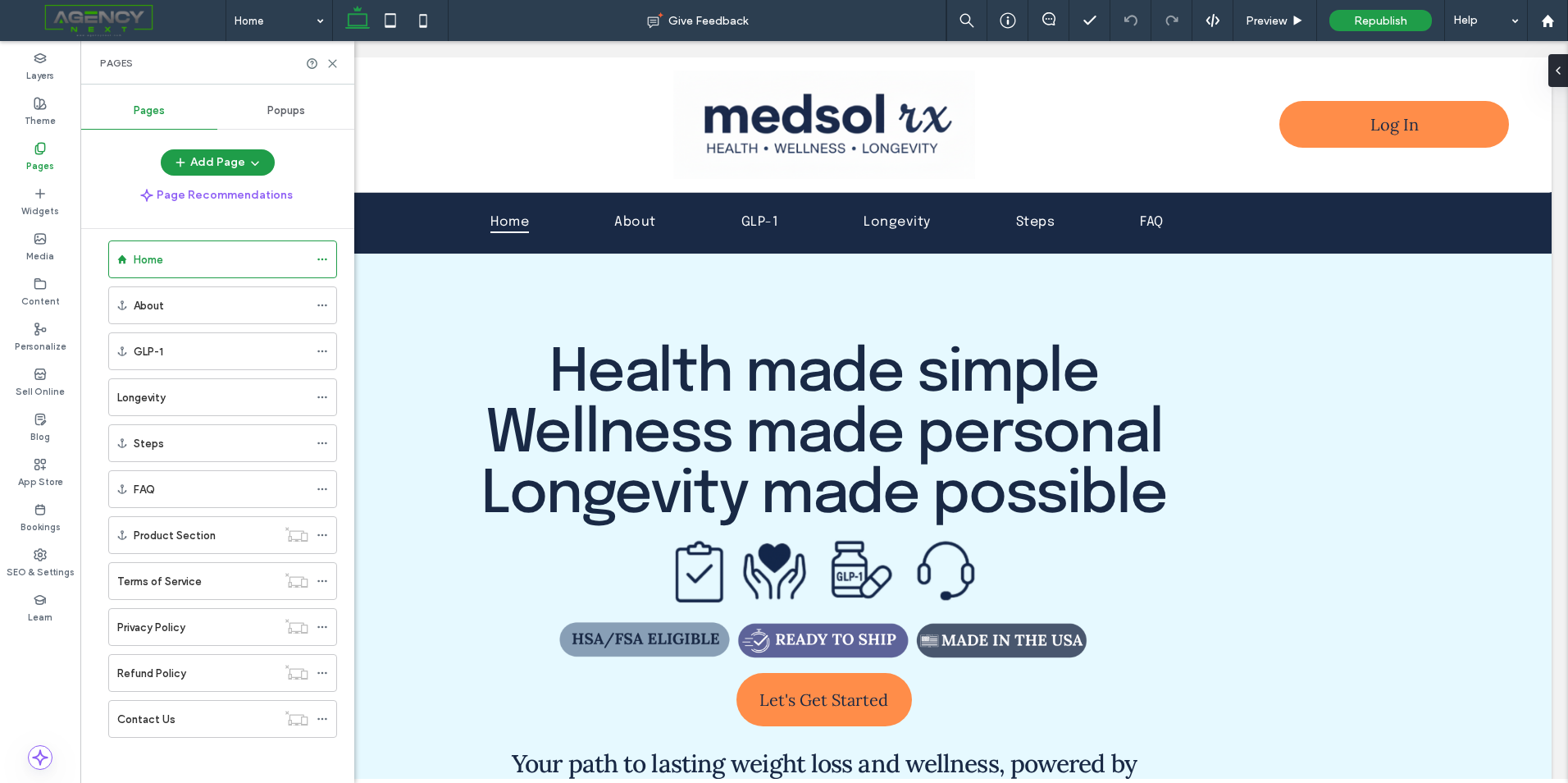
scroll to position [21, 0]
click at [316, 394] on div "Longevity" at bounding box center [223, 393] width 229 height 38
click at [321, 394] on icon at bounding box center [323, 393] width 12 height 12
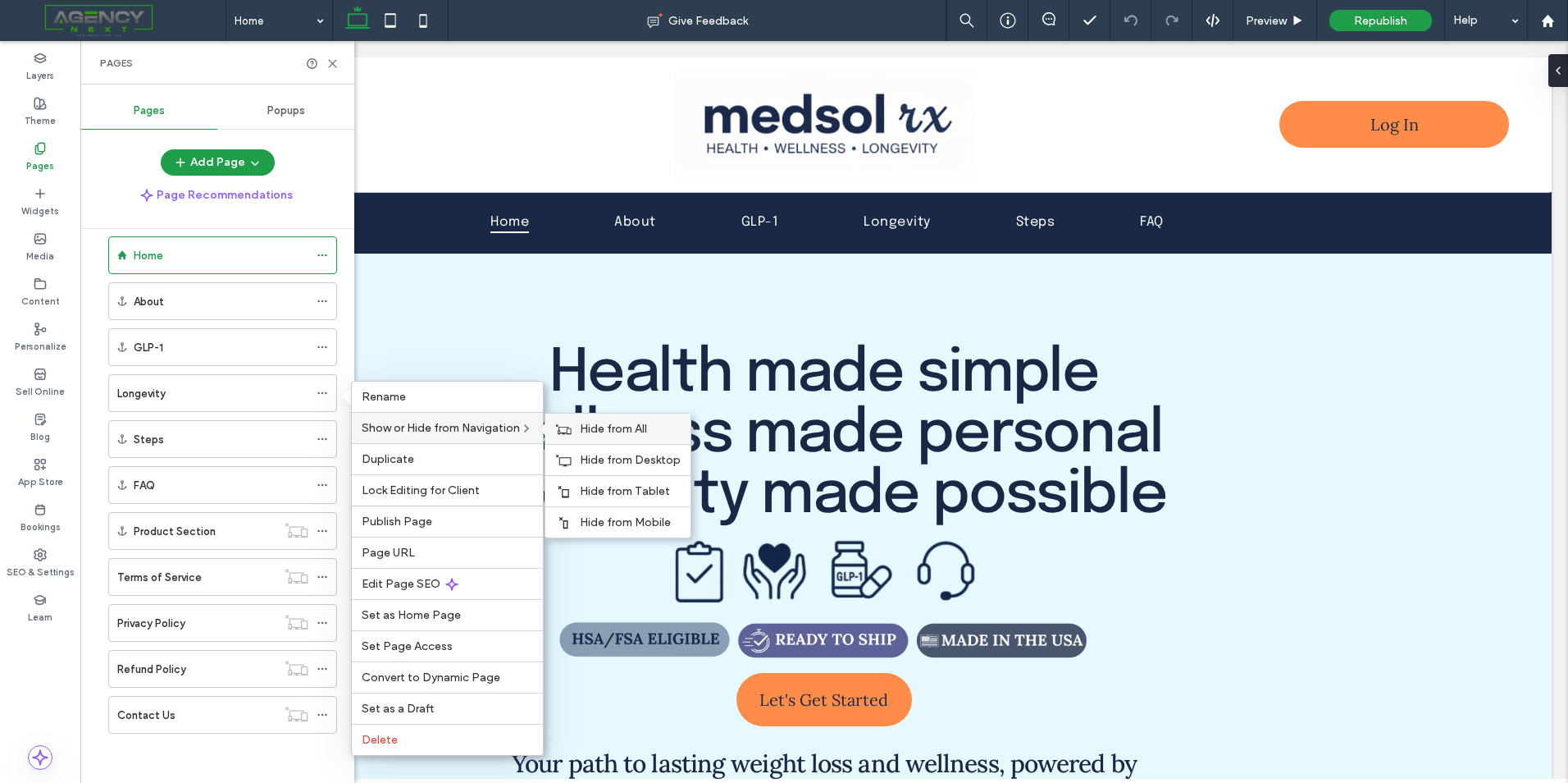
click at [566, 425] on icon at bounding box center [563, 430] width 17 height 12
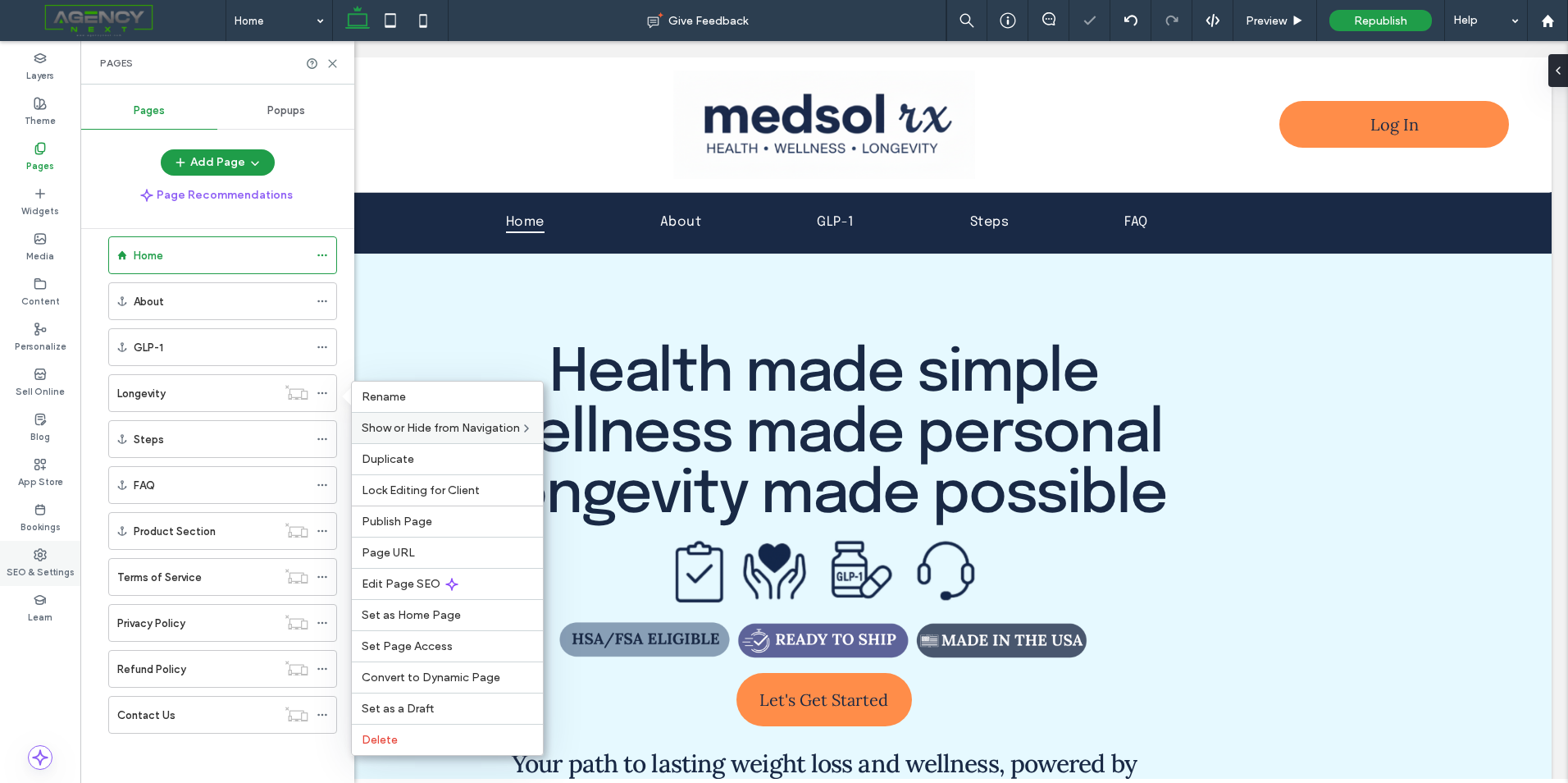
click at [65, 570] on label "SEO & Settings" at bounding box center [40, 570] width 68 height 18
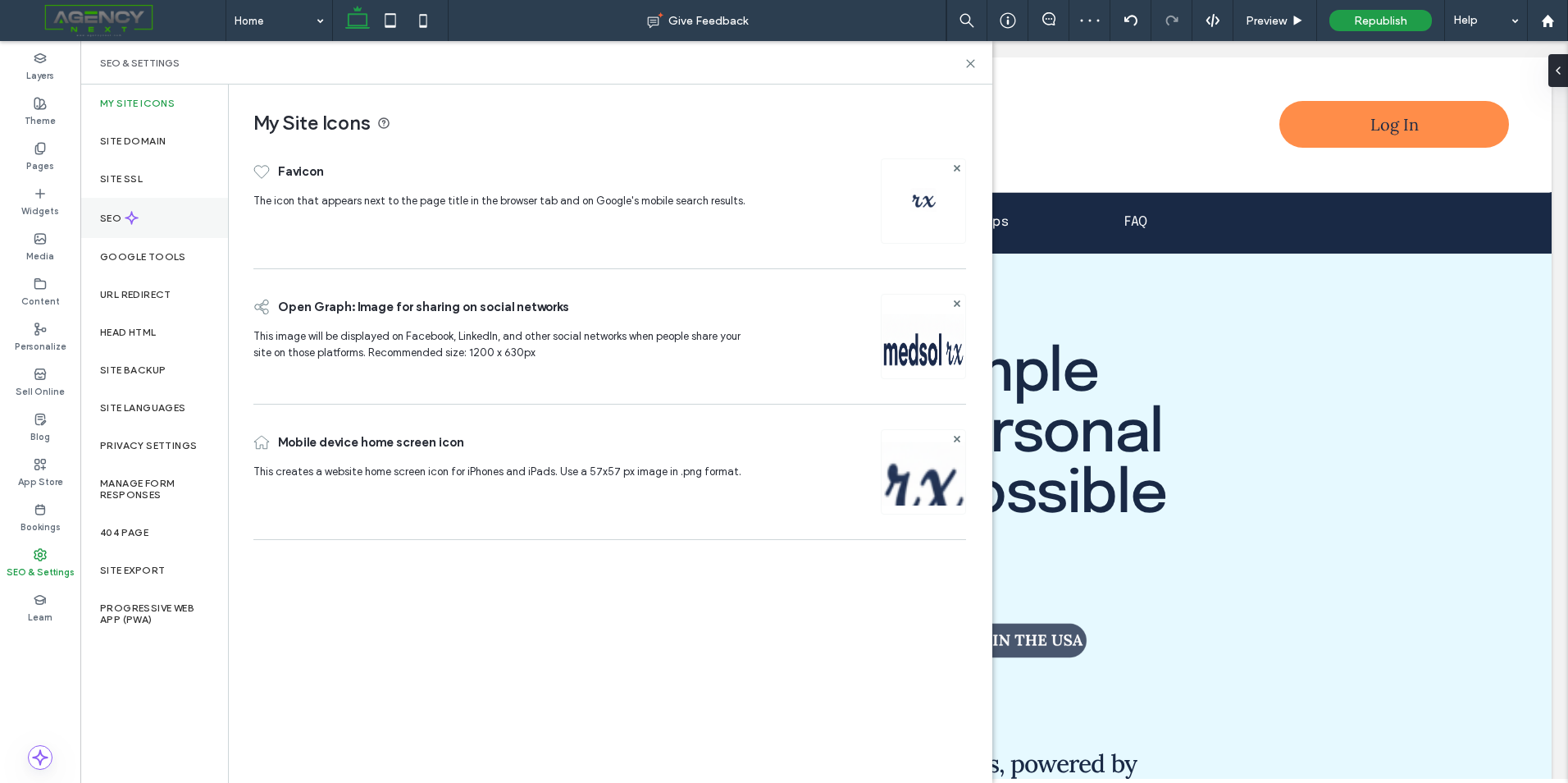
click at [177, 202] on div "SEO" at bounding box center [154, 217] width 148 height 40
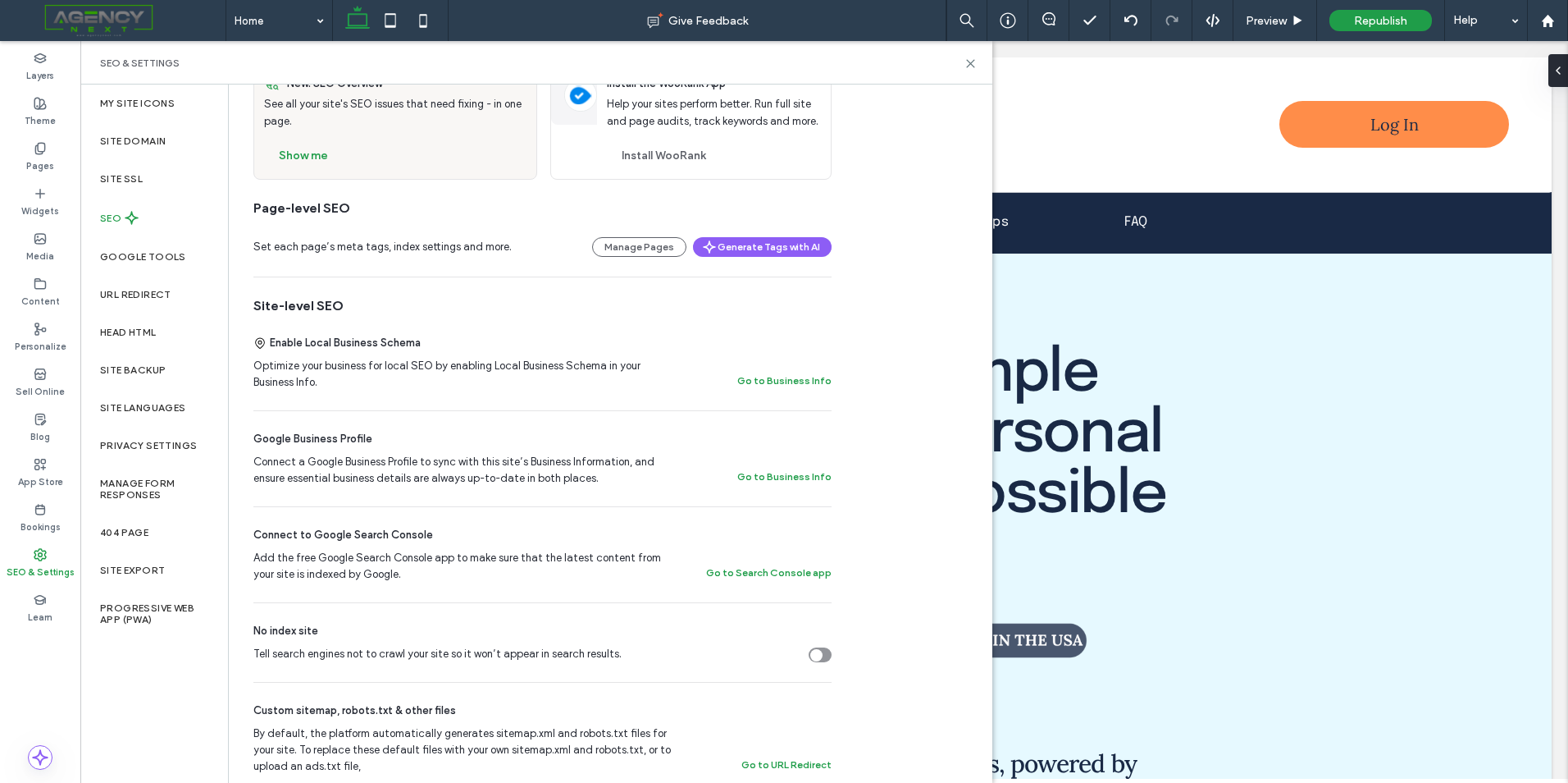
scroll to position [0, 0]
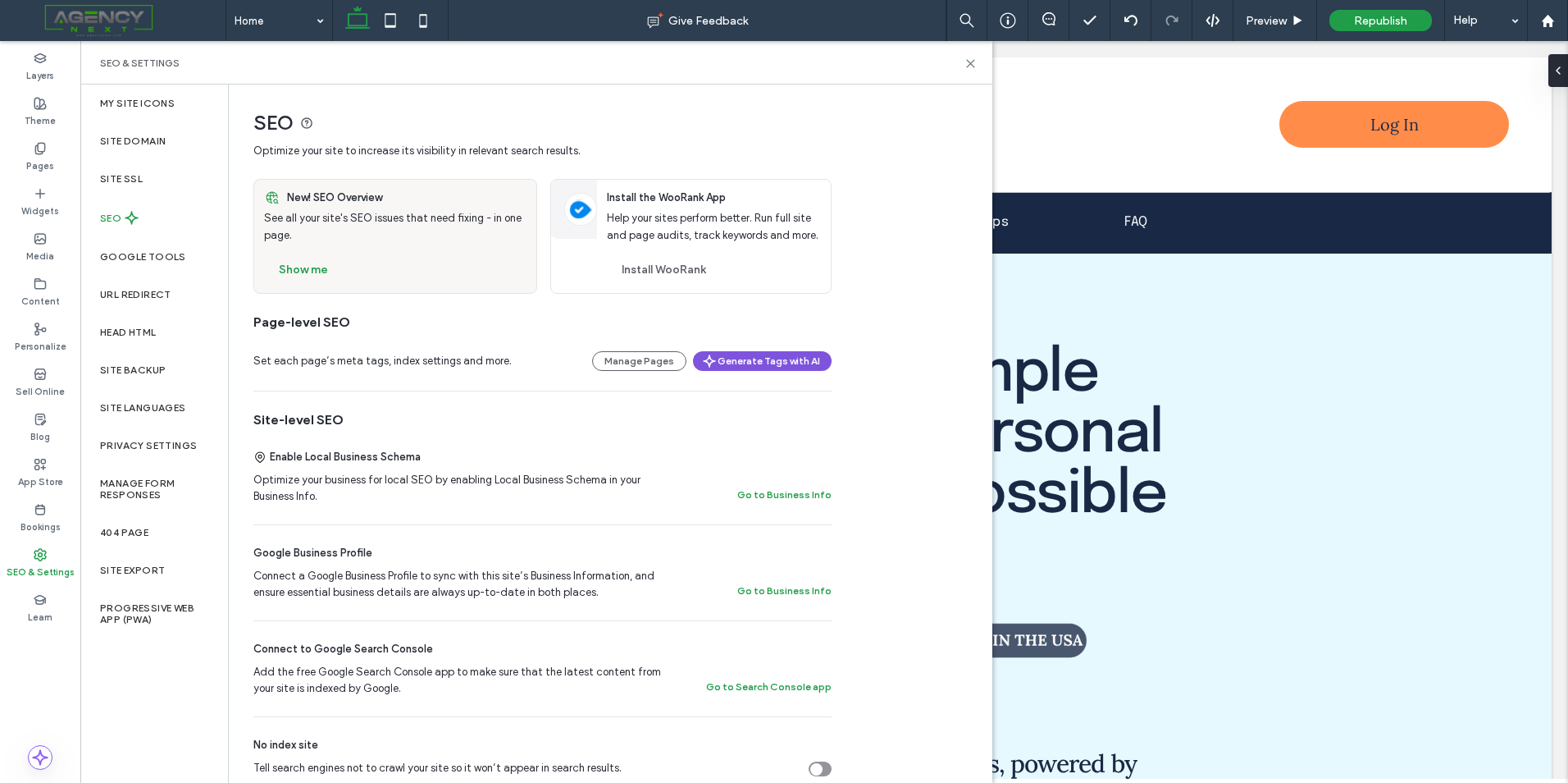
click at [765, 368] on button "Generate Tags with AI" at bounding box center [762, 361] width 138 height 20
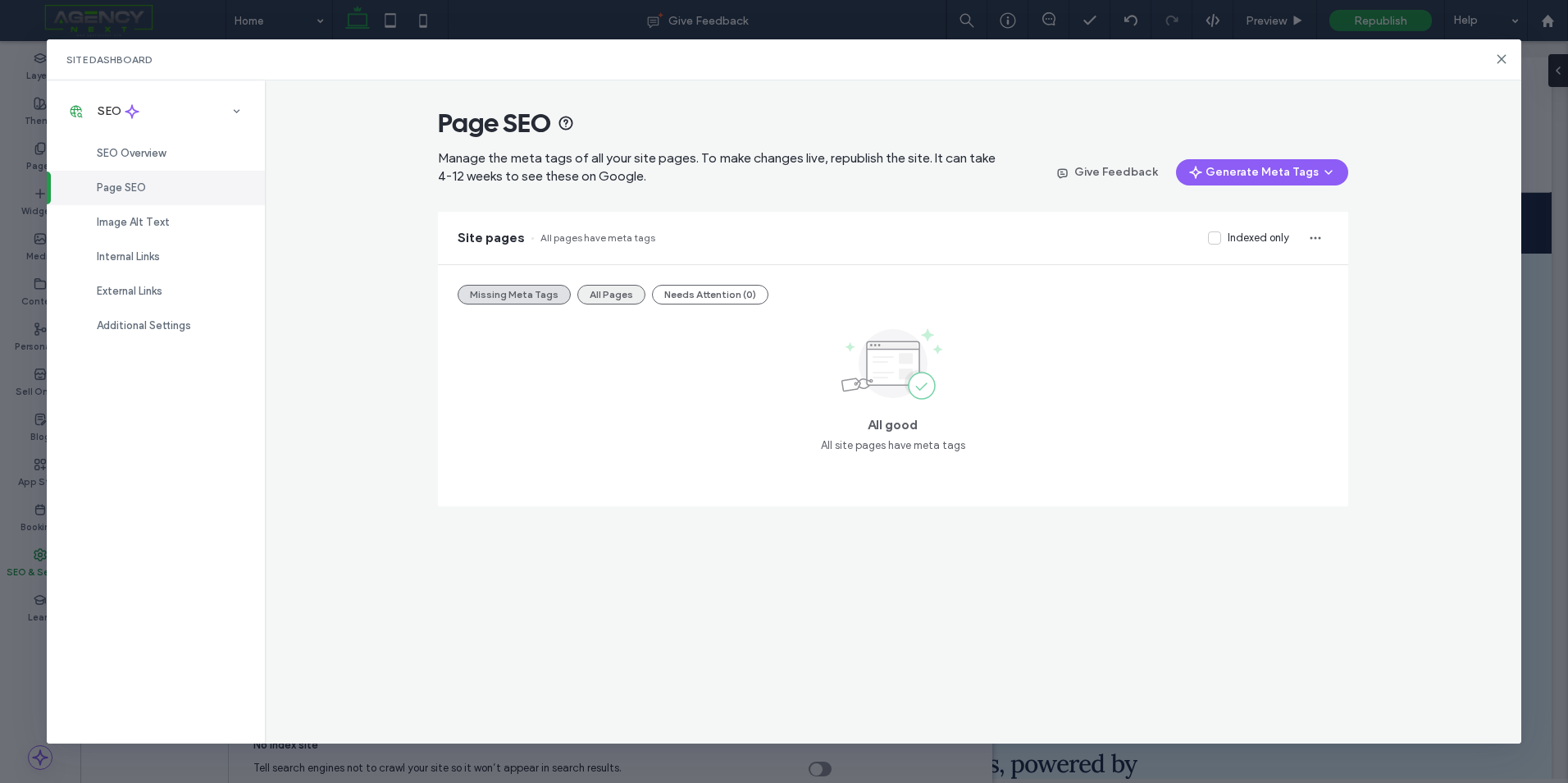
click at [621, 294] on button "All Pages" at bounding box center [611, 294] width 68 height 20
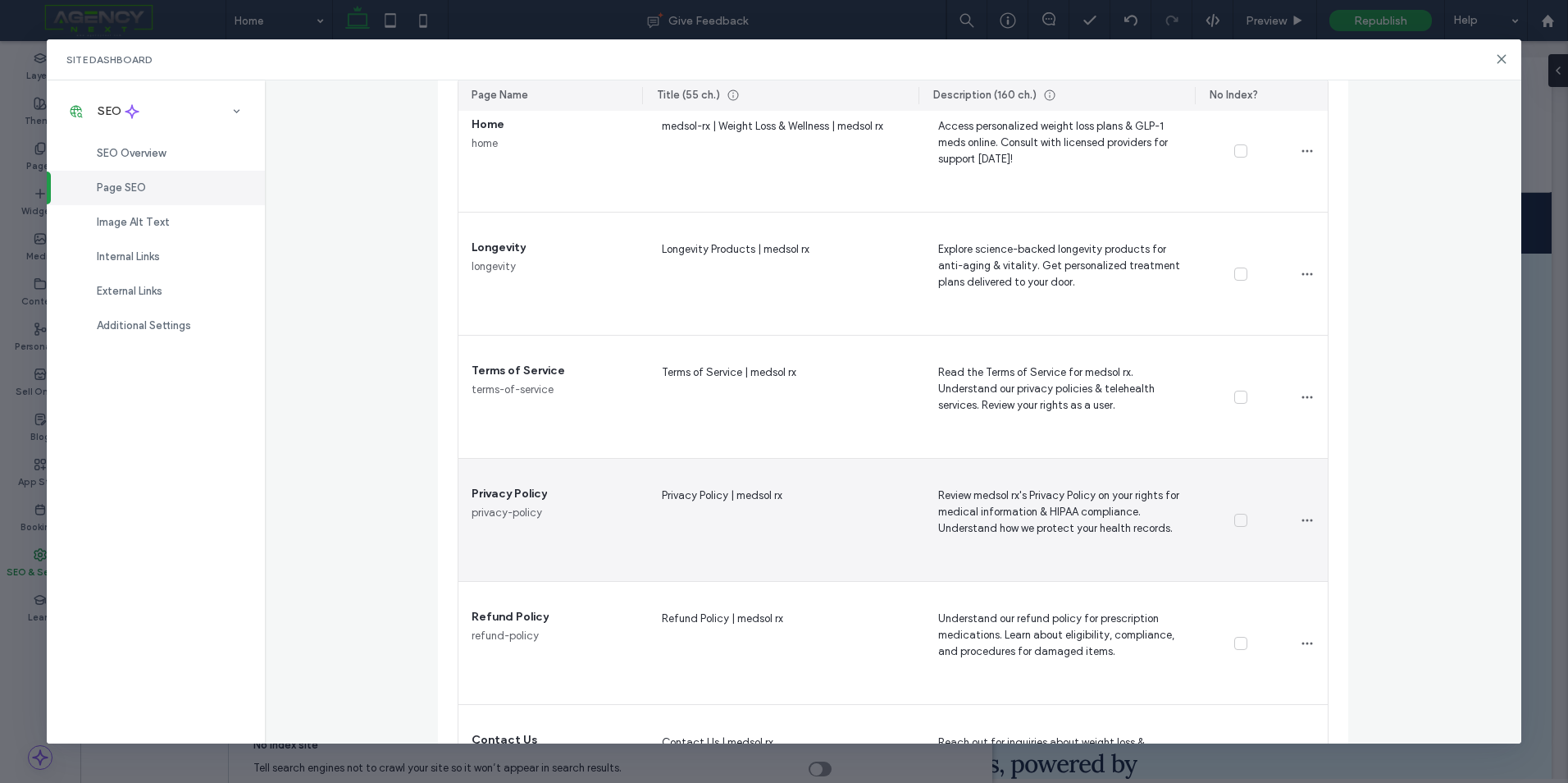
scroll to position [206, 0]
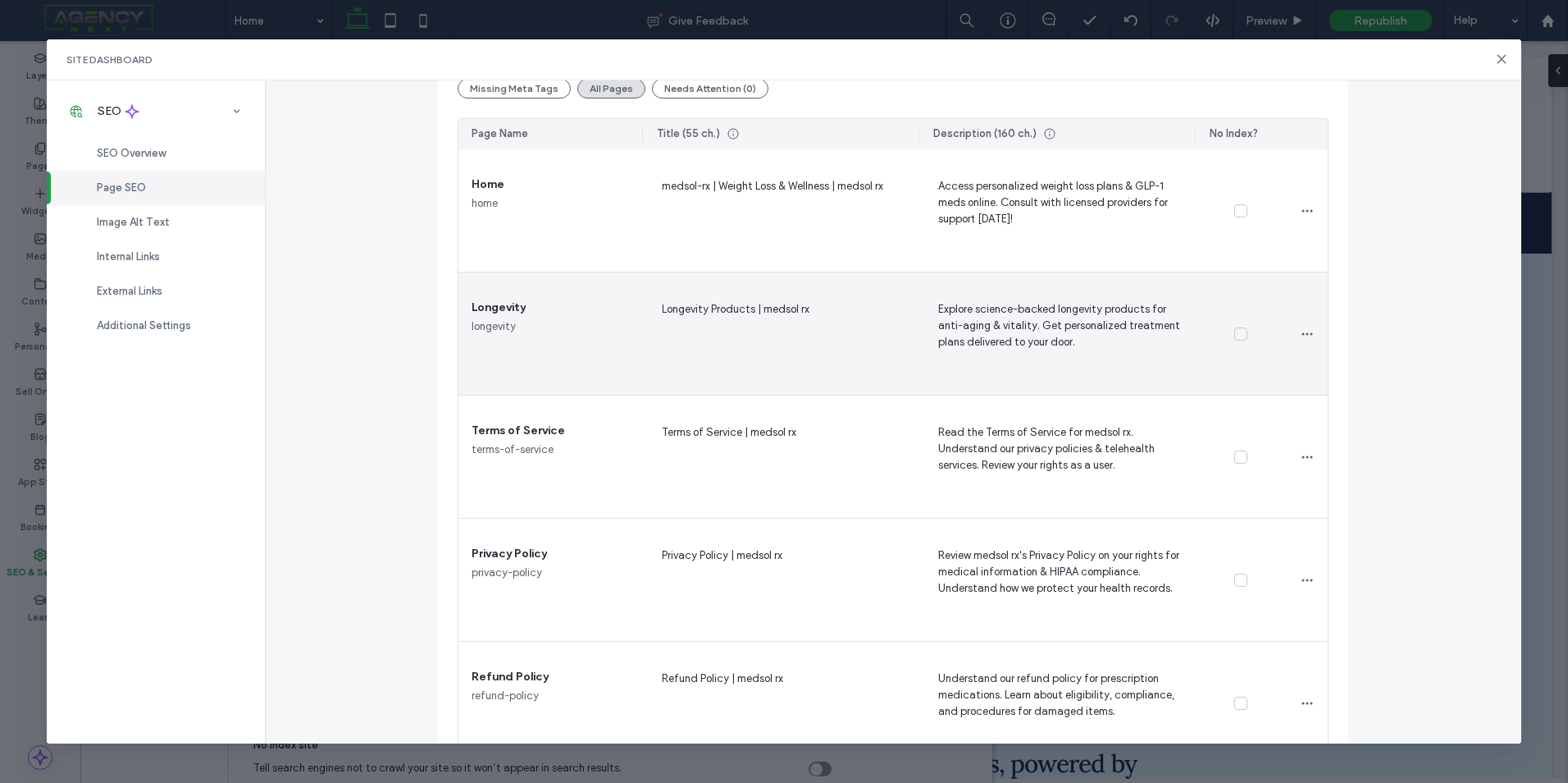
click at [1237, 334] on icon at bounding box center [1240, 334] width 7 height 4
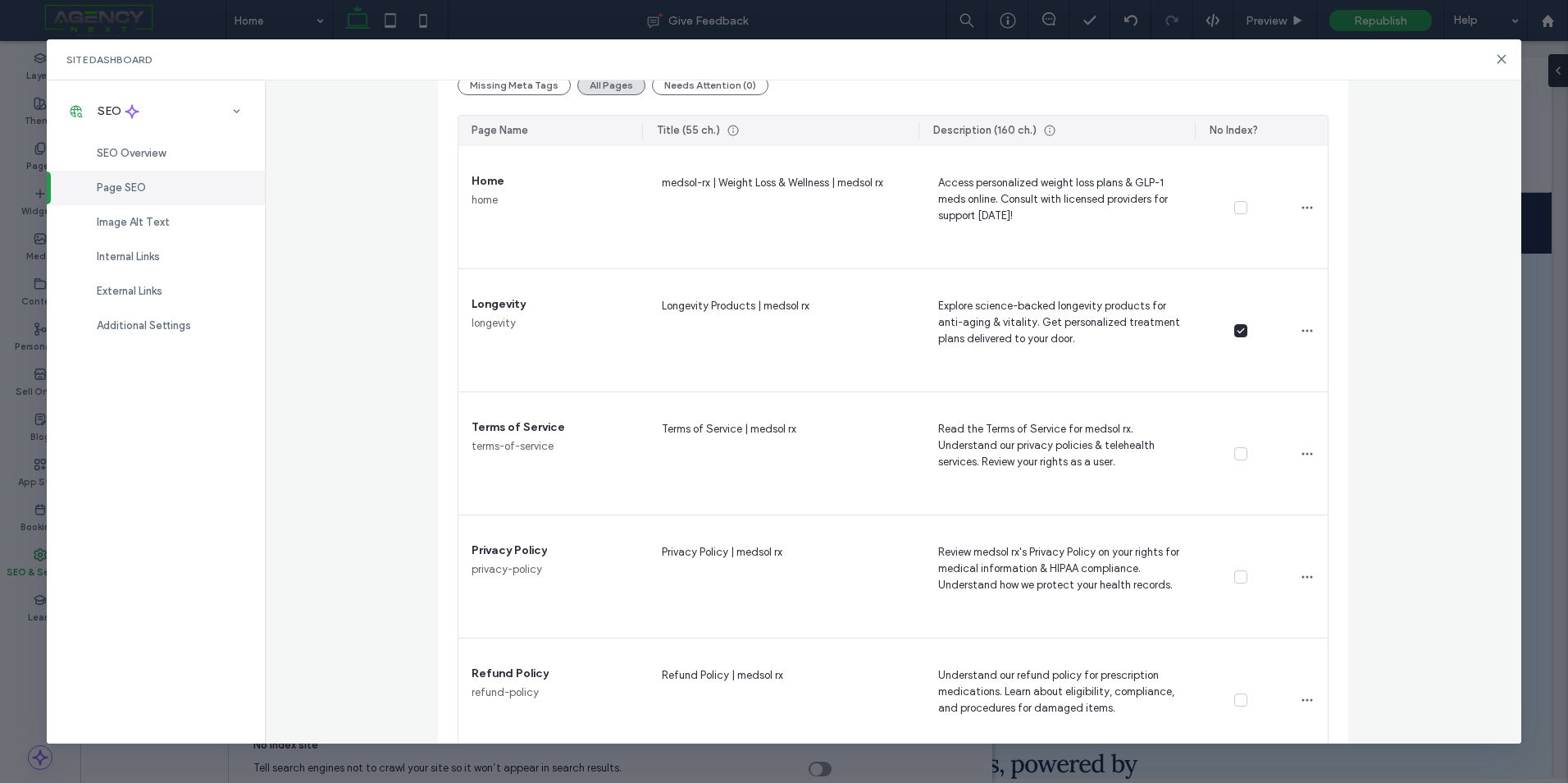
scroll to position [370, 0]
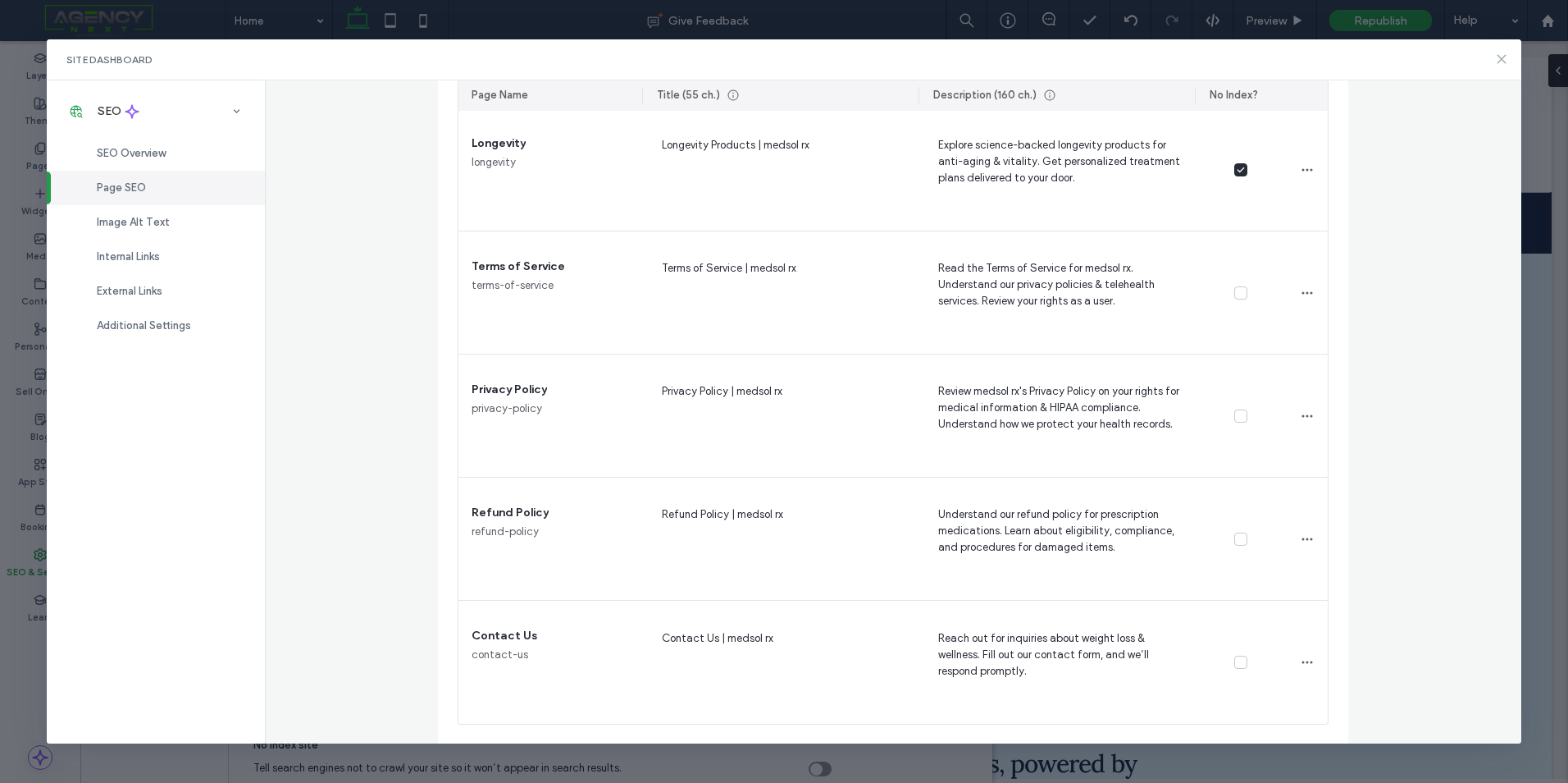
click at [1498, 62] on use at bounding box center [1501, 59] width 7 height 7
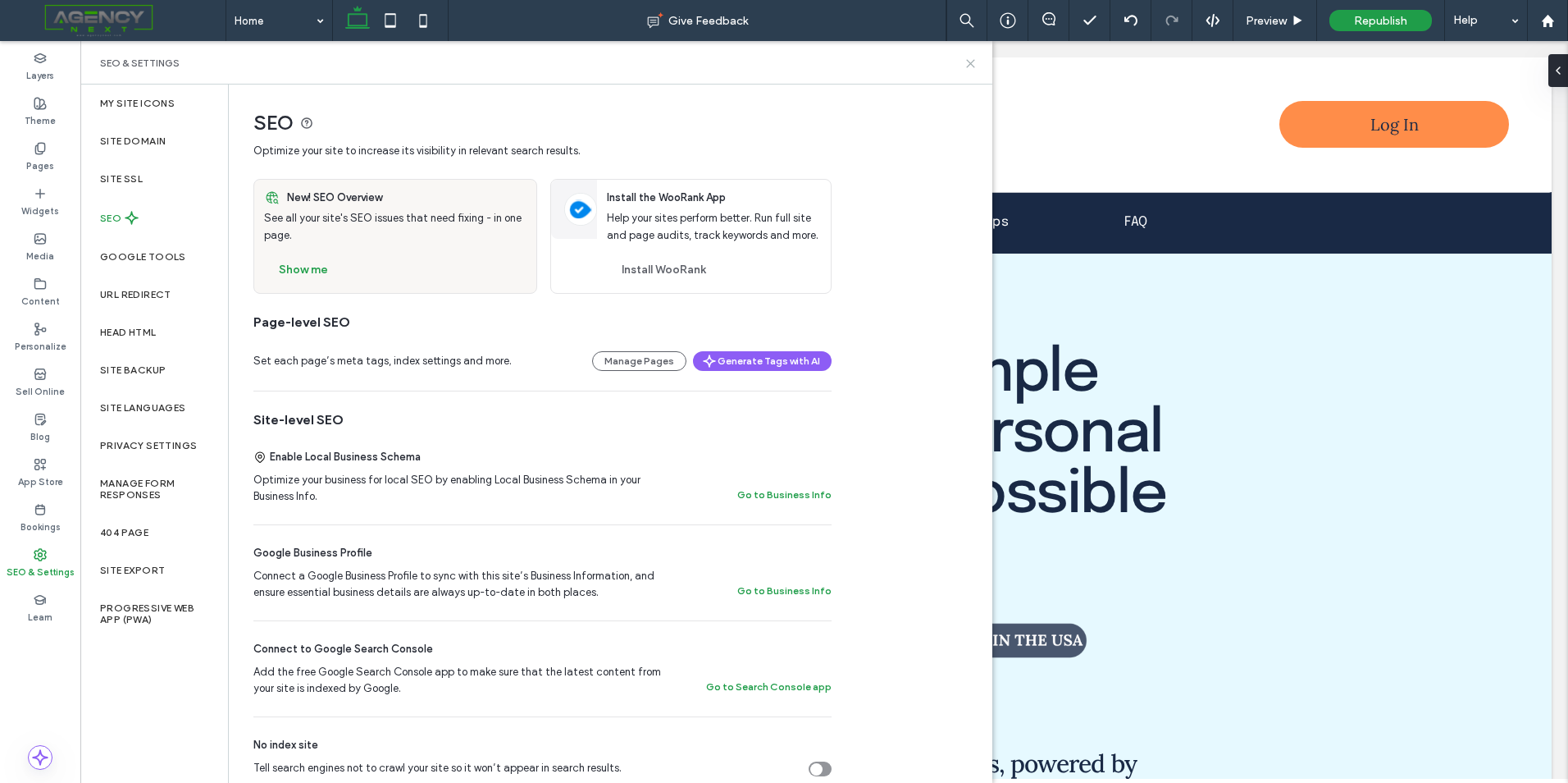
click at [966, 63] on icon at bounding box center [970, 63] width 12 height 12
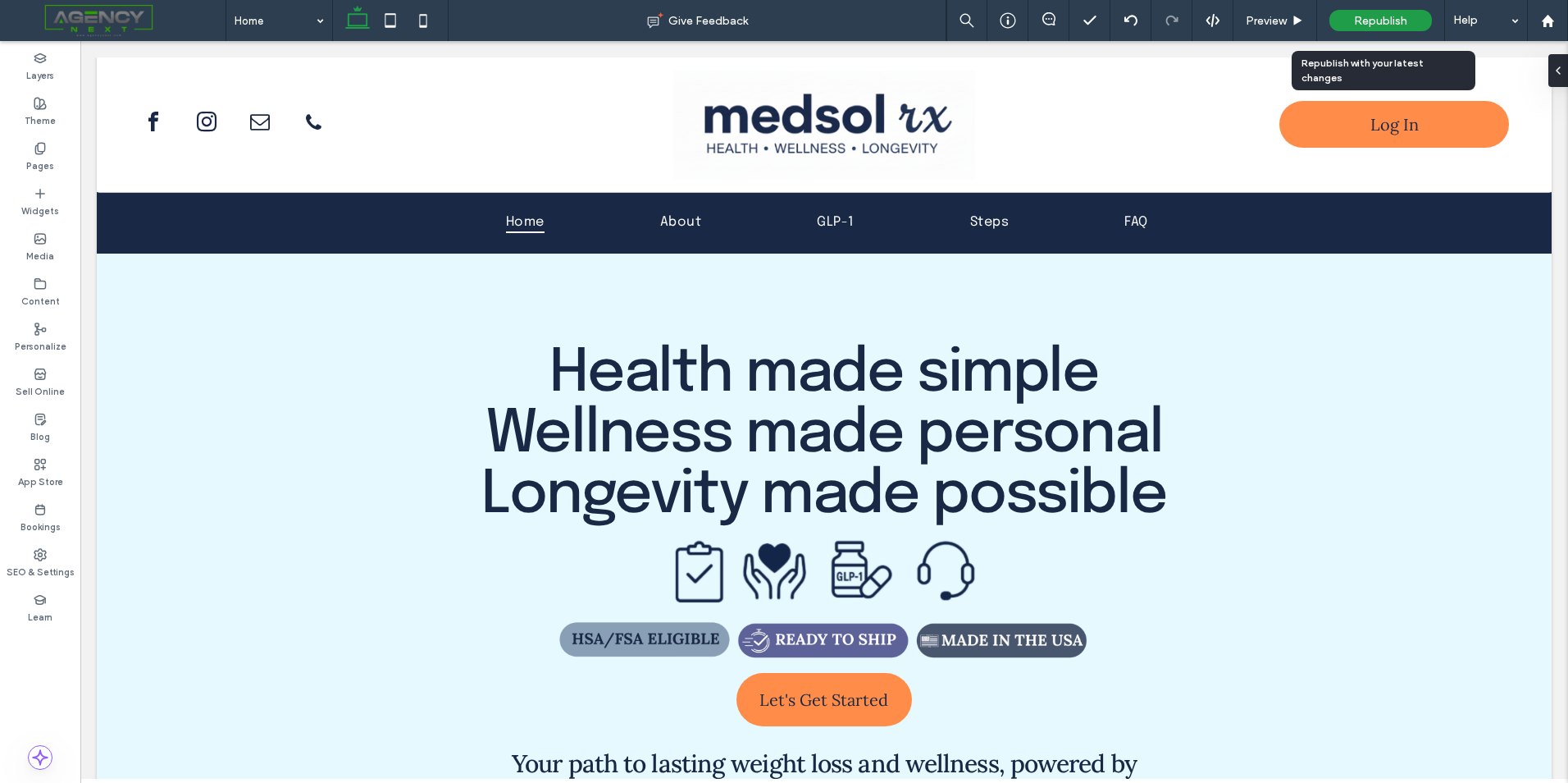
click at [1364, 17] on span "Republish" at bounding box center [1381, 21] width 53 height 14
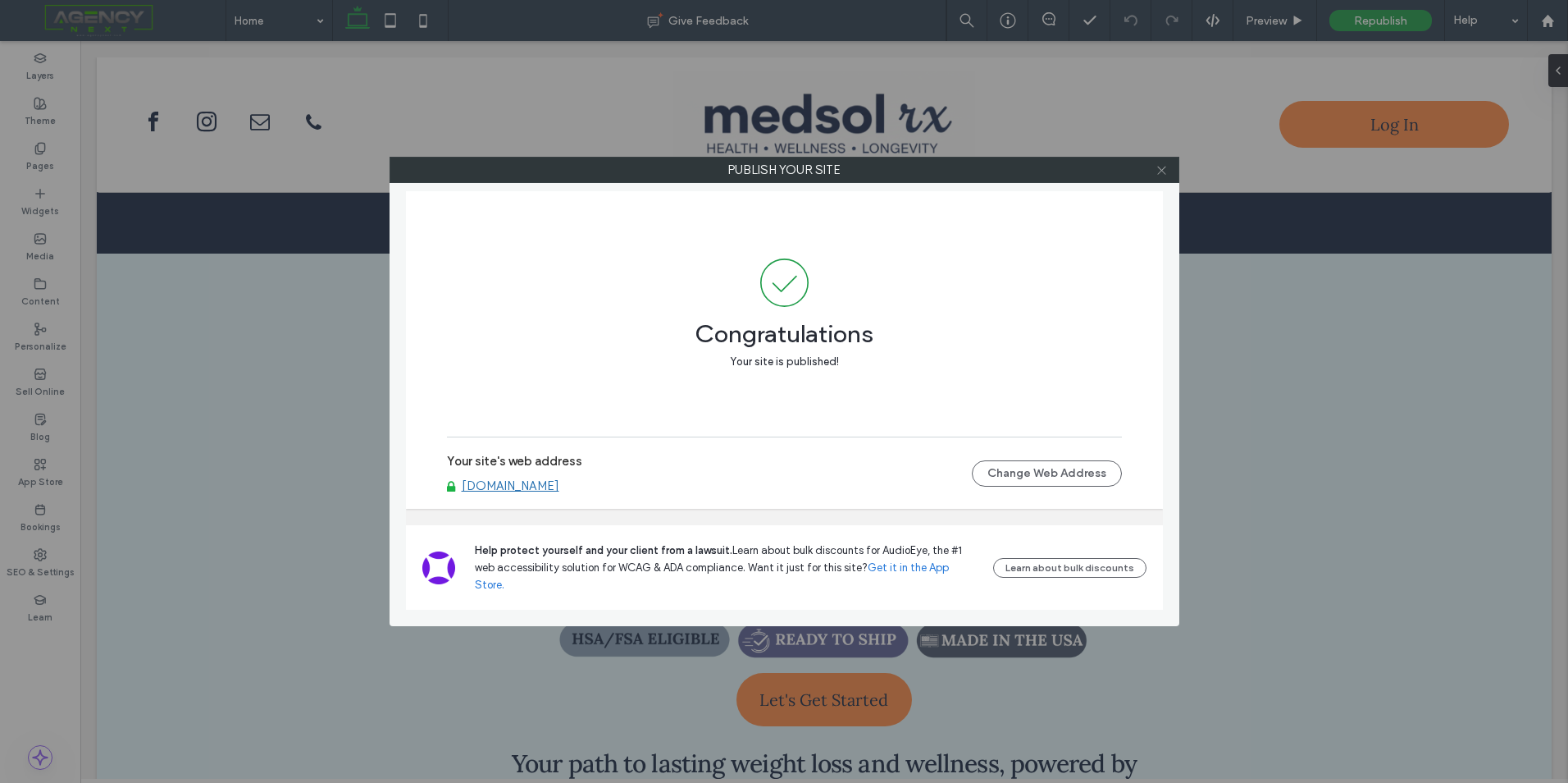
click at [1164, 177] on span at bounding box center [1161, 170] width 12 height 25
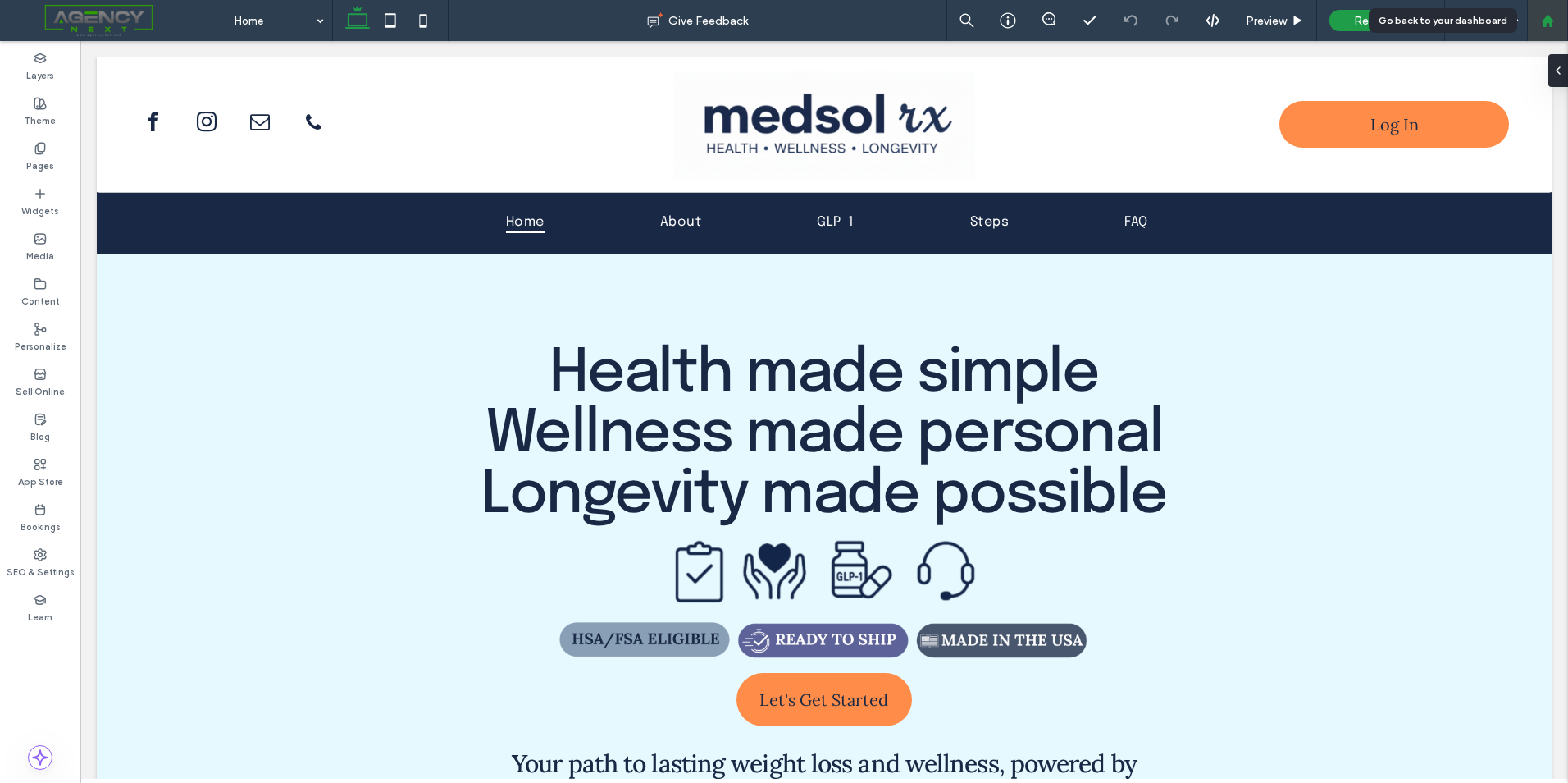
click at [1559, 18] on div at bounding box center [1547, 21] width 39 height 14
